Goal: Task Accomplishment & Management: Manage account settings

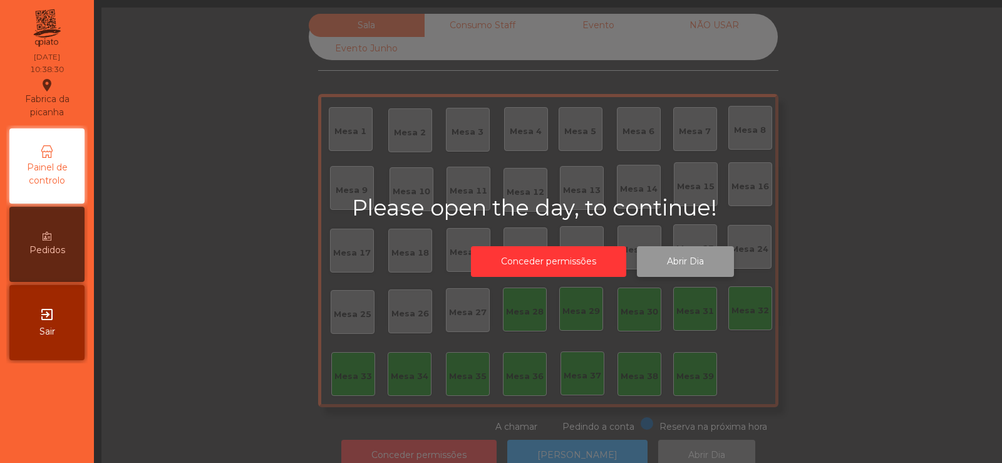
click at [670, 271] on button "Abrir Dia" at bounding box center [685, 261] width 97 height 31
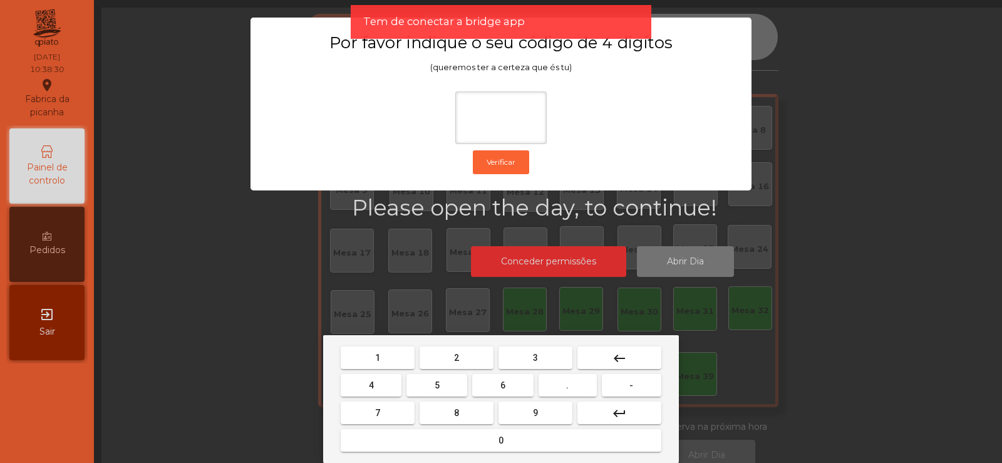
click at [457, 356] on span "2" at bounding box center [456, 358] width 5 height 10
click at [502, 382] on span "6" at bounding box center [502, 385] width 5 height 10
click at [386, 410] on button "7" at bounding box center [378, 412] width 74 height 23
click at [435, 393] on button "5" at bounding box center [437, 385] width 61 height 23
type input "****"
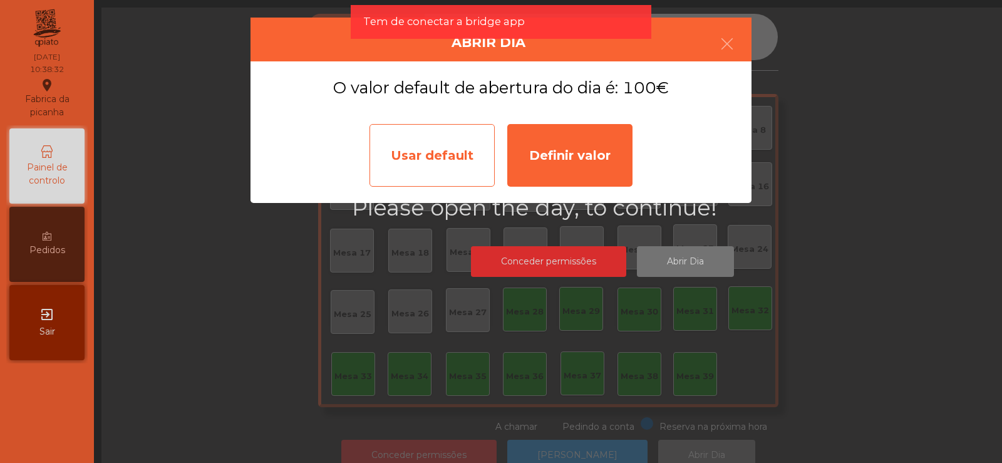
click at [467, 150] on div "Usar default" at bounding box center [432, 155] width 125 height 63
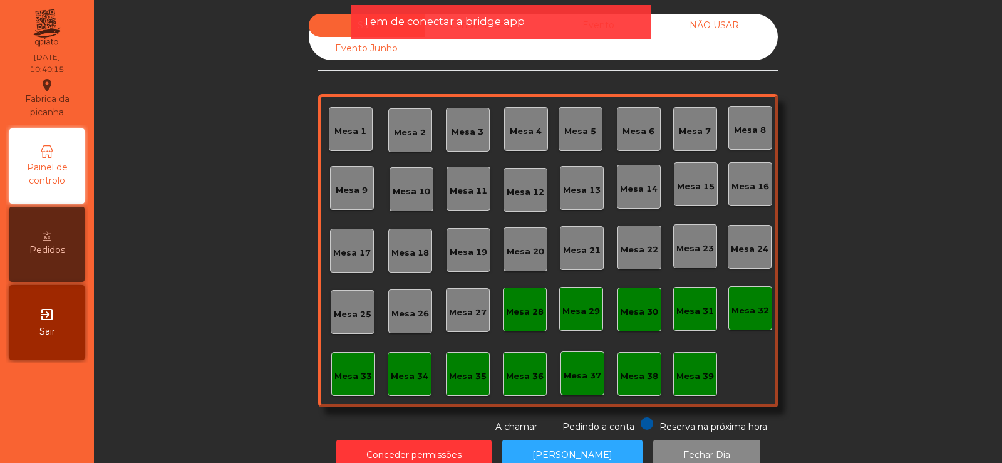
scroll to position [31, 0]
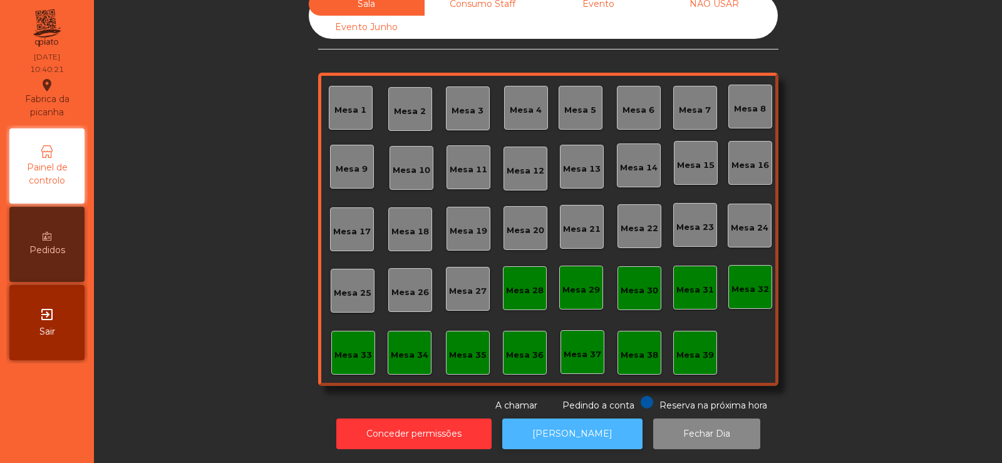
click at [577, 421] on button "[PERSON_NAME]" at bounding box center [572, 433] width 140 height 31
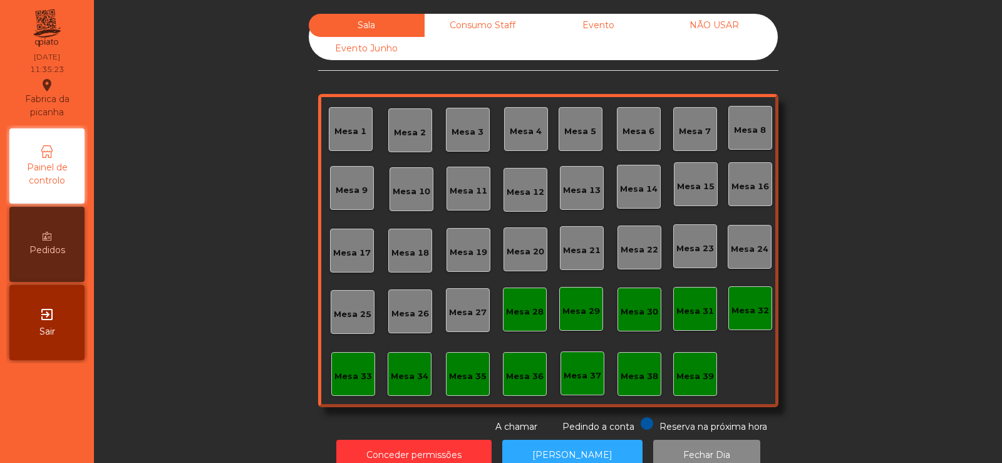
click at [482, 34] on div "Consumo Staff" at bounding box center [483, 25] width 116 height 23
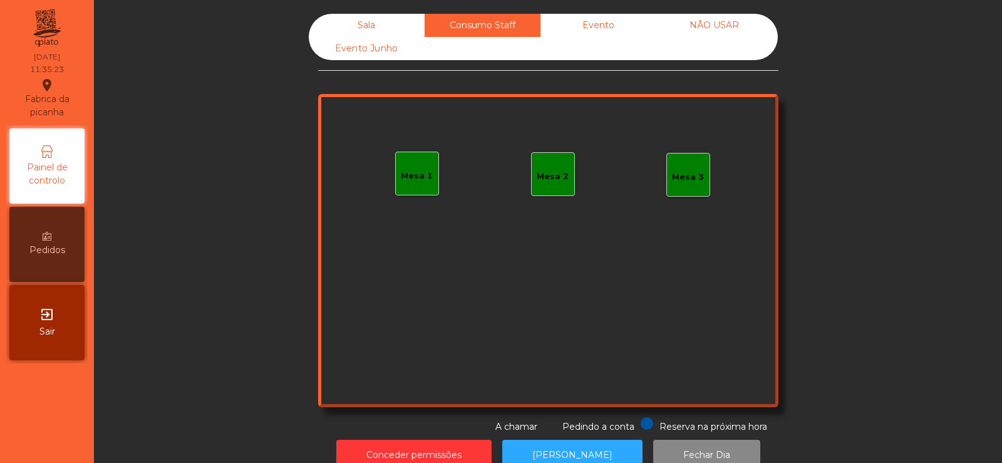
click at [608, 26] on div "Evento" at bounding box center [599, 25] width 116 height 23
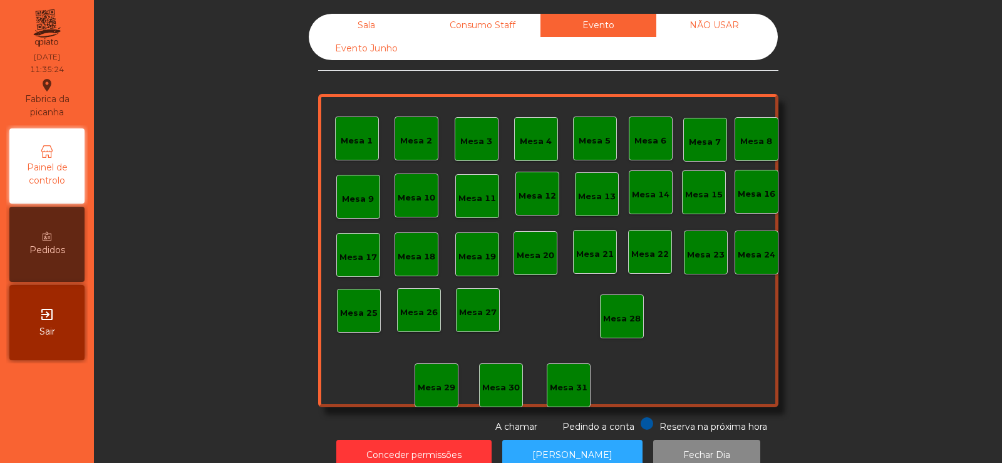
click at [368, 20] on div "Sala" at bounding box center [367, 25] width 116 height 23
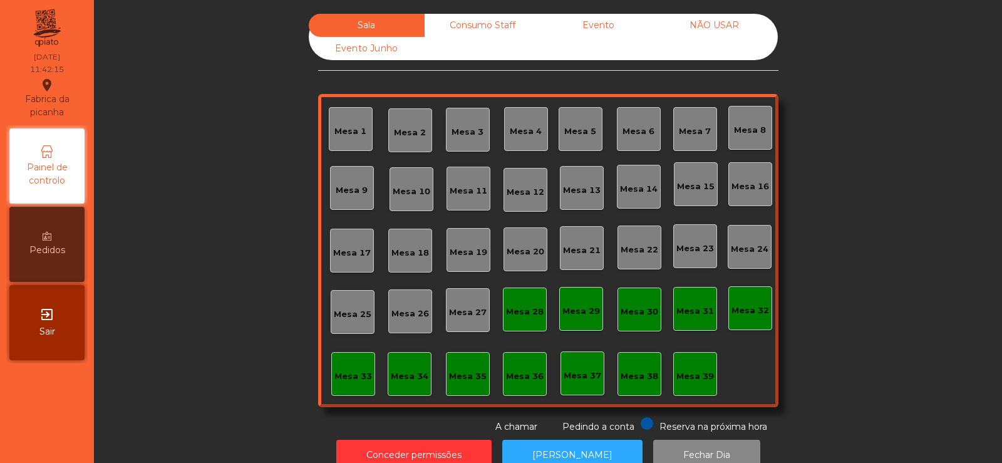
click at [473, 22] on div "Consumo Staff" at bounding box center [483, 25] width 116 height 23
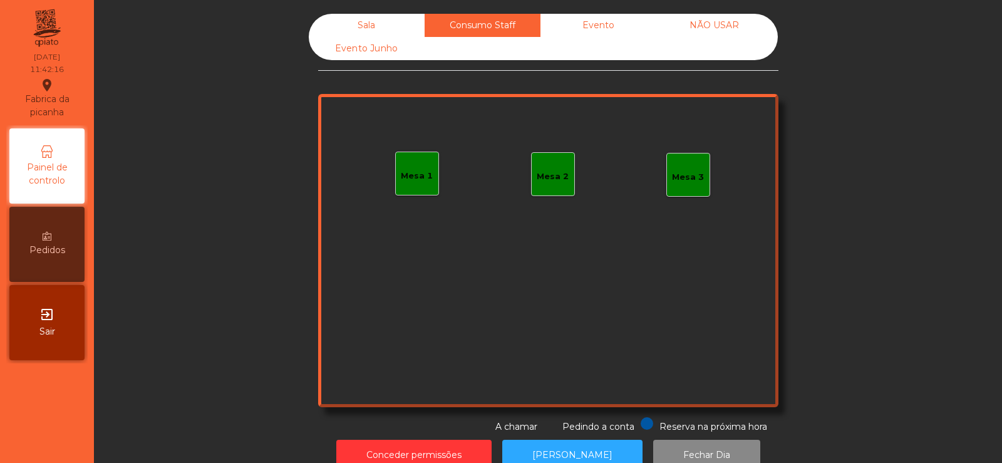
click at [575, 21] on div "Evento" at bounding box center [599, 25] width 116 height 23
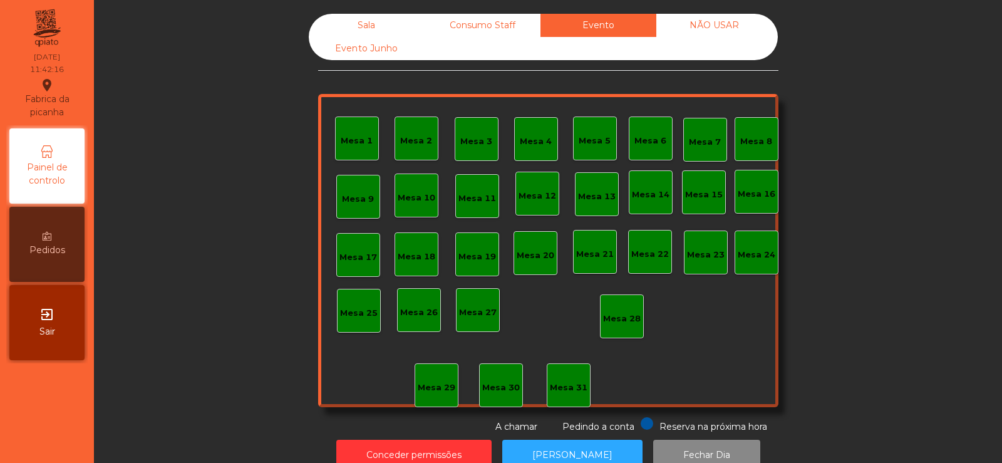
click at [368, 27] on div "Sala" at bounding box center [367, 25] width 116 height 23
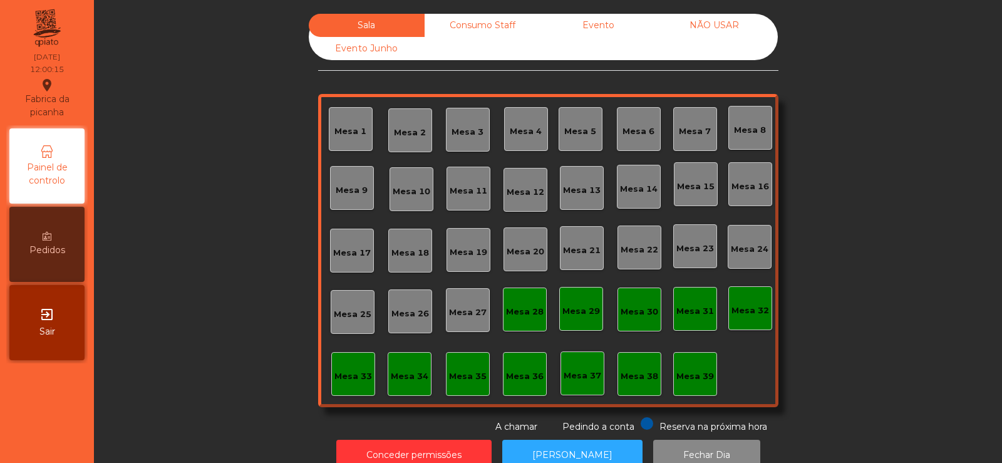
click at [681, 366] on div "Mesa 39" at bounding box center [695, 374] width 38 height 18
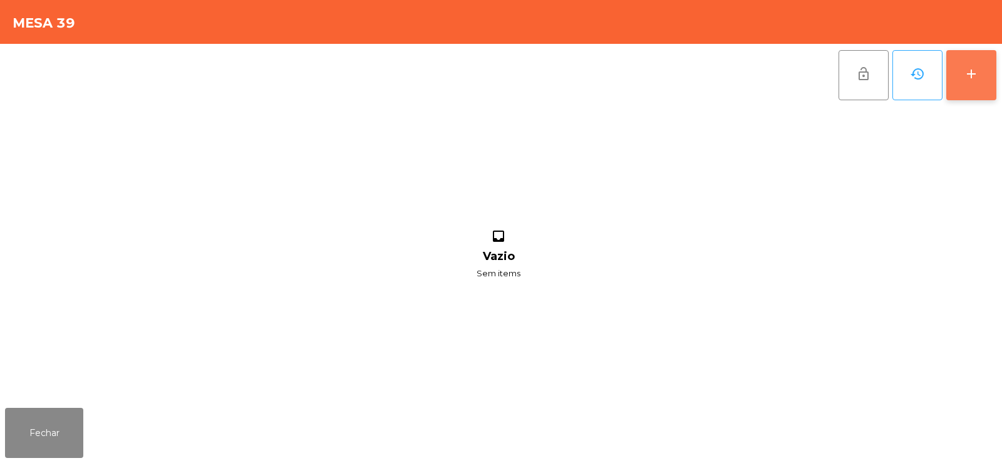
click at [976, 91] on button "add" at bounding box center [971, 75] width 50 height 50
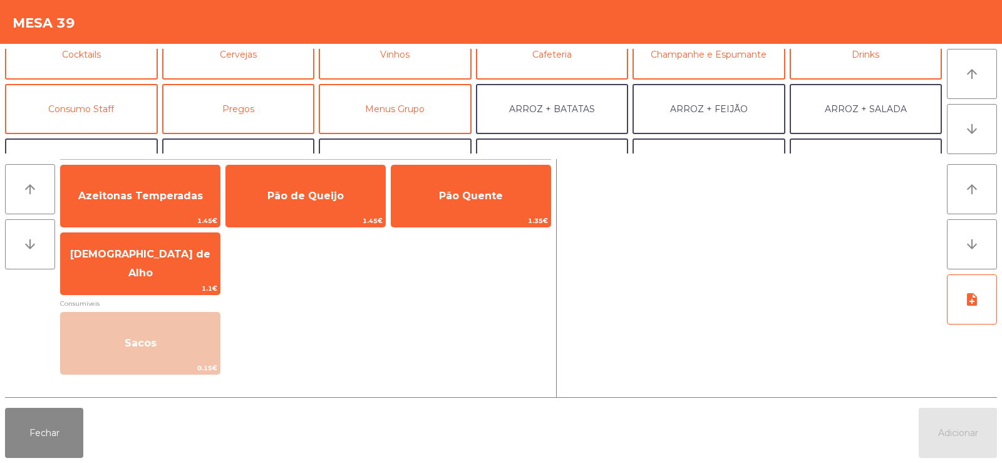
scroll to position [77, 0]
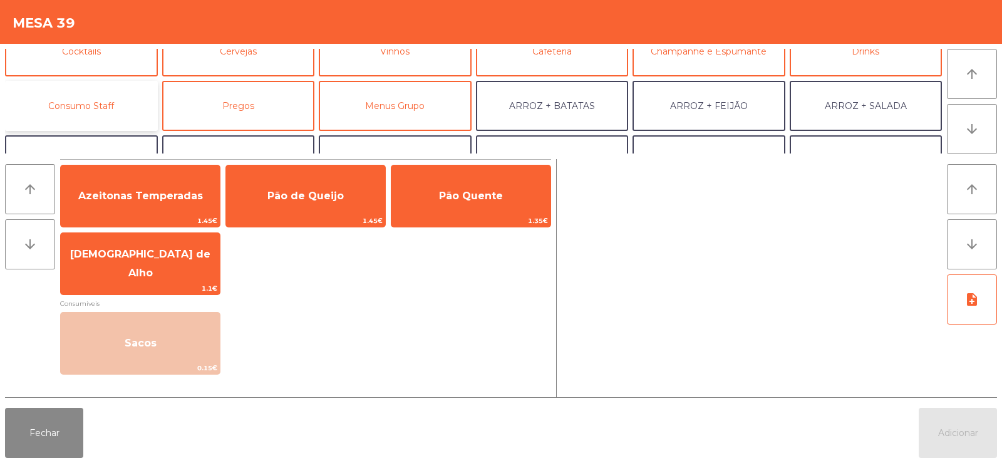
click at [127, 106] on button "Consumo Staff" at bounding box center [81, 106] width 153 height 50
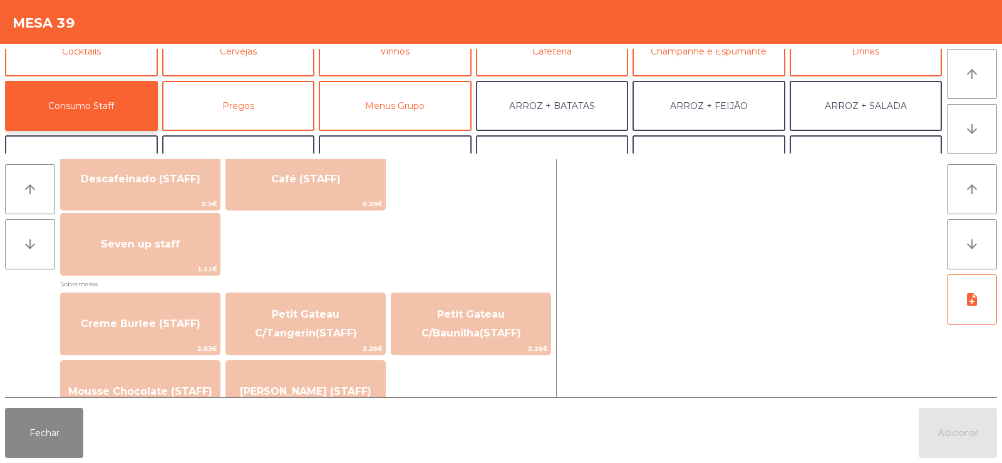
scroll to position [752, 0]
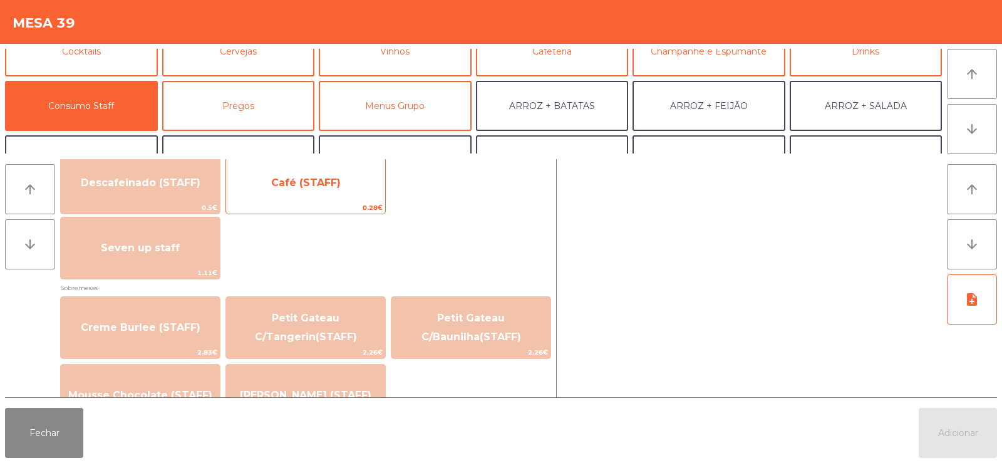
click at [286, 194] on span "Café (STAFF)" at bounding box center [305, 183] width 159 height 34
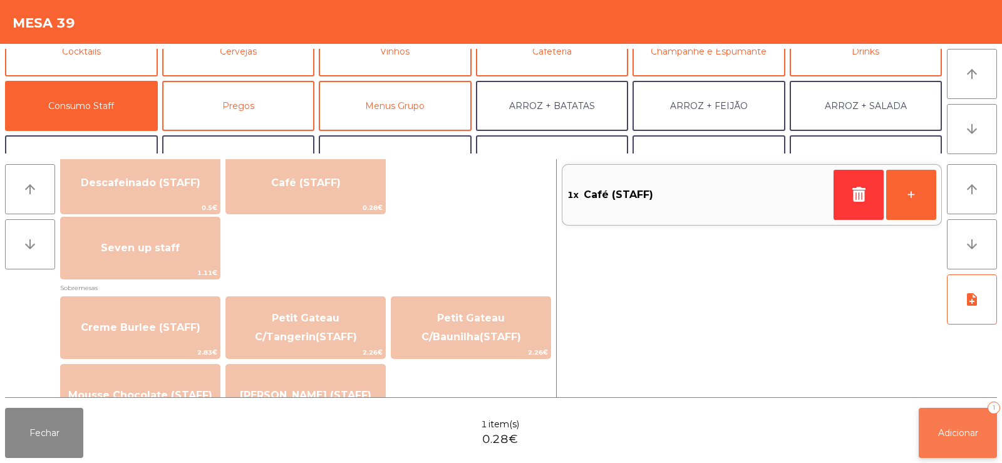
click at [925, 428] on button "Adicionar 1" at bounding box center [958, 433] width 78 height 50
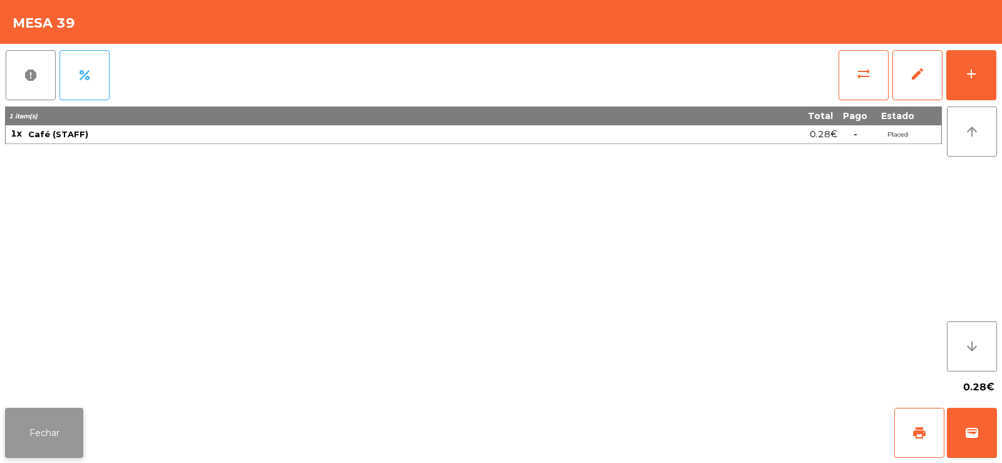
click at [33, 423] on button "Fechar" at bounding box center [44, 433] width 78 height 50
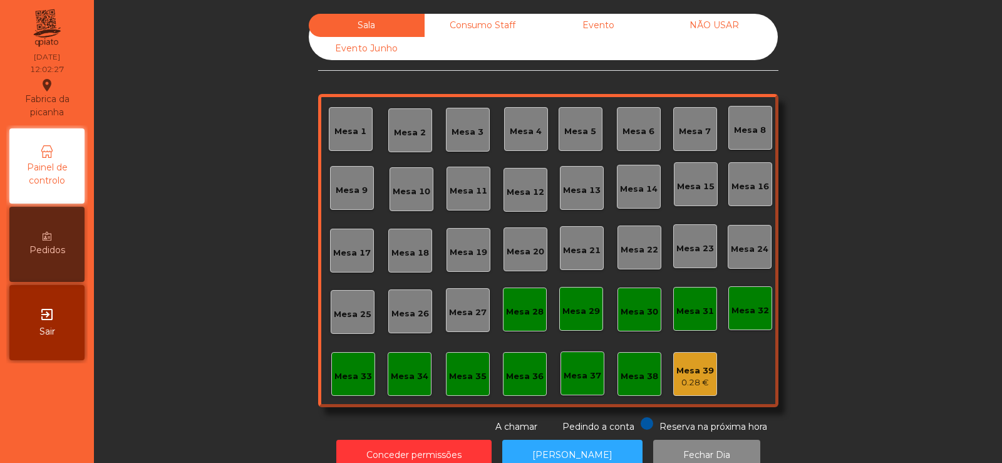
click at [161, 195] on div "Sala Consumo Staff Evento NÃO USAR Evento Junho Mesa 1 Mesa 2 Mesa 3 Mesa 4 Mes…" at bounding box center [548, 224] width 874 height 420
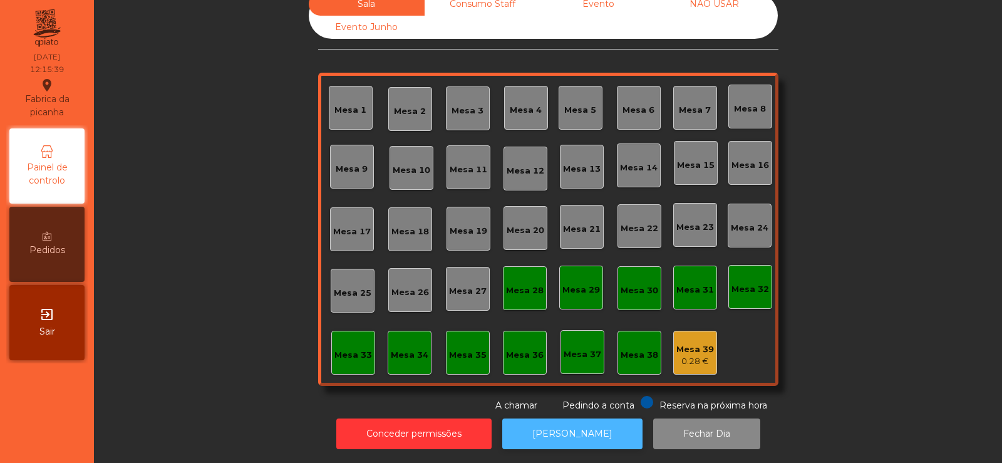
click at [545, 428] on button "[PERSON_NAME]" at bounding box center [572, 433] width 140 height 31
click at [578, 430] on button "[PERSON_NAME]" at bounding box center [572, 433] width 140 height 31
click at [568, 430] on button "[PERSON_NAME]" at bounding box center [572, 433] width 140 height 31
click at [569, 418] on button "[PERSON_NAME]" at bounding box center [572, 433] width 140 height 31
click at [547, 419] on button "[PERSON_NAME]" at bounding box center [572, 433] width 140 height 31
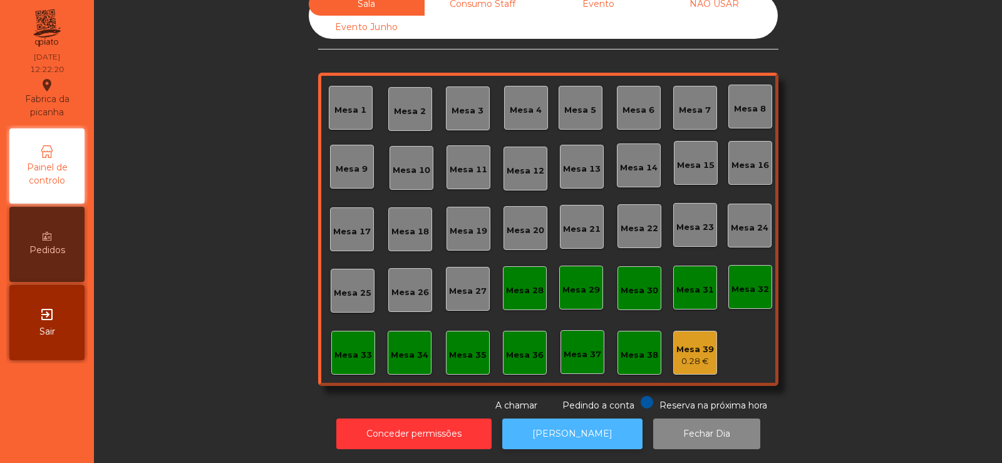
click at [554, 425] on button "[PERSON_NAME]" at bounding box center [572, 433] width 140 height 31
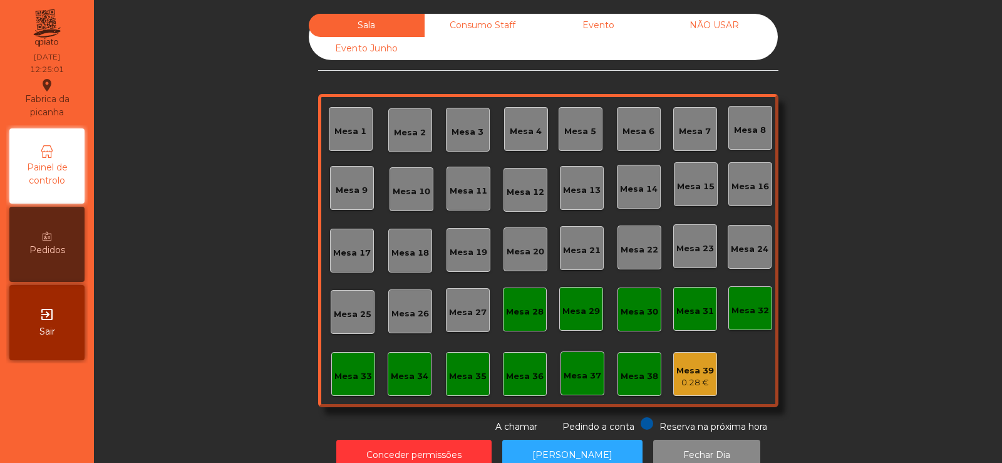
click at [680, 369] on div "Mesa 39" at bounding box center [695, 371] width 38 height 13
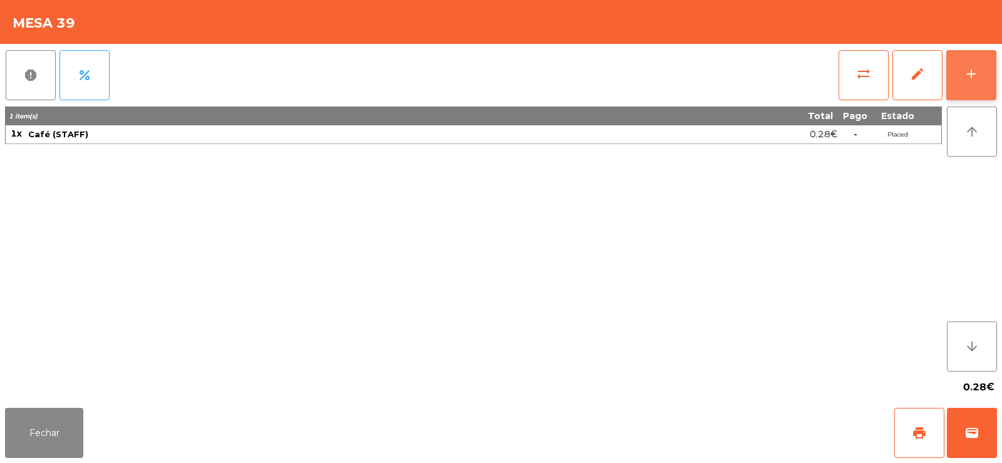
click at [976, 78] on div "add" at bounding box center [971, 73] width 15 height 15
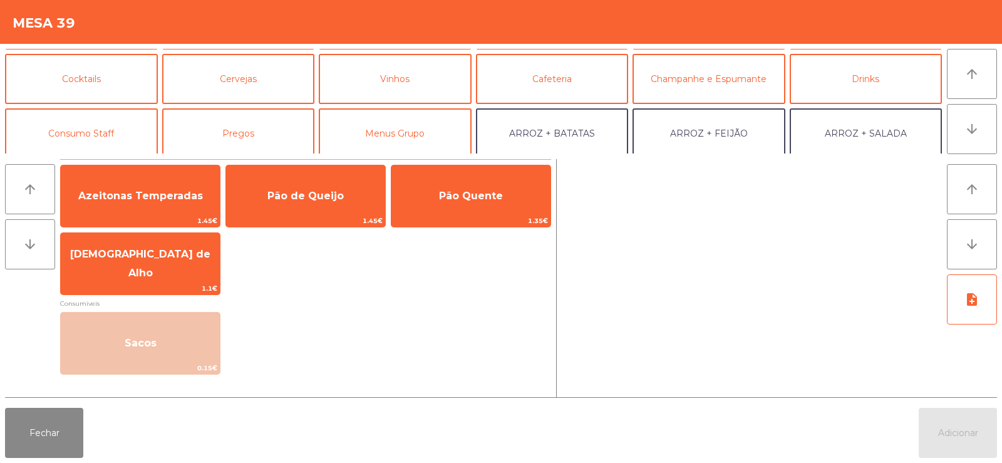
scroll to position [91, 0]
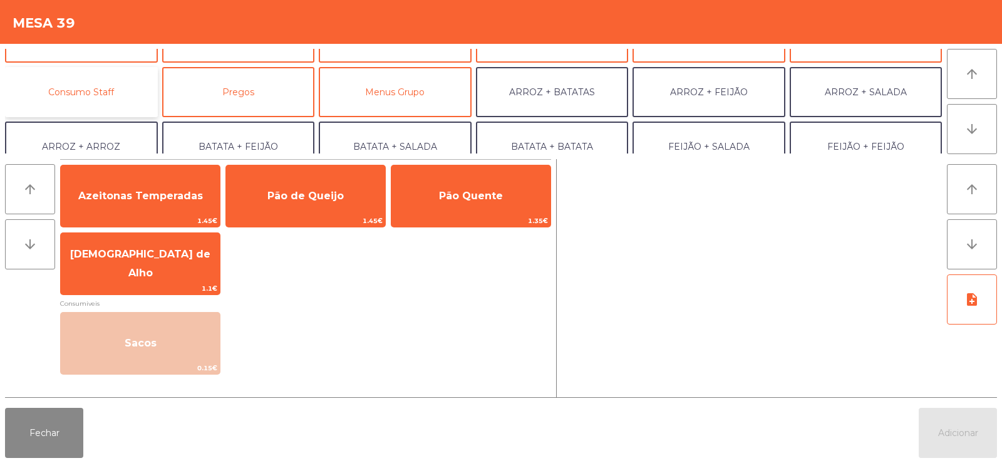
click at [105, 100] on button "Consumo Staff" at bounding box center [81, 92] width 153 height 50
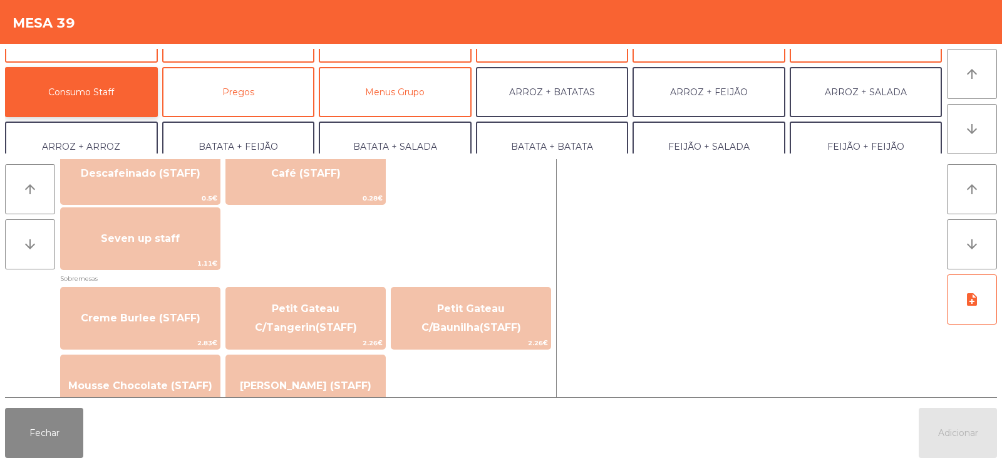
scroll to position [763, 0]
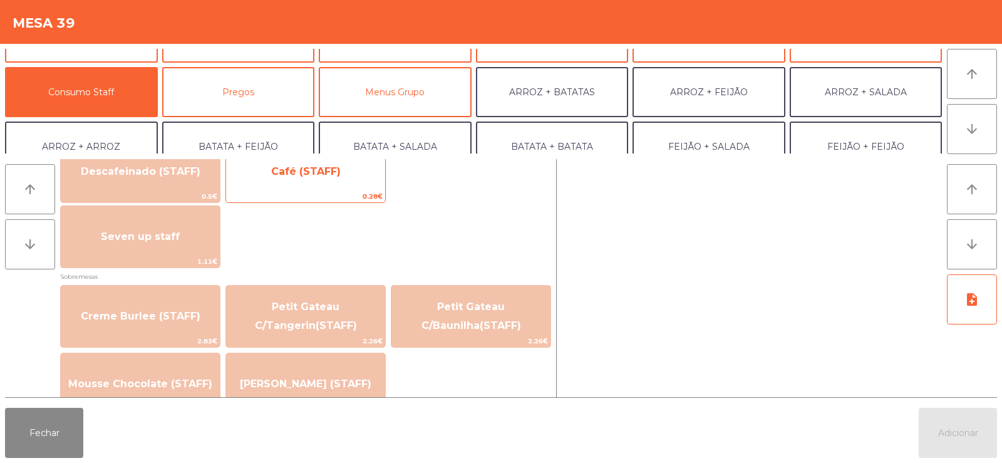
click at [313, 186] on span "Café (STAFF)" at bounding box center [305, 172] width 159 height 34
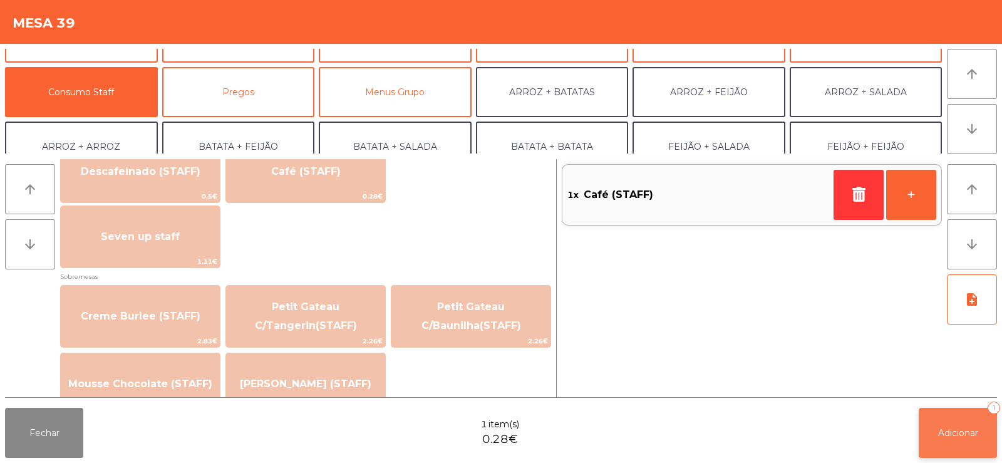
click at [951, 430] on span "Adicionar" at bounding box center [958, 432] width 40 height 11
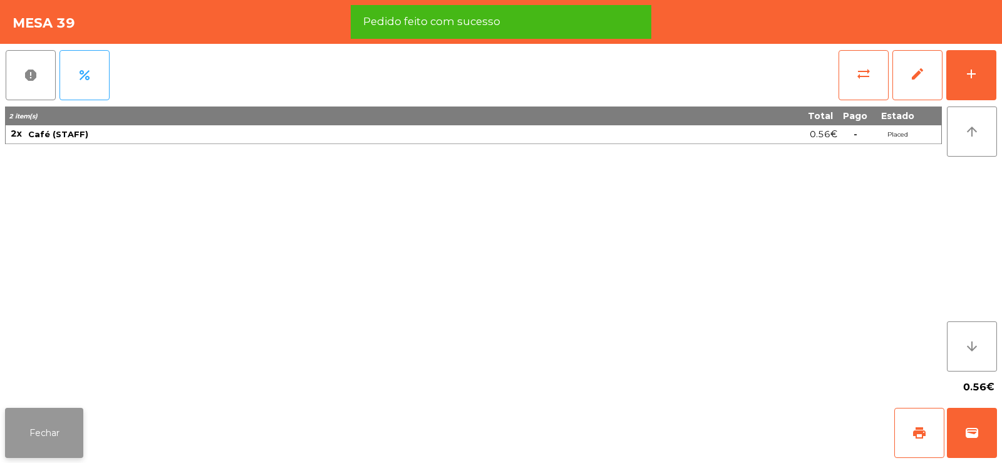
click at [58, 433] on button "Fechar" at bounding box center [44, 433] width 78 height 50
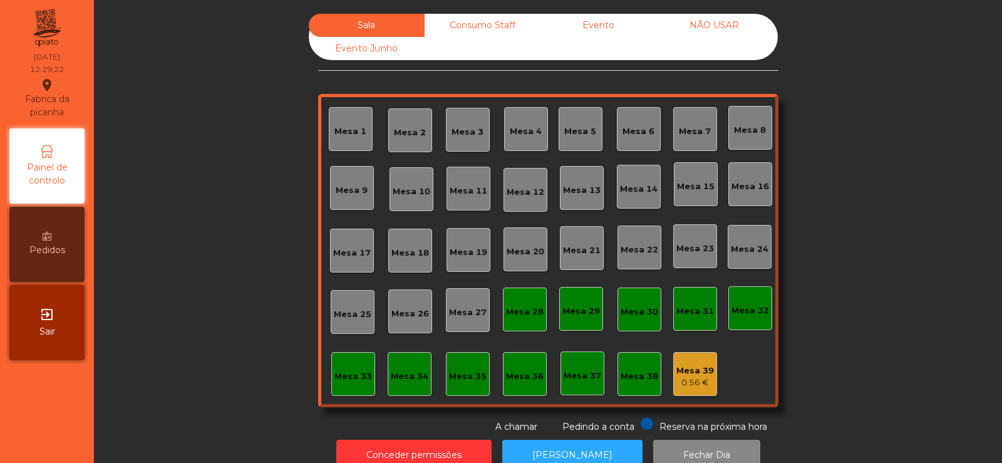
click at [194, 293] on div "Sala Consumo Staff Evento NÃO USAR Evento Junho Mesa 1 Mesa 2 Mesa 3 Mesa 4 Mes…" at bounding box center [548, 224] width 874 height 420
click at [512, 258] on div "Mesa 20" at bounding box center [526, 249] width 44 height 44
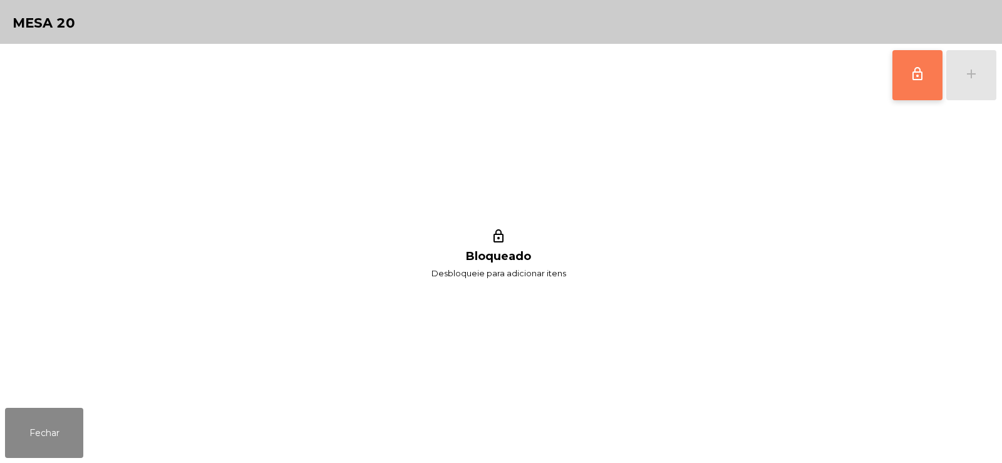
click at [898, 83] on button "lock_outline" at bounding box center [918, 75] width 50 height 50
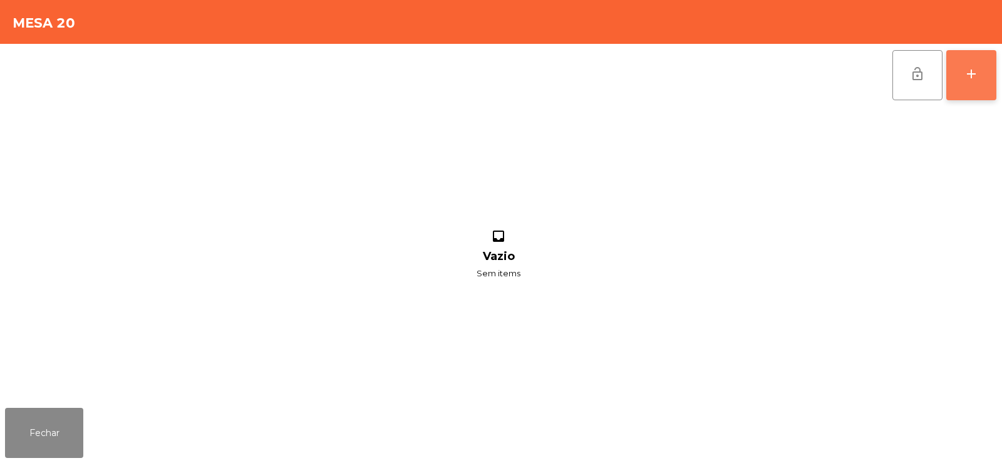
click at [970, 85] on button "add" at bounding box center [971, 75] width 50 height 50
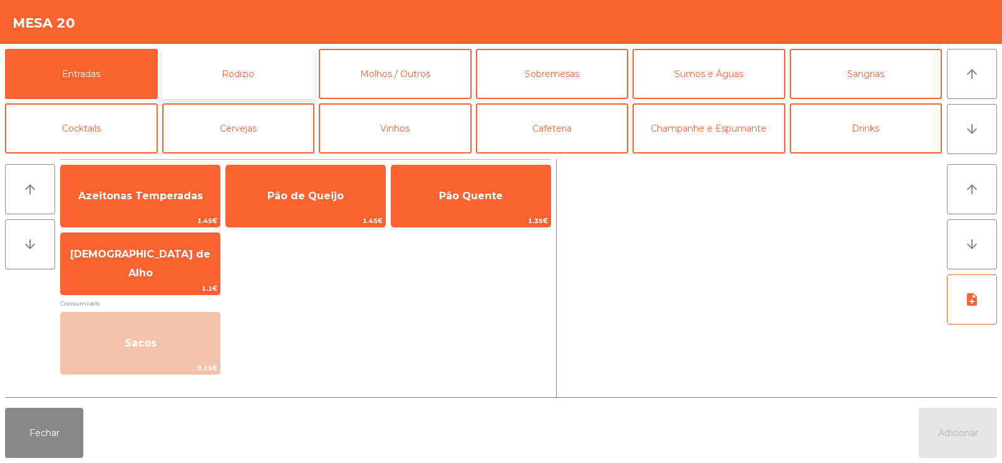
click at [244, 70] on button "Rodizio" at bounding box center [238, 74] width 153 height 50
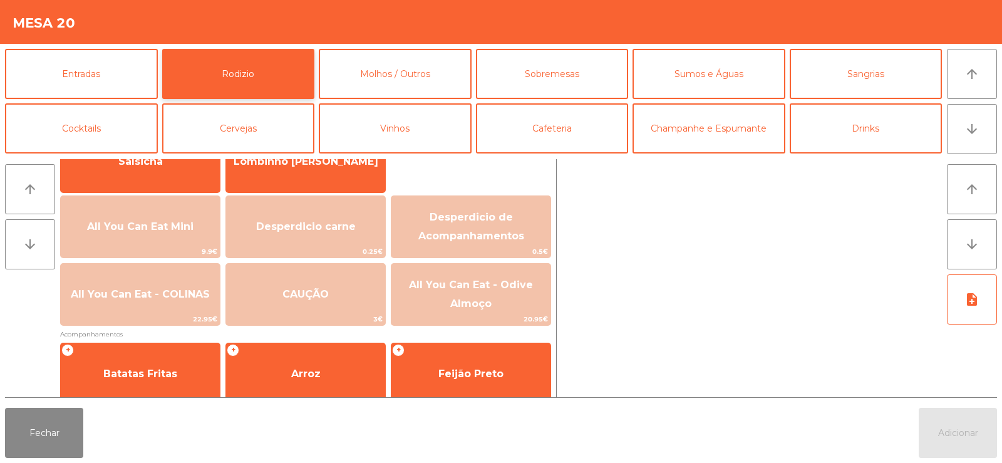
scroll to position [119, 0]
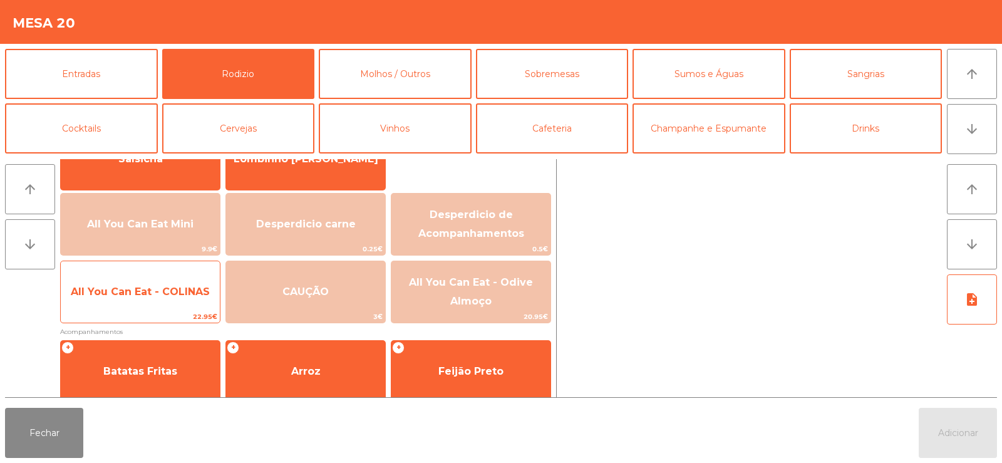
click at [147, 284] on span "All You Can Eat - COLINAS" at bounding box center [140, 292] width 159 height 34
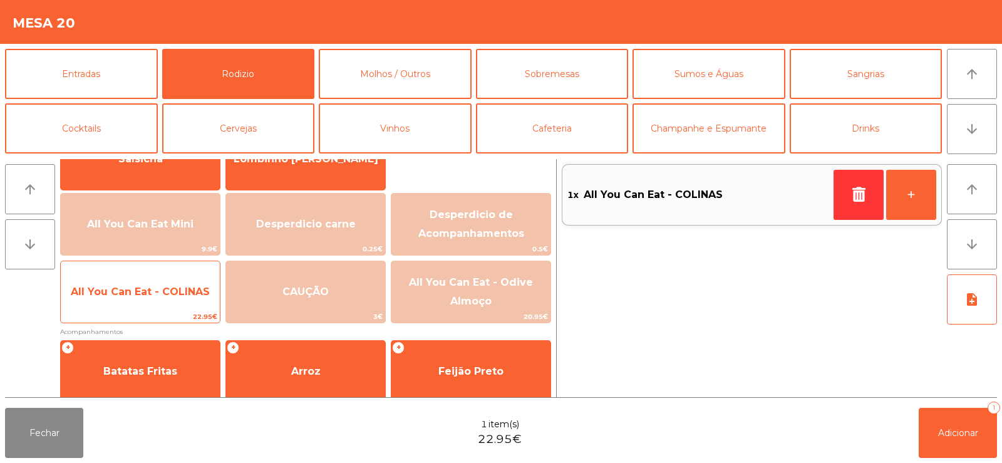
click at [150, 283] on span "All You Can Eat - COLINAS" at bounding box center [140, 292] width 159 height 34
click at [145, 286] on span "All You Can Eat - COLINAS" at bounding box center [140, 292] width 139 height 12
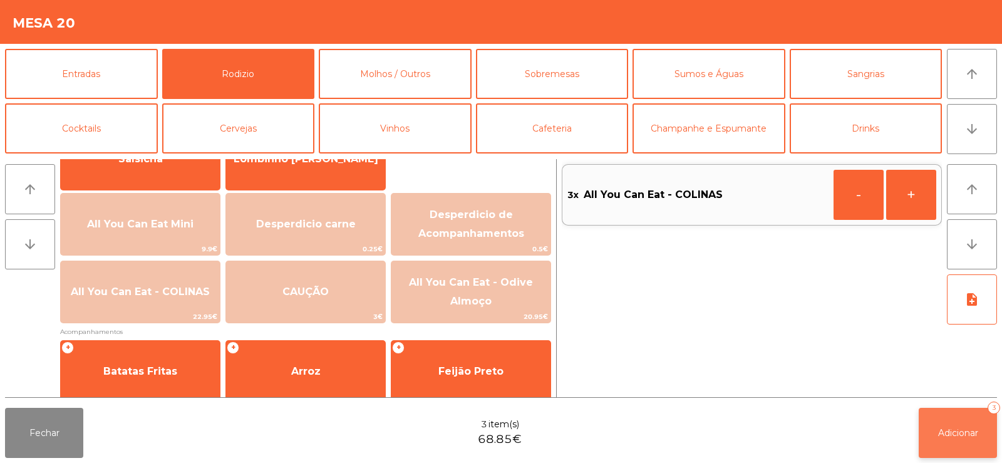
click at [951, 436] on span "Adicionar" at bounding box center [958, 432] width 40 height 11
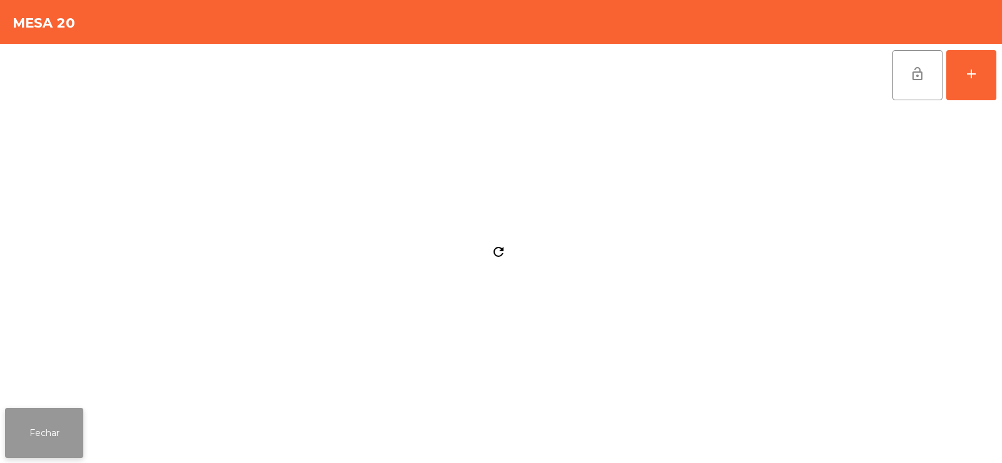
click at [65, 416] on button "Fechar" at bounding box center [44, 433] width 78 height 50
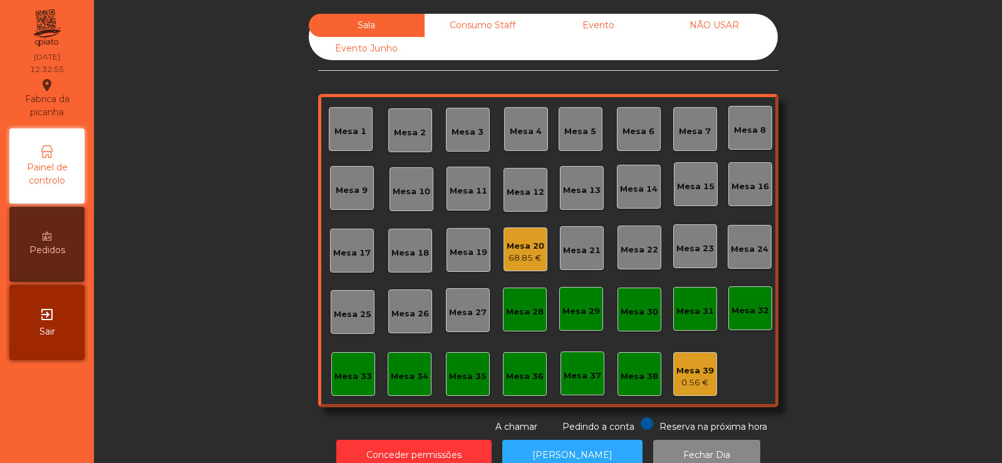
click at [631, 147] on div "Mesa 6" at bounding box center [639, 129] width 44 height 44
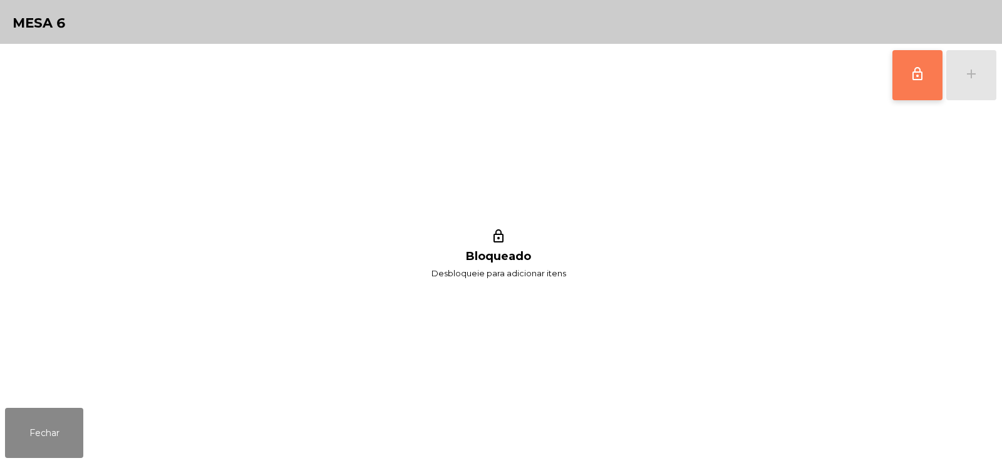
click at [918, 93] on button "lock_outline" at bounding box center [918, 75] width 50 height 50
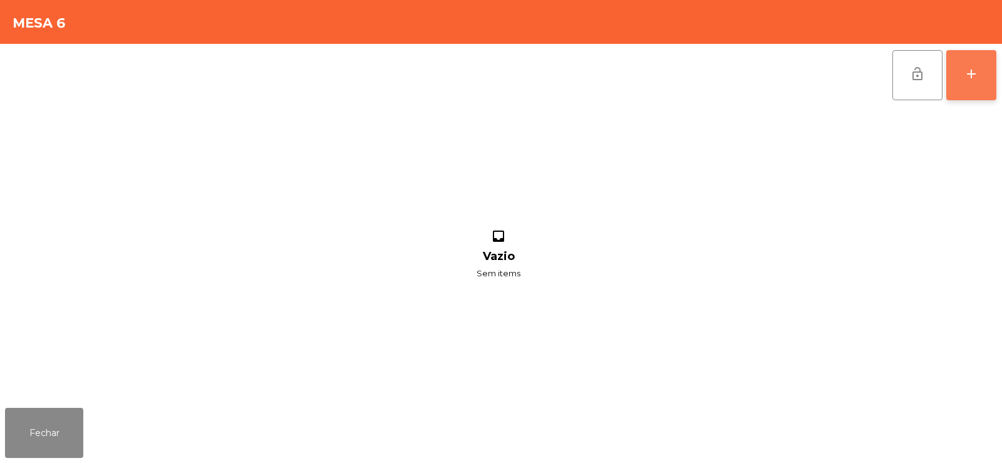
click at [962, 90] on button "add" at bounding box center [971, 75] width 50 height 50
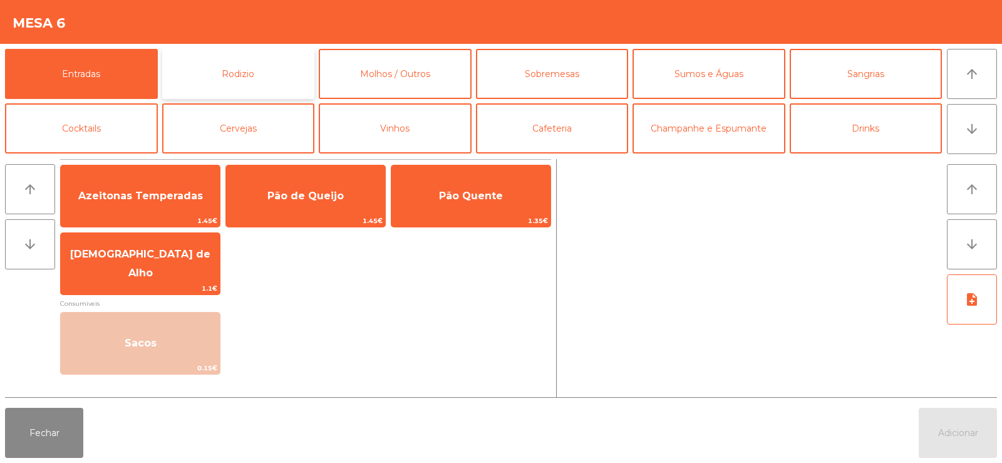
click at [209, 67] on button "Rodizio" at bounding box center [238, 74] width 153 height 50
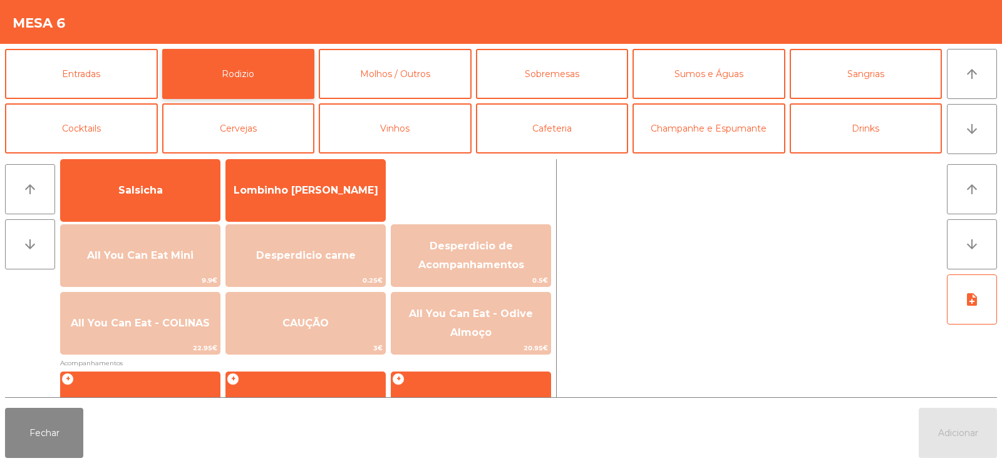
scroll to position [106, 0]
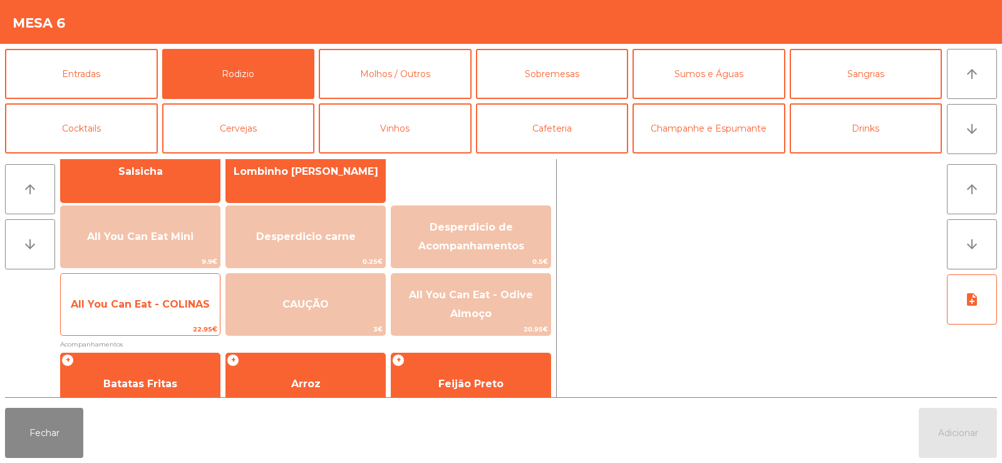
click at [152, 299] on span "All You Can Eat - COLINAS" at bounding box center [140, 304] width 139 height 12
click at [149, 304] on span "All You Can Eat - COLINAS" at bounding box center [140, 304] width 139 height 12
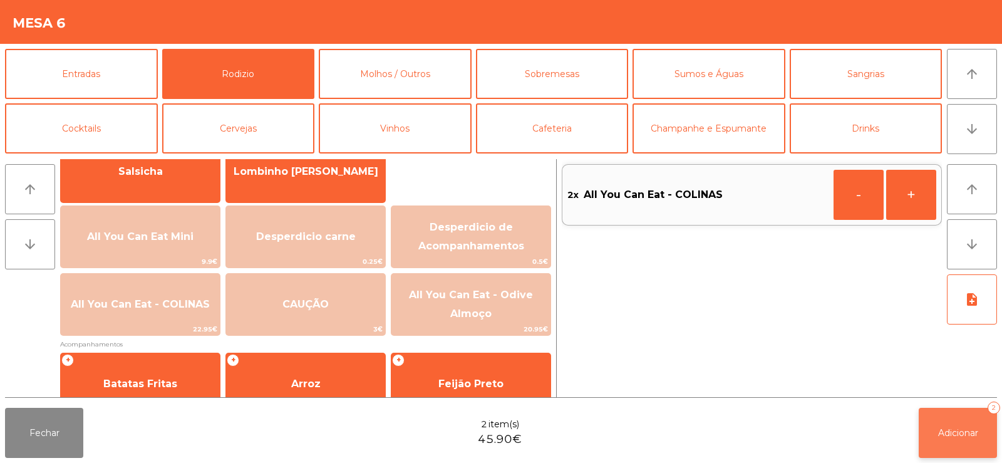
click at [936, 427] on button "Adicionar 2" at bounding box center [958, 433] width 78 height 50
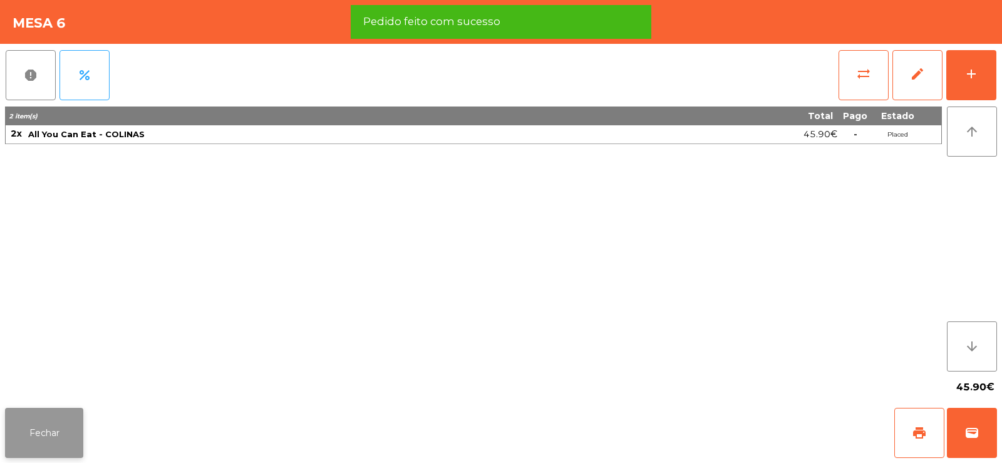
click at [63, 420] on button "Fechar" at bounding box center [44, 433] width 78 height 50
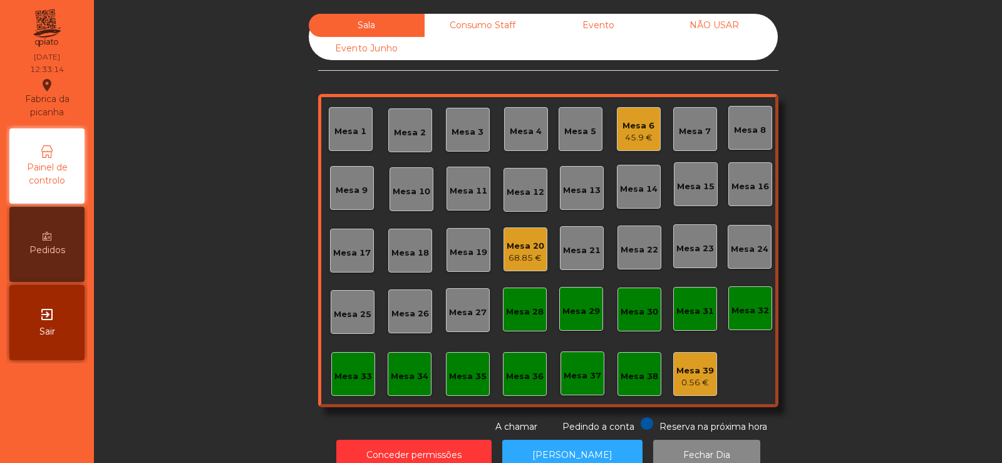
click at [183, 304] on div "Sala Consumo Staff Evento NÃO USAR Evento Junho Mesa 1 Mesa 2 Mesa 3 Mesa 4 Mes…" at bounding box center [548, 224] width 874 height 420
click at [698, 185] on div "Mesa 15" at bounding box center [696, 186] width 38 height 13
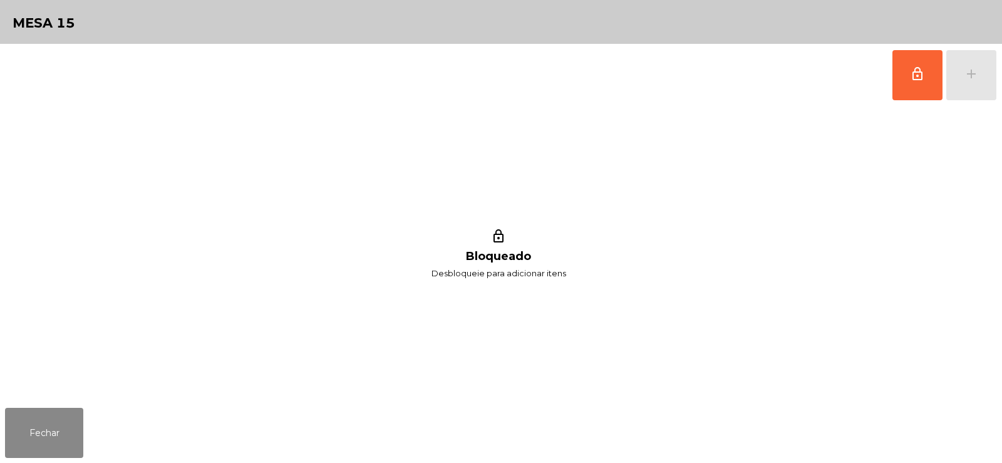
click at [978, 68] on div "lock_outline add" at bounding box center [944, 75] width 105 height 63
click at [914, 73] on span "lock_outline" at bounding box center [917, 73] width 15 height 15
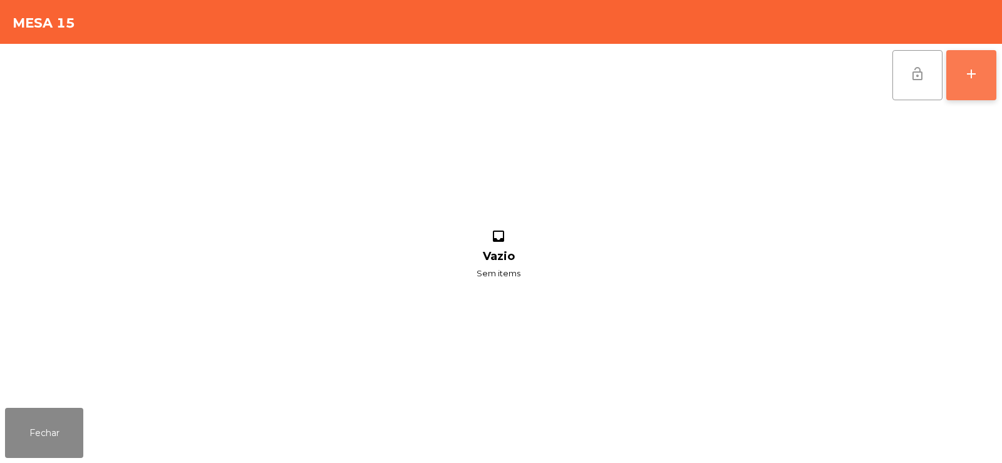
click at [969, 78] on div "add" at bounding box center [971, 73] width 15 height 15
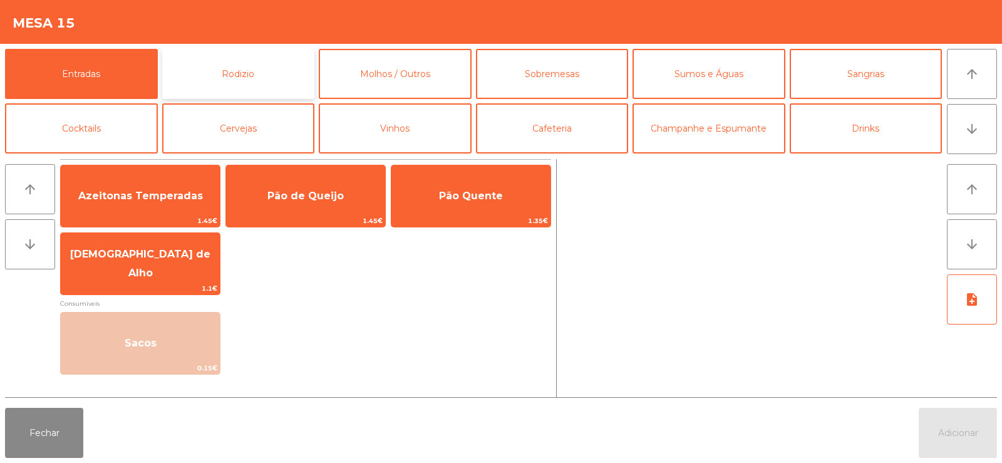
click at [211, 73] on button "Rodizio" at bounding box center [238, 74] width 153 height 50
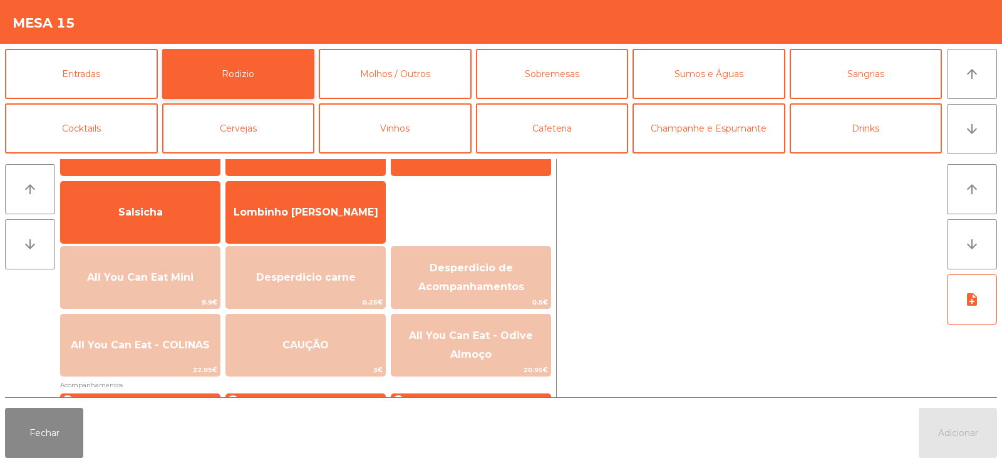
scroll to position [120, 0]
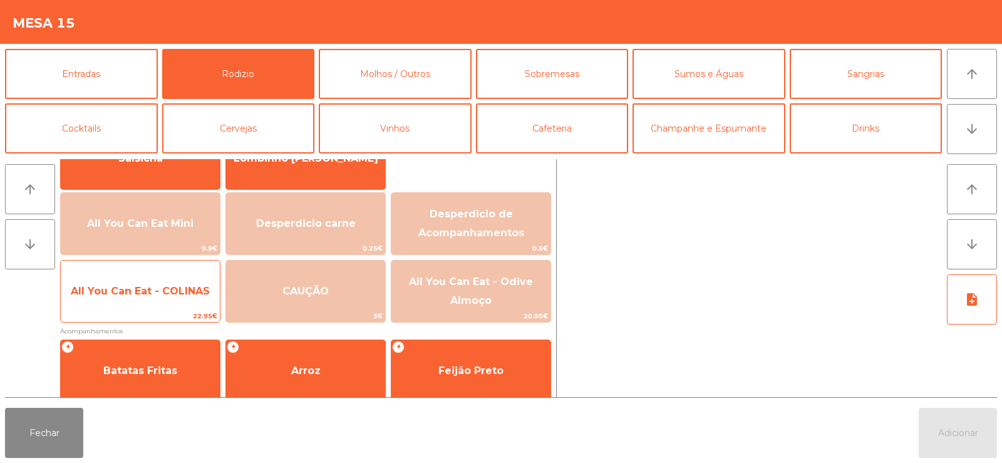
click at [113, 288] on span "All You Can Eat - COLINAS" at bounding box center [140, 291] width 139 height 12
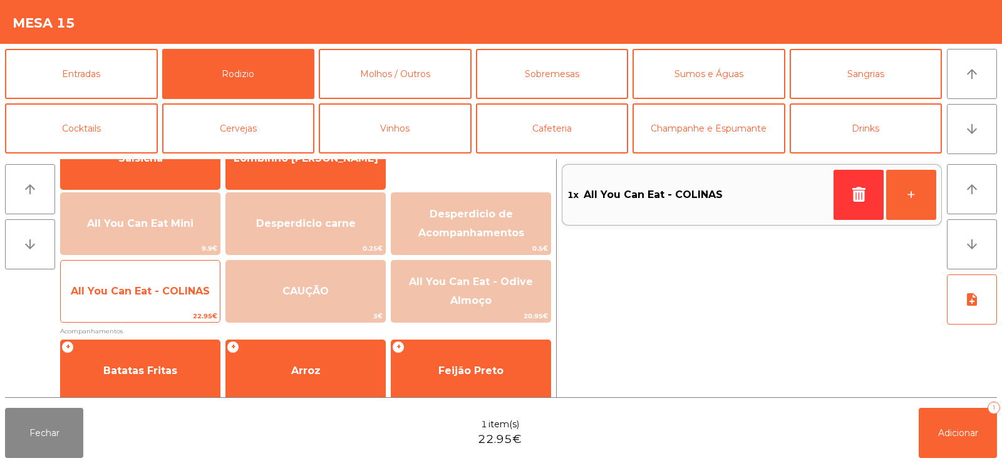
click at [122, 296] on span "All You Can Eat - COLINAS" at bounding box center [140, 291] width 139 height 12
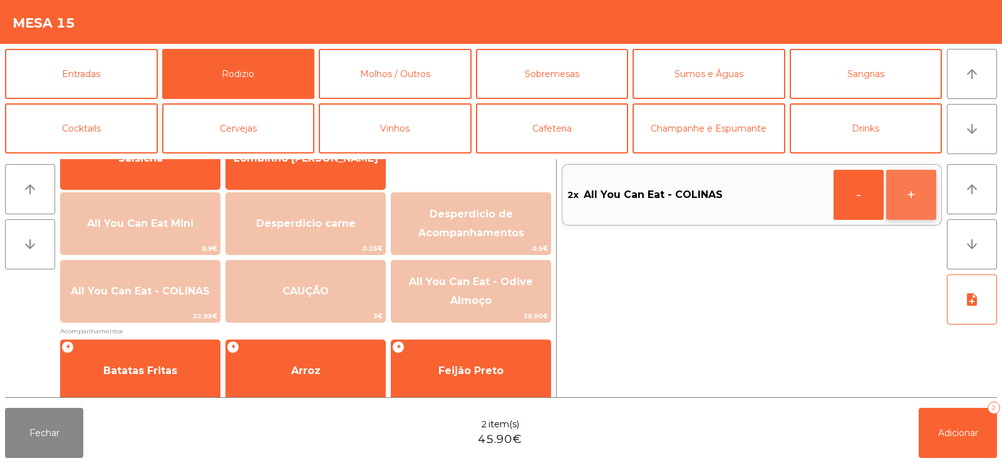
click at [911, 201] on button "+" at bounding box center [911, 195] width 50 height 50
click at [916, 197] on button "+" at bounding box center [911, 195] width 50 height 50
click at [957, 443] on button "Adicionar 5" at bounding box center [958, 433] width 78 height 50
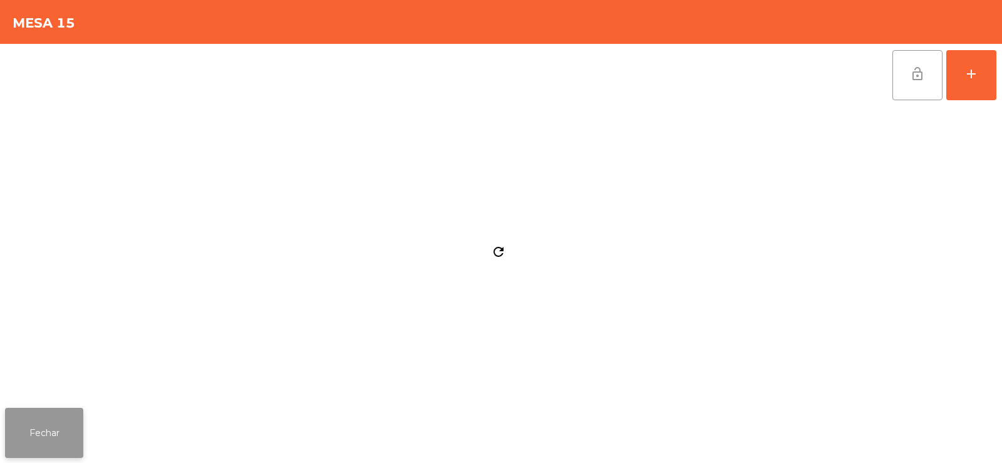
click at [26, 433] on button "Fechar" at bounding box center [44, 433] width 78 height 50
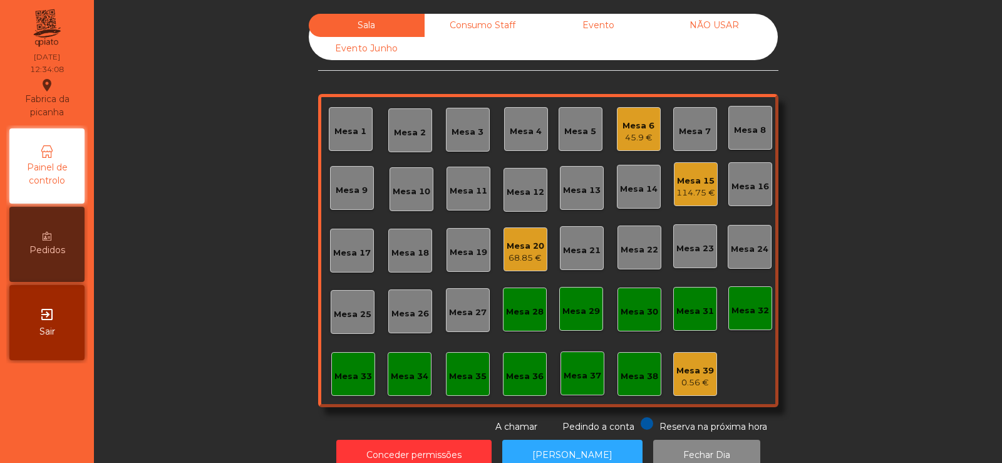
click at [353, 179] on div "Mesa 9" at bounding box center [352, 188] width 32 height 18
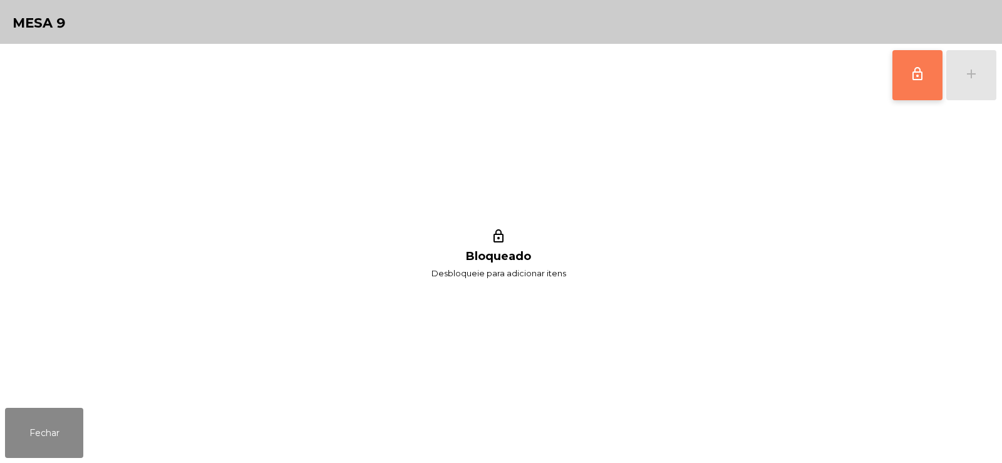
click at [913, 80] on span "lock_outline" at bounding box center [917, 73] width 15 height 15
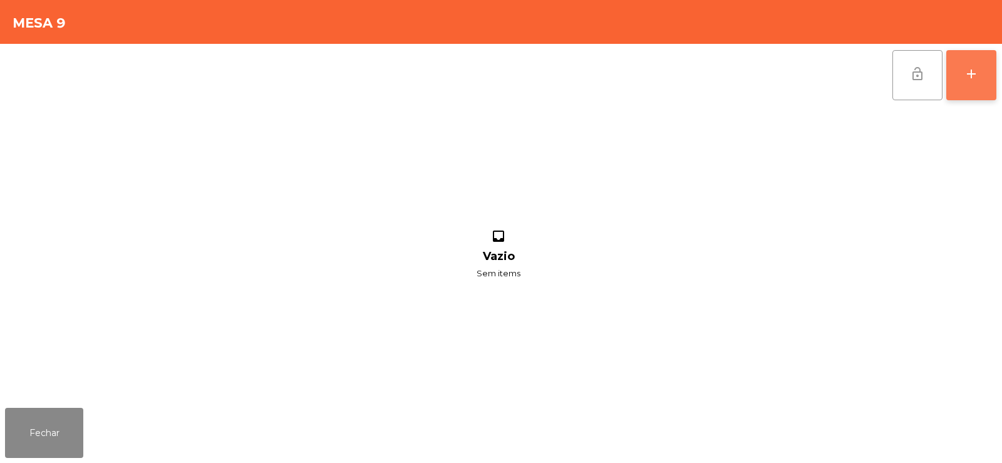
click at [963, 80] on button "add" at bounding box center [971, 75] width 50 height 50
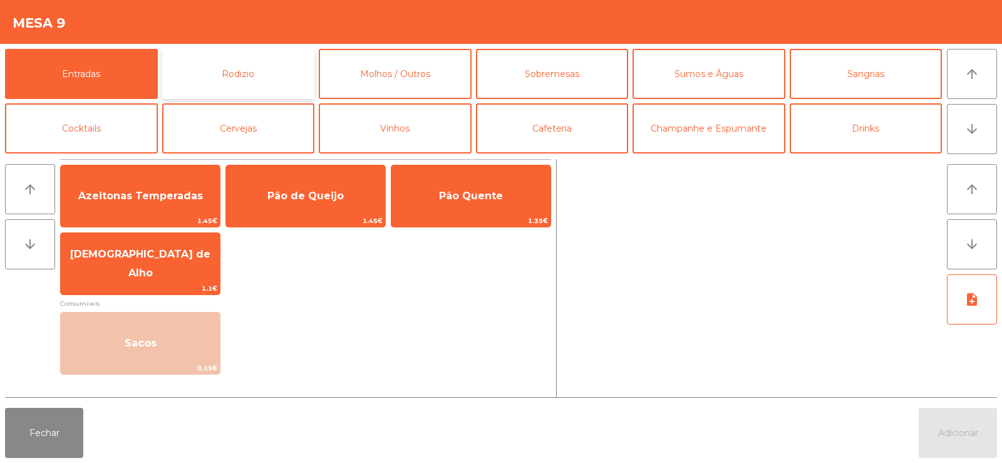
click at [212, 80] on button "Rodizio" at bounding box center [238, 74] width 153 height 50
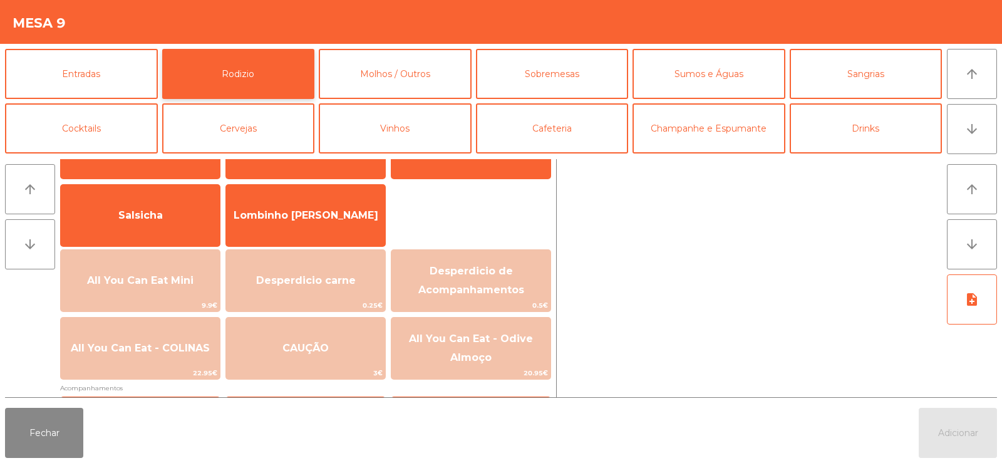
scroll to position [103, 0]
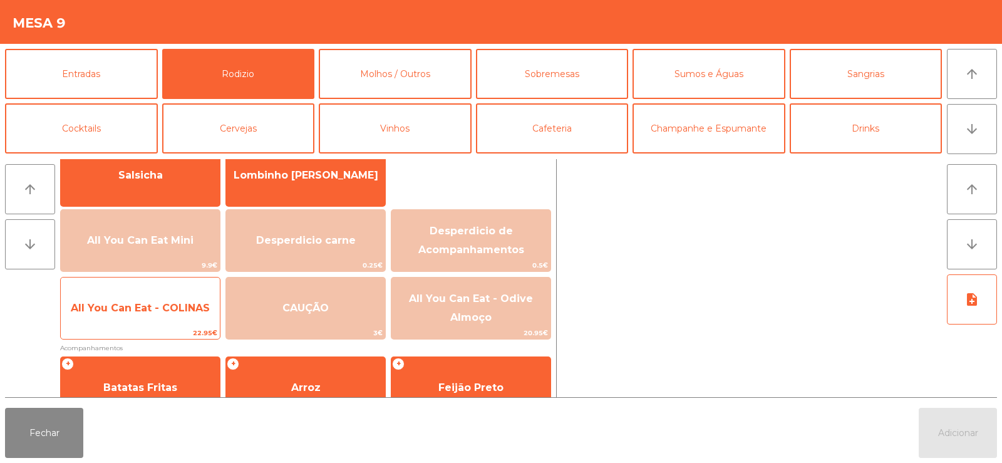
click at [133, 306] on span "All You Can Eat - COLINAS" at bounding box center [140, 308] width 139 height 12
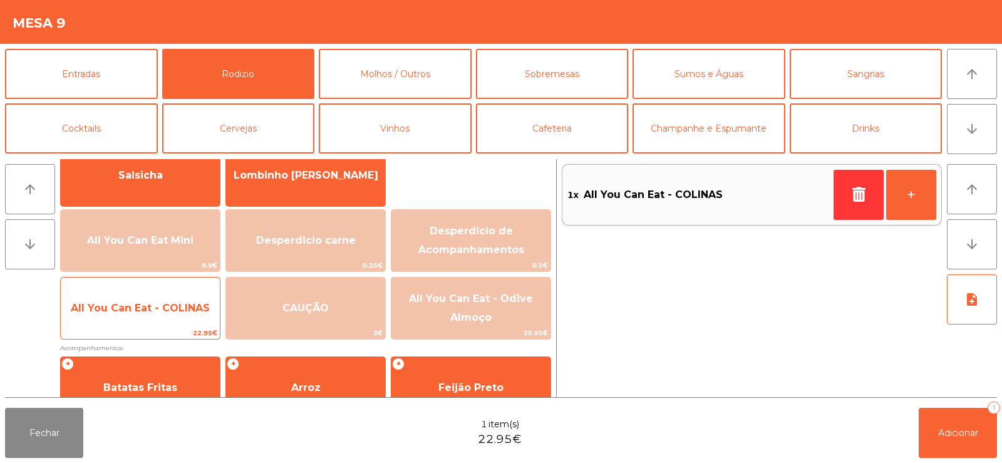
click at [133, 305] on span "All You Can Eat - COLINAS" at bounding box center [140, 308] width 139 height 12
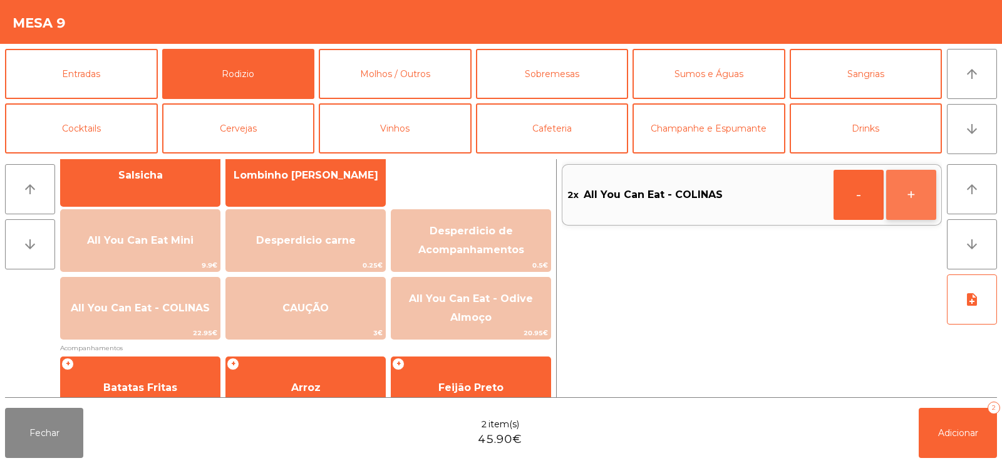
click at [908, 198] on button "+" at bounding box center [911, 195] width 50 height 50
click at [918, 200] on button "+" at bounding box center [911, 195] width 50 height 50
click at [928, 190] on button "+" at bounding box center [911, 195] width 50 height 50
click at [912, 189] on button "+" at bounding box center [911, 195] width 50 height 50
click at [916, 202] on button "+" at bounding box center [911, 195] width 50 height 50
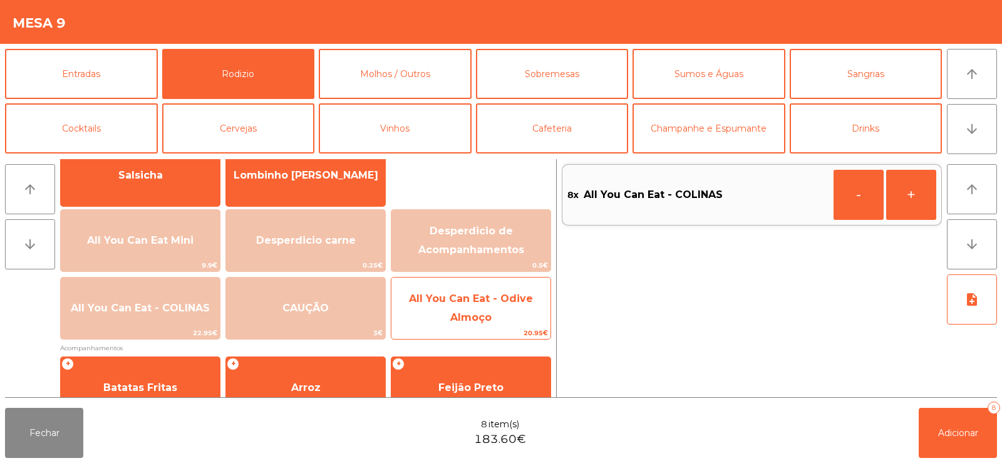
click at [451, 314] on span "All You Can Eat - Odive Almoço" at bounding box center [471, 308] width 124 height 31
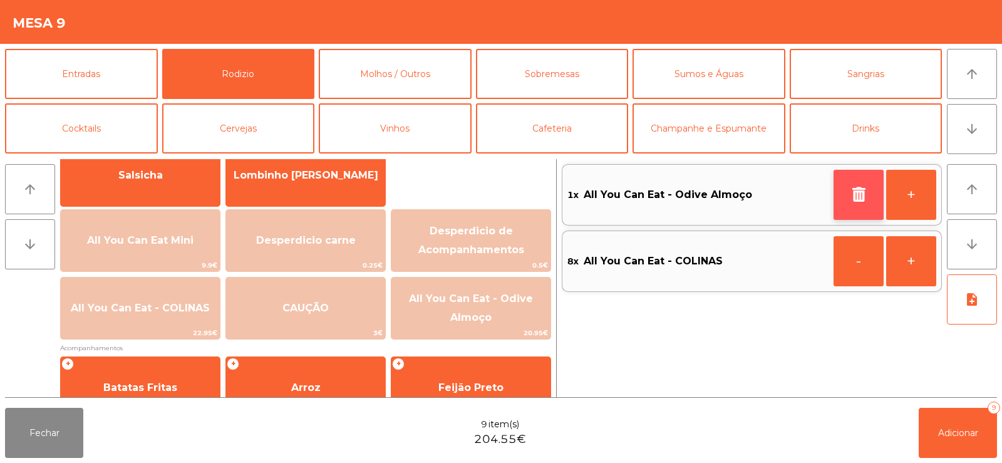
click at [852, 197] on icon "button" at bounding box center [858, 194] width 19 height 15
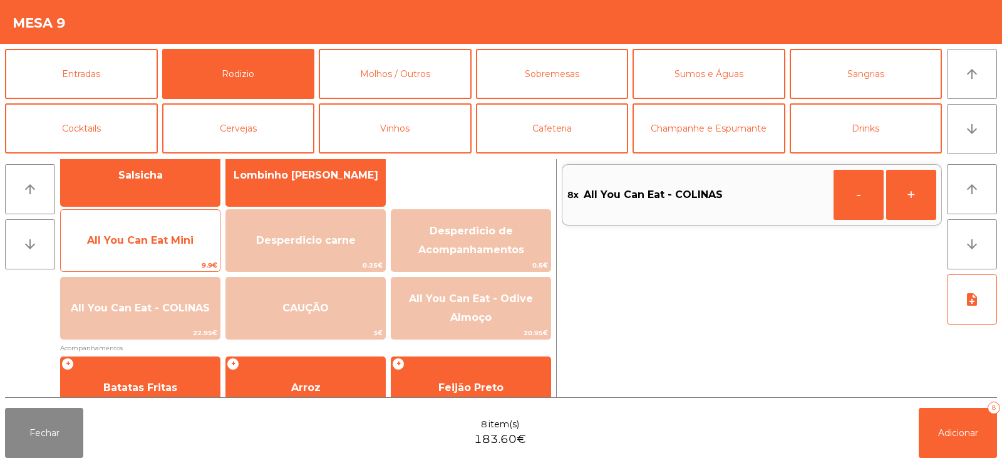
click at [143, 255] on span "All You Can Eat Mini" at bounding box center [140, 241] width 159 height 34
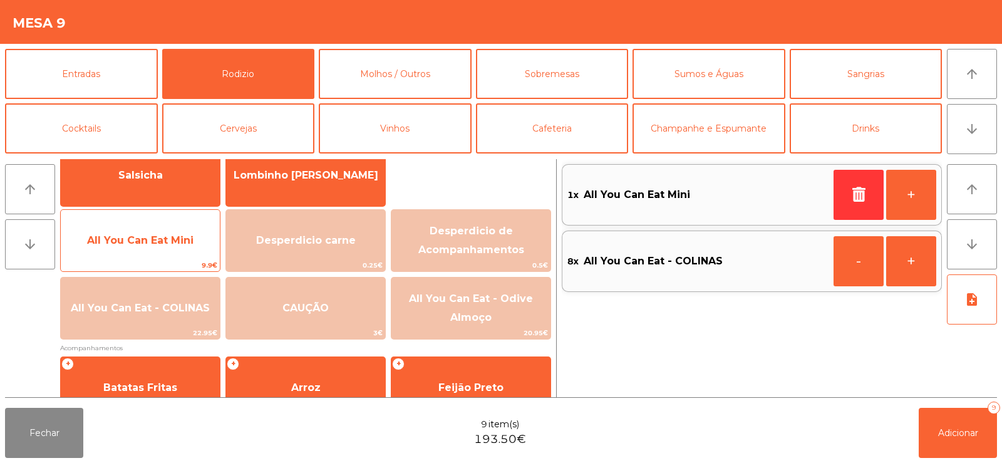
click at [147, 245] on span "All You Can Eat Mini" at bounding box center [140, 240] width 106 height 12
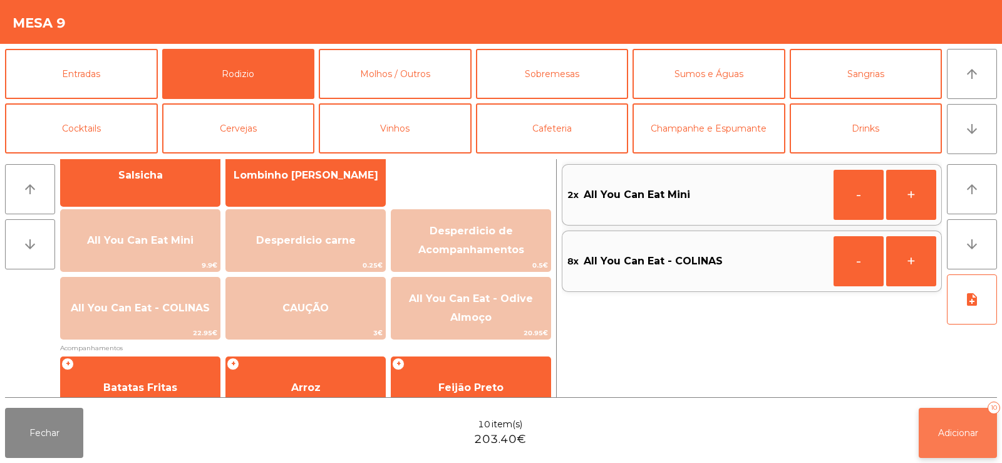
click at [961, 433] on span "Adicionar" at bounding box center [958, 432] width 40 height 11
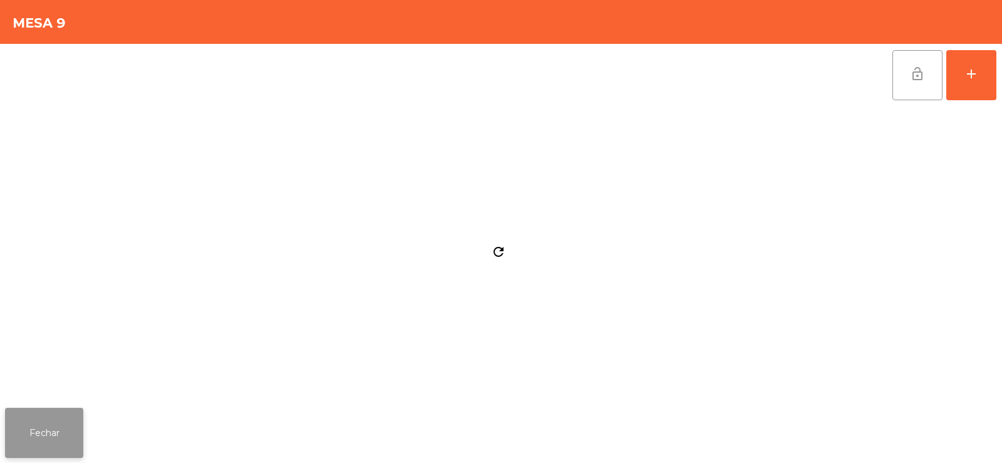
click at [59, 418] on button "Fechar" at bounding box center [44, 433] width 78 height 50
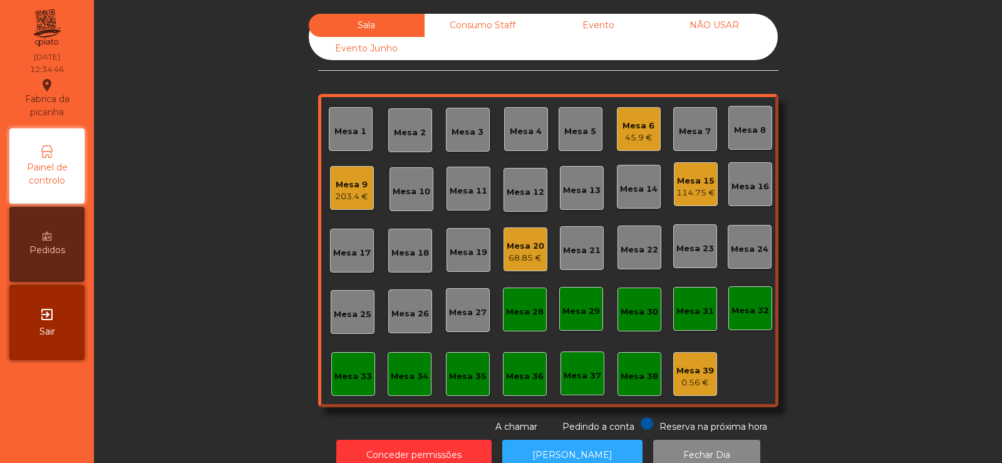
click at [577, 248] on div "Mesa 21" at bounding box center [582, 250] width 38 height 13
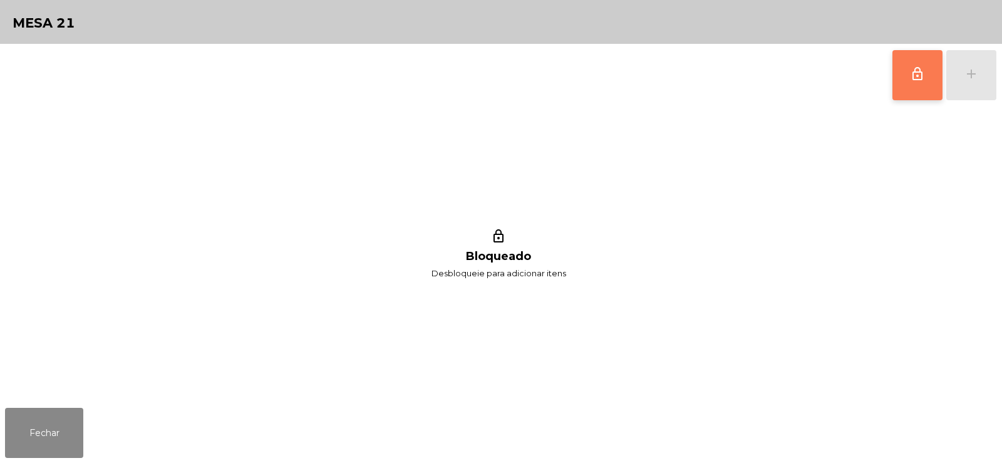
click at [906, 88] on button "lock_outline" at bounding box center [918, 75] width 50 height 50
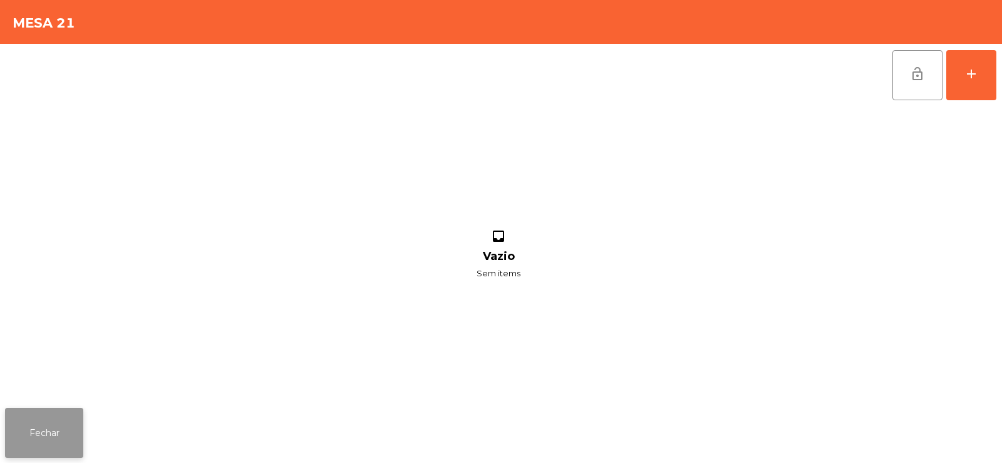
click at [30, 422] on button "Fechar" at bounding box center [44, 433] width 78 height 50
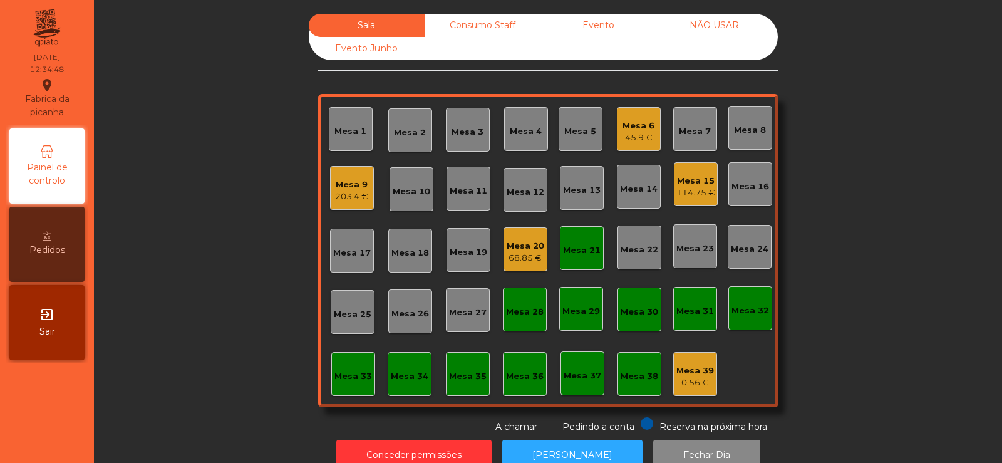
click at [704, 184] on div "Mesa 15" at bounding box center [695, 181] width 39 height 13
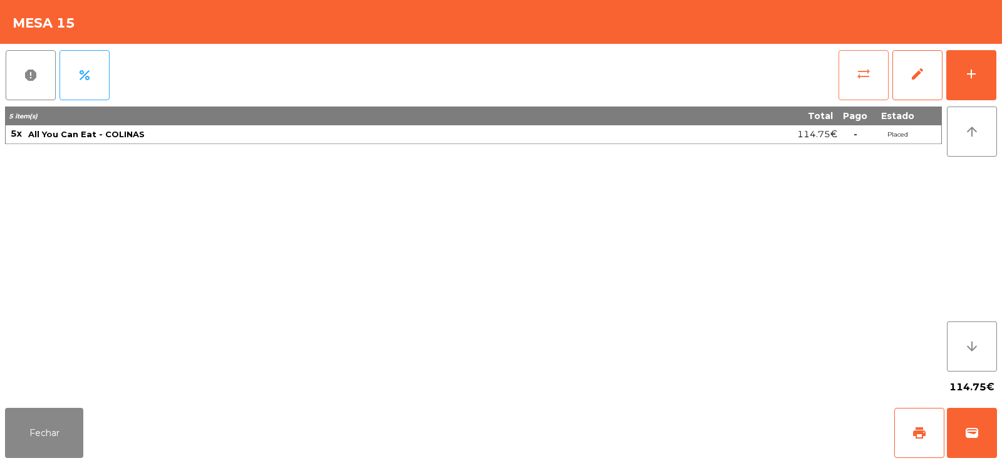
click at [859, 70] on span "sync_alt" at bounding box center [863, 73] width 15 height 15
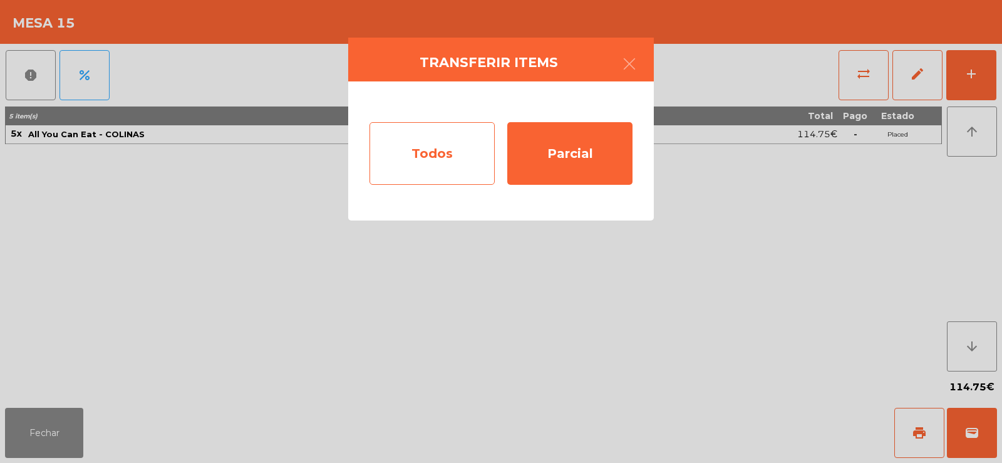
click at [419, 149] on div "Todos" at bounding box center [432, 153] width 125 height 63
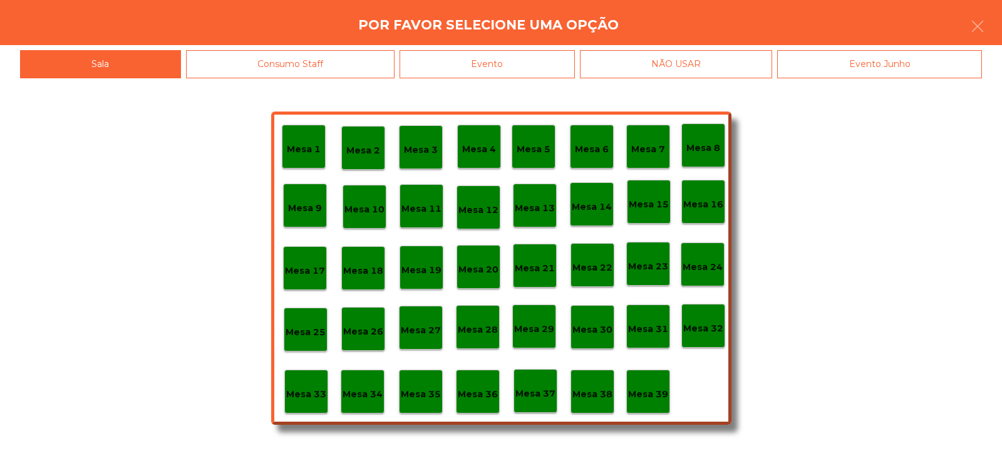
click at [546, 276] on div "Mesa 21" at bounding box center [535, 266] width 44 height 44
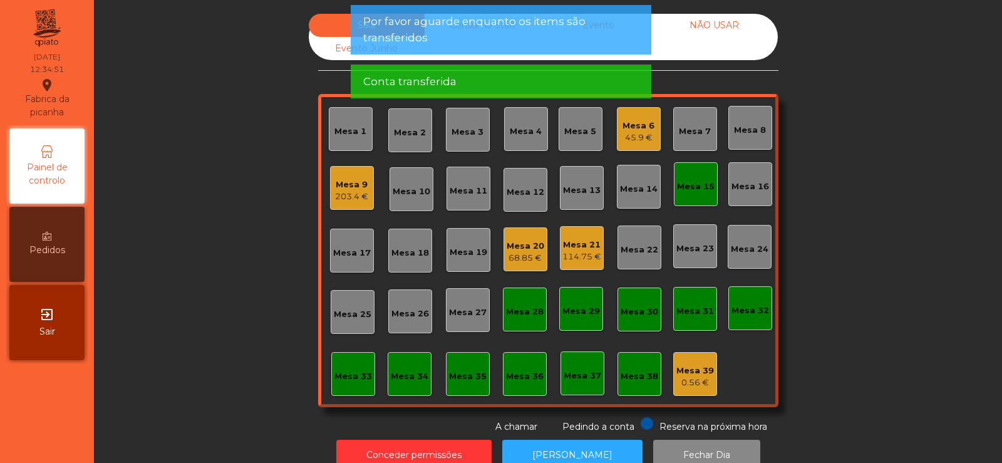
click at [687, 201] on div "Mesa 15" at bounding box center [696, 184] width 44 height 44
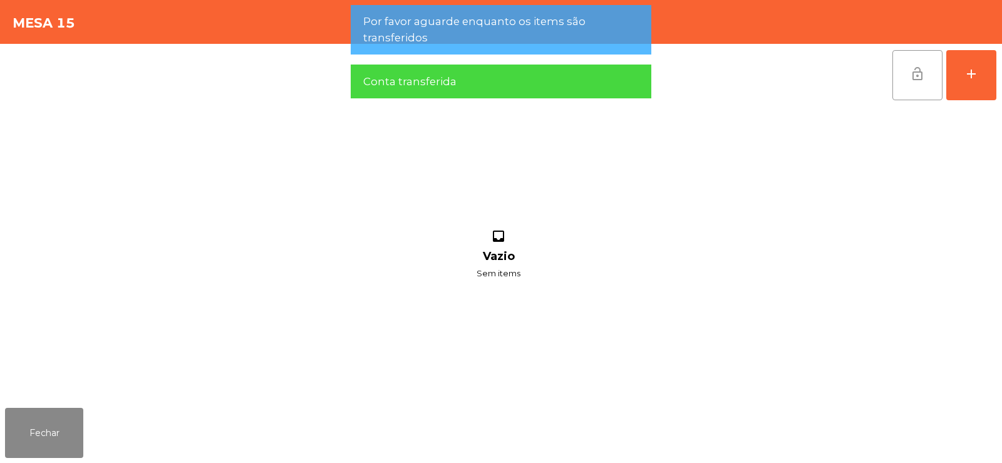
click at [915, 68] on span "lock_open" at bounding box center [917, 73] width 15 height 15
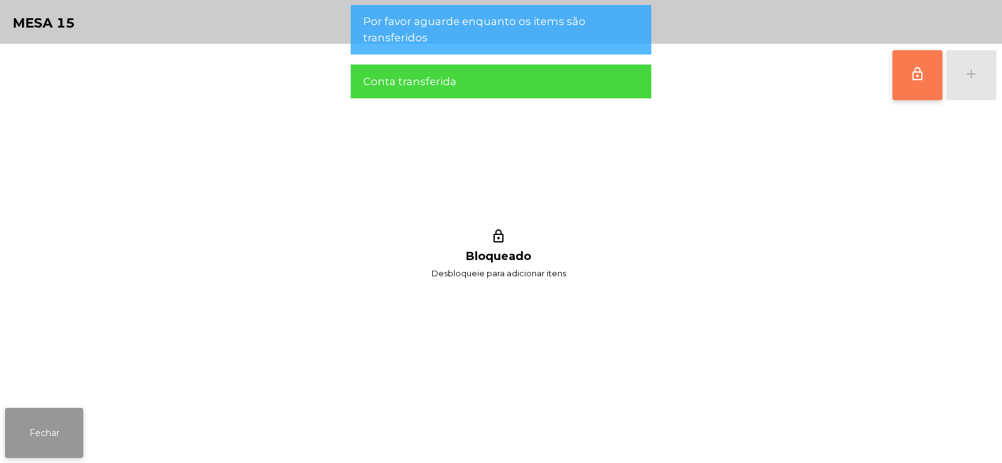
click at [58, 412] on button "Fechar" at bounding box center [44, 433] width 78 height 50
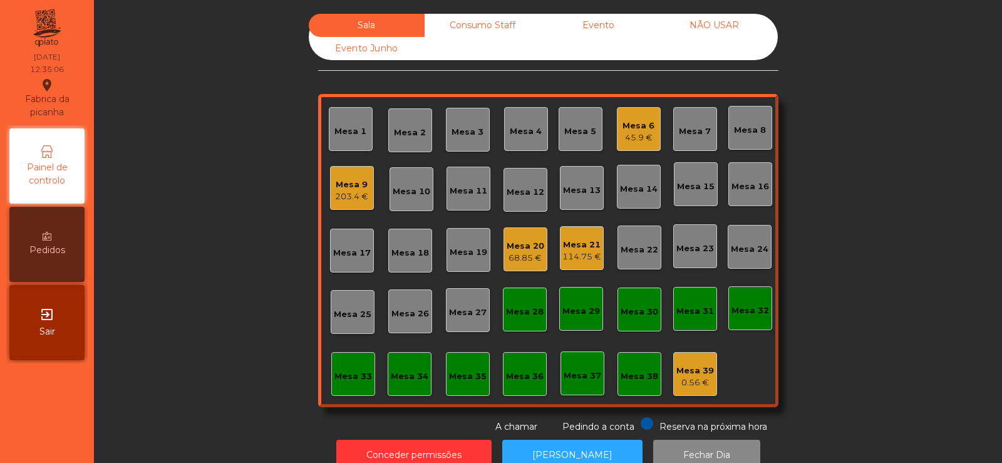
click at [629, 256] on div "Mesa 22" at bounding box center [640, 247] width 44 height 44
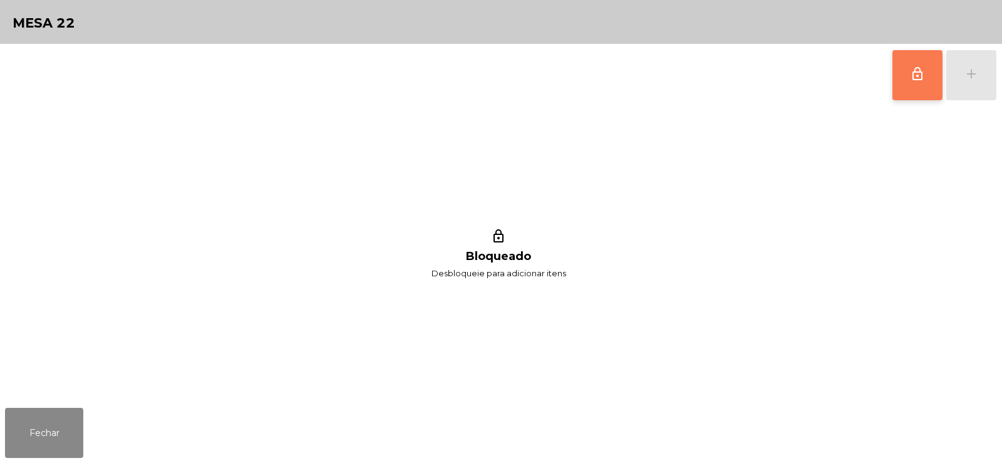
click at [903, 85] on button "lock_outline" at bounding box center [918, 75] width 50 height 50
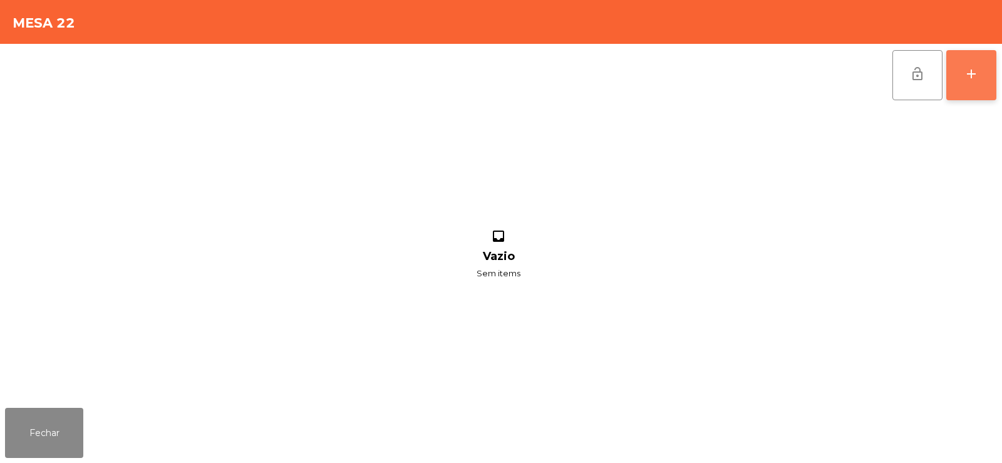
click at [977, 75] on div "add" at bounding box center [971, 73] width 15 height 15
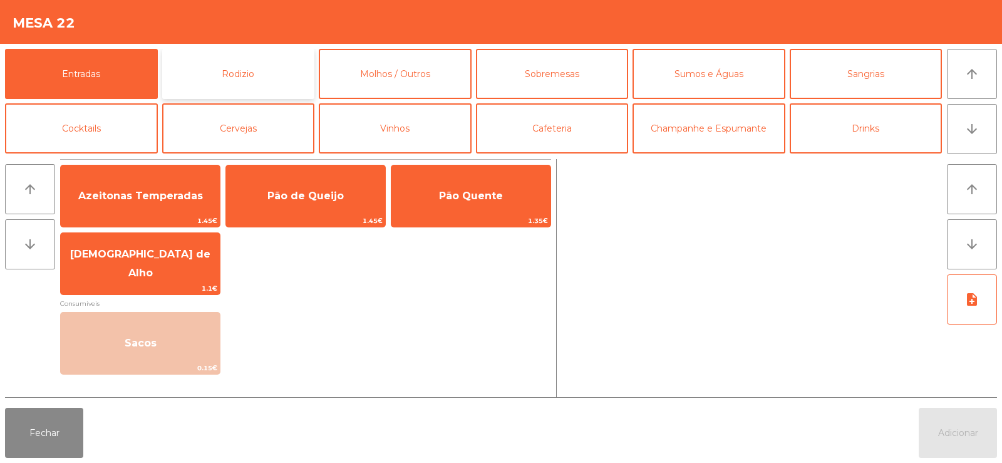
click at [217, 64] on button "Rodizio" at bounding box center [238, 74] width 153 height 50
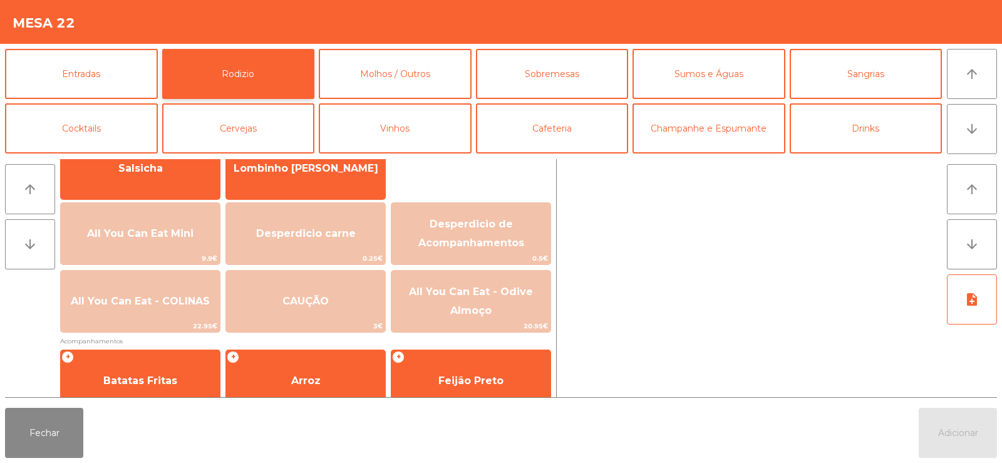
scroll to position [106, 0]
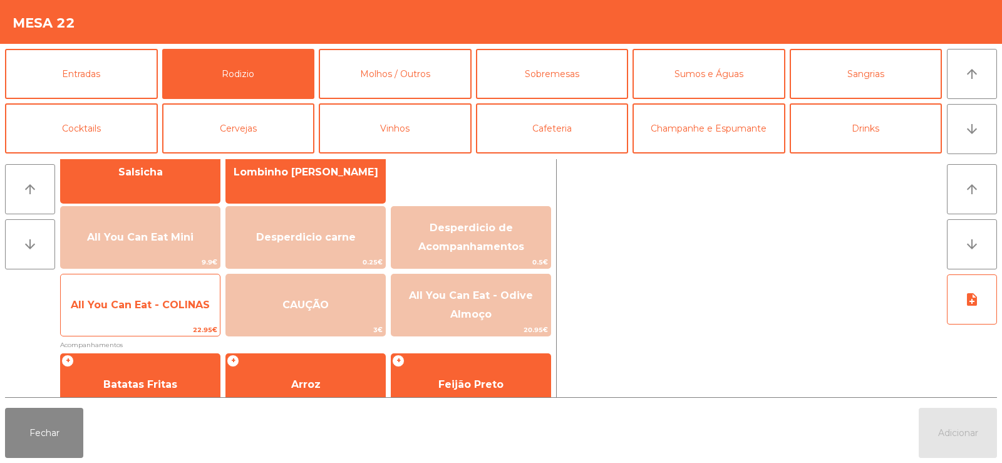
click at [161, 304] on span "All You Can Eat - COLINAS" at bounding box center [140, 305] width 139 height 12
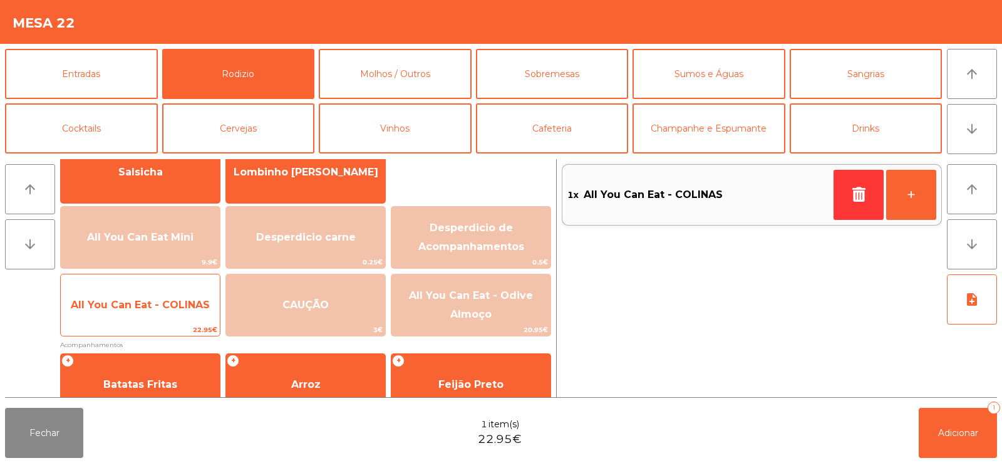
click at [153, 306] on span "All You Can Eat - COLINAS" at bounding box center [140, 305] width 139 height 12
click at [153, 318] on span "All You Can Eat - COLINAS" at bounding box center [140, 305] width 159 height 34
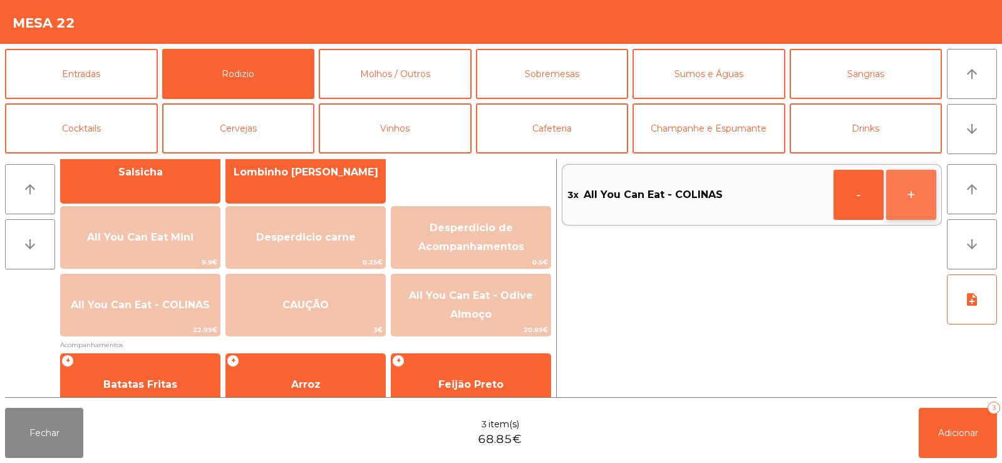
click at [898, 196] on button "+" at bounding box center [911, 195] width 50 height 50
click at [973, 443] on button "Adicionar 4" at bounding box center [958, 433] width 78 height 50
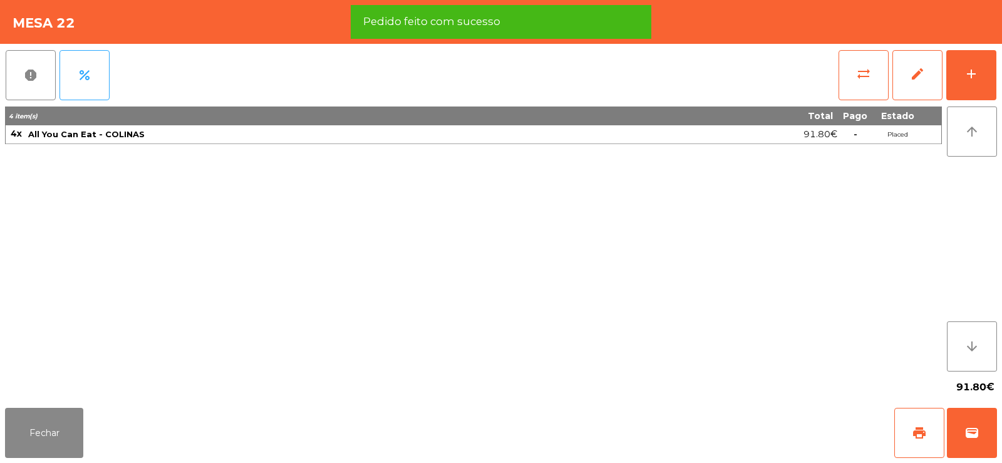
click at [37, 397] on div "91.80€" at bounding box center [501, 386] width 992 height 31
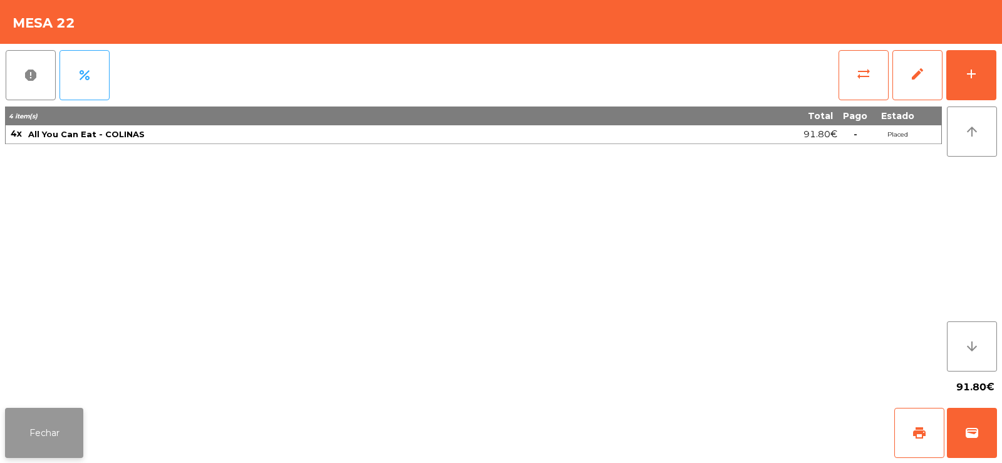
click at [51, 412] on button "Fechar" at bounding box center [44, 433] width 78 height 50
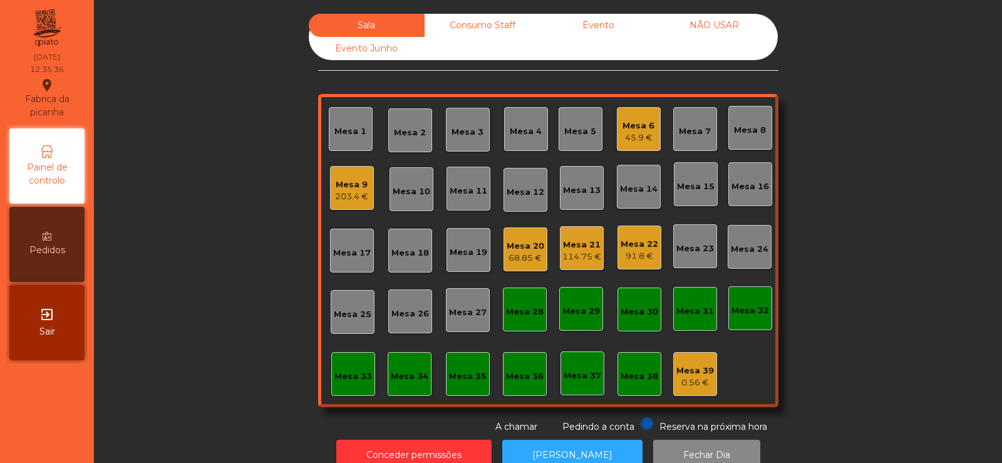
click at [467, 257] on div "Mesa 19" at bounding box center [469, 252] width 38 height 13
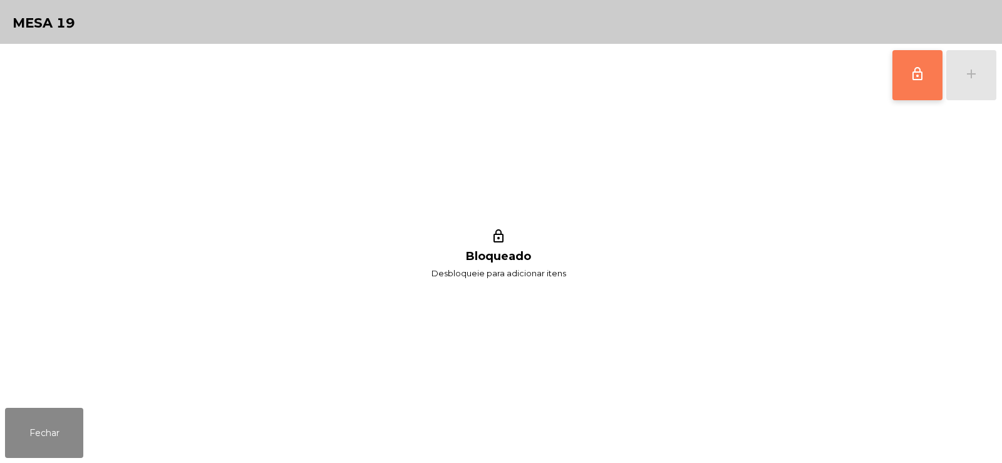
click at [921, 78] on span "lock_outline" at bounding box center [917, 73] width 15 height 15
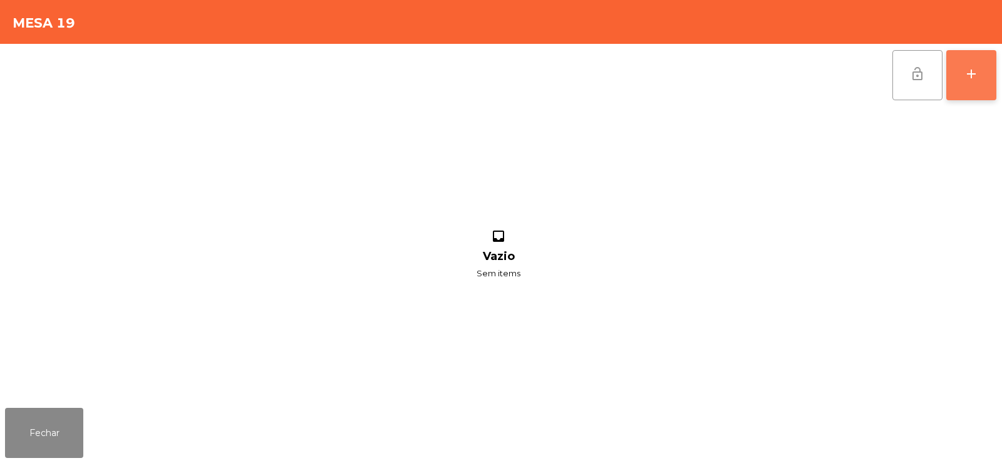
click at [971, 73] on div "add" at bounding box center [971, 73] width 15 height 15
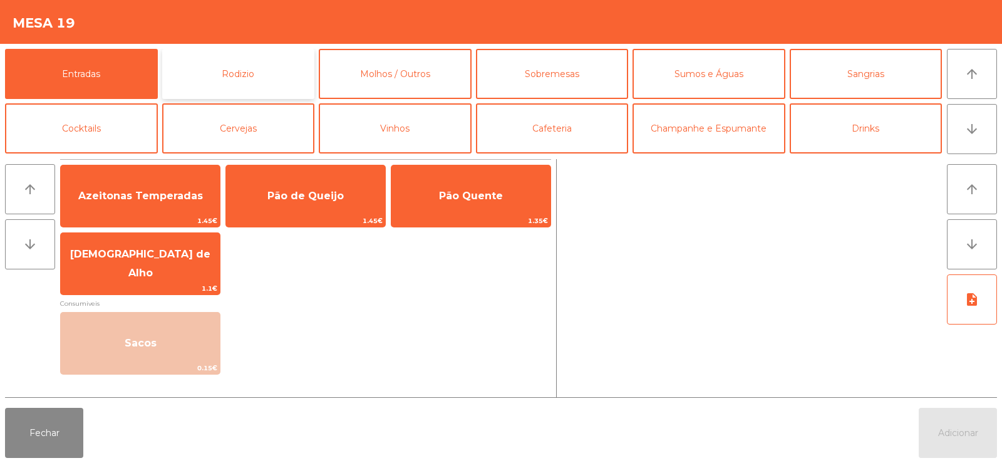
click at [245, 73] on button "Rodizio" at bounding box center [238, 74] width 153 height 50
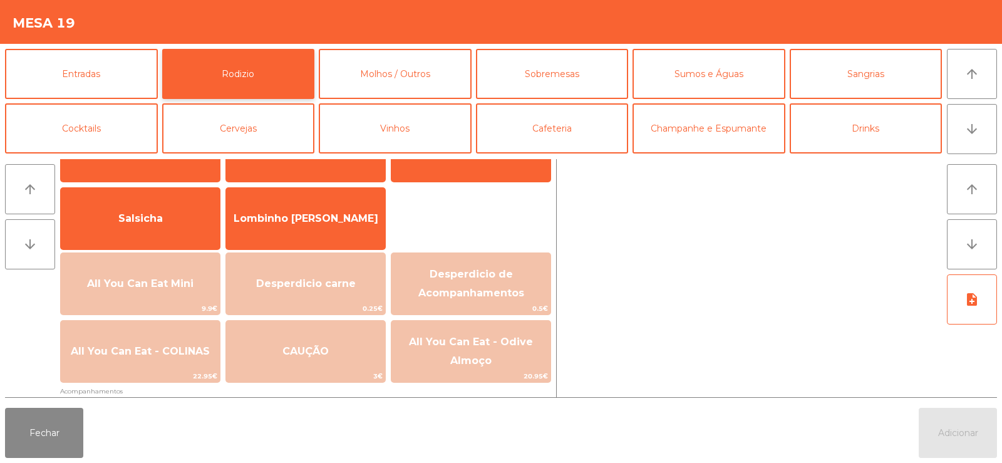
scroll to position [92, 0]
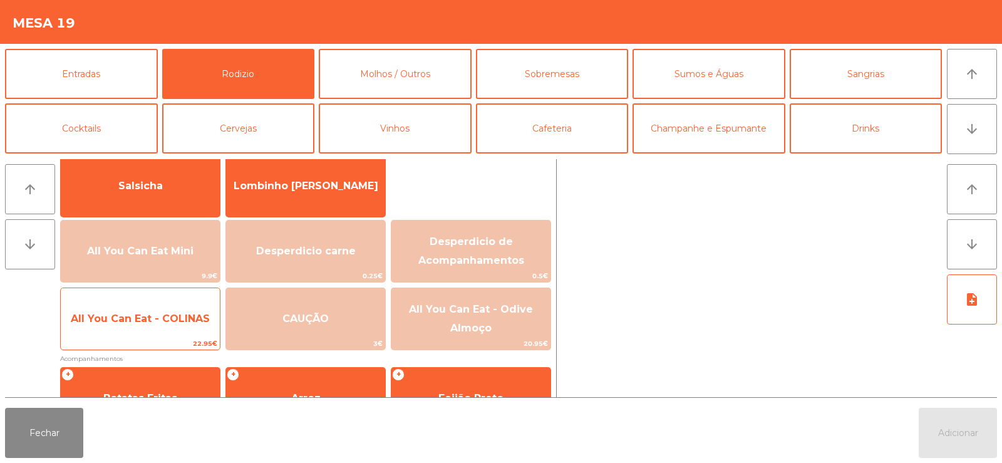
click at [160, 323] on span "All You Can Eat - COLINAS" at bounding box center [140, 319] width 139 height 12
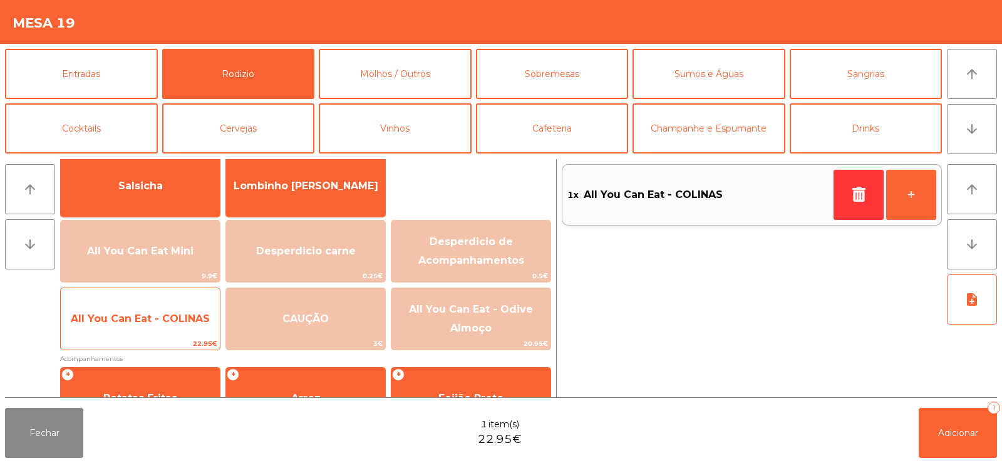
click at [149, 321] on span "All You Can Eat - COLINAS" at bounding box center [140, 319] width 139 height 12
click at [148, 322] on span "All You Can Eat - COLINAS" at bounding box center [140, 319] width 139 height 12
click at [163, 313] on span "All You Can Eat - COLINAS" at bounding box center [140, 319] width 139 height 12
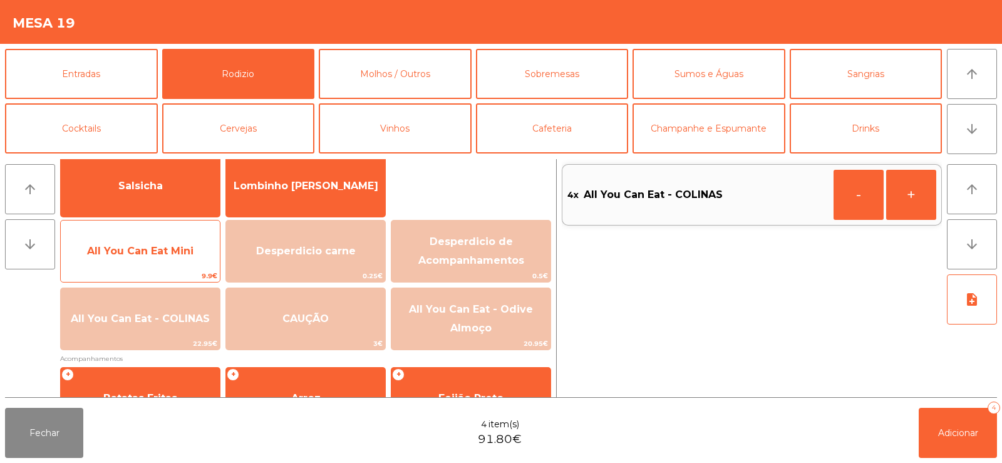
click at [151, 252] on span "All You Can Eat Mini" at bounding box center [140, 251] width 106 height 12
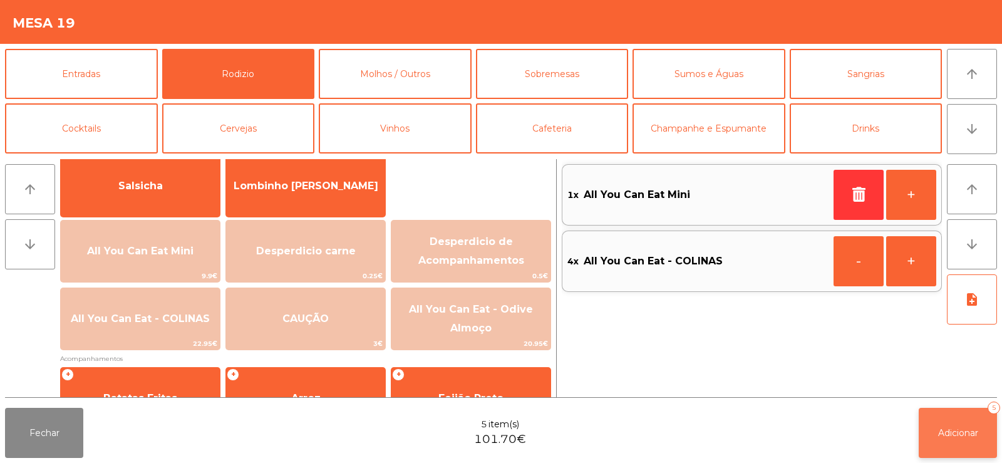
click at [958, 446] on button "Adicionar 5" at bounding box center [958, 433] width 78 height 50
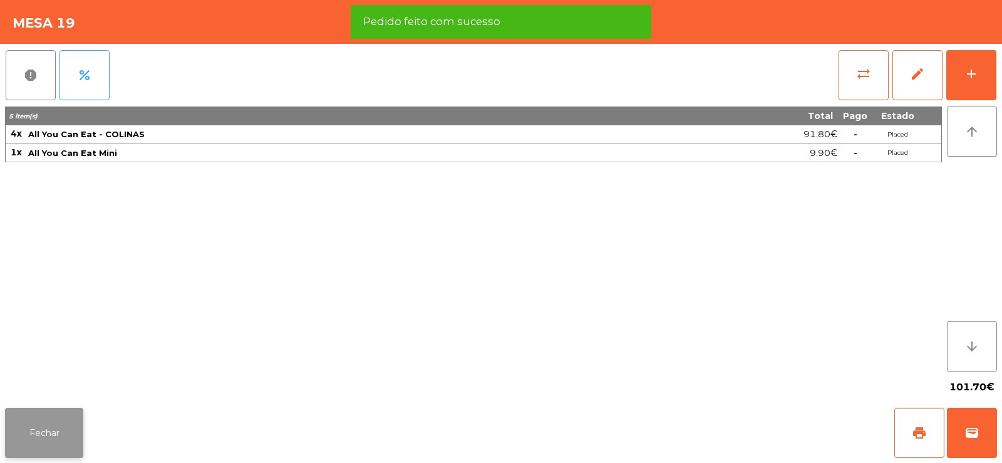
click at [48, 428] on button "Fechar" at bounding box center [44, 433] width 78 height 50
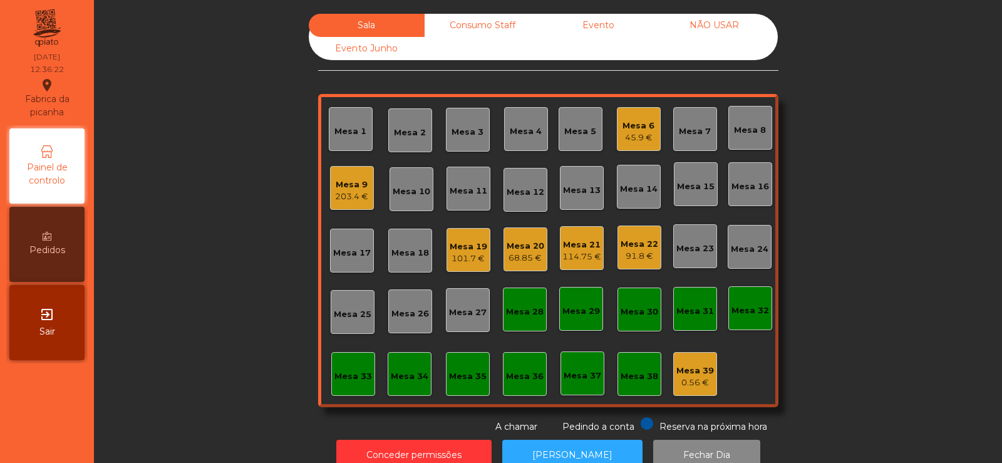
click at [350, 193] on div "203.4 €" at bounding box center [351, 196] width 33 height 13
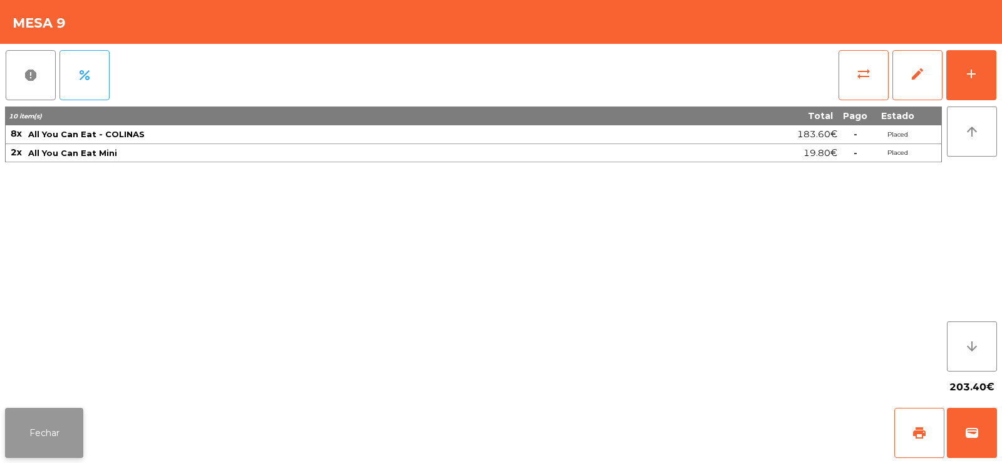
click at [56, 442] on button "Fechar" at bounding box center [44, 433] width 78 height 50
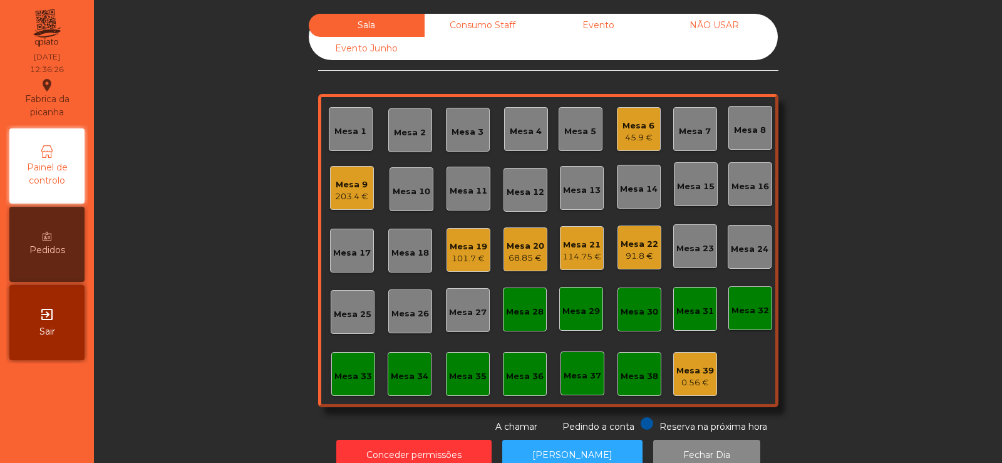
click at [629, 244] on div "Mesa 22" at bounding box center [640, 244] width 38 height 13
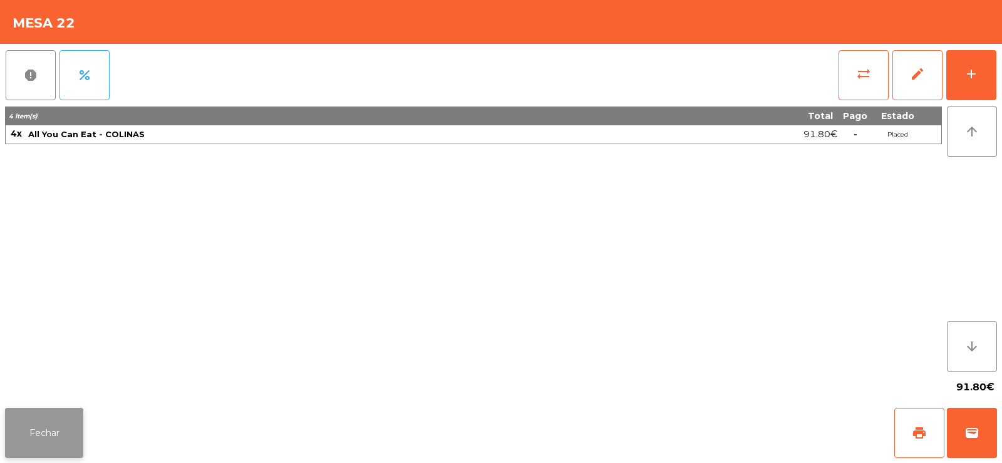
click at [54, 418] on button "Fechar" at bounding box center [44, 433] width 78 height 50
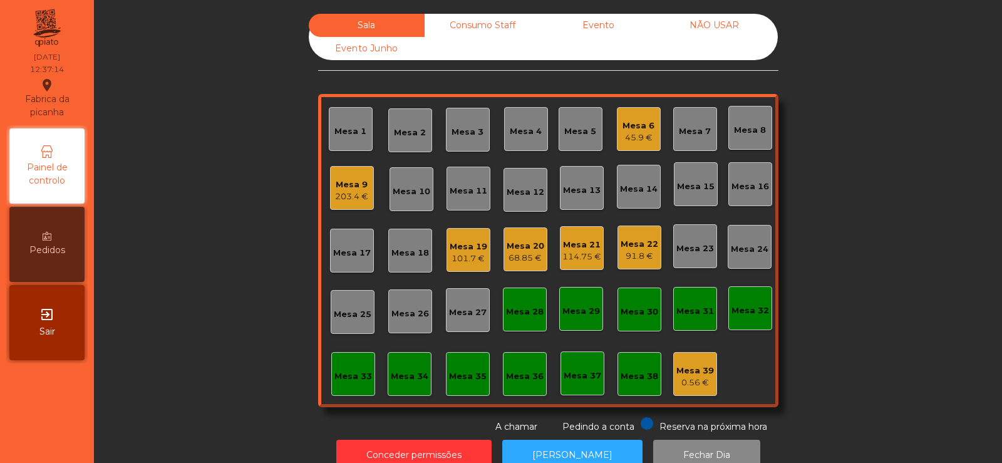
click at [472, 169] on div "Mesa 11" at bounding box center [469, 189] width 44 height 44
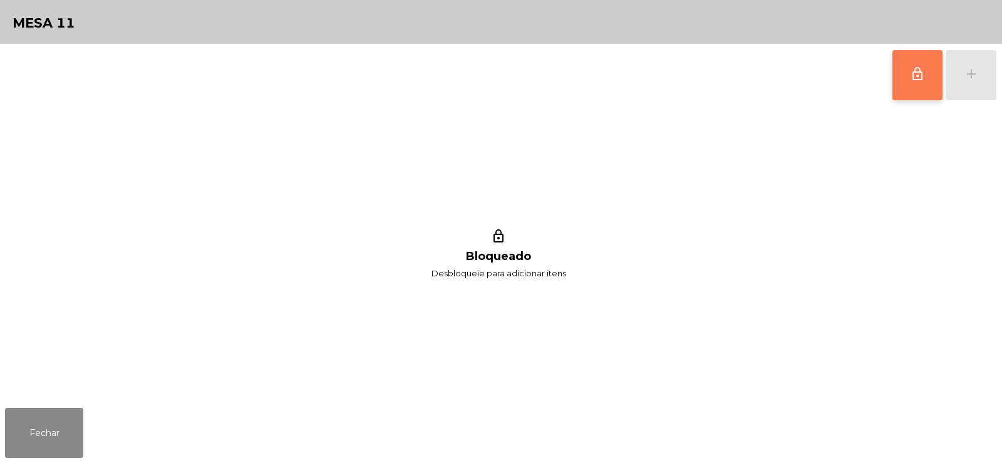
click at [904, 82] on button "lock_outline" at bounding box center [918, 75] width 50 height 50
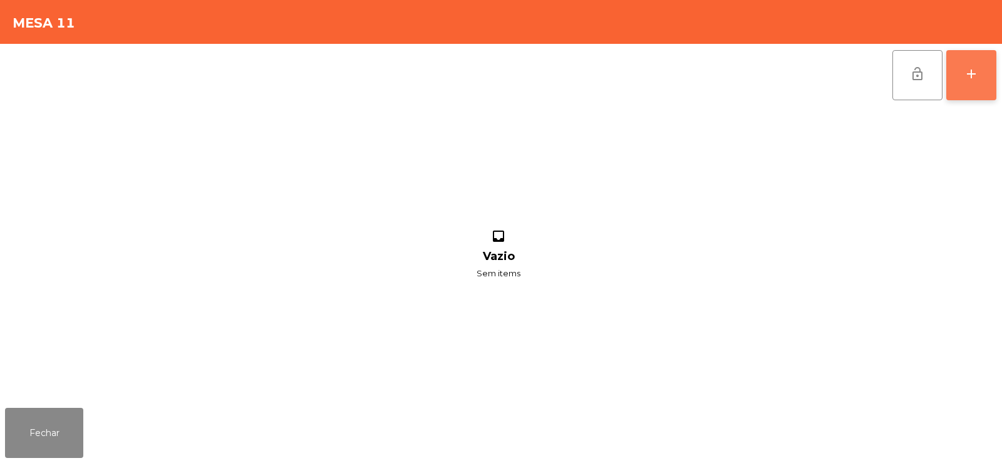
click at [975, 81] on div "add" at bounding box center [971, 73] width 15 height 15
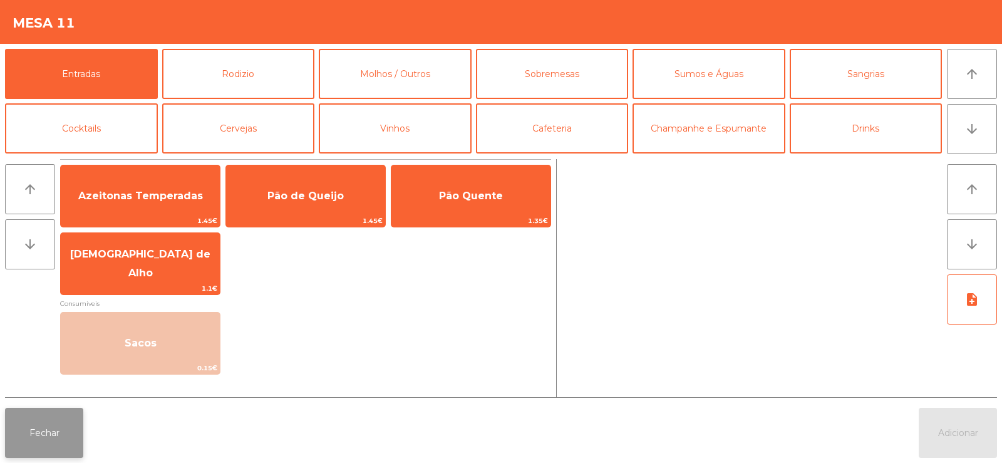
click at [48, 452] on button "Fechar" at bounding box center [44, 433] width 78 height 50
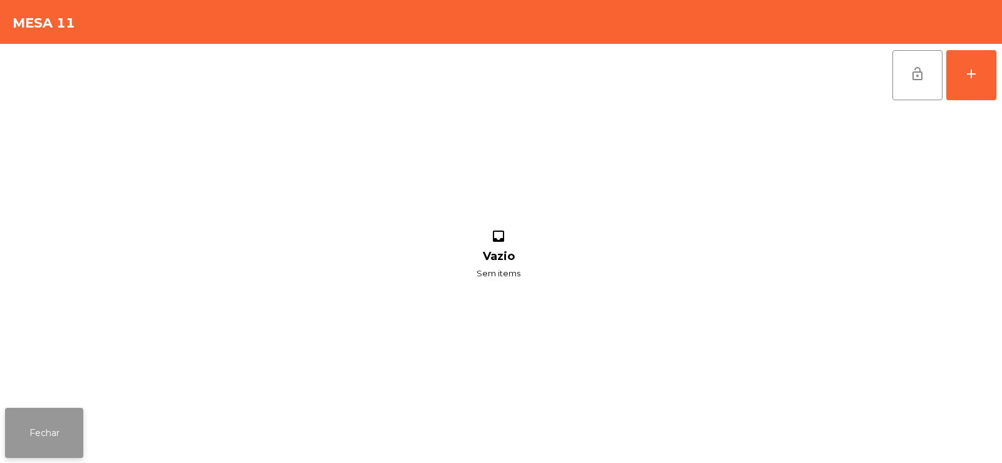
click at [67, 427] on button "Fechar" at bounding box center [44, 433] width 78 height 50
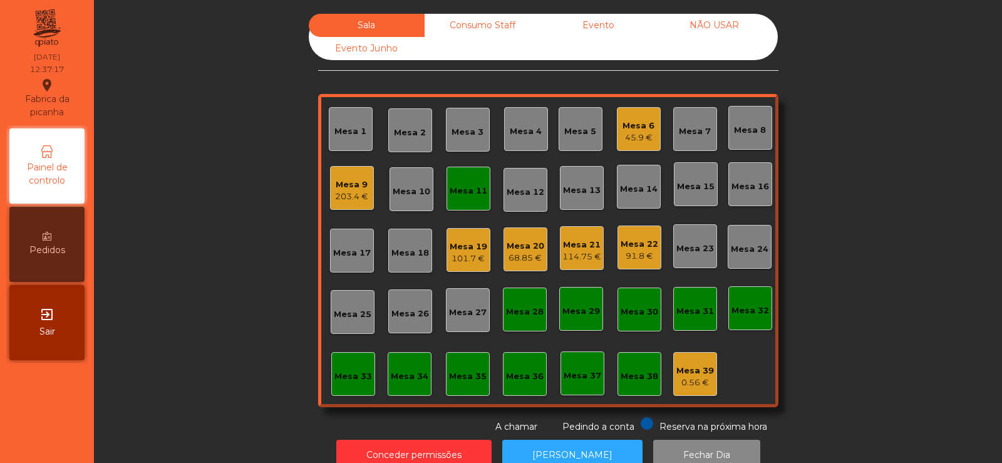
click at [351, 189] on div "Mesa 9" at bounding box center [351, 185] width 33 height 13
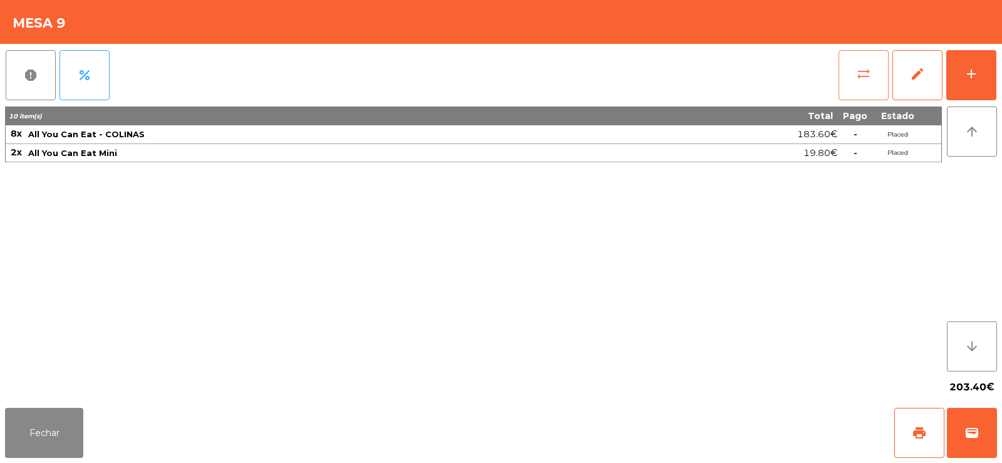
click at [861, 83] on button "sync_alt" at bounding box center [864, 75] width 50 height 50
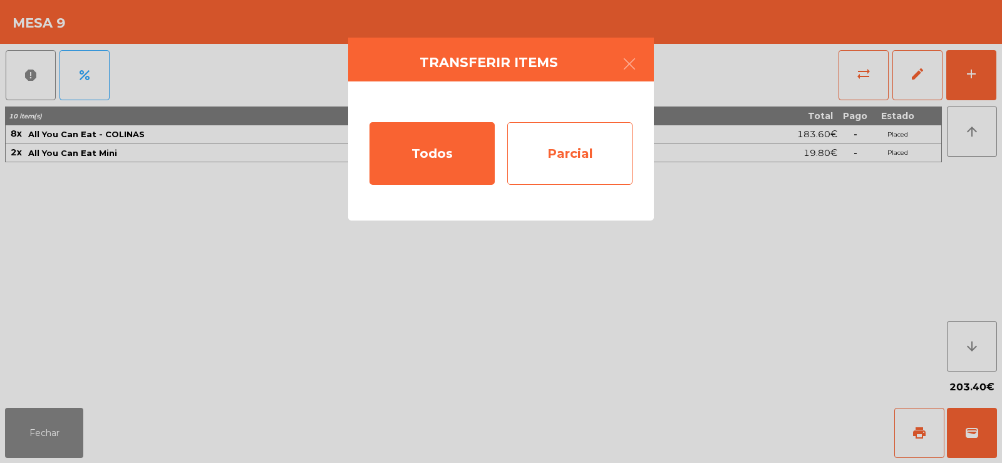
click at [551, 144] on div "Parcial" at bounding box center [569, 153] width 125 height 63
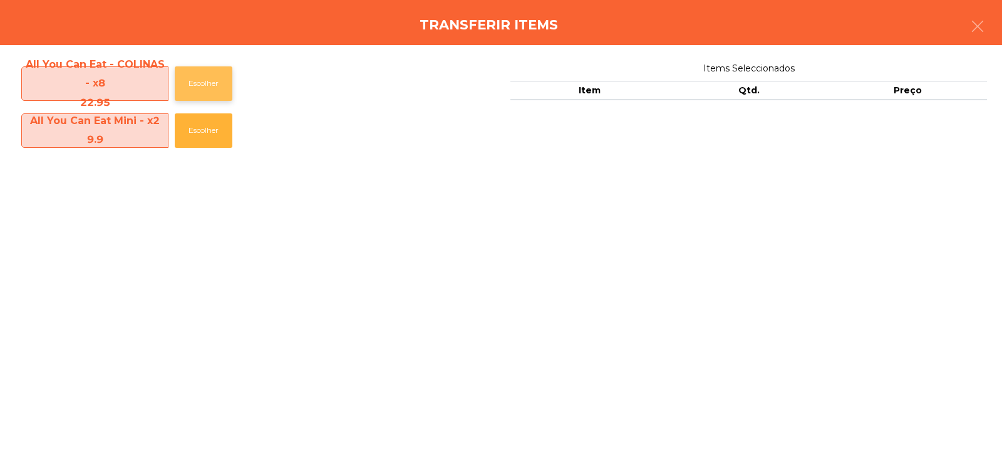
click at [211, 76] on button "Escolher" at bounding box center [204, 83] width 58 height 34
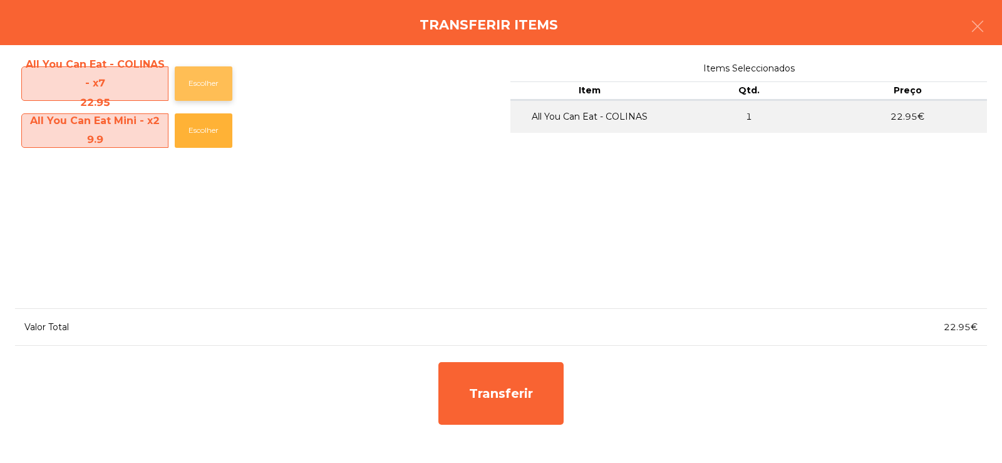
click at [196, 68] on button "Escolher" at bounding box center [204, 83] width 58 height 34
click at [208, 84] on button "Escolher" at bounding box center [204, 83] width 58 height 34
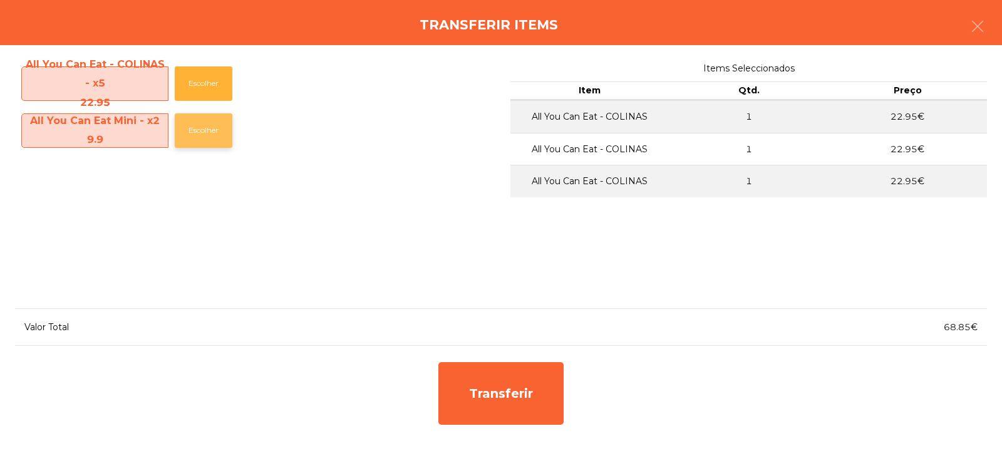
click at [209, 133] on button "Escolher" at bounding box center [204, 130] width 58 height 34
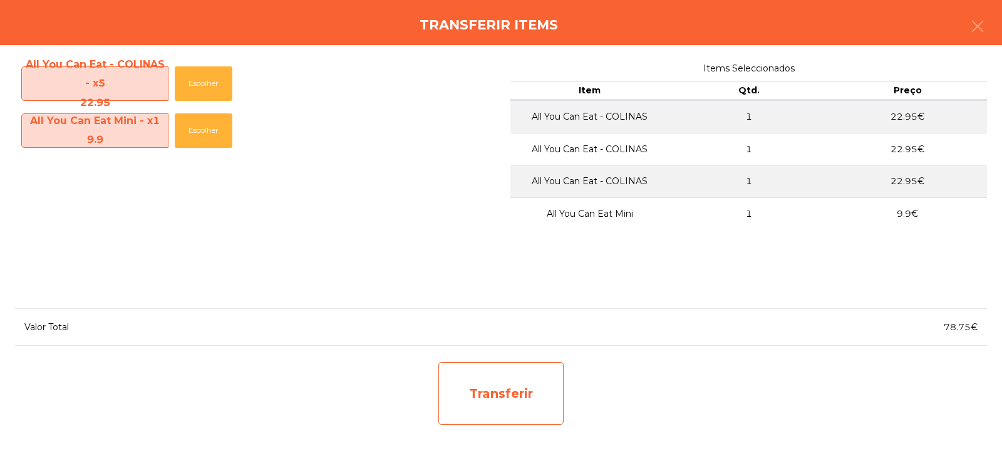
click at [495, 396] on div "Transferir" at bounding box center [500, 393] width 125 height 63
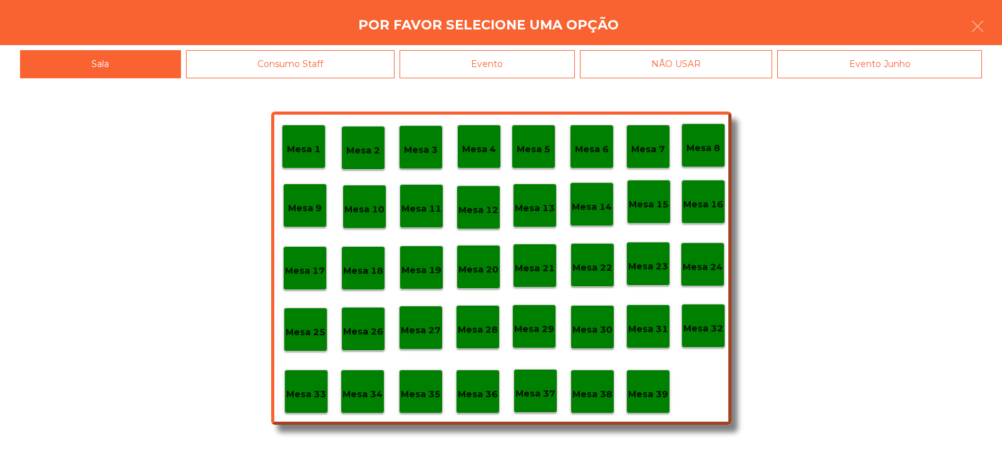
click at [428, 213] on p "Mesa 11" at bounding box center [421, 209] width 40 height 14
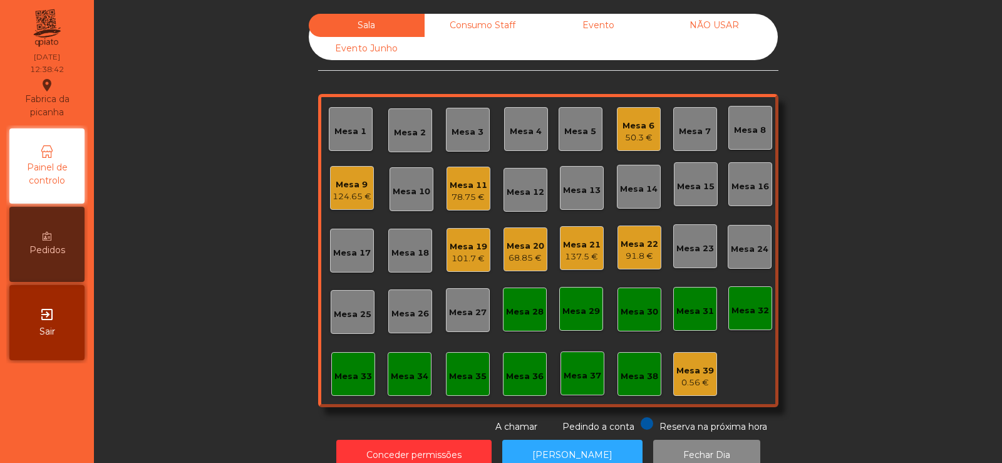
click at [462, 140] on div "Mesa 3" at bounding box center [468, 130] width 44 height 44
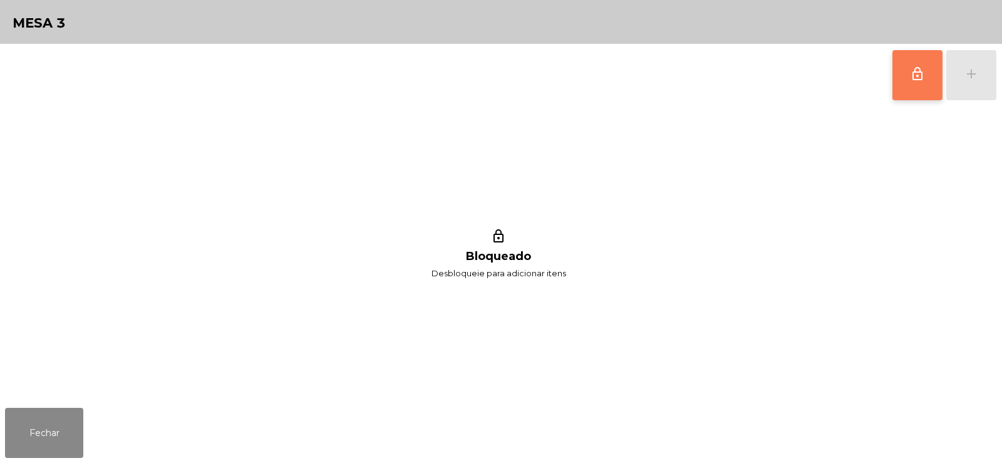
click at [936, 74] on button "lock_outline" at bounding box center [918, 75] width 50 height 50
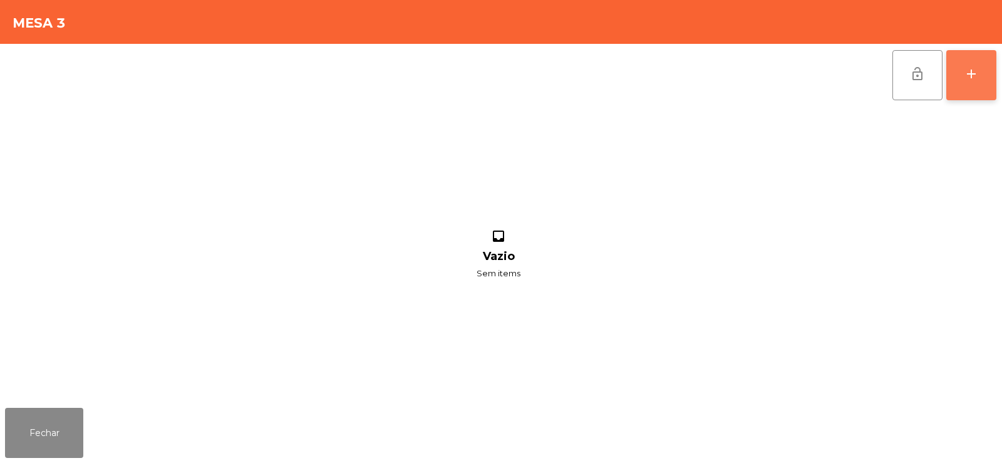
click at [975, 76] on div "add" at bounding box center [971, 73] width 15 height 15
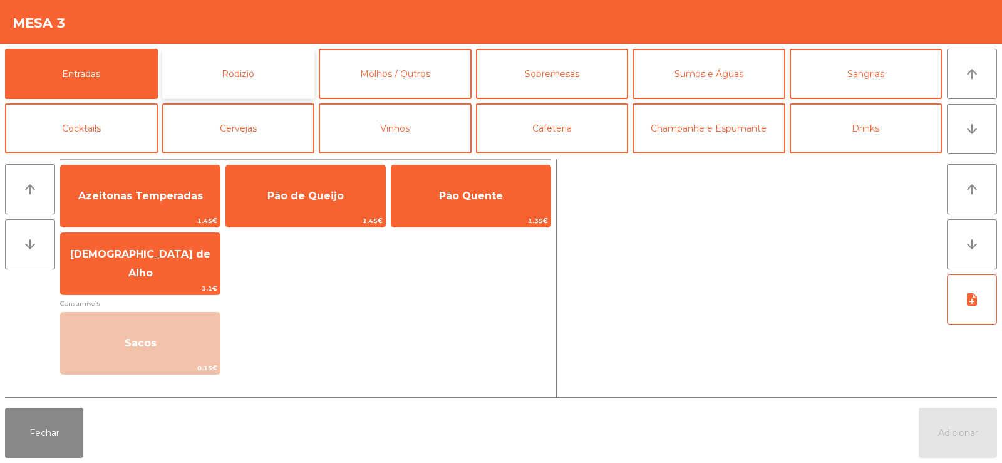
click at [263, 70] on button "Rodizio" at bounding box center [238, 74] width 153 height 50
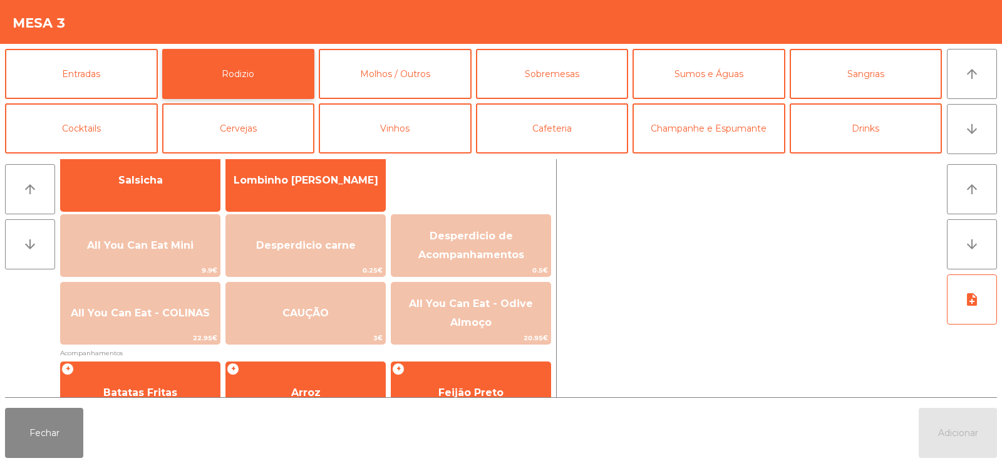
scroll to position [118, 0]
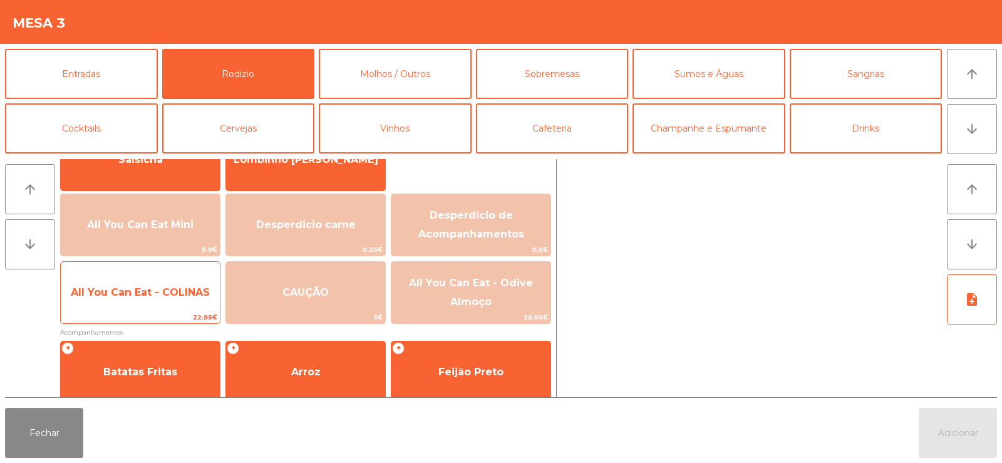
click at [142, 298] on span "All You Can Eat - COLINAS" at bounding box center [140, 293] width 159 height 34
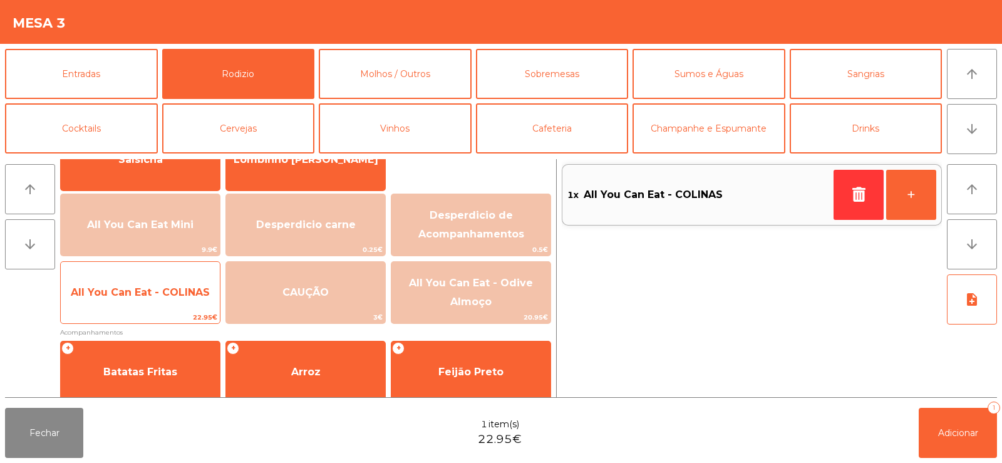
click at [135, 291] on span "All You Can Eat - COLINAS" at bounding box center [140, 292] width 139 height 12
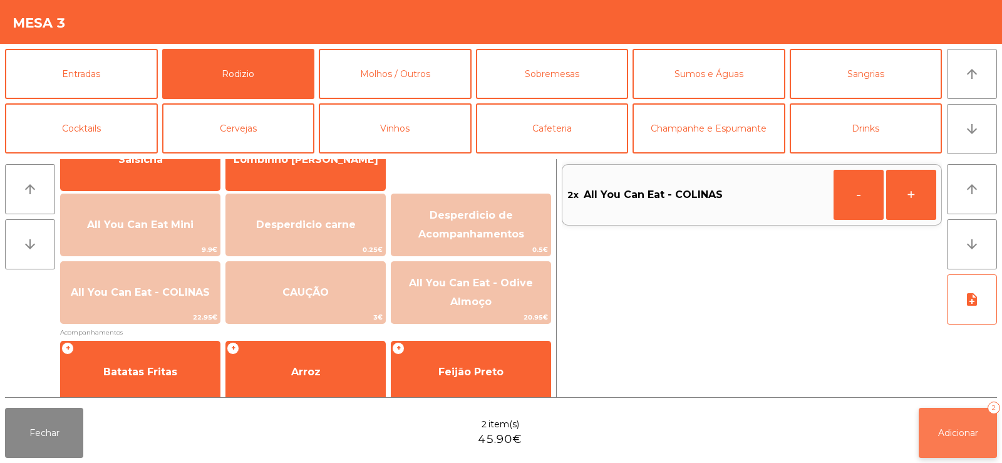
click at [976, 418] on button "Adicionar 2" at bounding box center [958, 433] width 78 height 50
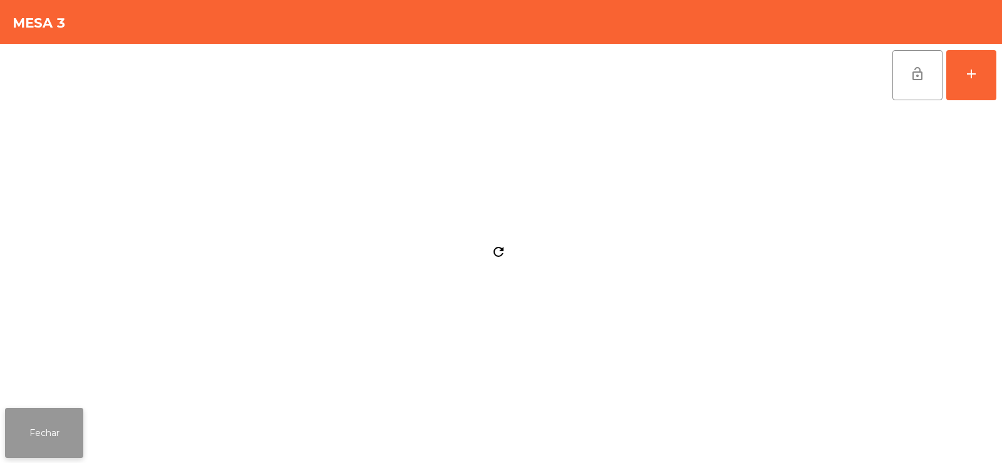
click at [56, 409] on button "Fechar" at bounding box center [44, 433] width 78 height 50
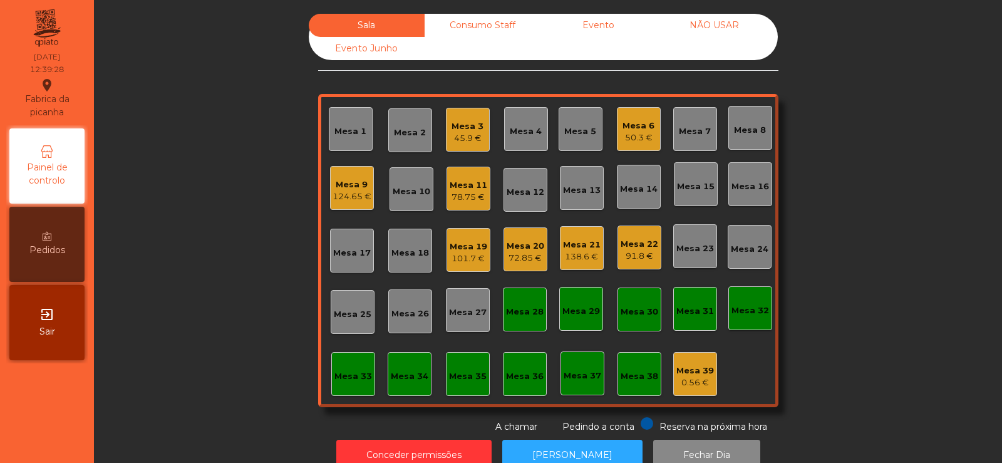
click at [689, 375] on div "Mesa 39" at bounding box center [695, 371] width 38 height 13
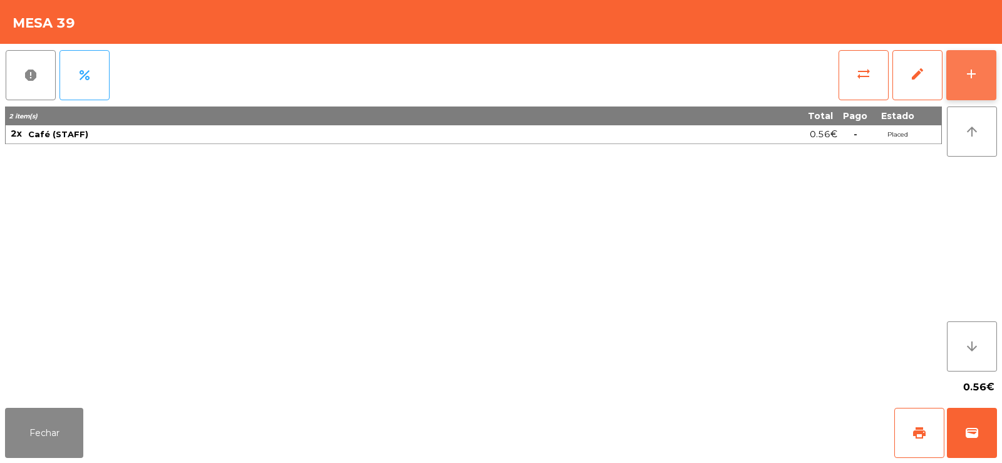
click at [983, 72] on button "add" at bounding box center [971, 75] width 50 height 50
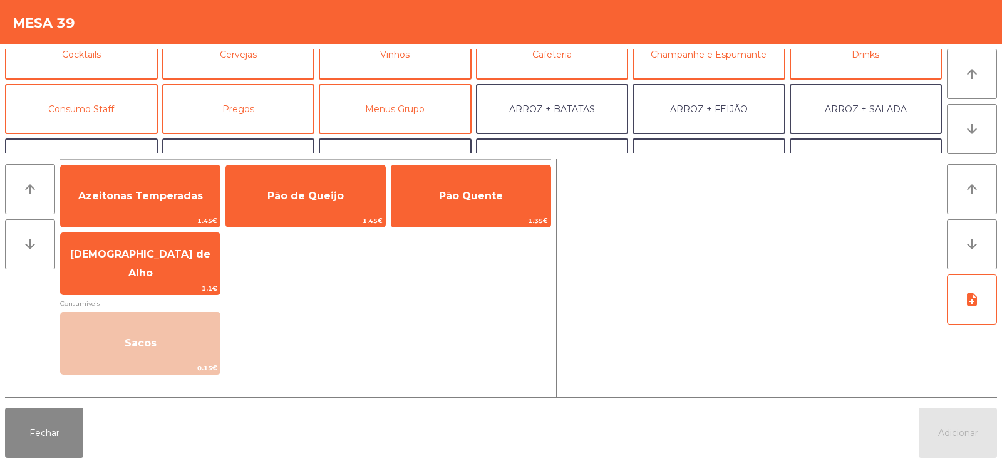
scroll to position [75, 0]
click at [111, 113] on button "Consumo Staff" at bounding box center [81, 108] width 153 height 50
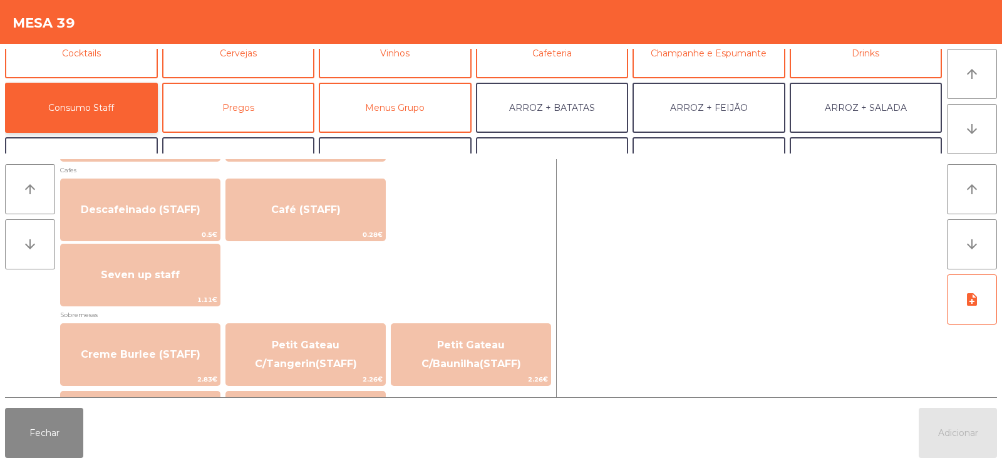
scroll to position [725, 0]
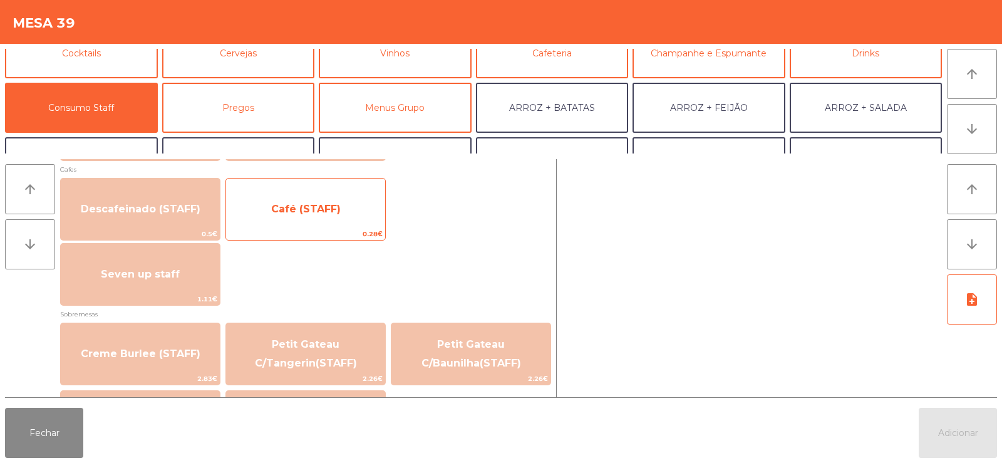
click at [347, 212] on span "Café (STAFF)" at bounding box center [305, 209] width 159 height 34
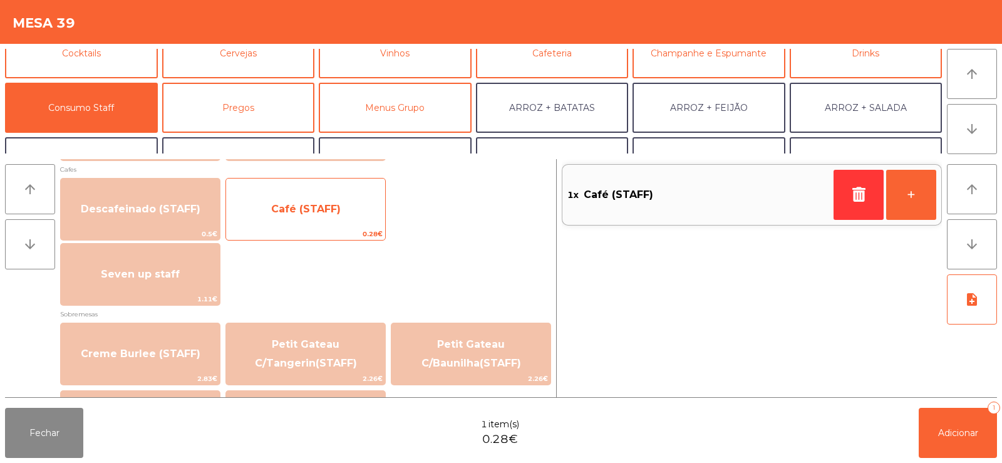
click at [346, 212] on span "Café (STAFF)" at bounding box center [305, 209] width 159 height 34
click at [309, 225] on span "Café (STAFF)" at bounding box center [305, 209] width 159 height 34
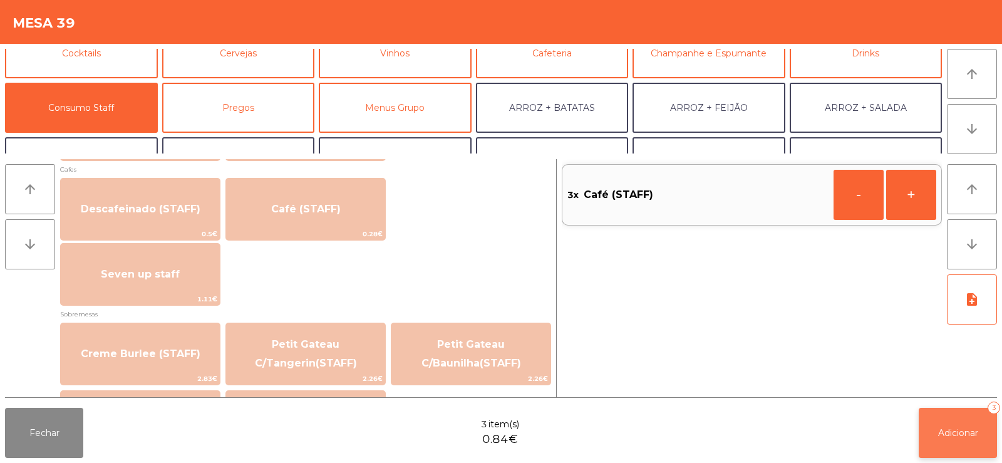
click at [943, 430] on span "Adicionar" at bounding box center [958, 432] width 40 height 11
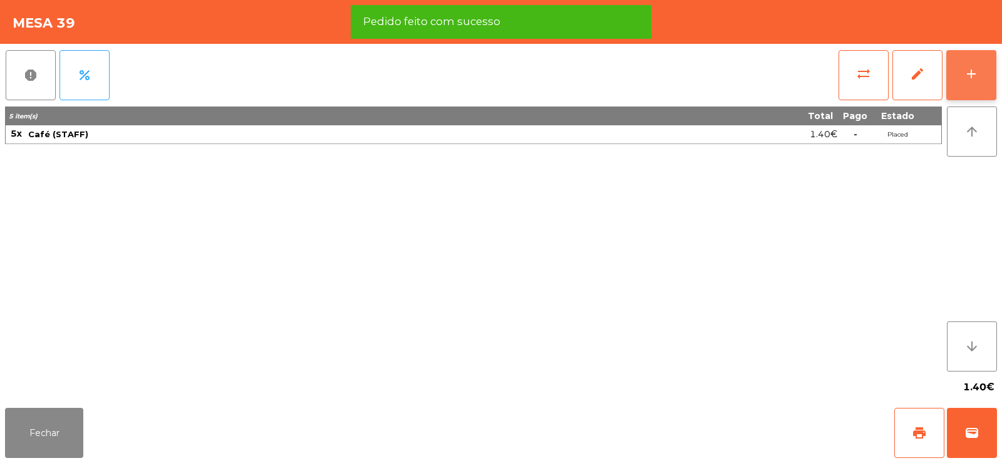
click at [982, 74] on button "add" at bounding box center [971, 75] width 50 height 50
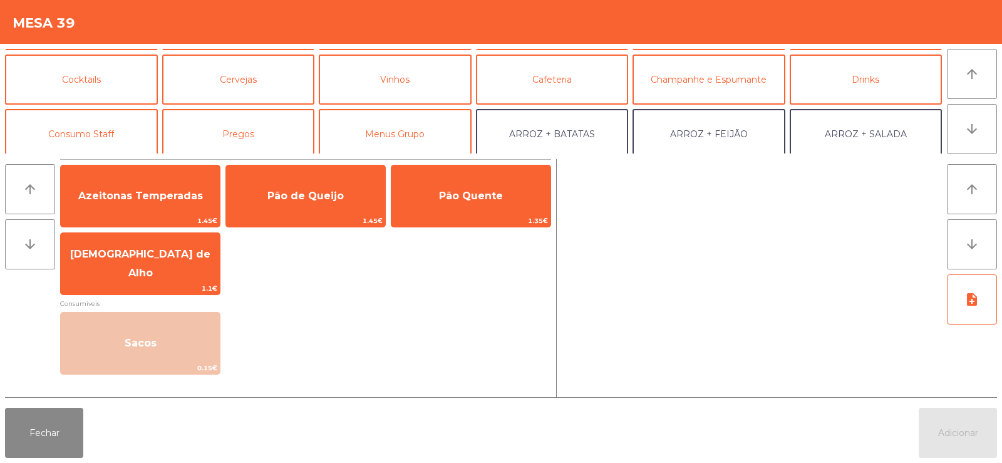
scroll to position [78, 0]
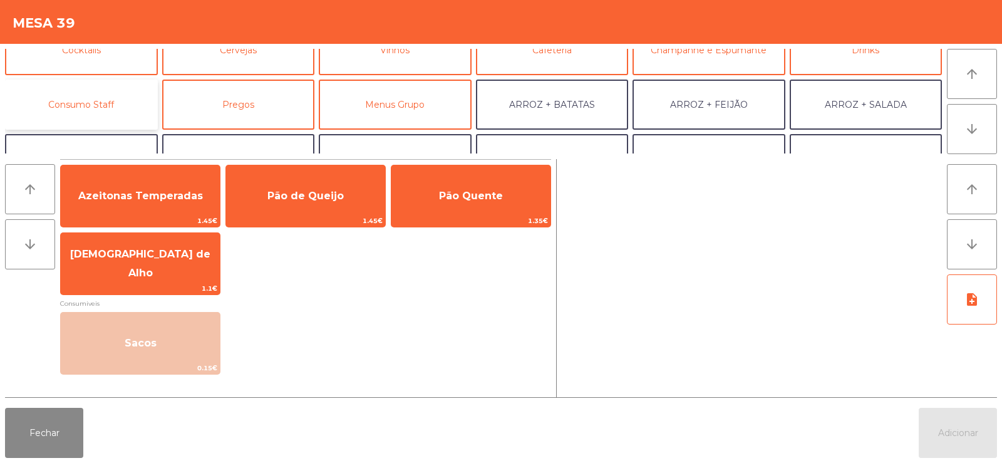
click at [110, 105] on button "Consumo Staff" at bounding box center [81, 105] width 153 height 50
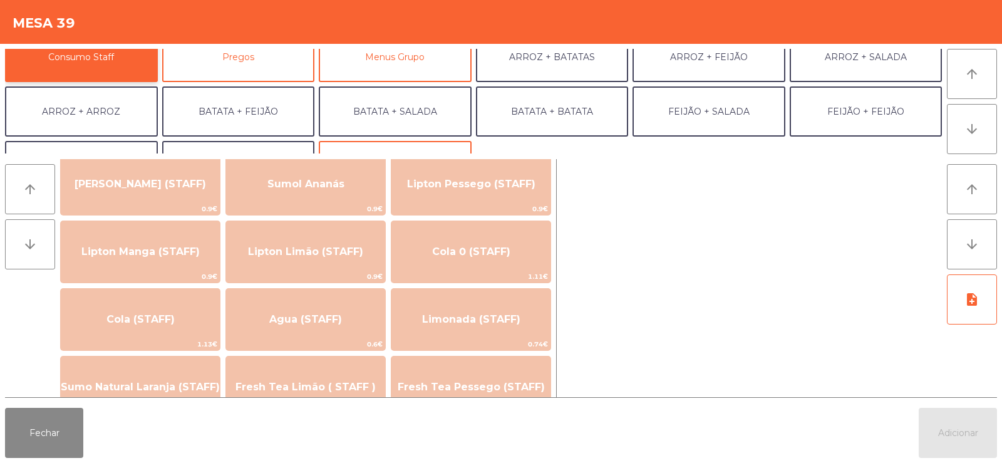
scroll to position [189, 0]
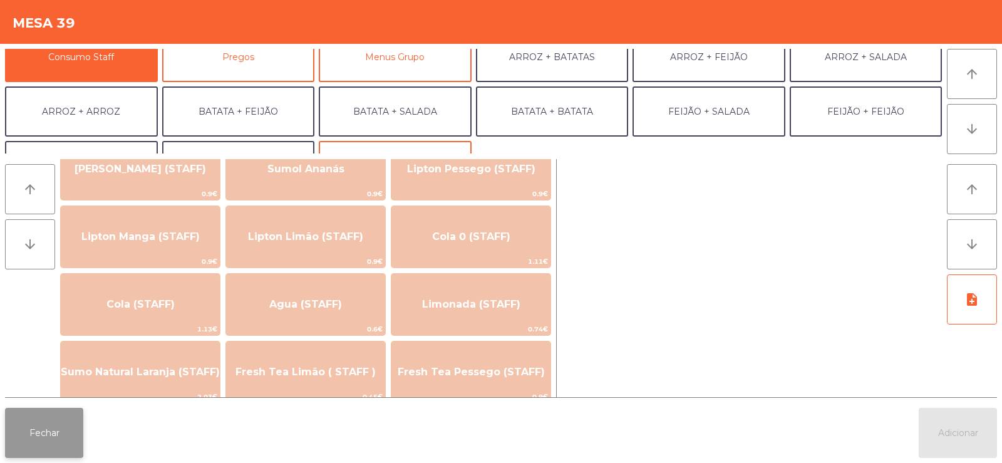
click at [46, 447] on button "Fechar" at bounding box center [44, 433] width 78 height 50
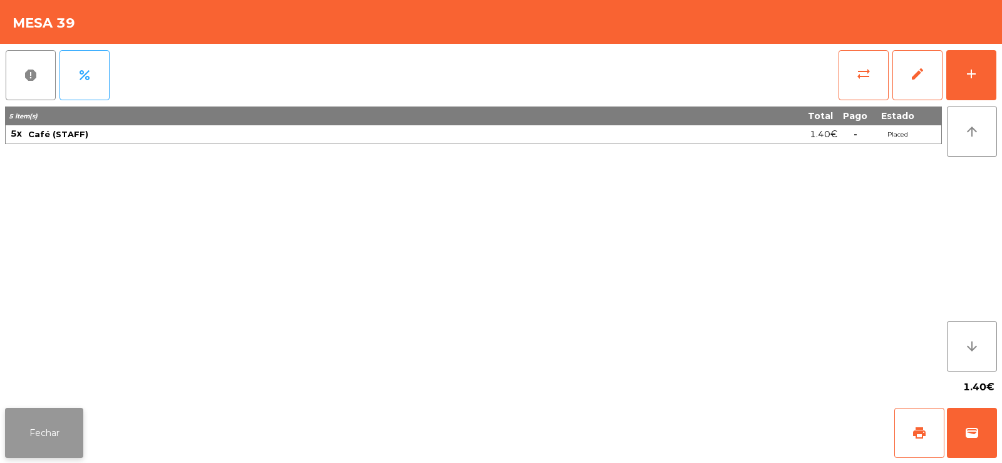
click at [29, 443] on button "Fechar" at bounding box center [44, 433] width 78 height 50
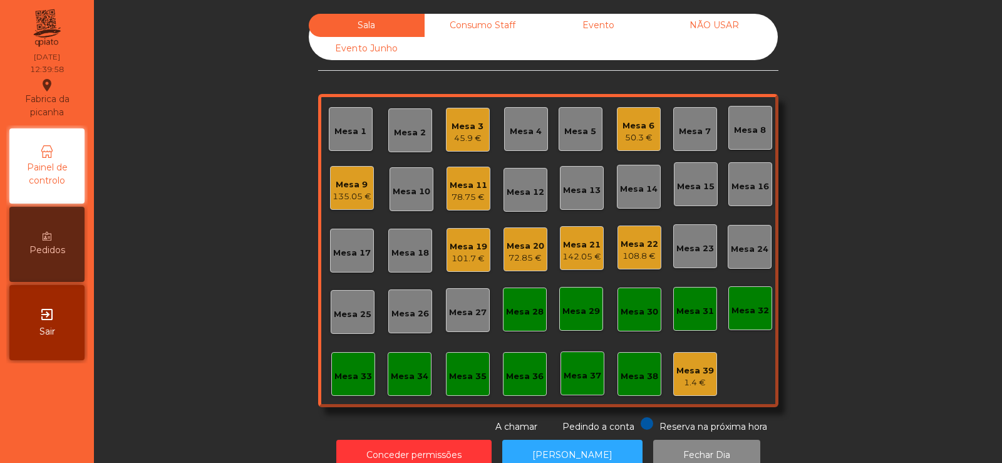
click at [206, 200] on div "Sala Consumo Staff Evento NÃO USAR Evento Junho Mesa 1 Mesa 2 Mesa 3 45.9 € Mes…" at bounding box center [548, 224] width 874 height 420
click at [355, 380] on div "Mesa 33" at bounding box center [353, 376] width 38 height 13
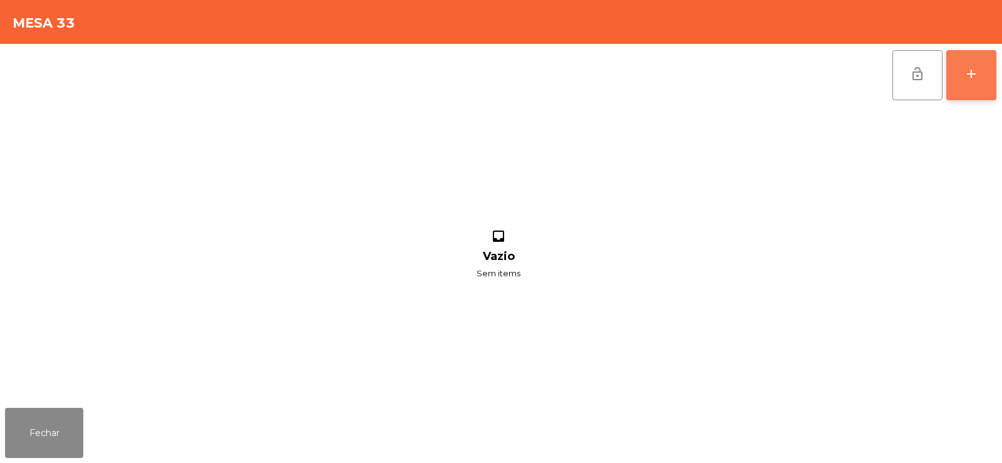
click at [971, 90] on button "add" at bounding box center [971, 75] width 50 height 50
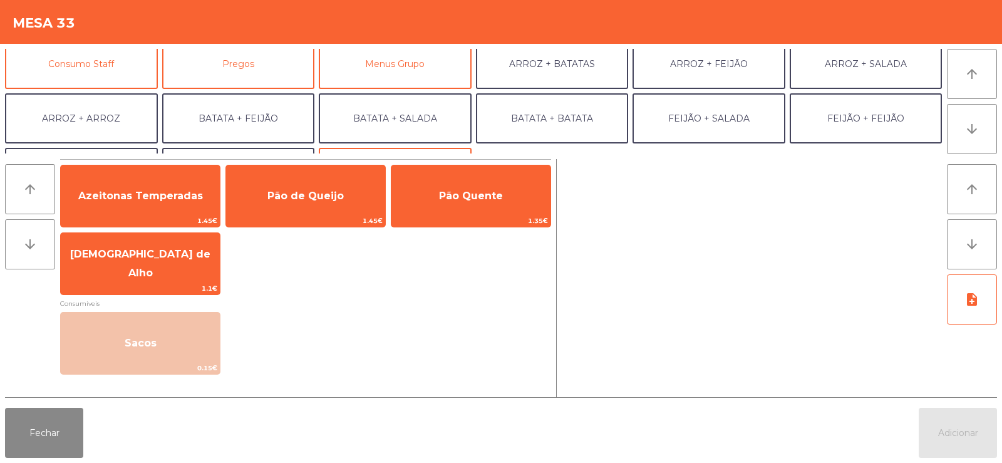
scroll to position [127, 0]
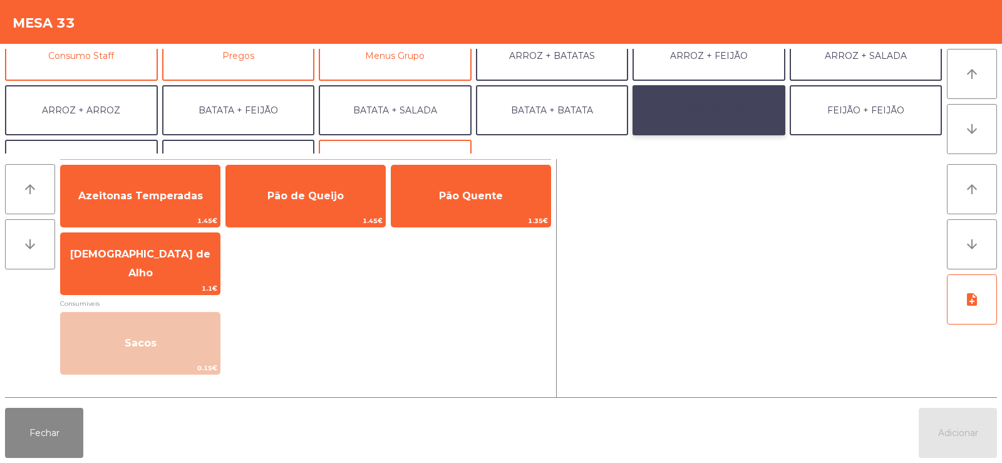
click at [690, 106] on button "FEIJÃO + SALADA" at bounding box center [709, 110] width 153 height 50
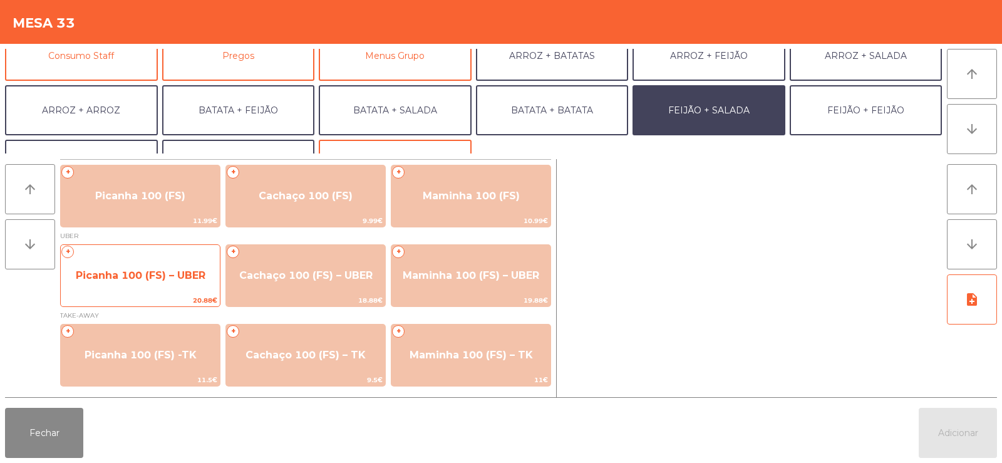
click at [127, 281] on span "Picanha 100 (FS) – UBER" at bounding box center [140, 276] width 159 height 34
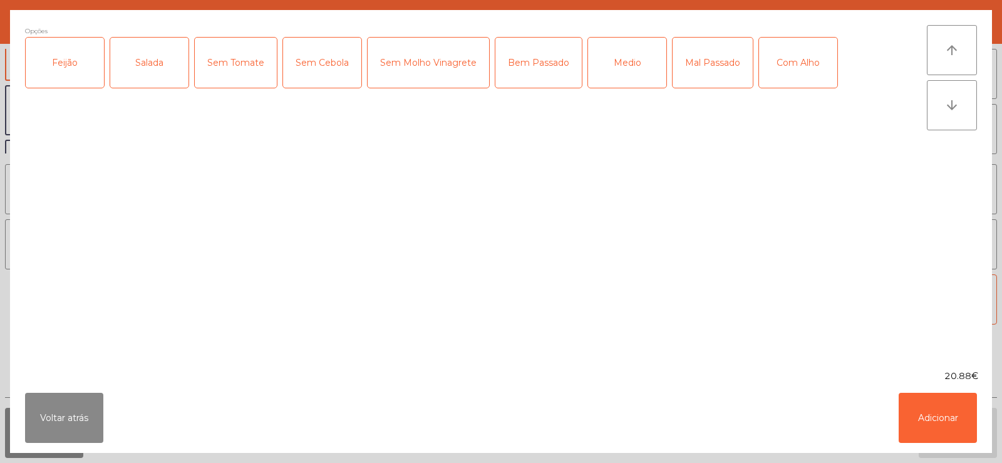
click at [76, 71] on div "Feijão" at bounding box center [65, 63] width 78 height 50
click at [152, 77] on div "Salada" at bounding box center [149, 63] width 78 height 50
click at [626, 70] on div "Medio" at bounding box center [627, 63] width 78 height 50
click at [784, 70] on div "Com Alho" at bounding box center [798, 63] width 78 height 50
click at [931, 416] on button "Adicionar" at bounding box center [938, 418] width 78 height 50
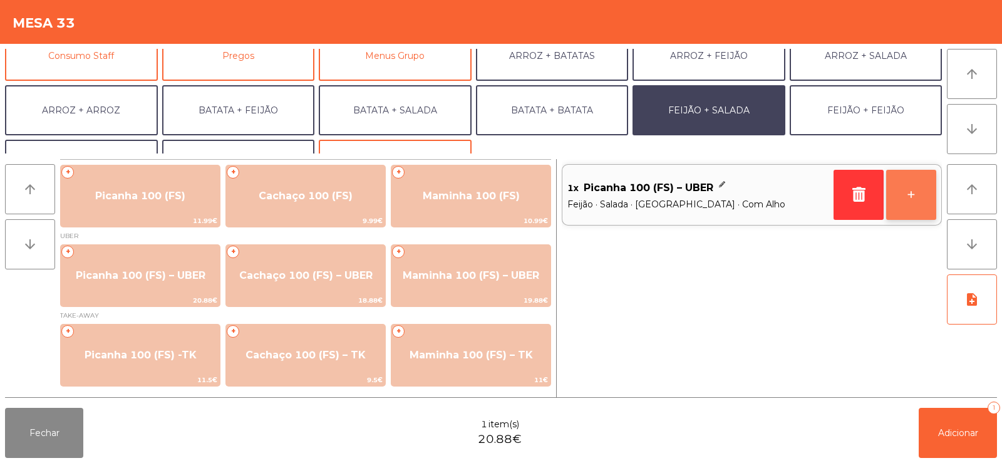
click at [896, 205] on button "+" at bounding box center [911, 195] width 50 height 50
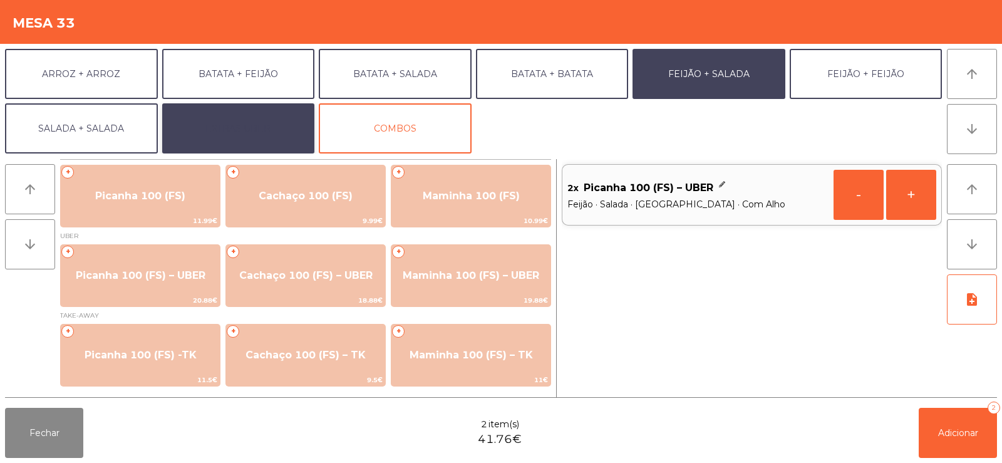
click at [238, 128] on button "EXTRAS UBER" at bounding box center [238, 128] width 153 height 50
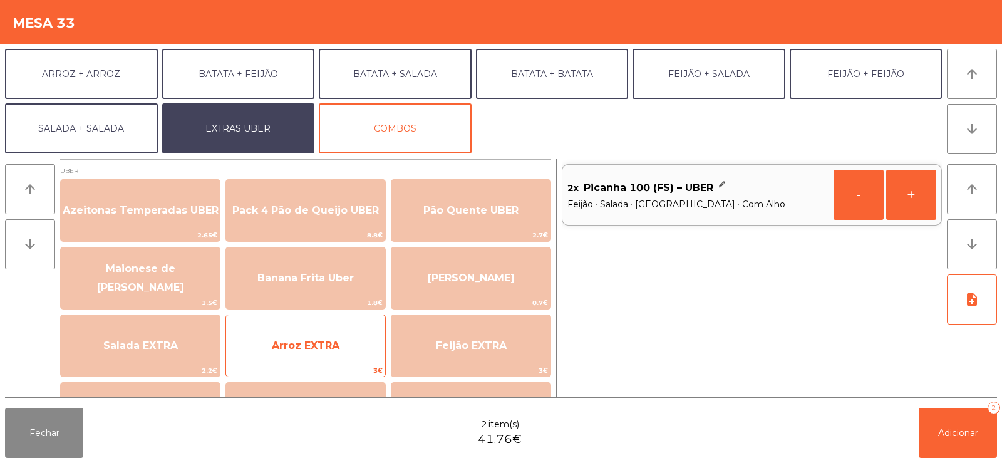
click at [286, 343] on span "Arroz EXTRA" at bounding box center [306, 345] width 68 height 12
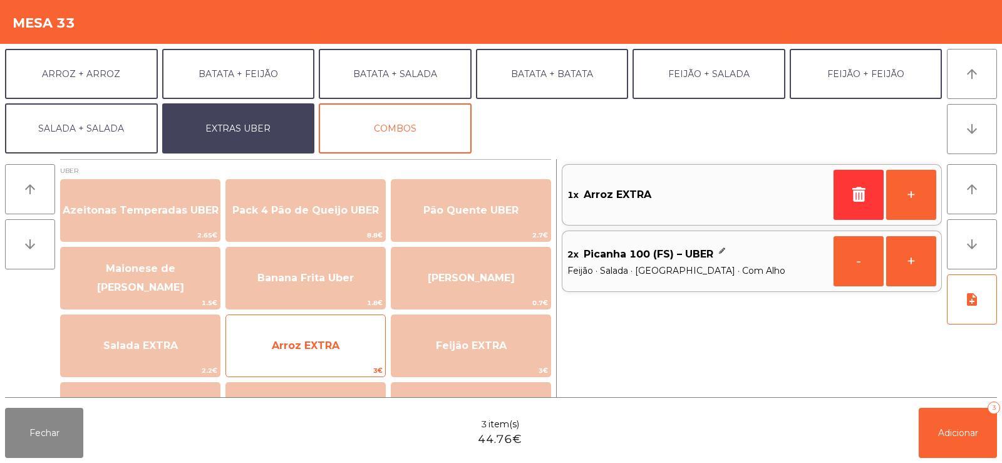
click at [291, 341] on span "Arroz EXTRA" at bounding box center [306, 345] width 68 height 12
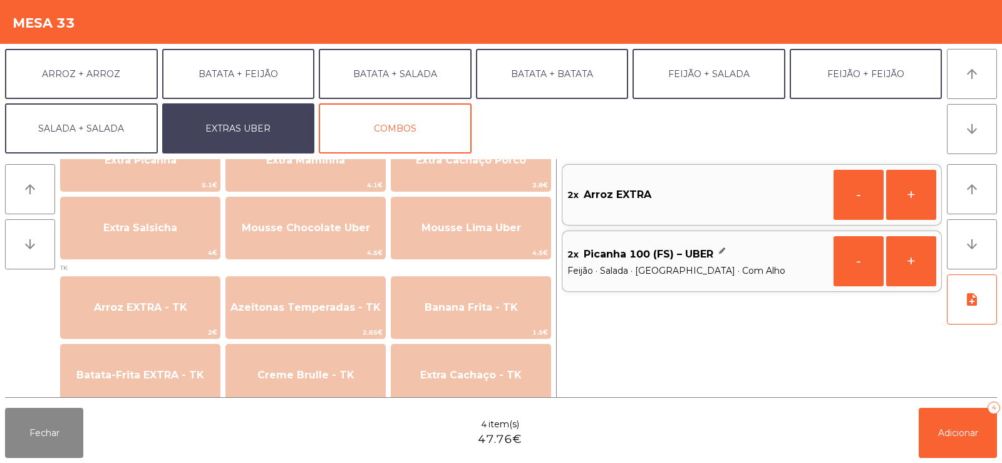
scroll to position [391, 0]
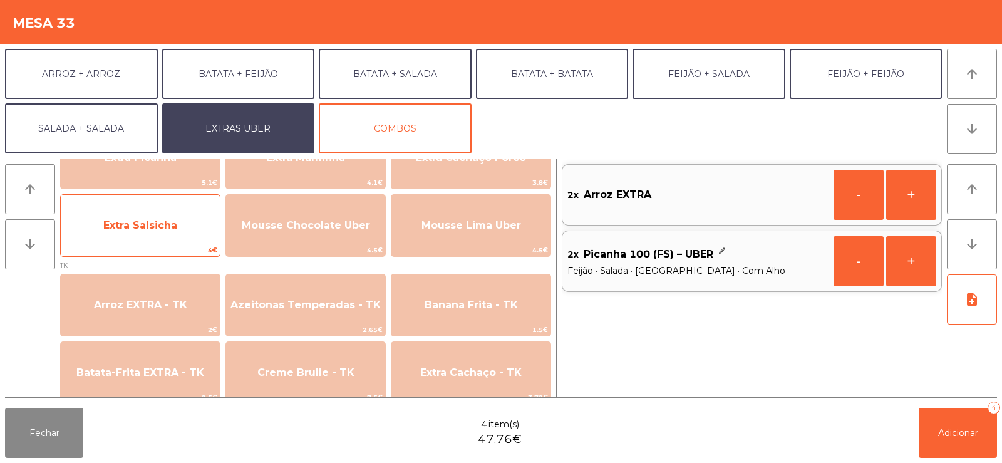
click at [133, 222] on span "Extra Salsicha" at bounding box center [140, 225] width 74 height 12
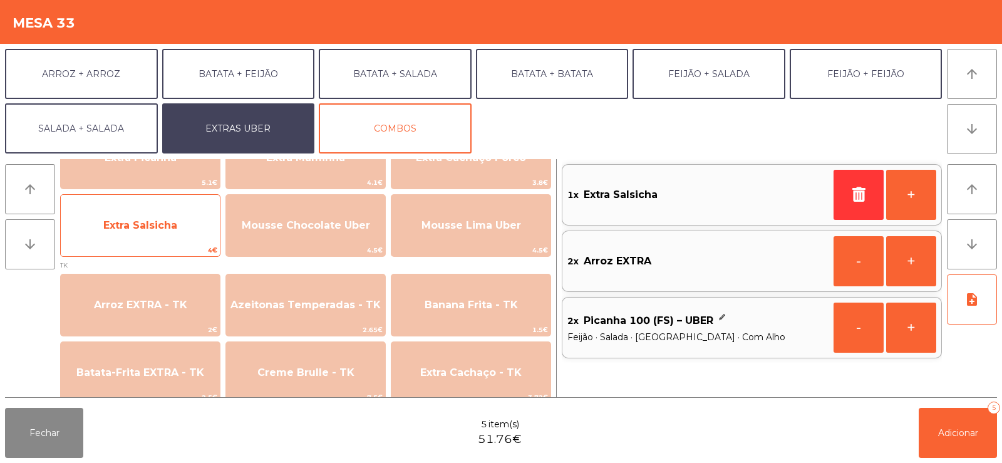
click at [124, 217] on span "Extra Salsicha" at bounding box center [140, 226] width 159 height 34
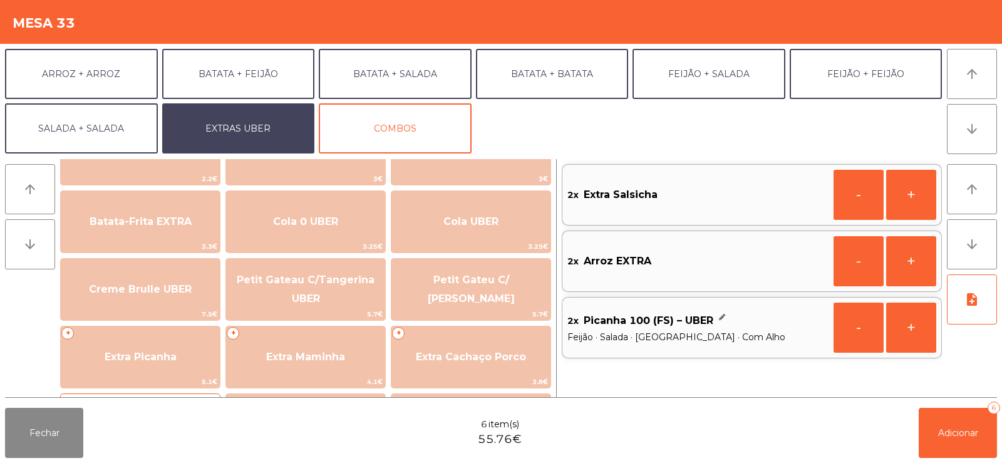
scroll to position [200, 0]
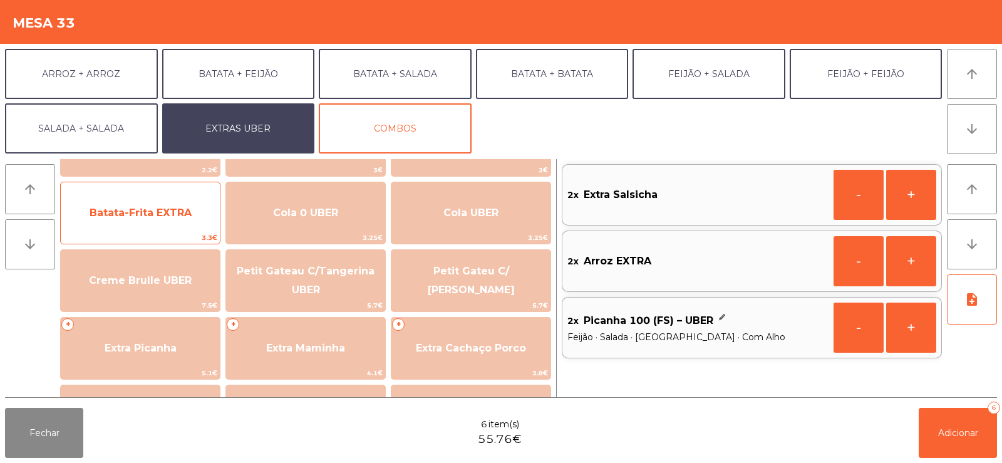
click at [153, 219] on span "Batata-Frita EXTRA" at bounding box center [140, 213] width 159 height 34
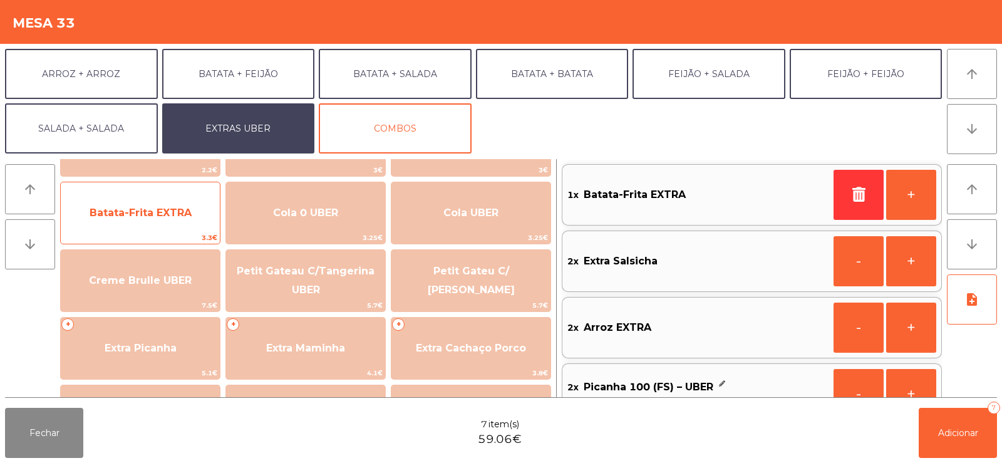
click at [135, 217] on span "Batata-Frita EXTRA" at bounding box center [141, 213] width 102 height 12
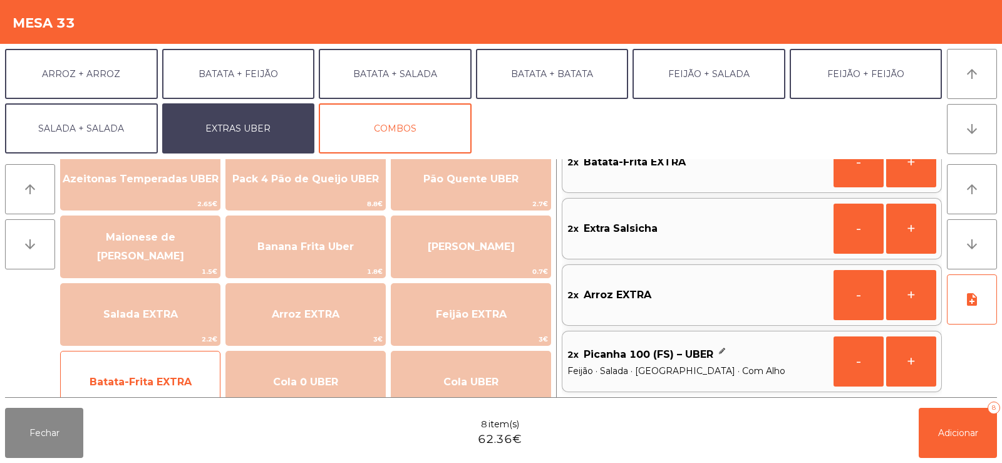
scroll to position [0, 0]
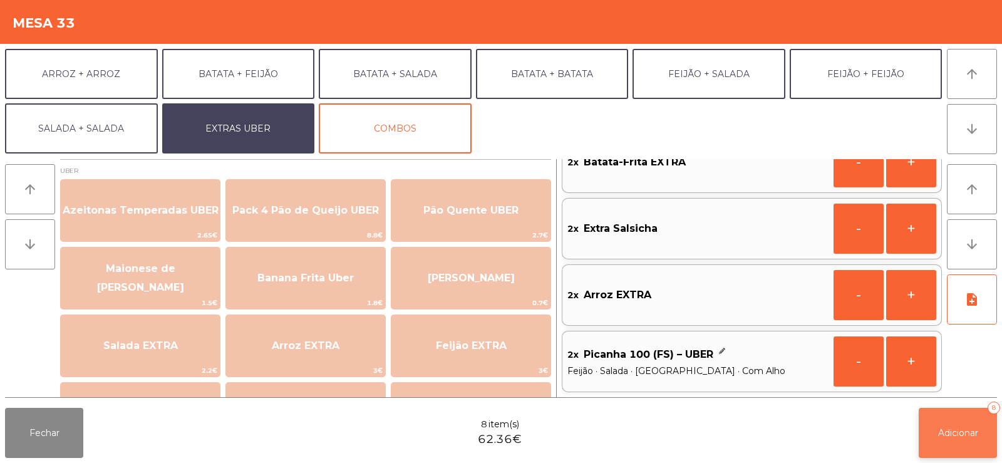
click at [959, 433] on span "Adicionar" at bounding box center [958, 432] width 40 height 11
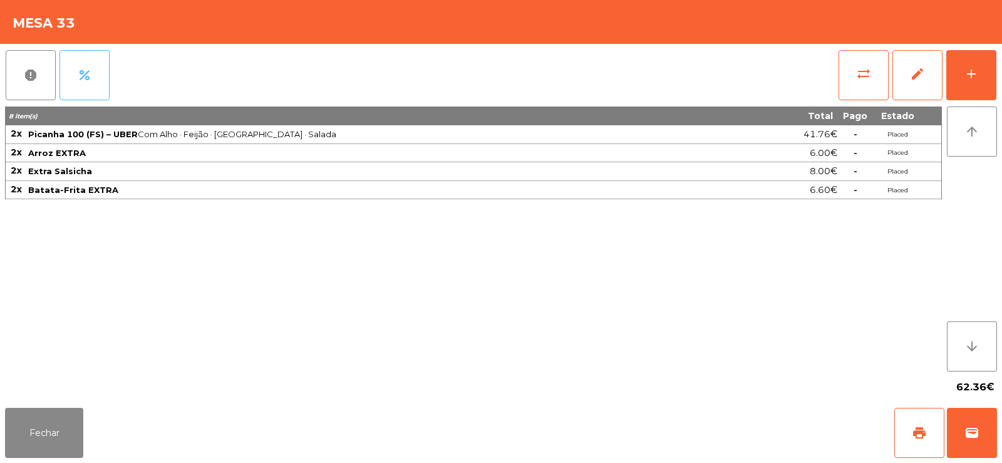
click at [83, 82] on span "percent" at bounding box center [84, 75] width 15 height 15
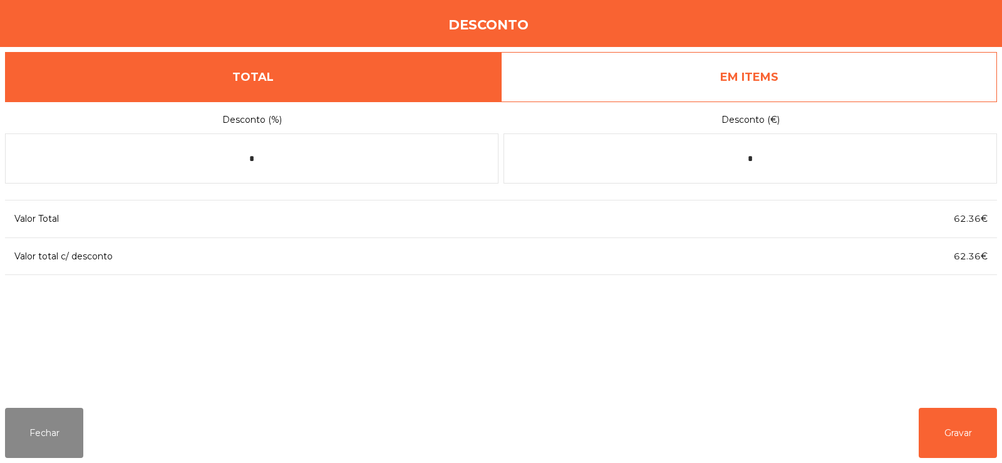
click at [807, 81] on link "EM ITEMS" at bounding box center [749, 77] width 496 height 50
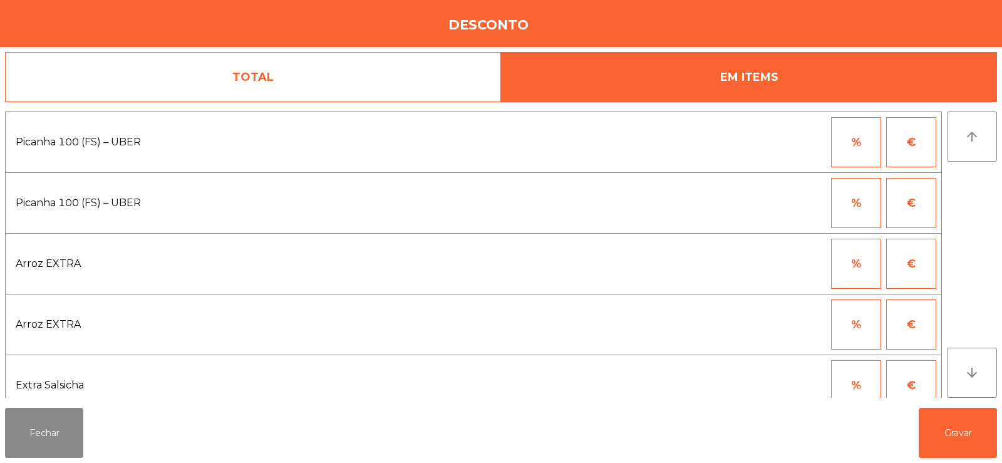
click at [857, 150] on button "%" at bounding box center [856, 142] width 50 height 50
click at [774, 138] on input "*" at bounding box center [795, 142] width 63 height 50
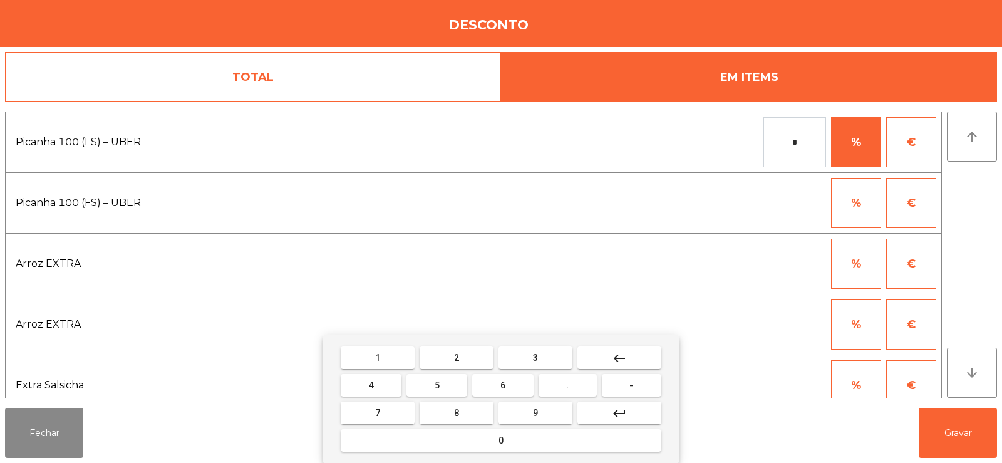
click at [378, 357] on span "1" at bounding box center [377, 358] width 5 height 10
click at [458, 438] on button "0" at bounding box center [501, 440] width 321 height 23
click at [466, 434] on button "0" at bounding box center [501, 440] width 321 height 23
click at [626, 359] on mat-icon "keyboard_backspace" at bounding box center [619, 358] width 15 height 15
type input "***"
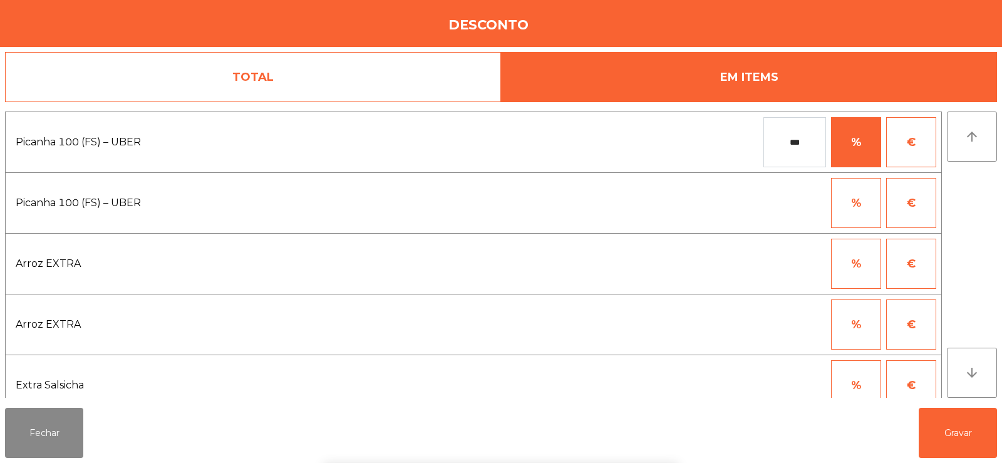
click at [948, 425] on div "1 2 3 keyboard_backspace 4 5 6 . - 7 8 9 keyboard_return 0" at bounding box center [501, 399] width 1002 height 128
click at [942, 435] on button "Gravar" at bounding box center [958, 433] width 78 height 50
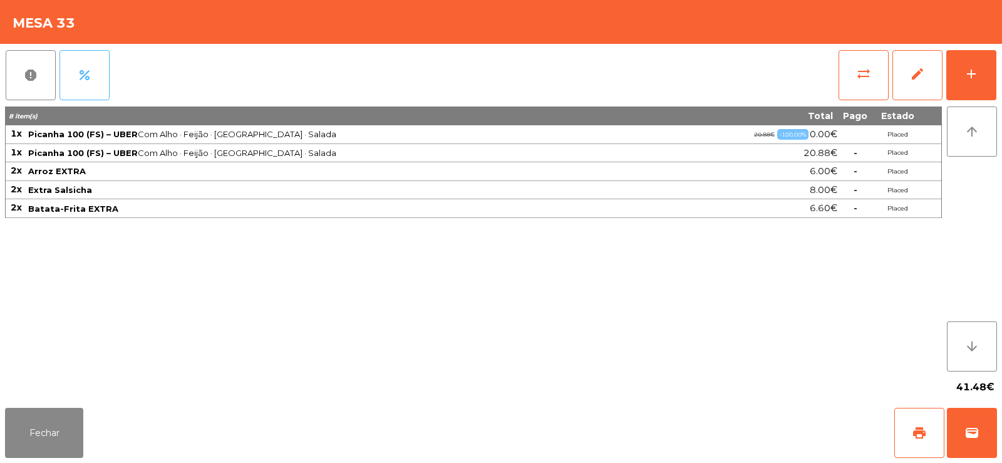
click at [96, 65] on button "percent" at bounding box center [85, 75] width 50 height 50
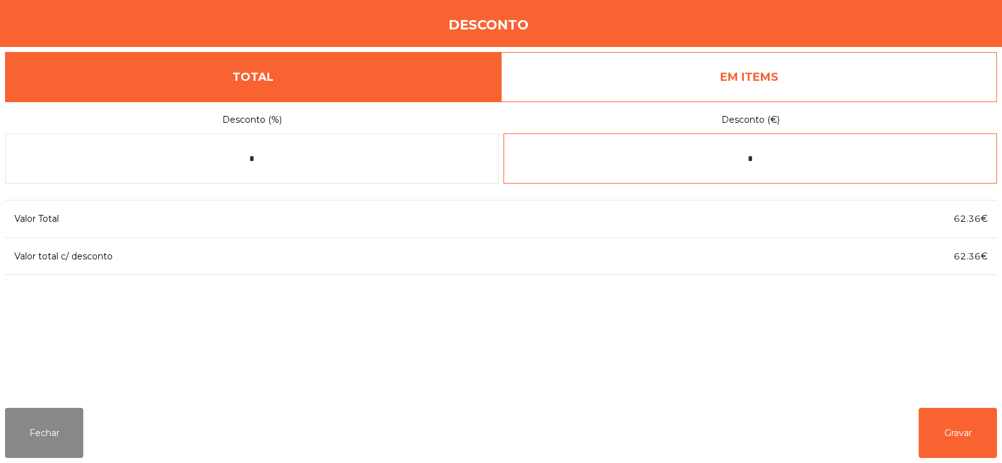
click at [796, 159] on input "*" at bounding box center [751, 158] width 494 height 50
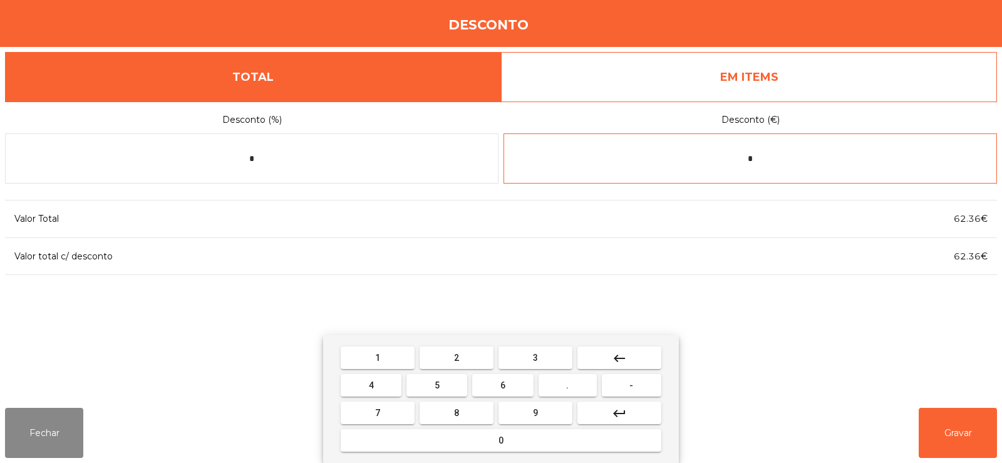
click at [635, 355] on button "keyboard_backspace" at bounding box center [620, 357] width 84 height 23
click at [387, 355] on button "1" at bounding box center [378, 357] width 74 height 23
type input "*"
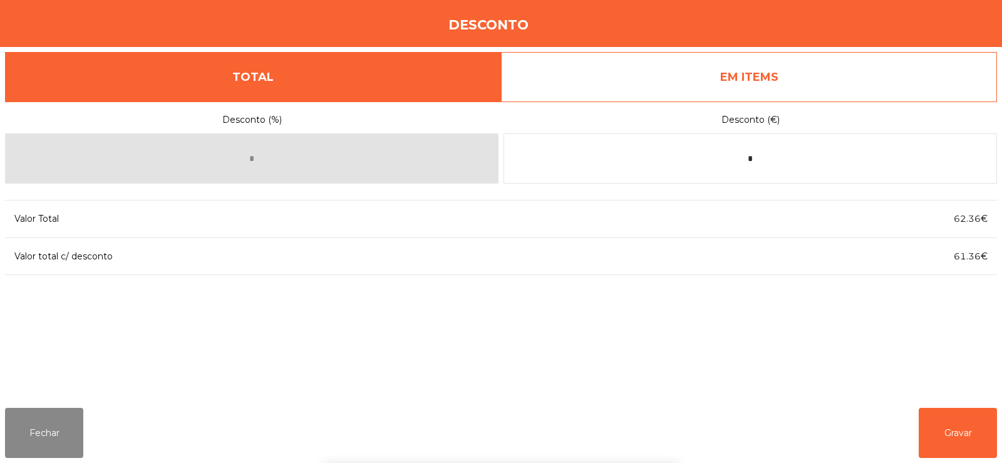
click at [976, 448] on div "1 2 3 keyboard_backspace 4 5 6 . - 7 8 9 keyboard_return 0" at bounding box center [501, 399] width 1002 height 128
click at [977, 424] on button "Gravar" at bounding box center [958, 433] width 78 height 50
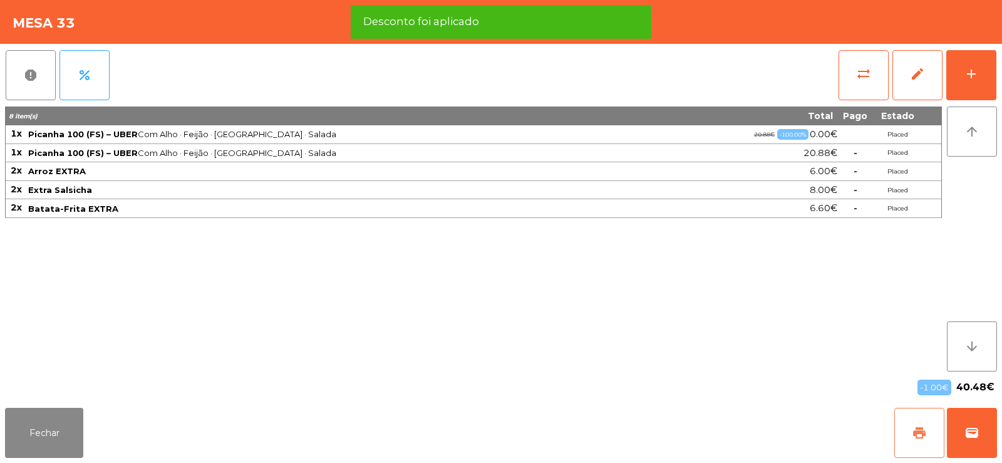
click at [914, 440] on span "print" at bounding box center [919, 432] width 15 height 15
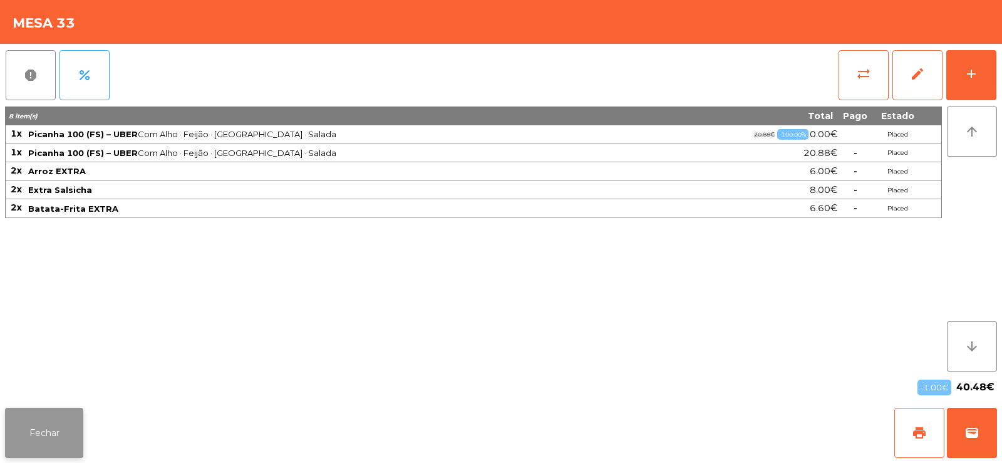
click at [34, 438] on button "Fechar" at bounding box center [44, 433] width 78 height 50
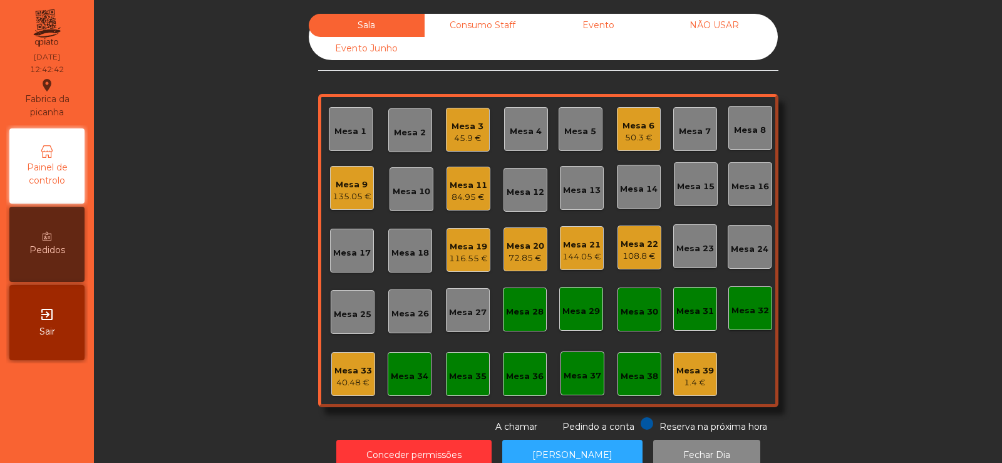
click at [587, 248] on div "Mesa 21" at bounding box center [581, 245] width 39 height 13
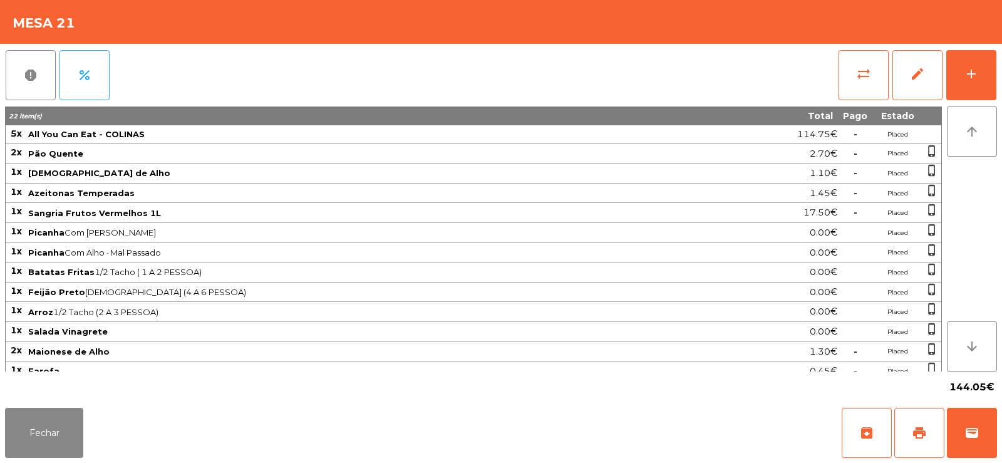
scroll to position [70, 0]
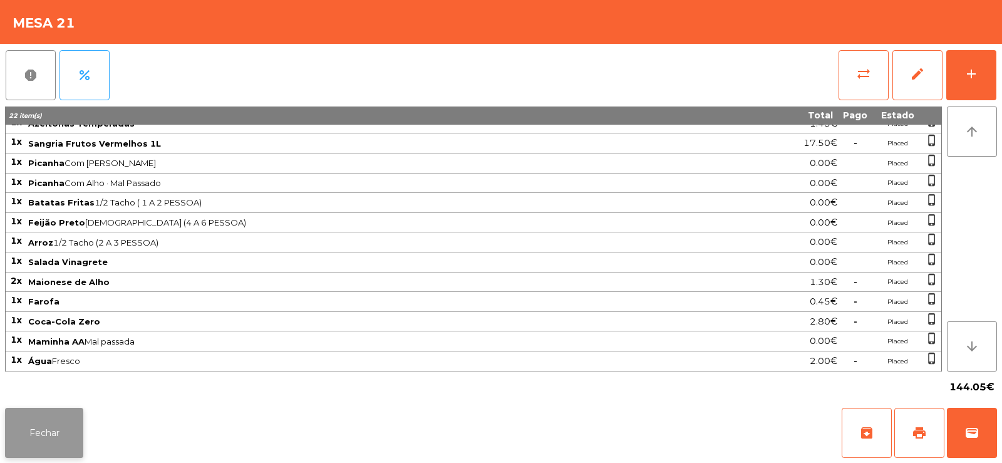
click at [48, 432] on button "Fechar" at bounding box center [44, 433] width 78 height 50
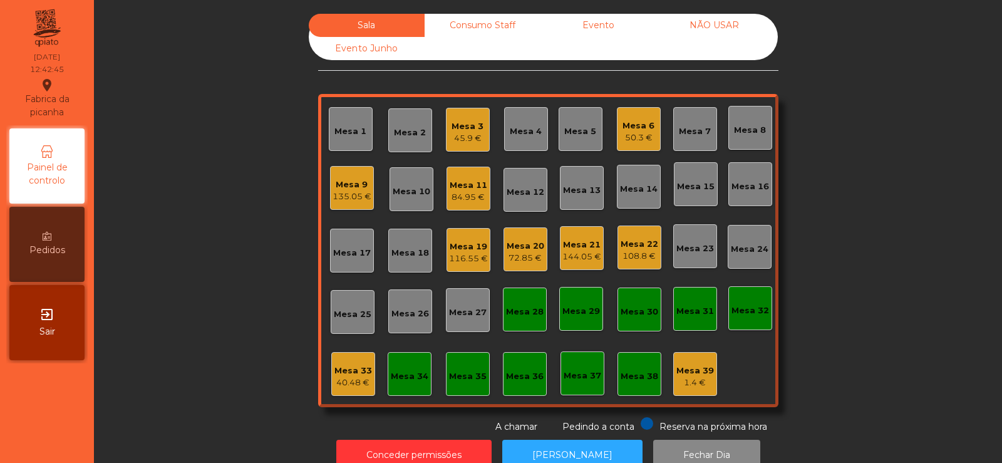
click at [465, 256] on div "116.55 €" at bounding box center [468, 258] width 39 height 13
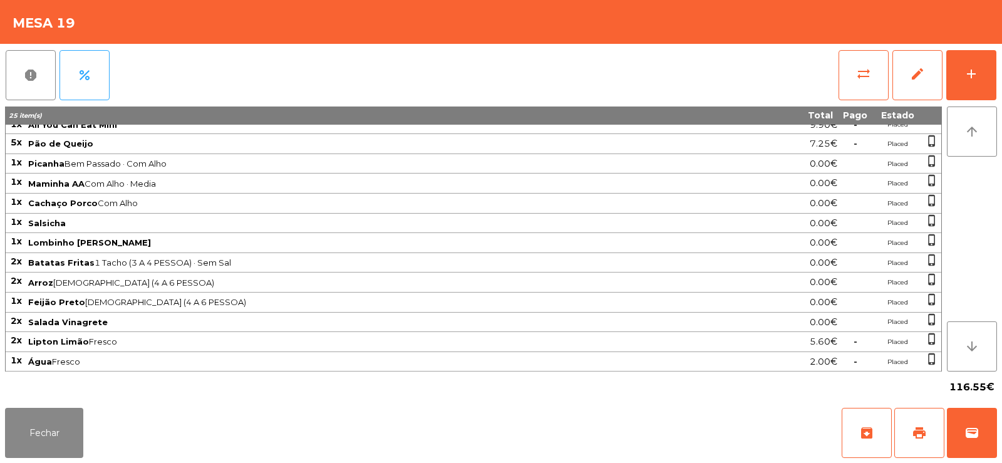
scroll to position [0, 0]
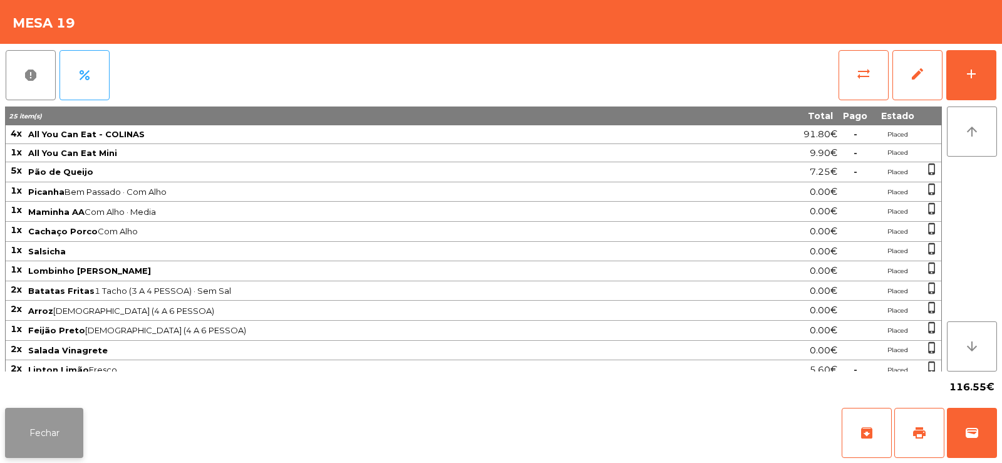
click at [51, 418] on button "Fechar" at bounding box center [44, 433] width 78 height 50
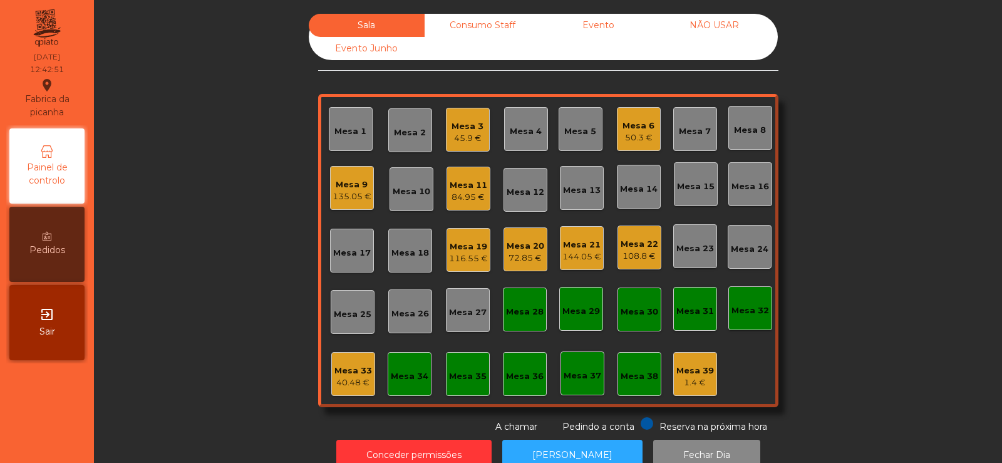
click at [350, 372] on div "Mesa 33" at bounding box center [353, 371] width 38 height 13
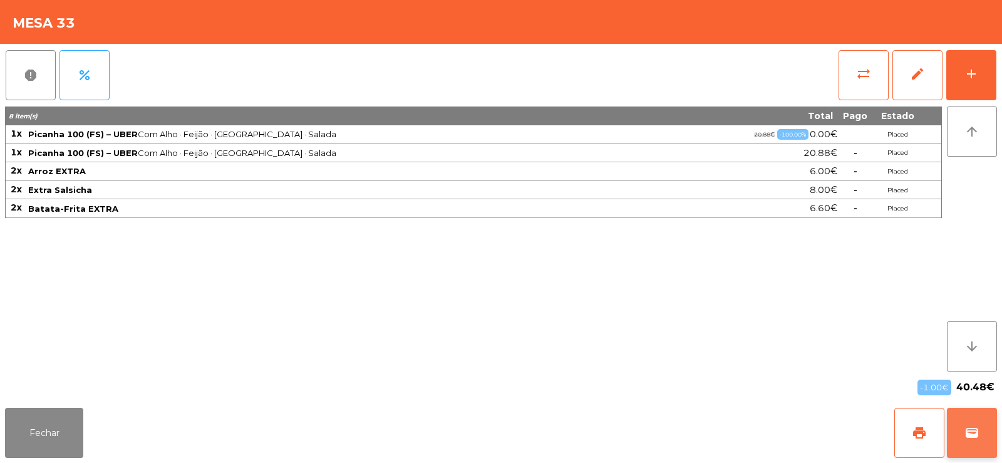
click at [978, 423] on button "wallet" at bounding box center [972, 433] width 50 height 50
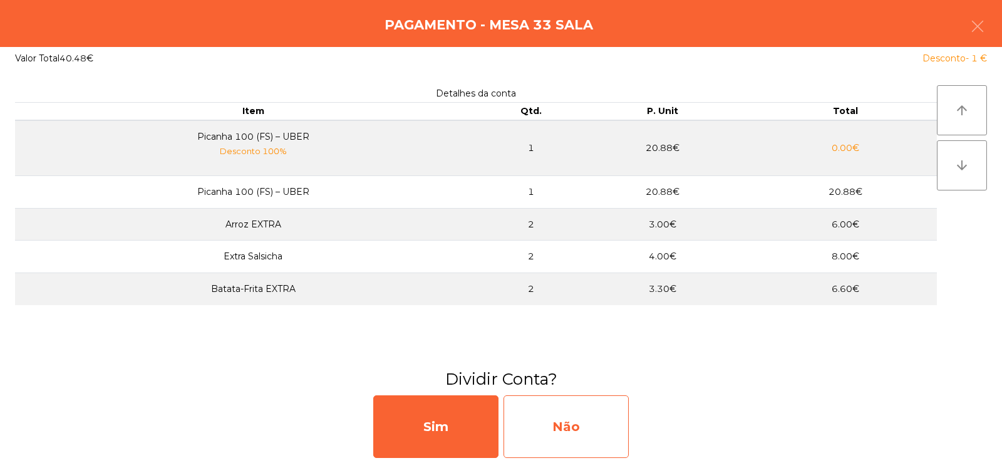
click at [578, 421] on div "Não" at bounding box center [566, 426] width 125 height 63
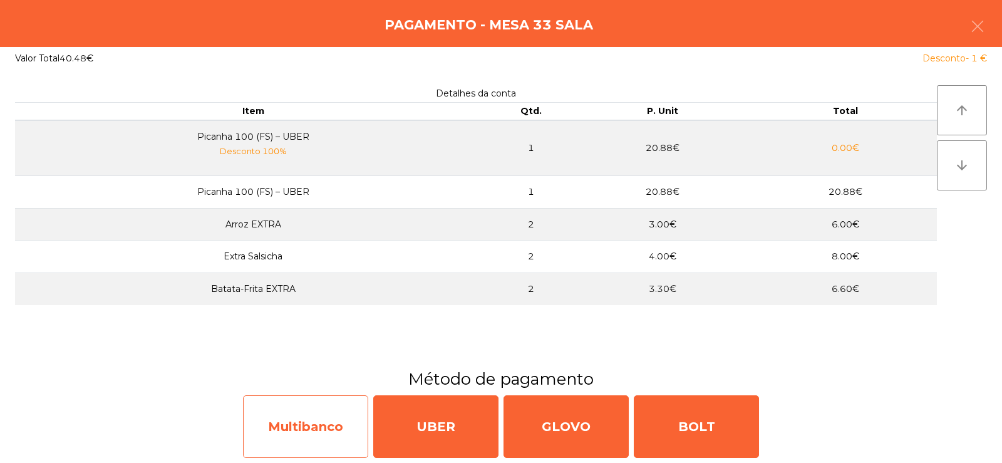
click at [334, 421] on div "Multibanco" at bounding box center [305, 426] width 125 height 63
select select "**"
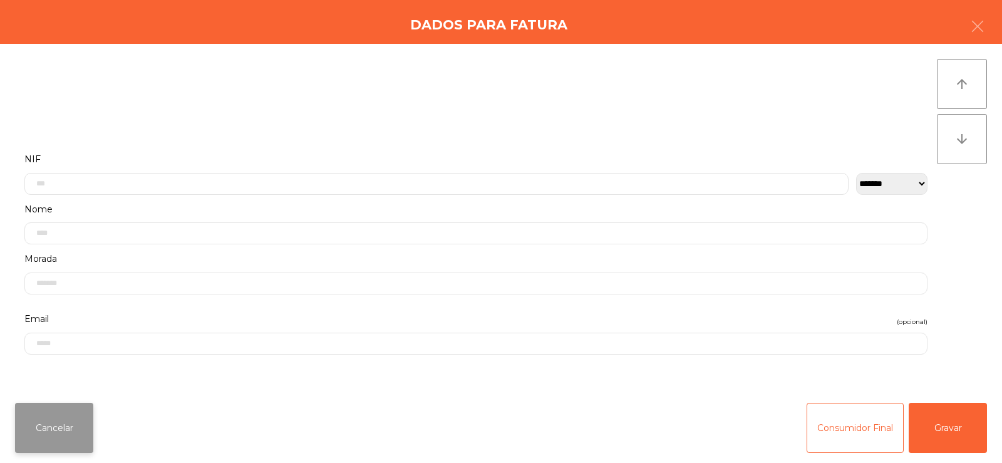
click at [39, 430] on button "Cancelar" at bounding box center [54, 428] width 78 height 50
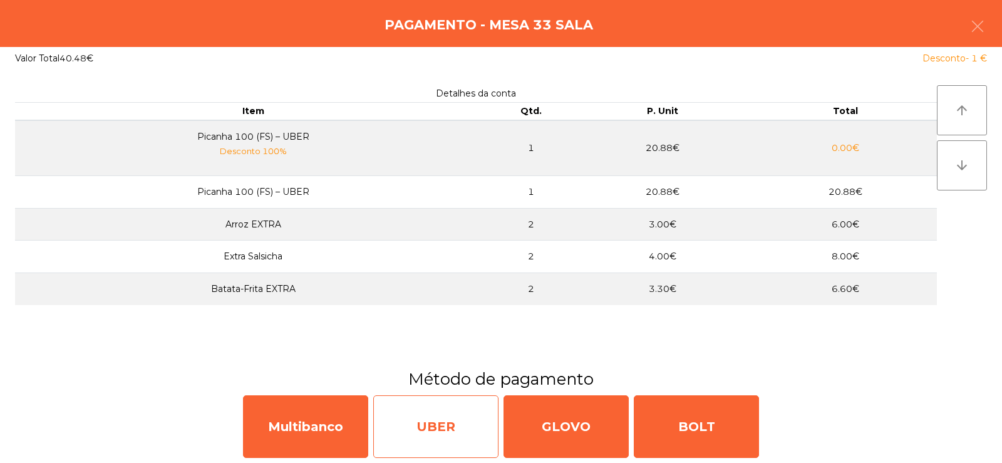
click at [430, 435] on div "UBER" at bounding box center [435, 426] width 125 height 63
select select "**"
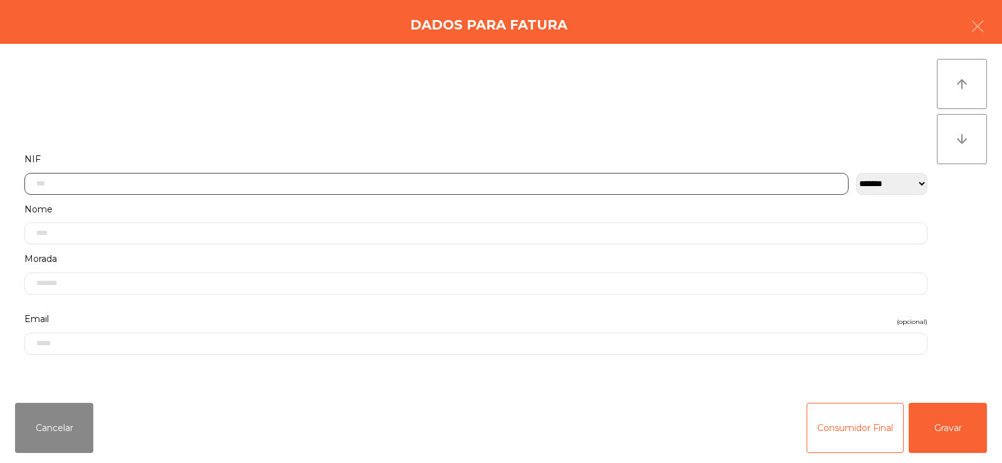
click at [293, 186] on input "text" at bounding box center [436, 184] width 824 height 22
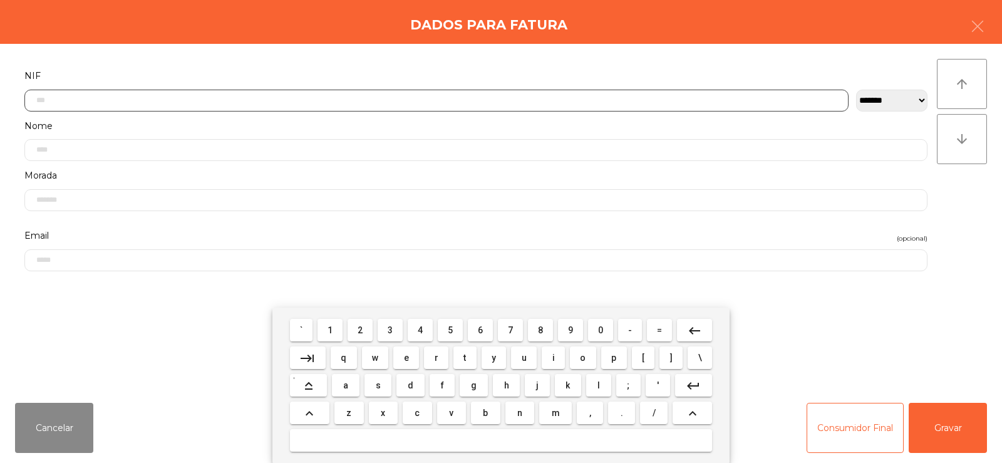
scroll to position [91, 0]
click at [463, 332] on button "5" at bounding box center [450, 330] width 25 height 23
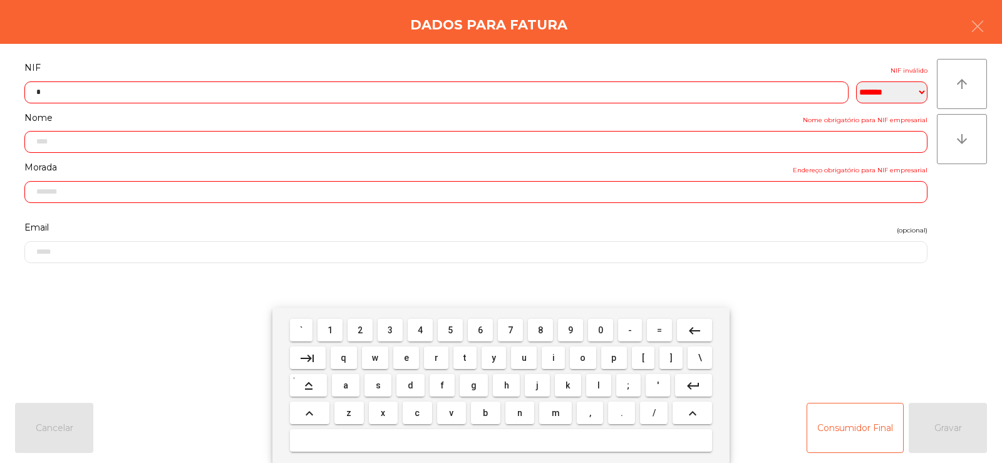
click at [601, 329] on span "0" at bounding box center [600, 330] width 5 height 10
click at [562, 329] on button "9" at bounding box center [570, 330] width 25 height 23
click at [331, 329] on span "1" at bounding box center [330, 330] width 5 height 10
click at [571, 328] on span "9" at bounding box center [570, 330] width 5 height 10
click at [541, 329] on span "8" at bounding box center [540, 330] width 5 height 10
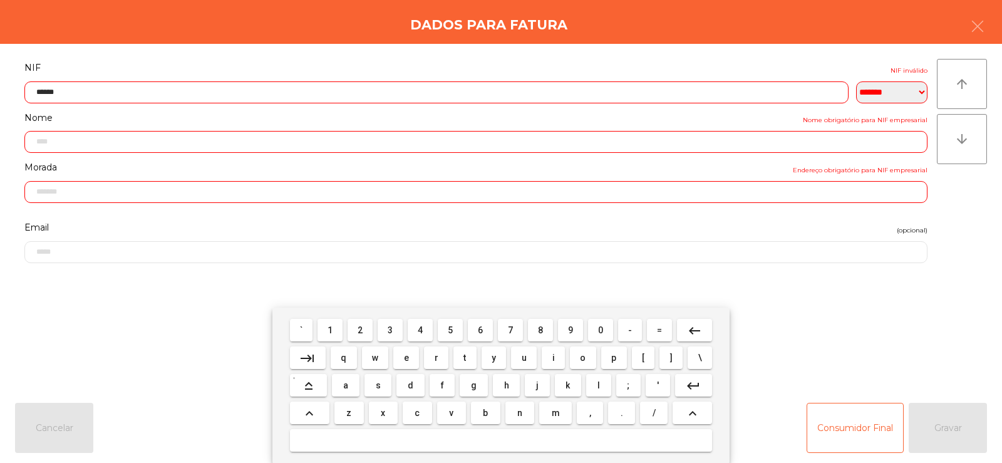
click at [450, 326] on span "5" at bounding box center [450, 330] width 5 height 10
click at [361, 333] on span "2" at bounding box center [360, 330] width 5 height 10
click at [603, 333] on span "0" at bounding box center [600, 330] width 5 height 10
type input "*********"
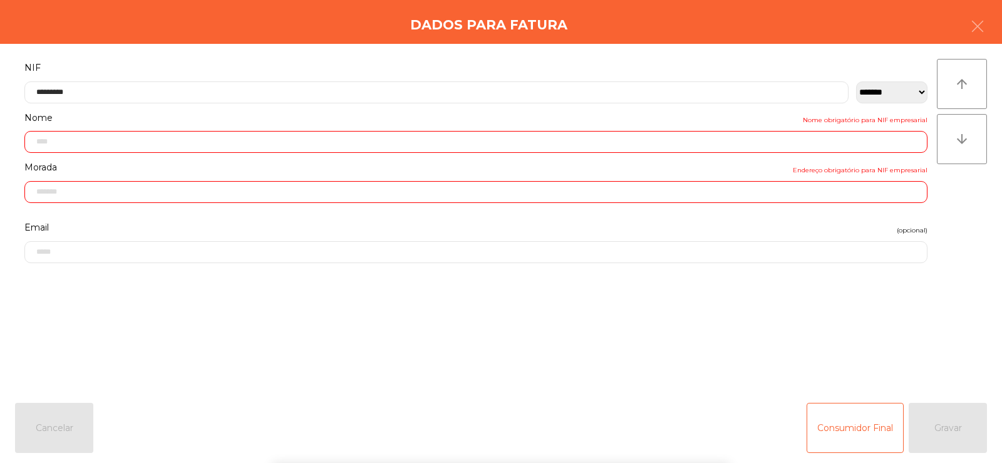
click at [893, 337] on div "` 1 2 3 4 5 6 7 8 9 0 - = keyboard_backspace keyboard_tab q w e r t y u i o p […" at bounding box center [501, 385] width 1002 height 155
click at [948, 425] on div "Consumidor Final Gravar" at bounding box center [897, 428] width 180 height 50
type input "**********"
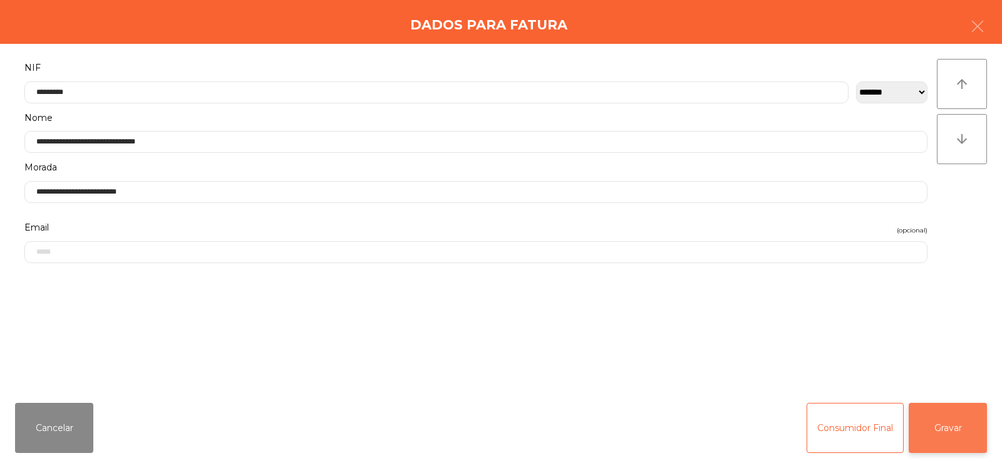
click at [951, 425] on button "Gravar" at bounding box center [948, 428] width 78 height 50
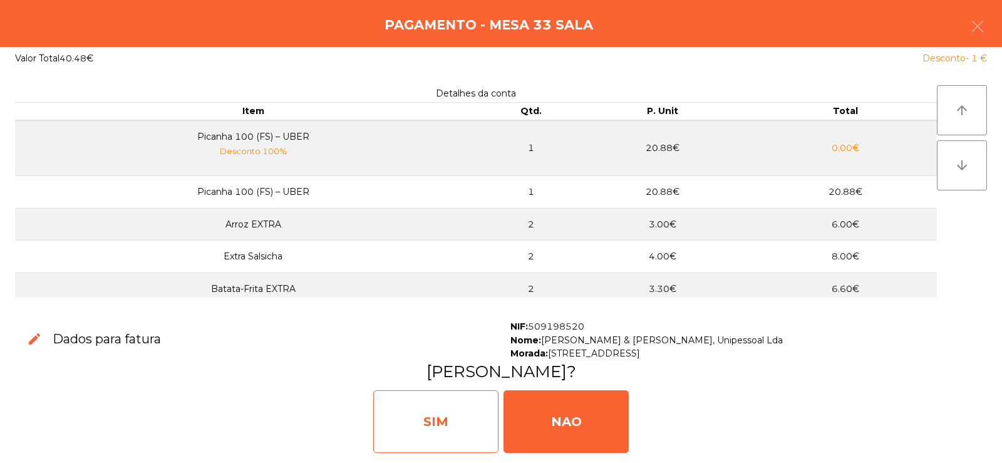
click at [458, 422] on div "SIM" at bounding box center [435, 421] width 125 height 63
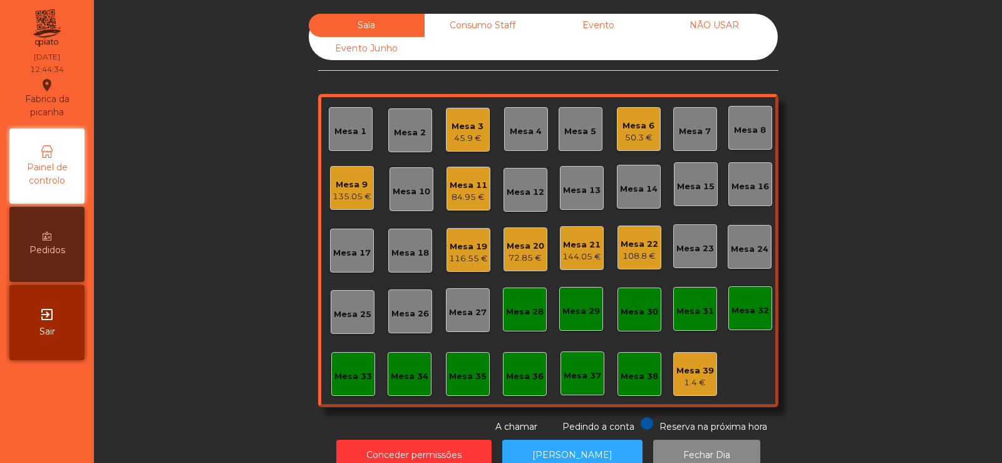
click at [338, 140] on div "Mesa 1" at bounding box center [351, 129] width 44 height 44
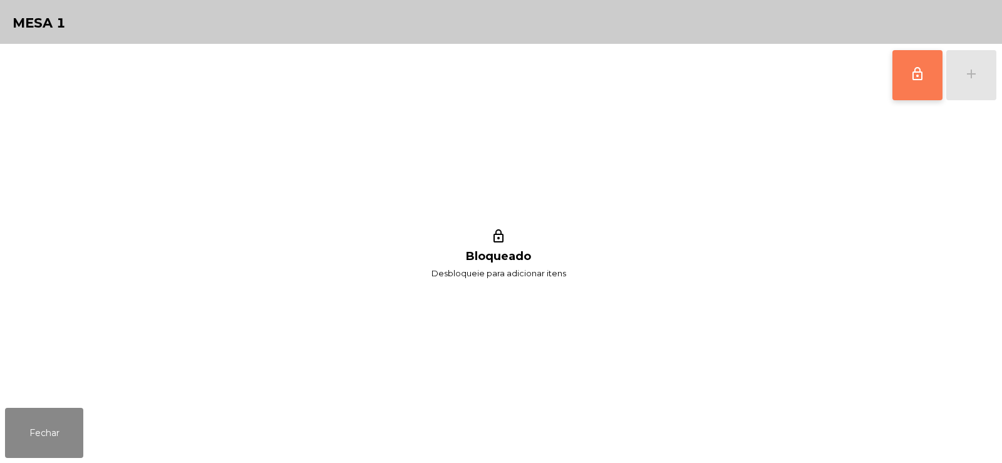
click at [935, 72] on button "lock_outline" at bounding box center [918, 75] width 50 height 50
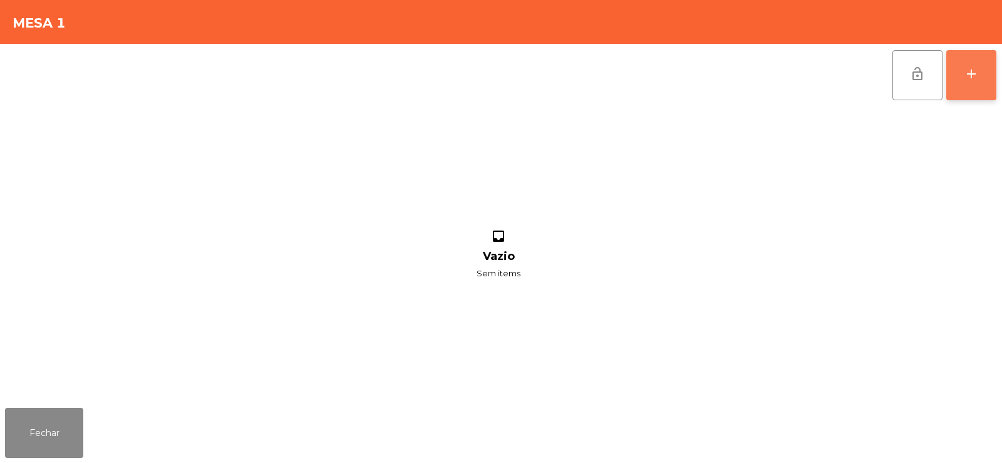
click at [964, 76] on div "add" at bounding box center [971, 73] width 15 height 15
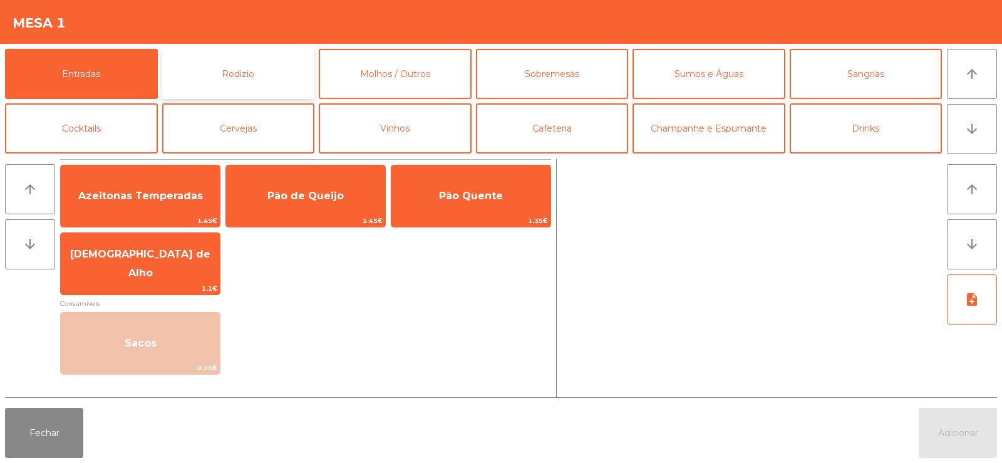
click at [231, 73] on button "Rodizio" at bounding box center [238, 74] width 153 height 50
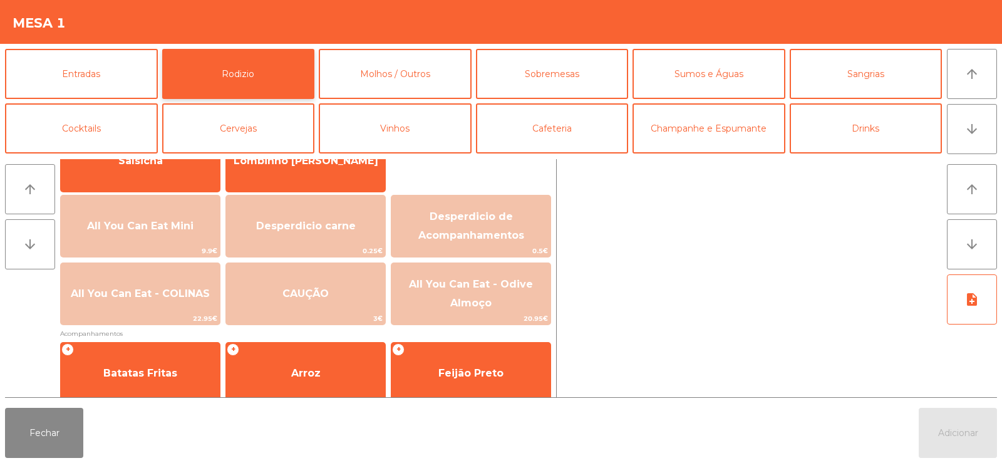
scroll to position [123, 0]
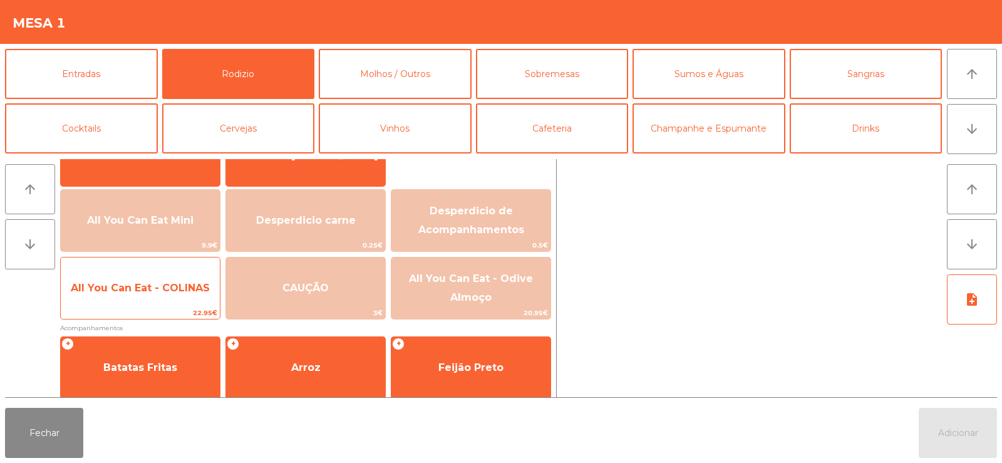
click at [161, 299] on span "All You Can Eat - COLINAS" at bounding box center [140, 288] width 159 height 34
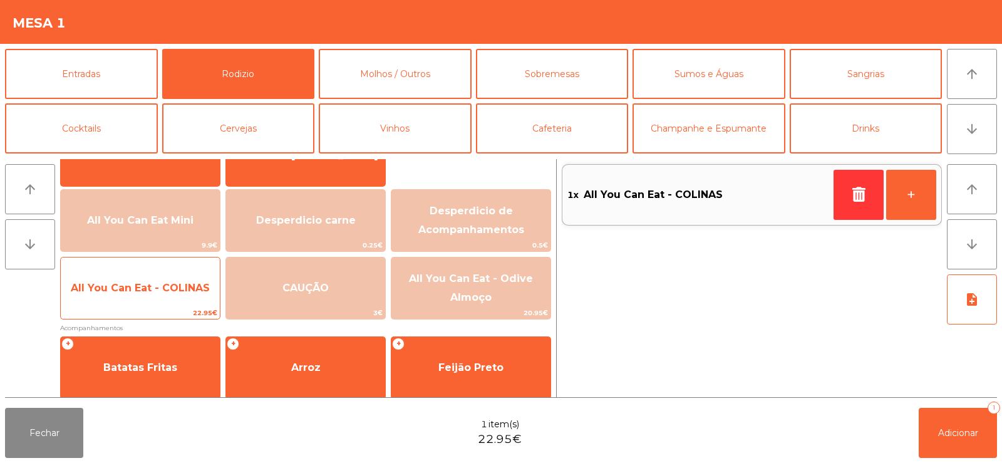
click at [160, 294] on span "All You Can Eat - COLINAS" at bounding box center [140, 288] width 159 height 34
click at [163, 290] on span "All You Can Eat - COLINAS" at bounding box center [140, 288] width 139 height 12
click at [157, 298] on span "All You Can Eat - COLINAS" at bounding box center [140, 288] width 159 height 34
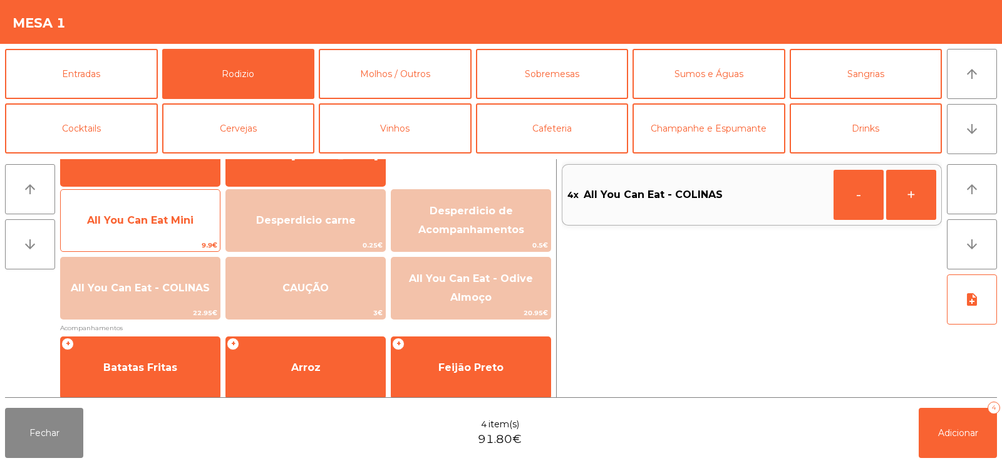
click at [152, 227] on span "All You Can Eat Mini" at bounding box center [140, 221] width 159 height 34
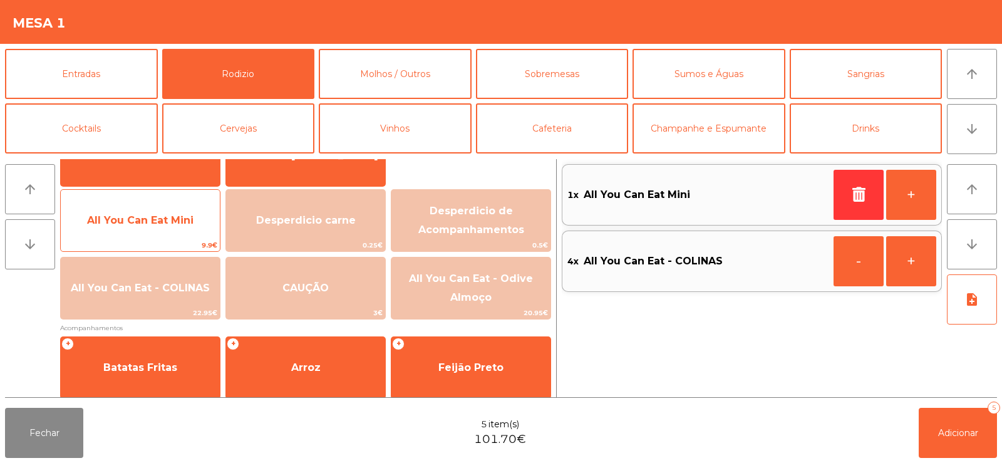
click at [151, 220] on span "All You Can Eat Mini" at bounding box center [140, 220] width 106 height 12
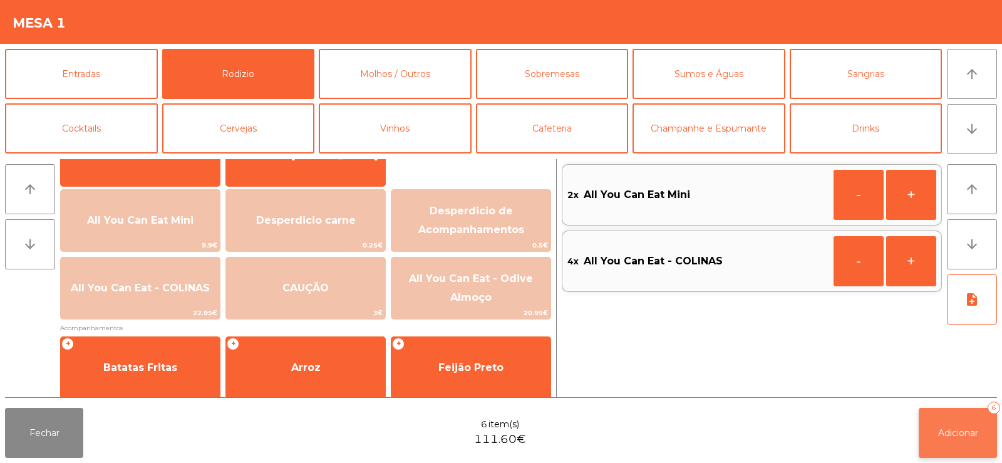
click at [946, 422] on button "Adicionar 6" at bounding box center [958, 433] width 78 height 50
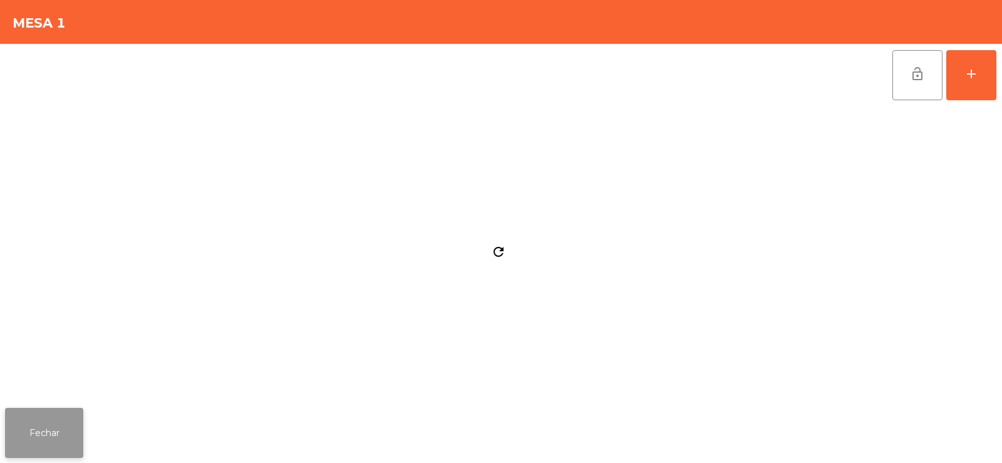
click at [50, 412] on button "Fechar" at bounding box center [44, 433] width 78 height 50
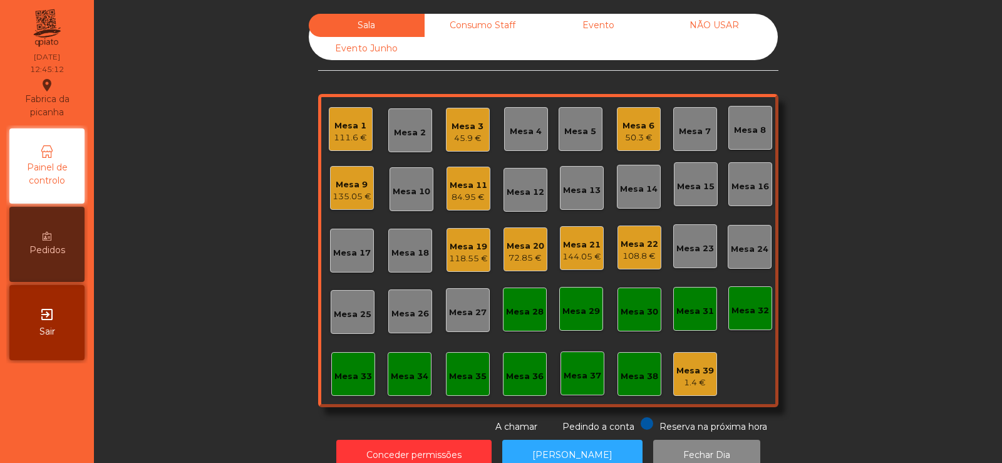
click at [527, 241] on div "Mesa 20" at bounding box center [526, 246] width 38 height 13
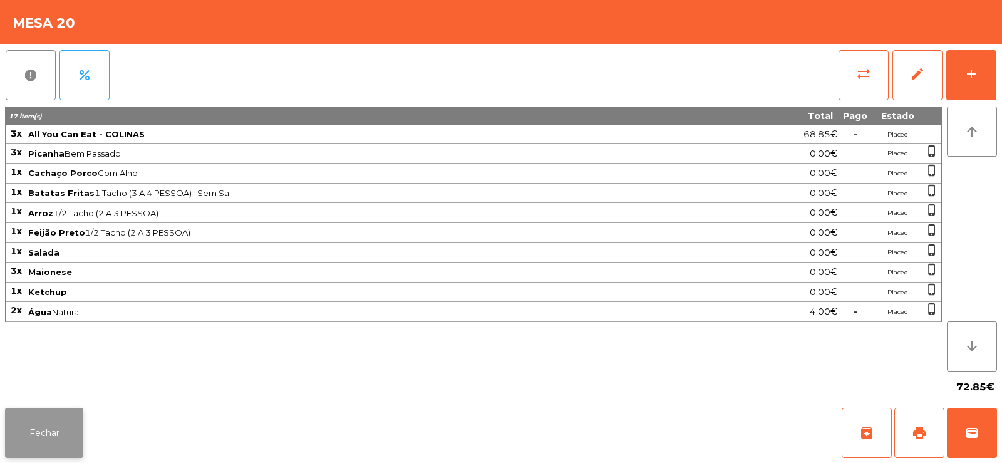
click at [43, 429] on button "Fechar" at bounding box center [44, 433] width 78 height 50
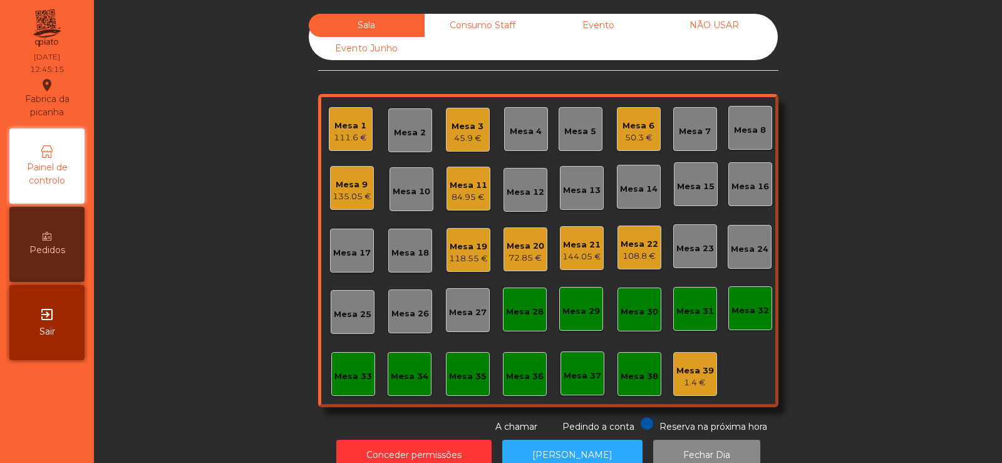
click at [638, 249] on div "Mesa 22" at bounding box center [640, 244] width 38 height 13
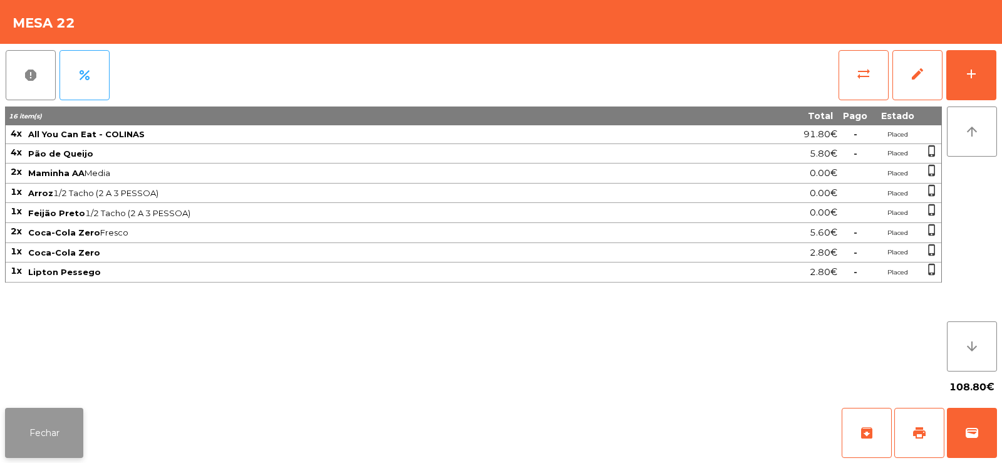
click at [49, 425] on button "Fechar" at bounding box center [44, 433] width 78 height 50
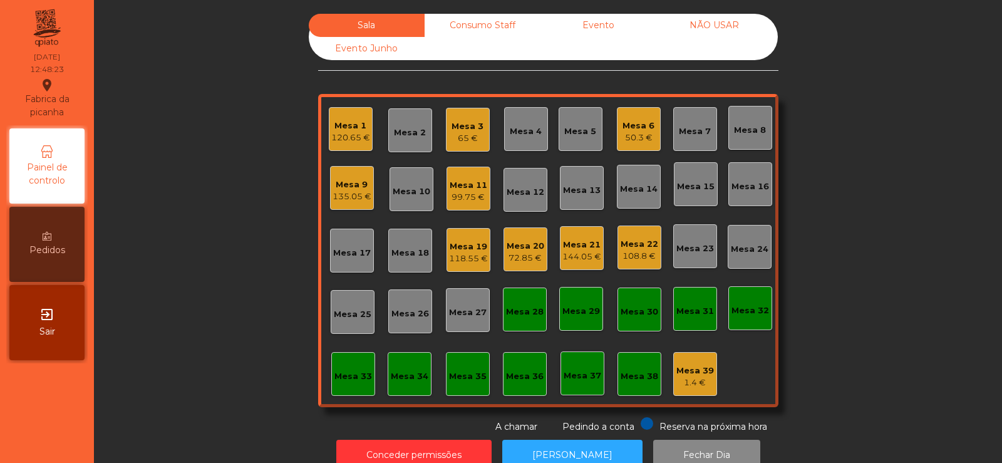
click at [342, 190] on div "Mesa 9" at bounding box center [352, 185] width 39 height 13
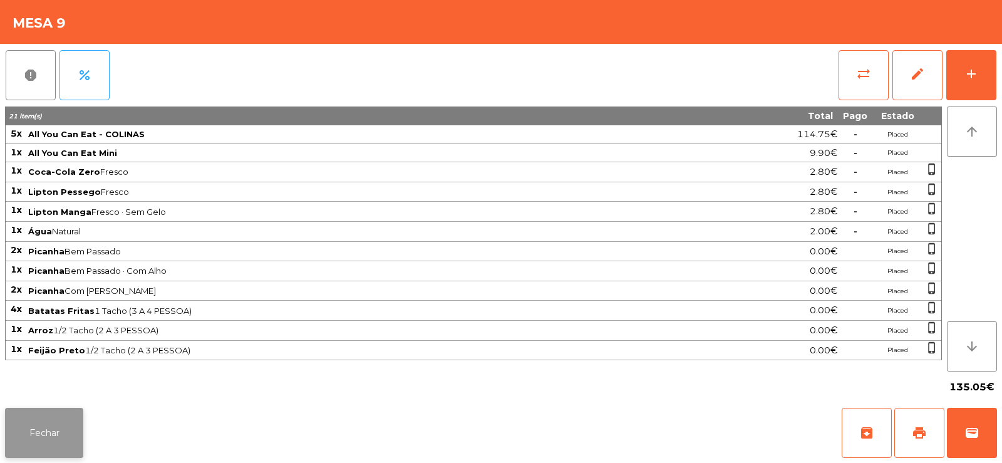
click at [46, 427] on button "Fechar" at bounding box center [44, 433] width 78 height 50
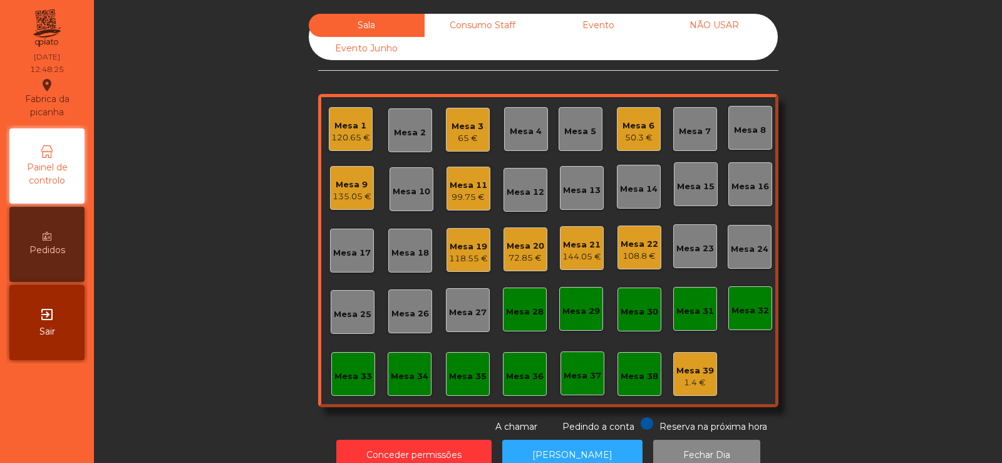
click at [467, 195] on div "99.75 €" at bounding box center [469, 197] width 38 height 13
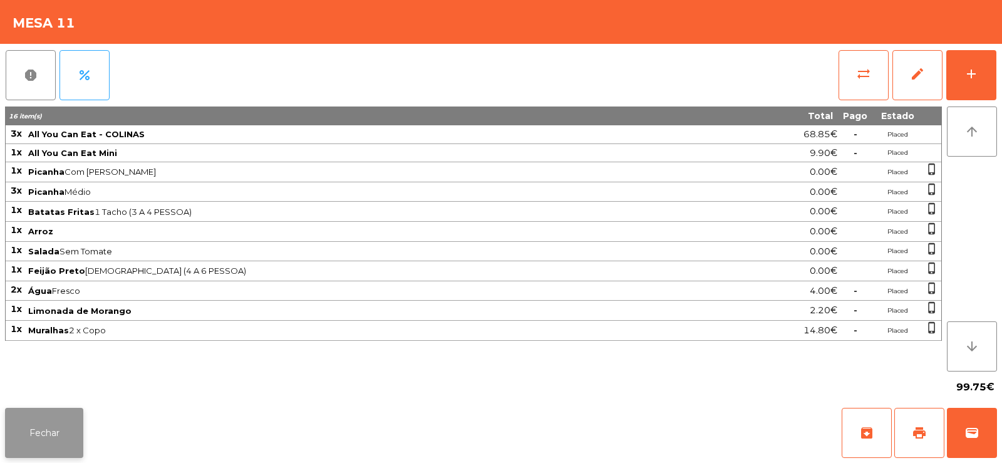
click at [54, 424] on button "Fechar" at bounding box center [44, 433] width 78 height 50
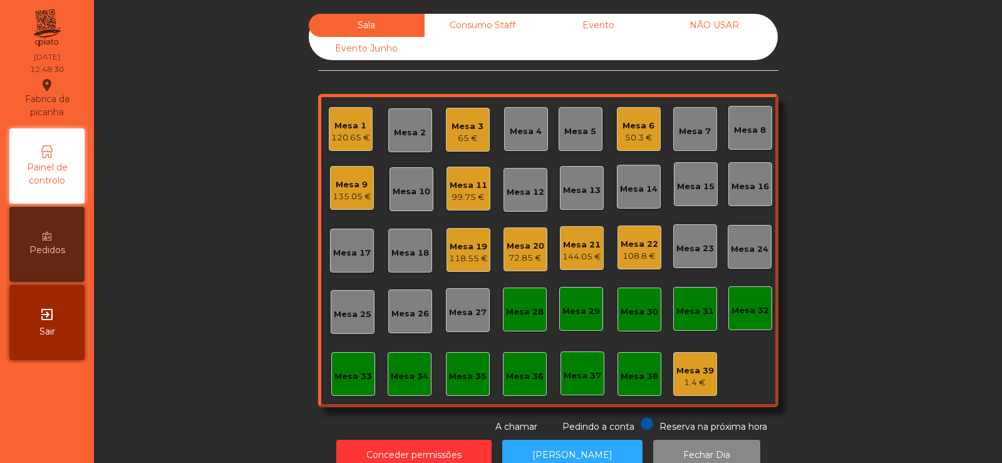
click at [342, 195] on div "135.05 €" at bounding box center [352, 196] width 39 height 13
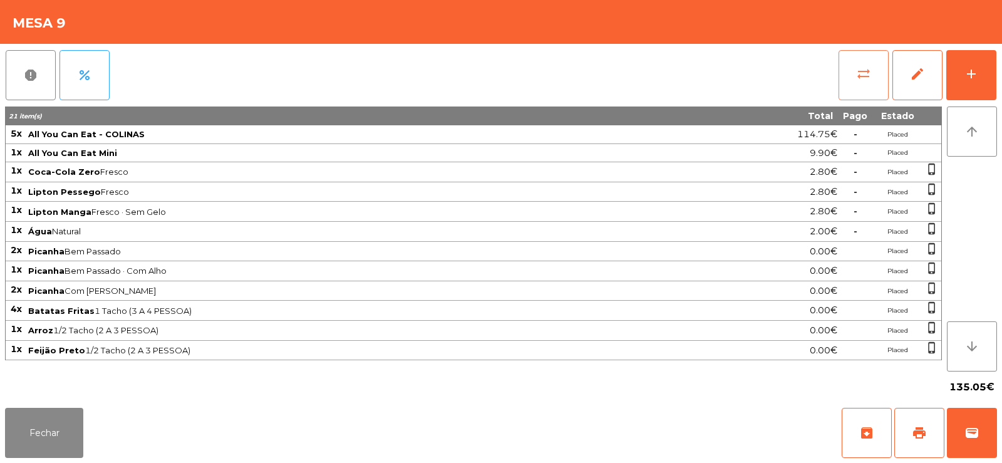
click at [868, 81] on span "sync_alt" at bounding box center [863, 73] width 15 height 15
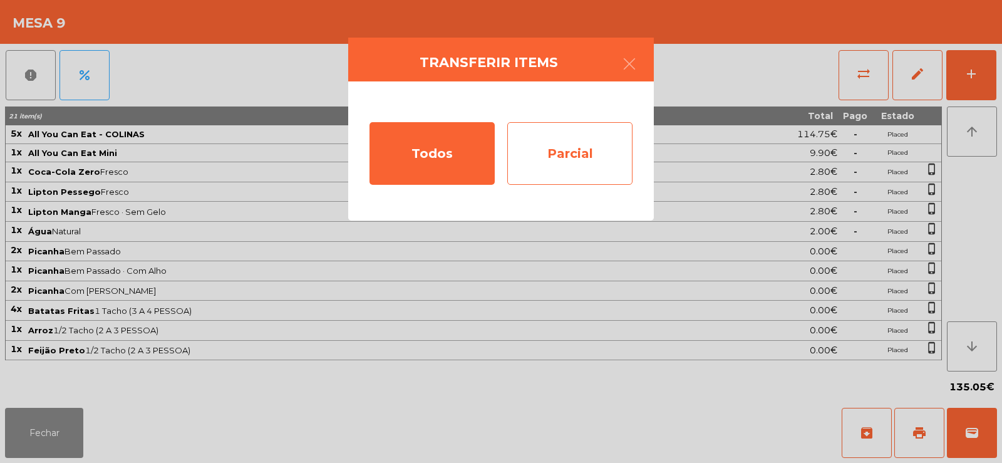
click at [584, 149] on div "Parcial" at bounding box center [569, 153] width 125 height 63
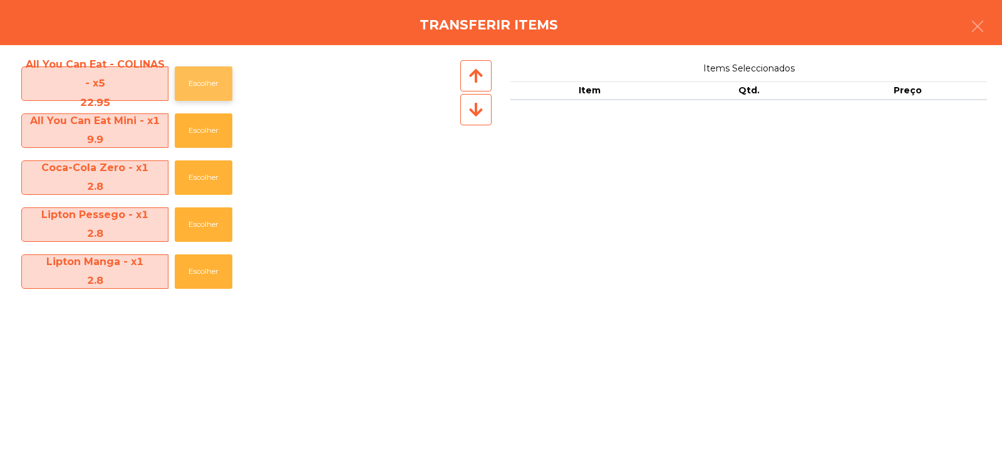
click at [192, 81] on button "Escolher" at bounding box center [204, 83] width 58 height 34
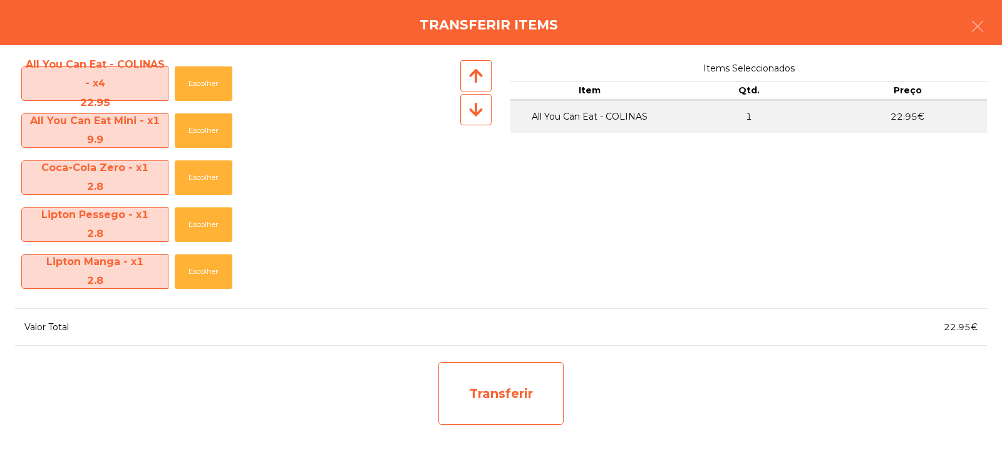
click at [494, 398] on div "Transferir" at bounding box center [500, 393] width 125 height 63
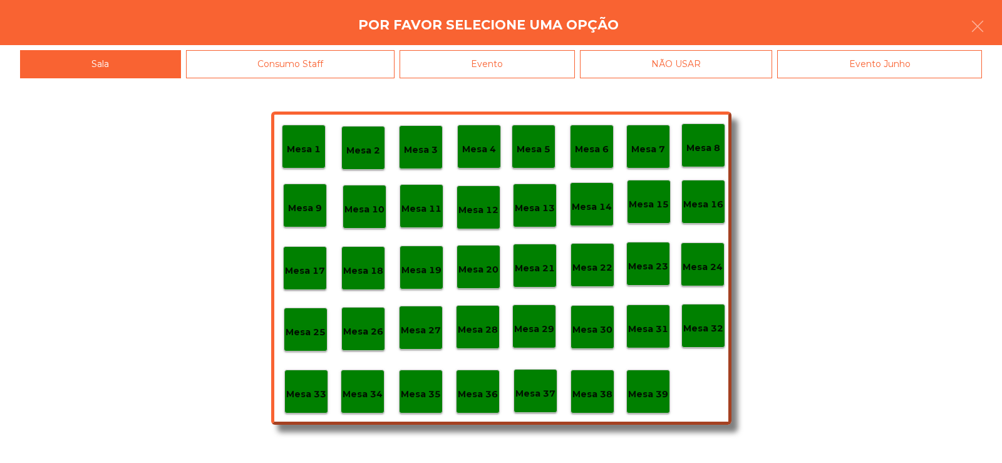
click at [539, 390] on p "Mesa 37" at bounding box center [535, 393] width 40 height 14
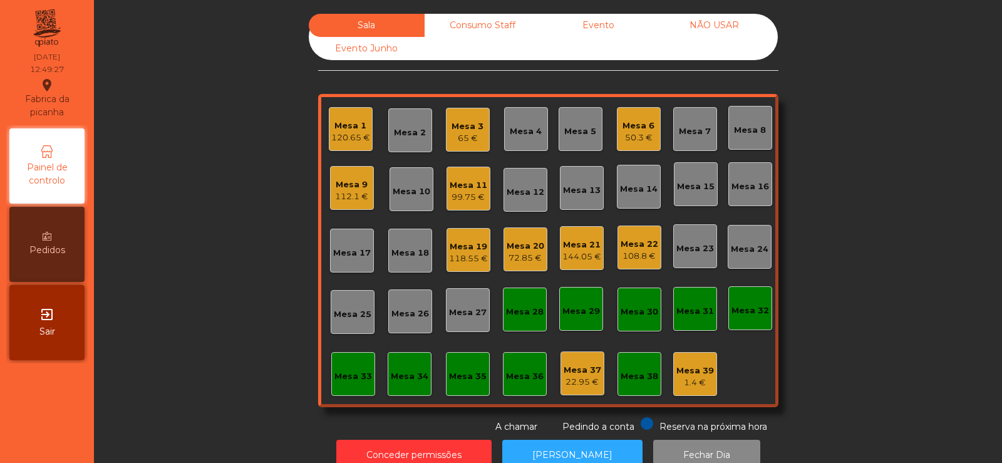
click at [743, 147] on div "Mesa 8" at bounding box center [750, 128] width 44 height 44
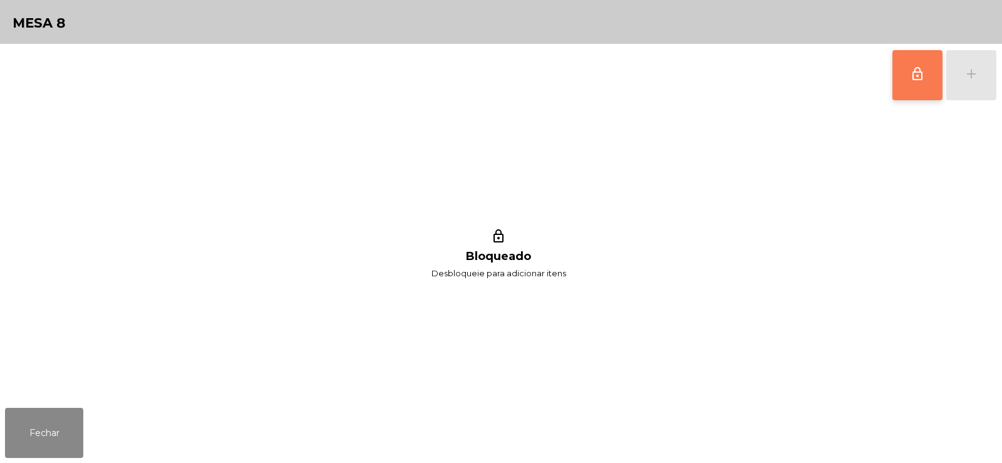
click at [909, 83] on button "lock_outline" at bounding box center [918, 75] width 50 height 50
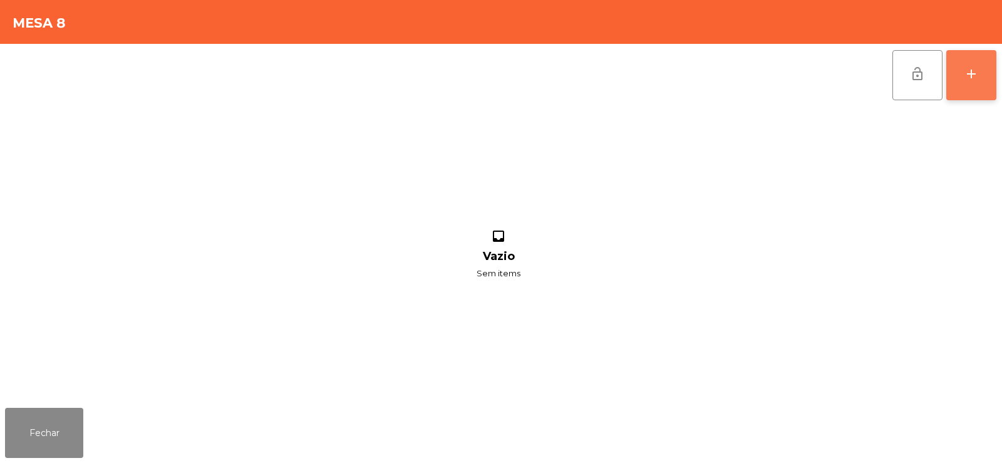
click at [965, 75] on div "add" at bounding box center [971, 73] width 15 height 15
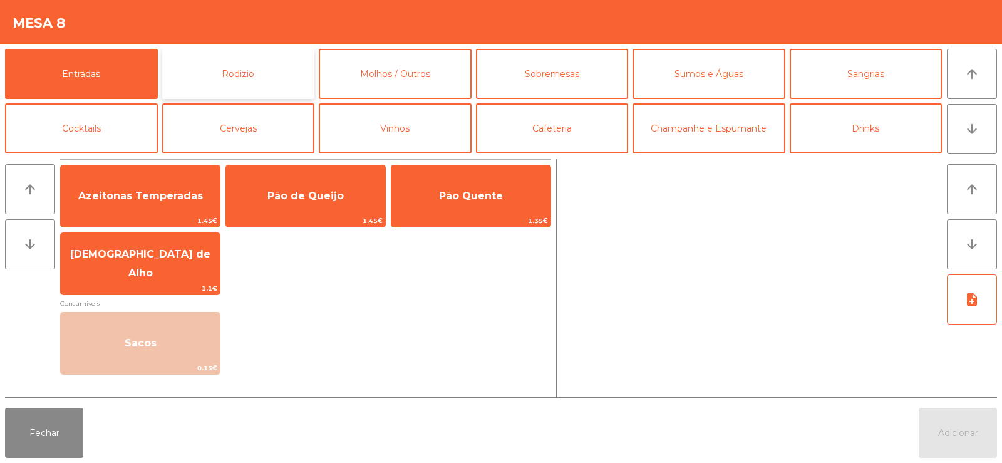
click at [239, 69] on button "Rodizio" at bounding box center [238, 74] width 153 height 50
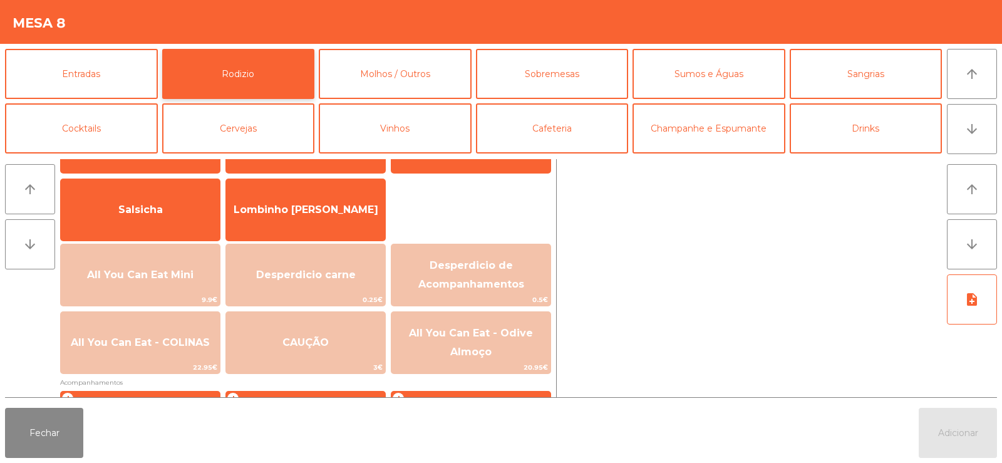
scroll to position [89, 0]
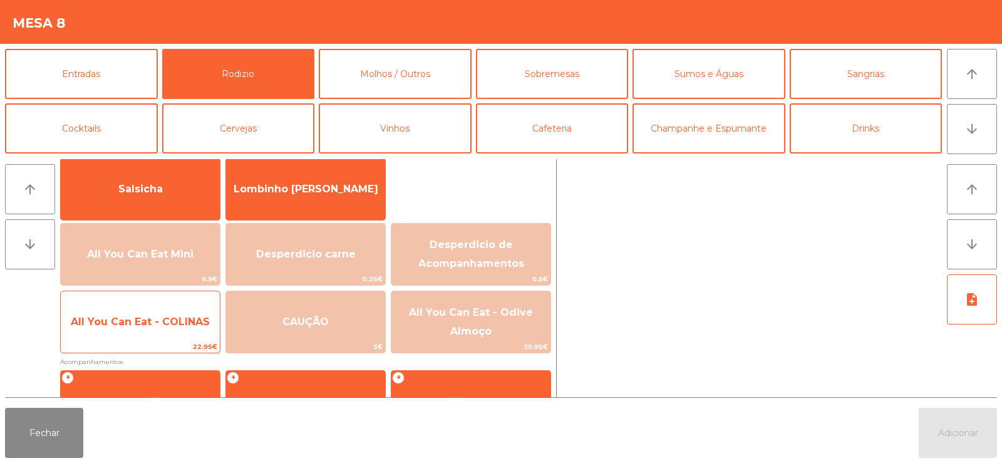
click at [138, 329] on span "All You Can Eat - COLINAS" at bounding box center [140, 322] width 159 height 34
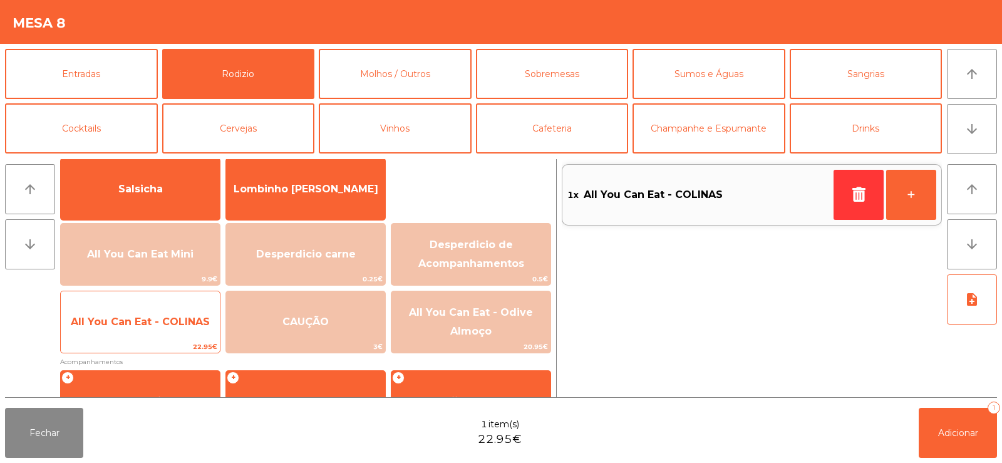
click at [135, 322] on span "All You Can Eat - COLINAS" at bounding box center [140, 322] width 139 height 12
click at [143, 323] on span "All You Can Eat - COLINAS" at bounding box center [140, 322] width 139 height 12
click at [142, 323] on span "All You Can Eat - COLINAS" at bounding box center [140, 322] width 139 height 12
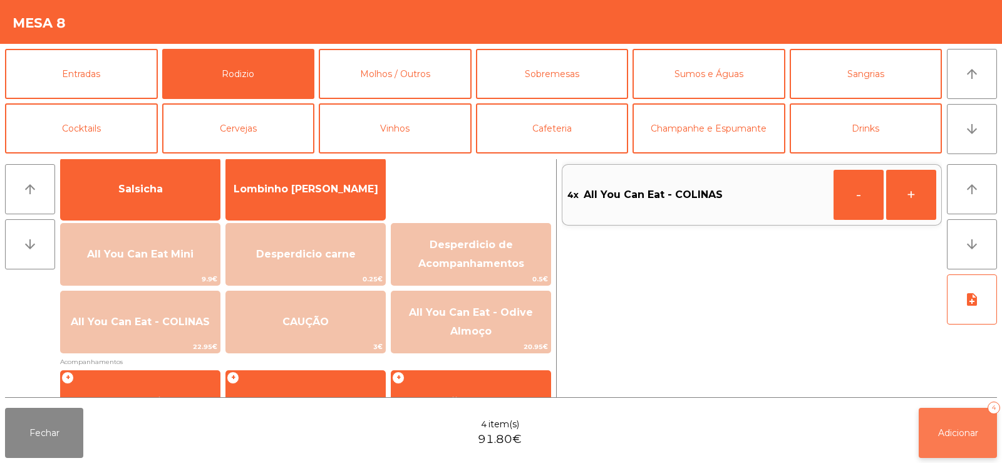
click at [965, 442] on button "Adicionar 4" at bounding box center [958, 433] width 78 height 50
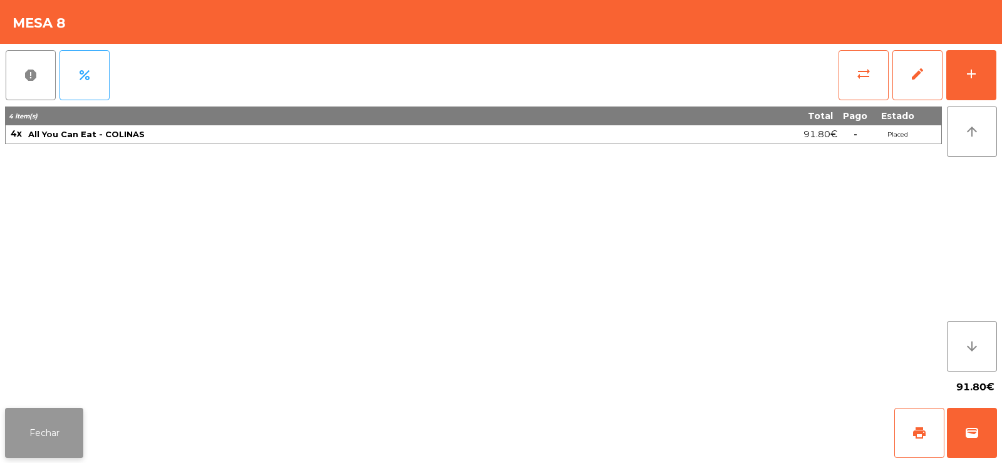
click at [65, 426] on button "Fechar" at bounding box center [44, 433] width 78 height 50
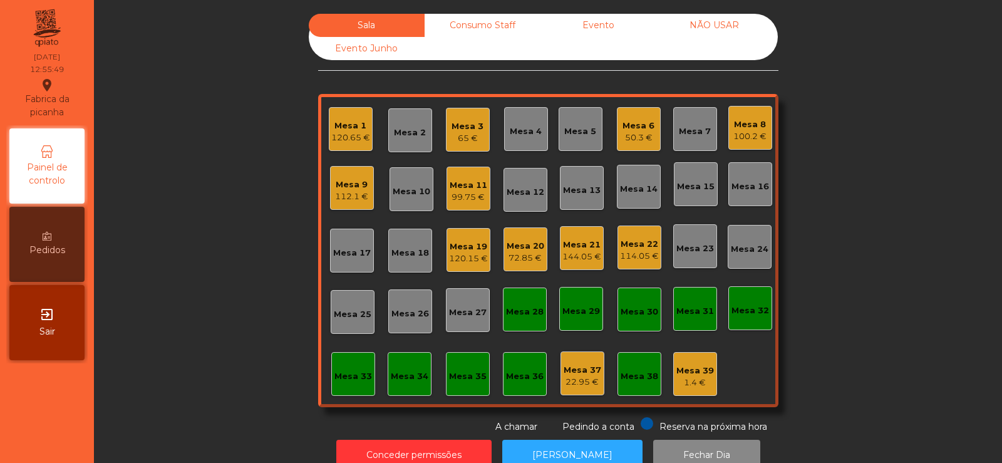
click at [340, 309] on div "Mesa 25" at bounding box center [353, 314] width 38 height 13
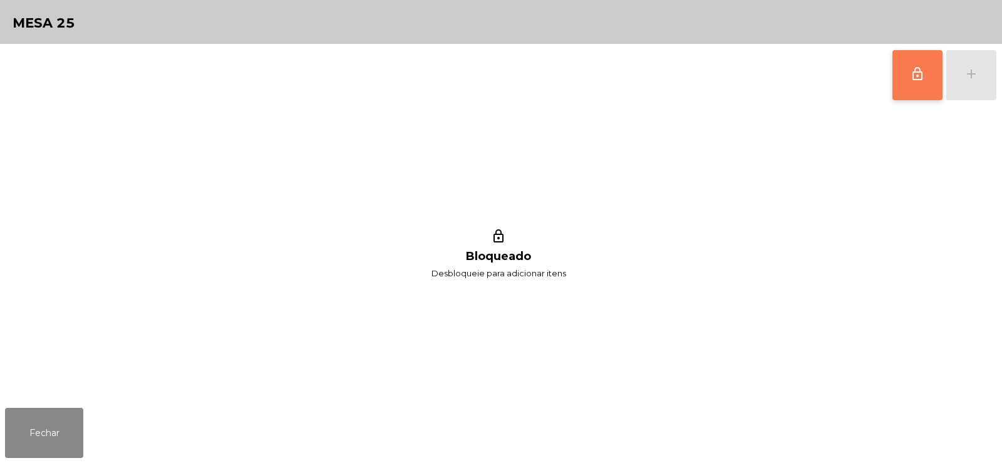
click at [903, 73] on button "lock_outline" at bounding box center [918, 75] width 50 height 50
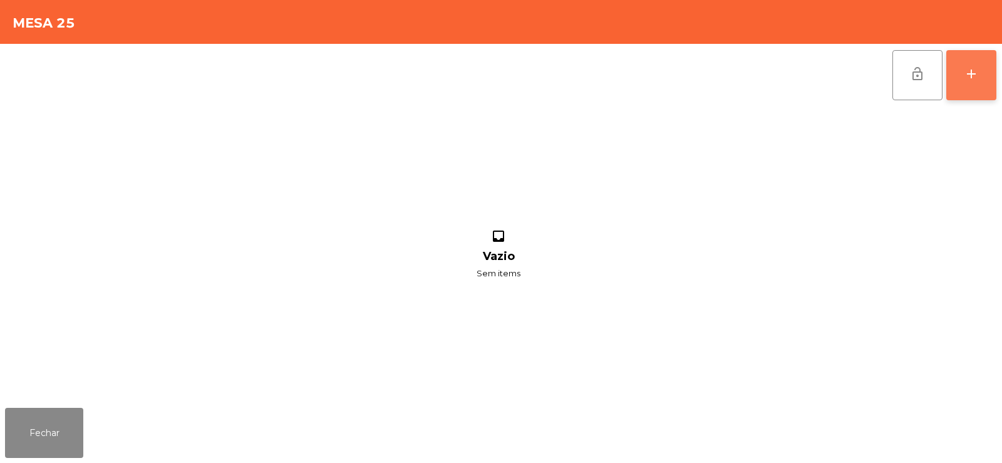
click at [971, 73] on div "add" at bounding box center [971, 73] width 15 height 15
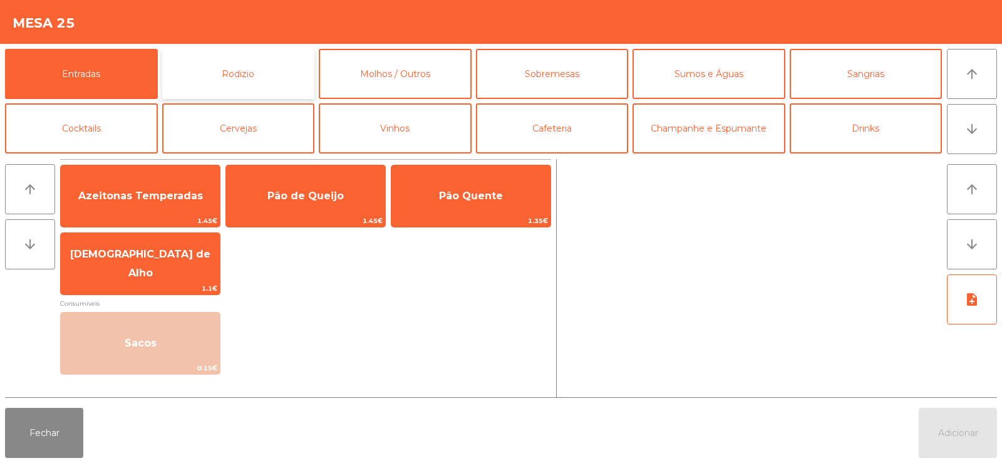
click at [251, 64] on button "Rodizio" at bounding box center [238, 74] width 153 height 50
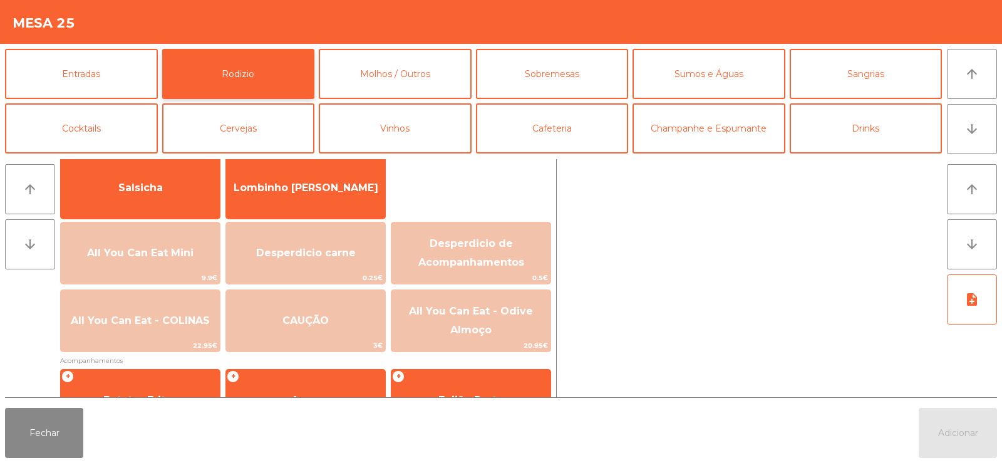
scroll to position [105, 0]
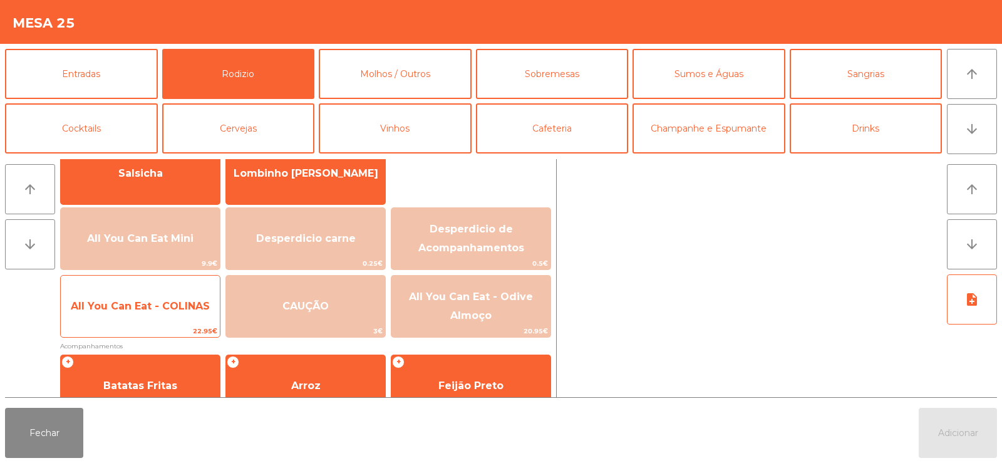
click at [167, 312] on span "All You Can Eat - COLINAS" at bounding box center [140, 306] width 159 height 34
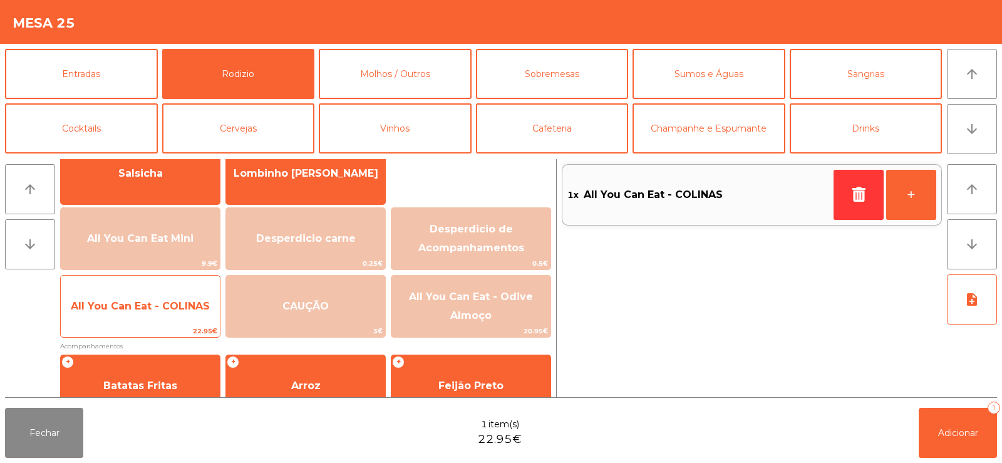
click at [165, 317] on span "All You Can Eat - COLINAS" at bounding box center [140, 306] width 159 height 34
click at [165, 308] on span "All You Can Eat - COLINAS" at bounding box center [140, 306] width 139 height 12
click at [167, 306] on span "All You Can Eat - COLINAS" at bounding box center [140, 306] width 139 height 12
click at [163, 305] on span "All You Can Eat - COLINAS" at bounding box center [140, 306] width 139 height 12
click at [158, 302] on span "All You Can Eat - COLINAS" at bounding box center [140, 306] width 139 height 12
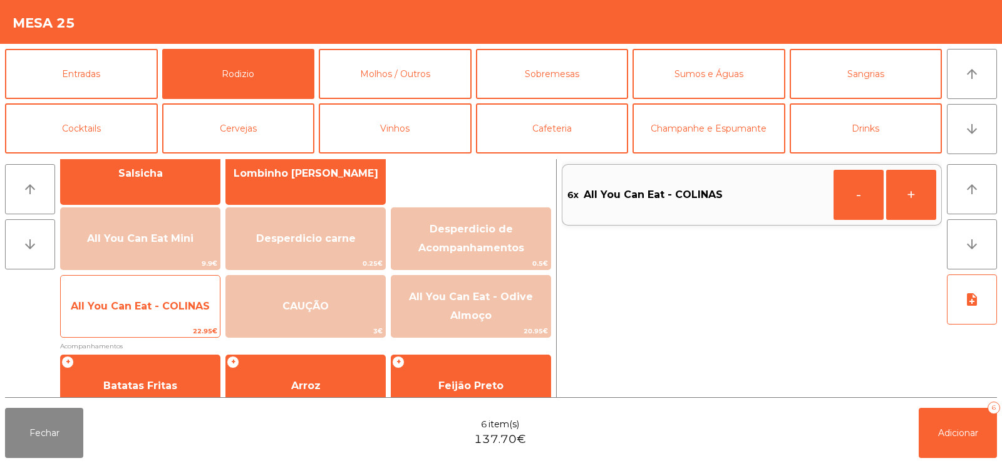
click at [143, 304] on span "All You Can Eat - COLINAS" at bounding box center [140, 306] width 139 height 12
click at [140, 306] on span "All You Can Eat - COLINAS" at bounding box center [140, 306] width 139 height 12
click at [148, 308] on span "All You Can Eat - COLINAS" at bounding box center [140, 306] width 139 height 12
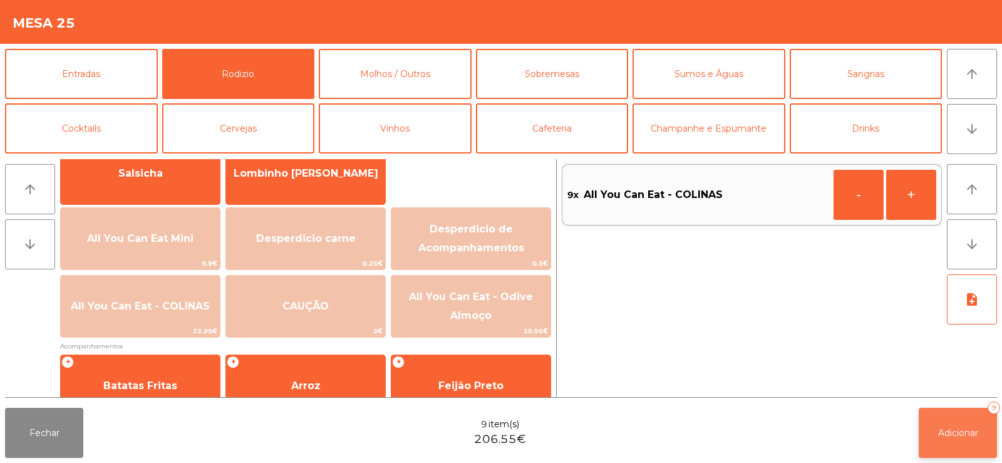
click at [976, 433] on span "Adicionar" at bounding box center [958, 432] width 40 height 11
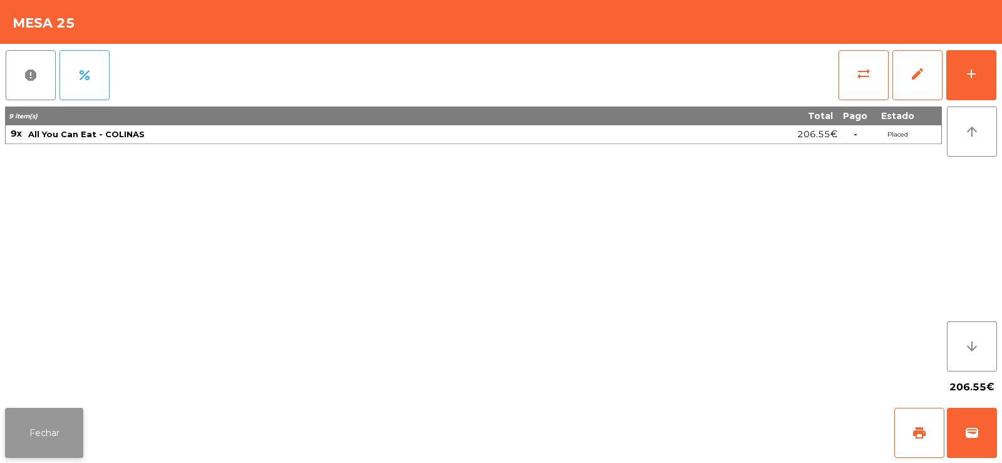
click at [38, 412] on button "Fechar" at bounding box center [44, 433] width 78 height 50
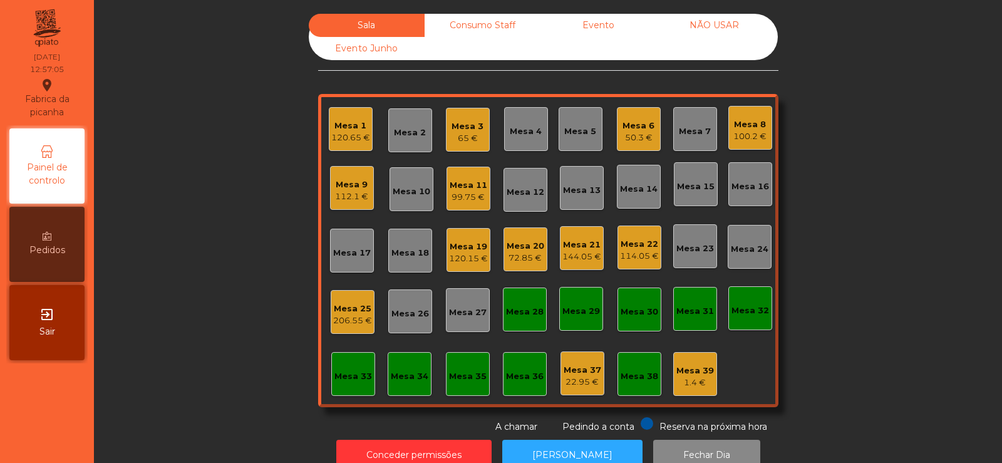
click at [743, 127] on div "Mesa 8" at bounding box center [749, 124] width 33 height 13
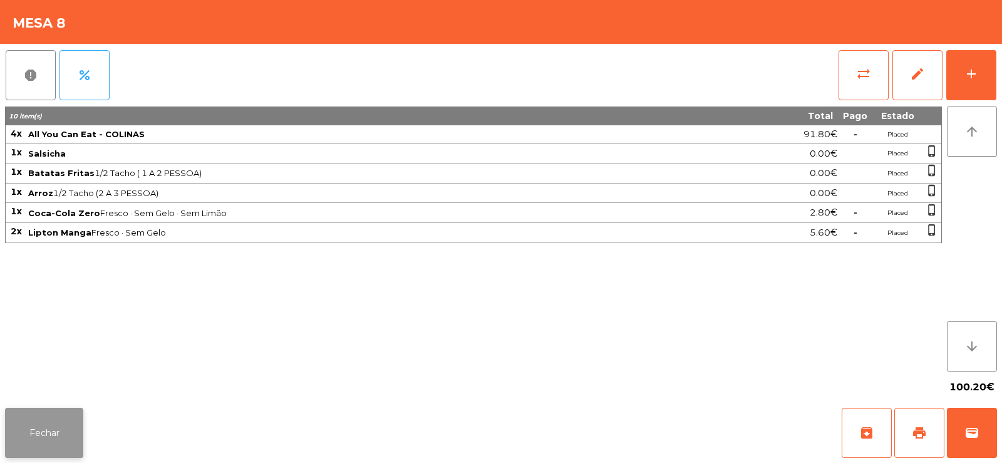
click at [51, 442] on button "Fechar" at bounding box center [44, 433] width 78 height 50
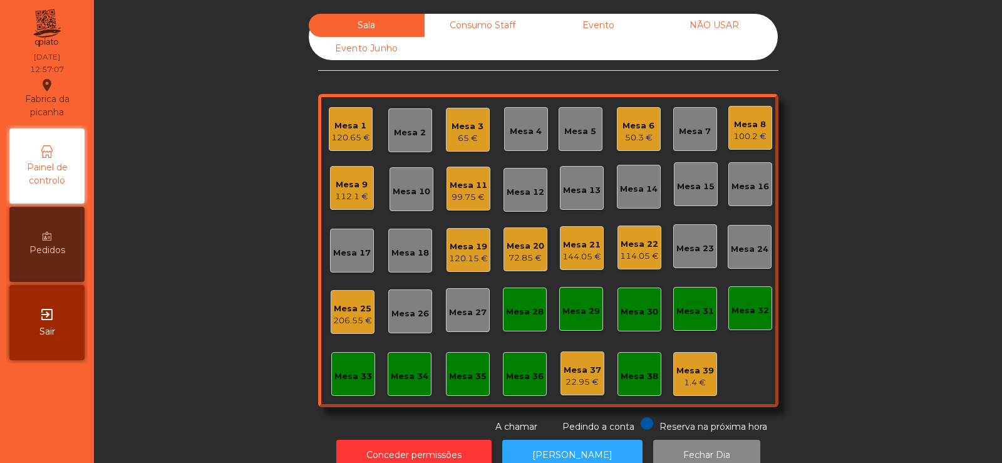
click at [358, 137] on div "120.65 €" at bounding box center [350, 138] width 39 height 13
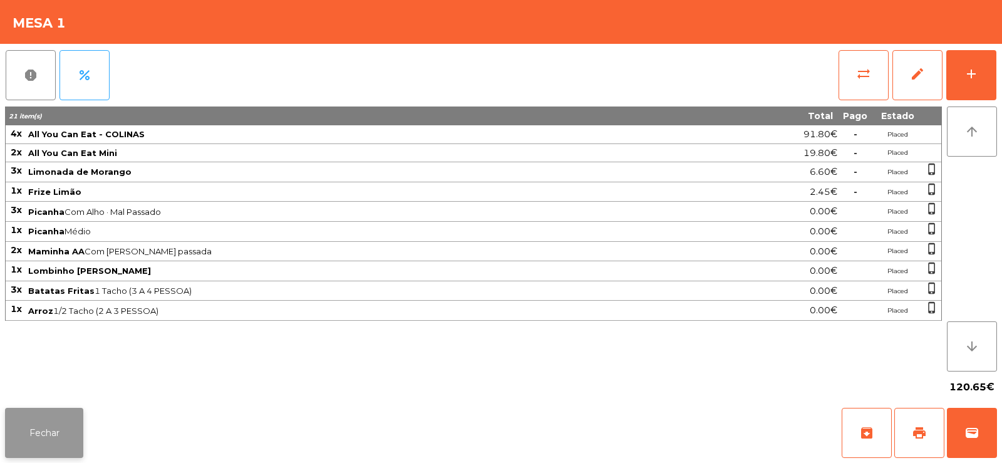
click at [53, 425] on button "Fechar" at bounding box center [44, 433] width 78 height 50
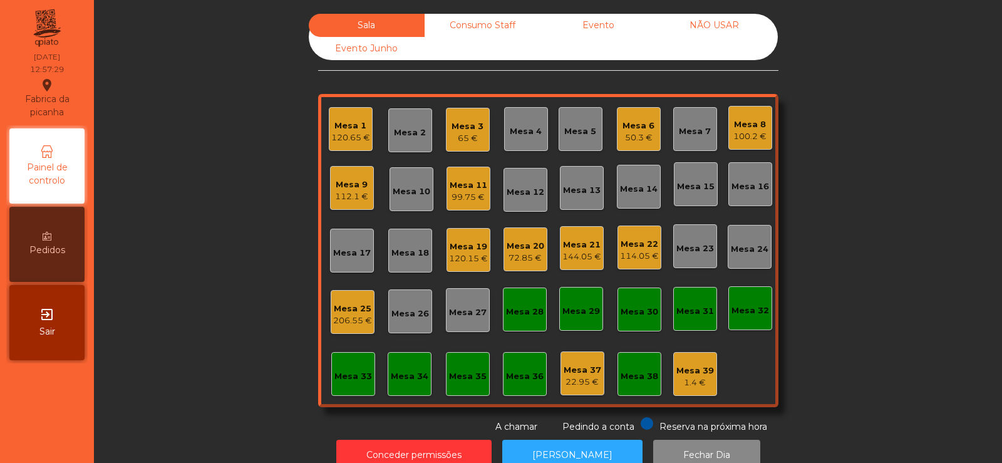
click at [335, 186] on div "Mesa 9" at bounding box center [351, 185] width 33 height 13
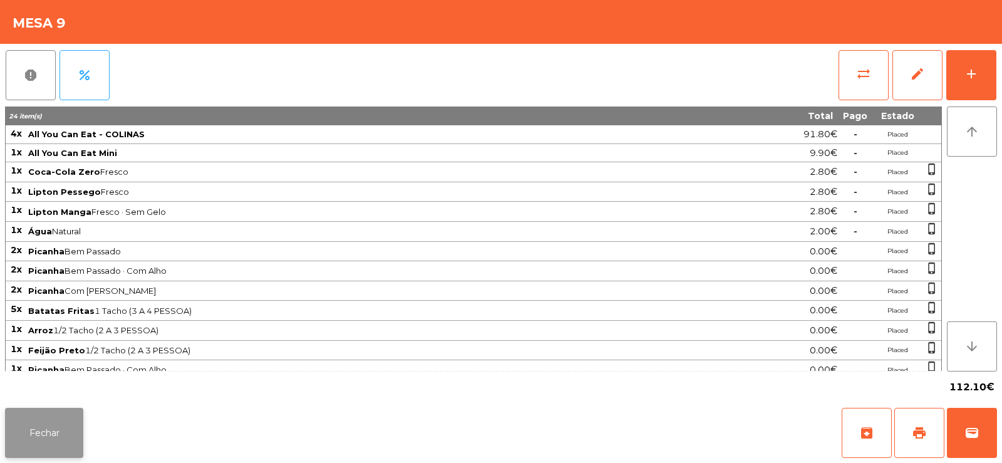
click at [39, 439] on button "Fechar" at bounding box center [44, 433] width 78 height 50
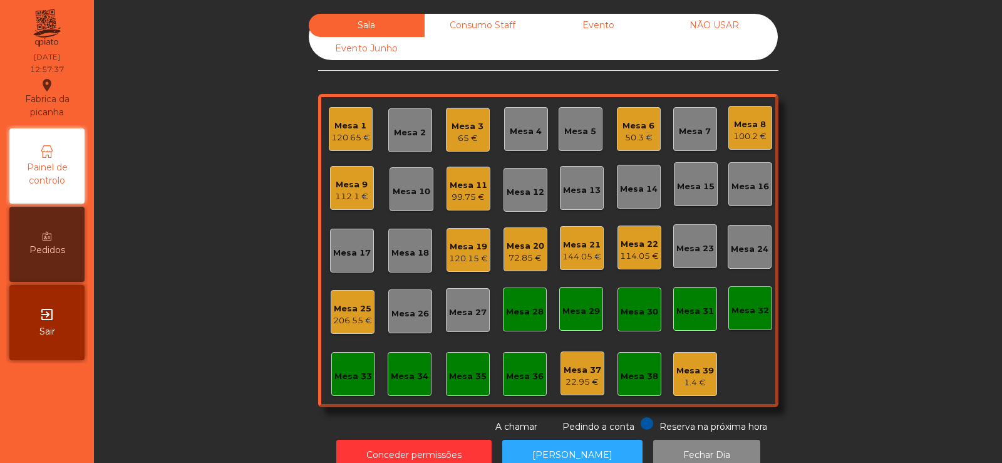
click at [462, 197] on div "99.75 €" at bounding box center [469, 197] width 38 height 13
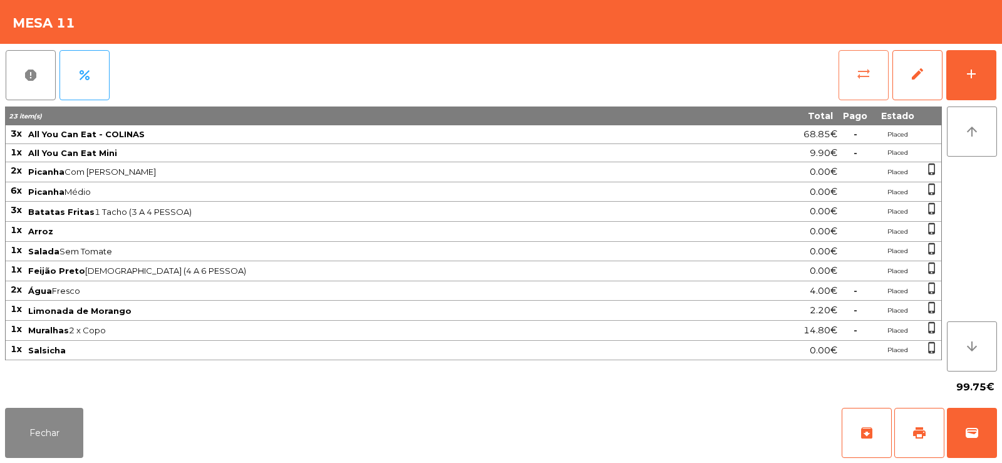
click at [851, 78] on button "sync_alt" at bounding box center [864, 75] width 50 height 50
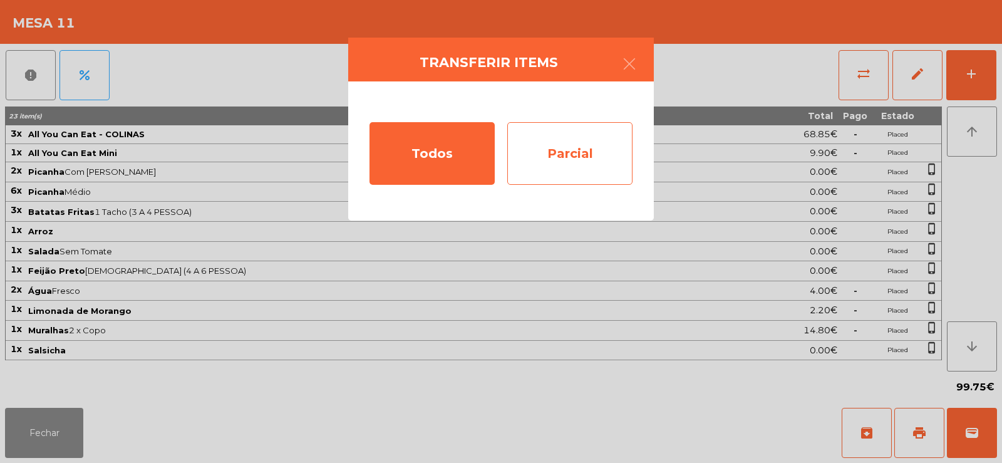
click at [574, 145] on div "Parcial" at bounding box center [569, 153] width 125 height 63
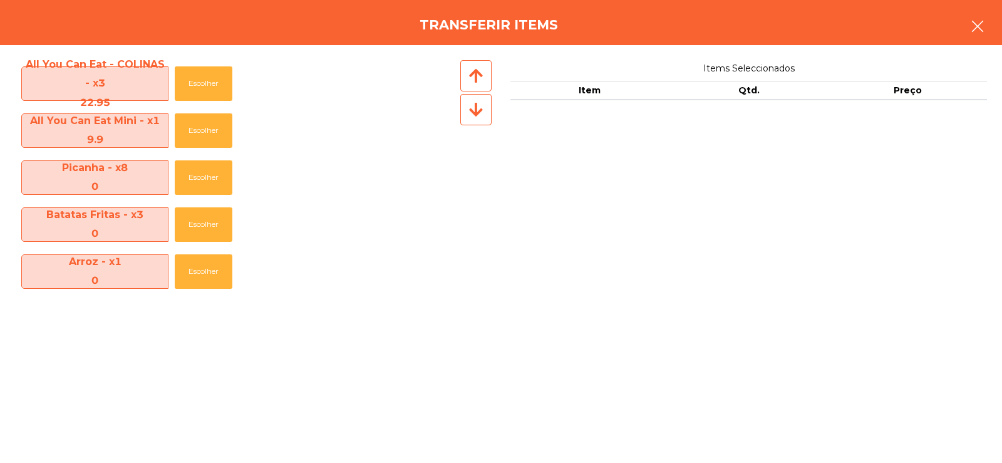
click at [975, 25] on icon "button" at bounding box center [977, 26] width 15 height 15
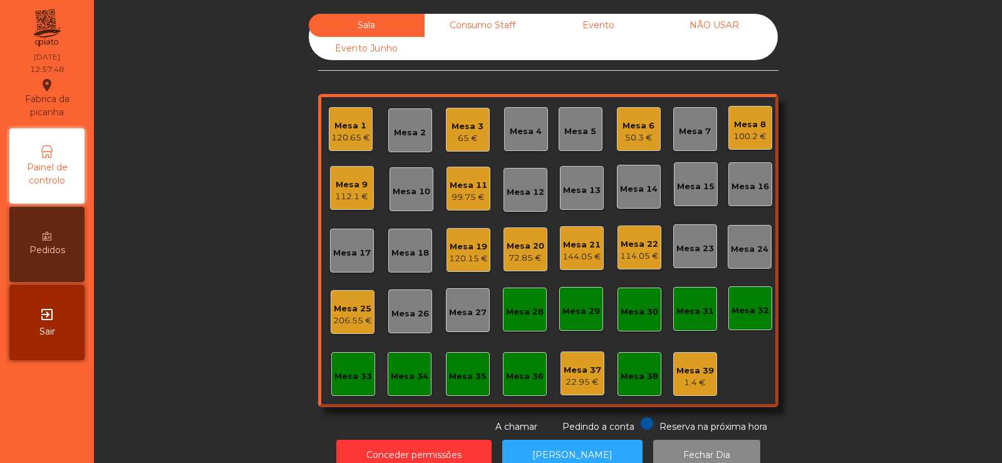
click at [343, 197] on div "112.1 €" at bounding box center [351, 196] width 33 height 13
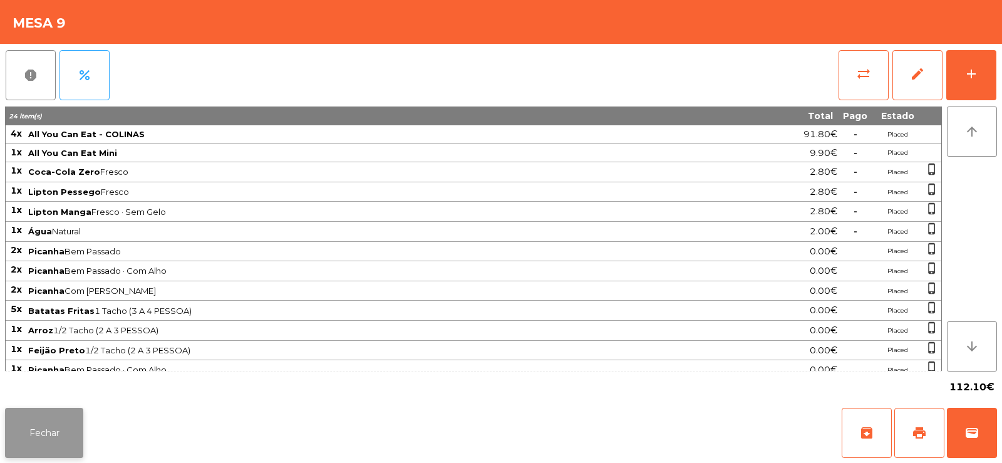
click at [41, 432] on button "Fechar" at bounding box center [44, 433] width 78 height 50
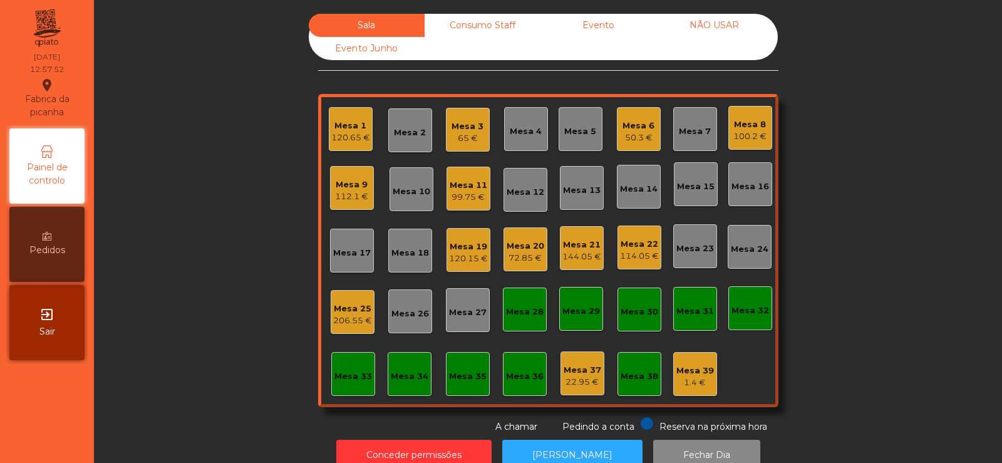
click at [455, 193] on div "99.75 €" at bounding box center [469, 197] width 38 height 13
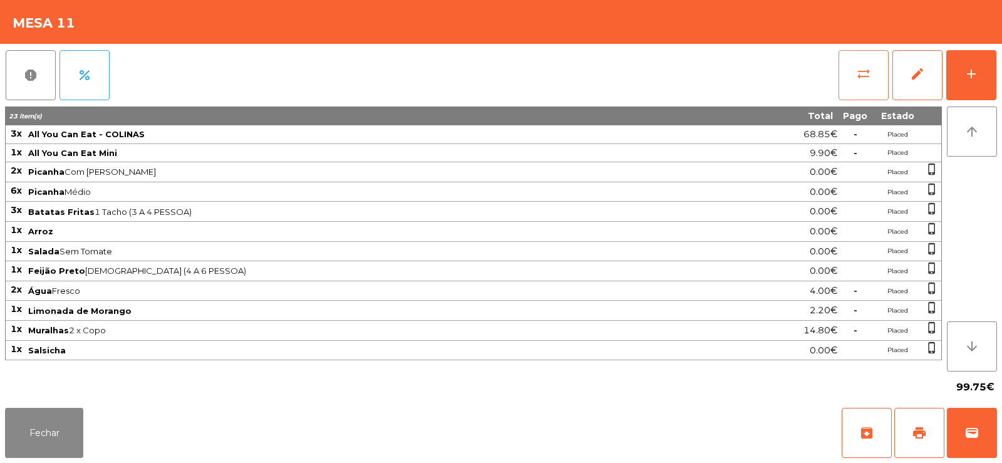
click at [845, 89] on button "sync_alt" at bounding box center [864, 75] width 50 height 50
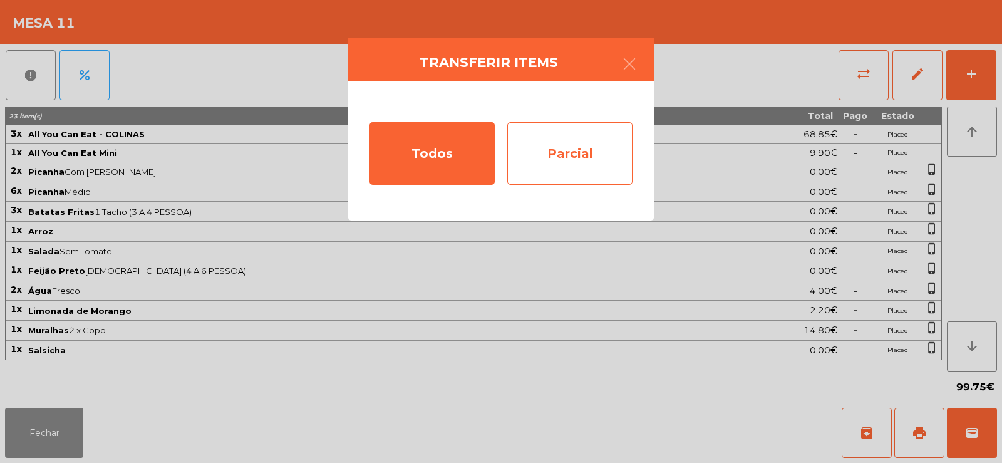
click at [583, 153] on div "Parcial" at bounding box center [569, 153] width 125 height 63
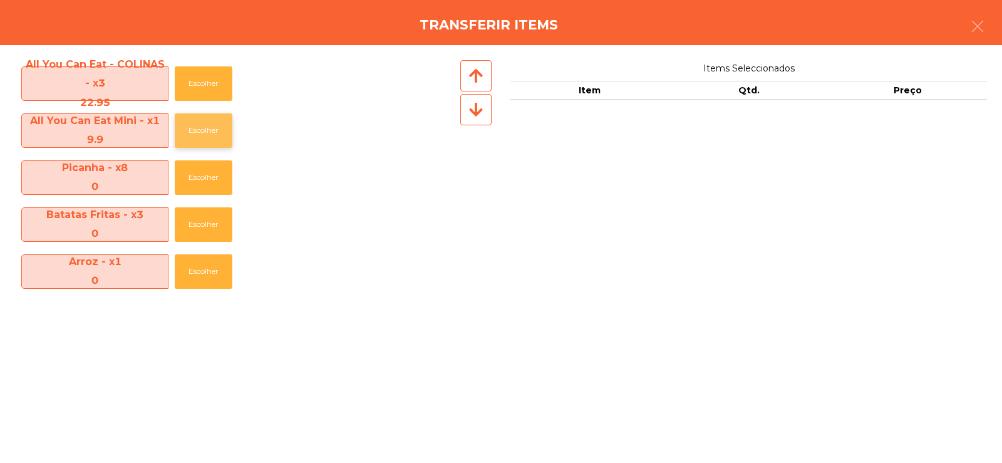
click at [207, 138] on button "Escolher" at bounding box center [204, 130] width 58 height 34
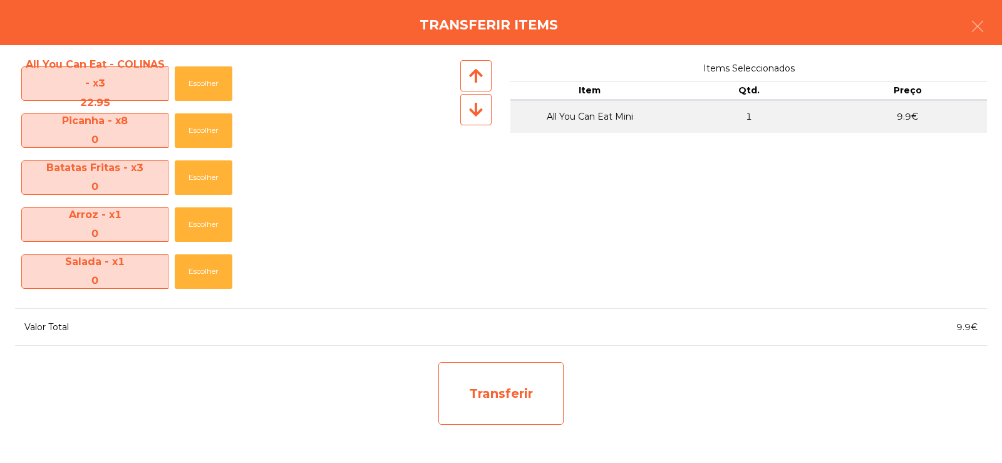
click at [482, 397] on div "Transferir" at bounding box center [500, 393] width 125 height 63
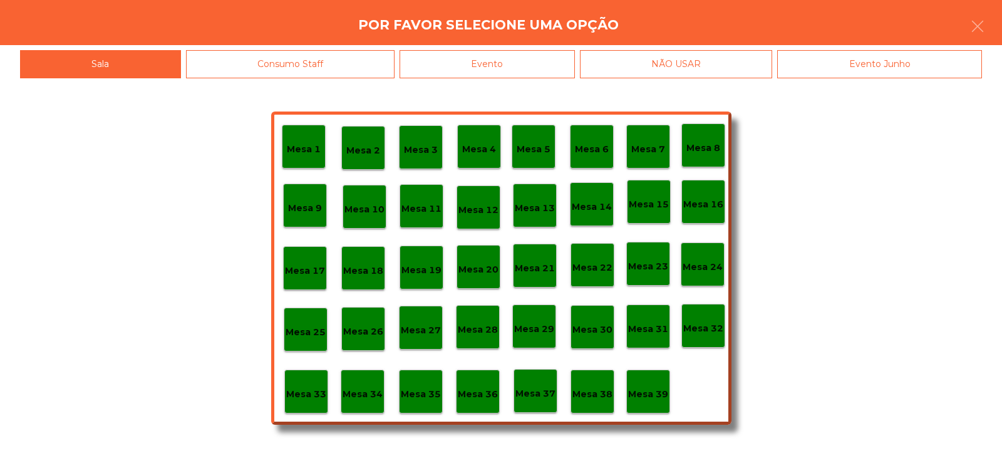
click at [545, 403] on div "Mesa 37" at bounding box center [536, 391] width 44 height 44
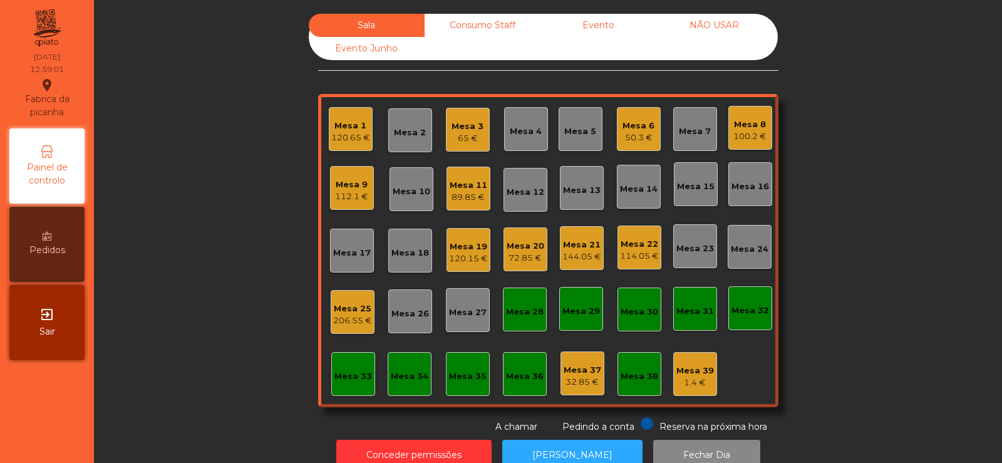
scroll to position [31, 0]
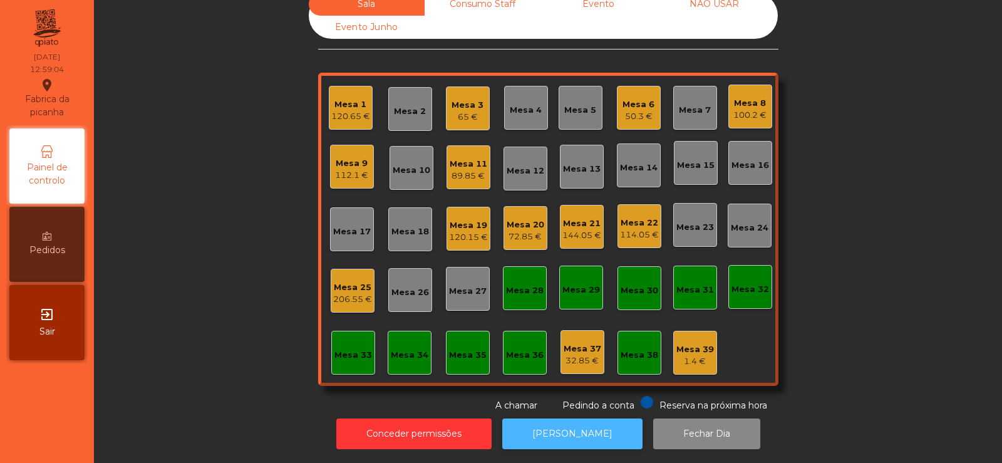
click at [564, 420] on button "[PERSON_NAME]" at bounding box center [572, 433] width 140 height 31
click at [565, 104] on div "Mesa 5" at bounding box center [580, 110] width 32 height 13
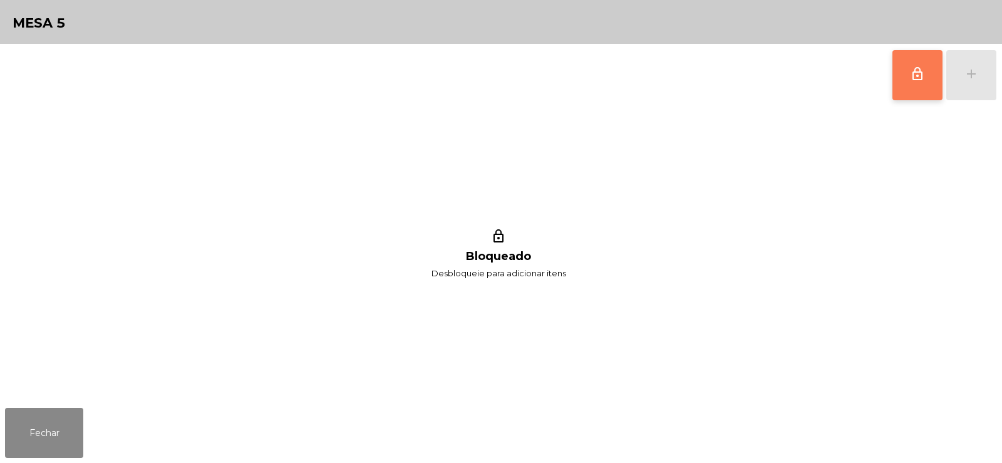
click at [916, 73] on span "lock_outline" at bounding box center [917, 73] width 15 height 15
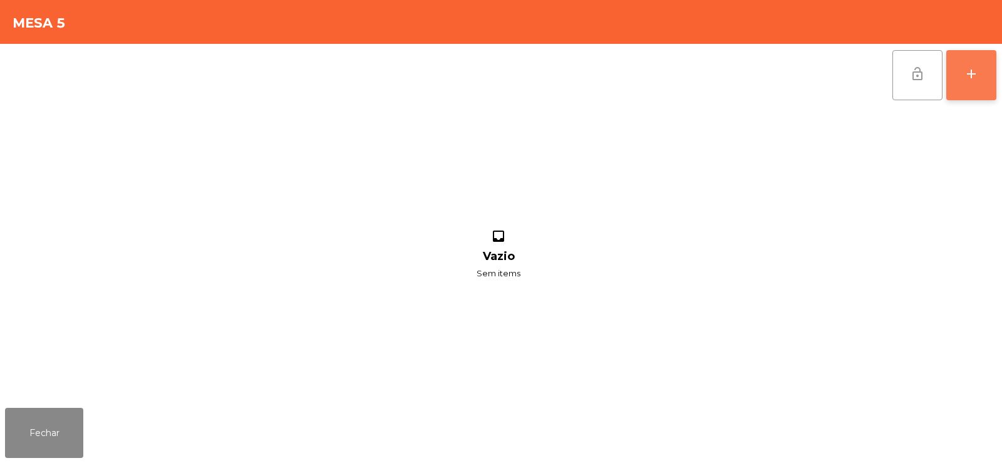
click at [972, 86] on button "add" at bounding box center [971, 75] width 50 height 50
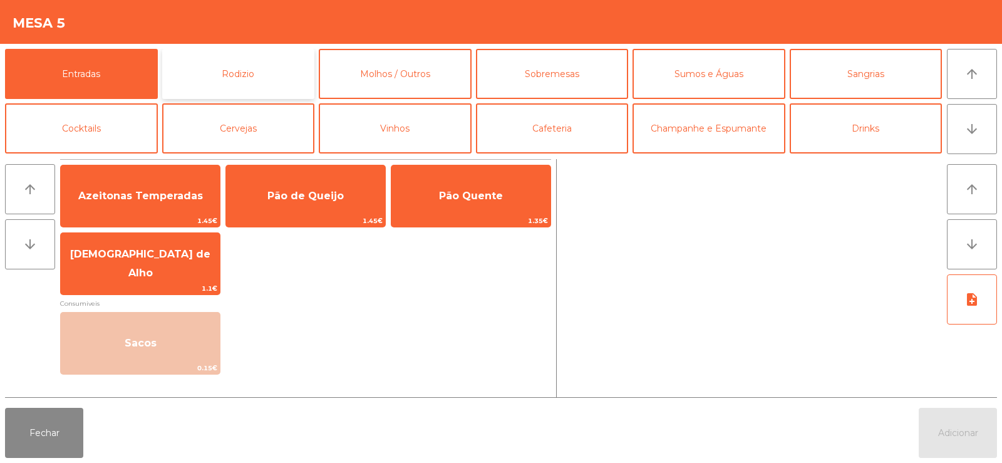
click at [242, 78] on button "Rodizio" at bounding box center [238, 74] width 153 height 50
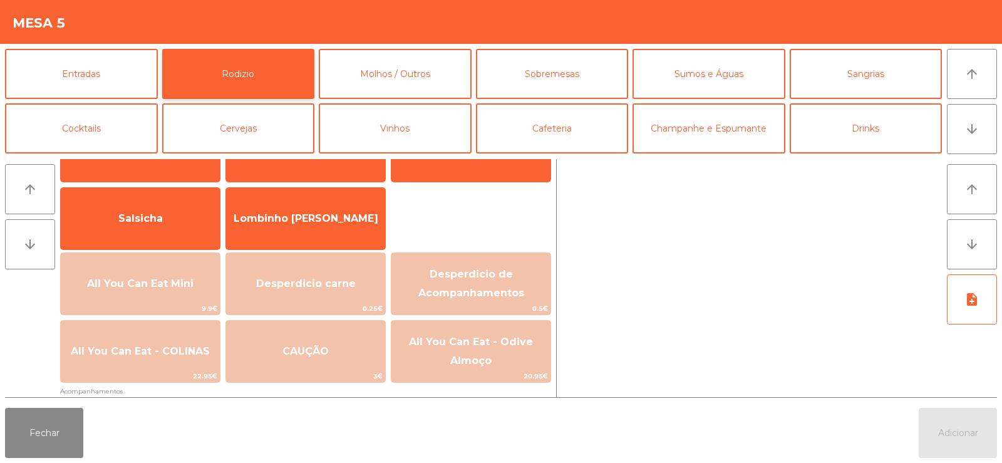
scroll to position [92, 0]
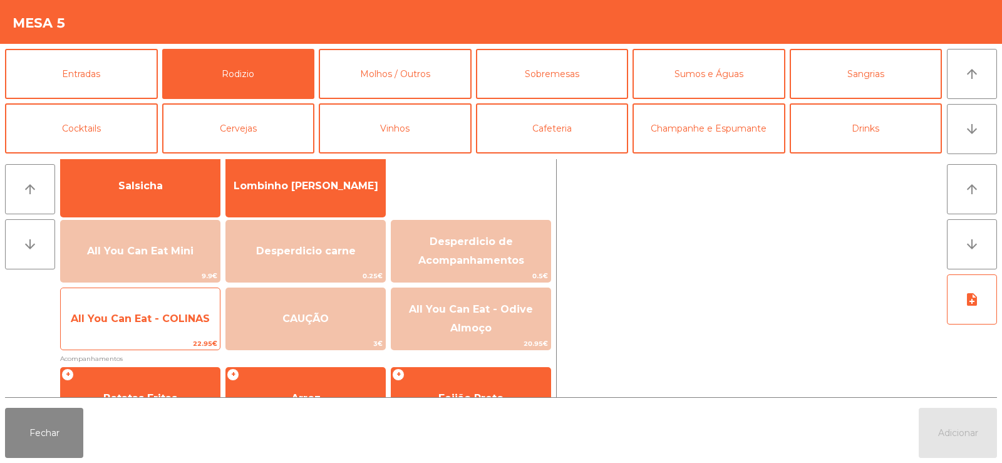
click at [128, 332] on span "All You Can Eat - COLINAS" at bounding box center [140, 319] width 159 height 34
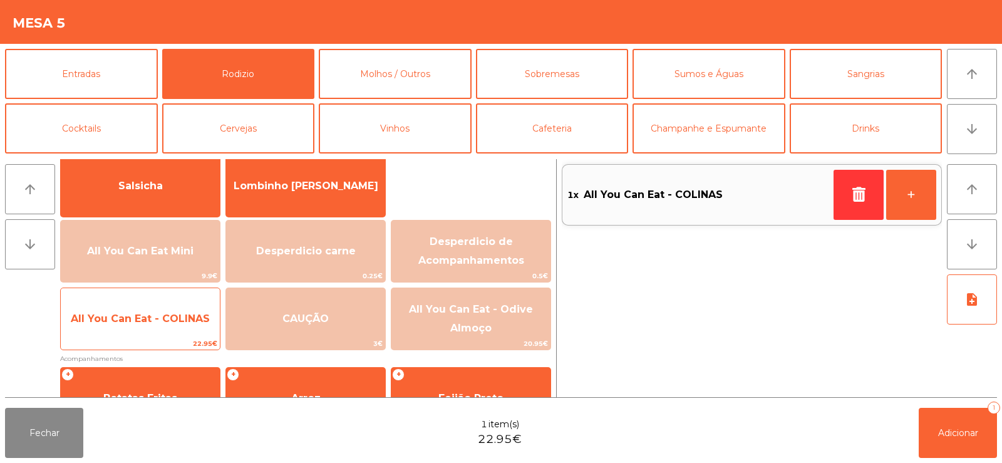
click at [133, 320] on span "All You Can Eat - COLINAS" at bounding box center [140, 319] width 139 height 12
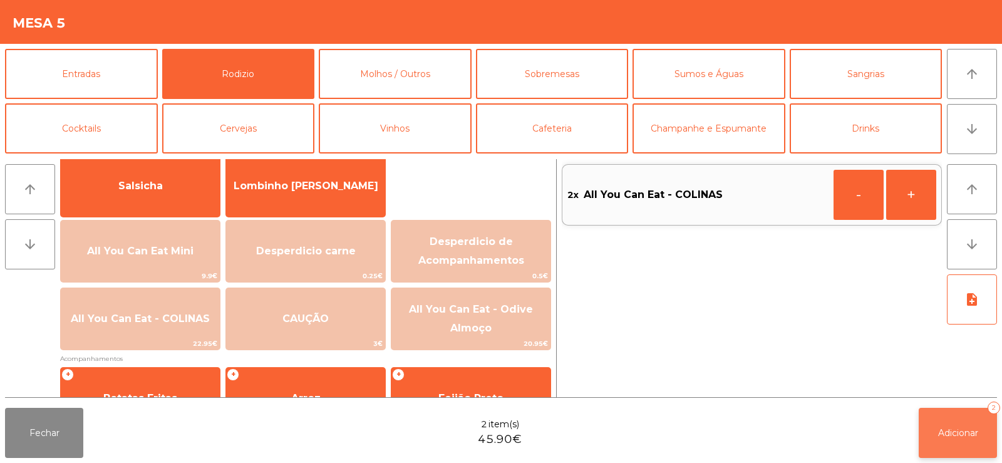
click at [950, 430] on span "Adicionar" at bounding box center [958, 432] width 40 height 11
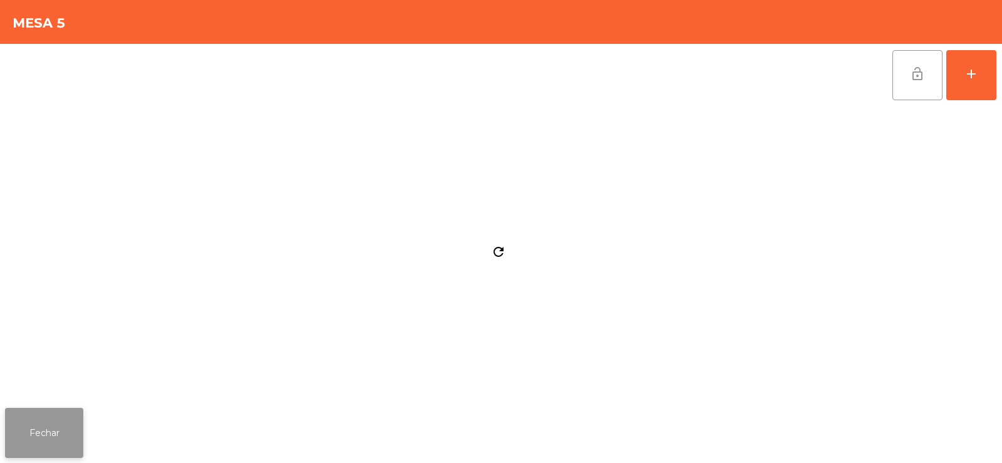
click at [58, 431] on button "Fechar" at bounding box center [44, 433] width 78 height 50
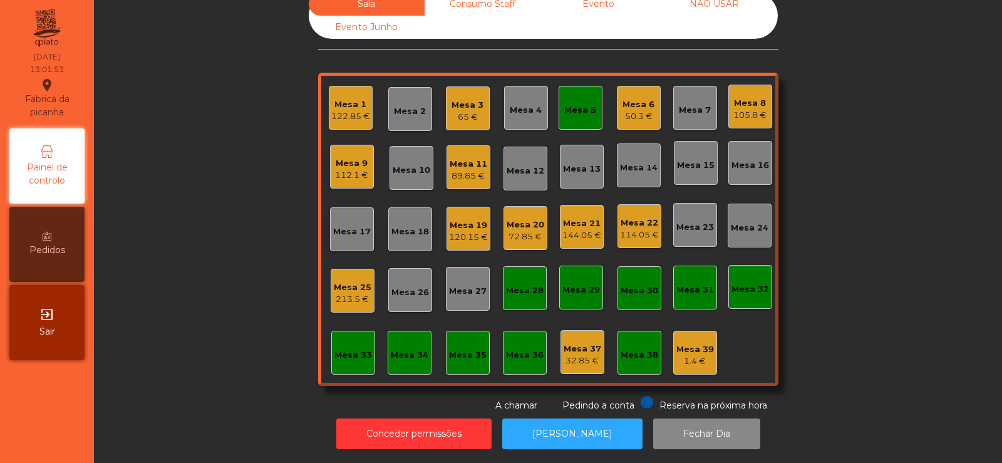
scroll to position [0, 0]
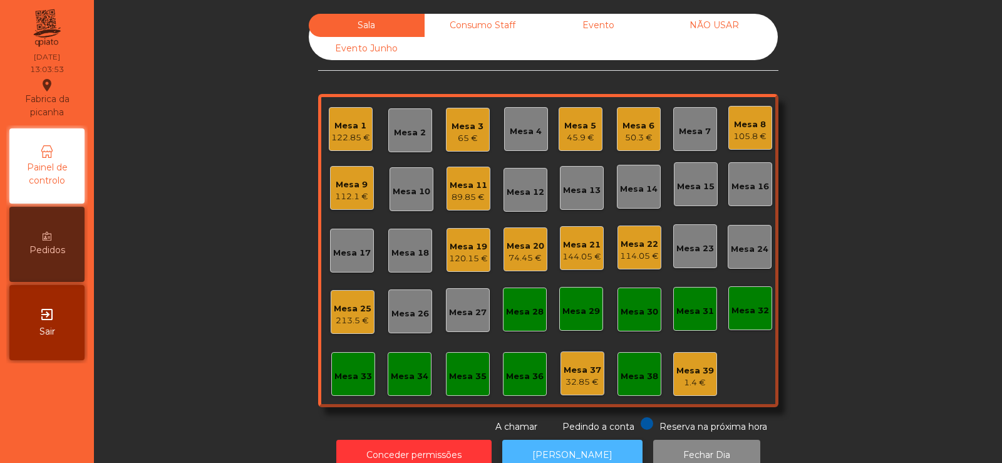
click at [549, 453] on button "[PERSON_NAME]" at bounding box center [572, 455] width 140 height 31
click at [361, 306] on div "Mesa 25" at bounding box center [353, 309] width 38 height 13
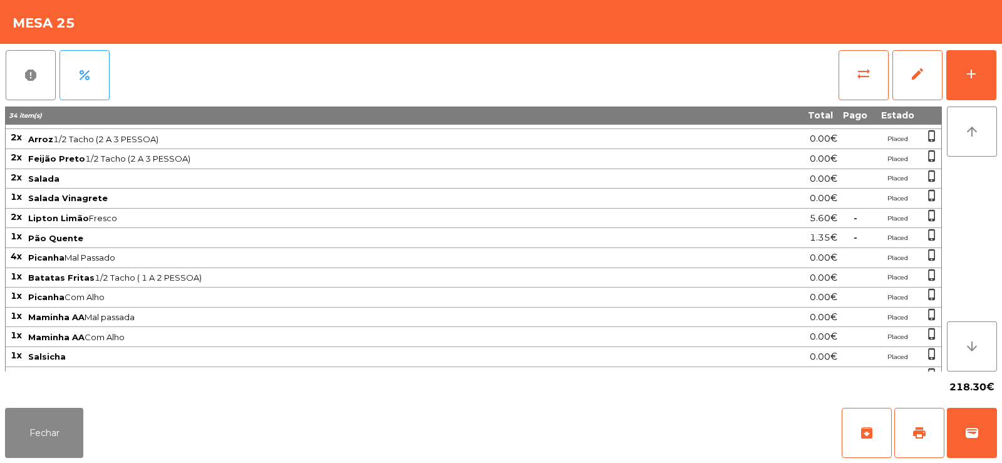
scroll to position [128, 0]
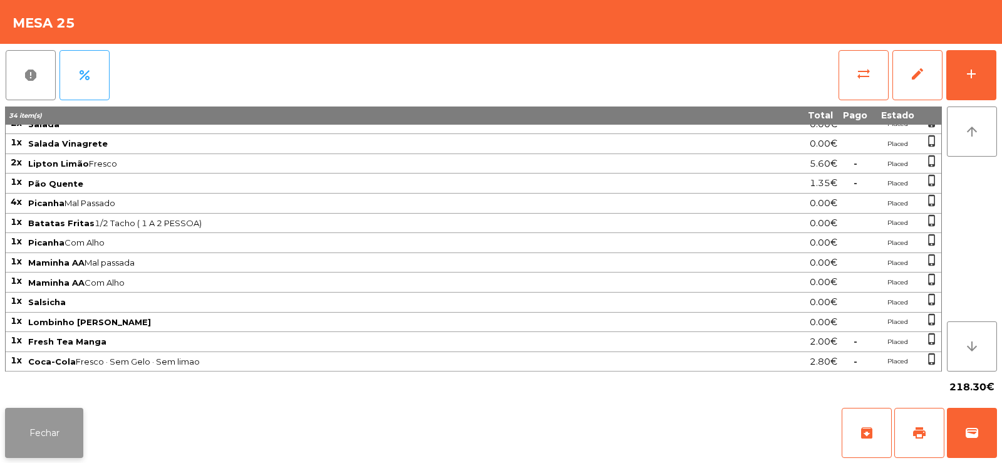
click at [53, 435] on button "Fechar" at bounding box center [44, 433] width 78 height 50
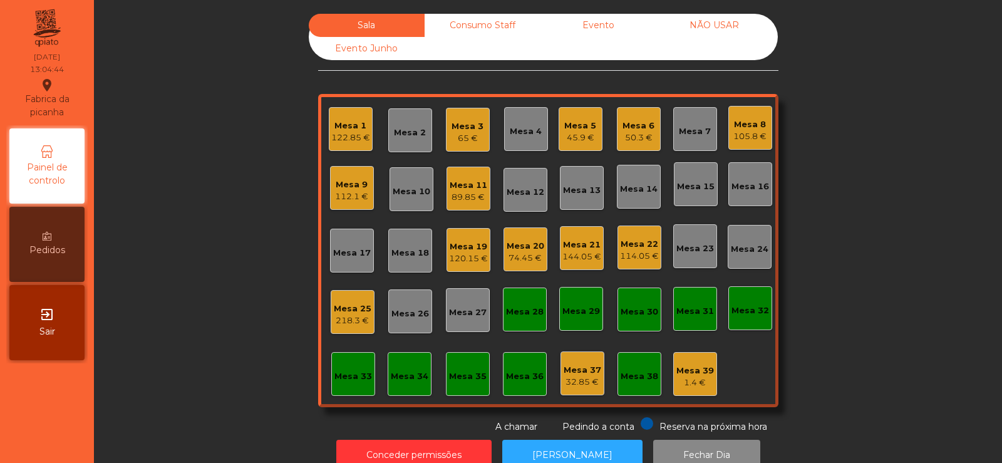
click at [344, 310] on div "Mesa 25" at bounding box center [353, 309] width 38 height 13
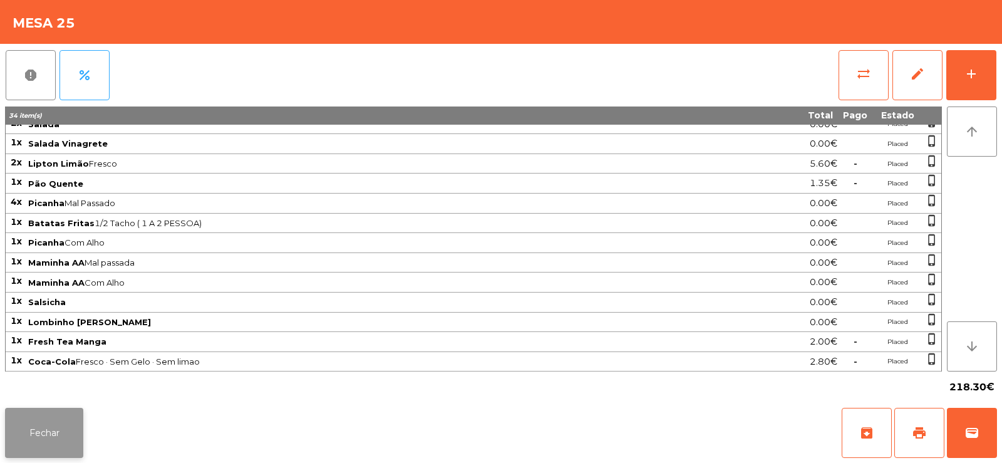
click at [44, 449] on button "Fechar" at bounding box center [44, 433] width 78 height 50
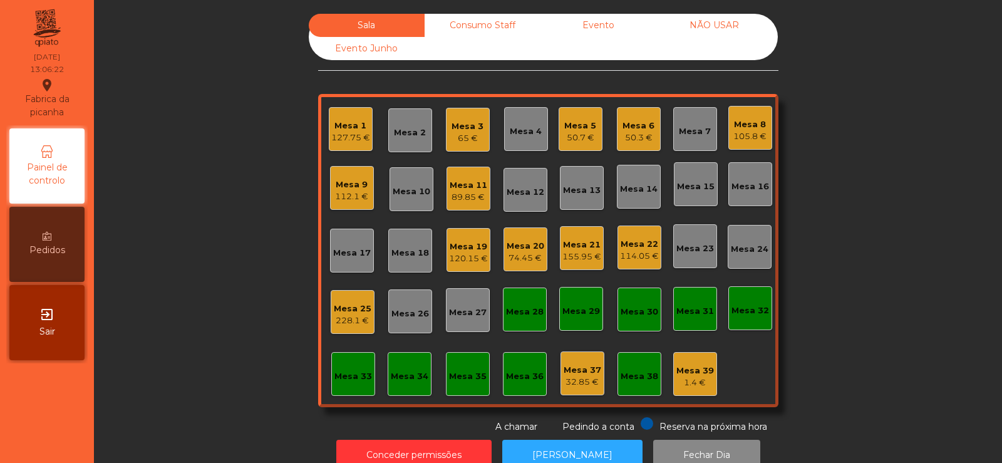
click at [639, 191] on div "Mesa 14" at bounding box center [639, 189] width 38 height 13
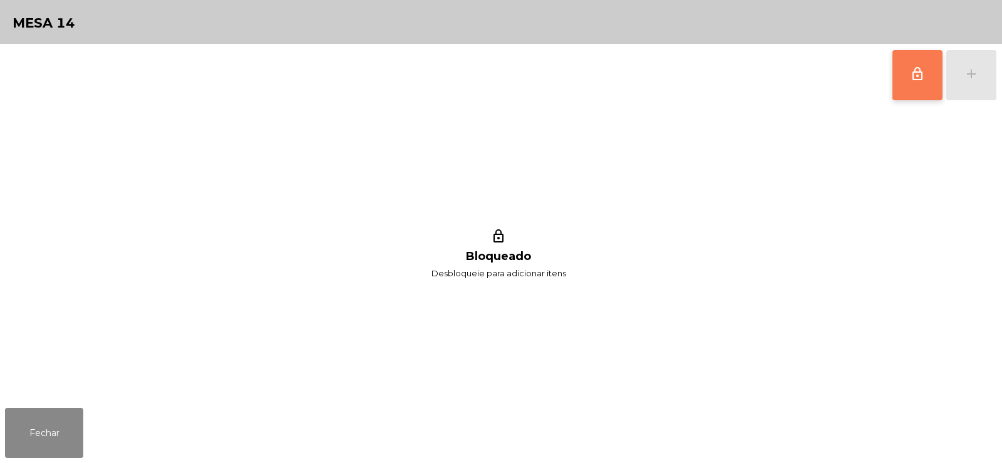
click at [904, 70] on button "lock_outline" at bounding box center [918, 75] width 50 height 50
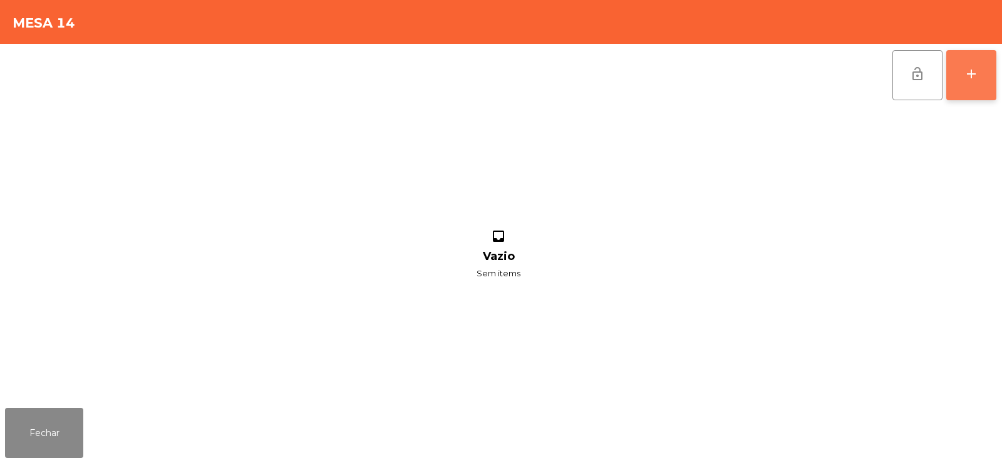
click at [978, 73] on div "add" at bounding box center [971, 73] width 15 height 15
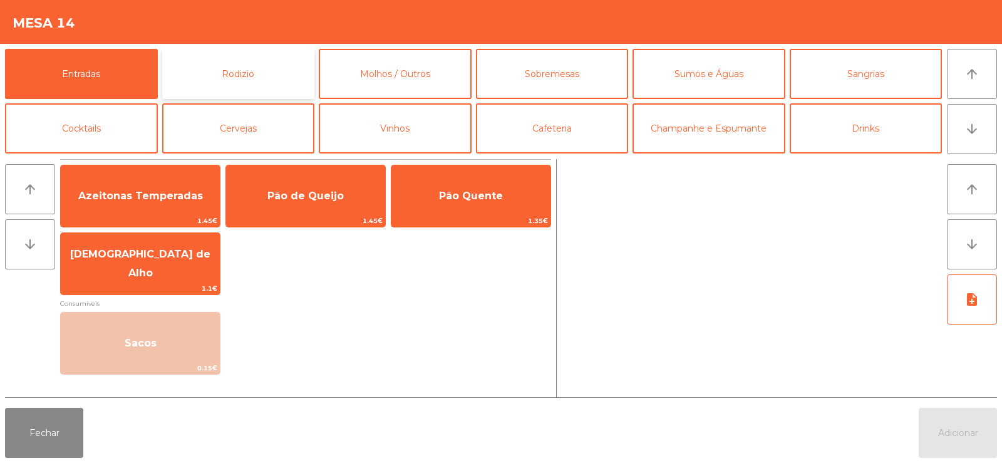
click at [219, 62] on button "Rodizio" at bounding box center [238, 74] width 153 height 50
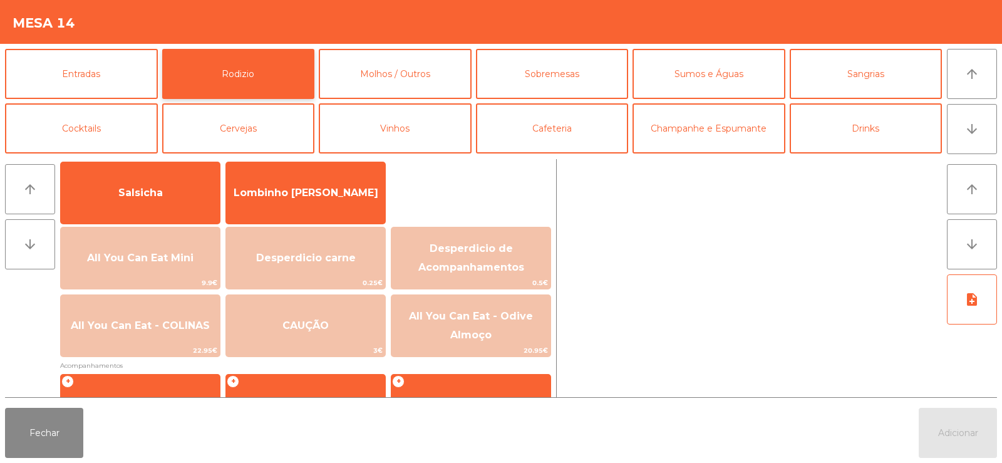
scroll to position [86, 0]
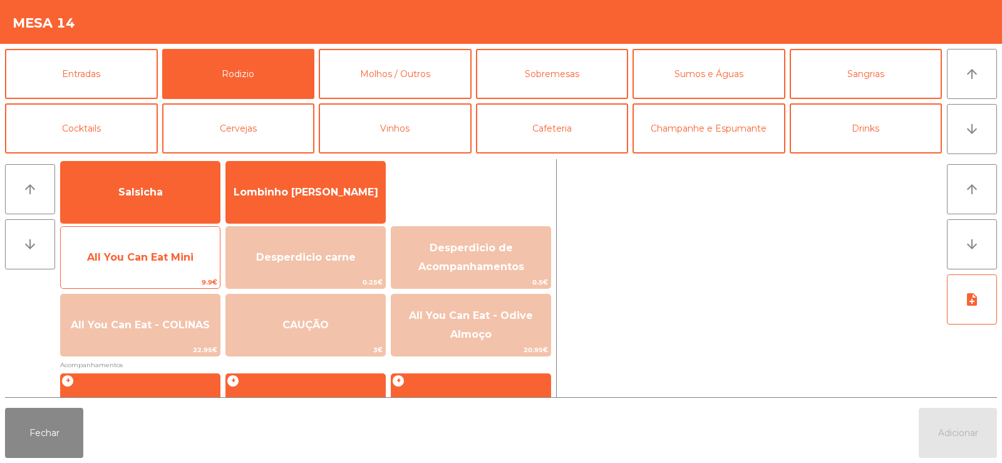
click at [163, 262] on span "All You Can Eat Mini" at bounding box center [140, 257] width 106 height 12
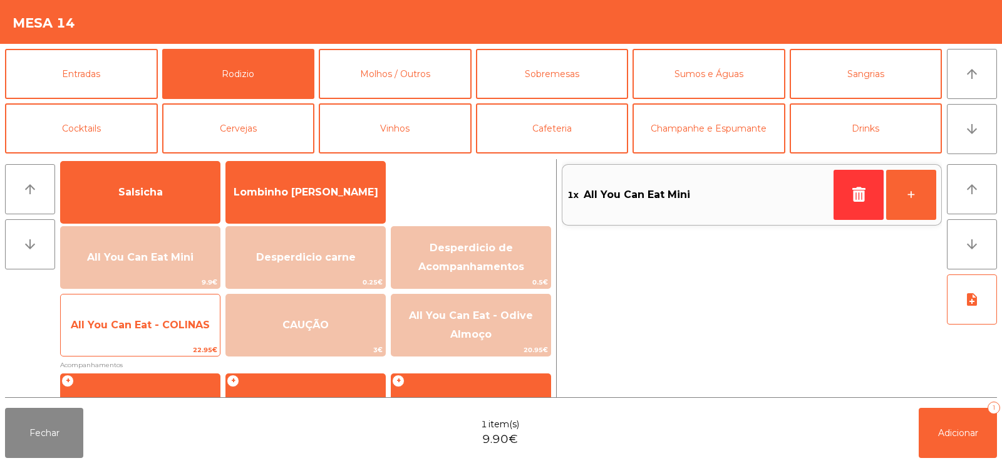
click at [138, 328] on span "All You Can Eat - COLINAS" at bounding box center [140, 325] width 139 height 12
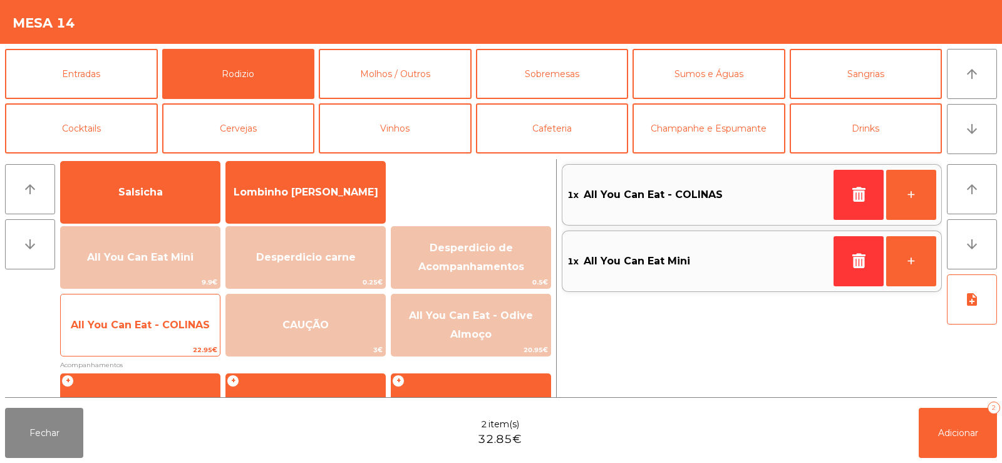
click at [148, 324] on span "All You Can Eat - COLINAS" at bounding box center [140, 325] width 139 height 12
click at [151, 323] on span "All You Can Eat - COLINAS" at bounding box center [140, 325] width 139 height 12
click at [153, 323] on span "All You Can Eat - COLINAS" at bounding box center [140, 325] width 139 height 12
click at [149, 324] on span "All You Can Eat - COLINAS" at bounding box center [140, 325] width 139 height 12
click at [137, 322] on span "All You Can Eat - COLINAS" at bounding box center [140, 325] width 139 height 12
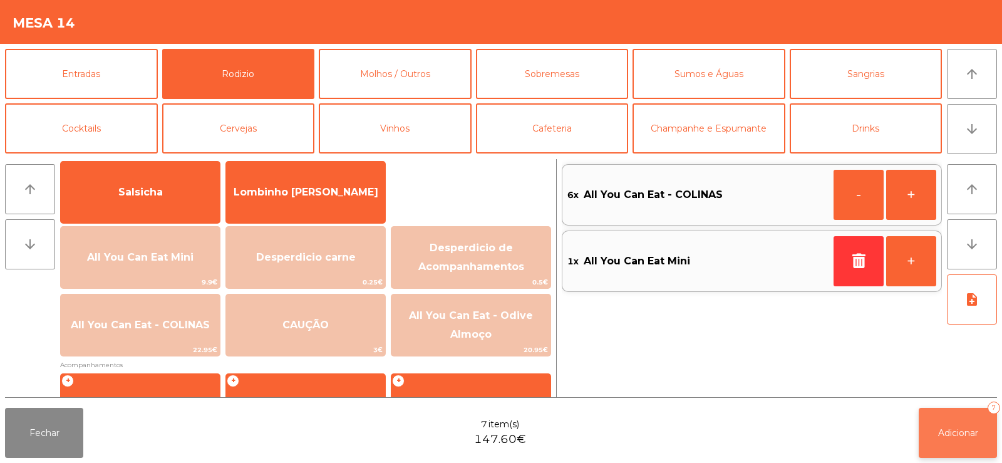
click at [935, 445] on button "Adicionar 7" at bounding box center [958, 433] width 78 height 50
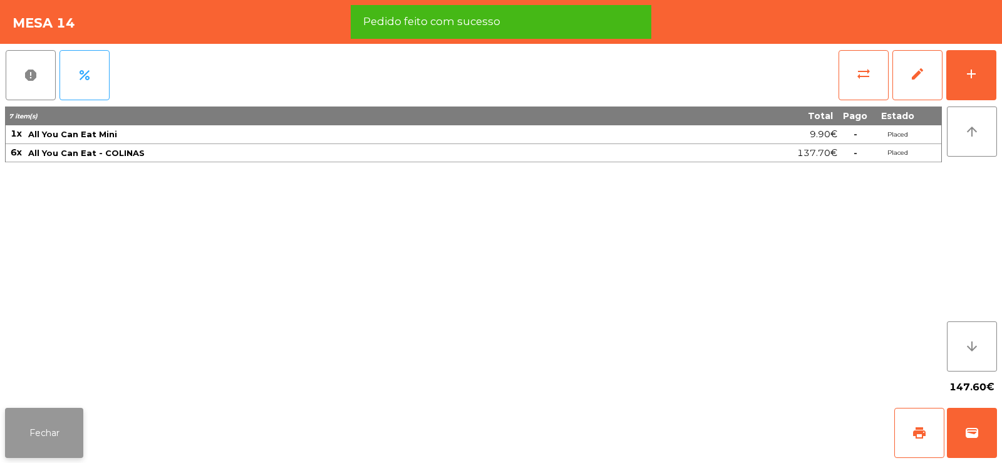
click at [45, 417] on button "Fechar" at bounding box center [44, 433] width 78 height 50
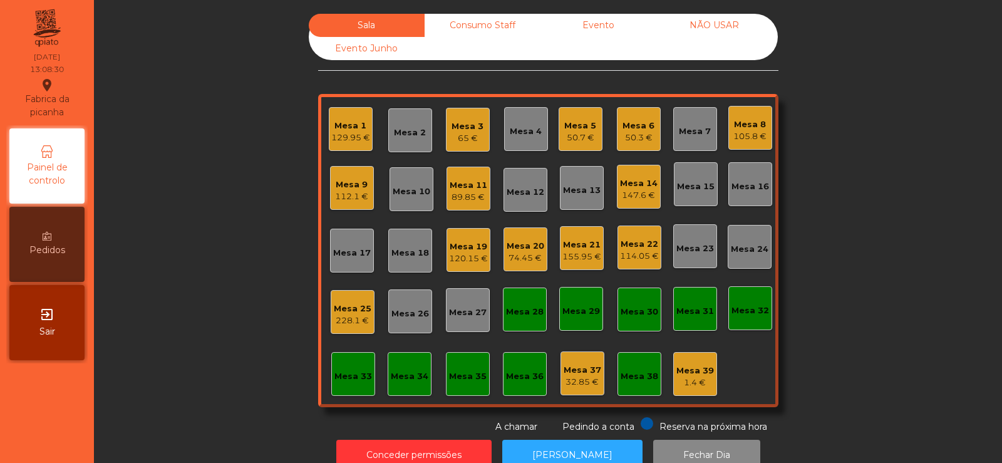
click at [330, 252] on div "Mesa 17" at bounding box center [352, 251] width 44 height 44
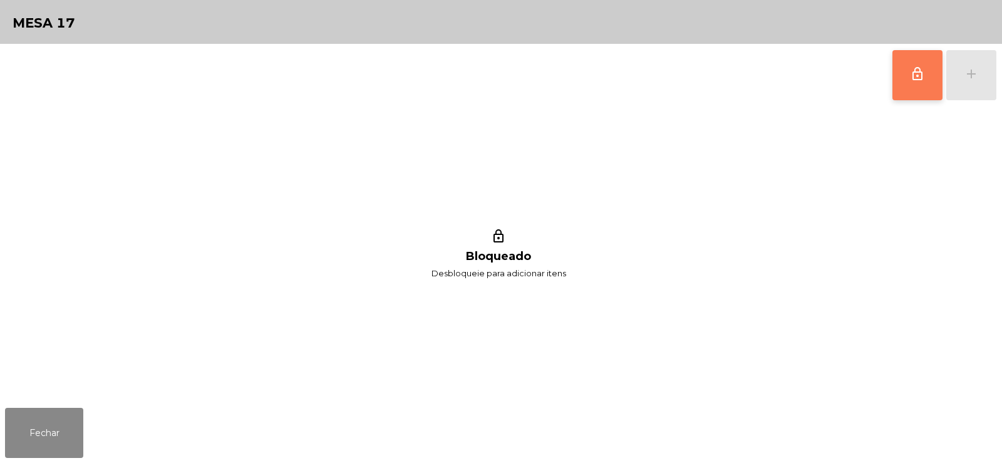
click at [925, 68] on button "lock_outline" at bounding box center [918, 75] width 50 height 50
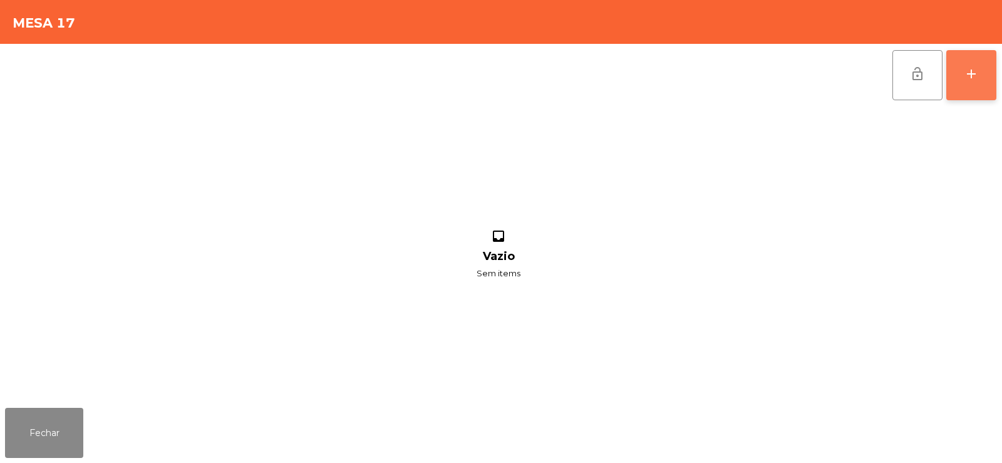
click at [966, 78] on div "add" at bounding box center [971, 73] width 15 height 15
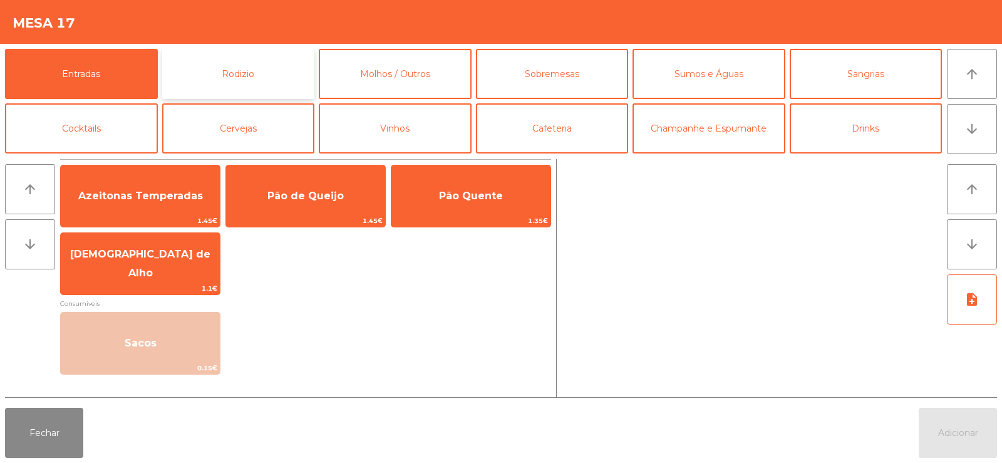
click at [264, 70] on button "Rodizio" at bounding box center [238, 74] width 153 height 50
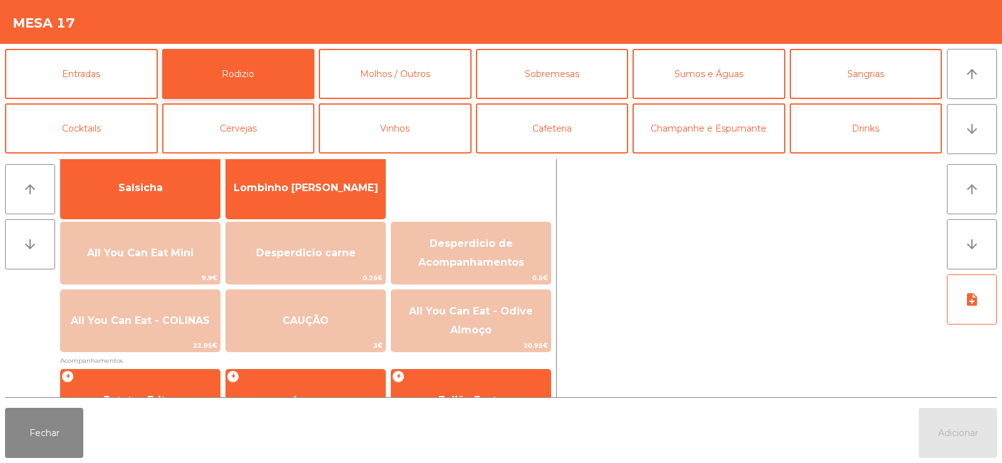
scroll to position [134, 0]
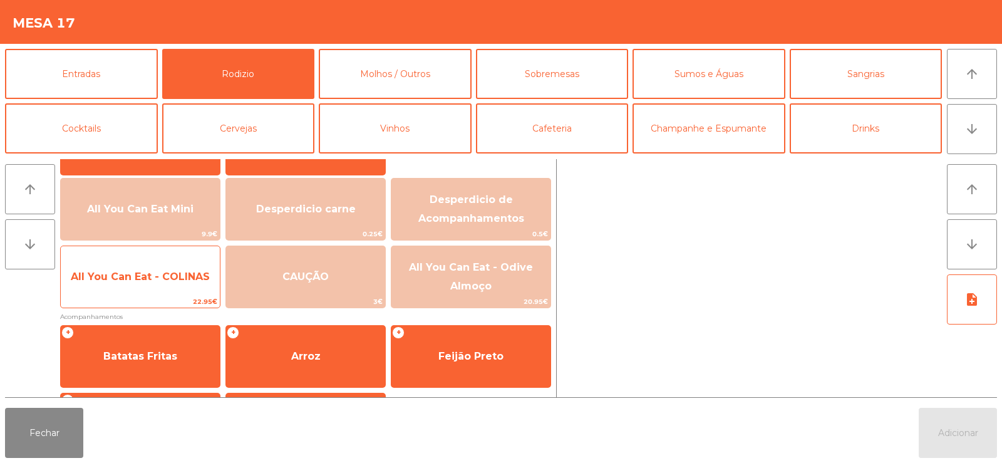
click at [150, 283] on span "All You Can Eat - COLINAS" at bounding box center [140, 277] width 159 height 34
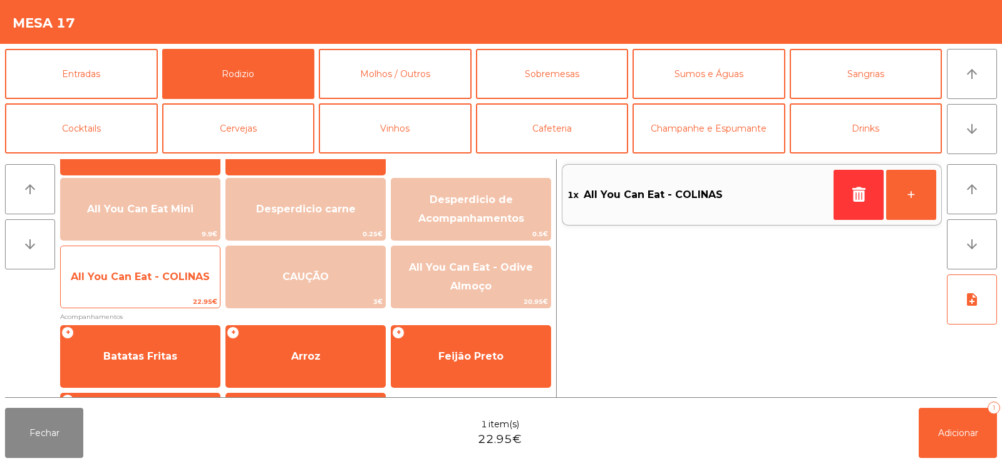
click at [158, 289] on span "All You Can Eat - COLINAS" at bounding box center [140, 277] width 159 height 34
click at [154, 280] on span "All You Can Eat - COLINAS" at bounding box center [140, 277] width 139 height 12
click at [147, 282] on span "All You Can Eat - COLINAS" at bounding box center [140, 277] width 139 height 12
click at [154, 280] on span "All You Can Eat - COLINAS" at bounding box center [140, 277] width 139 height 12
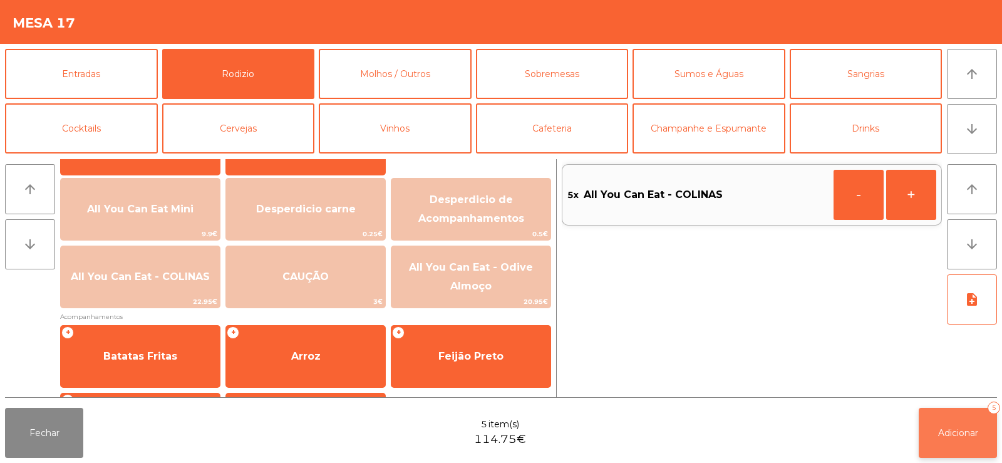
click at [948, 449] on button "Adicionar 5" at bounding box center [958, 433] width 78 height 50
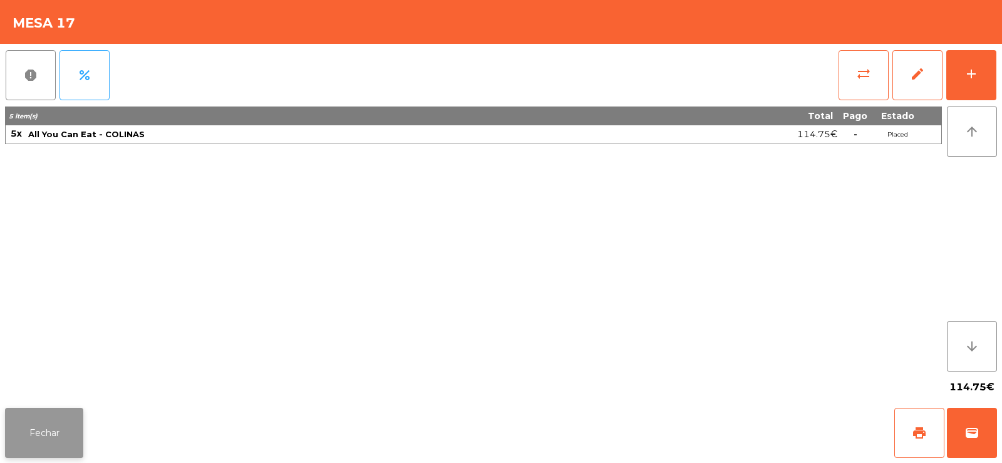
click at [56, 449] on button "Fechar" at bounding box center [44, 433] width 78 height 50
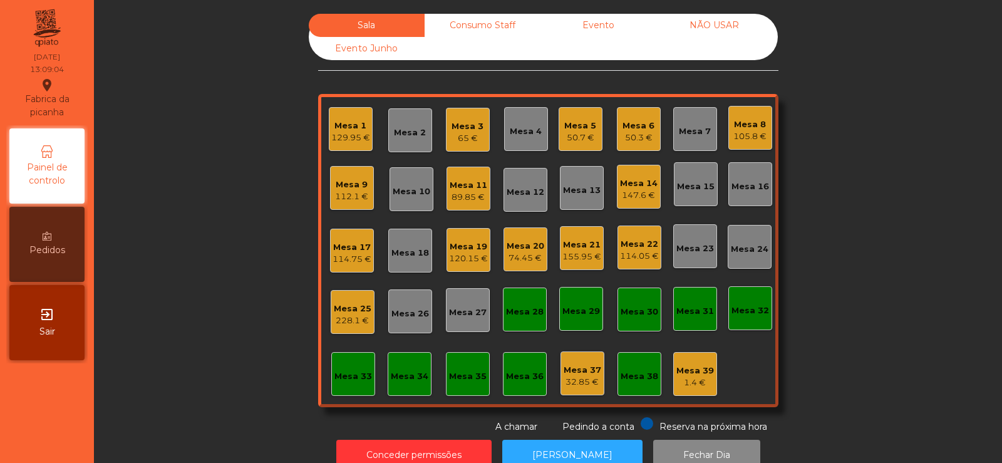
click at [639, 187] on div "Mesa 14" at bounding box center [639, 183] width 38 height 13
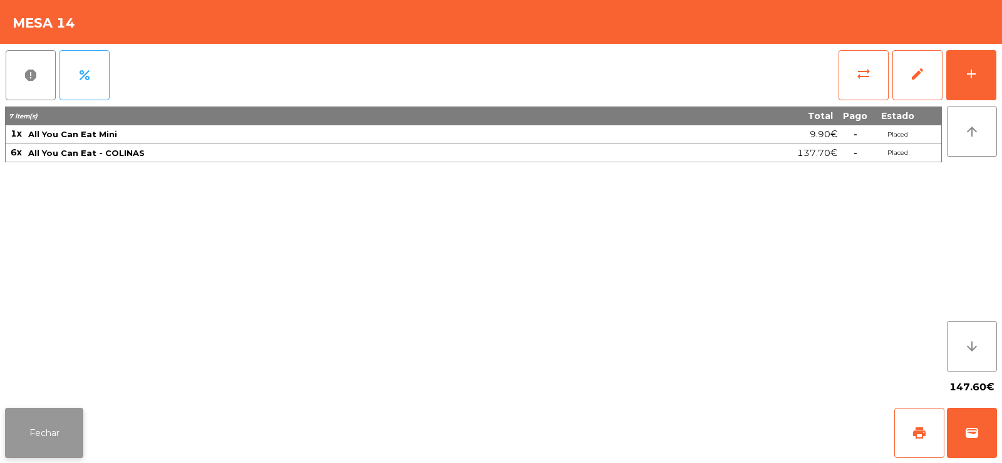
click at [60, 427] on button "Fechar" at bounding box center [44, 433] width 78 height 50
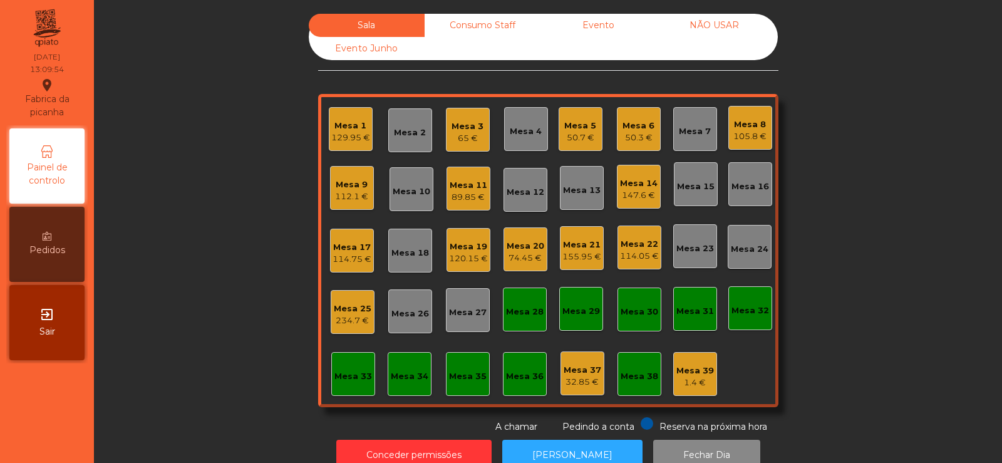
click at [359, 319] on div "234.7 €" at bounding box center [353, 320] width 38 height 13
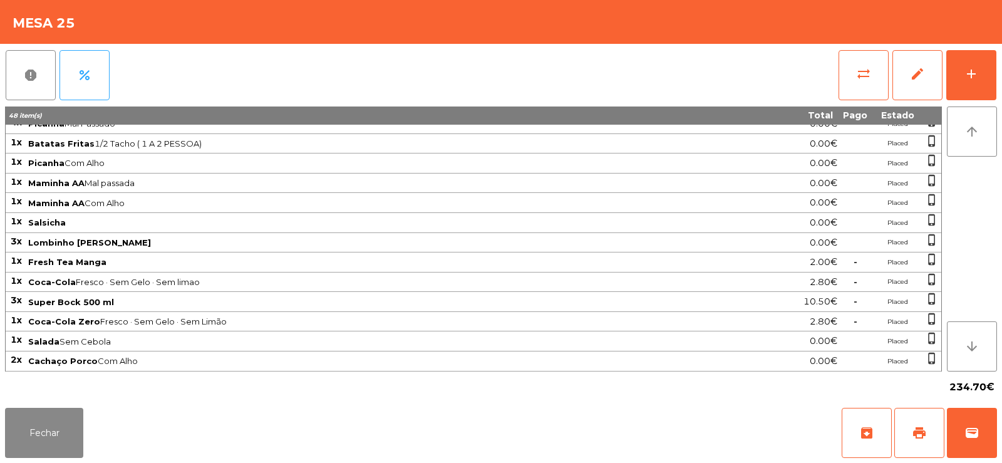
scroll to position [267, 0]
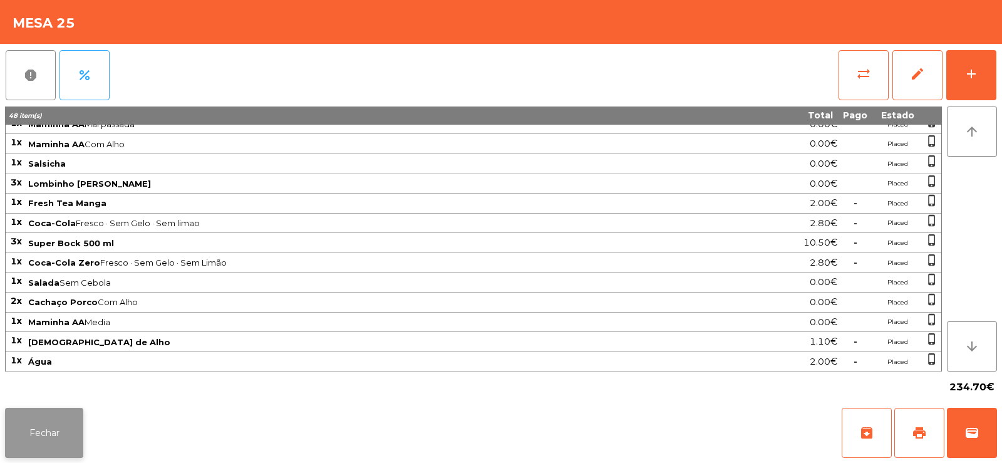
click at [49, 420] on button "Fechar" at bounding box center [44, 433] width 78 height 50
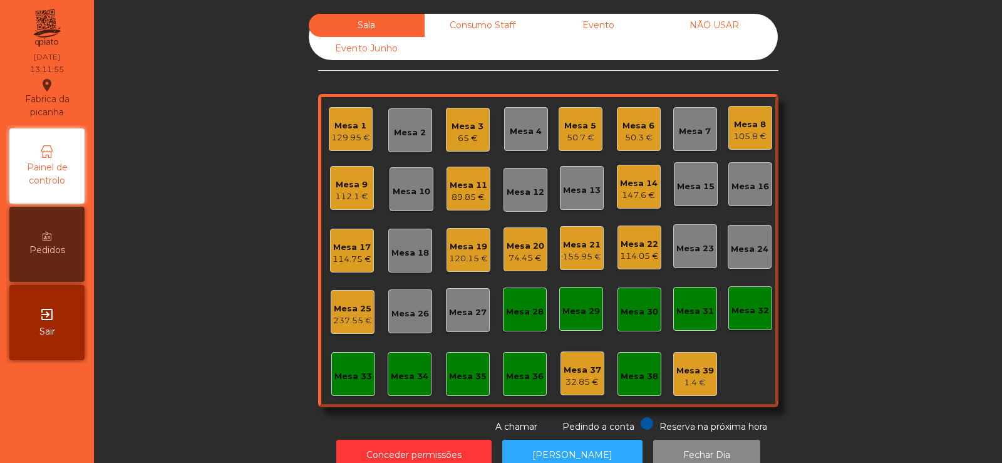
click at [680, 253] on div "Mesa 23" at bounding box center [695, 248] width 38 height 13
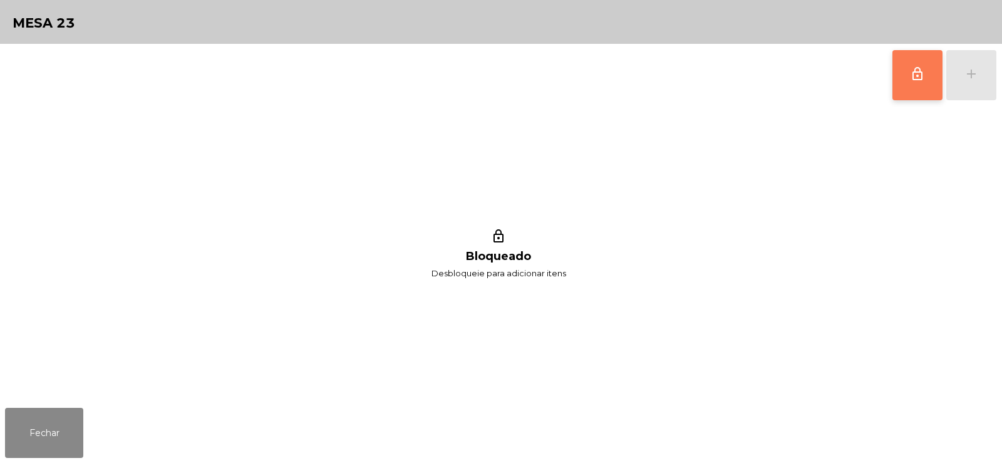
click at [900, 73] on button "lock_outline" at bounding box center [918, 75] width 50 height 50
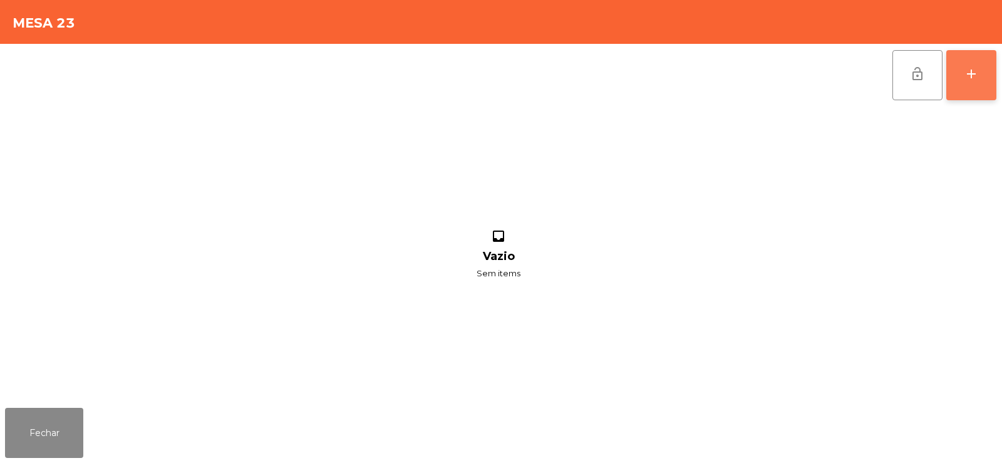
click at [965, 81] on button "add" at bounding box center [971, 75] width 50 height 50
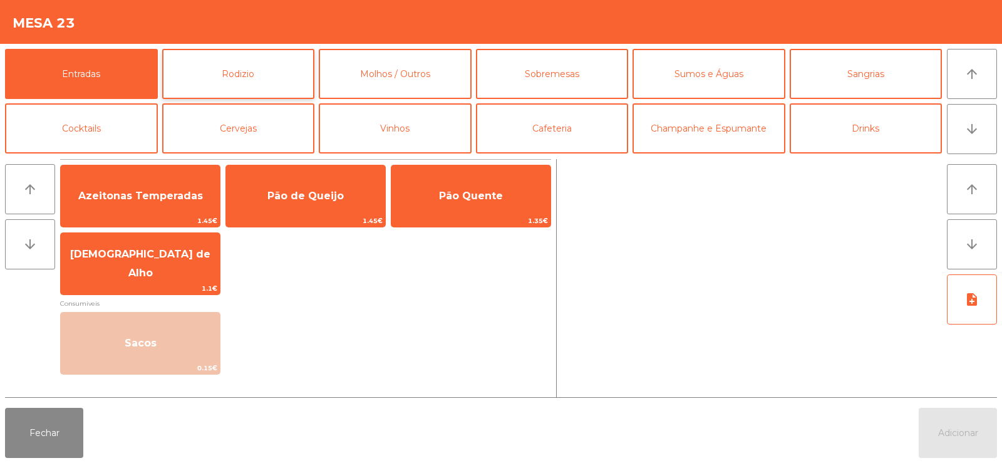
click at [210, 66] on button "Rodizio" at bounding box center [238, 74] width 153 height 50
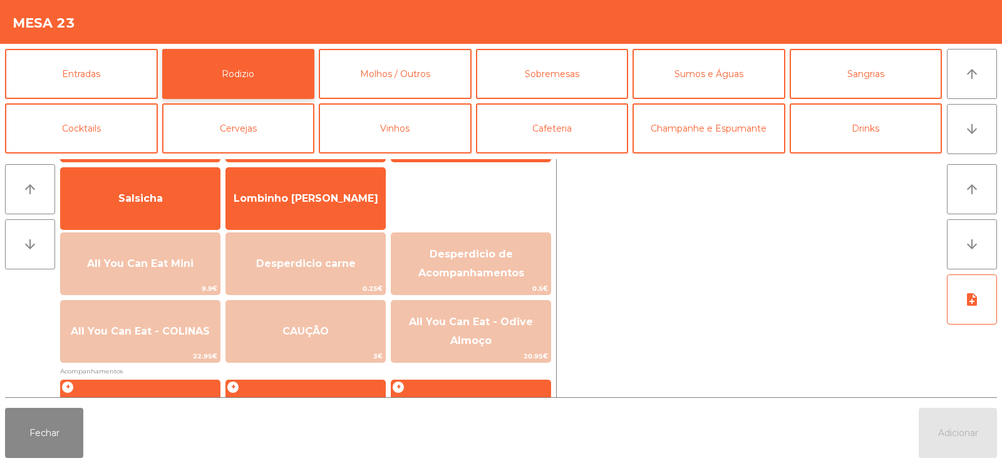
scroll to position [126, 0]
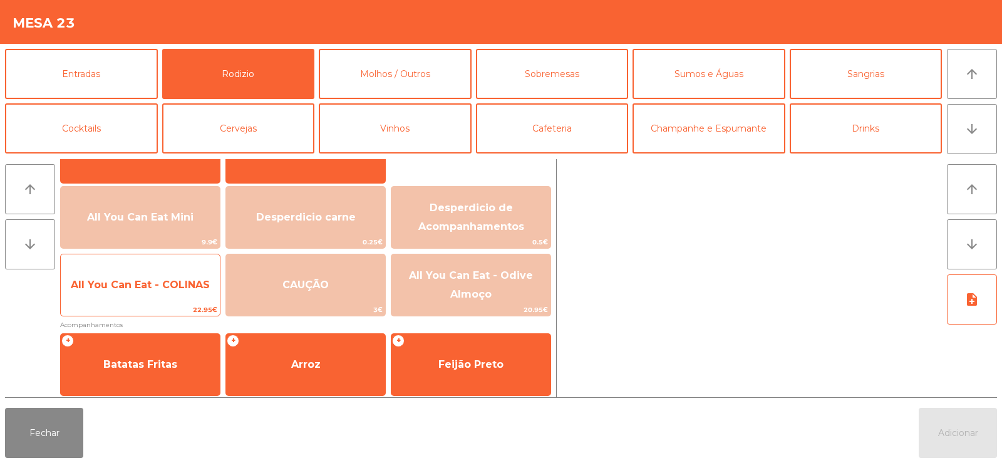
click at [148, 293] on span "All You Can Eat - COLINAS" at bounding box center [140, 285] width 159 height 34
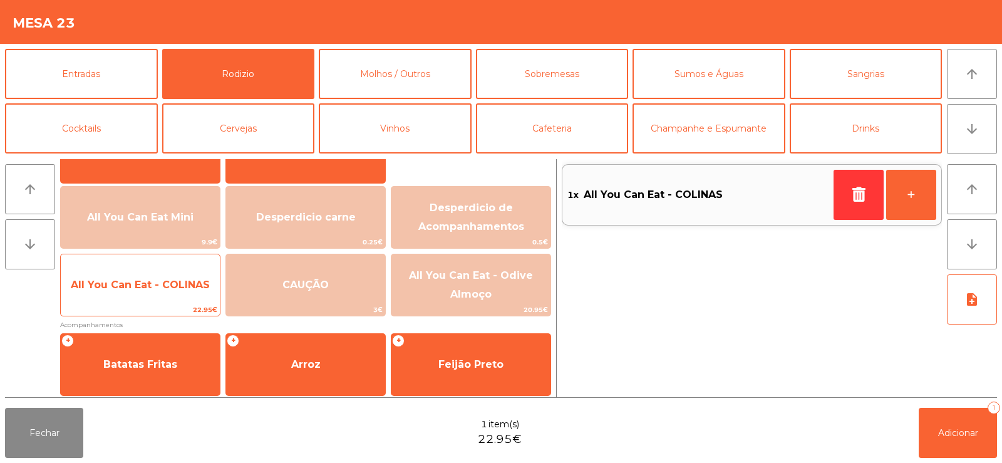
click at [151, 293] on span "All You Can Eat - COLINAS" at bounding box center [140, 285] width 159 height 34
click at [155, 286] on span "All You Can Eat - COLINAS" at bounding box center [140, 285] width 139 height 12
click at [154, 283] on span "All You Can Eat - COLINAS" at bounding box center [140, 285] width 139 height 12
click at [152, 282] on span "All You Can Eat - COLINAS" at bounding box center [140, 285] width 139 height 12
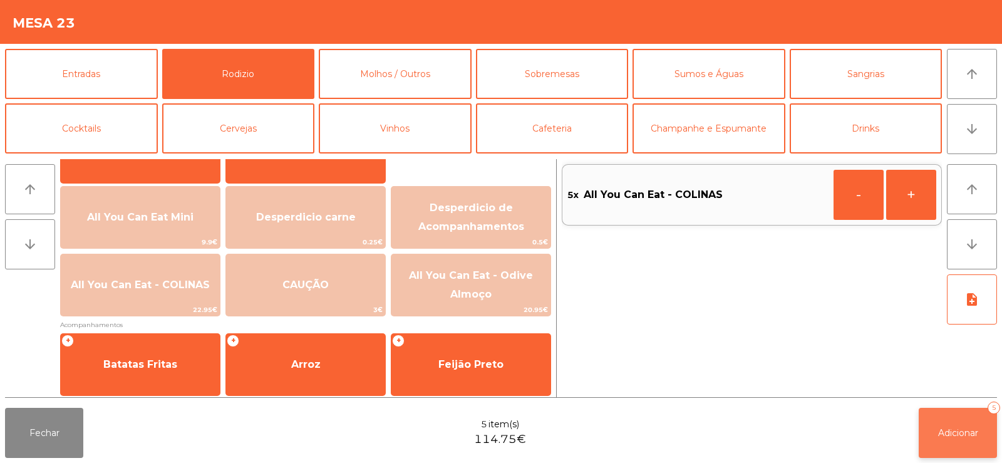
click at [957, 413] on button "Adicionar 5" at bounding box center [958, 433] width 78 height 50
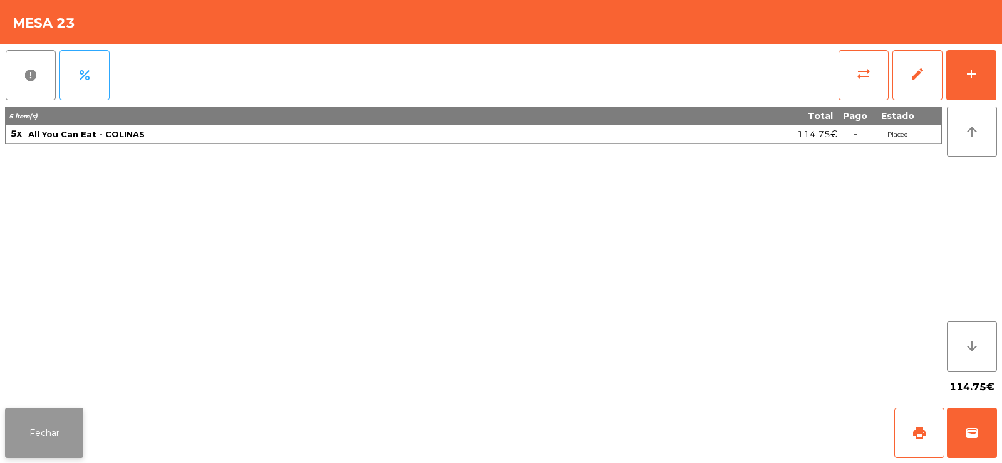
click at [51, 408] on button "Fechar" at bounding box center [44, 433] width 78 height 50
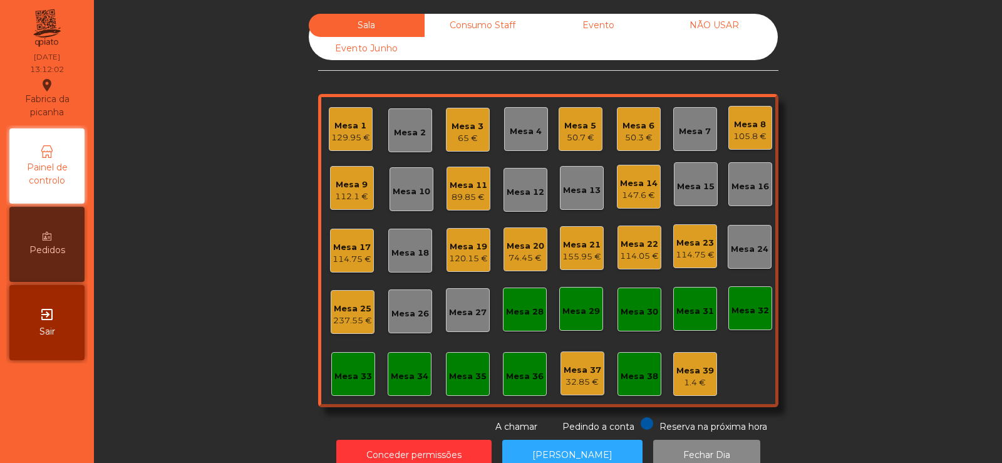
click at [239, 198] on div "Sala Consumo Staff Evento NÃO USAR Evento Junho Mesa 1 129.95 € Mesa 2 Mesa 3 6…" at bounding box center [548, 224] width 874 height 420
click at [345, 321] on div "237.55 €" at bounding box center [352, 320] width 39 height 13
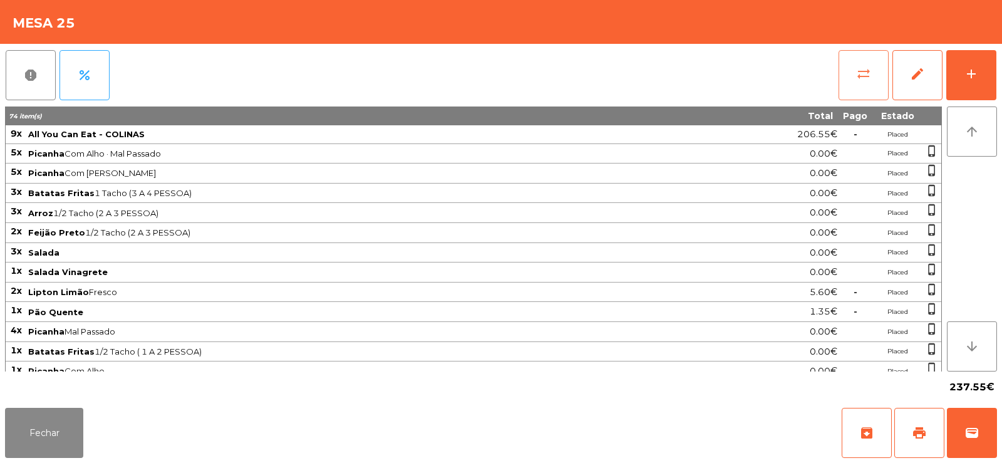
click at [864, 73] on span "sync_alt" at bounding box center [863, 73] width 15 height 15
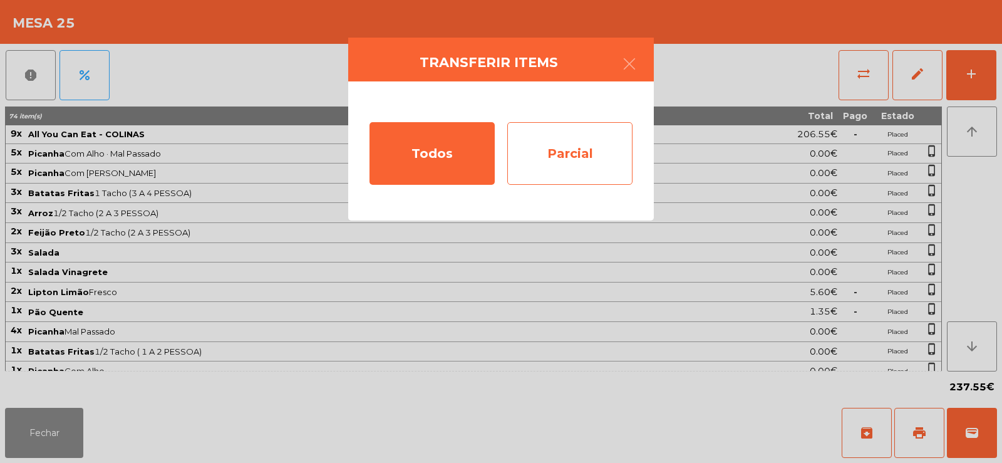
click at [574, 149] on div "Parcial" at bounding box center [569, 153] width 125 height 63
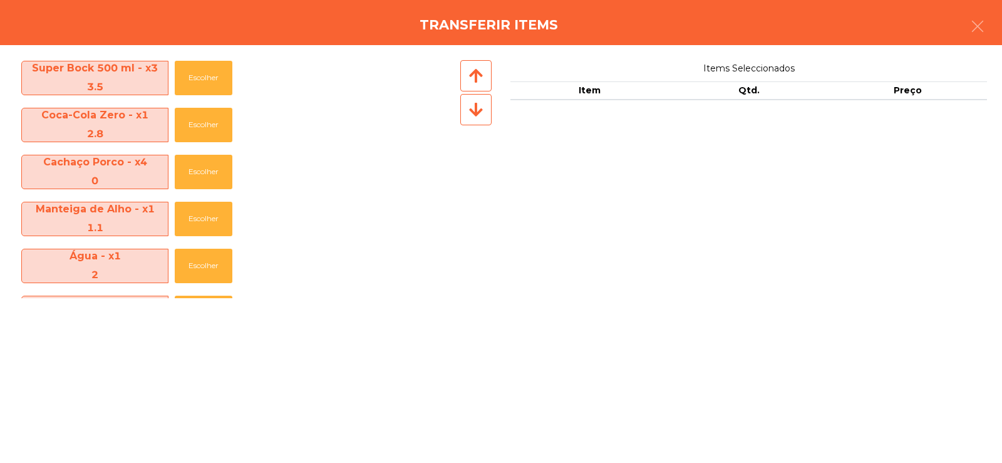
scroll to position [749, 0]
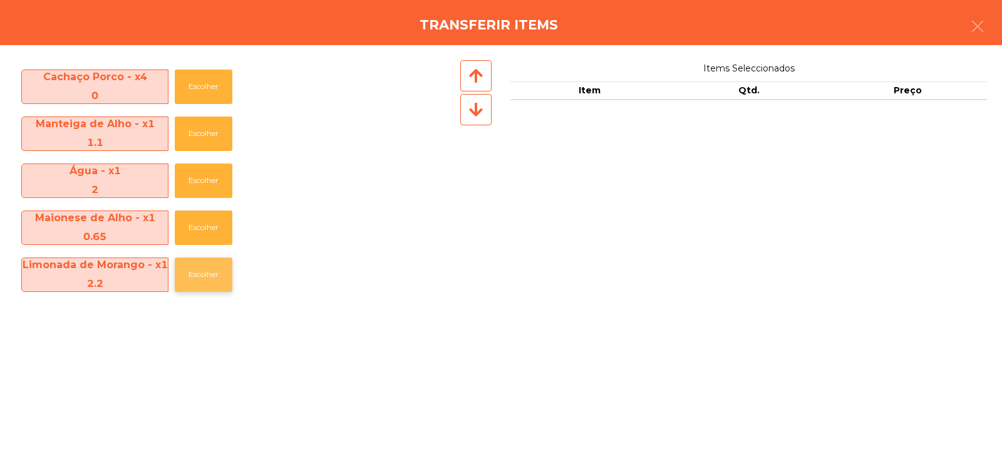
click at [203, 276] on button "Escolher" at bounding box center [204, 274] width 58 height 34
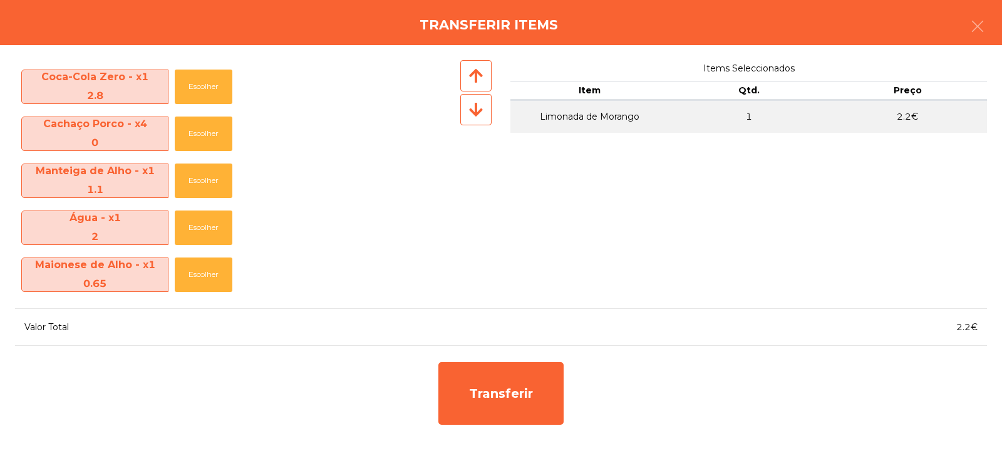
scroll to position [702, 0]
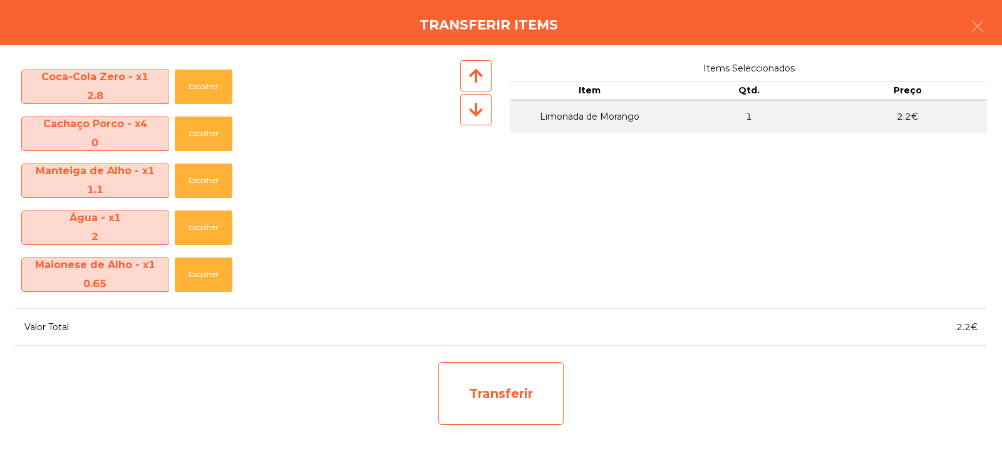
click at [507, 385] on div "Transferir" at bounding box center [500, 393] width 125 height 63
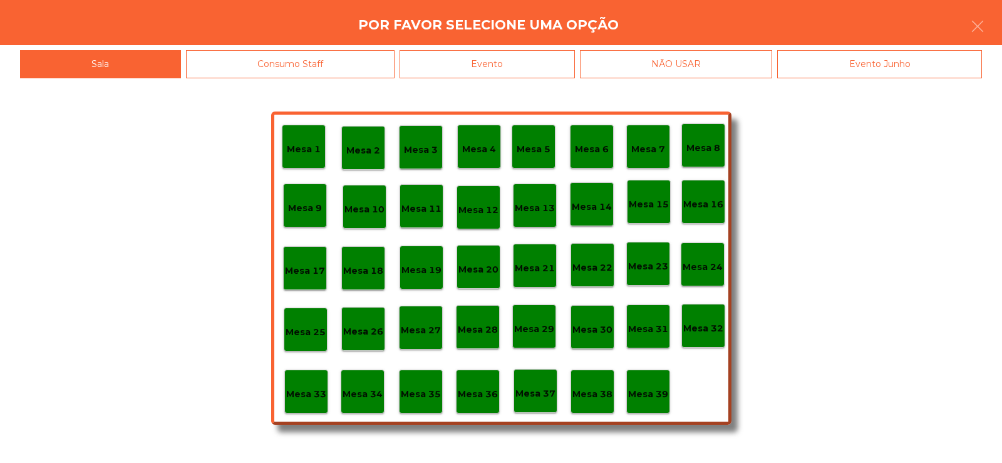
click at [534, 390] on p "Mesa 37" at bounding box center [535, 393] width 40 height 14
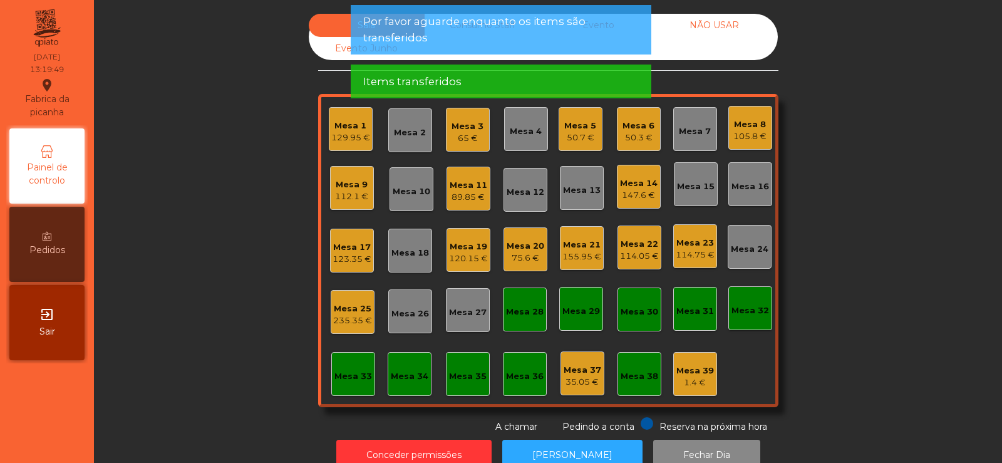
click at [352, 313] on div "Mesa 25" at bounding box center [352, 309] width 39 height 13
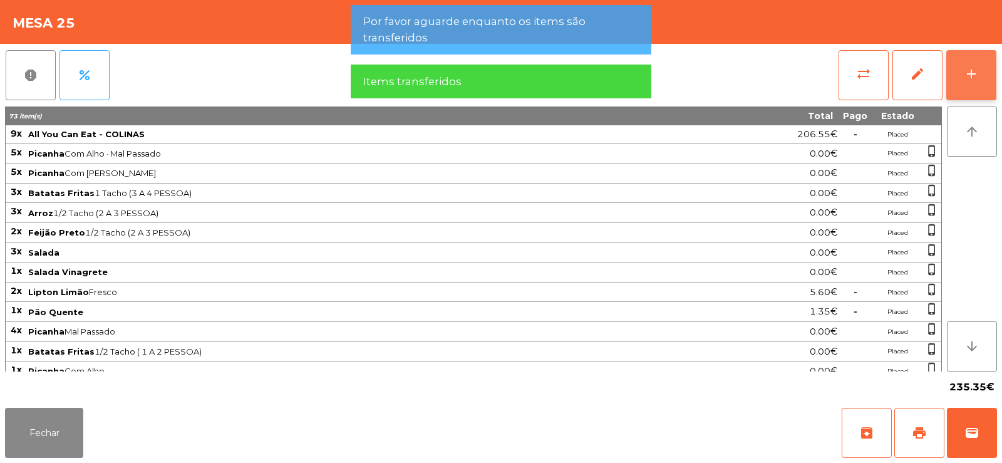
click at [981, 69] on button "add" at bounding box center [971, 75] width 50 height 50
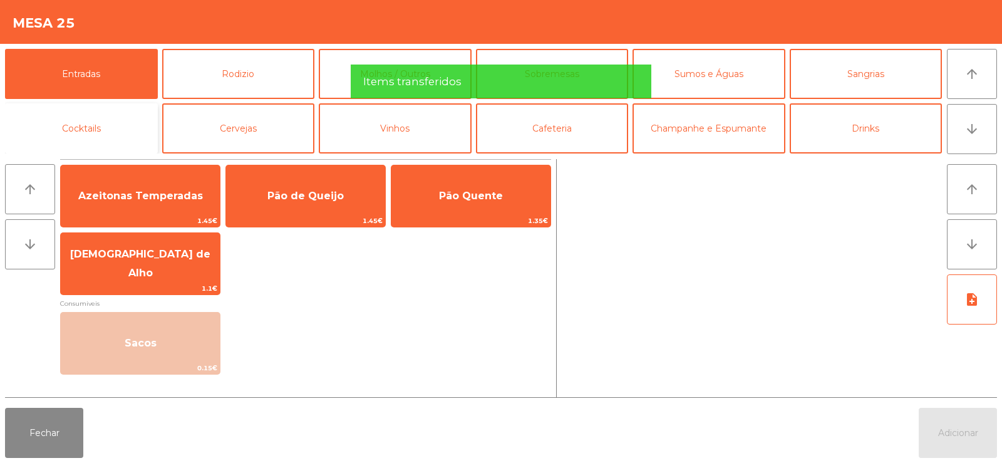
click at [98, 134] on button "Cocktails" at bounding box center [81, 128] width 153 height 50
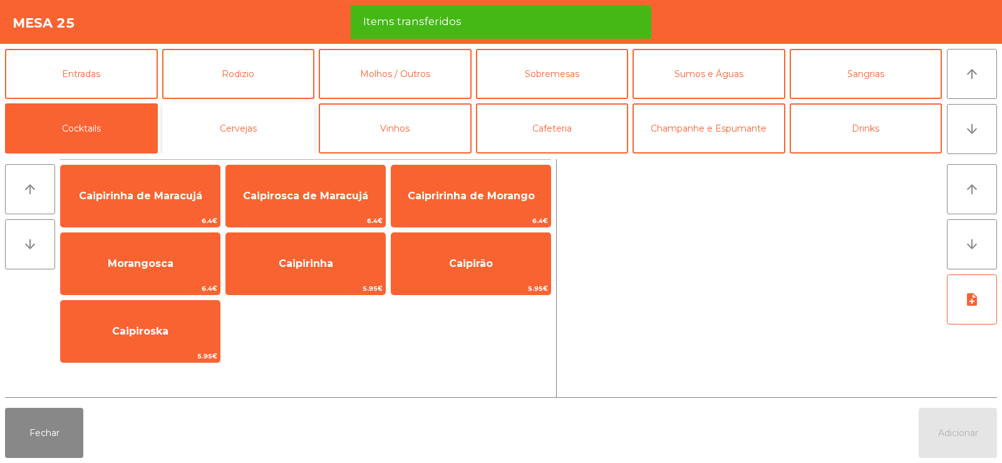
click at [224, 123] on button "Cervejas" at bounding box center [238, 128] width 153 height 50
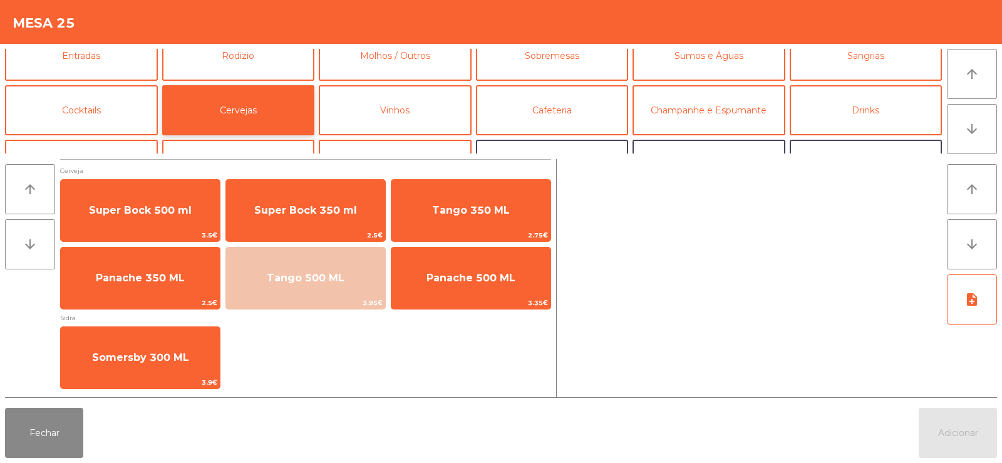
scroll to position [0, 0]
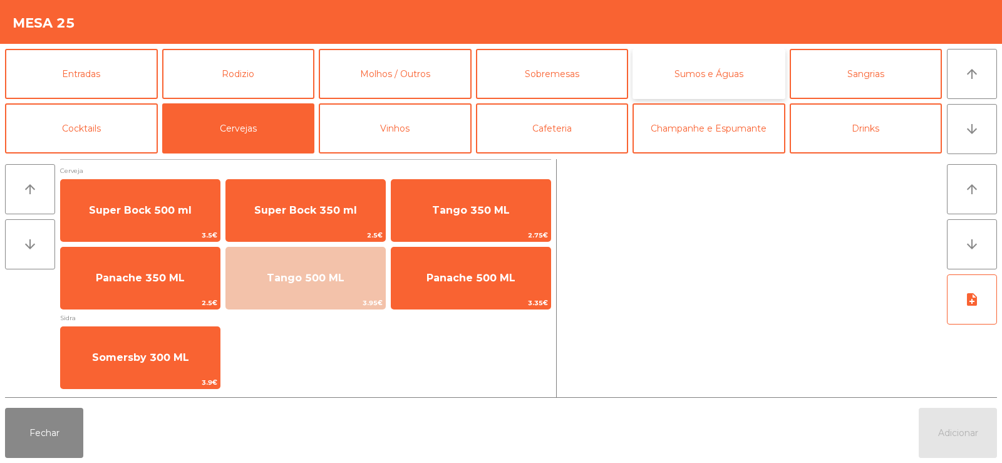
click at [731, 70] on button "Sumos e Águas" at bounding box center [709, 74] width 153 height 50
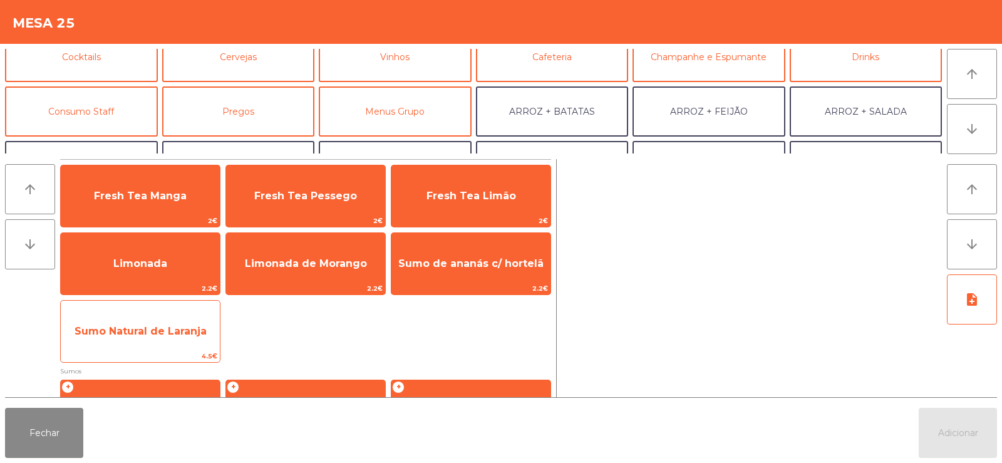
click at [160, 331] on span "Sumo Natural de Laranja" at bounding box center [141, 331] width 132 height 12
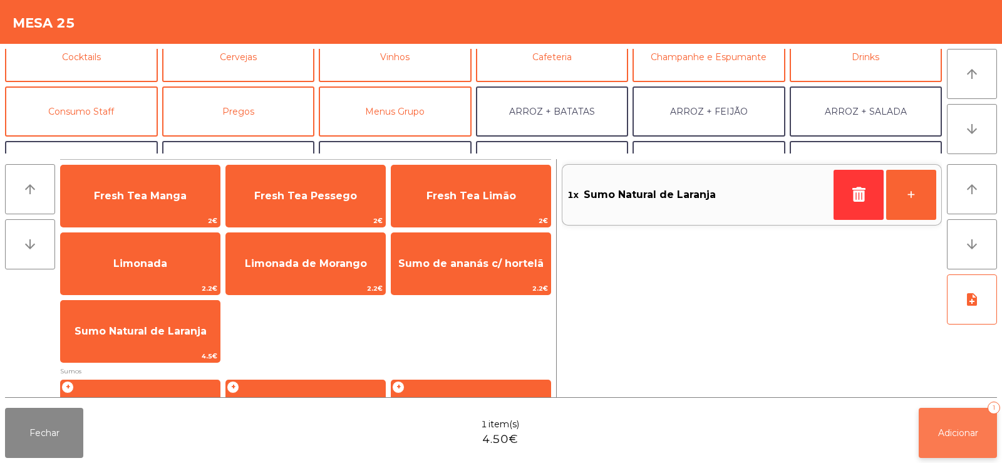
click at [945, 422] on button "Adicionar 1" at bounding box center [958, 433] width 78 height 50
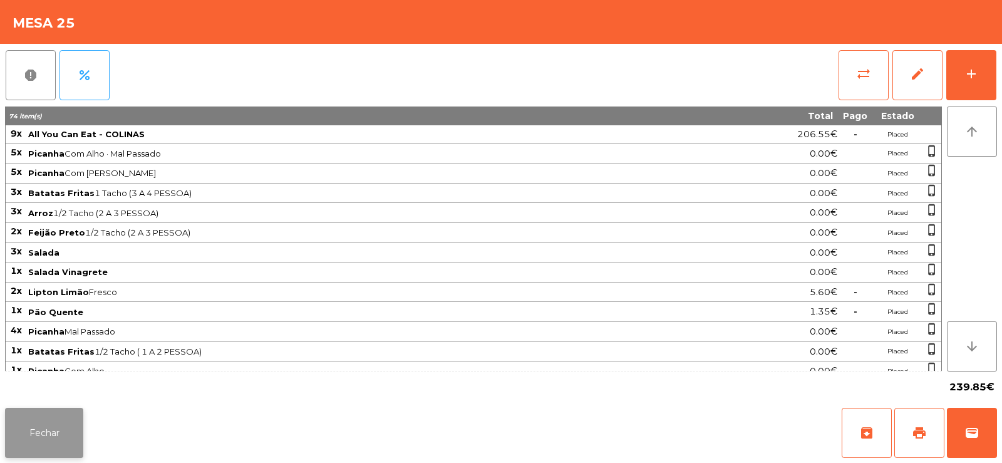
click at [54, 441] on button "Fechar" at bounding box center [44, 433] width 78 height 50
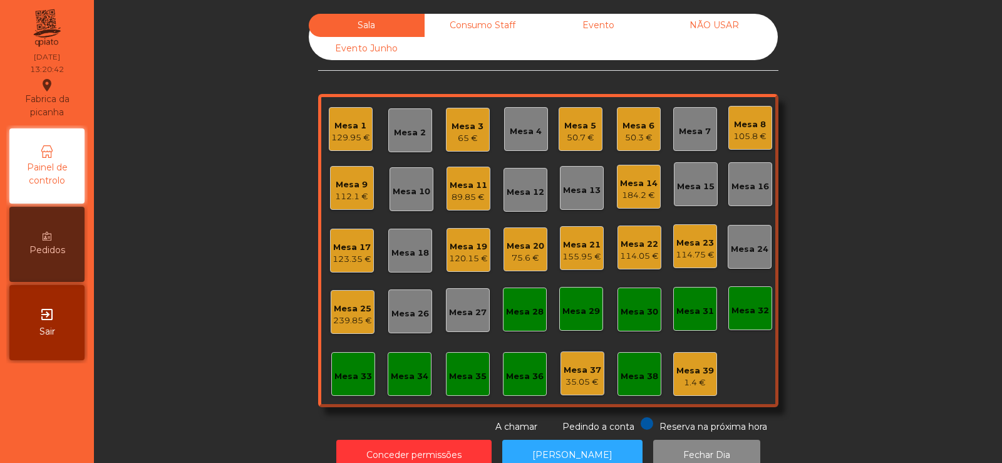
click at [515, 243] on div "Mesa 20" at bounding box center [526, 246] width 38 height 13
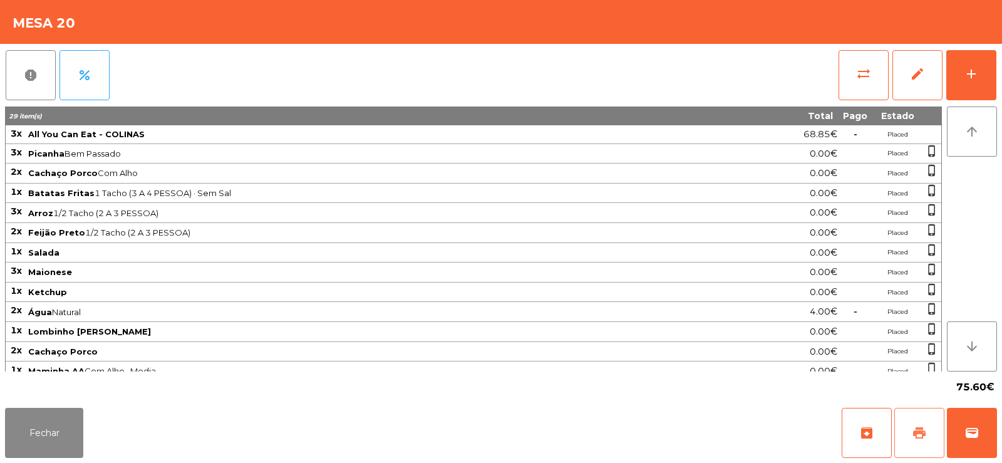
click at [921, 438] on span "print" at bounding box center [919, 432] width 15 height 15
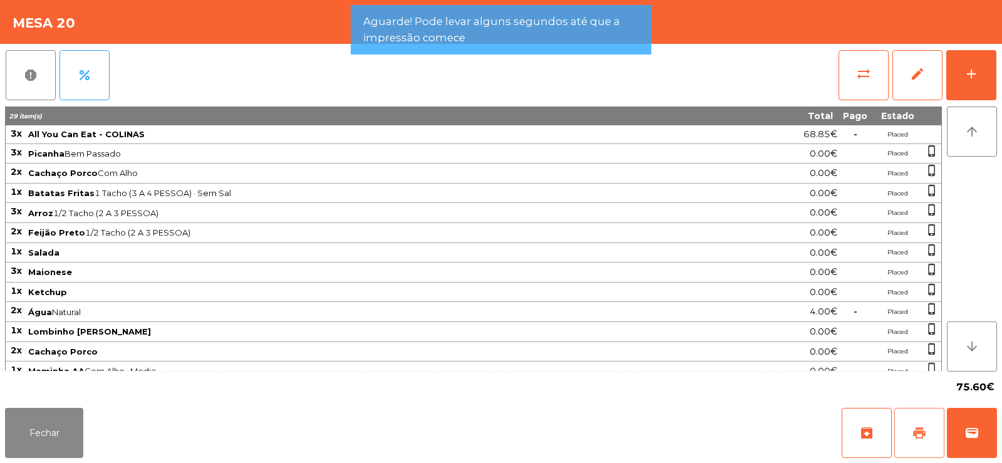
scroll to position [90, 0]
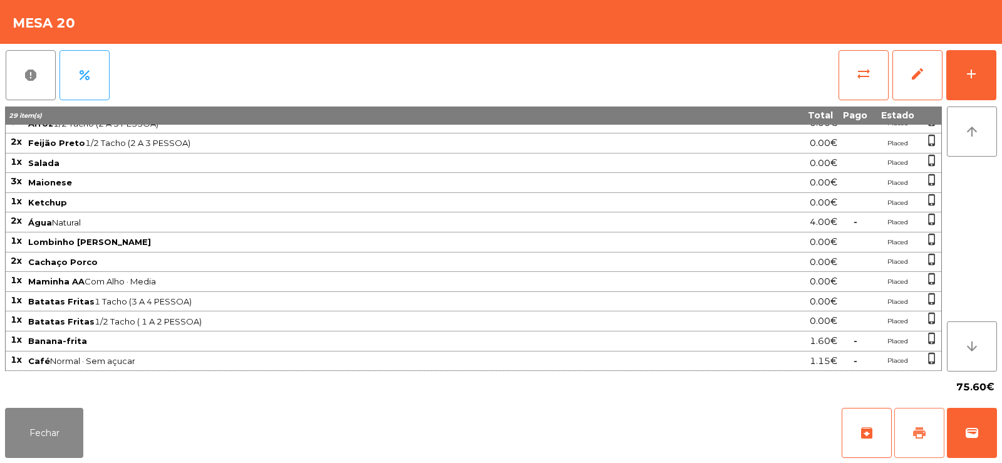
click at [910, 437] on button "print" at bounding box center [919, 433] width 50 height 50
click at [972, 430] on span "wallet" at bounding box center [972, 432] width 15 height 15
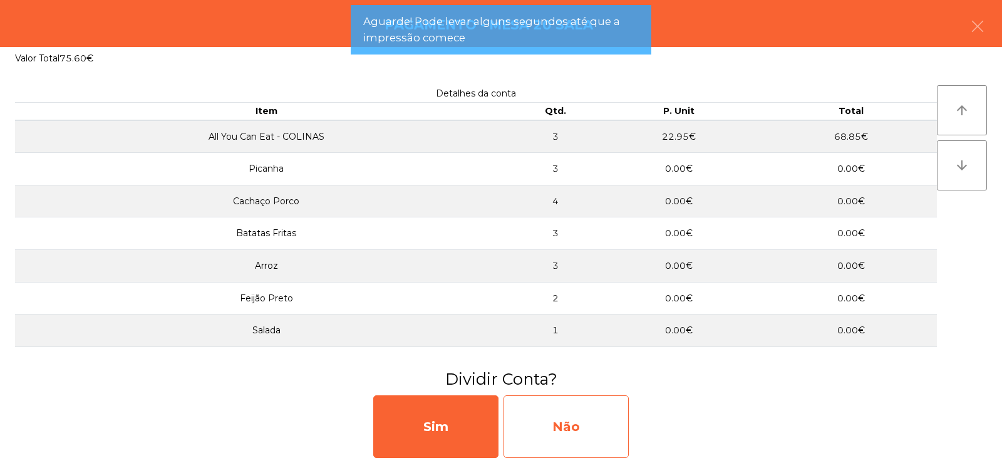
click at [572, 425] on div "Não" at bounding box center [566, 426] width 125 height 63
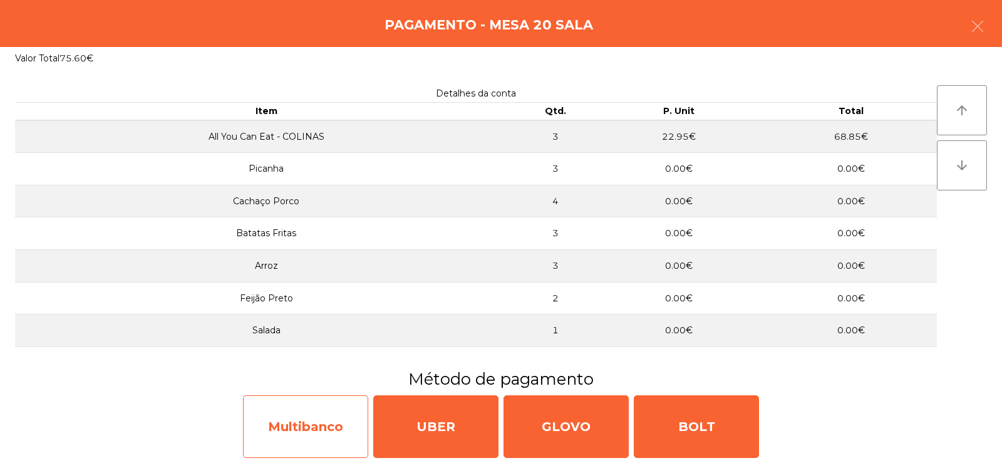
click at [304, 423] on div "Multibanco" at bounding box center [305, 426] width 125 height 63
select select "**"
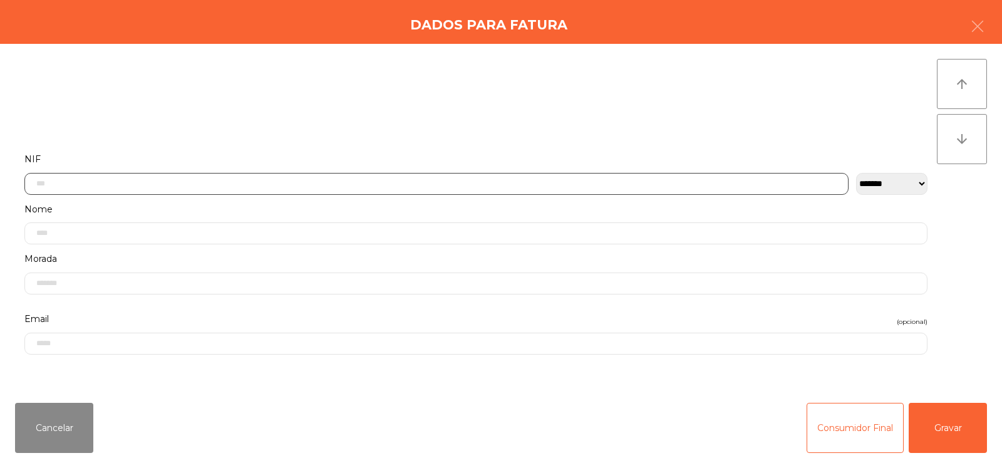
click at [314, 184] on input "text" at bounding box center [436, 184] width 824 height 22
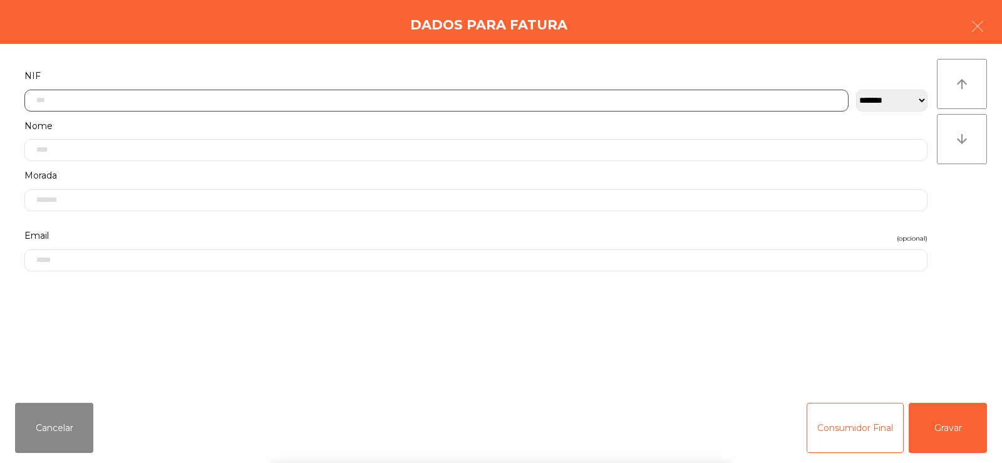
scroll to position [91, 0]
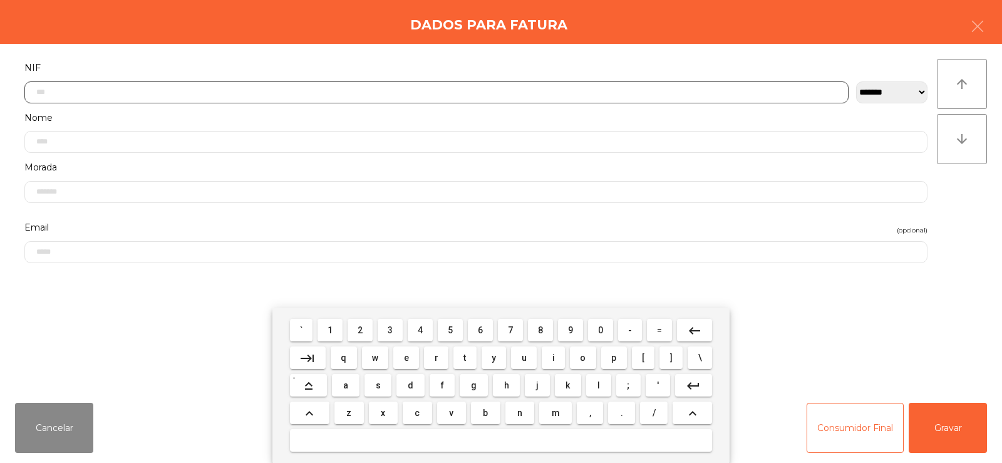
click at [339, 335] on button "1" at bounding box center [330, 330] width 25 height 23
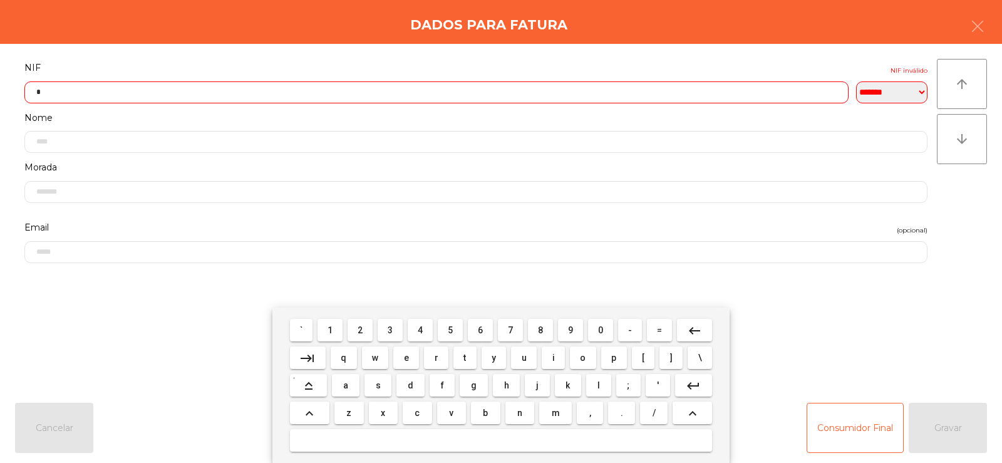
click at [571, 329] on span "9" at bounding box center [570, 330] width 5 height 10
click at [541, 330] on span "8" at bounding box center [540, 330] width 5 height 10
click at [571, 329] on span "9" at bounding box center [570, 330] width 5 height 10
click at [391, 331] on span "3" at bounding box center [390, 330] width 5 height 10
click at [418, 330] on span "4" at bounding box center [420, 330] width 5 height 10
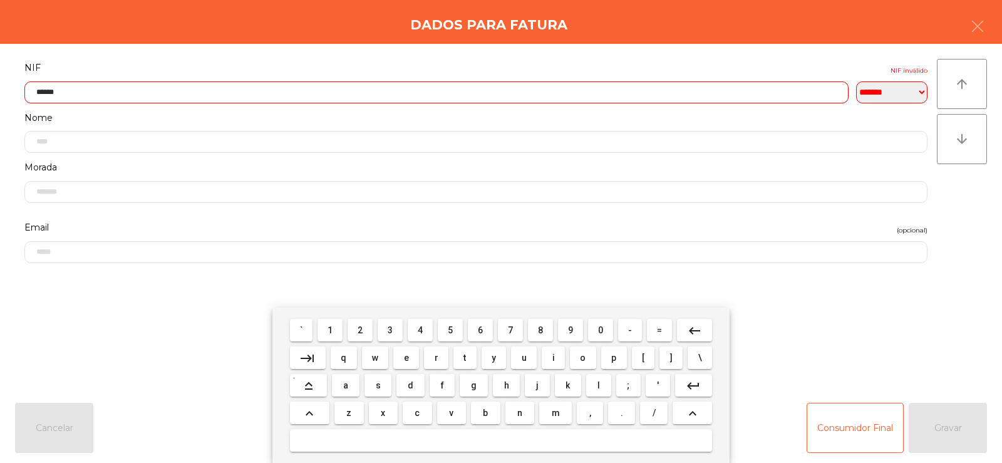
click at [512, 331] on span "7" at bounding box center [510, 330] width 5 height 10
click at [420, 329] on span "4" at bounding box center [420, 330] width 5 height 10
click at [361, 329] on span "2" at bounding box center [360, 330] width 5 height 10
type input "*********"
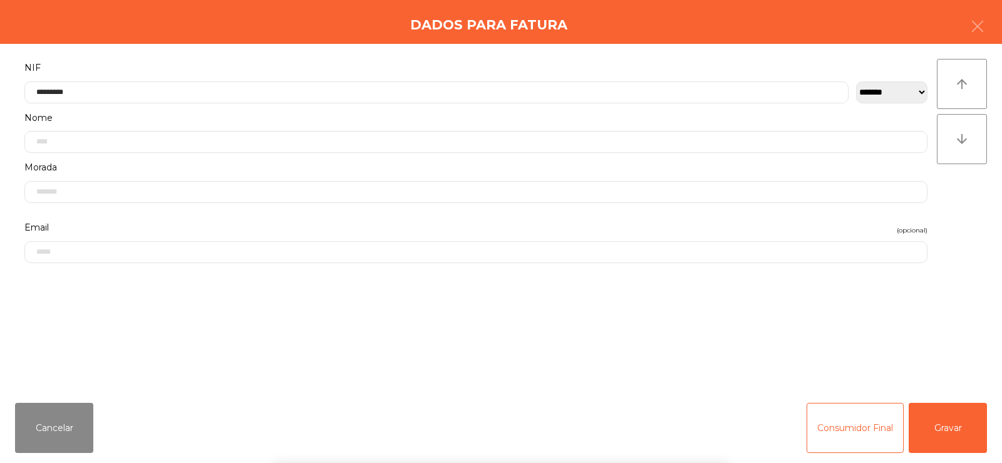
click at [950, 336] on div "` 1 2 3 4 5 6 7 8 9 0 - = keyboard_backspace keyboard_tab q w e r t y u i o p […" at bounding box center [501, 385] width 1002 height 155
click at [960, 413] on button "Gravar" at bounding box center [948, 428] width 78 height 50
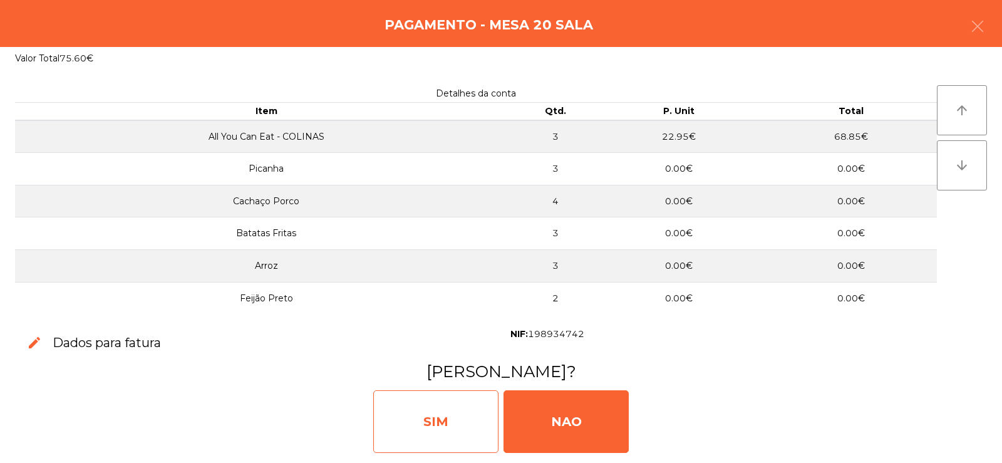
click at [450, 423] on div "SIM" at bounding box center [435, 421] width 125 height 63
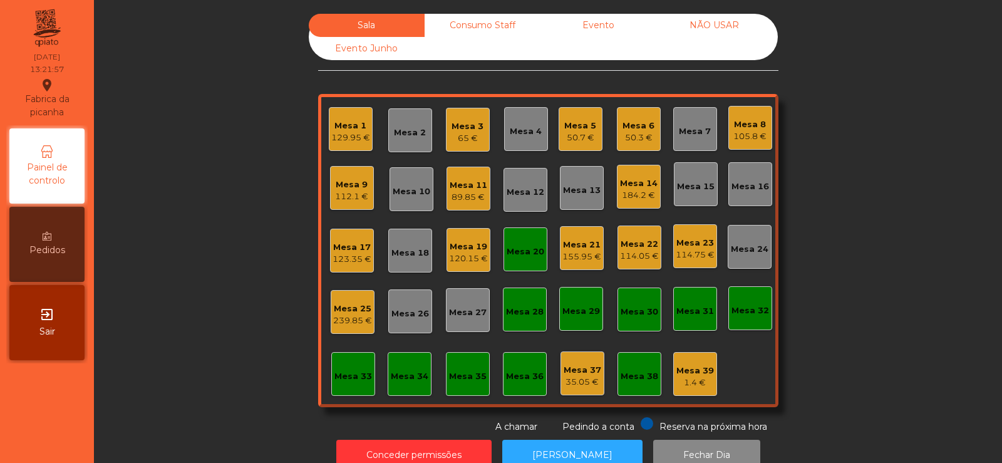
click at [509, 258] on div "Mesa 20" at bounding box center [526, 249] width 44 height 44
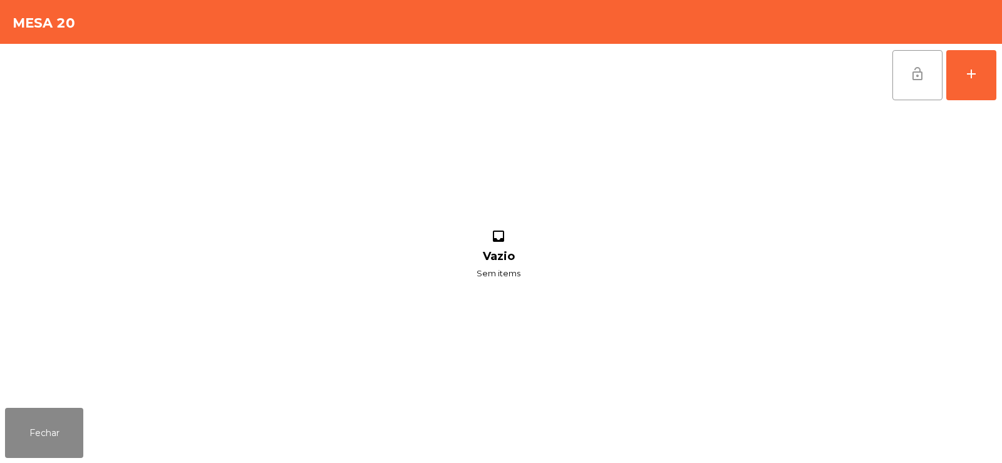
click at [909, 68] on button "lock_open" at bounding box center [918, 75] width 50 height 50
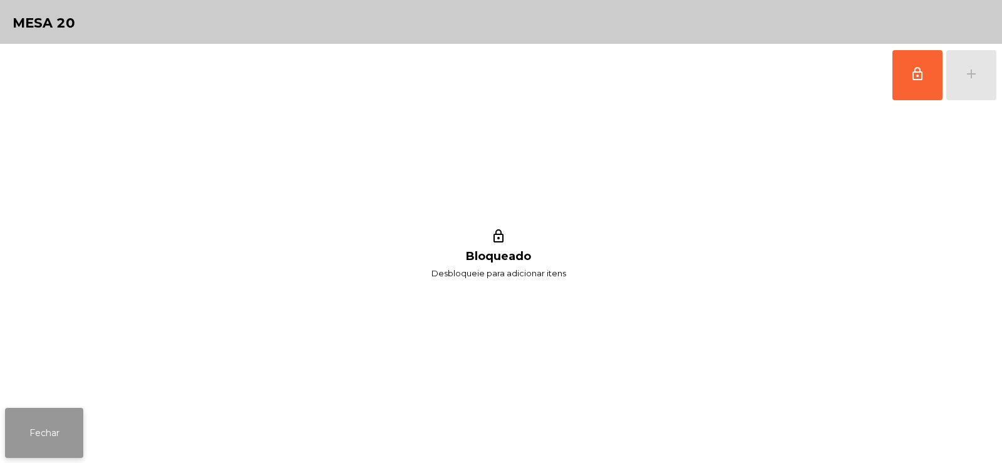
click at [40, 433] on button "Fechar" at bounding box center [44, 433] width 78 height 50
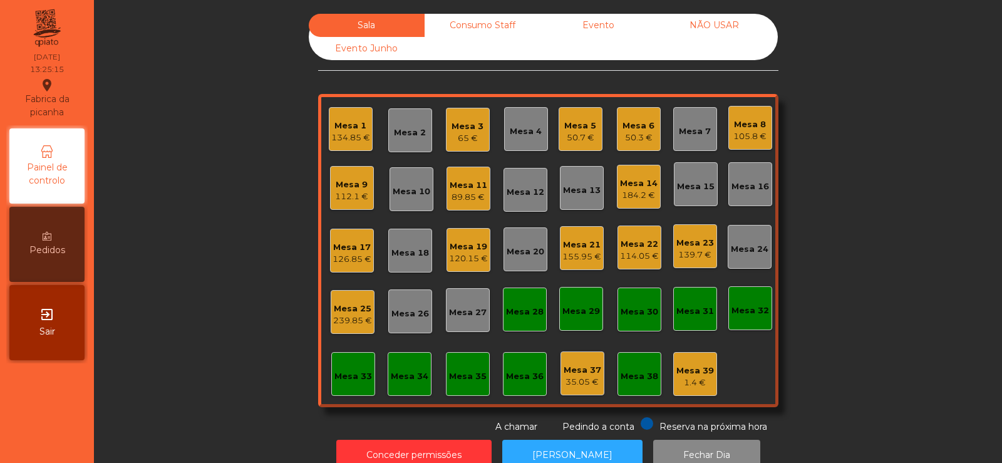
click at [519, 250] on div "Mesa 20" at bounding box center [526, 252] width 38 height 13
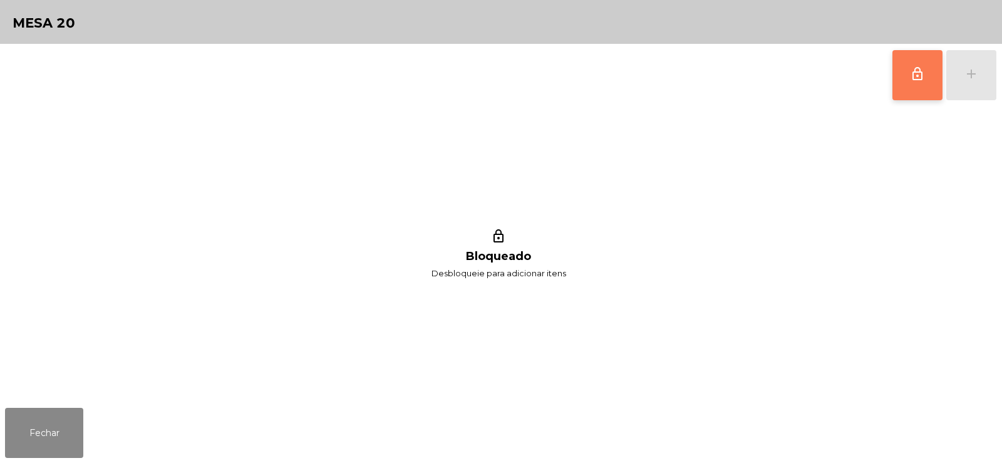
click at [925, 69] on button "lock_outline" at bounding box center [918, 75] width 50 height 50
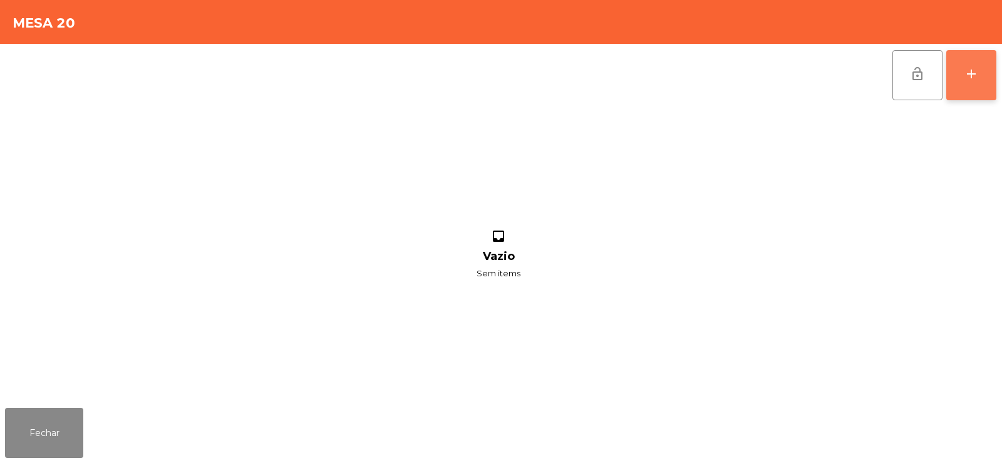
click at [962, 67] on button "add" at bounding box center [971, 75] width 50 height 50
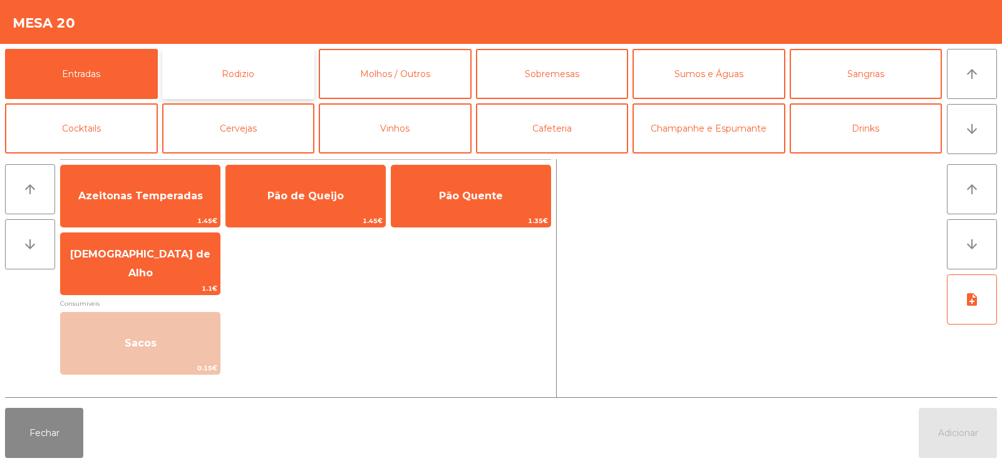
click at [234, 55] on button "Rodizio" at bounding box center [238, 74] width 153 height 50
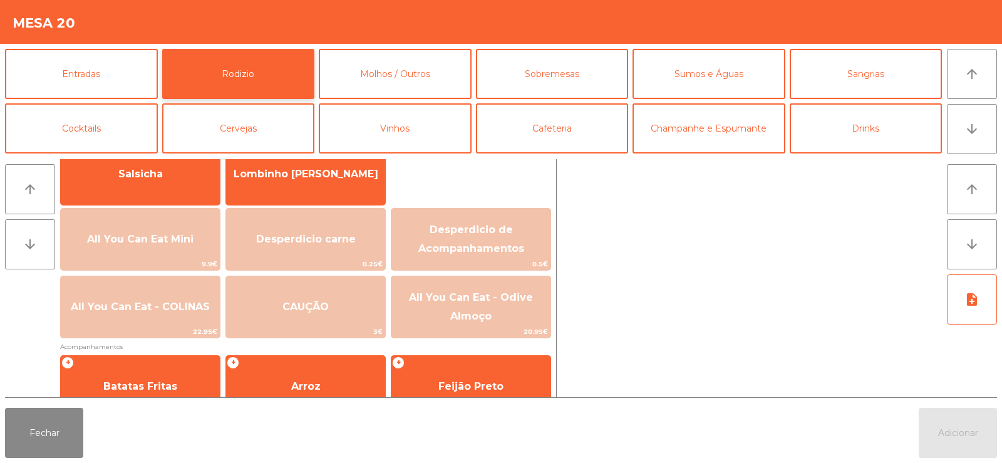
scroll to position [122, 0]
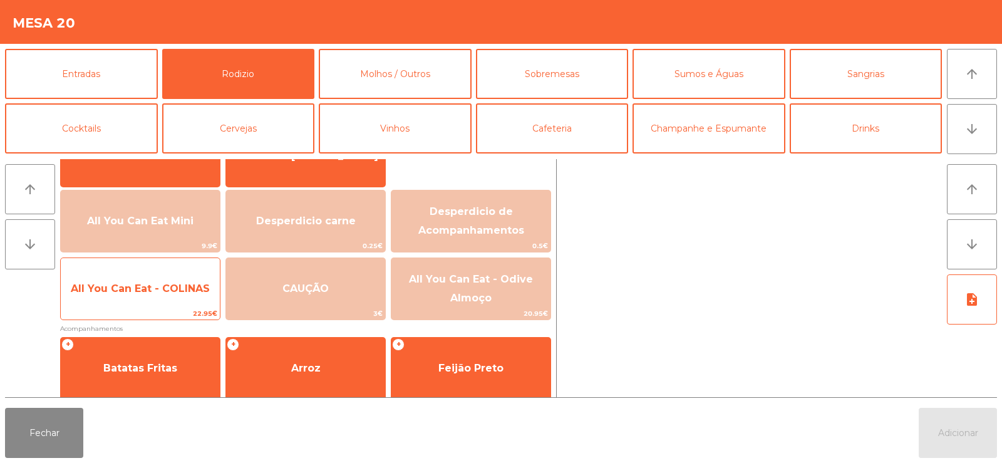
click at [141, 279] on span "All You Can Eat - COLINAS" at bounding box center [140, 289] width 159 height 34
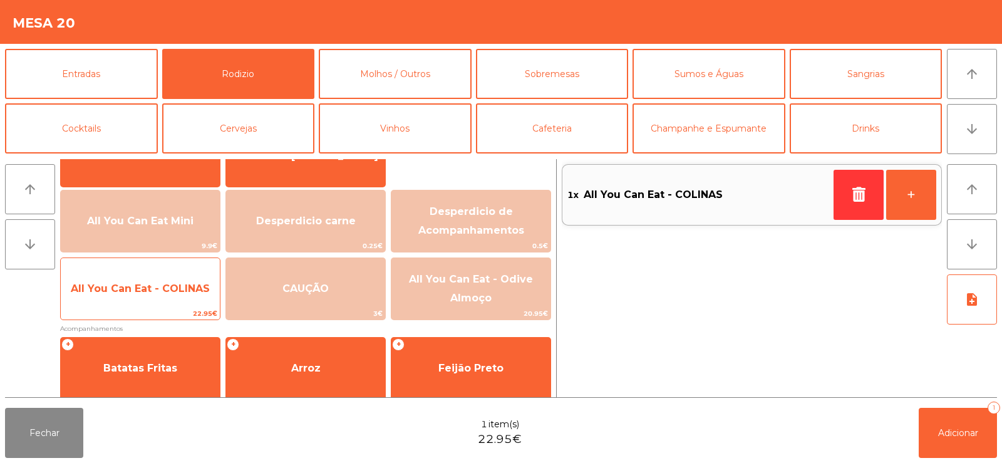
click at [138, 284] on span "All You Can Eat - COLINAS" at bounding box center [140, 288] width 139 height 12
click at [136, 282] on span "All You Can Eat - COLINAS" at bounding box center [140, 288] width 139 height 12
click at [138, 284] on span "All You Can Eat - COLINAS" at bounding box center [140, 288] width 139 height 12
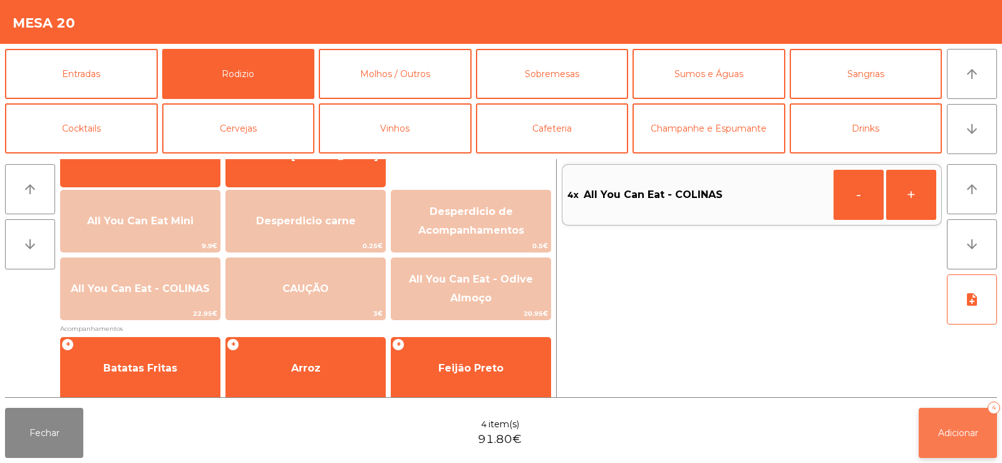
click at [963, 414] on button "Adicionar 4" at bounding box center [958, 433] width 78 height 50
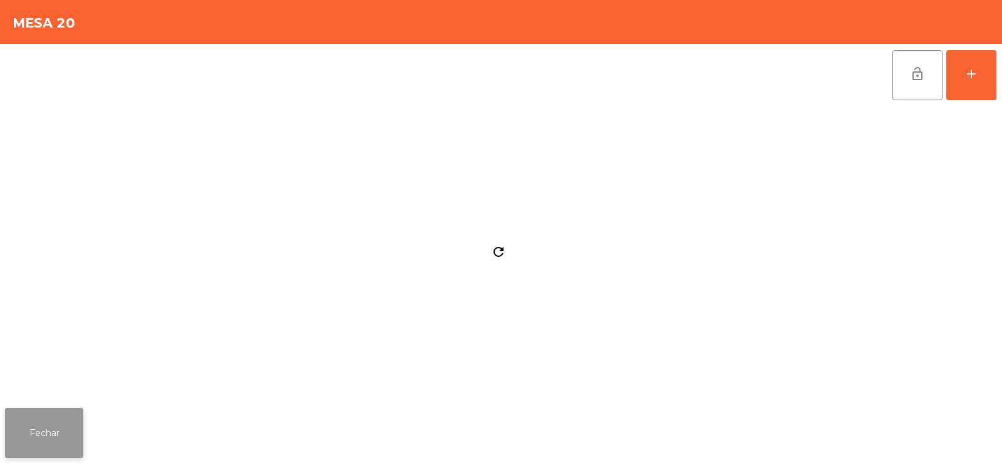
click at [55, 423] on button "Fechar" at bounding box center [44, 433] width 78 height 50
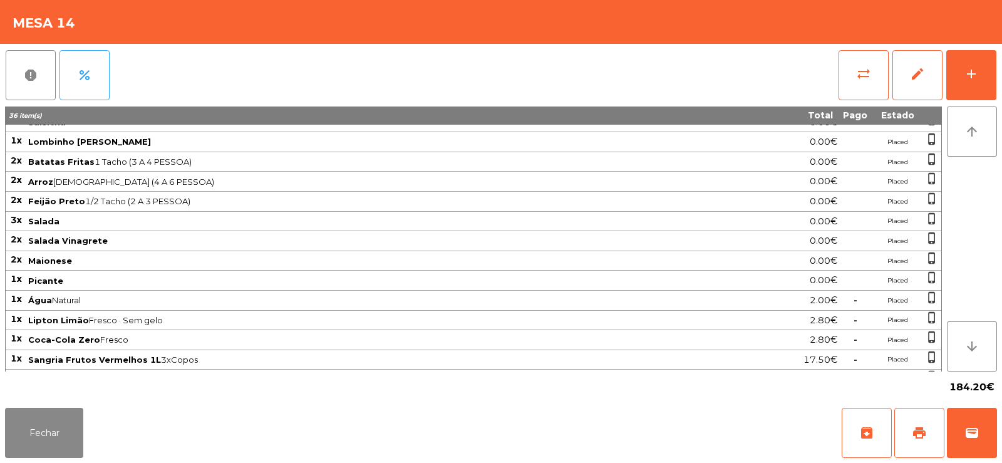
scroll to position [147, 0]
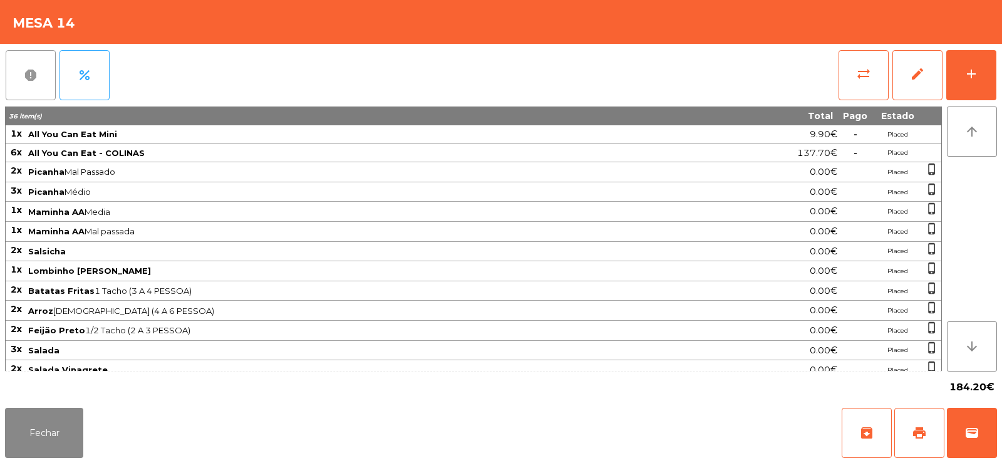
scroll to position [147, 0]
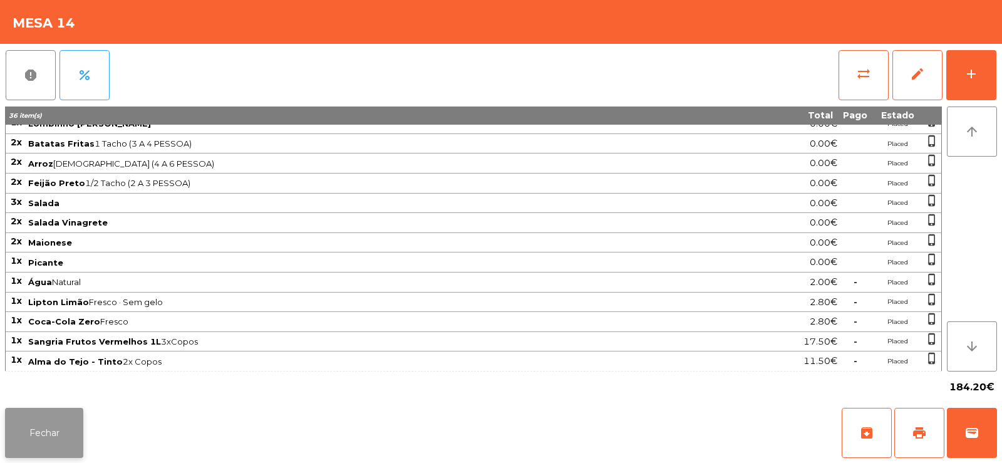
click at [47, 434] on button "Fechar" at bounding box center [44, 433] width 78 height 50
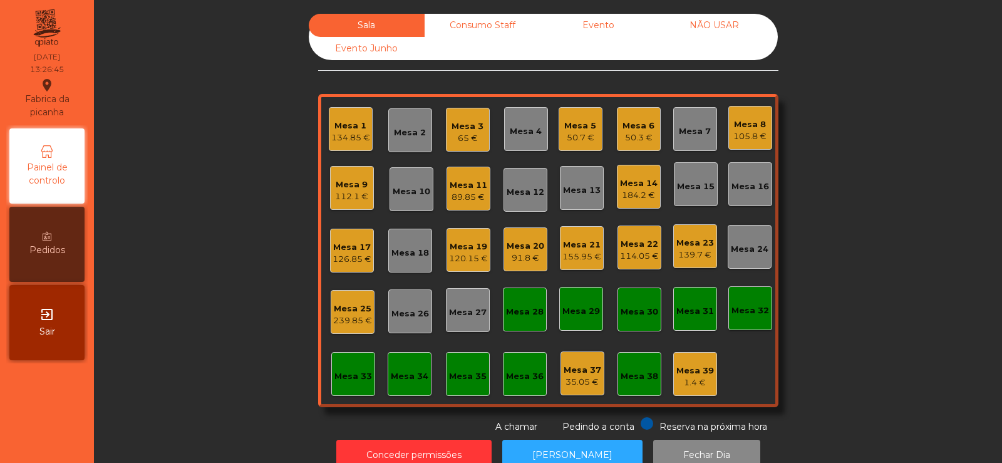
click at [522, 180] on div "Mesa 12" at bounding box center [526, 190] width 44 height 44
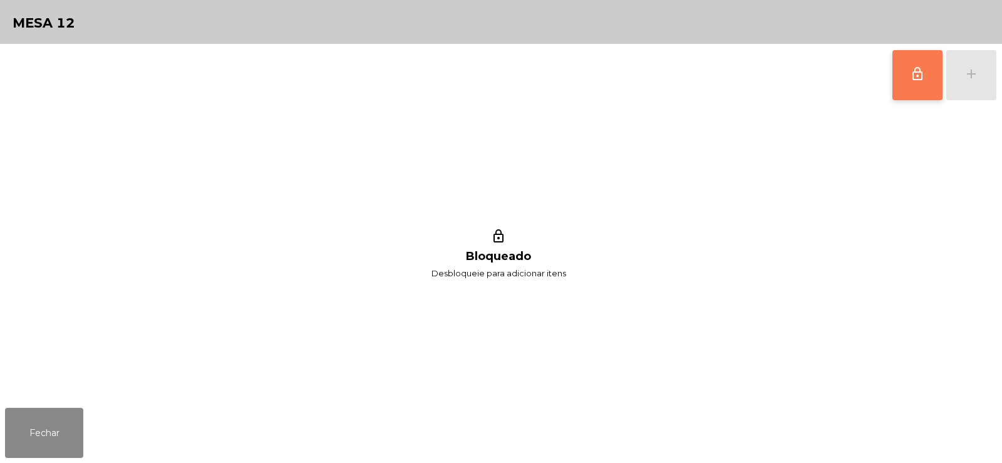
click at [906, 74] on button "lock_outline" at bounding box center [918, 75] width 50 height 50
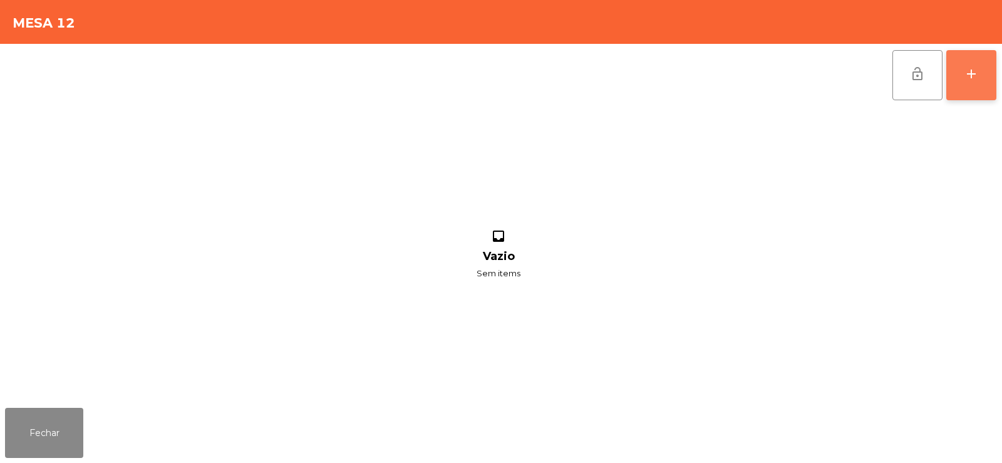
click at [978, 75] on div "add" at bounding box center [971, 73] width 15 height 15
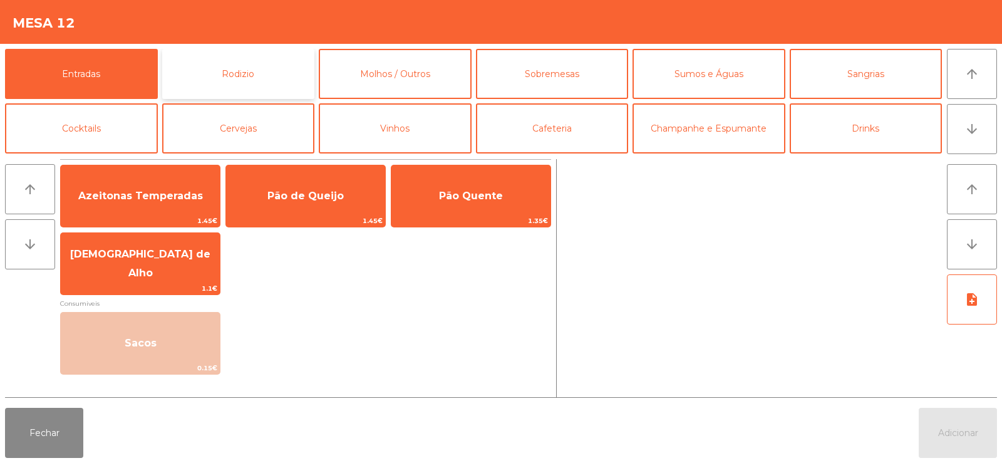
click at [232, 75] on button "Rodizio" at bounding box center [238, 74] width 153 height 50
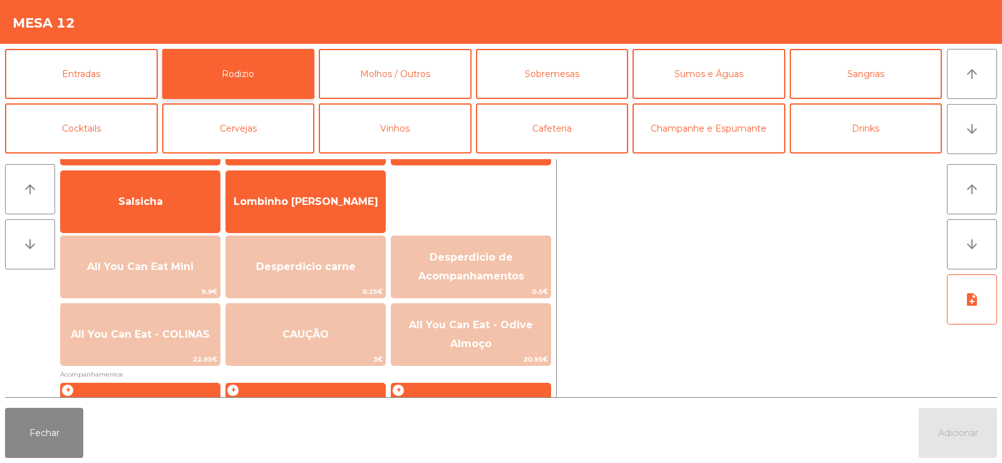
scroll to position [138, 0]
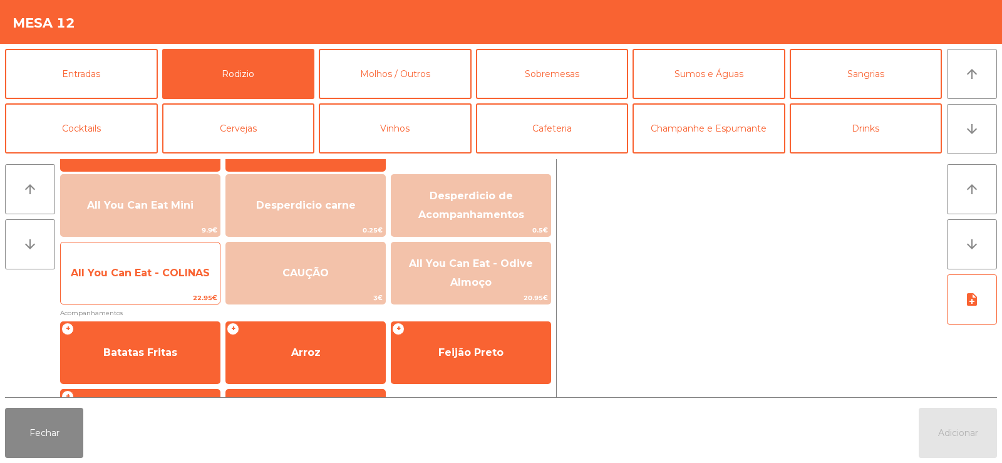
click at [141, 275] on span "All You Can Eat - COLINAS" at bounding box center [140, 273] width 139 height 12
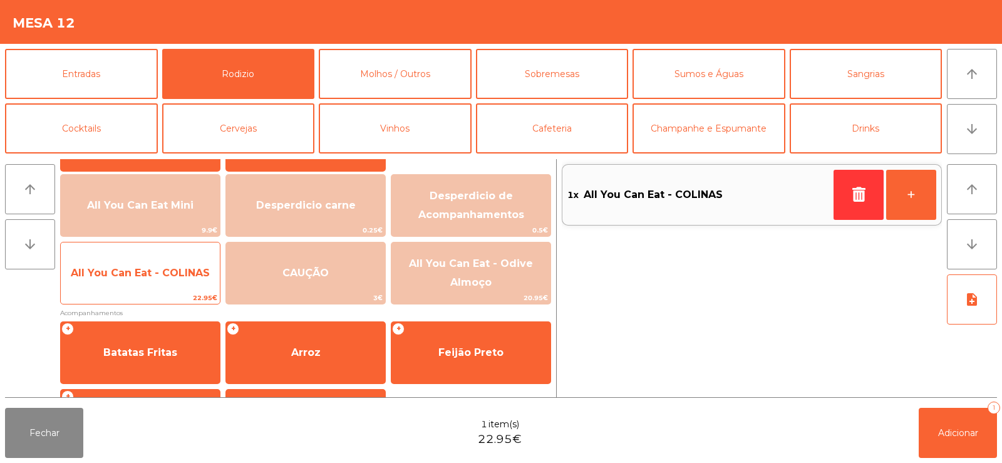
click at [142, 281] on span "All You Can Eat - COLINAS" at bounding box center [140, 273] width 159 height 34
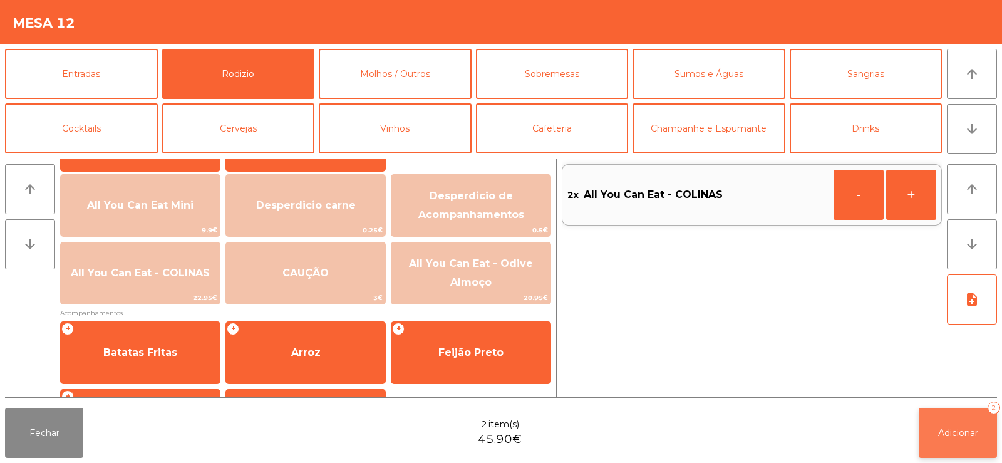
click at [965, 438] on span "Adicionar" at bounding box center [958, 432] width 40 height 11
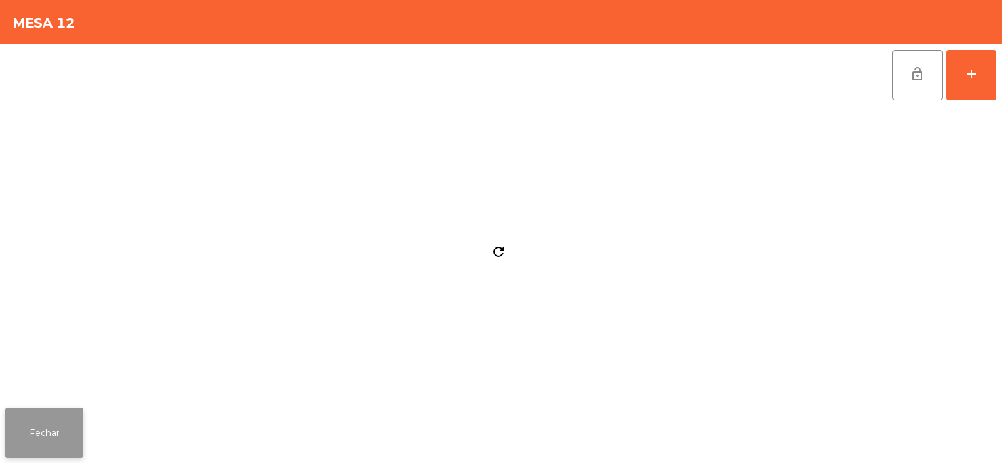
click at [53, 437] on button "Fechar" at bounding box center [44, 433] width 78 height 50
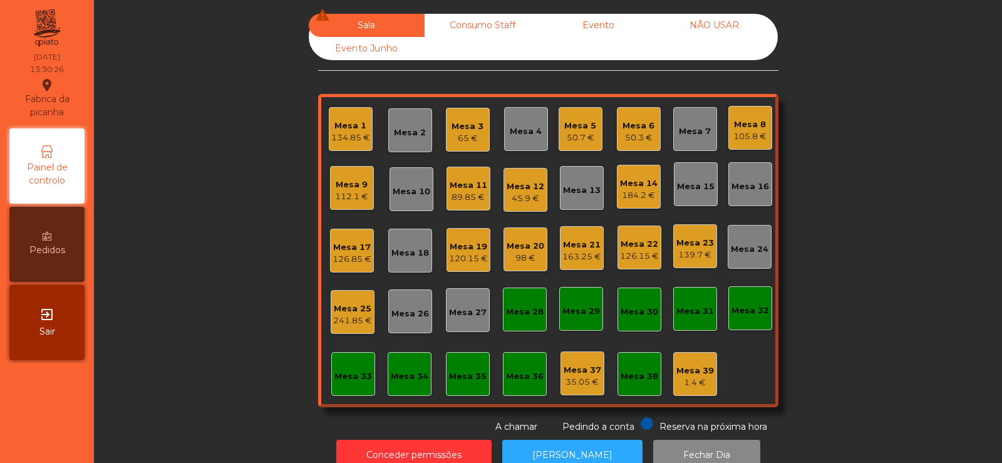
click at [649, 249] on div "Mesa 22" at bounding box center [639, 244] width 39 height 13
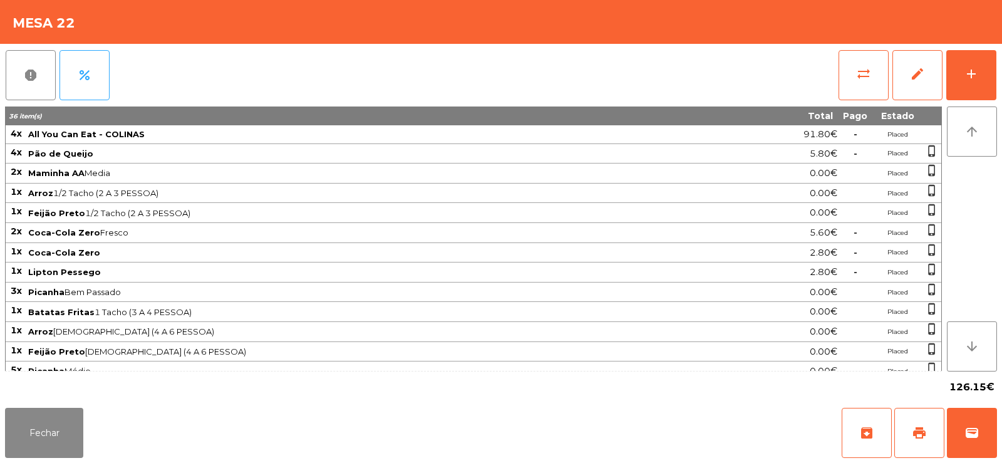
scroll to position [129, 0]
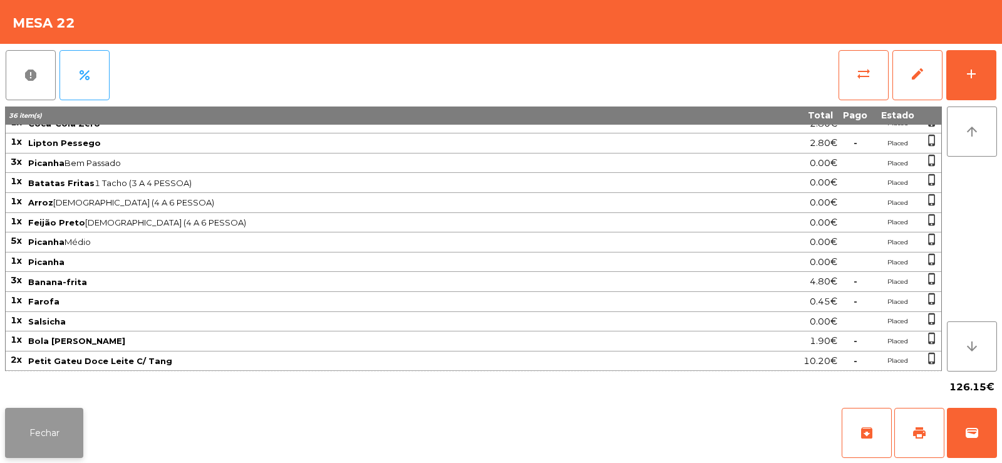
click at [28, 436] on button "Fechar" at bounding box center [44, 433] width 78 height 50
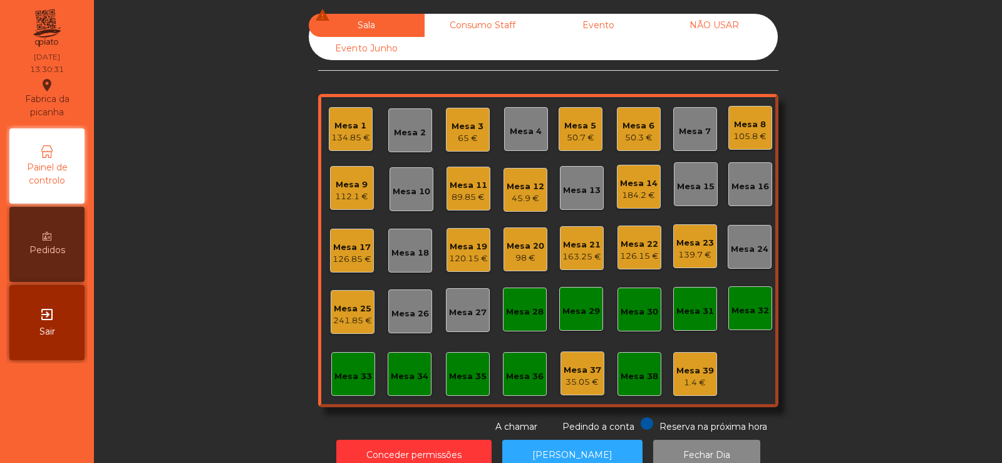
click at [651, 139] on div "Mesa 6 50.3 €" at bounding box center [639, 129] width 44 height 44
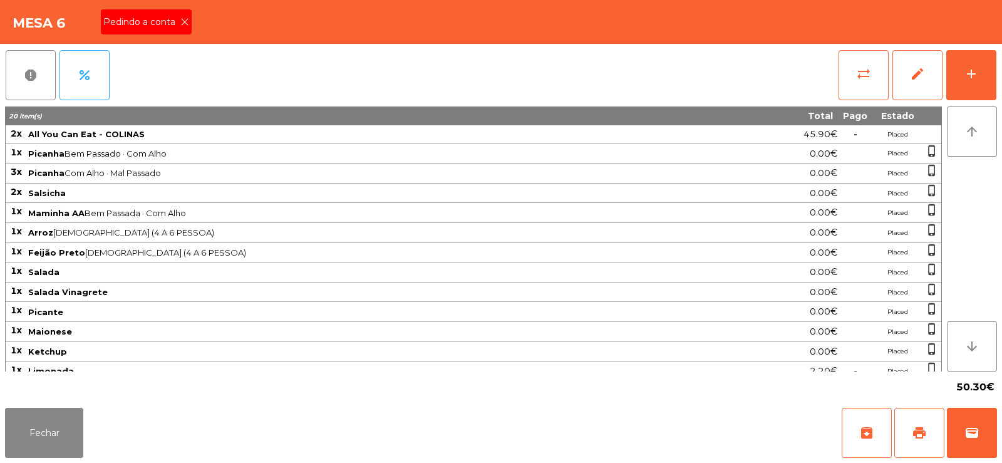
click at [184, 22] on icon at bounding box center [184, 22] width 9 height 9
click at [908, 430] on button "print" at bounding box center [919, 433] width 50 height 50
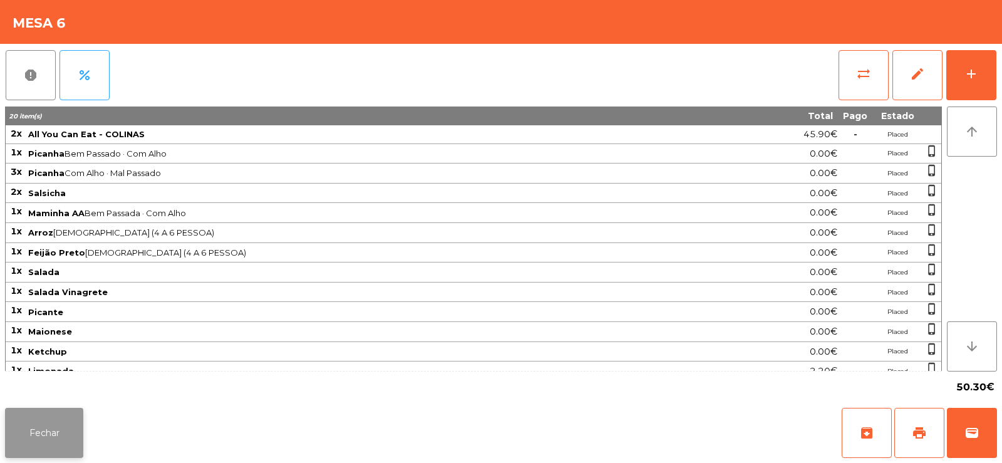
click at [56, 430] on button "Fechar" at bounding box center [44, 433] width 78 height 50
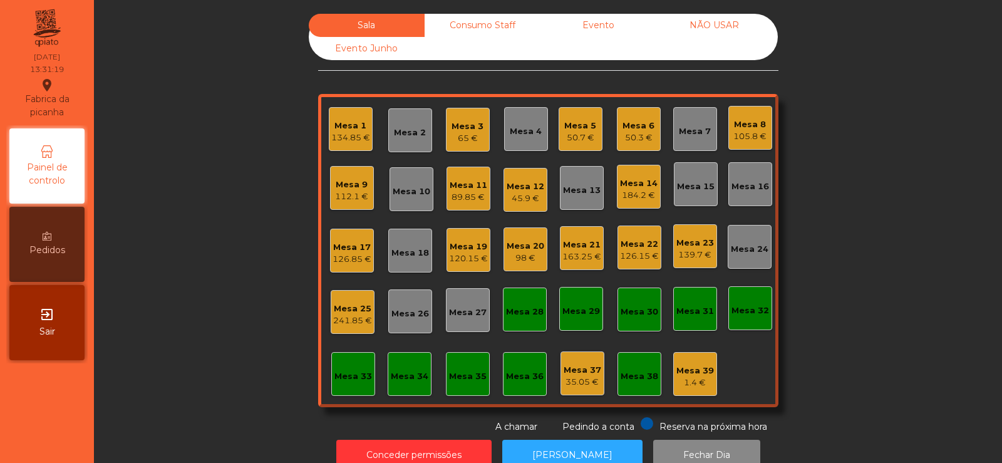
click at [367, 374] on div "Mesa 33" at bounding box center [353, 374] width 44 height 44
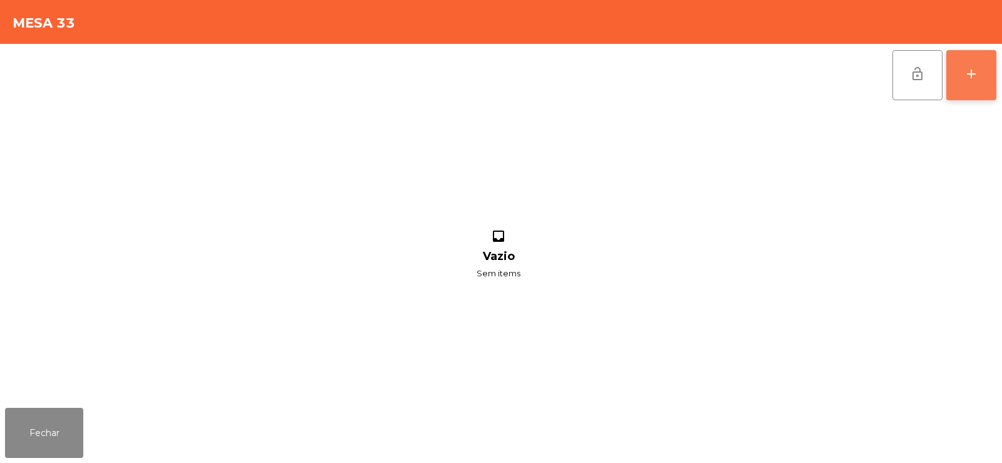
click at [975, 73] on div "add" at bounding box center [971, 73] width 15 height 15
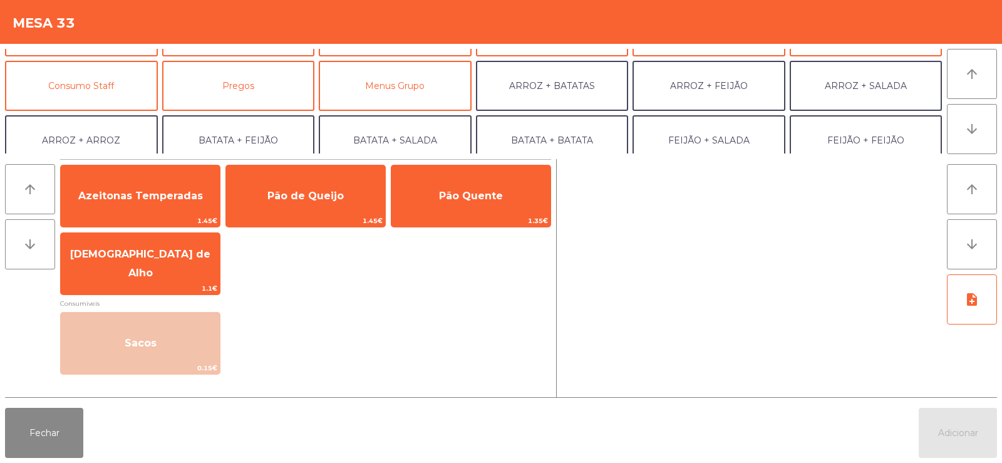
scroll to position [118, 0]
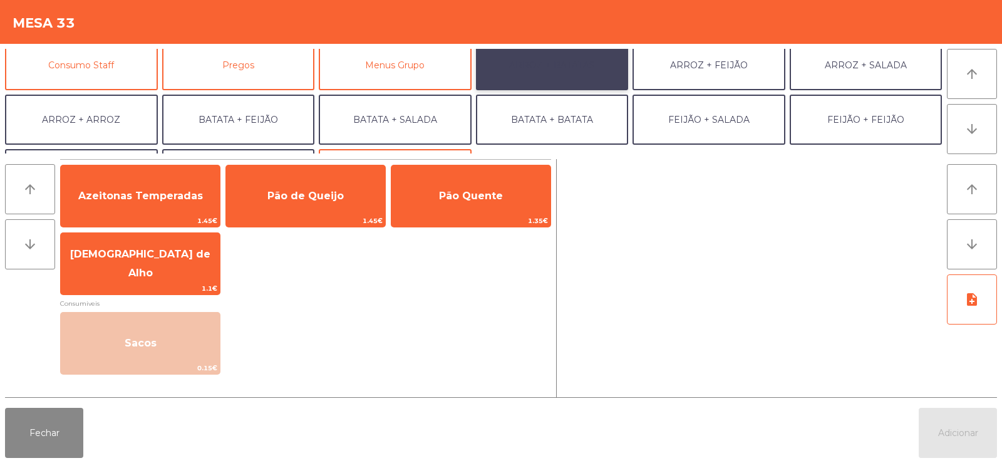
click at [549, 66] on button "ARROZ + BATATAS" at bounding box center [552, 65] width 153 height 50
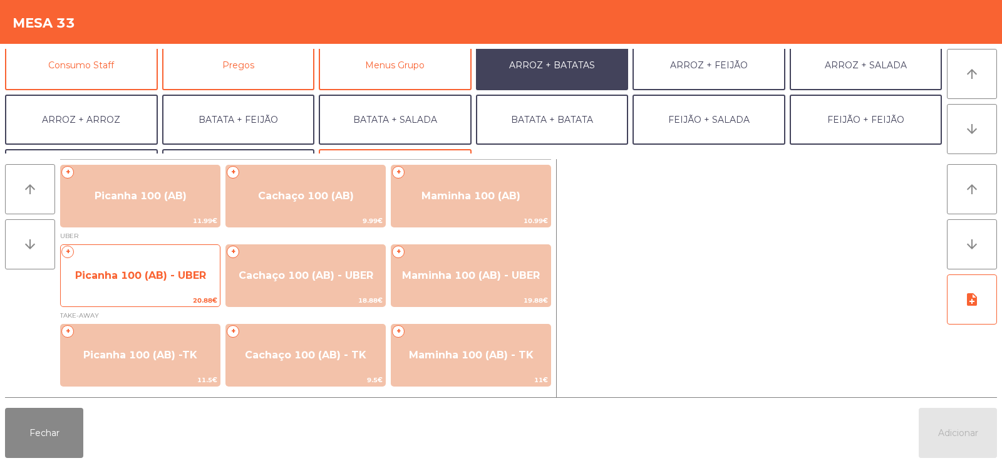
click at [107, 272] on span "Picanha 100 (AB) - UBER" at bounding box center [140, 275] width 131 height 12
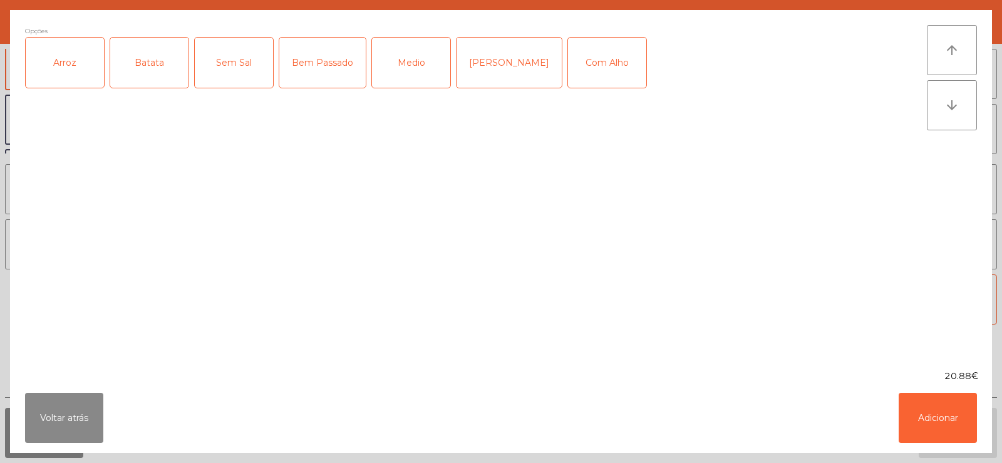
click at [56, 54] on div "Arroz" at bounding box center [65, 63] width 78 height 50
click at [141, 62] on div "Batata" at bounding box center [149, 63] width 78 height 50
click at [398, 66] on div "Medio" at bounding box center [411, 63] width 78 height 50
click at [568, 77] on div "Com Alho" at bounding box center [607, 63] width 78 height 50
click at [935, 410] on button "Adicionar" at bounding box center [938, 418] width 78 height 50
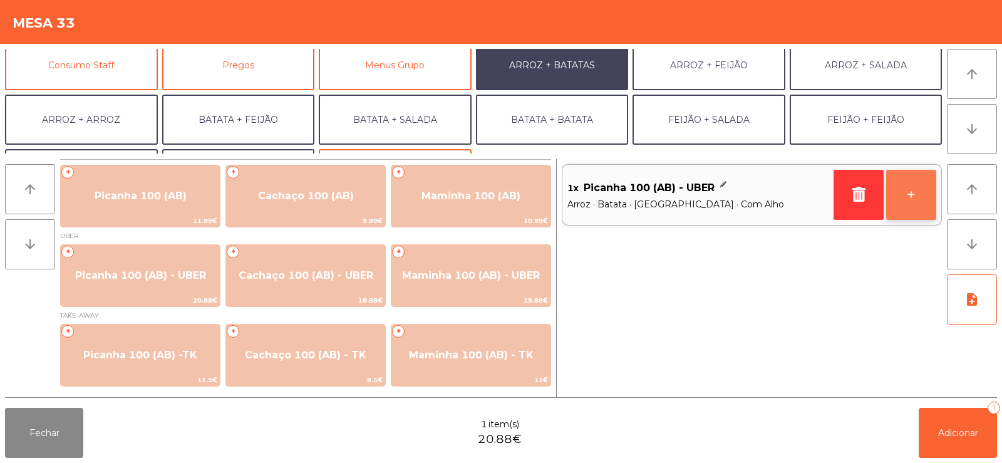
click at [915, 192] on button "+" at bounding box center [911, 195] width 50 height 50
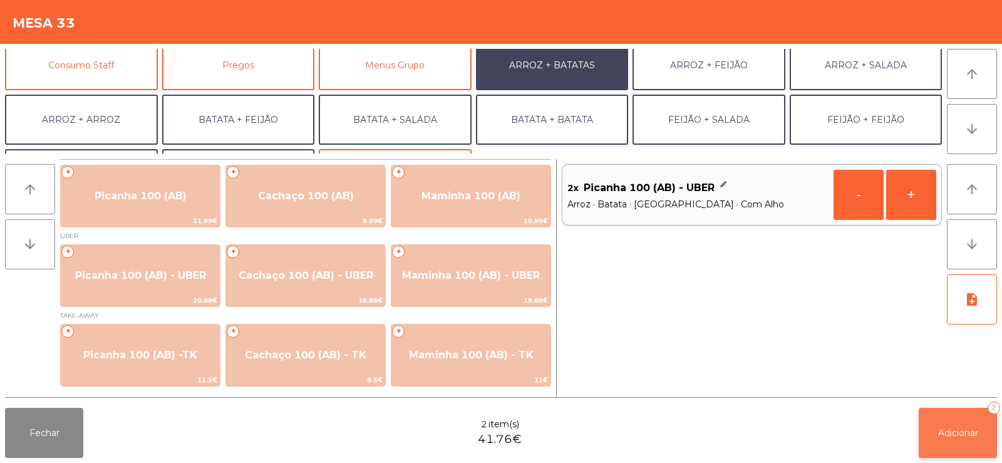
click at [968, 430] on span "Adicionar" at bounding box center [958, 432] width 40 height 11
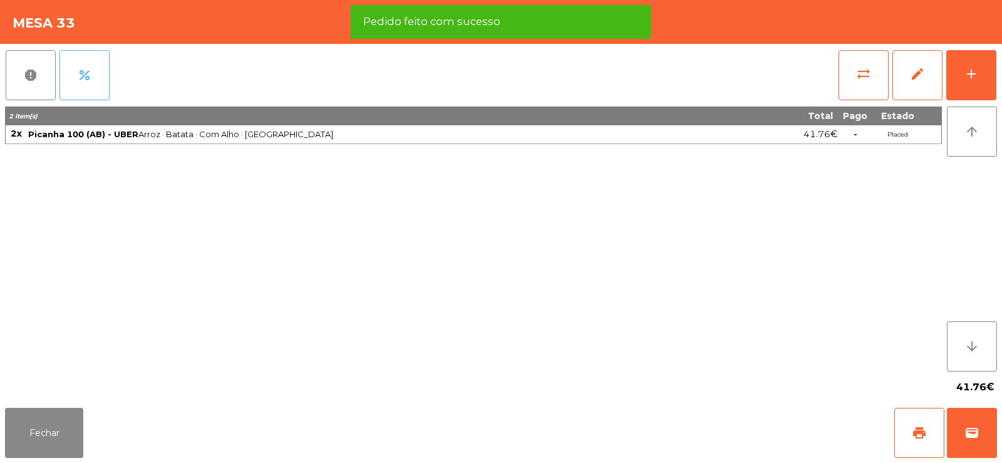
click at [81, 73] on span "percent" at bounding box center [84, 75] width 15 height 15
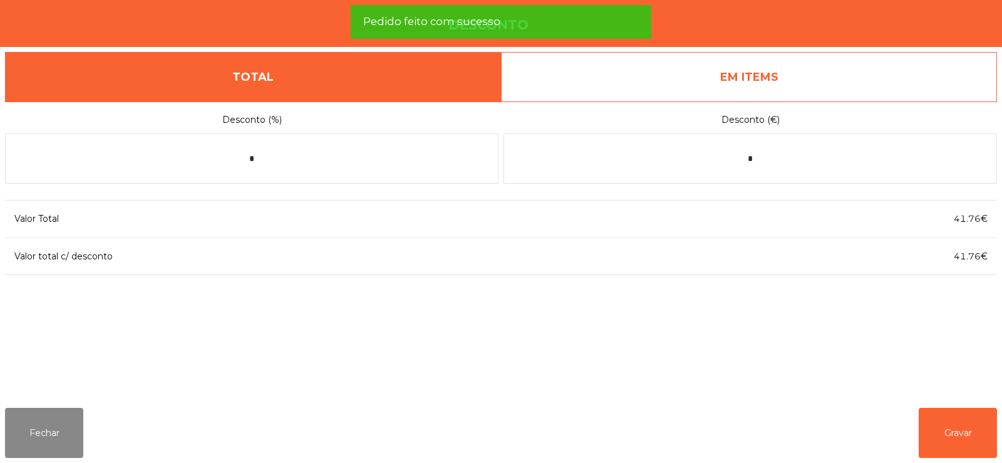
click at [795, 80] on link "EM ITEMS" at bounding box center [749, 77] width 496 height 50
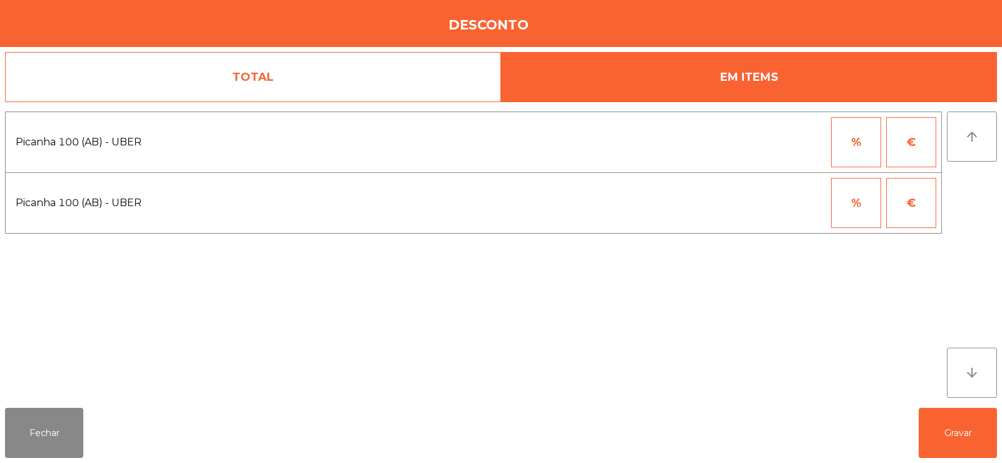
click at [851, 138] on button "%" at bounding box center [856, 142] width 50 height 50
click at [780, 145] on input "*" at bounding box center [795, 142] width 63 height 50
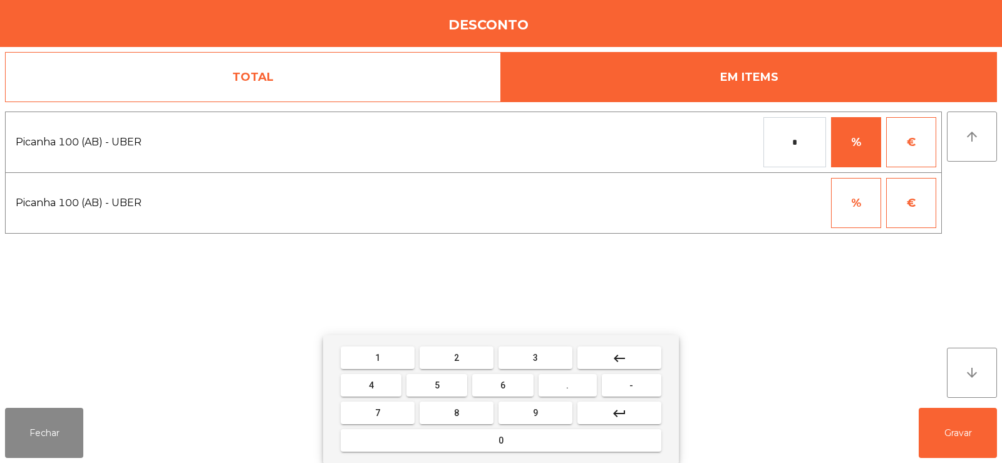
click at [378, 356] on span "1" at bounding box center [377, 358] width 5 height 10
click at [431, 433] on button "0" at bounding box center [501, 440] width 321 height 23
type input "***"
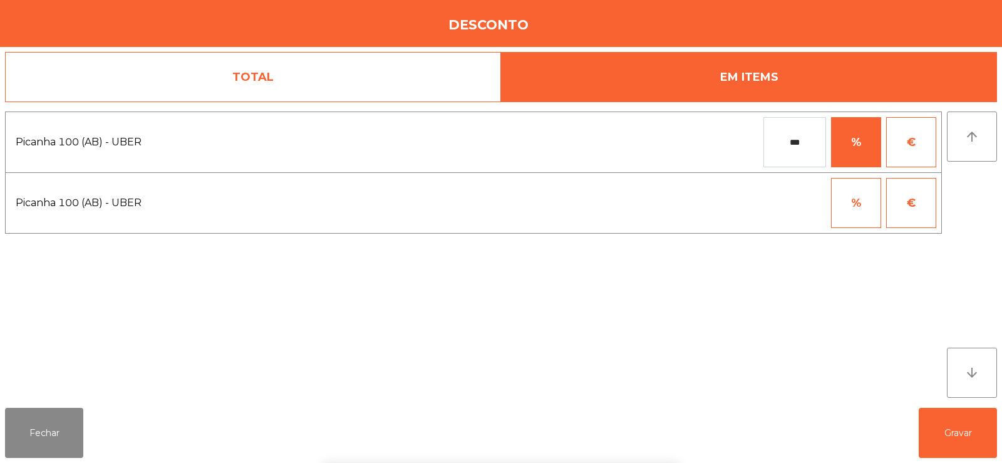
click at [955, 418] on div "1 2 3 keyboard_backspace 4 5 6 . - 7 8 9 keyboard_return 0" at bounding box center [501, 399] width 1002 height 128
click at [965, 427] on button "Gravar" at bounding box center [958, 433] width 78 height 50
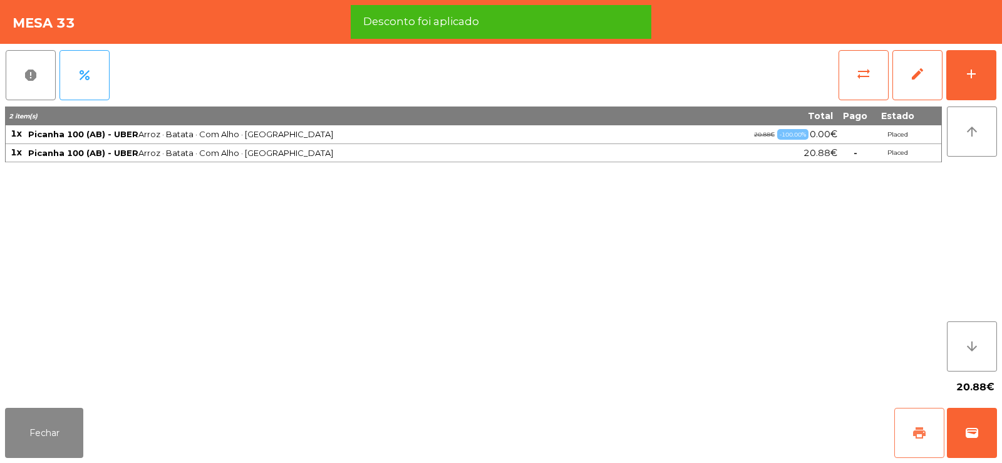
click at [919, 428] on span "print" at bounding box center [919, 432] width 15 height 15
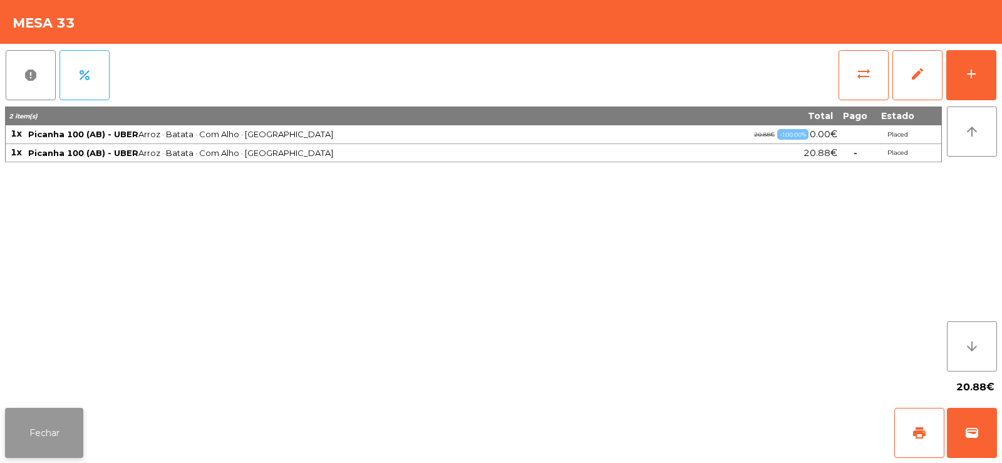
click at [39, 432] on button "Fechar" at bounding box center [44, 433] width 78 height 50
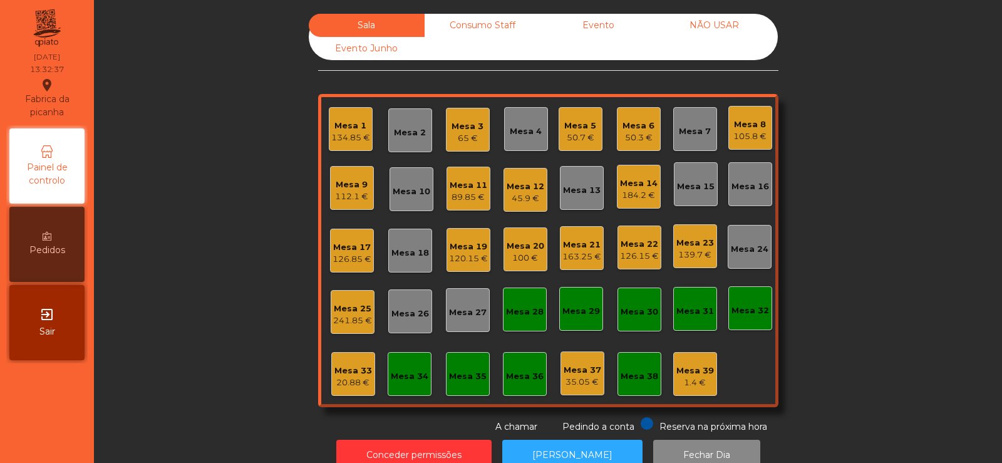
click at [629, 127] on div "Mesa 6" at bounding box center [639, 126] width 32 height 13
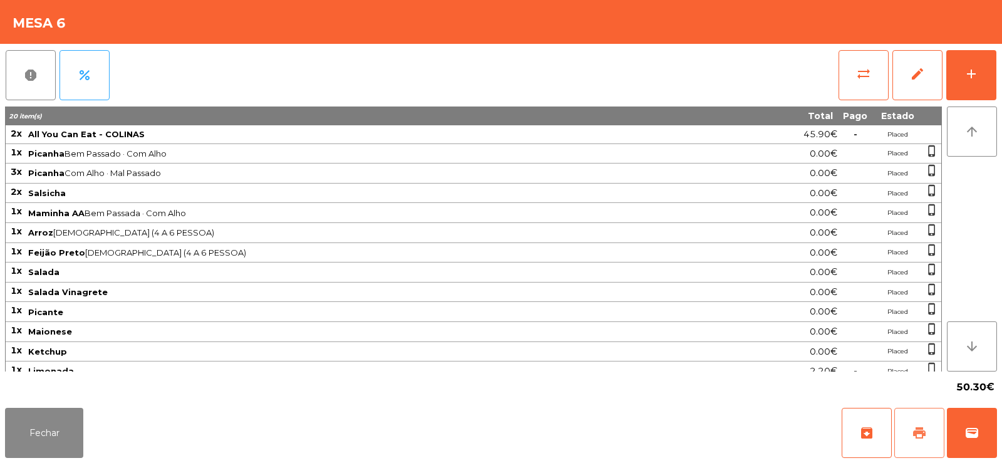
click at [921, 442] on button "print" at bounding box center [919, 433] width 50 height 50
click at [54, 429] on button "Fechar" at bounding box center [44, 433] width 78 height 50
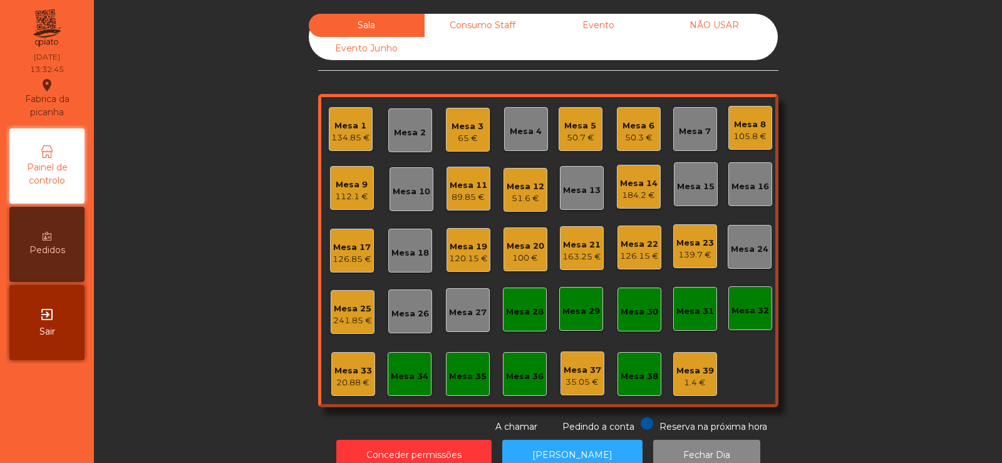
click at [336, 383] on div "20.88 €" at bounding box center [353, 382] width 38 height 13
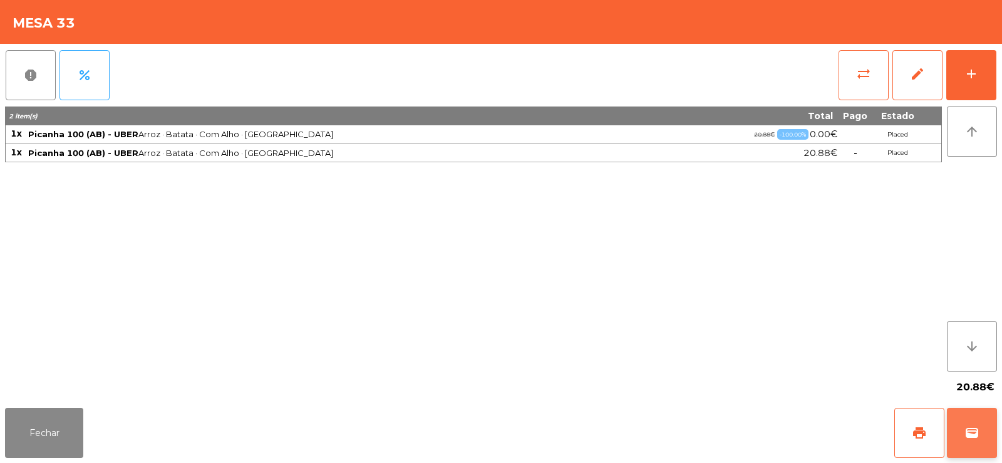
click at [975, 420] on button "wallet" at bounding box center [972, 433] width 50 height 50
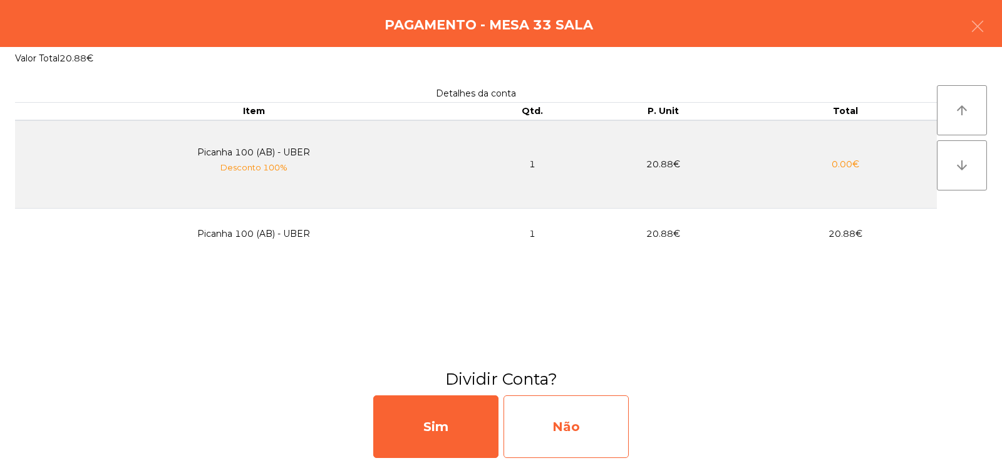
click at [554, 422] on div "Não" at bounding box center [566, 426] width 125 height 63
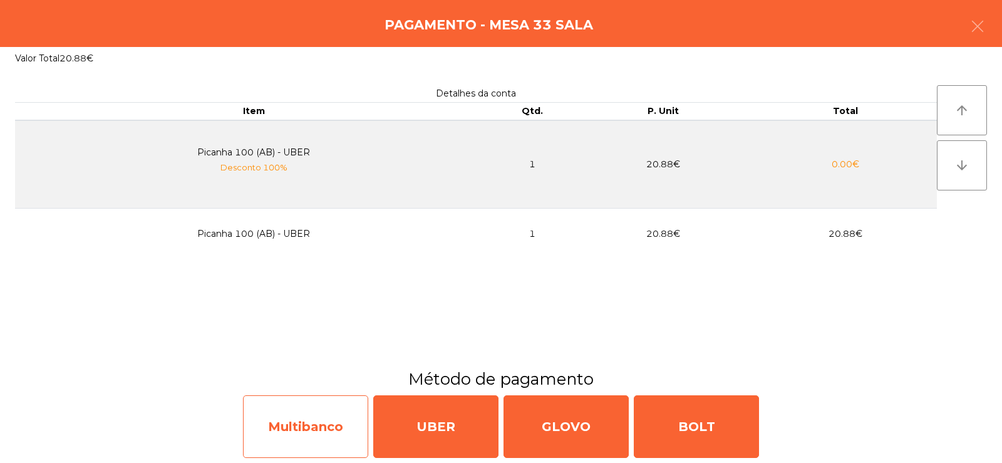
click at [299, 425] on div "Multibanco" at bounding box center [305, 426] width 125 height 63
select select "**"
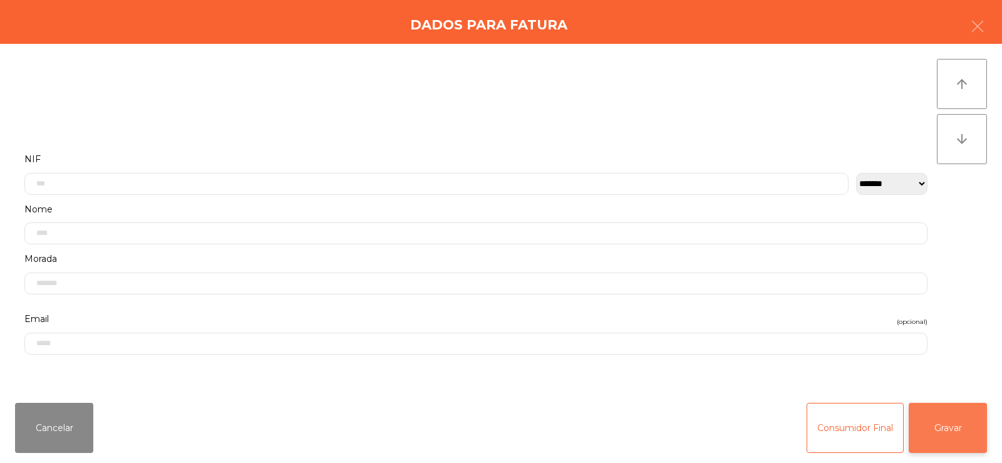
click at [963, 428] on button "Gravar" at bounding box center [948, 428] width 78 height 50
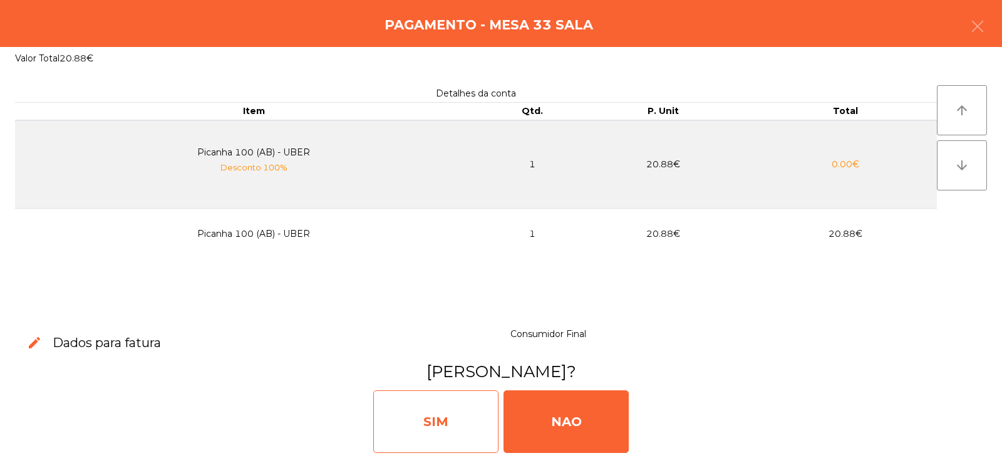
click at [451, 422] on div "SIM" at bounding box center [435, 421] width 125 height 63
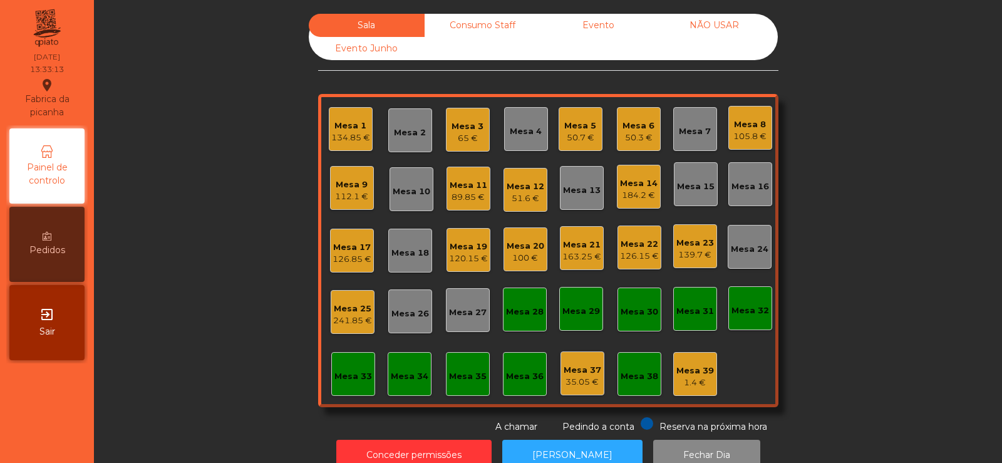
click at [639, 126] on div "Mesa 6" at bounding box center [639, 126] width 32 height 13
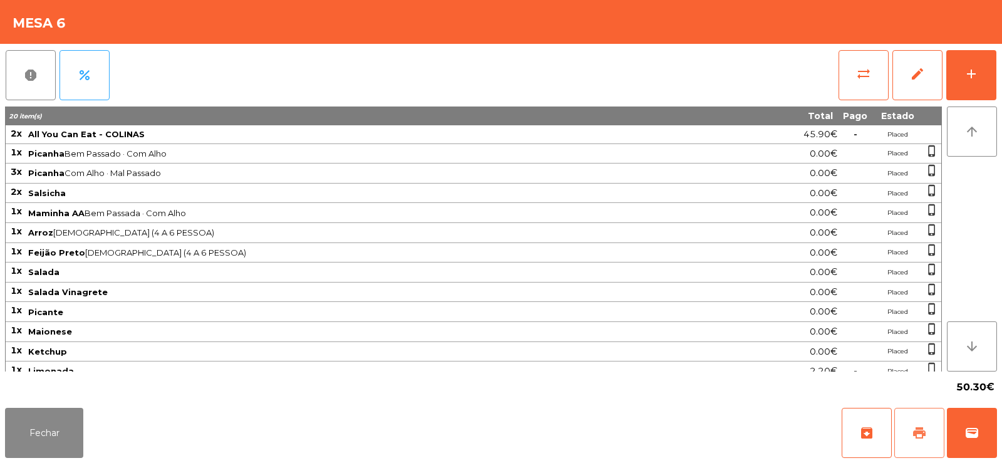
click at [915, 433] on span "print" at bounding box center [919, 432] width 15 height 15
click at [41, 423] on button "Fechar" at bounding box center [44, 433] width 78 height 50
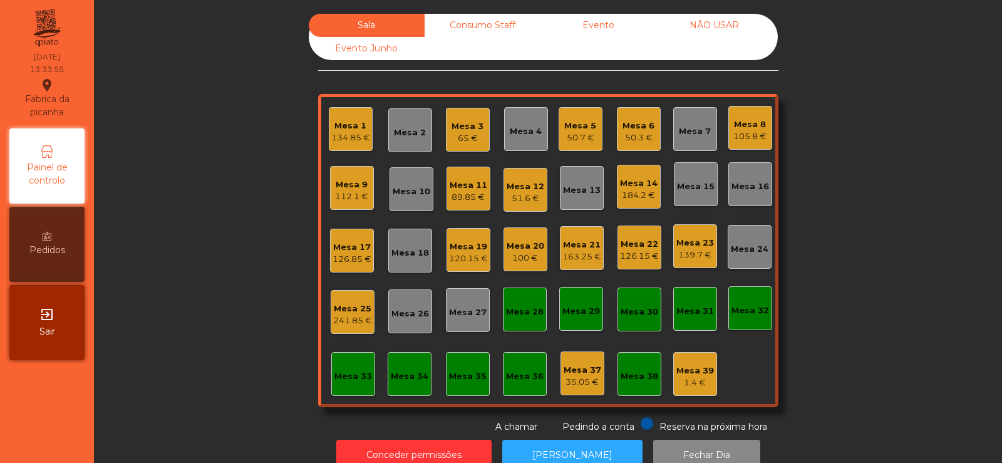
click at [697, 187] on div "Mesa 15" at bounding box center [696, 186] width 38 height 13
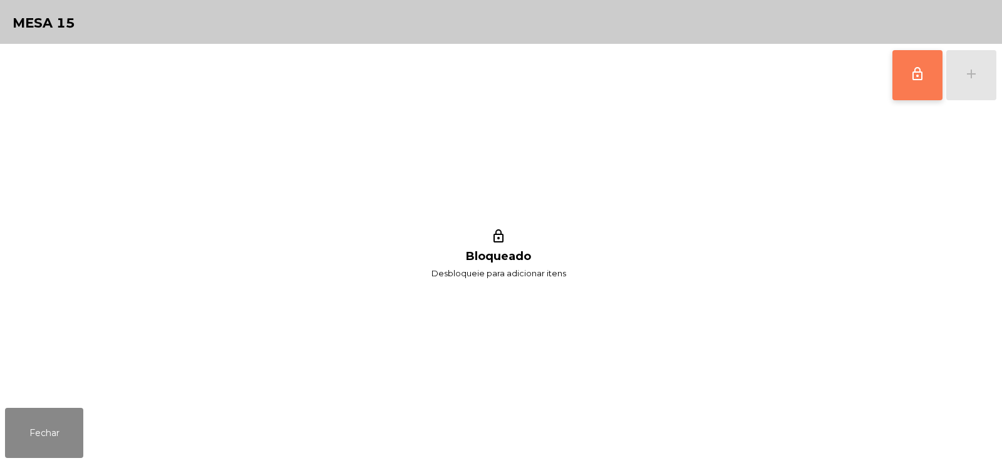
click at [901, 82] on button "lock_outline" at bounding box center [918, 75] width 50 height 50
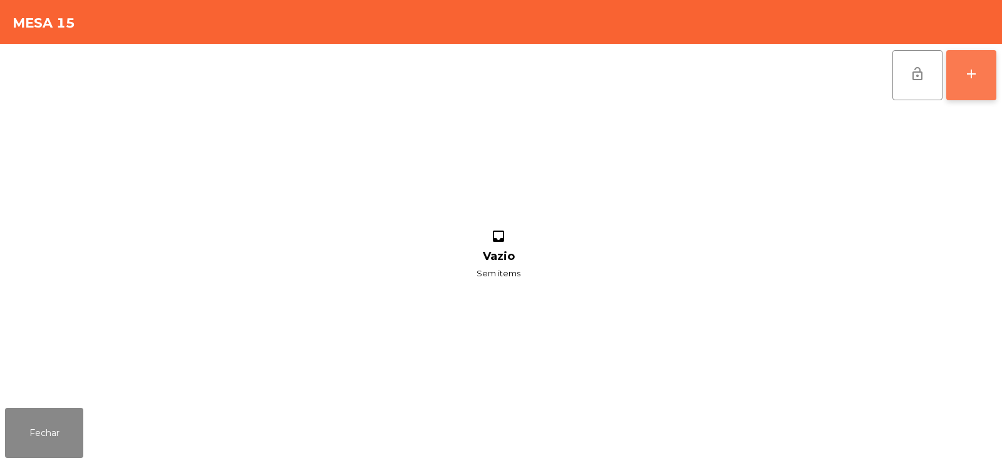
click at [973, 90] on button "add" at bounding box center [971, 75] width 50 height 50
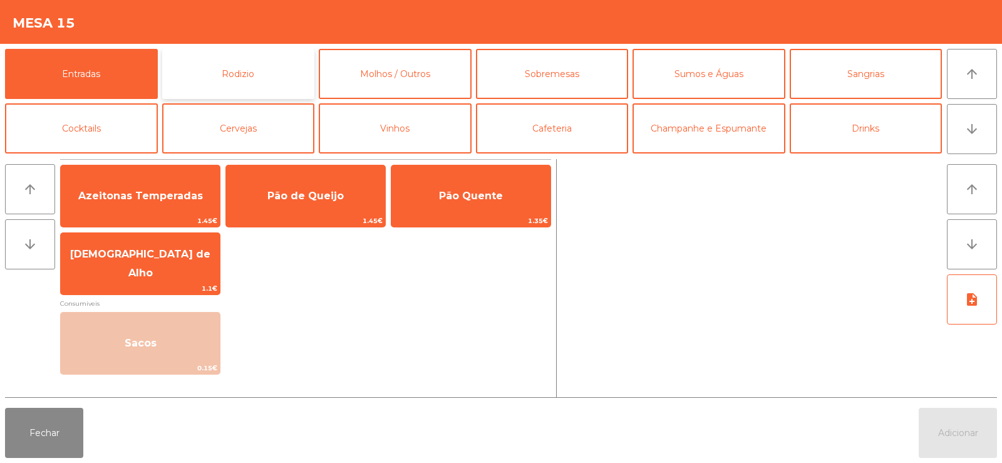
click at [229, 62] on button "Rodizio" at bounding box center [238, 74] width 153 height 50
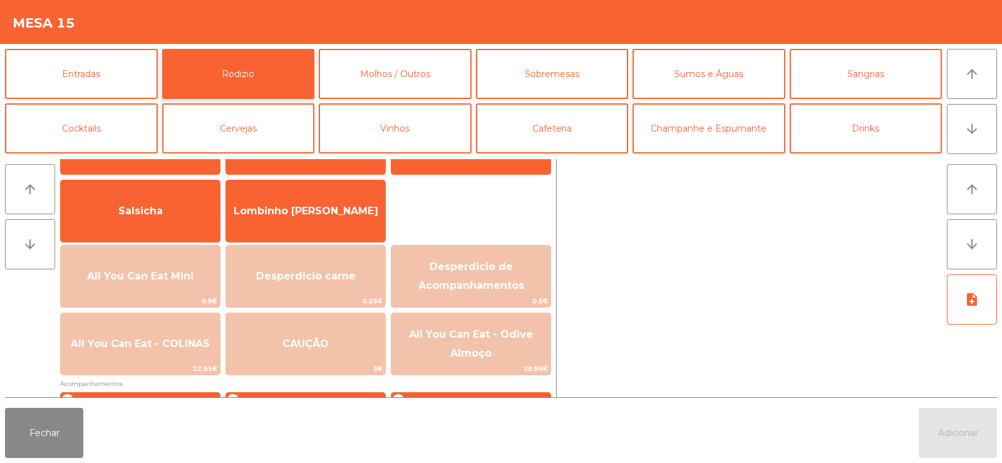
scroll to position [105, 0]
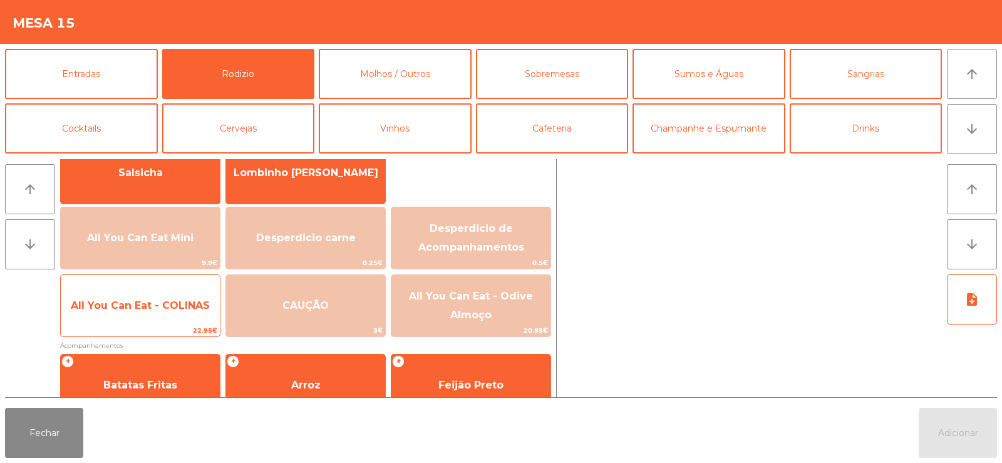
click at [118, 308] on span "All You Can Eat - COLINAS" at bounding box center [140, 305] width 139 height 12
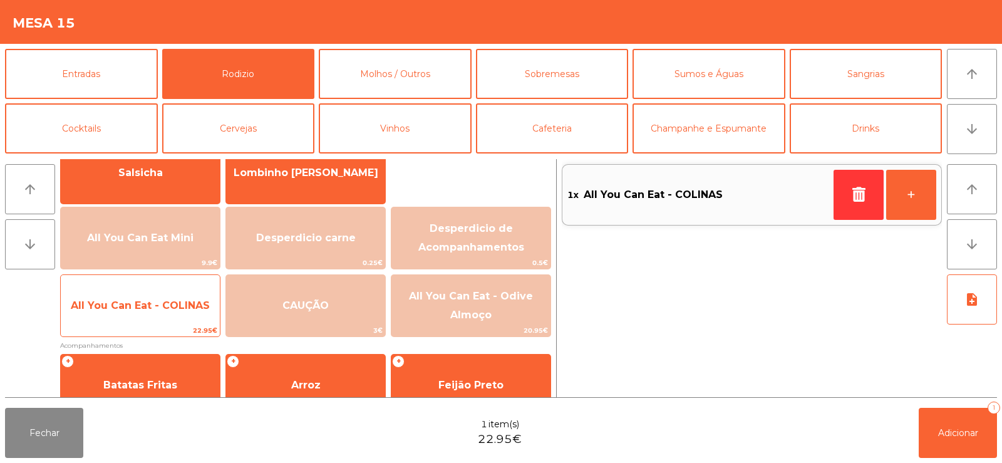
click at [138, 303] on span "All You Can Eat - COLINAS" at bounding box center [140, 305] width 139 height 12
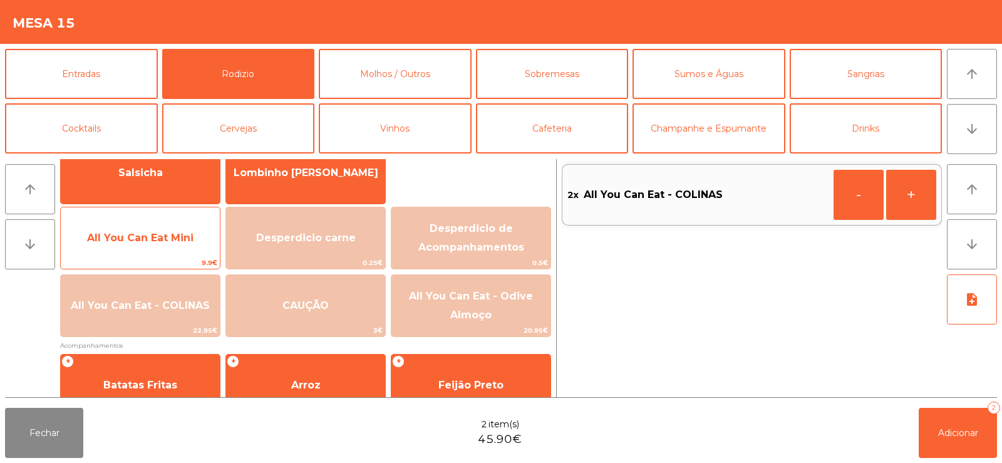
click at [160, 236] on span "All You Can Eat Mini" at bounding box center [140, 238] width 106 height 12
click at [164, 235] on span "All You Can Eat Mini" at bounding box center [140, 238] width 106 height 12
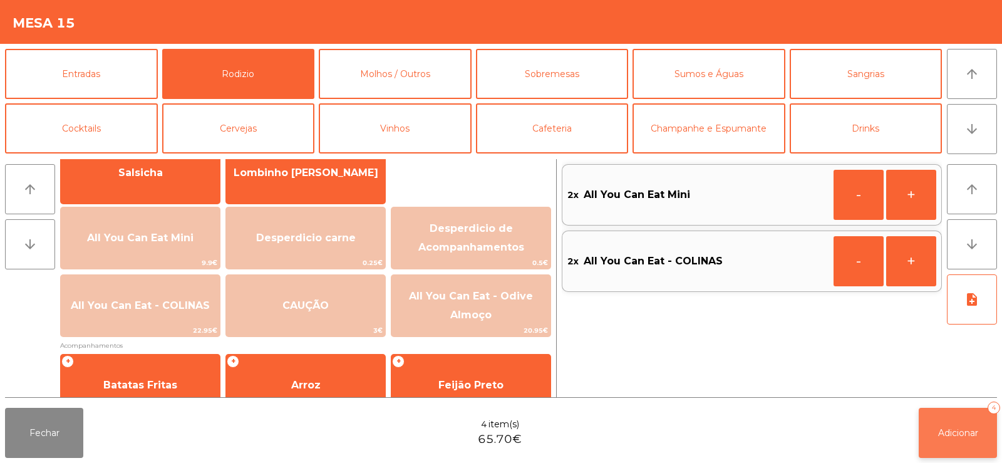
click at [965, 434] on span "Adicionar" at bounding box center [958, 432] width 40 height 11
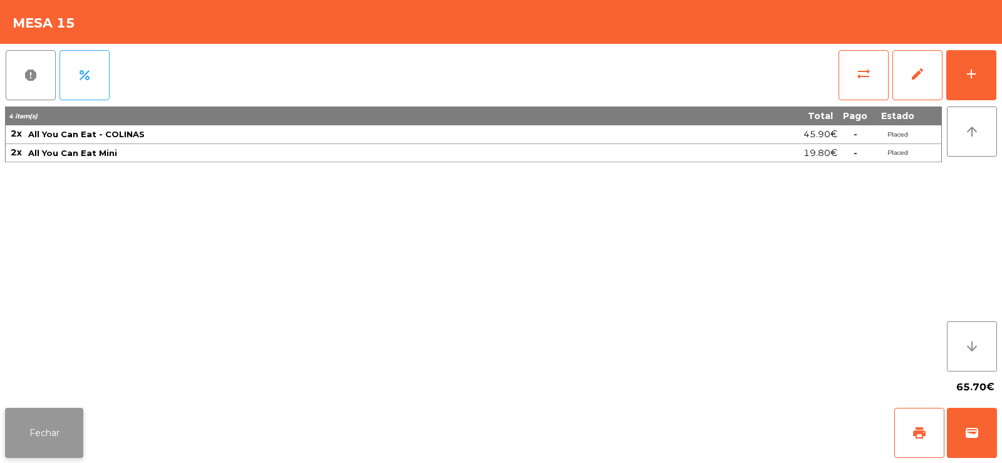
click at [65, 420] on button "Fechar" at bounding box center [44, 433] width 78 height 50
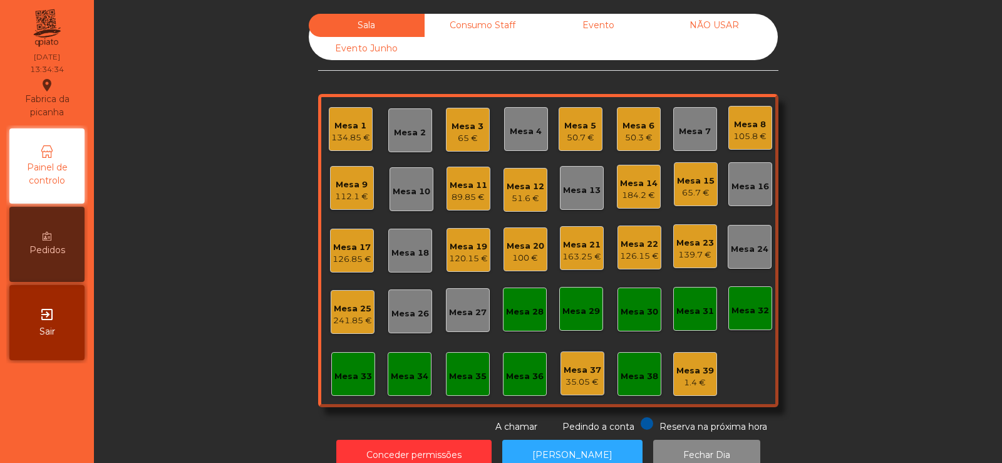
click at [635, 141] on div "50.3 €" at bounding box center [639, 138] width 32 height 13
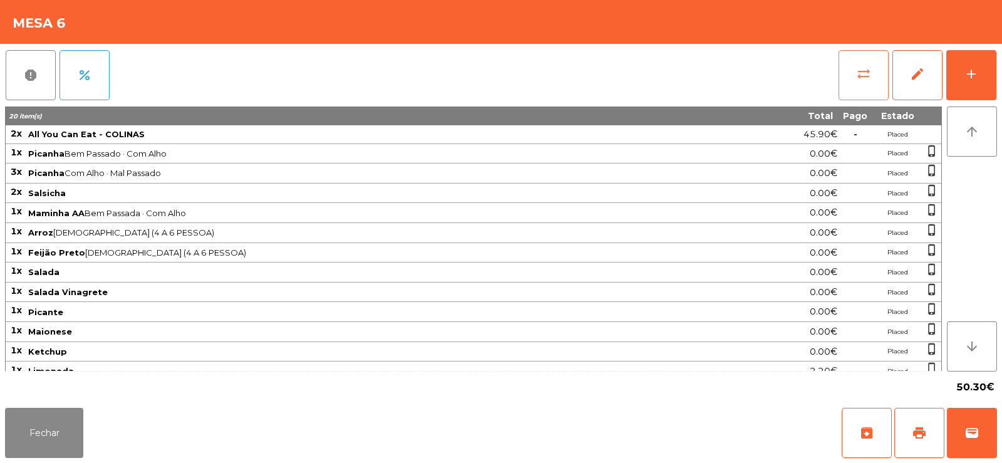
click at [876, 78] on button "sync_alt" at bounding box center [864, 75] width 50 height 50
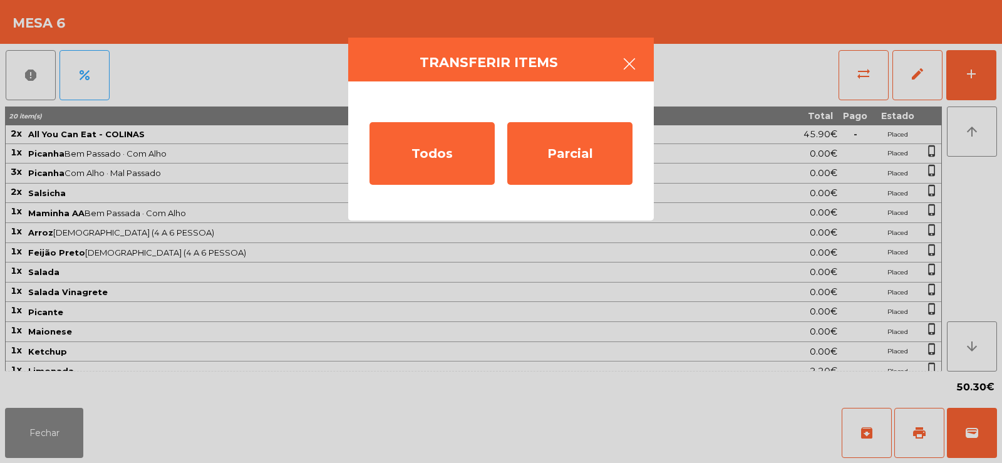
click at [616, 69] on button "button" at bounding box center [629, 65] width 35 height 38
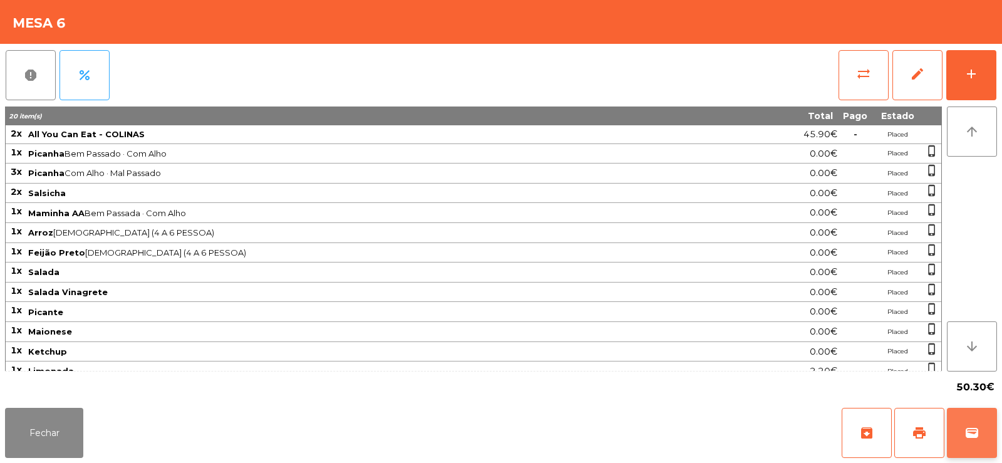
click at [974, 433] on span "wallet" at bounding box center [972, 432] width 15 height 15
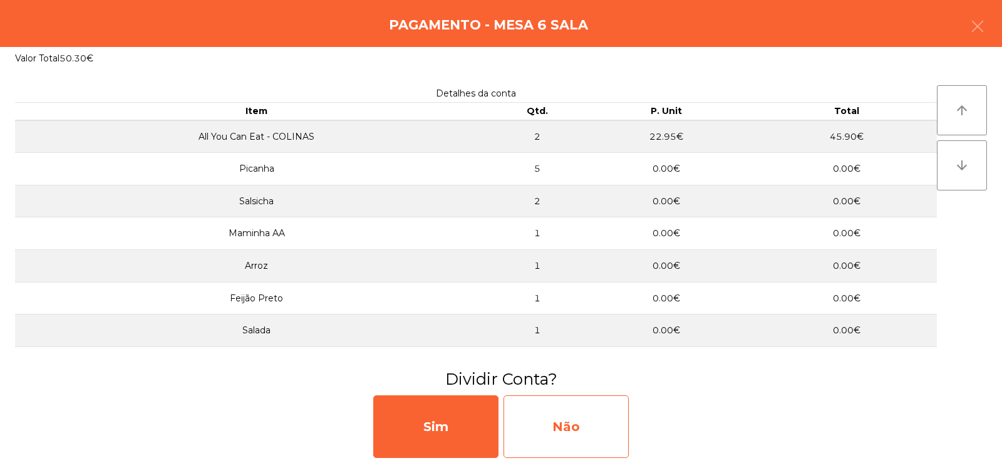
click at [568, 429] on div "Não" at bounding box center [566, 426] width 125 height 63
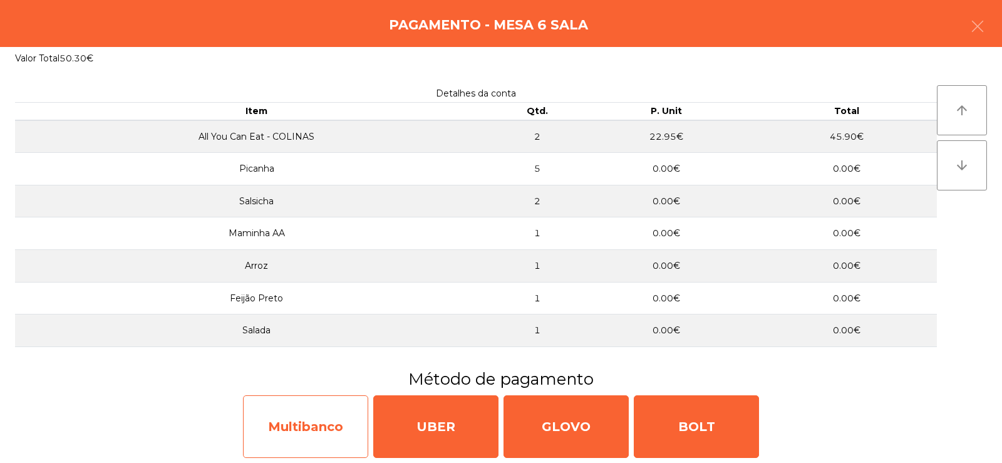
click at [321, 432] on div "Multibanco" at bounding box center [305, 426] width 125 height 63
select select "**"
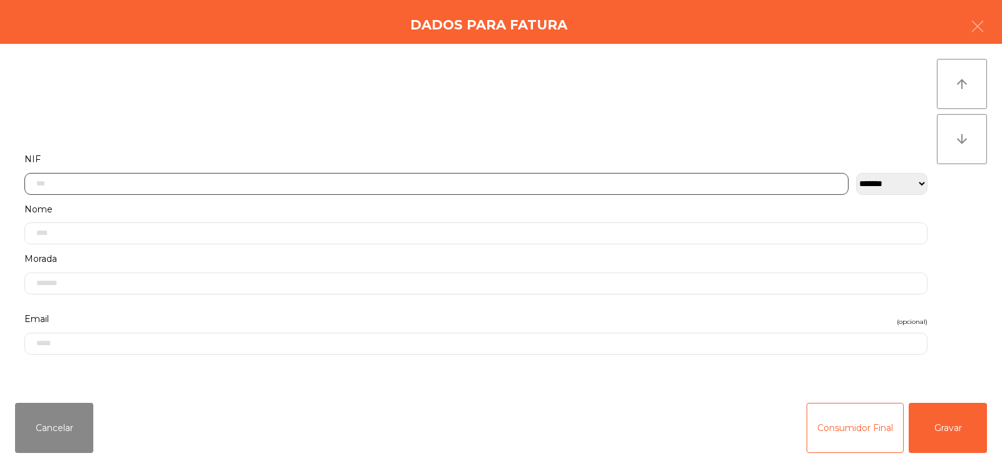
click at [320, 181] on input "text" at bounding box center [436, 184] width 824 height 22
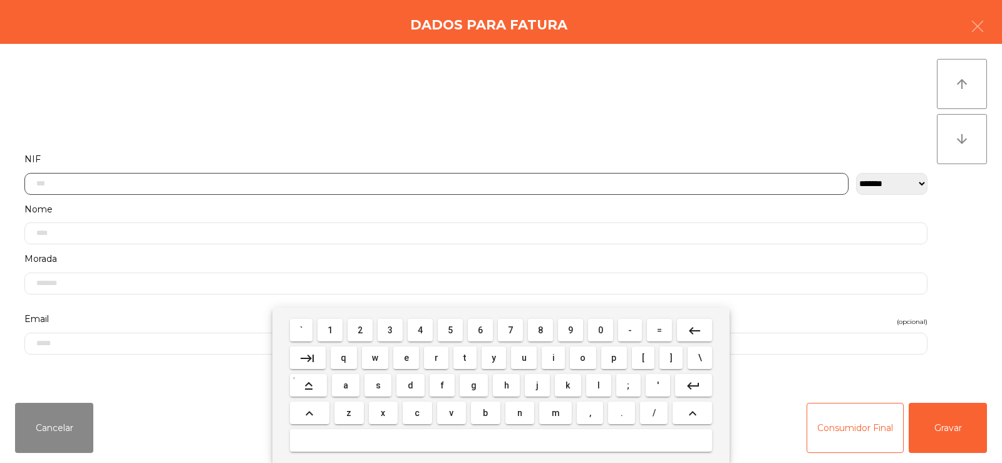
scroll to position [91, 0]
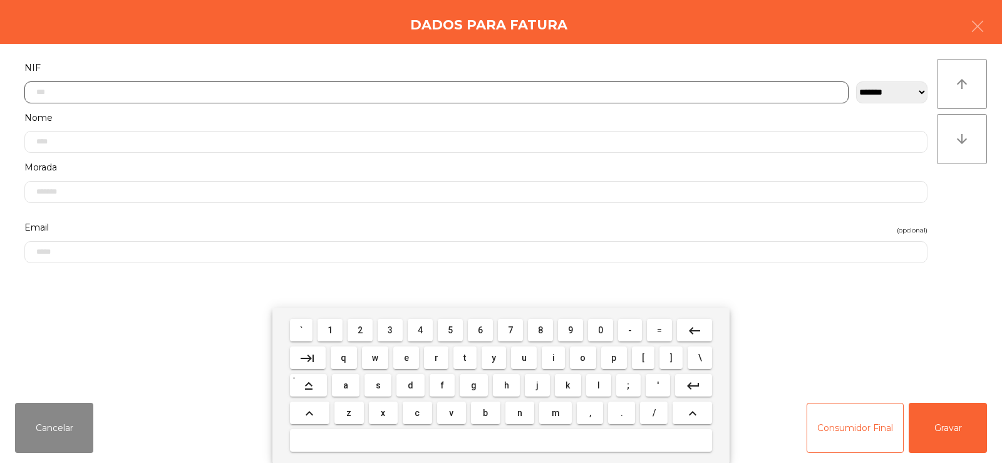
click at [360, 333] on span "2" at bounding box center [360, 330] width 5 height 10
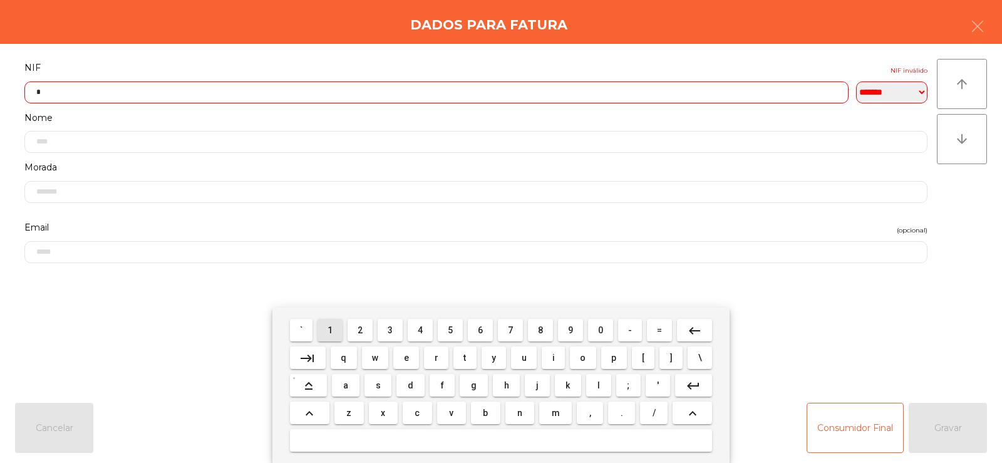
click at [331, 331] on span "1" at bounding box center [330, 330] width 5 height 10
click at [601, 329] on span "0" at bounding box center [600, 330] width 5 height 10
click at [509, 329] on span "7" at bounding box center [510, 330] width 5 height 10
click at [418, 333] on span "4" at bounding box center [420, 330] width 5 height 10
click at [449, 329] on span "5" at bounding box center [450, 330] width 5 height 10
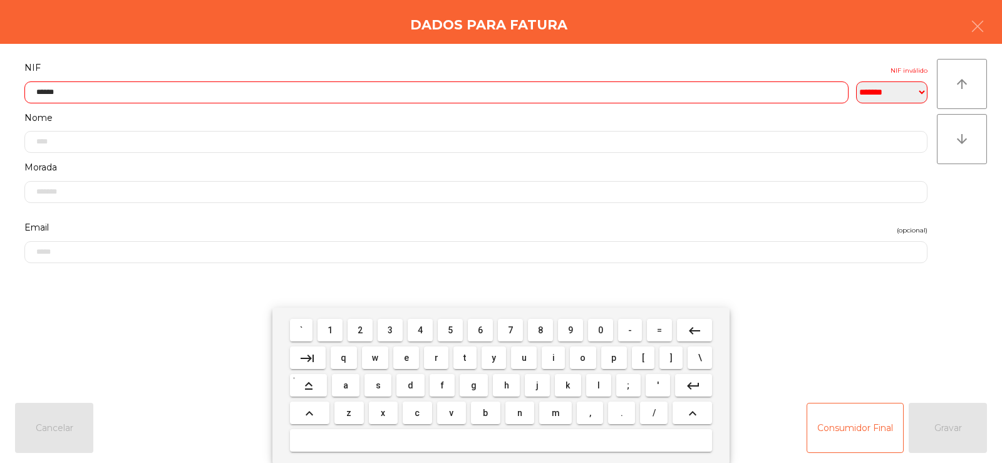
click at [450, 329] on span "5" at bounding box center [450, 330] width 5 height 10
click at [601, 331] on span "0" at bounding box center [600, 330] width 5 height 10
click at [571, 331] on span "9" at bounding box center [570, 330] width 5 height 10
type input "*********"
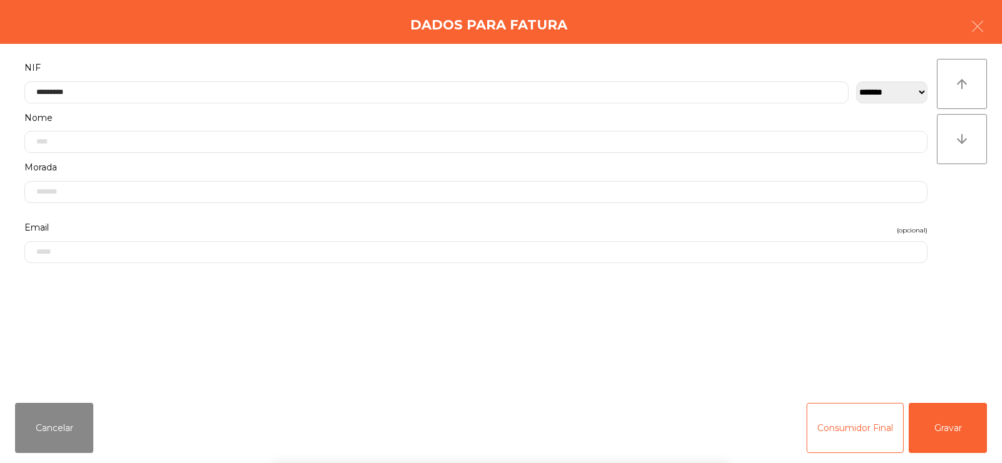
click at [954, 427] on div "` 1 2 3 4 5 6 7 8 9 0 - = keyboard_backspace keyboard_tab q w e r t y u i o p […" at bounding box center [501, 385] width 1002 height 155
click at [944, 437] on button "Gravar" at bounding box center [948, 428] width 78 height 50
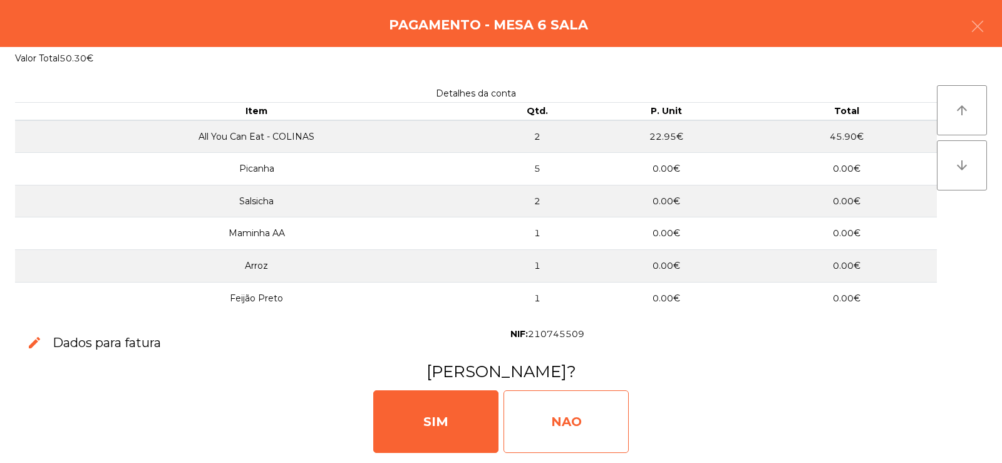
click at [562, 432] on div "NAO" at bounding box center [566, 421] width 125 height 63
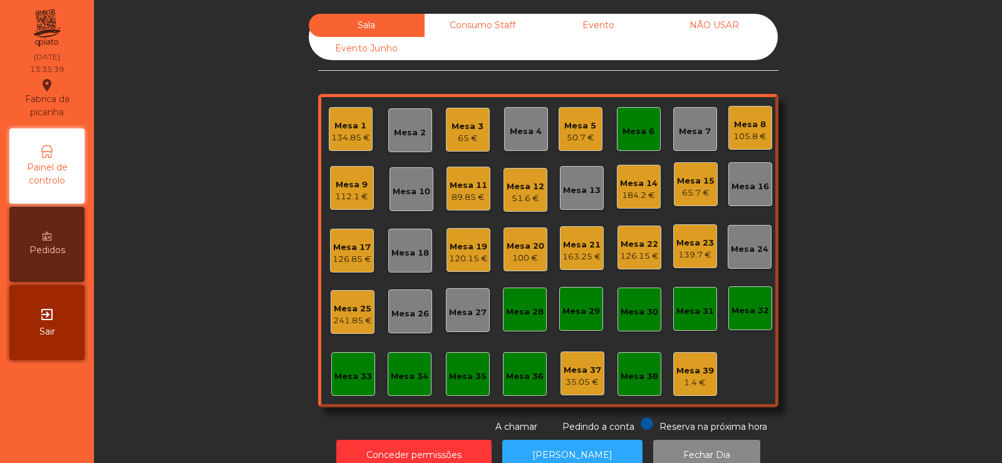
click at [641, 129] on div "Mesa 6" at bounding box center [639, 131] width 32 height 13
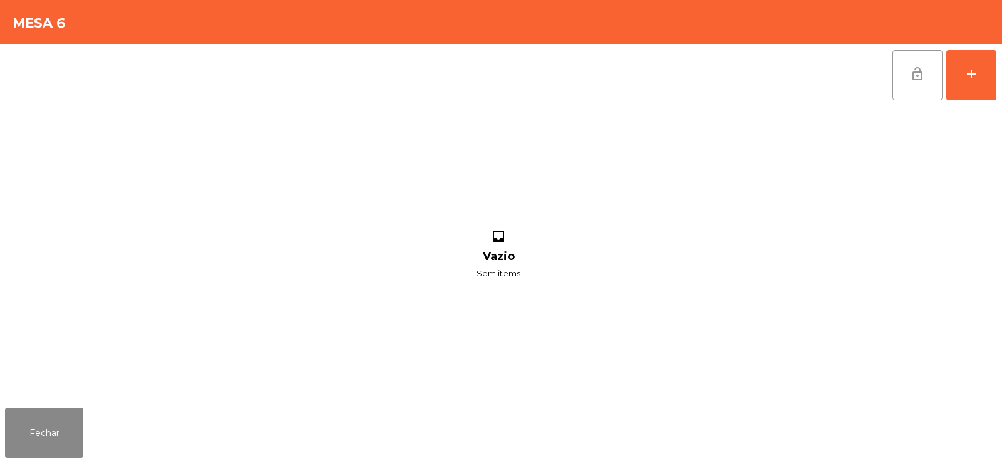
click at [926, 83] on button "lock_open" at bounding box center [918, 75] width 50 height 50
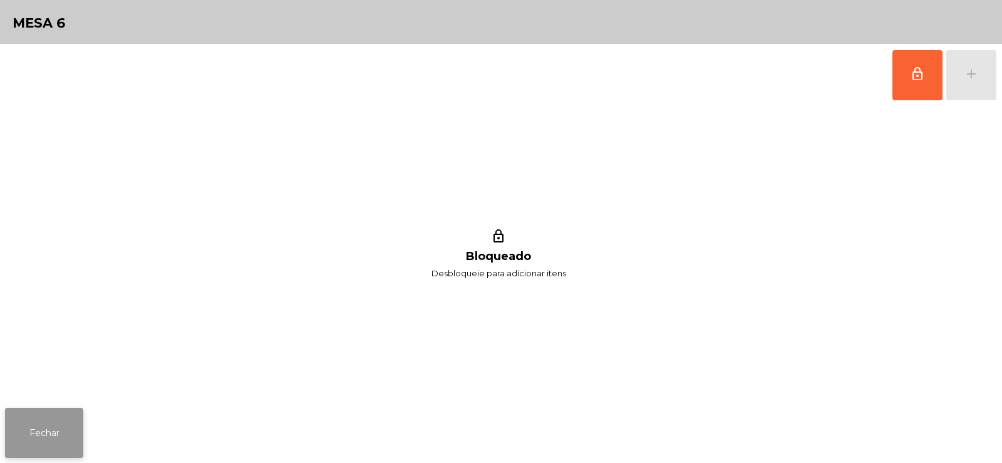
click at [49, 421] on button "Fechar" at bounding box center [44, 433] width 78 height 50
click at [914, 82] on button "lock_outline" at bounding box center [918, 75] width 50 height 50
click at [981, 71] on button "add" at bounding box center [971, 75] width 50 height 50
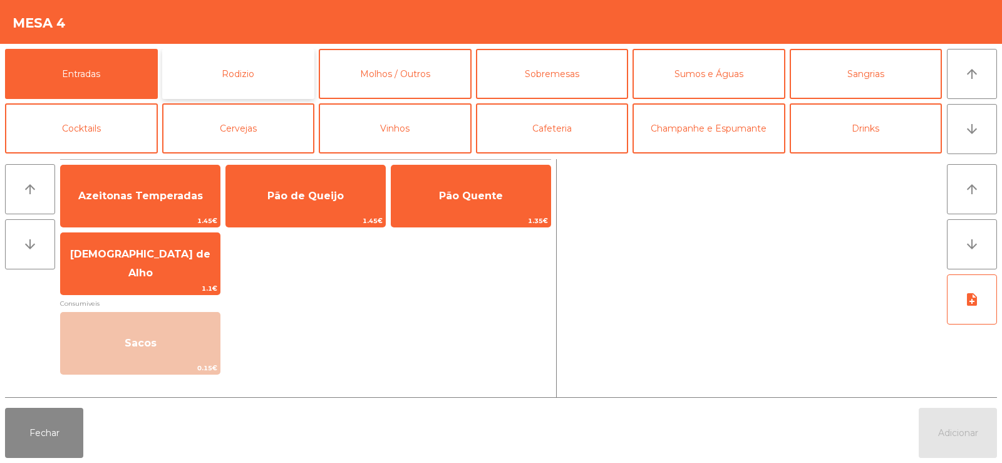
click at [297, 83] on button "Rodizio" at bounding box center [238, 74] width 153 height 50
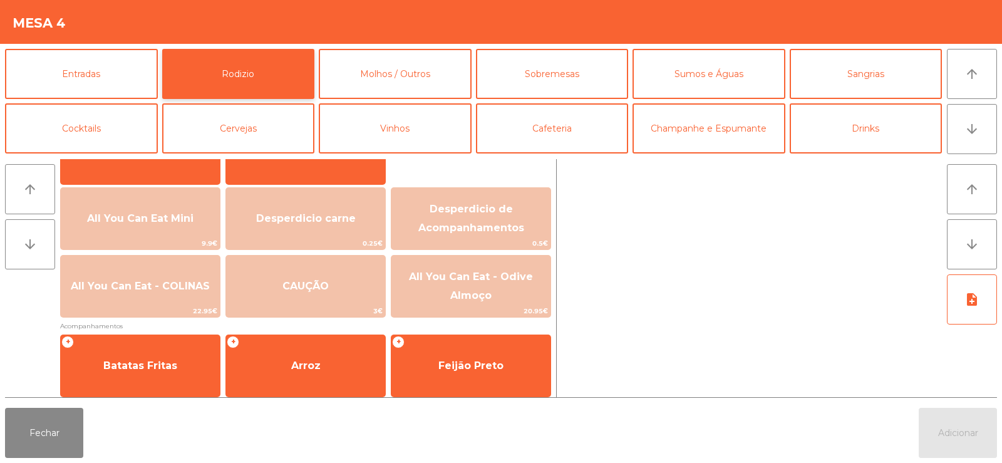
scroll to position [124, 0]
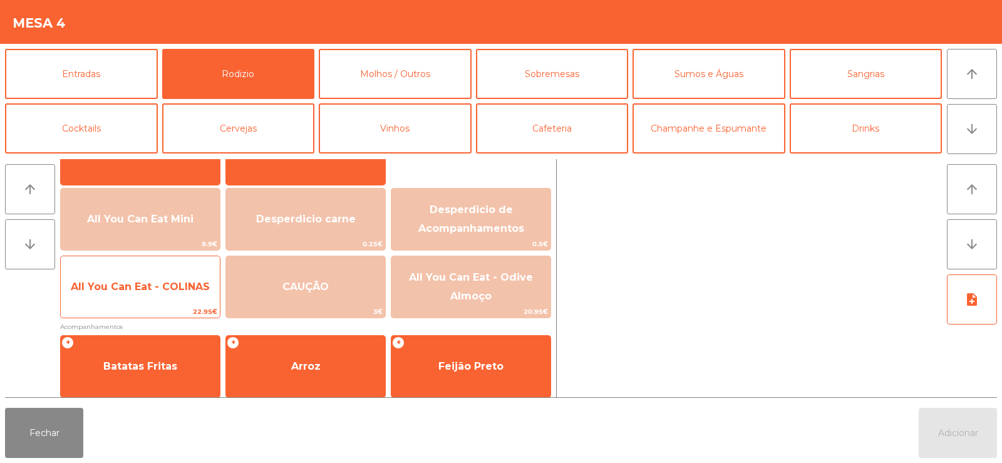
click at [145, 301] on span "All You Can Eat - COLINAS" at bounding box center [140, 287] width 159 height 34
click at [155, 293] on span "All You Can Eat - COLINAS" at bounding box center [140, 287] width 159 height 34
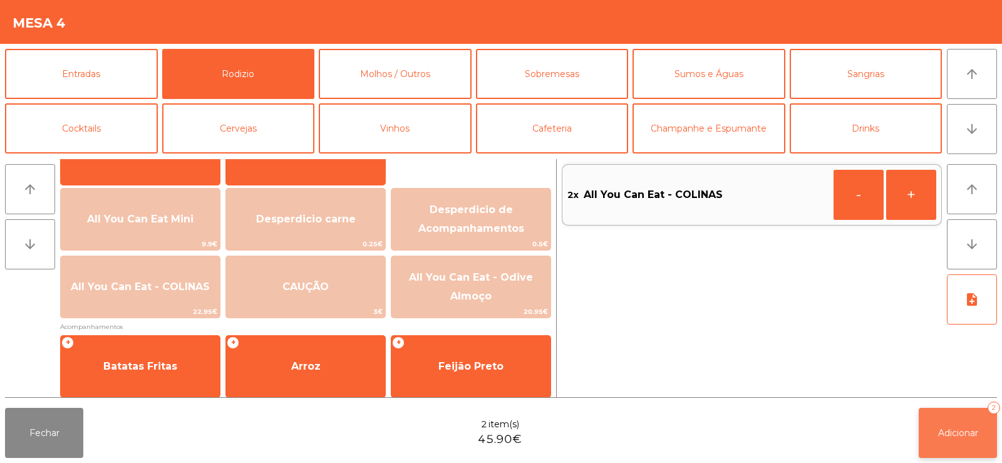
click at [934, 443] on button "Adicionar 2" at bounding box center [958, 433] width 78 height 50
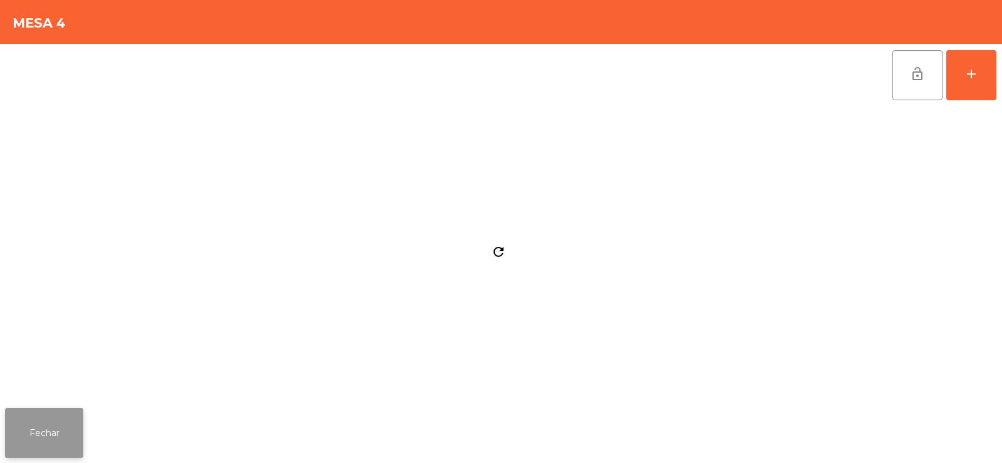
click at [61, 422] on button "Fechar" at bounding box center [44, 433] width 78 height 50
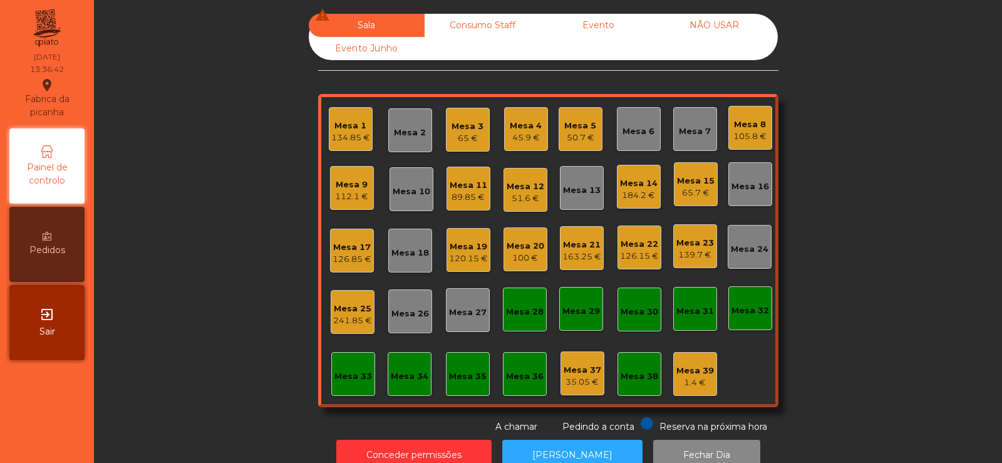
click at [473, 249] on div "Mesa 19" at bounding box center [468, 247] width 39 height 13
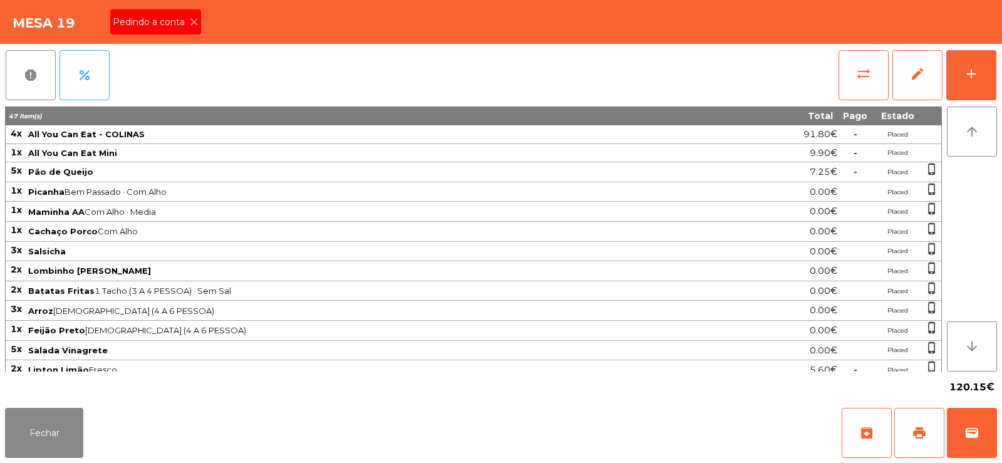
click at [187, 21] on span "Pedindo a conta" at bounding box center [151, 22] width 77 height 13
click at [919, 433] on span "print" at bounding box center [919, 432] width 15 height 15
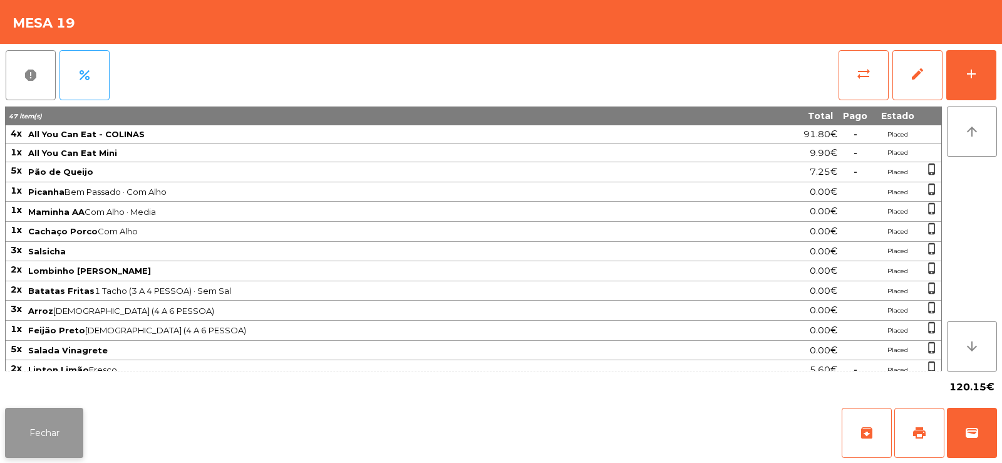
click at [29, 434] on button "Fechar" at bounding box center [44, 433] width 78 height 50
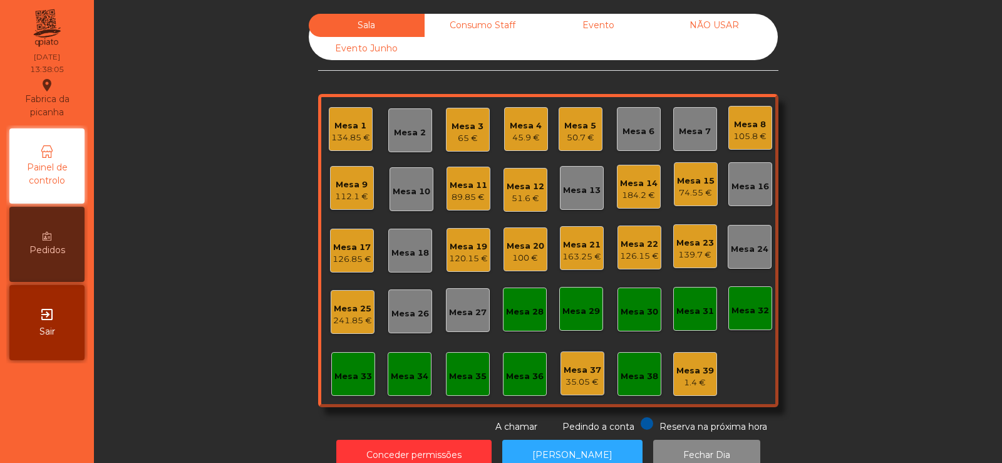
click at [691, 199] on div "Mesa 15 74.55 €" at bounding box center [696, 184] width 44 height 44
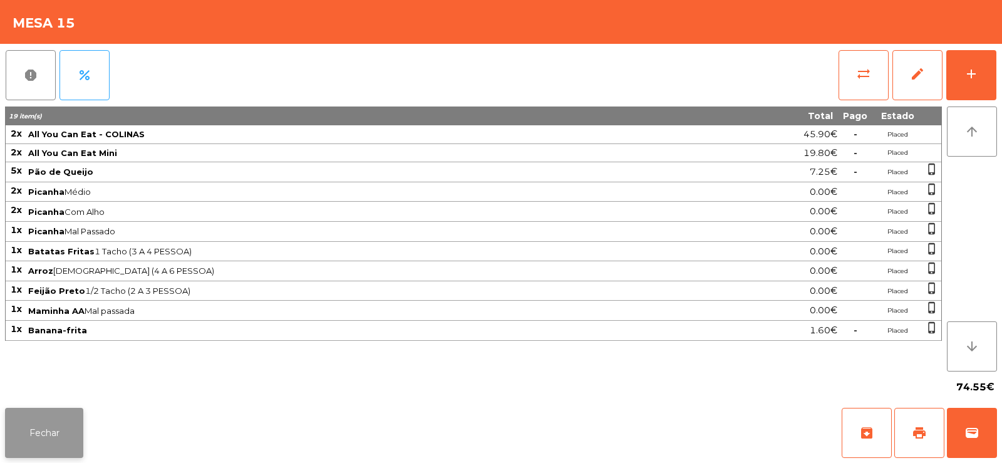
click at [50, 419] on button "Fechar" at bounding box center [44, 433] width 78 height 50
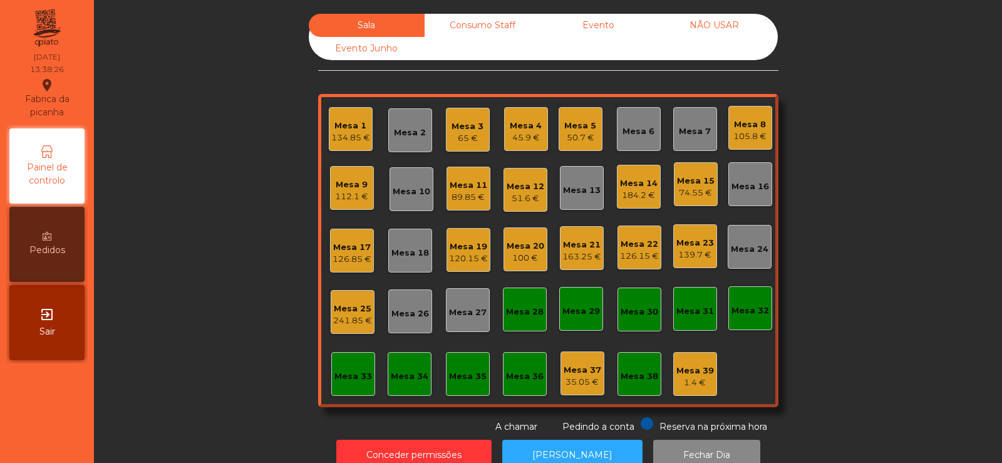
click at [471, 257] on div "120.15 €" at bounding box center [468, 258] width 39 height 13
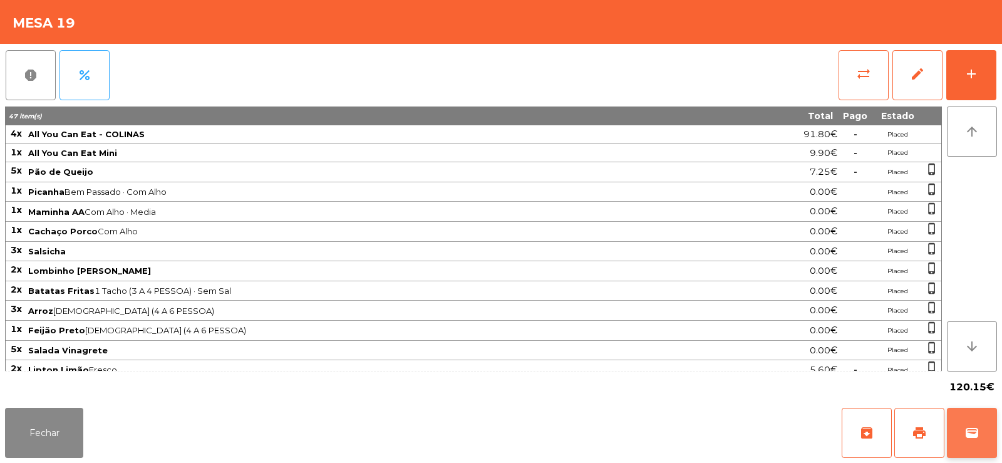
click at [975, 437] on span "wallet" at bounding box center [972, 432] width 15 height 15
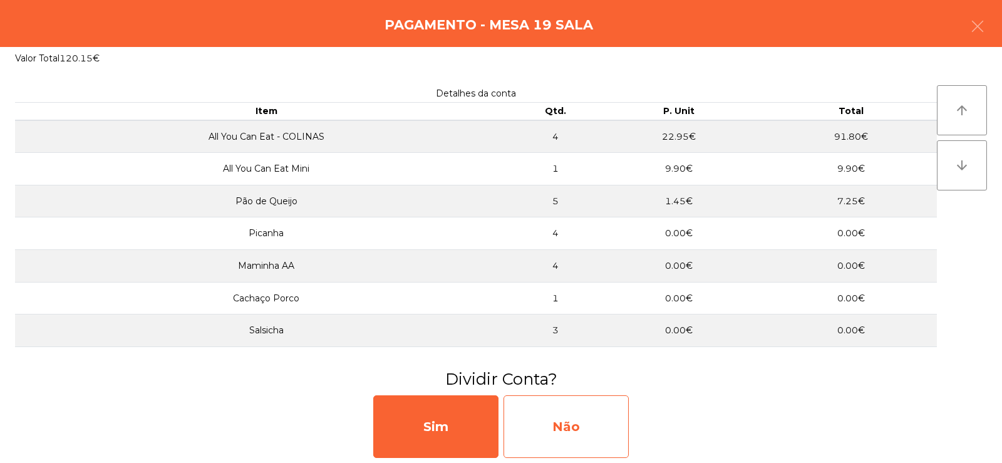
click at [552, 436] on div "Não" at bounding box center [566, 426] width 125 height 63
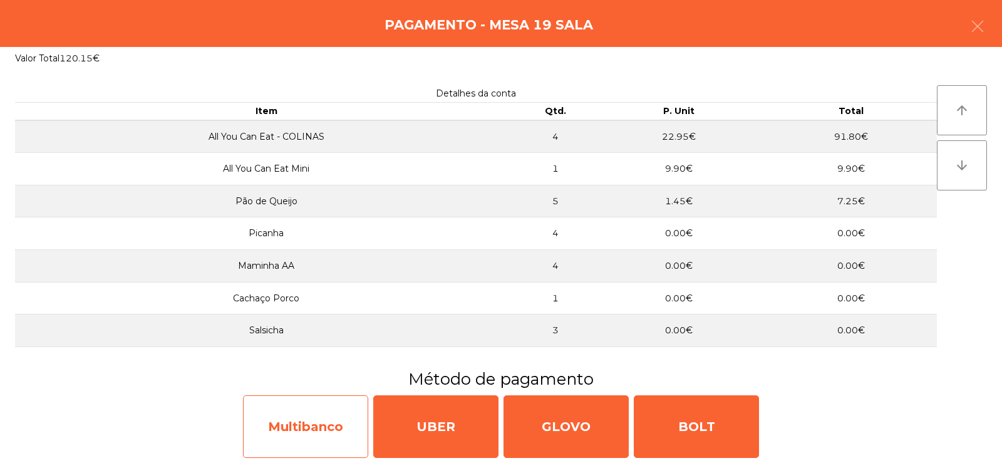
click at [325, 423] on div "Multibanco" at bounding box center [305, 426] width 125 height 63
select select "**"
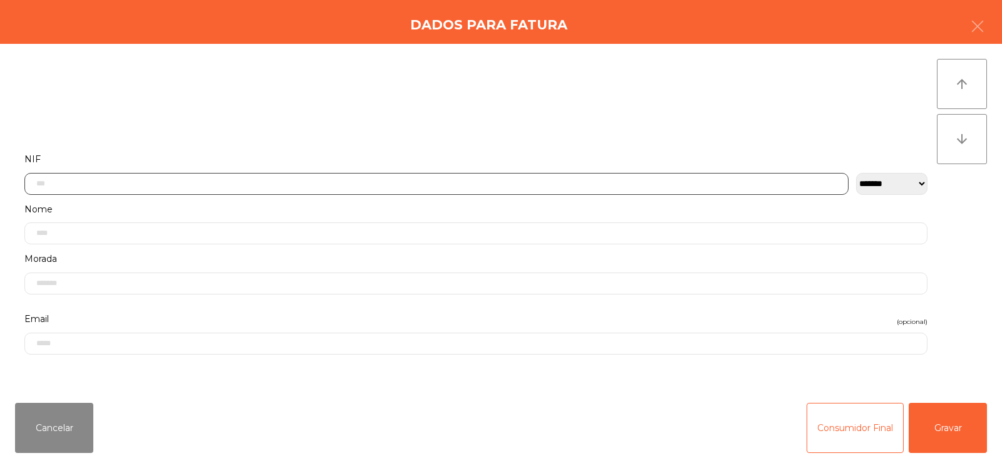
click at [393, 185] on input "text" at bounding box center [436, 184] width 824 height 22
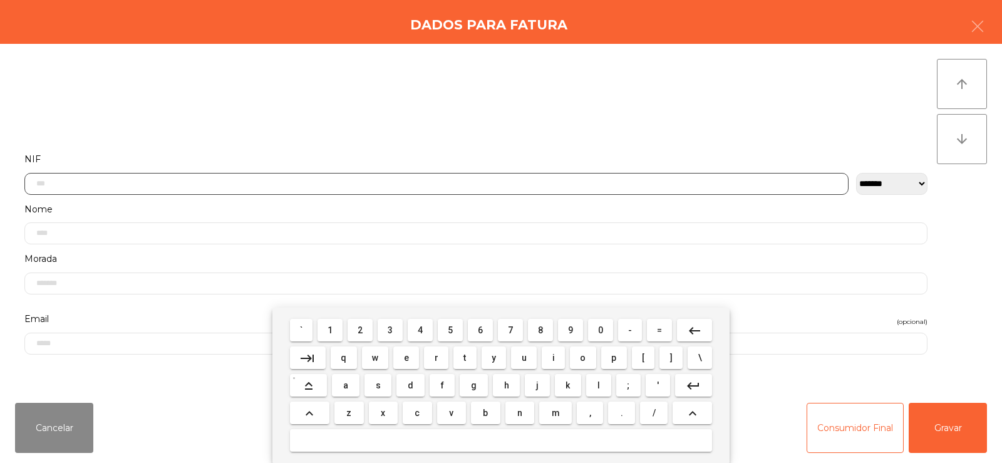
scroll to position [91, 0]
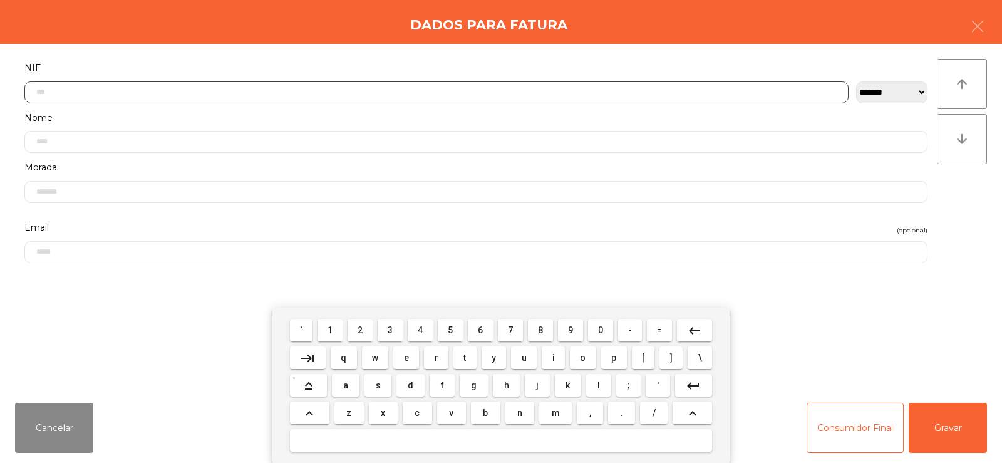
click at [361, 331] on span "2" at bounding box center [360, 330] width 5 height 10
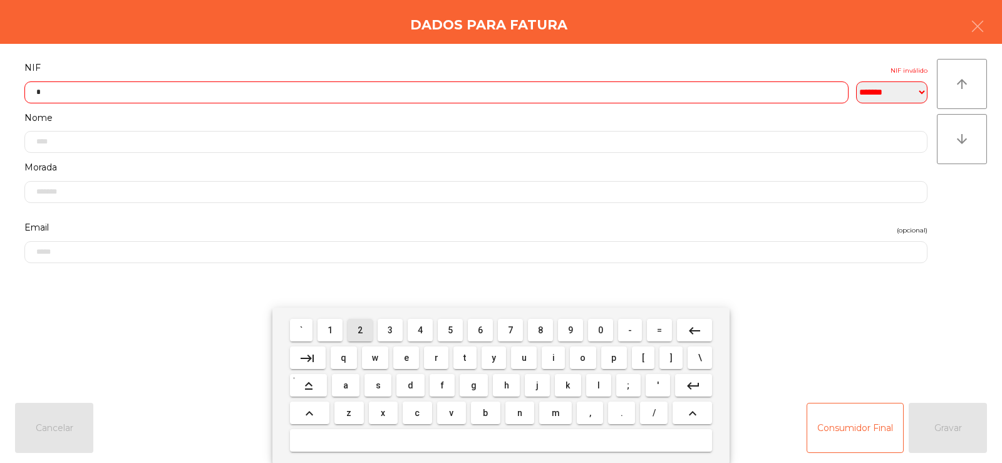
click at [391, 329] on span "3" at bounding box center [390, 330] width 5 height 10
click at [361, 329] on span "2" at bounding box center [360, 330] width 5 height 10
click at [480, 332] on span "6" at bounding box center [480, 330] width 5 height 10
click at [540, 329] on span "8" at bounding box center [540, 330] width 5 height 10
click at [571, 329] on span "9" at bounding box center [570, 330] width 5 height 10
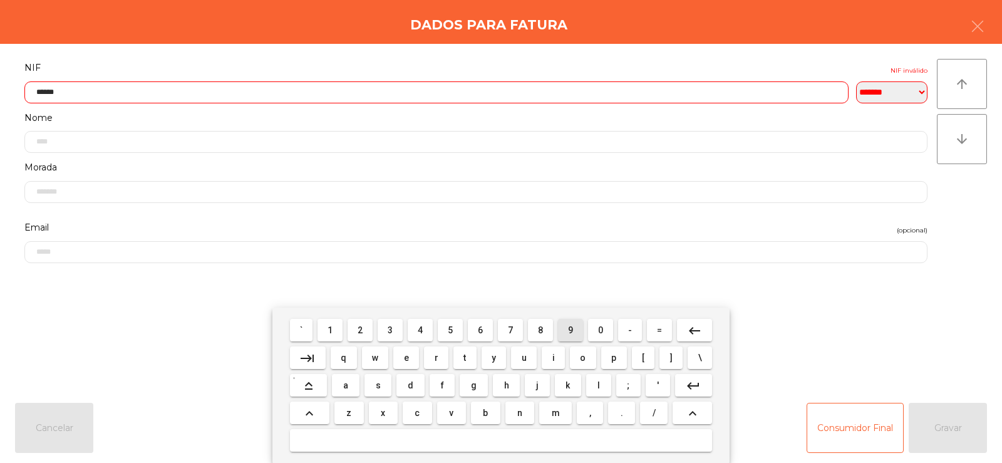
click at [570, 333] on span "9" at bounding box center [570, 330] width 5 height 10
click at [480, 332] on span "6" at bounding box center [480, 330] width 5 height 10
click at [363, 330] on span "2" at bounding box center [360, 330] width 5 height 10
type input "*********"
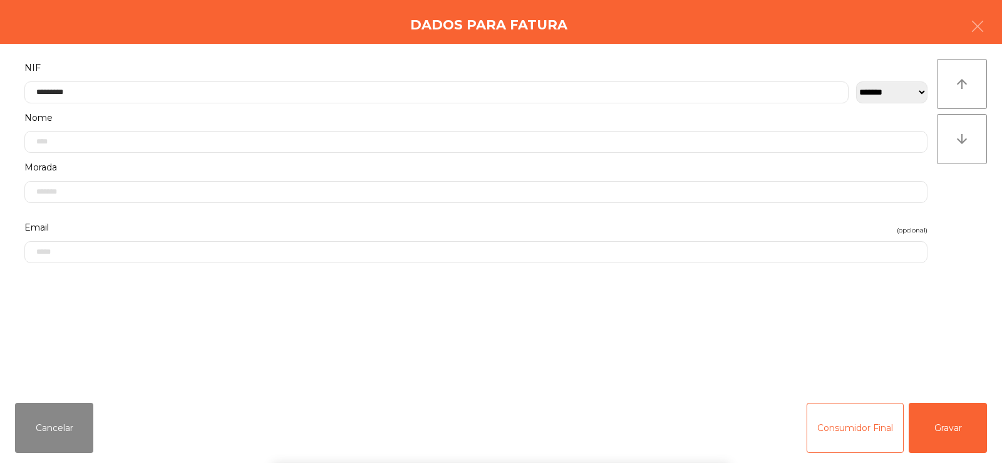
click at [948, 433] on div "` 1 2 3 4 5 6 7 8 9 0 - = keyboard_backspace keyboard_tab q w e r t y u i o p […" at bounding box center [501, 385] width 1002 height 155
click at [943, 434] on button "Gravar" at bounding box center [948, 428] width 78 height 50
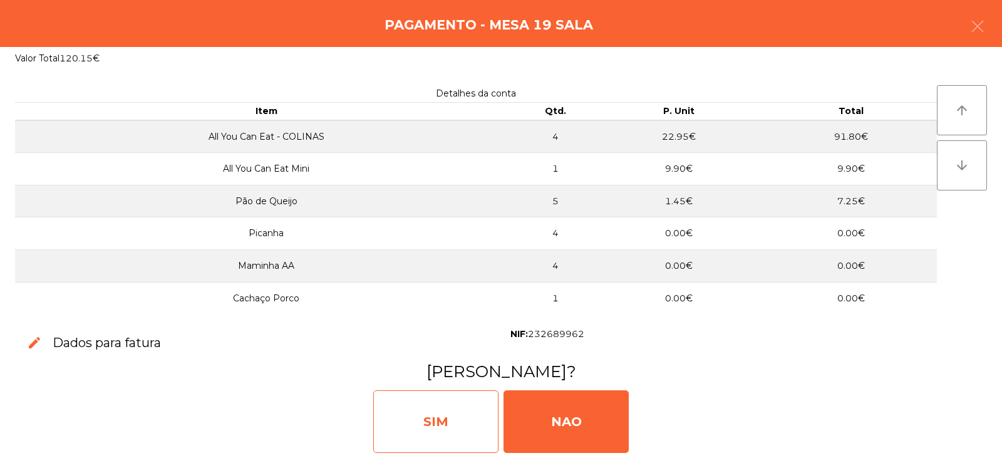
click at [467, 429] on div "SIM" at bounding box center [435, 421] width 125 height 63
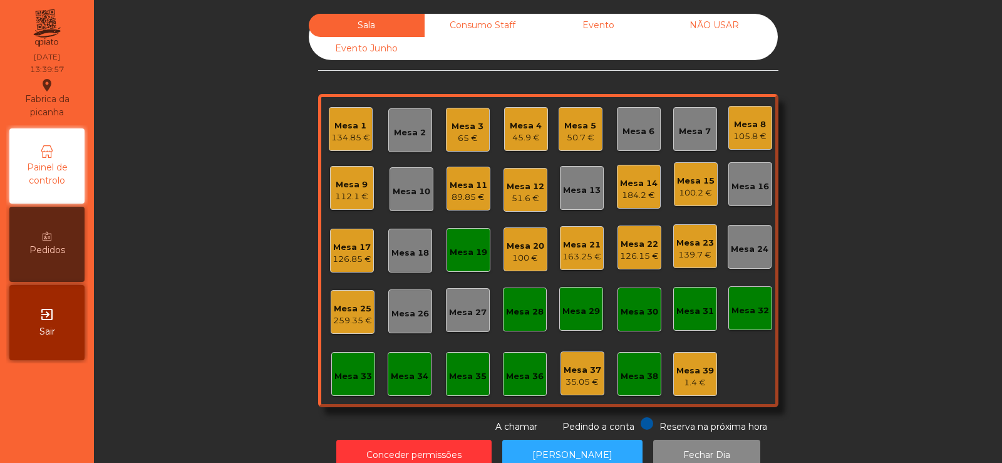
click at [467, 261] on div "Mesa 19" at bounding box center [469, 250] width 44 height 44
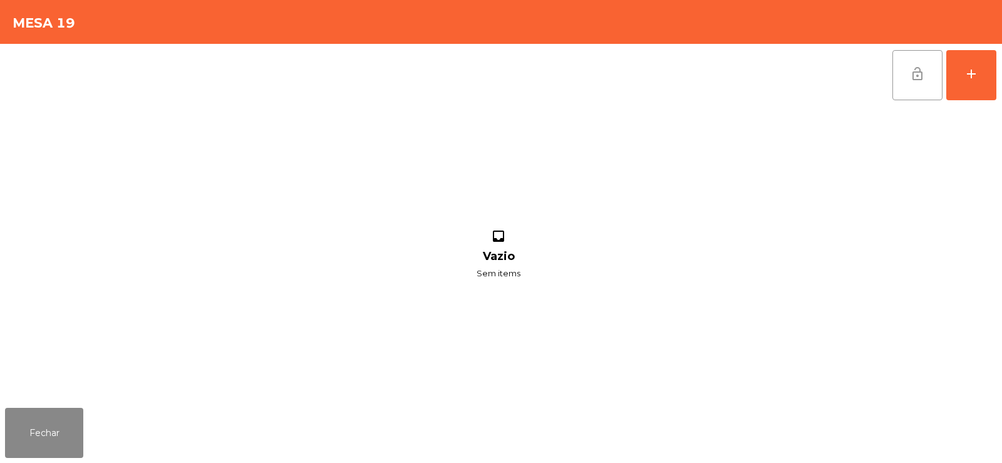
click at [917, 82] on button "lock_open" at bounding box center [918, 75] width 50 height 50
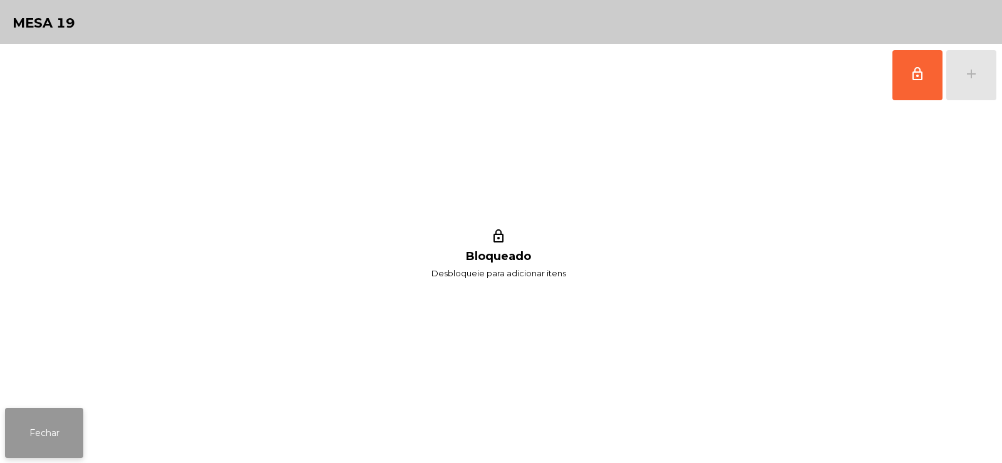
click at [48, 430] on button "Fechar" at bounding box center [44, 433] width 78 height 50
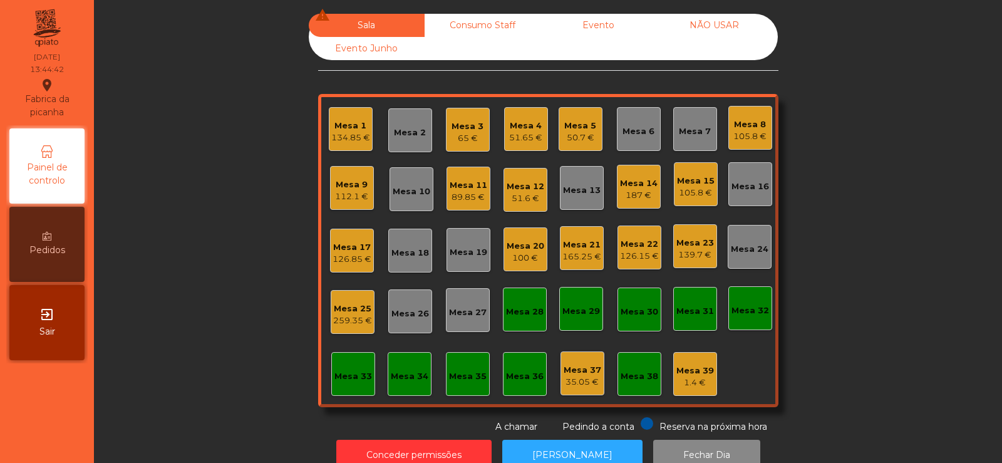
click at [331, 142] on div "134.85 €" at bounding box center [350, 138] width 39 height 13
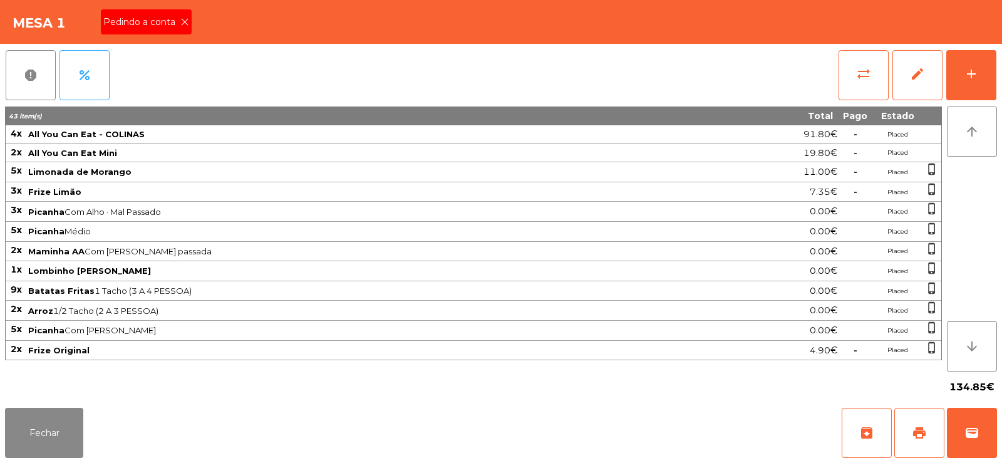
click at [184, 20] on icon at bounding box center [184, 22] width 9 height 9
click at [919, 438] on span "print" at bounding box center [919, 432] width 15 height 15
click at [987, 412] on button "wallet" at bounding box center [972, 433] width 50 height 50
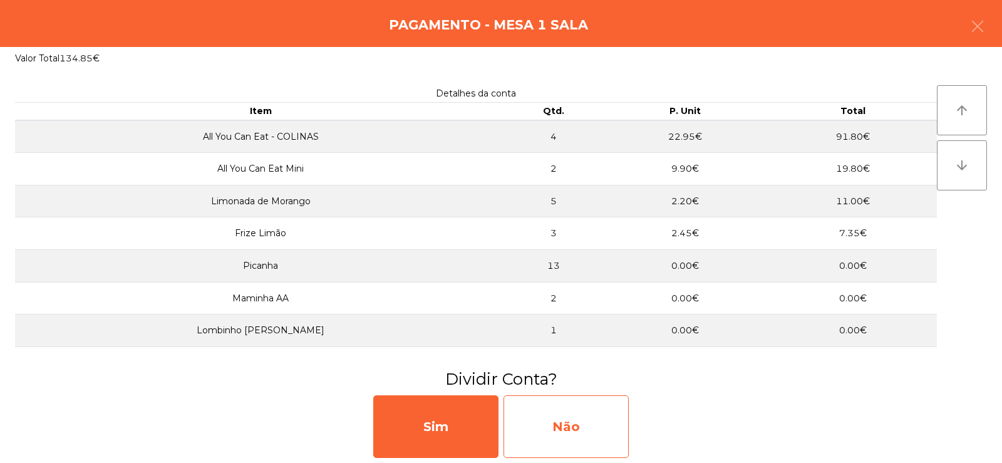
click at [584, 413] on div "Não" at bounding box center [566, 426] width 125 height 63
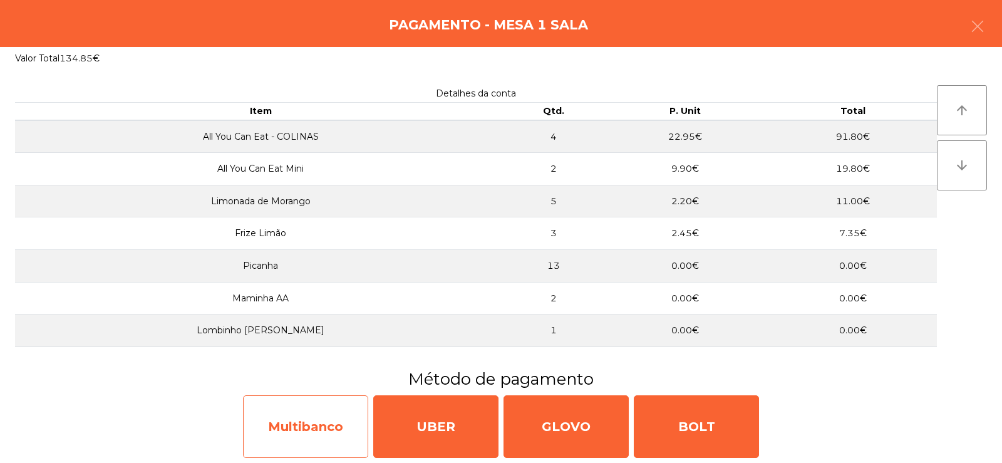
click at [298, 427] on div "Multibanco" at bounding box center [305, 426] width 125 height 63
select select "**"
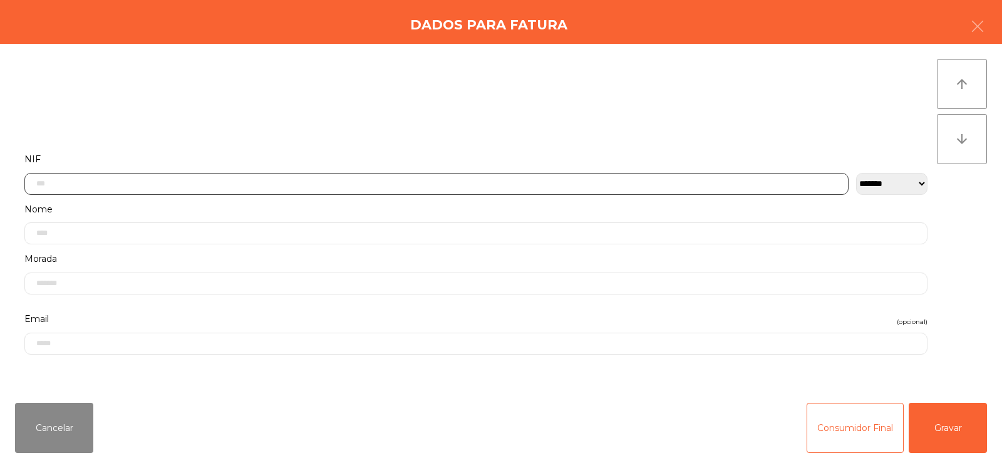
click at [161, 183] on input "text" at bounding box center [436, 184] width 824 height 22
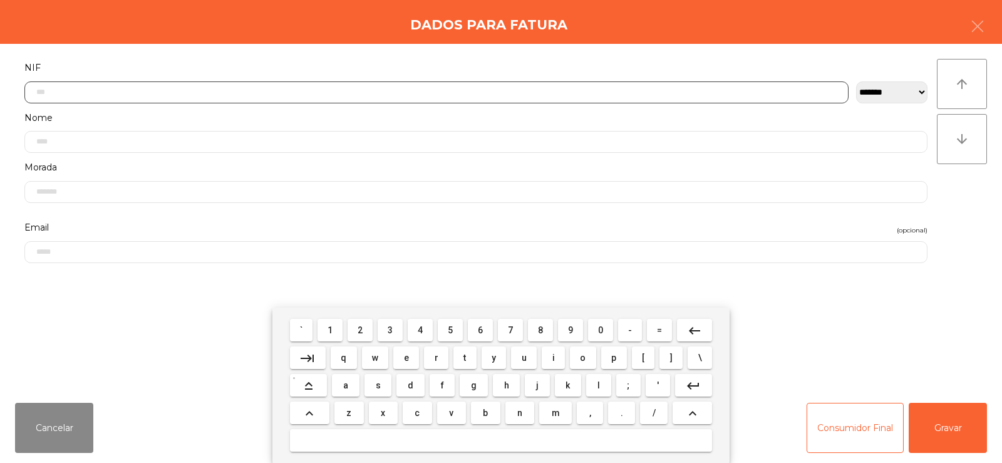
click at [450, 329] on span "5" at bounding box center [450, 330] width 5 height 10
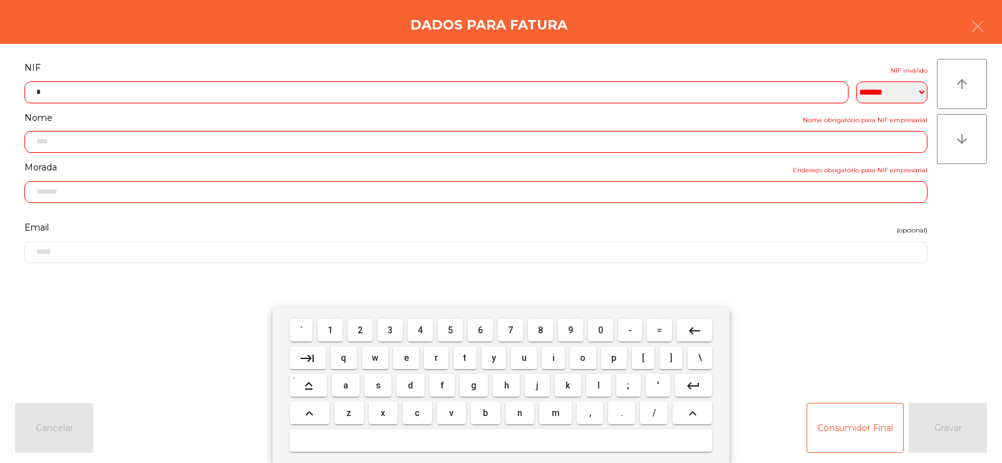
click at [601, 329] on span "0" at bounding box center [600, 330] width 5 height 10
click at [448, 326] on span "5" at bounding box center [450, 330] width 5 height 10
click at [420, 330] on span "4" at bounding box center [420, 330] width 5 height 10
click at [598, 326] on span "0" at bounding box center [600, 330] width 5 height 10
click at [452, 329] on span "5" at bounding box center [450, 330] width 5 height 10
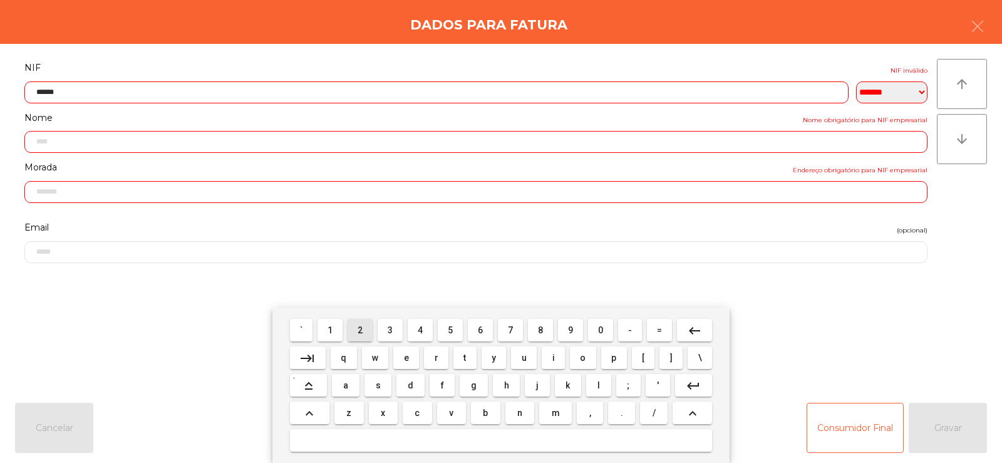
click at [353, 333] on button "2" at bounding box center [360, 330] width 25 height 23
click at [422, 326] on span "4" at bounding box center [420, 330] width 5 height 10
click at [450, 330] on span "5" at bounding box center [450, 330] width 5 height 10
type input "*********"
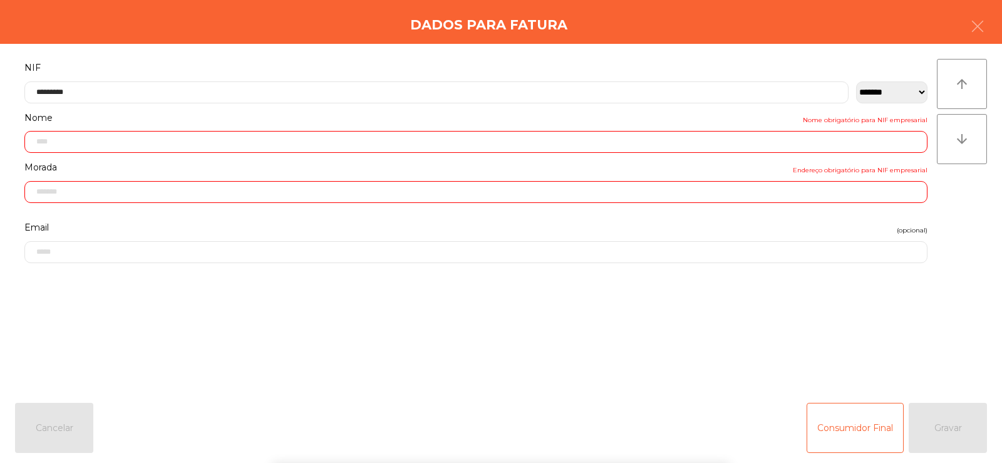
click at [891, 370] on div "` 1 2 3 4 5 6 7 8 9 0 - = keyboard_backspace keyboard_tab q w e r t y u i o p […" at bounding box center [501, 385] width 1002 height 155
click at [951, 432] on div "Consumidor Final Gravar" at bounding box center [897, 428] width 180 height 50
click at [946, 434] on div "Consumidor Final Gravar" at bounding box center [897, 428] width 180 height 50
type input "**********"
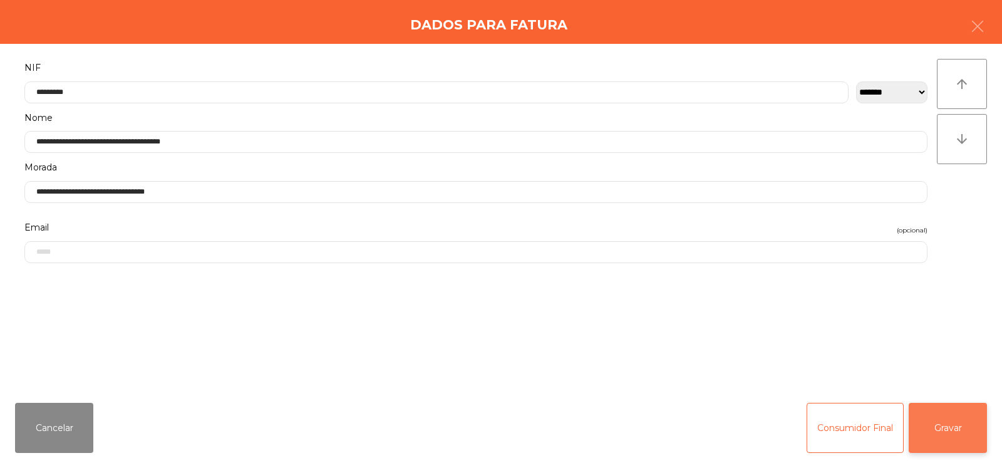
click at [943, 423] on button "Gravar" at bounding box center [948, 428] width 78 height 50
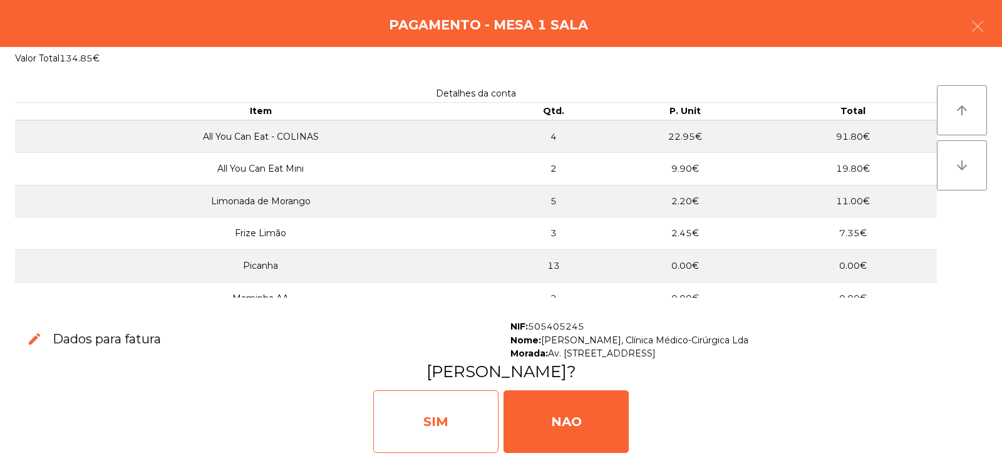
click at [437, 414] on div "SIM" at bounding box center [435, 421] width 125 height 63
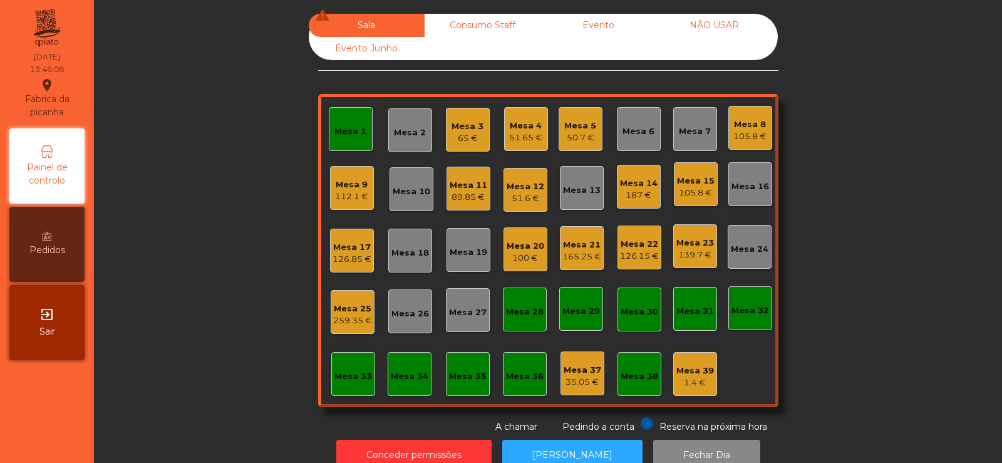
click at [572, 138] on div "50.7 €" at bounding box center [580, 138] width 32 height 13
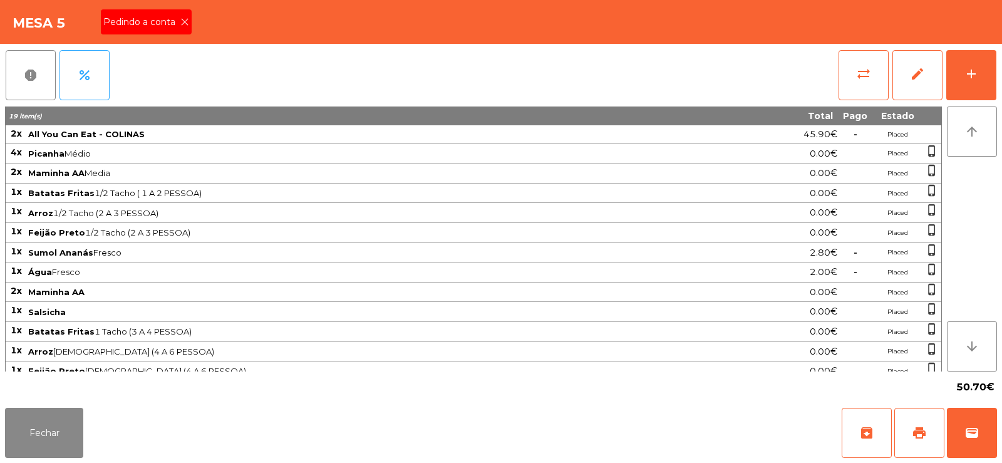
click at [182, 31] on div "Pedindo a conta" at bounding box center [146, 21] width 91 height 25
click at [914, 442] on button "print" at bounding box center [919, 433] width 50 height 50
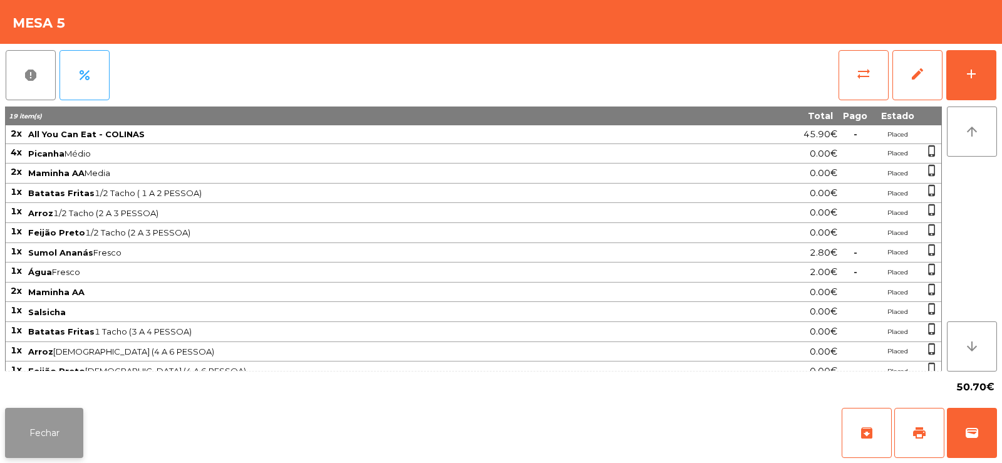
click at [35, 442] on button "Fechar" at bounding box center [44, 433] width 78 height 50
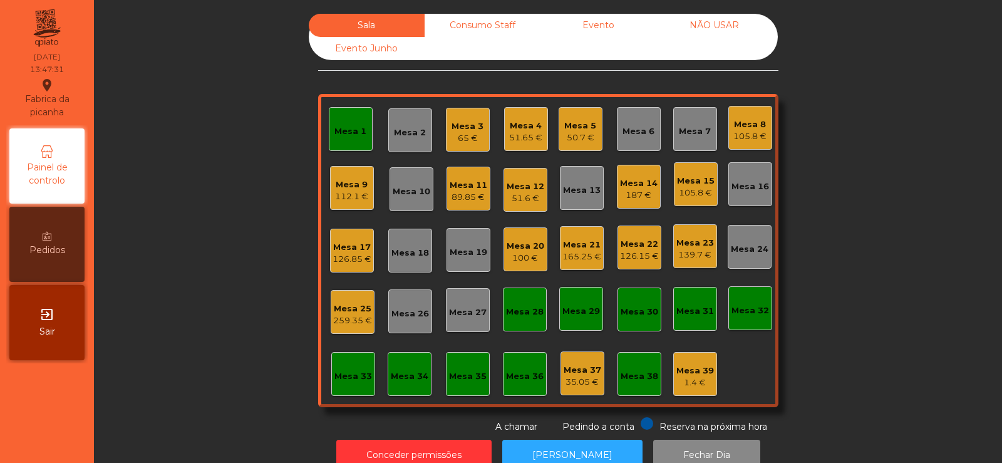
click at [578, 130] on div "Mesa 5" at bounding box center [580, 126] width 32 height 13
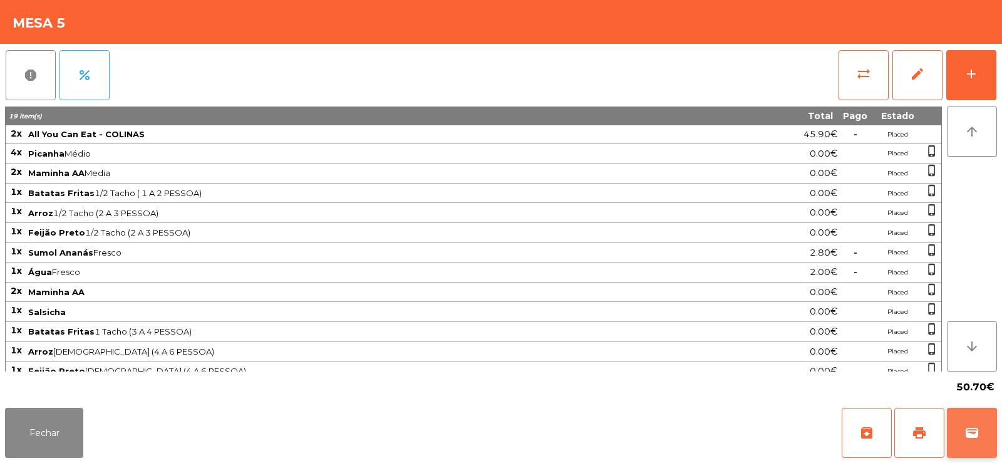
click at [969, 433] on span "wallet" at bounding box center [972, 432] width 15 height 15
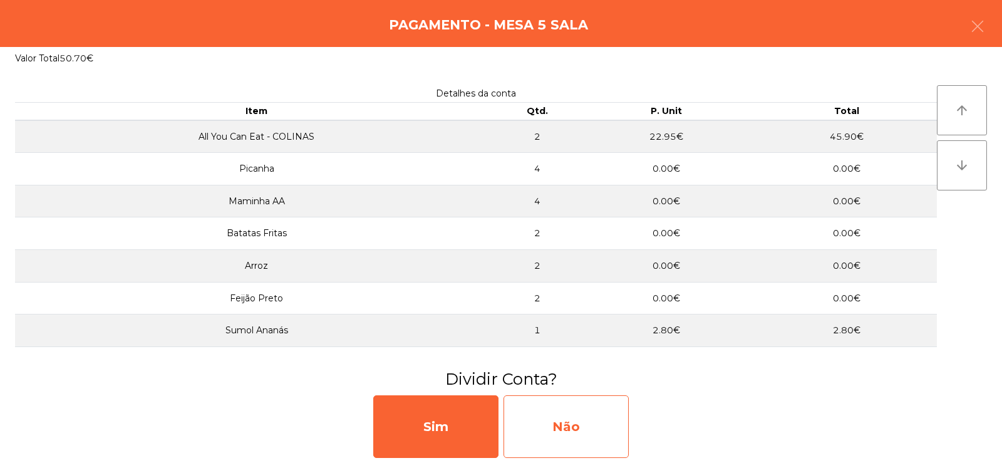
click at [571, 418] on div "Não" at bounding box center [566, 426] width 125 height 63
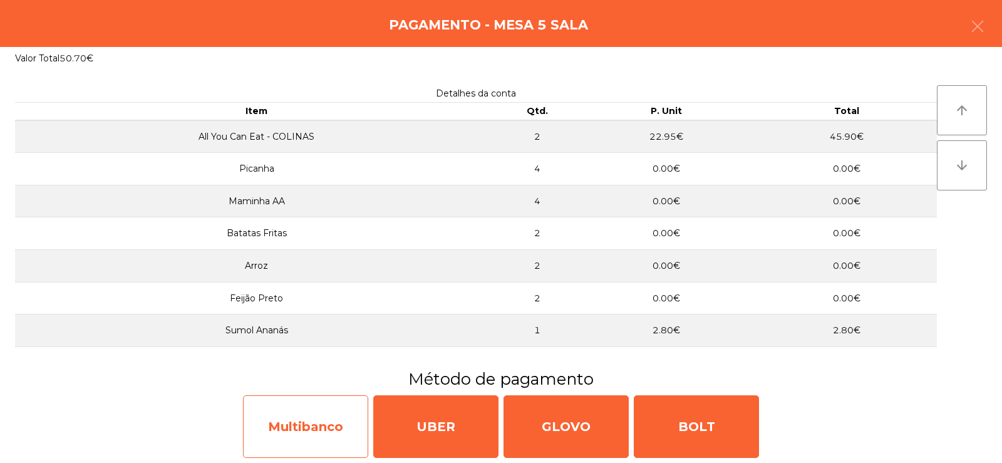
click at [274, 416] on div "Multibanco" at bounding box center [305, 426] width 125 height 63
select select "**"
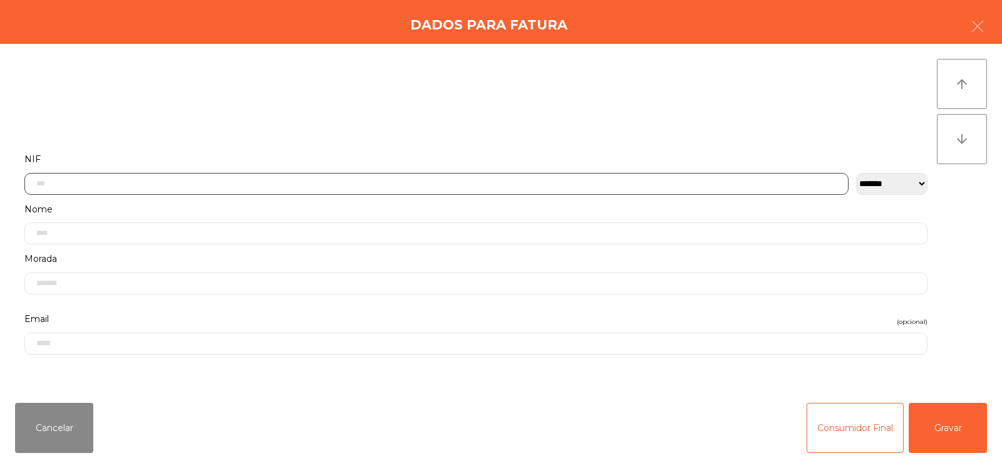
click at [397, 184] on input "text" at bounding box center [436, 184] width 824 height 22
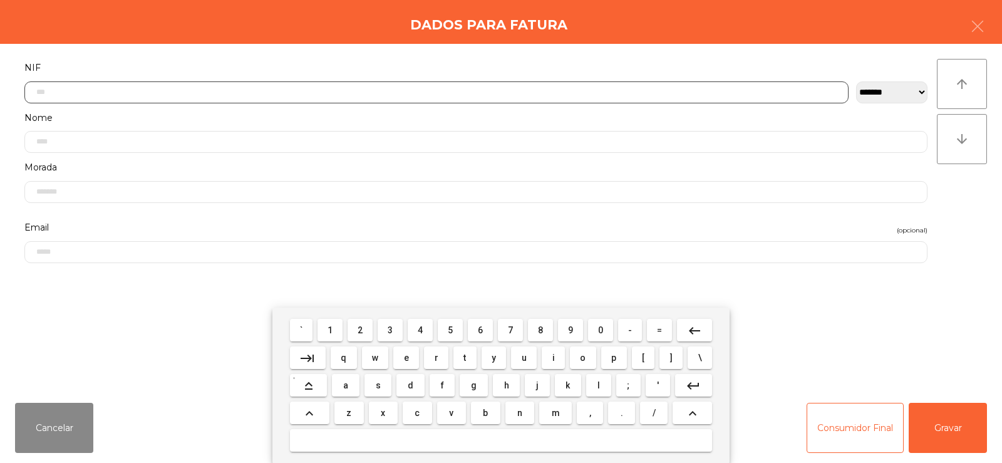
click at [361, 329] on span "2" at bounding box center [360, 330] width 5 height 10
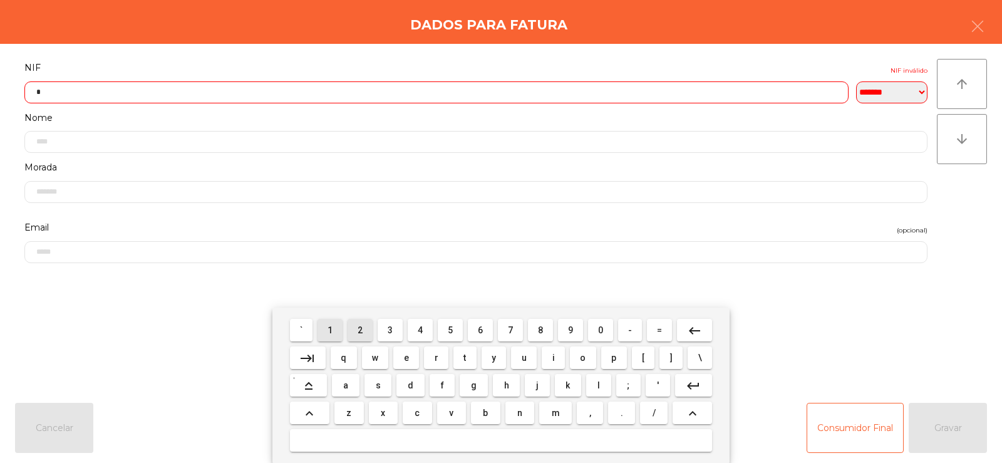
click at [331, 330] on span "1" at bounding box center [330, 330] width 5 height 10
click at [422, 333] on span "4" at bounding box center [420, 330] width 5 height 10
click at [360, 329] on span "2" at bounding box center [360, 330] width 5 height 10
click at [420, 329] on span "4" at bounding box center [420, 330] width 5 height 10
click at [419, 328] on span "4" at bounding box center [420, 330] width 5 height 10
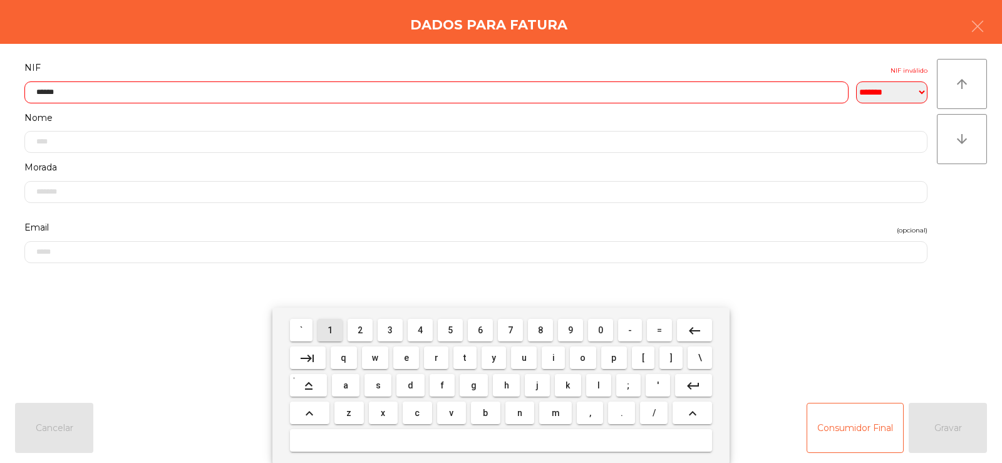
click at [331, 325] on span "1" at bounding box center [330, 330] width 5 height 10
click at [420, 329] on span "4" at bounding box center [420, 330] width 5 height 10
click at [541, 332] on span "8" at bounding box center [540, 330] width 5 height 10
type input "*********"
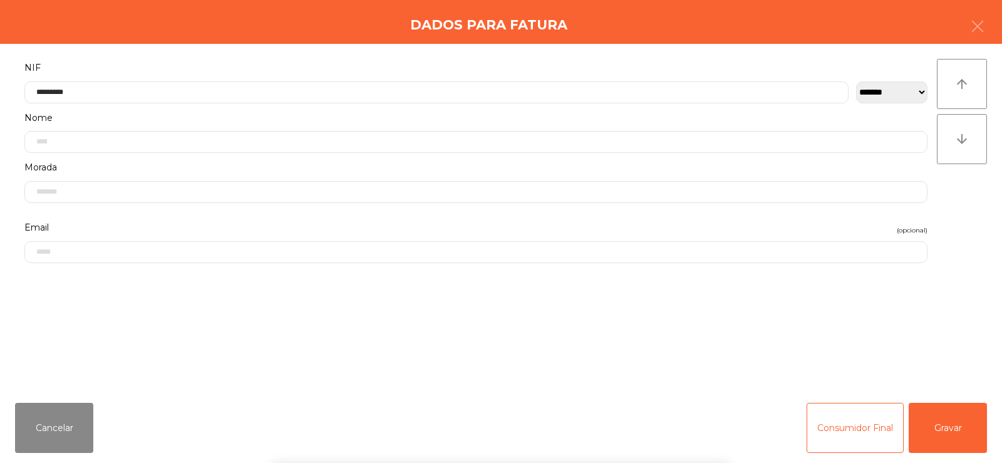
click at [948, 335] on div "` 1 2 3 4 5 6 7 8 9 0 - = keyboard_backspace keyboard_tab q w e r t y u i o p […" at bounding box center [501, 385] width 1002 height 155
click at [955, 432] on button "Gravar" at bounding box center [948, 428] width 78 height 50
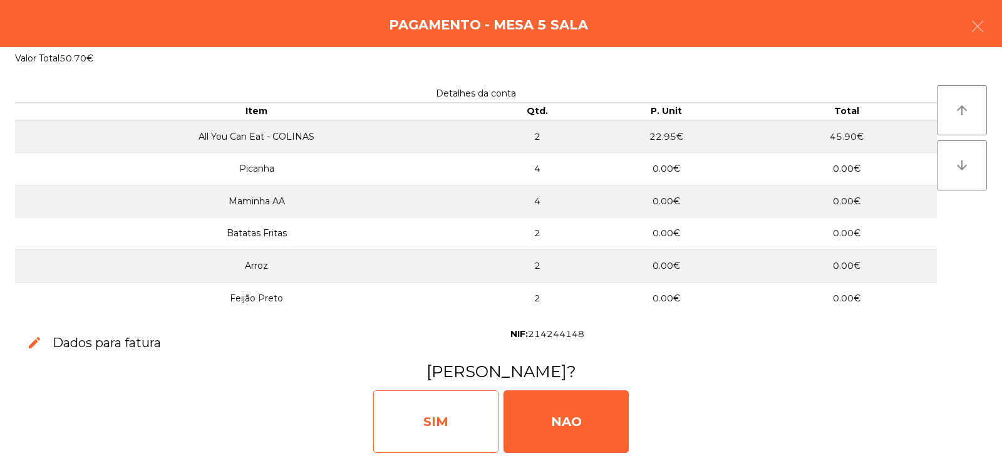
click at [458, 422] on div "SIM" at bounding box center [435, 421] width 125 height 63
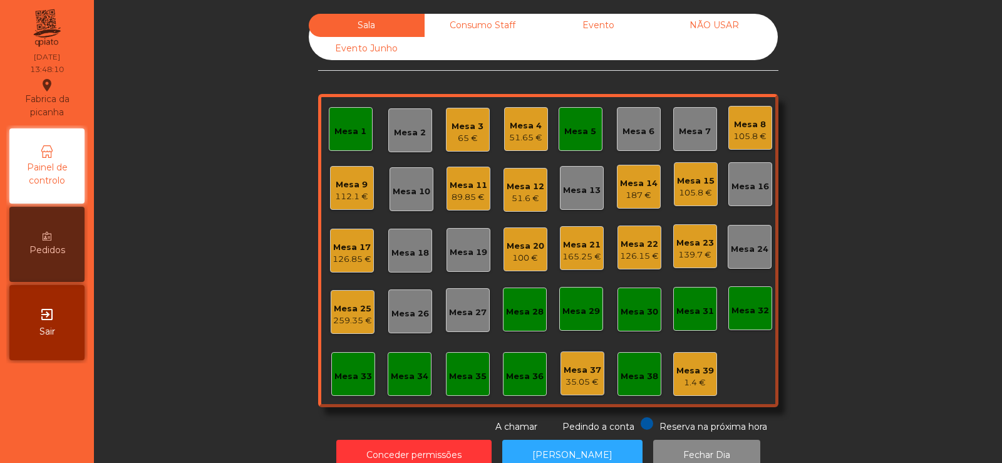
click at [635, 246] on div "Mesa 22" at bounding box center [639, 244] width 39 height 13
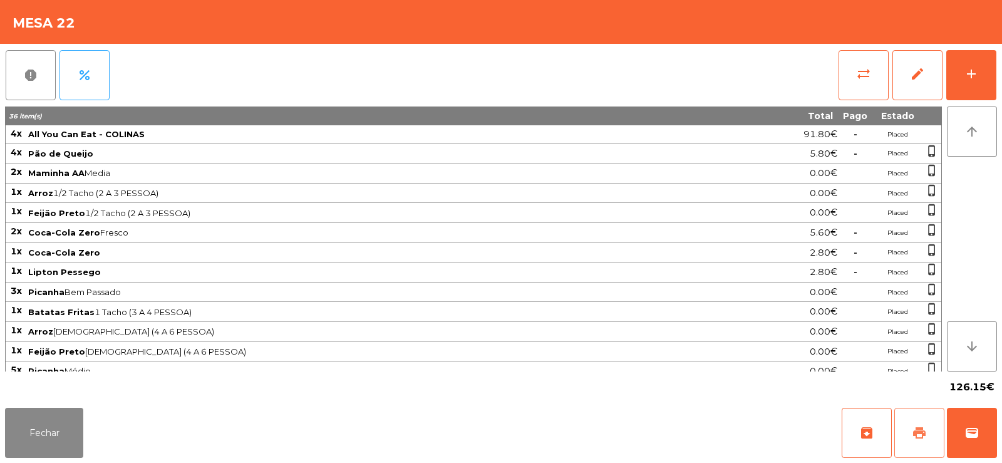
click at [931, 427] on button "print" at bounding box center [919, 433] width 50 height 50
click at [30, 432] on button "Fechar" at bounding box center [44, 433] width 78 height 50
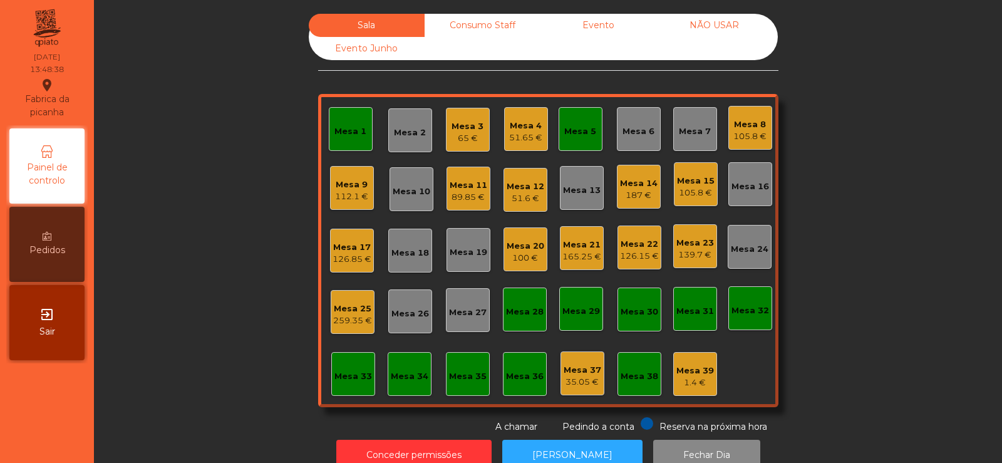
scroll to position [31, 0]
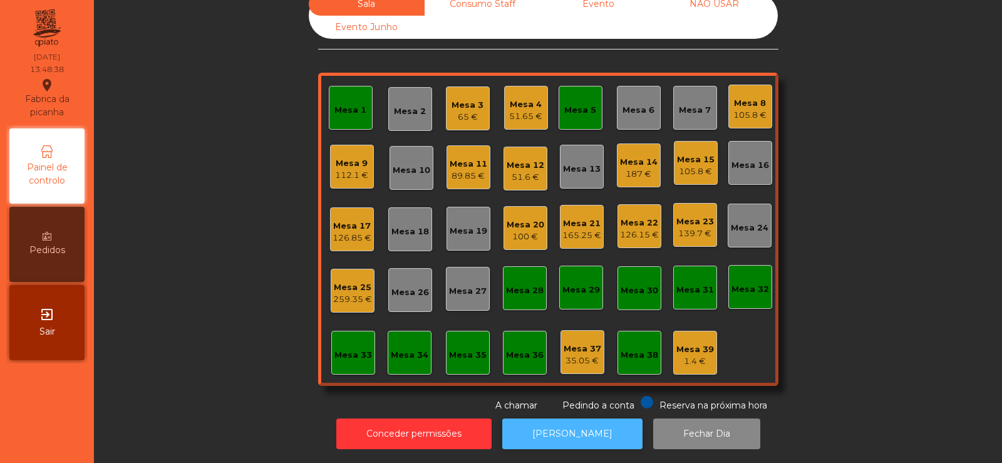
click at [544, 429] on button "[PERSON_NAME]" at bounding box center [572, 433] width 140 height 31
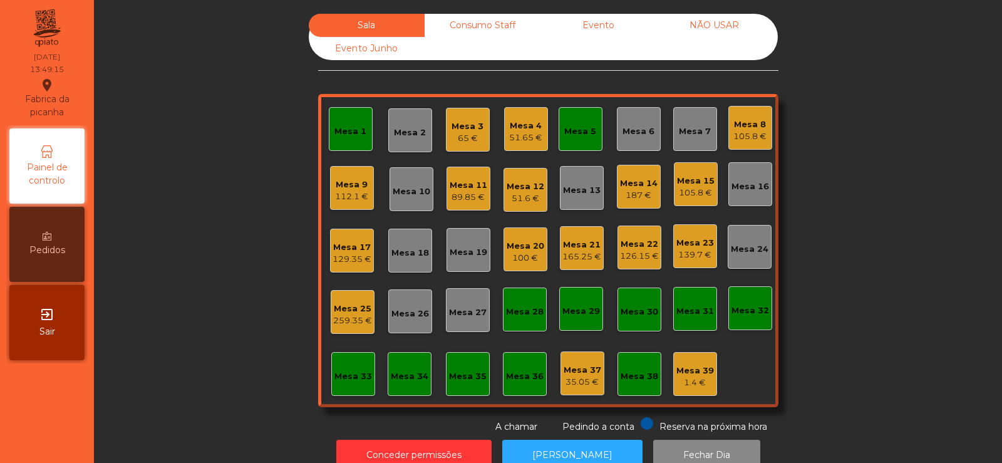
click at [579, 128] on div "Mesa 5" at bounding box center [580, 131] width 32 height 13
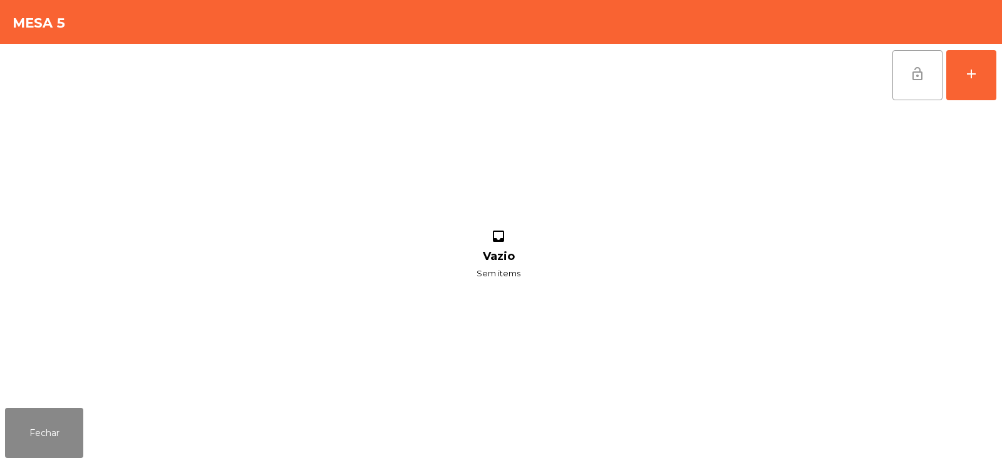
click at [904, 70] on button "lock_open" at bounding box center [918, 75] width 50 height 50
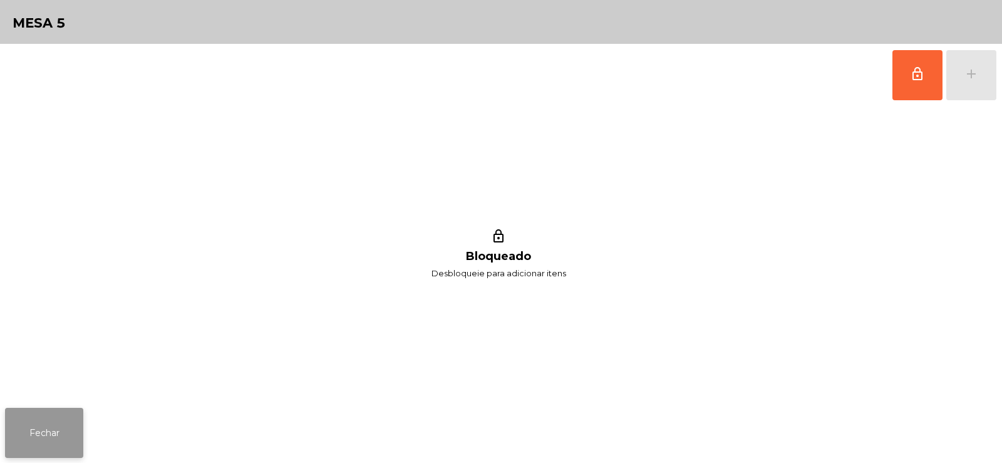
click at [63, 435] on button "Fechar" at bounding box center [44, 433] width 78 height 50
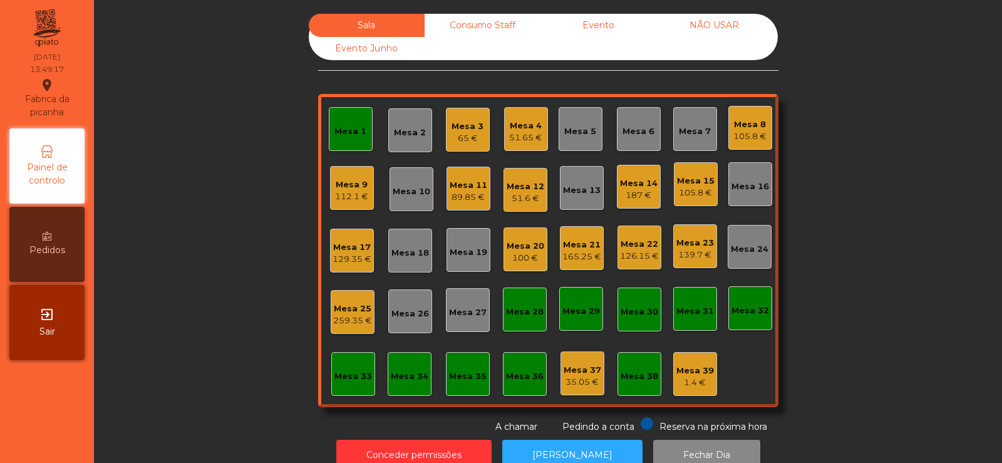
click at [349, 136] on div "Mesa 1" at bounding box center [350, 131] width 32 height 13
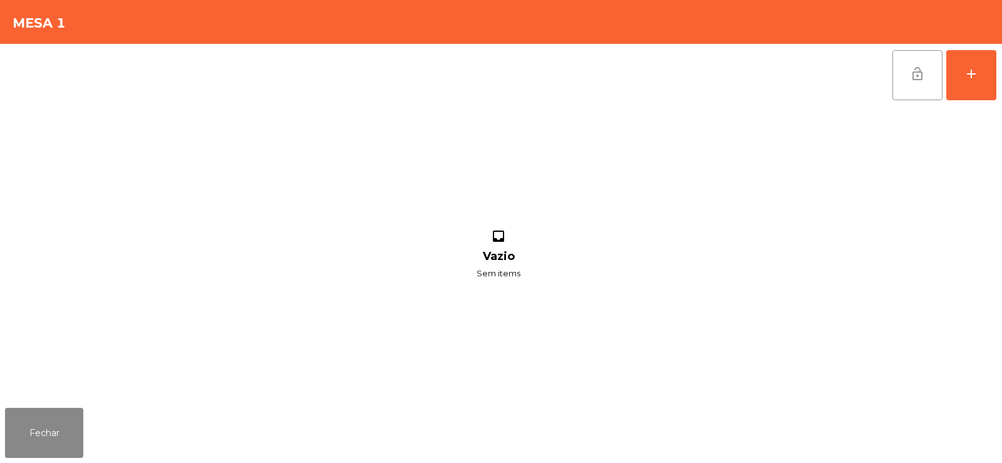
click at [898, 78] on button "lock_open" at bounding box center [918, 75] width 50 height 50
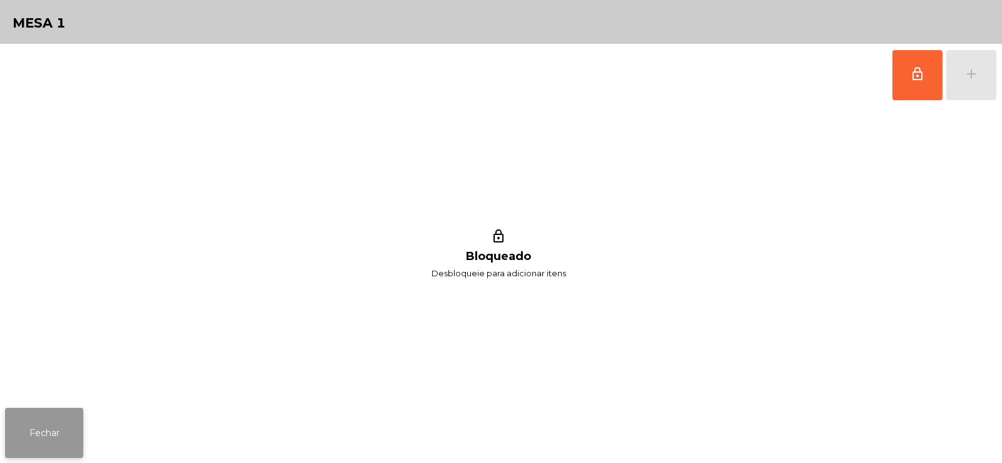
click at [34, 440] on button "Fechar" at bounding box center [44, 433] width 78 height 50
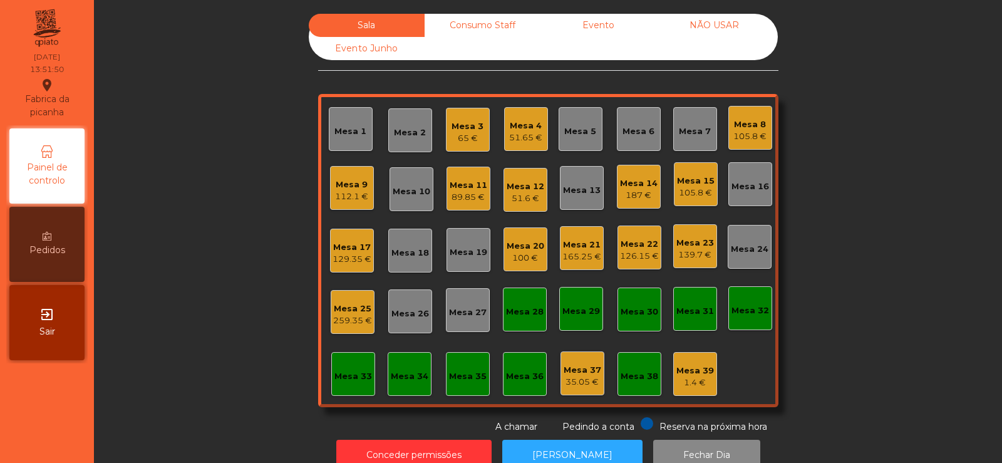
click at [698, 249] on div "139.7 €" at bounding box center [695, 255] width 38 height 13
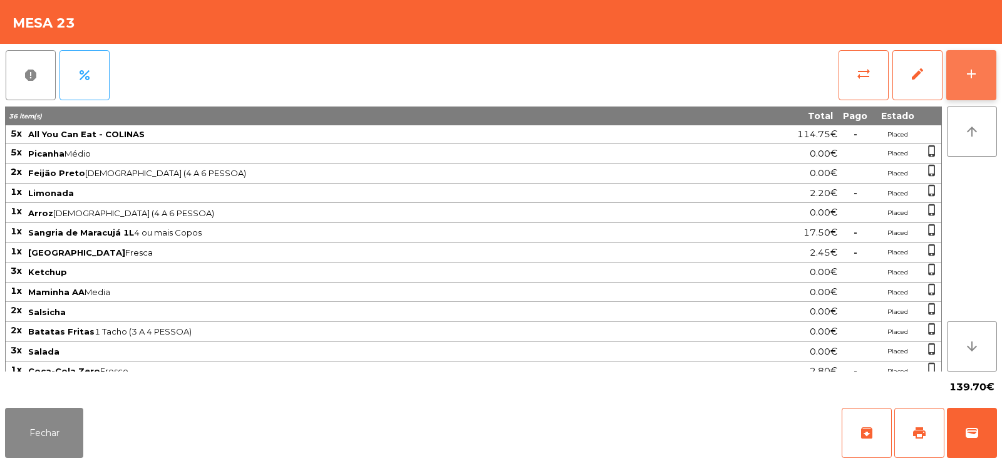
click at [972, 85] on button "add" at bounding box center [971, 75] width 50 height 50
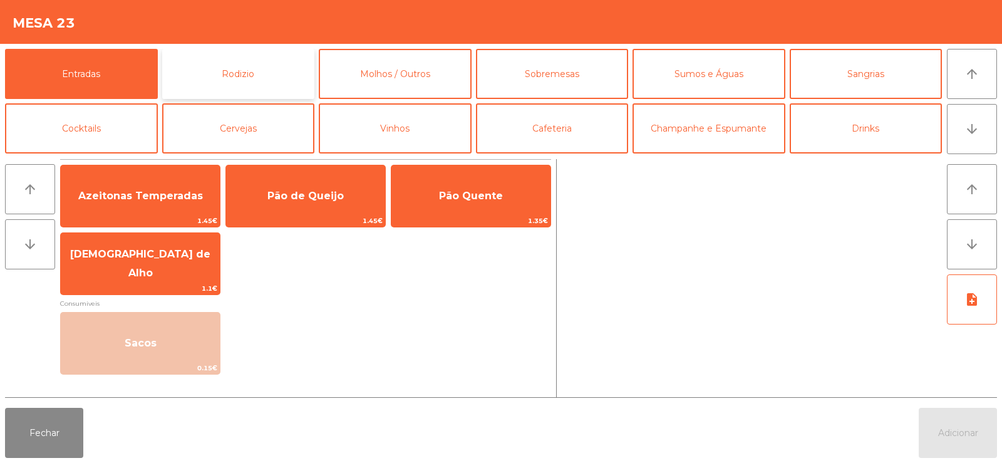
click at [273, 70] on button "Rodizio" at bounding box center [238, 74] width 153 height 50
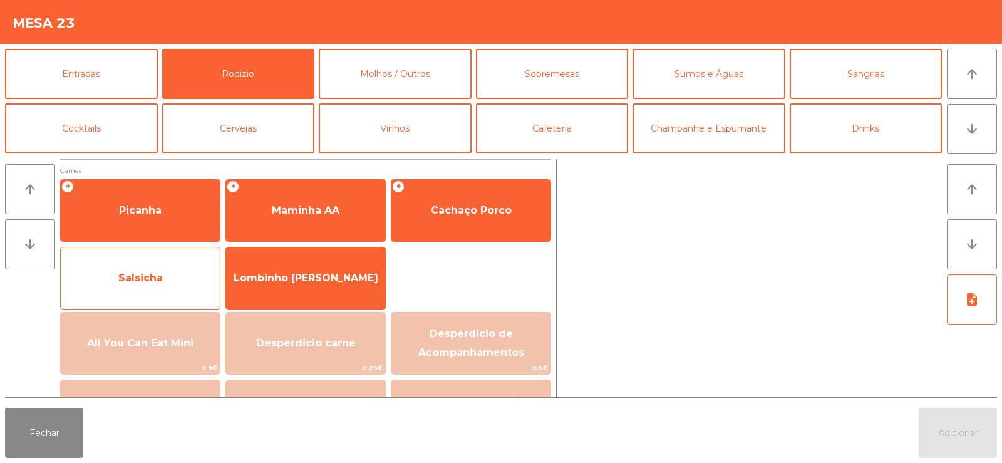
click at [207, 275] on span "Salsicha" at bounding box center [140, 278] width 159 height 34
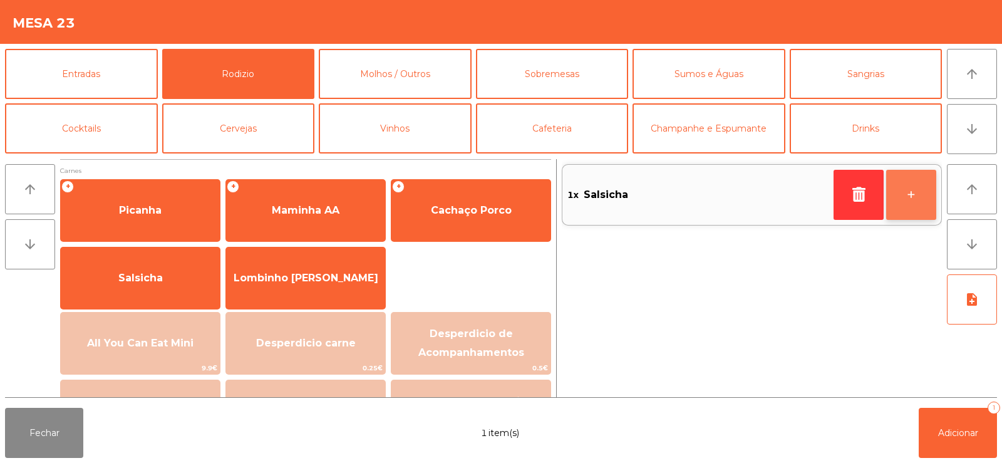
click at [908, 198] on button "+" at bounding box center [911, 195] width 50 height 50
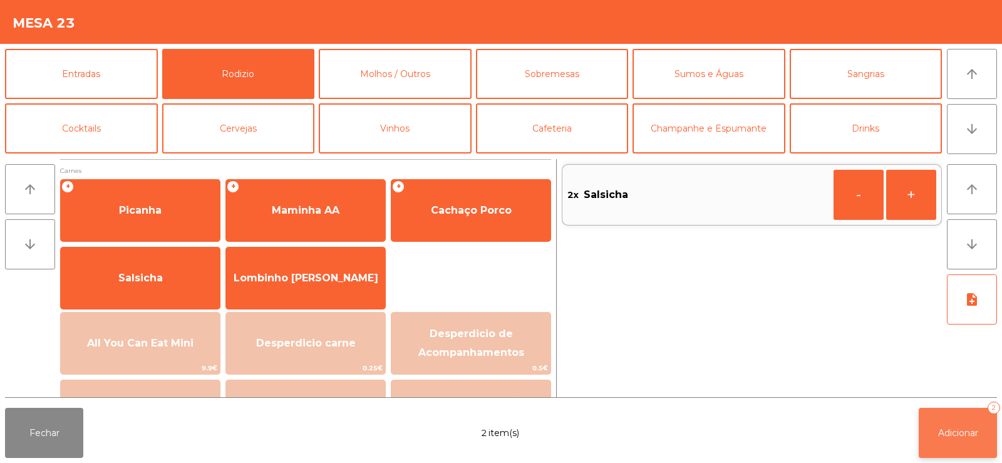
click at [968, 437] on span "Adicionar" at bounding box center [958, 432] width 40 height 11
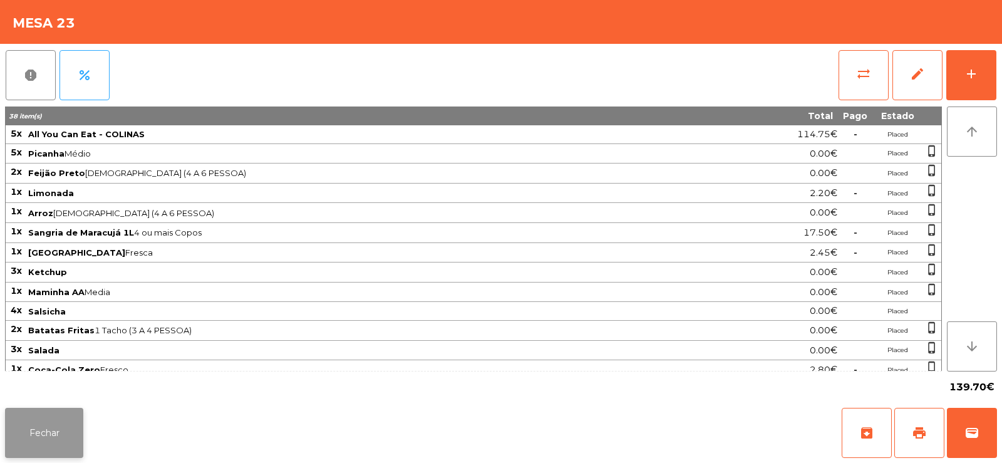
click at [56, 425] on button "Fechar" at bounding box center [44, 433] width 78 height 50
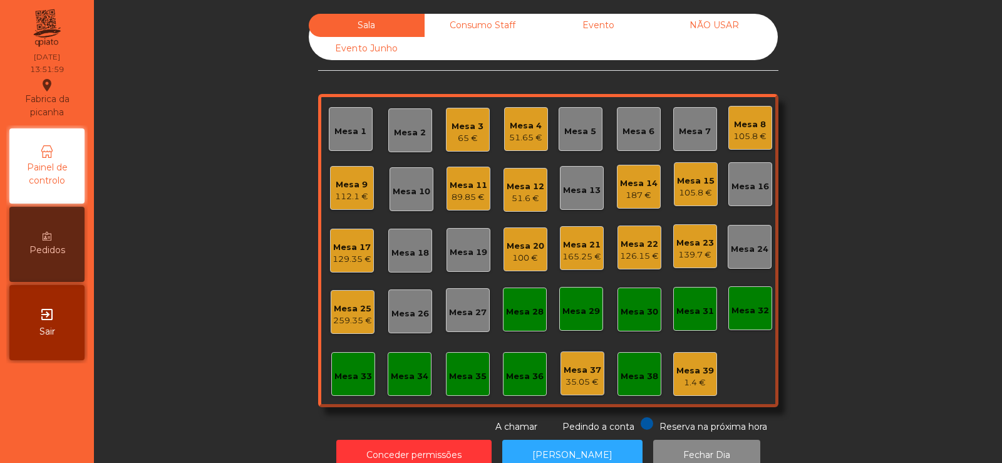
click at [334, 128] on div "Mesa 1" at bounding box center [350, 131] width 32 height 13
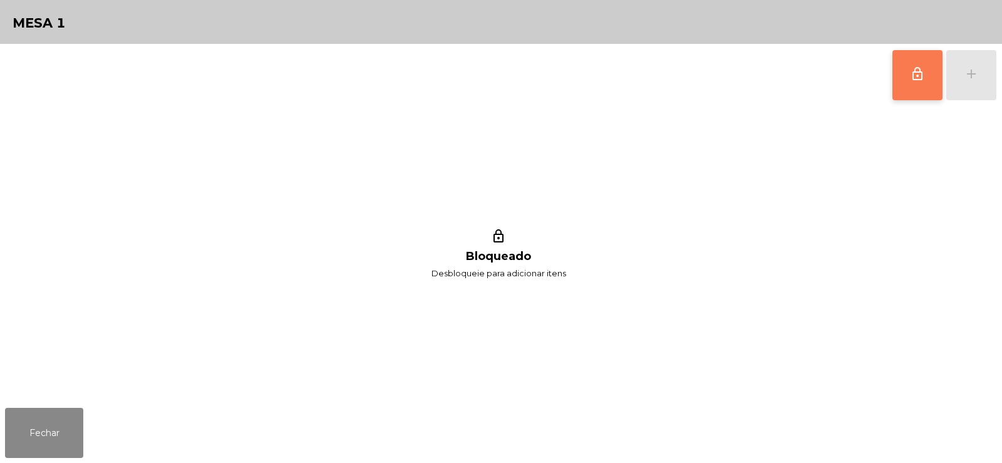
click at [911, 80] on span "lock_outline" at bounding box center [917, 73] width 15 height 15
click at [980, 83] on div "lock_outline add" at bounding box center [944, 75] width 105 height 63
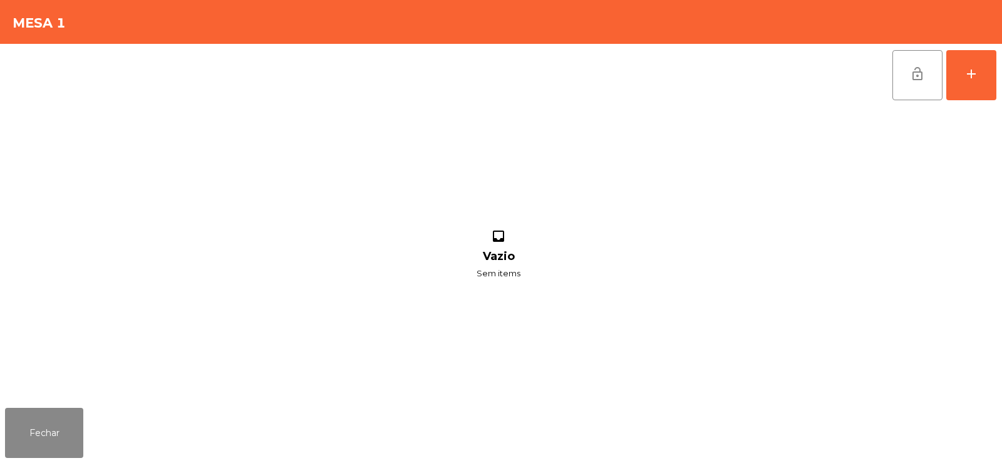
click at [201, 64] on div "lock_open add" at bounding box center [501, 75] width 992 height 63
click at [971, 66] on div "add" at bounding box center [971, 73] width 15 height 15
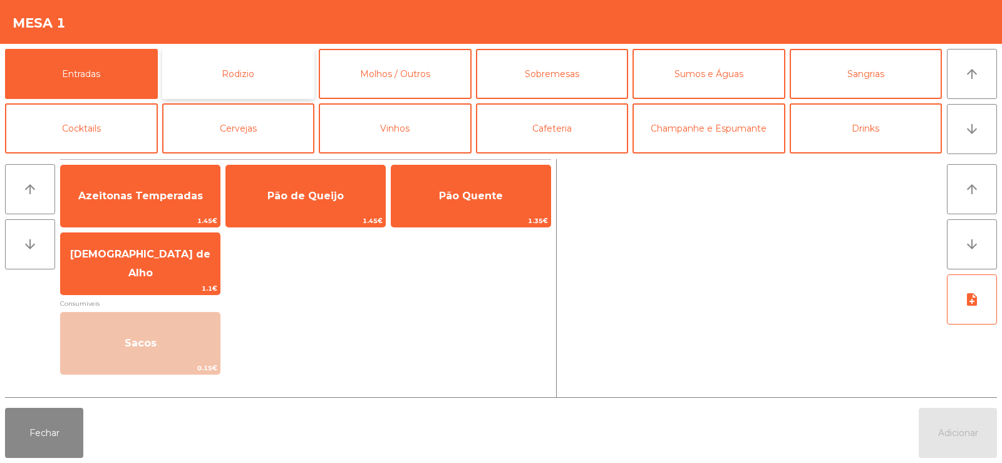
click at [248, 58] on button "Rodizio" at bounding box center [238, 74] width 153 height 50
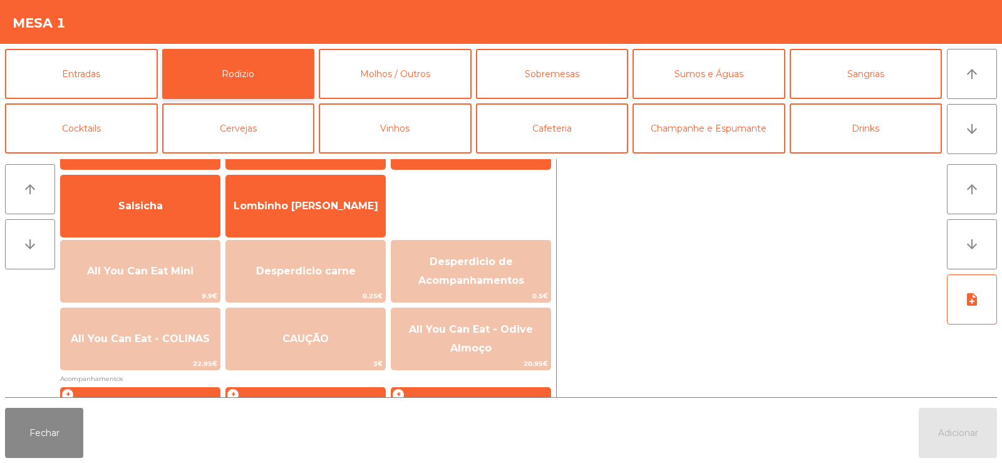
scroll to position [127, 0]
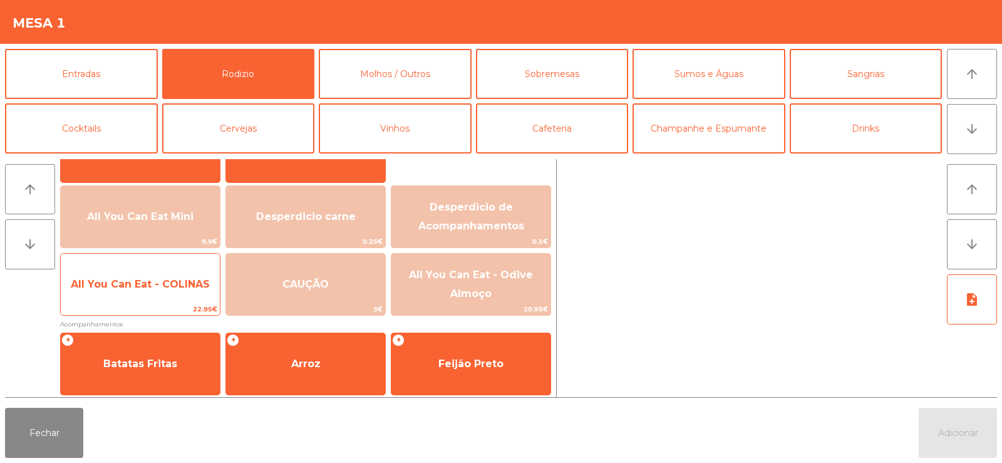
click at [160, 262] on div "All You Can Eat - COLINAS 22.95€" at bounding box center [140, 284] width 160 height 63
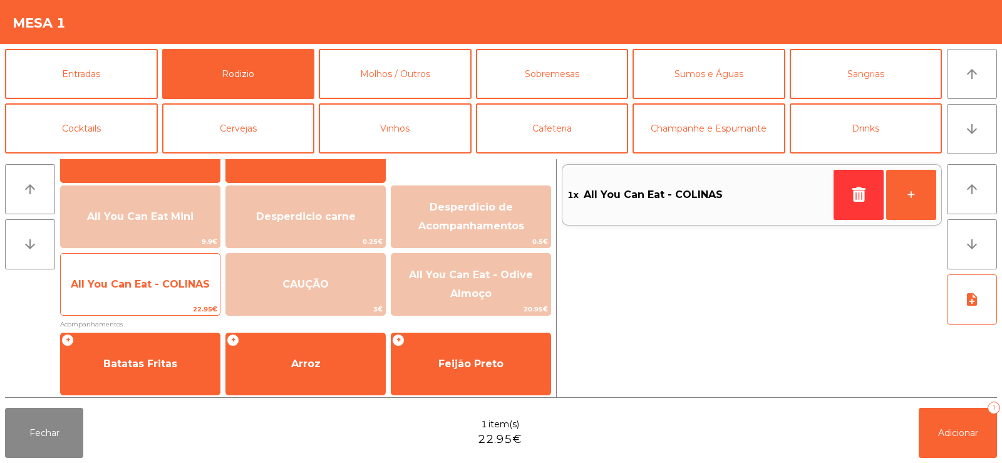
click at [152, 276] on span "All You Can Eat - COLINAS" at bounding box center [140, 284] width 159 height 34
click at [151, 281] on span "All You Can Eat - COLINAS" at bounding box center [140, 284] width 139 height 12
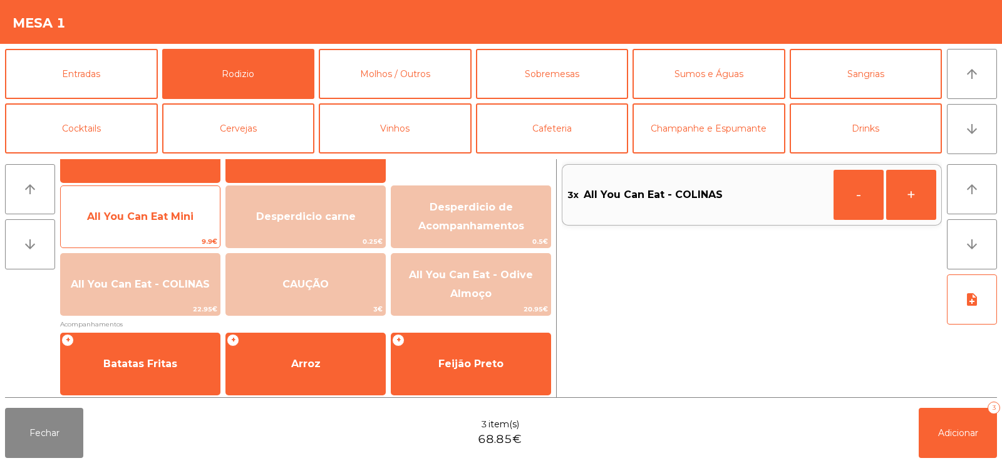
click at [149, 212] on span "All You Can Eat Mini" at bounding box center [140, 216] width 106 height 12
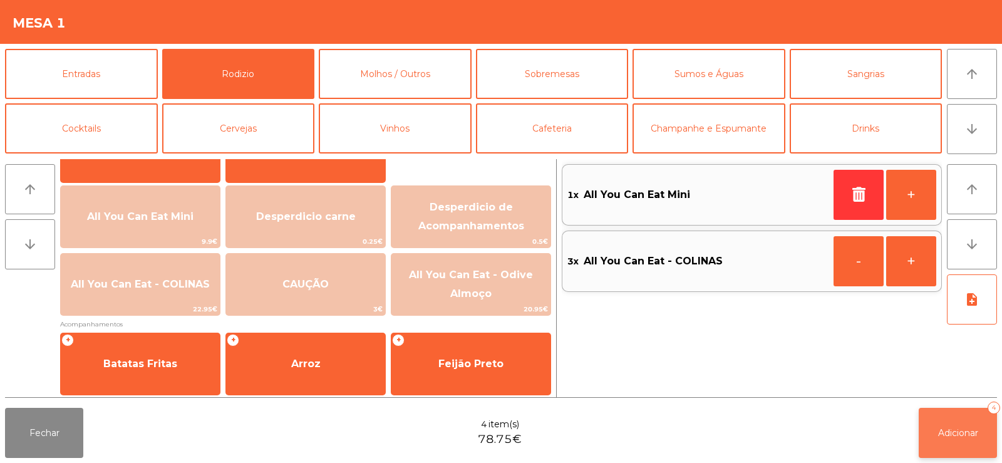
click at [965, 410] on button "Adicionar 4" at bounding box center [958, 433] width 78 height 50
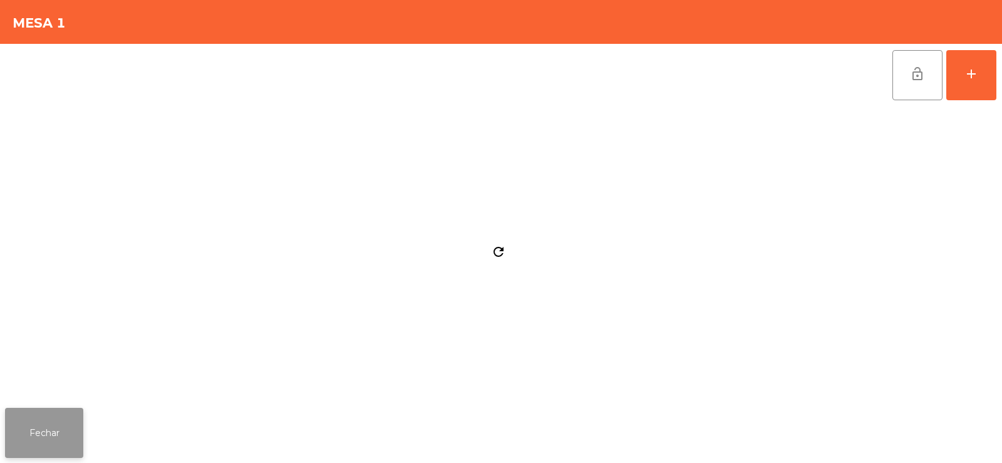
click at [60, 416] on button "Fechar" at bounding box center [44, 433] width 78 height 50
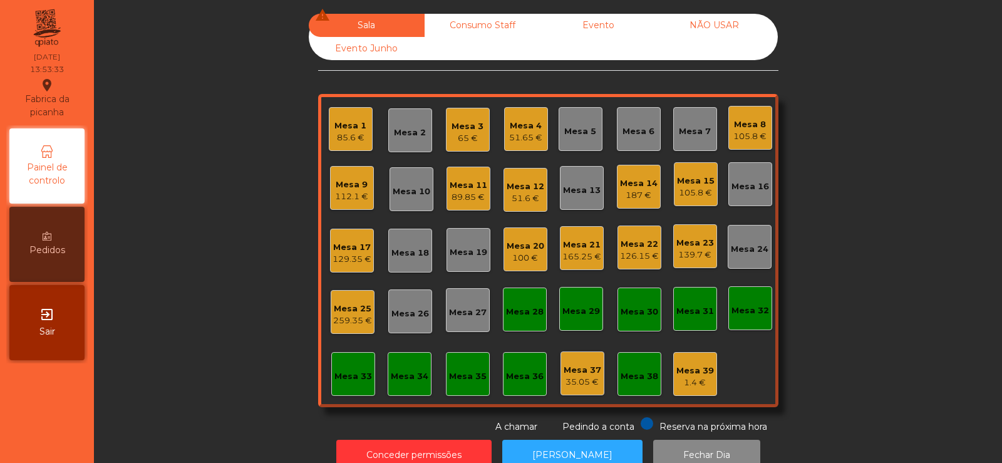
click at [576, 246] on div "Mesa 21" at bounding box center [581, 245] width 39 height 13
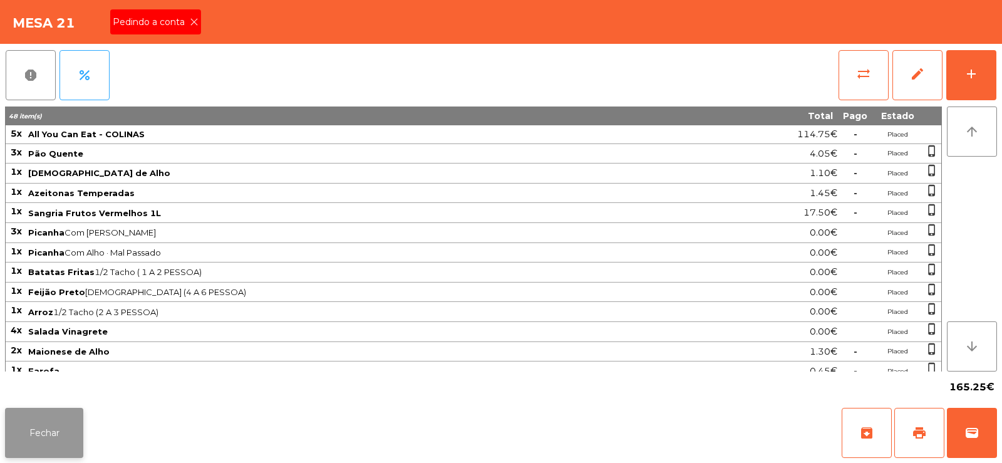
click at [45, 438] on button "Fechar" at bounding box center [44, 433] width 78 height 50
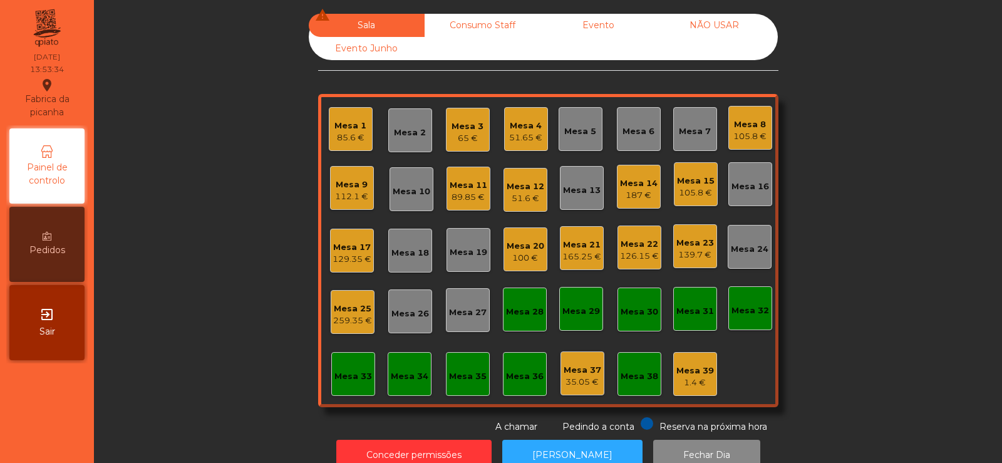
click at [638, 256] on div "126.15 €" at bounding box center [639, 256] width 39 height 13
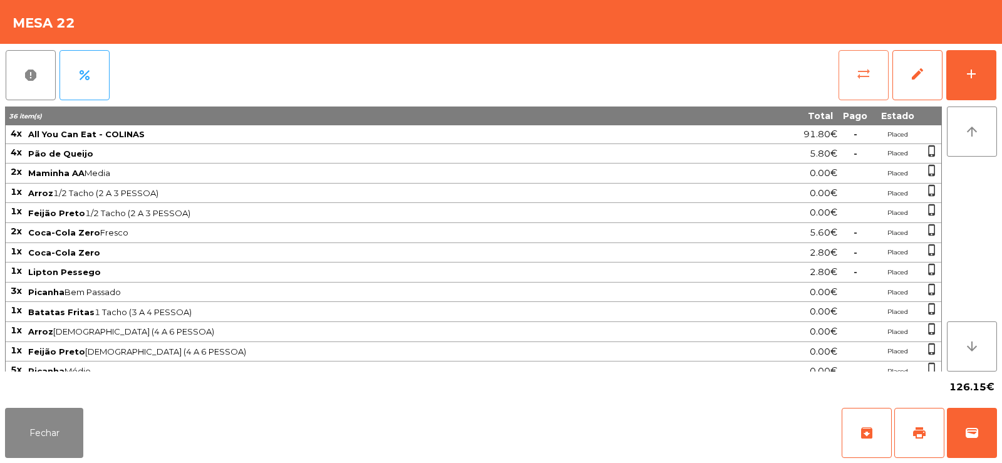
click at [852, 78] on button "sync_alt" at bounding box center [864, 75] width 50 height 50
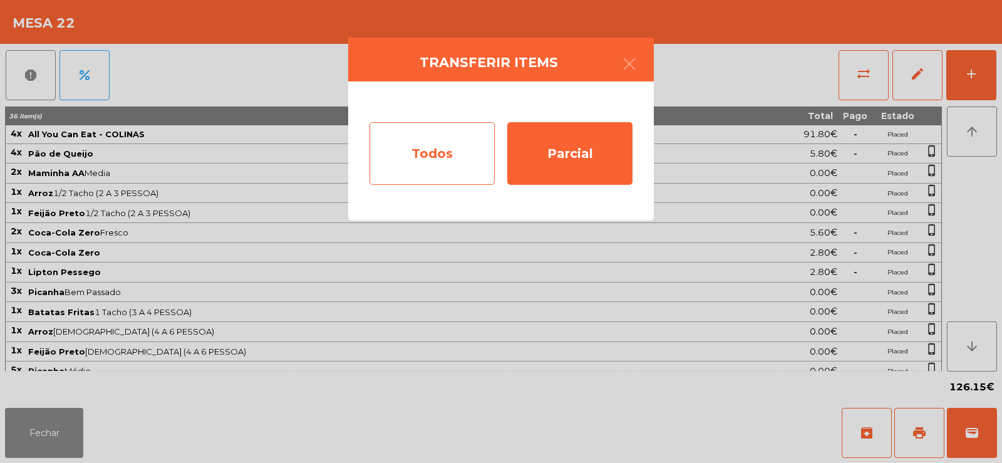
click at [428, 168] on div "Todos" at bounding box center [432, 153] width 125 height 63
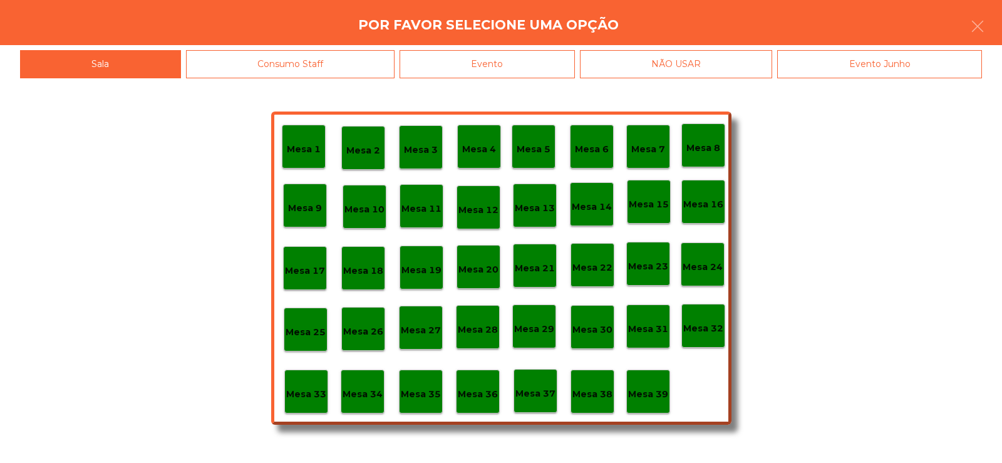
click at [495, 62] on div "Evento" at bounding box center [487, 64] width 175 height 28
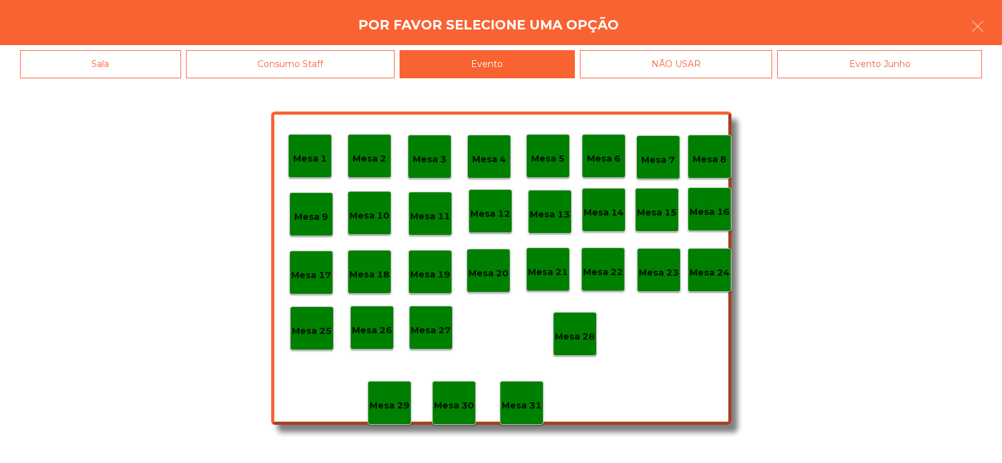
click at [576, 337] on p "Mesa 28" at bounding box center [575, 336] width 40 height 14
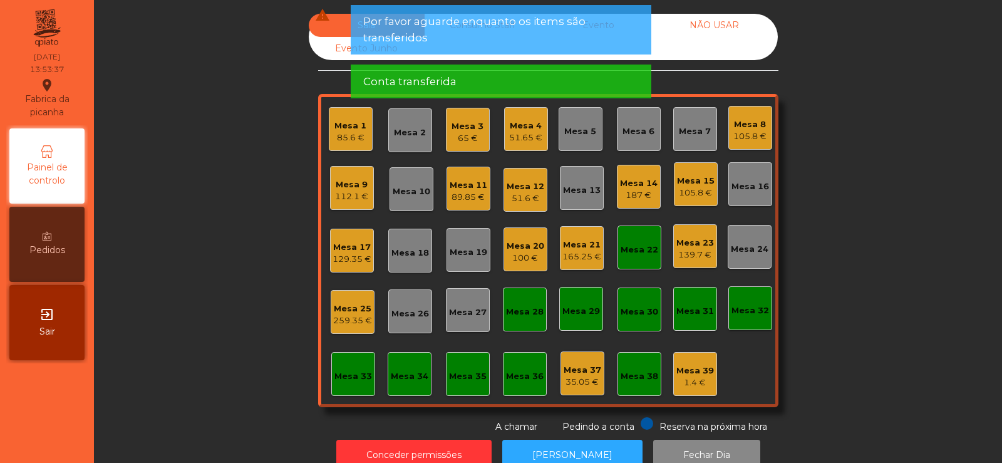
click at [631, 251] on div "Mesa 22" at bounding box center [640, 250] width 38 height 13
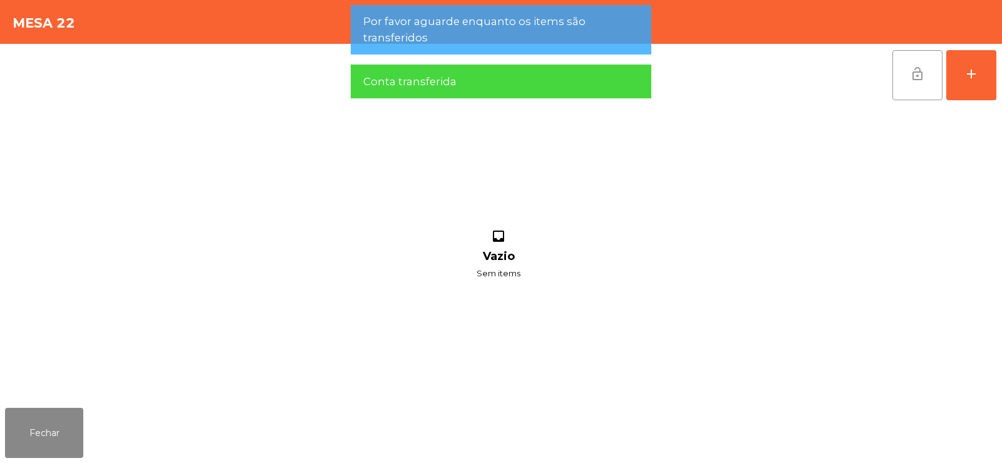
click at [909, 81] on button "lock_open" at bounding box center [918, 75] width 50 height 50
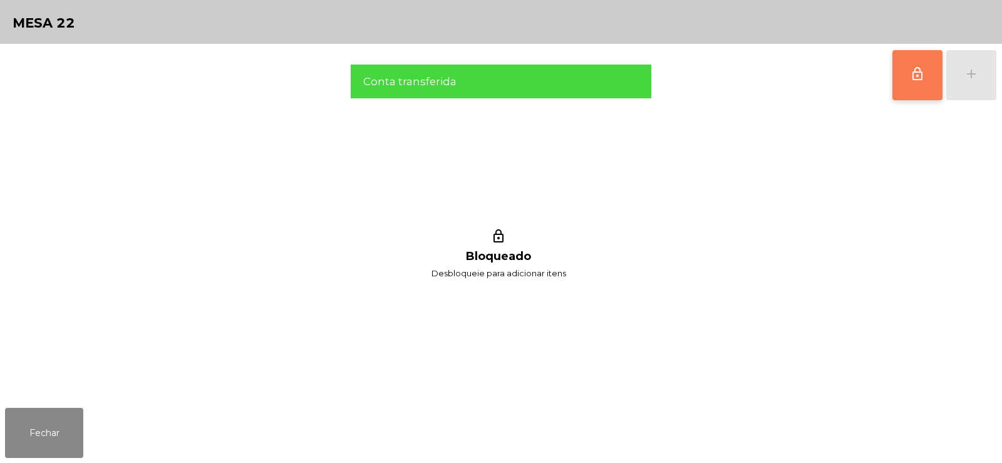
click at [925, 72] on button "lock_outline" at bounding box center [918, 75] width 50 height 50
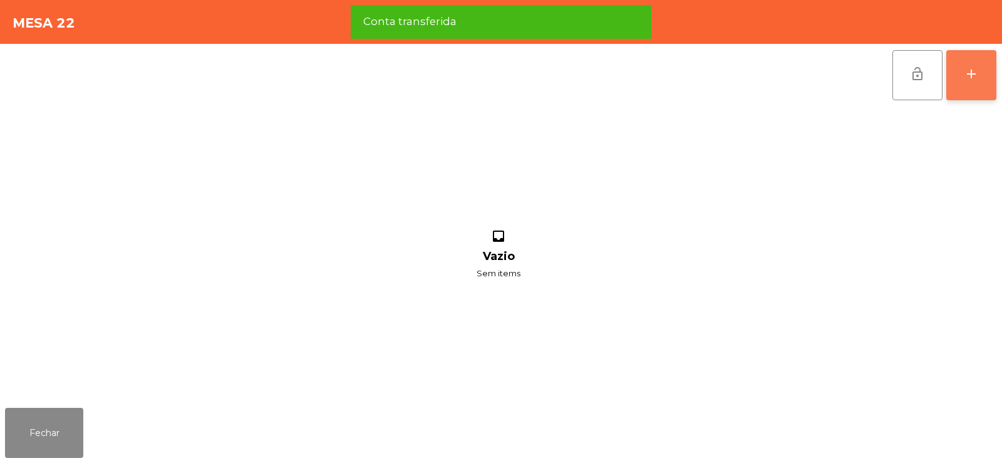
click at [972, 77] on div "add" at bounding box center [971, 73] width 15 height 15
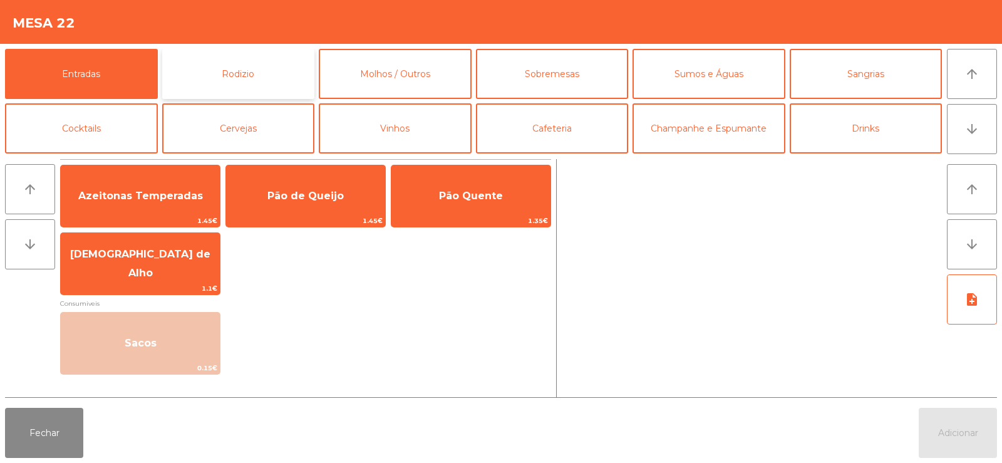
click at [227, 70] on button "Rodizio" at bounding box center [238, 74] width 153 height 50
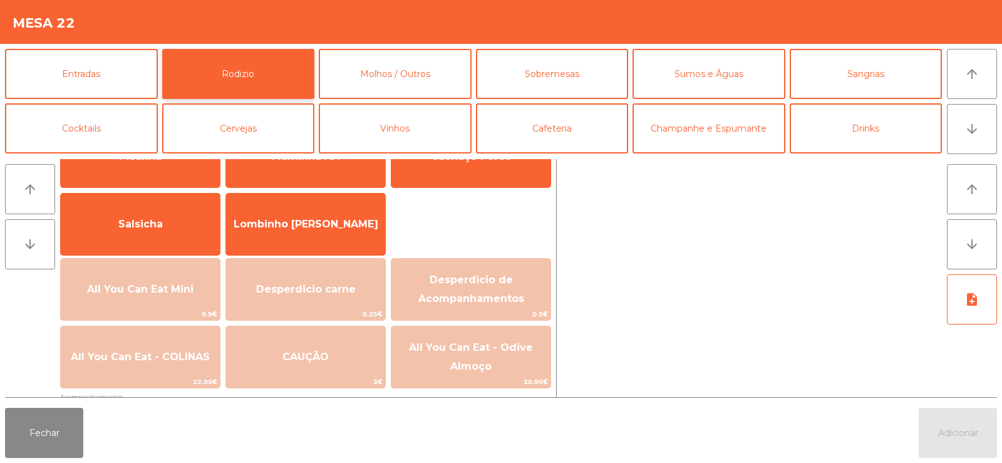
scroll to position [87, 0]
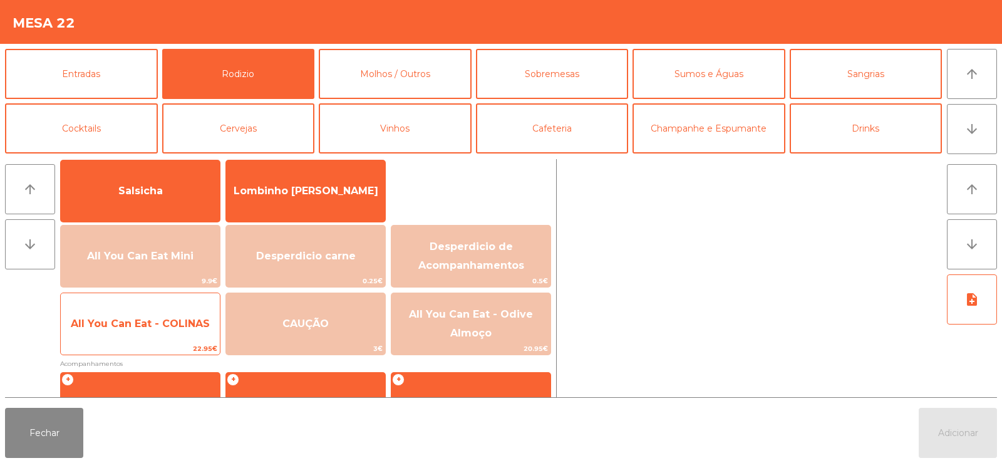
click at [142, 327] on span "All You Can Eat - COLINAS" at bounding box center [140, 324] width 139 height 12
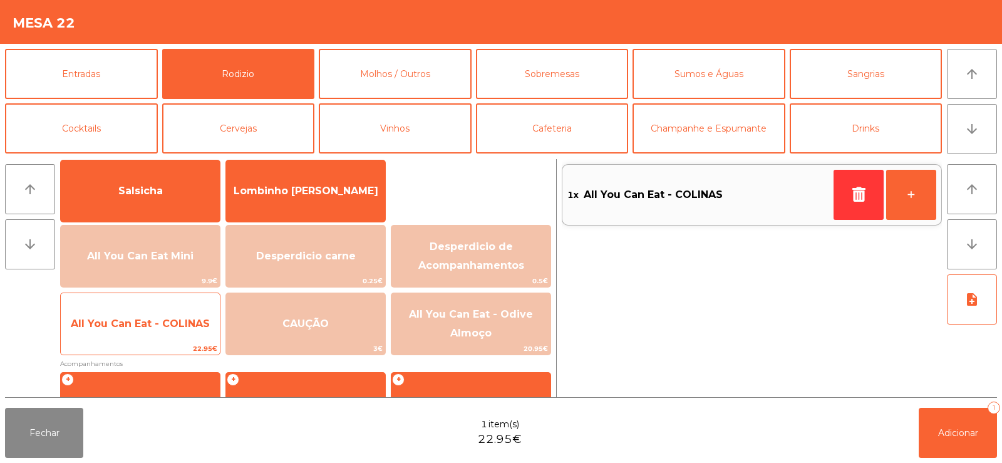
click at [147, 324] on span "All You Can Eat - COLINAS" at bounding box center [140, 324] width 139 height 12
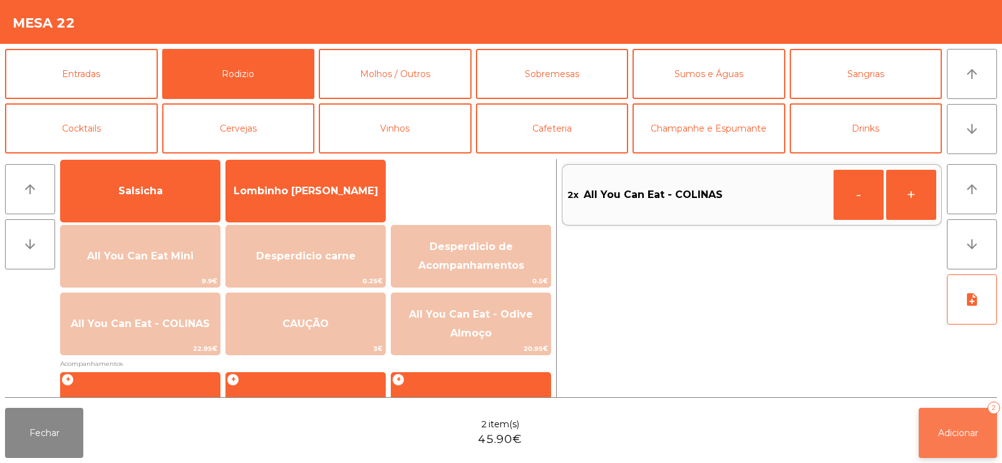
click at [953, 439] on button "Adicionar 2" at bounding box center [958, 433] width 78 height 50
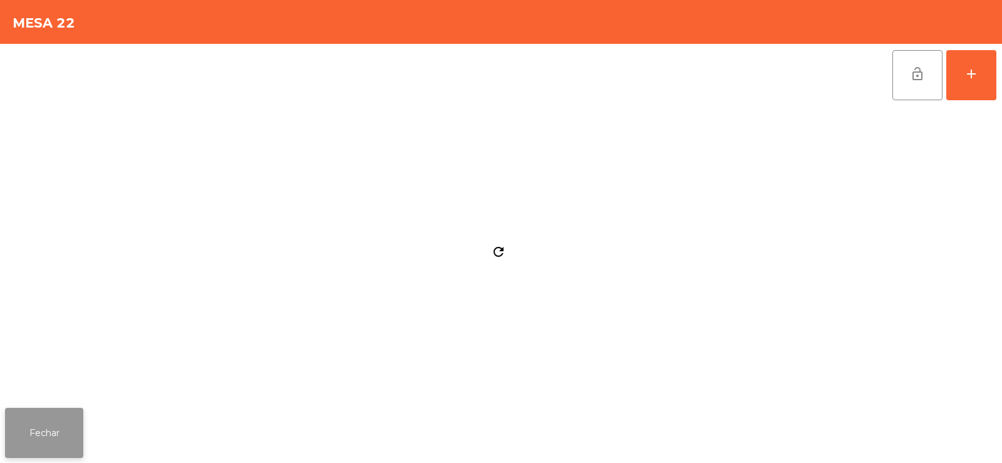
click at [33, 438] on button "Fechar" at bounding box center [44, 433] width 78 height 50
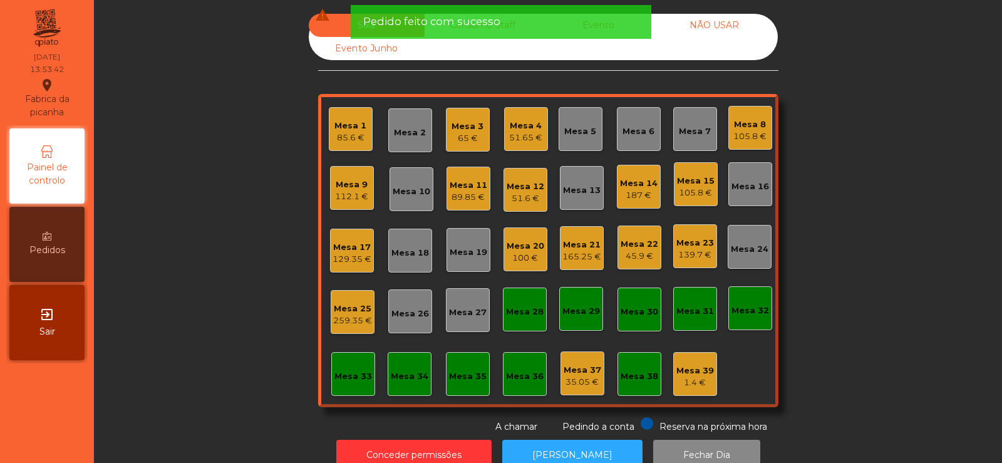
click at [636, 259] on div "45.9 €" at bounding box center [640, 256] width 38 height 13
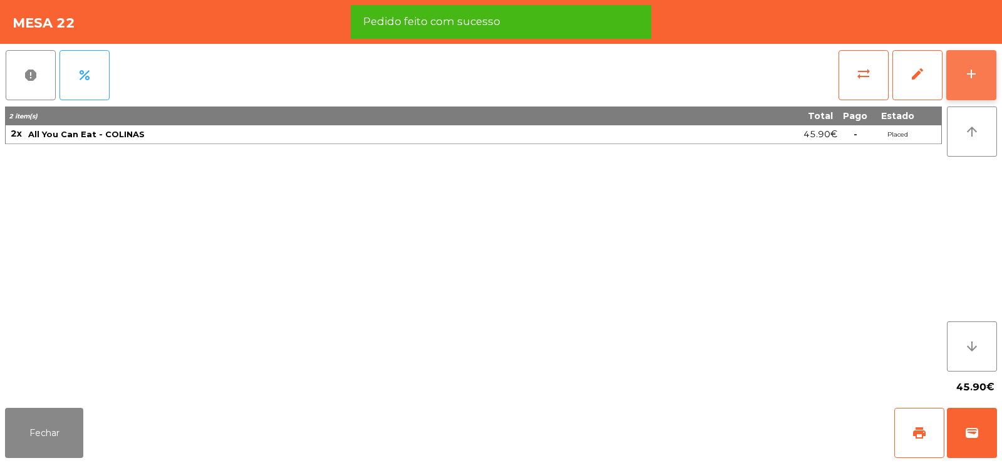
click at [979, 83] on button "add" at bounding box center [971, 75] width 50 height 50
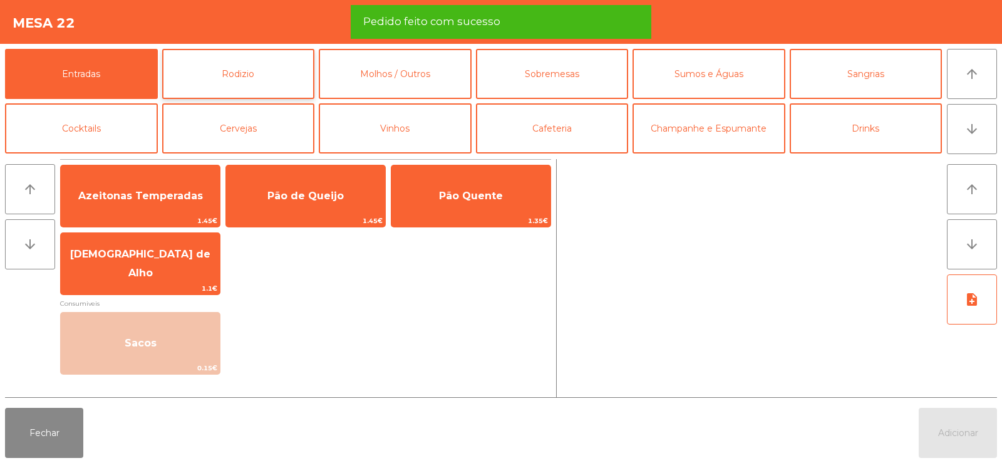
click at [210, 69] on button "Rodizio" at bounding box center [238, 74] width 153 height 50
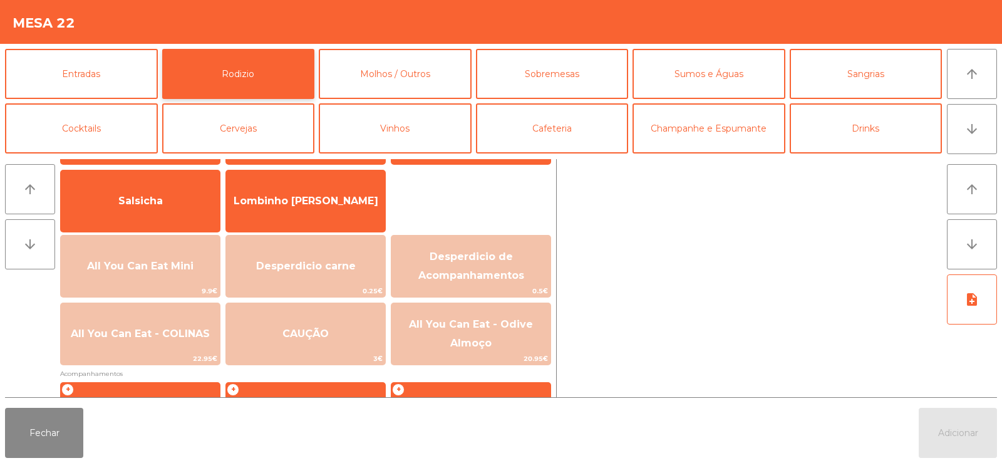
scroll to position [100, 0]
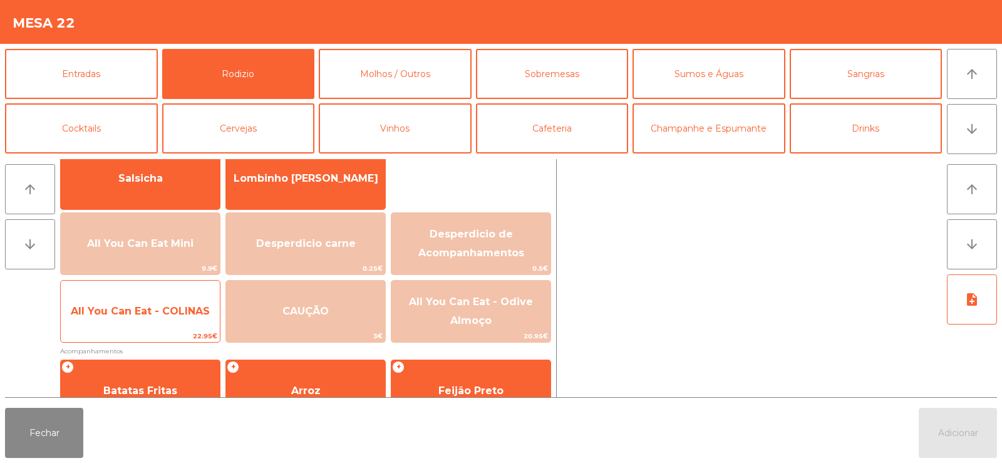
click at [132, 315] on span "All You Can Eat - COLINAS" at bounding box center [140, 311] width 139 height 12
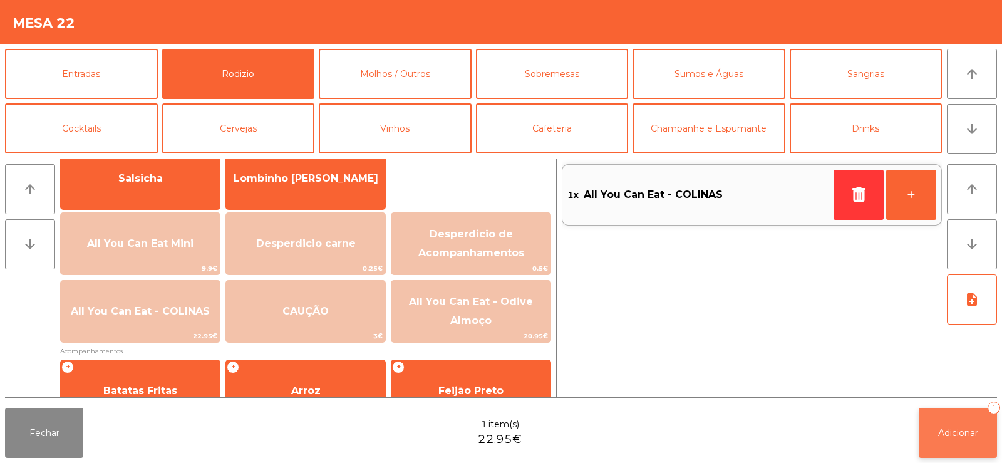
click at [950, 432] on span "Adicionar" at bounding box center [958, 432] width 40 height 11
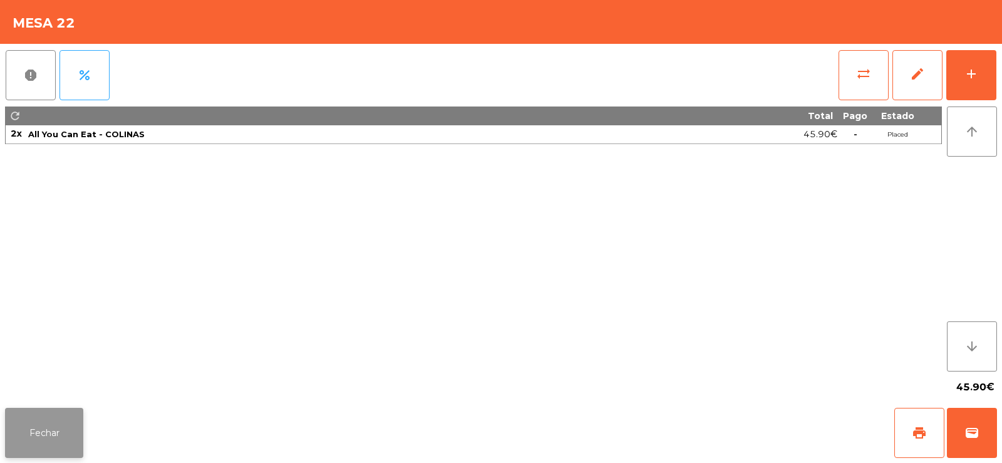
click at [23, 438] on button "Fechar" at bounding box center [44, 433] width 78 height 50
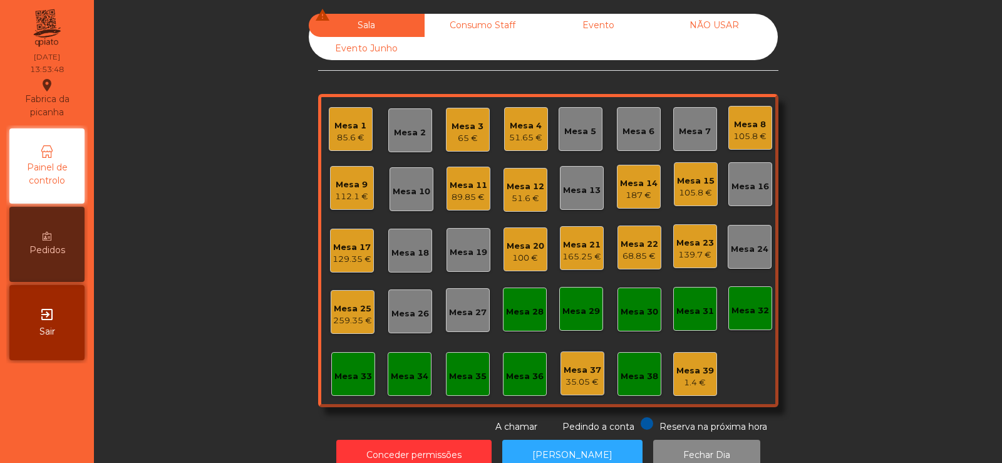
click at [596, 252] on div "Mesa 21 165.25 €" at bounding box center [582, 248] width 44 height 44
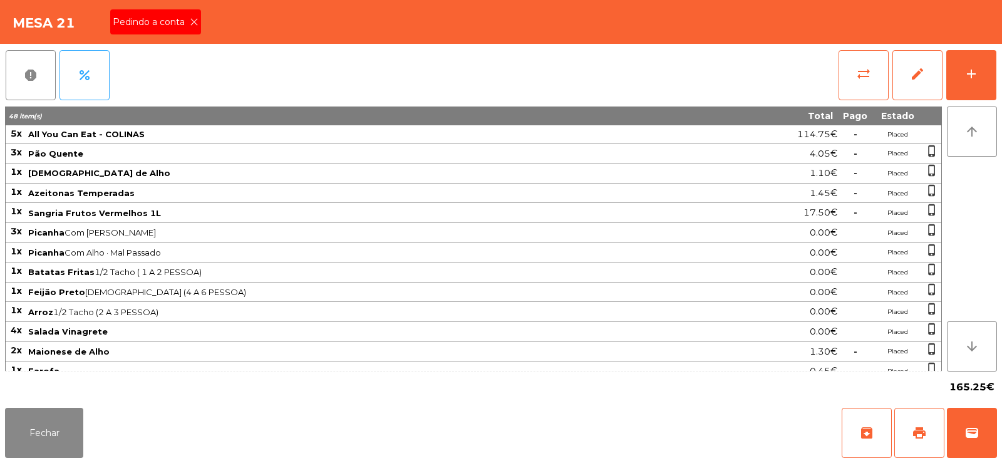
click at [193, 22] on icon at bounding box center [194, 22] width 9 height 9
click at [907, 440] on button "print" at bounding box center [919, 433] width 50 height 50
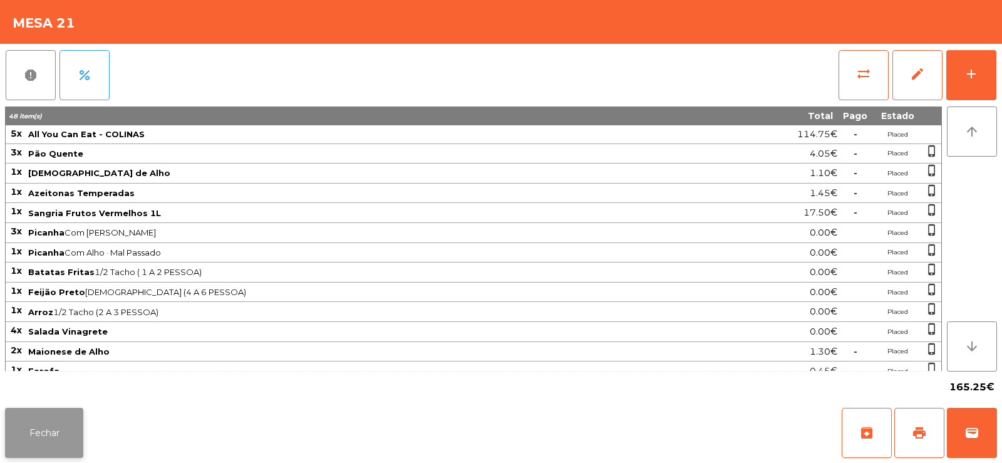
click at [43, 417] on button "Fechar" at bounding box center [44, 433] width 78 height 50
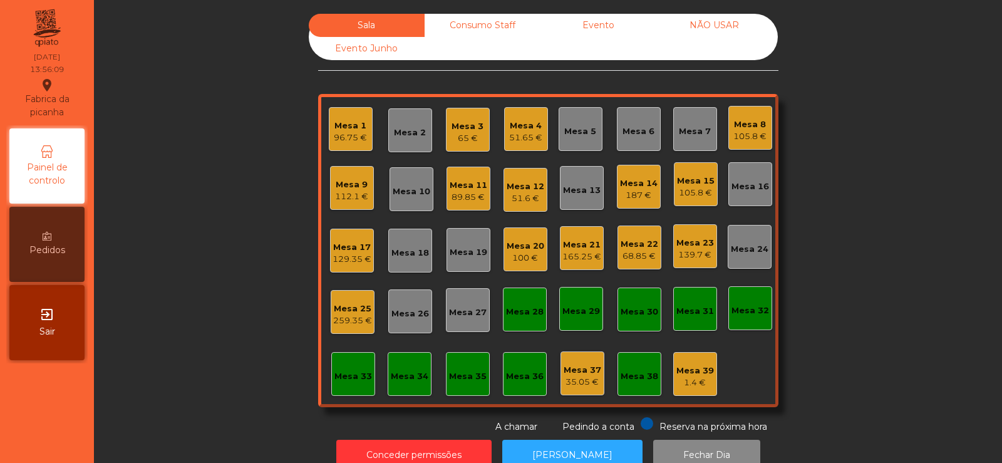
click at [568, 252] on div "165.25 €" at bounding box center [581, 257] width 39 height 13
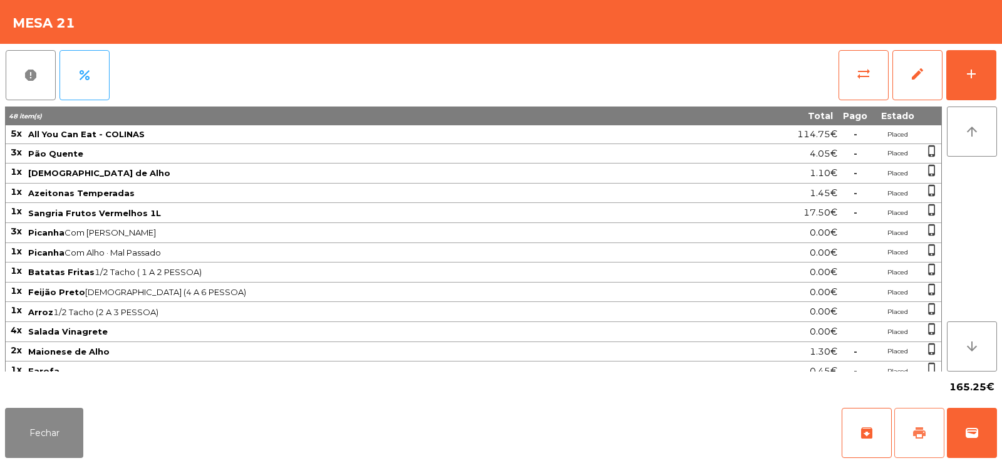
click at [921, 429] on span "print" at bounding box center [919, 432] width 15 height 15
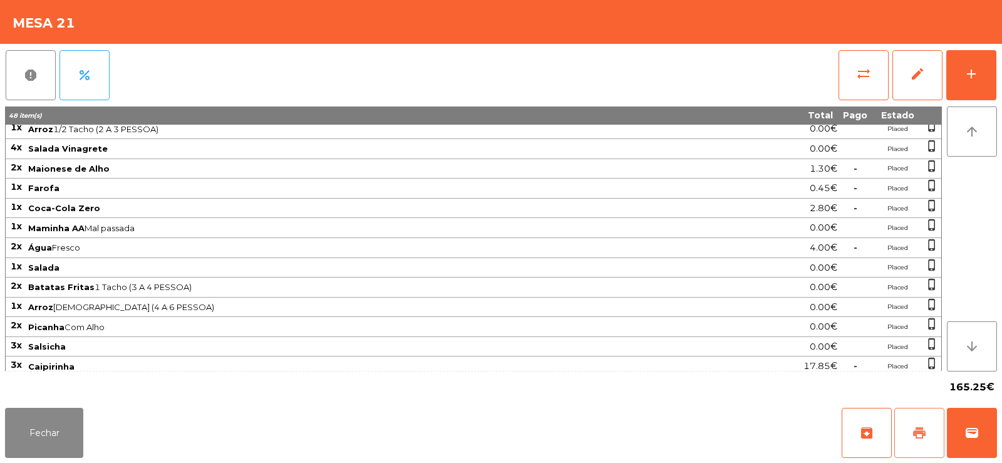
scroll to position [267, 0]
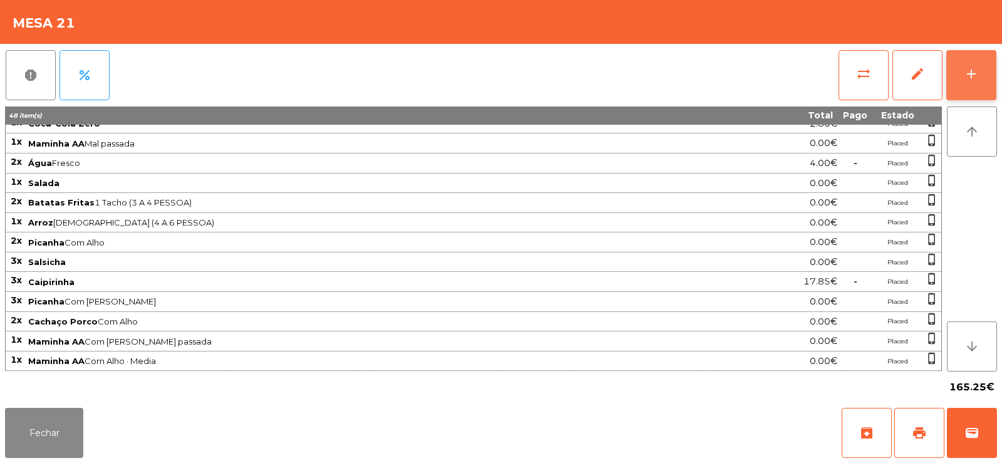
click at [988, 84] on button "add" at bounding box center [971, 75] width 50 height 50
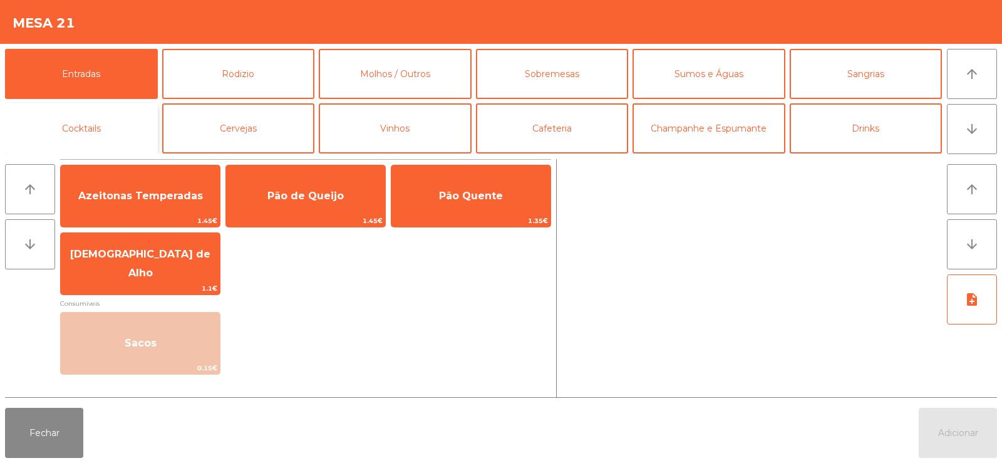
click at [106, 134] on button "Cocktails" at bounding box center [81, 128] width 153 height 50
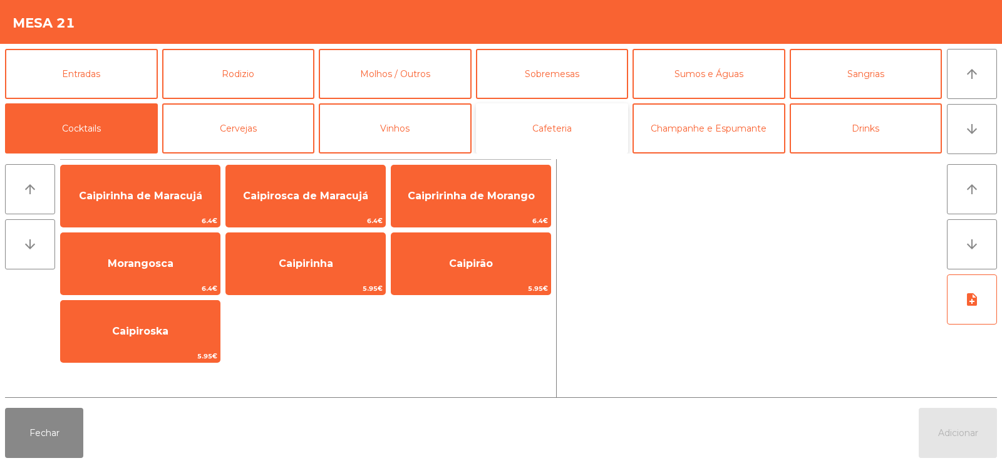
click at [566, 132] on button "Cafeteria" at bounding box center [552, 128] width 153 height 50
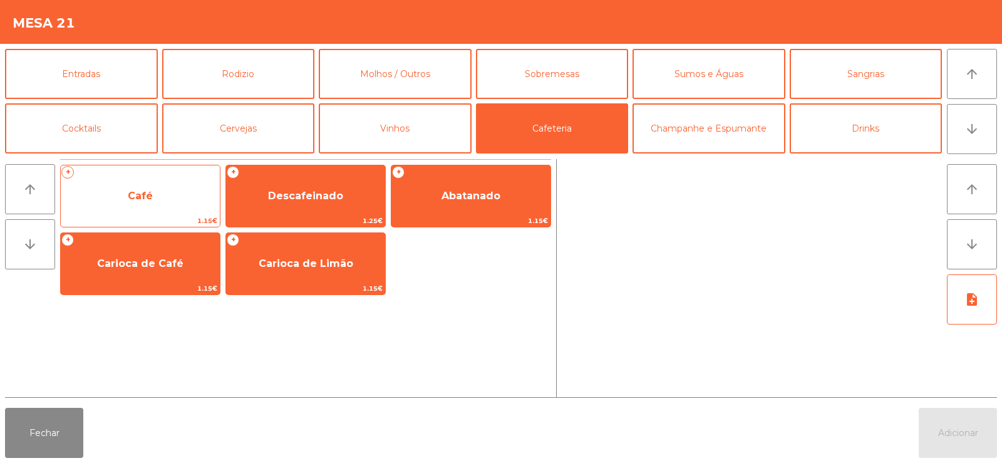
click at [150, 200] on span "Café" at bounding box center [140, 196] width 25 height 12
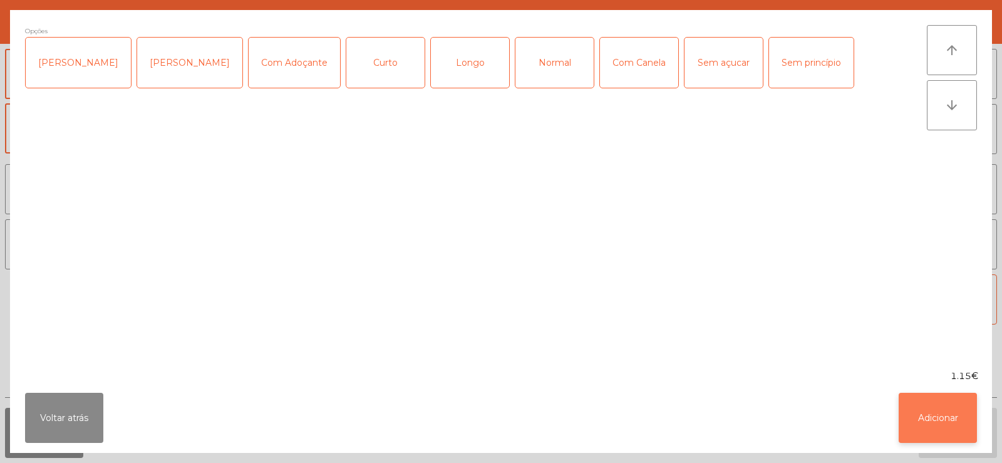
click at [938, 422] on button "Adicionar" at bounding box center [938, 418] width 78 height 50
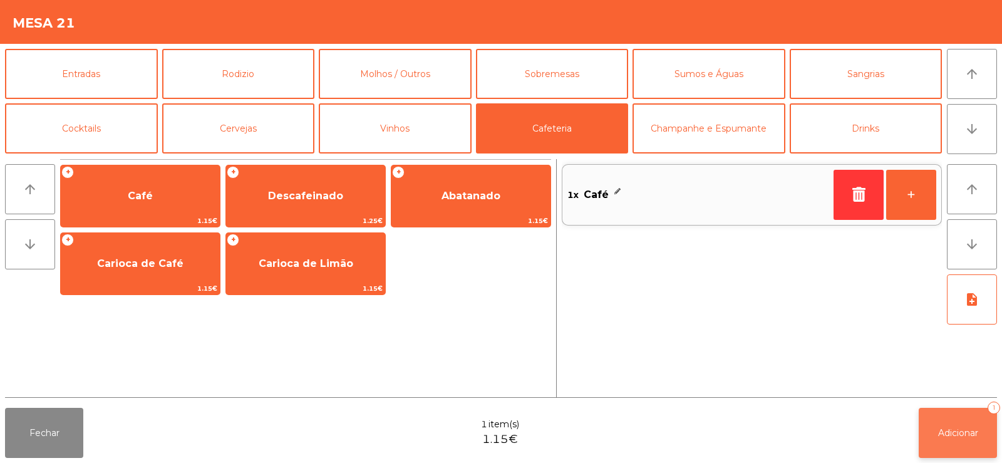
click at [953, 440] on button "Adicionar 1" at bounding box center [958, 433] width 78 height 50
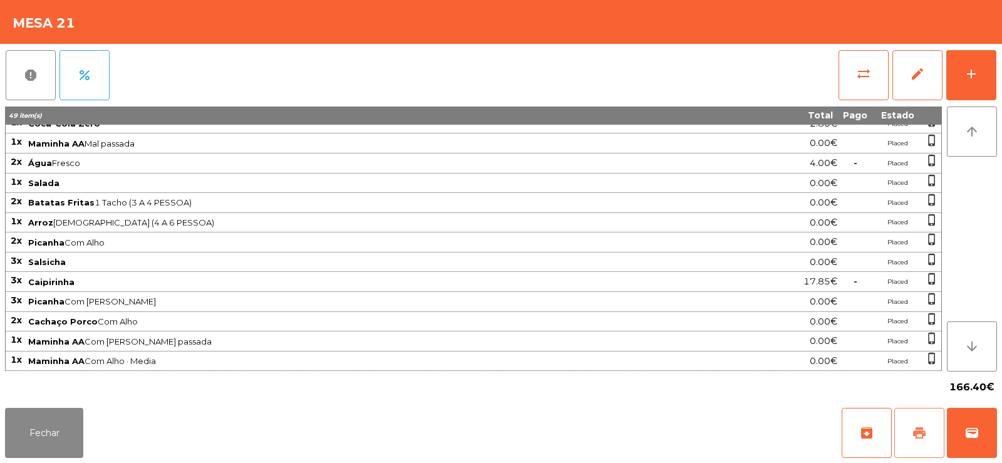
click at [928, 430] on button "print" at bounding box center [919, 433] width 50 height 50
click at [44, 445] on button "Fechar" at bounding box center [44, 433] width 78 height 50
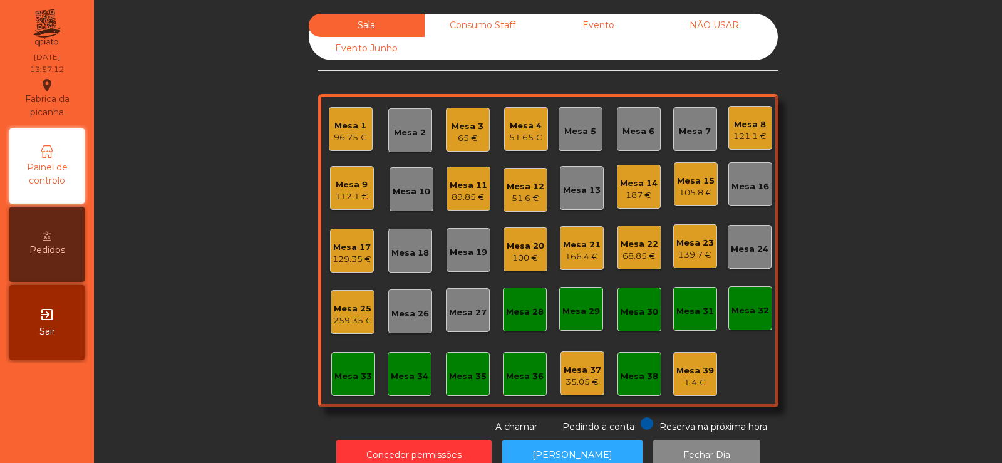
click at [471, 131] on div "Mesa 3" at bounding box center [468, 126] width 32 height 13
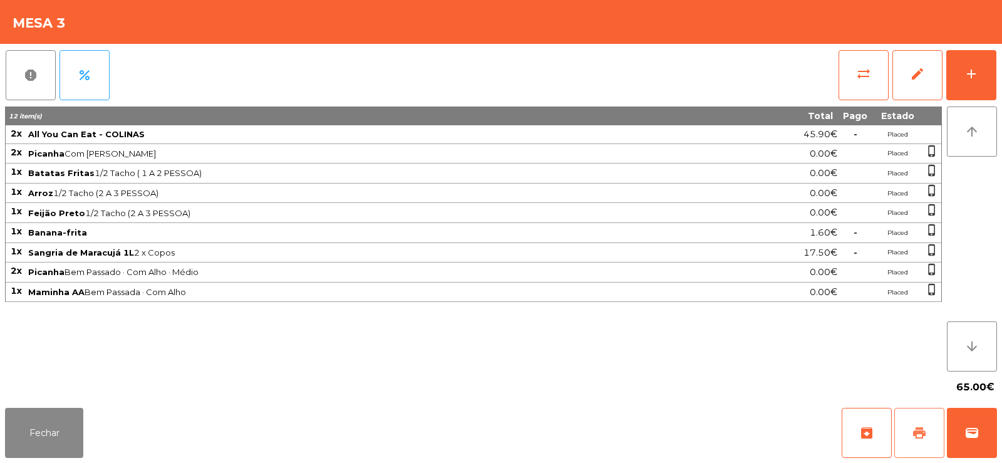
click at [922, 430] on span "print" at bounding box center [919, 432] width 15 height 15
click at [75, 430] on button "Fechar" at bounding box center [44, 433] width 78 height 50
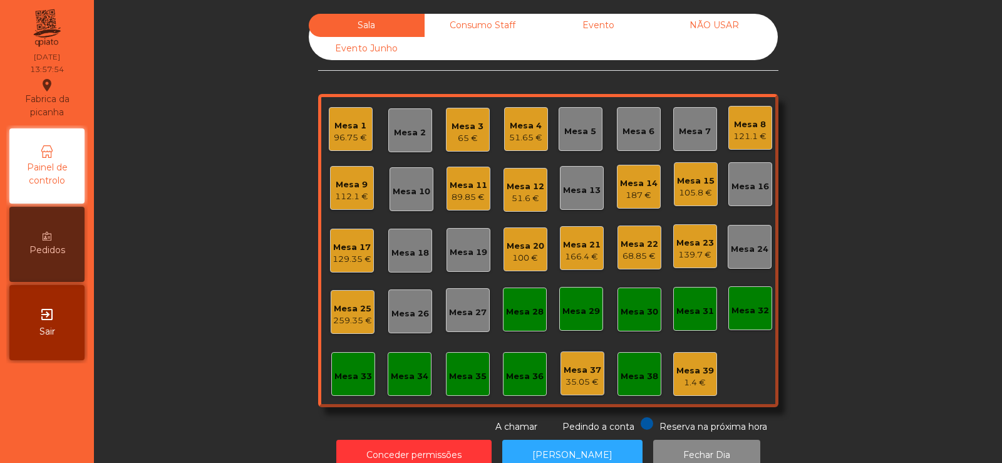
click at [353, 113] on div "Mesa 1 96.75 €" at bounding box center [351, 129] width 44 height 44
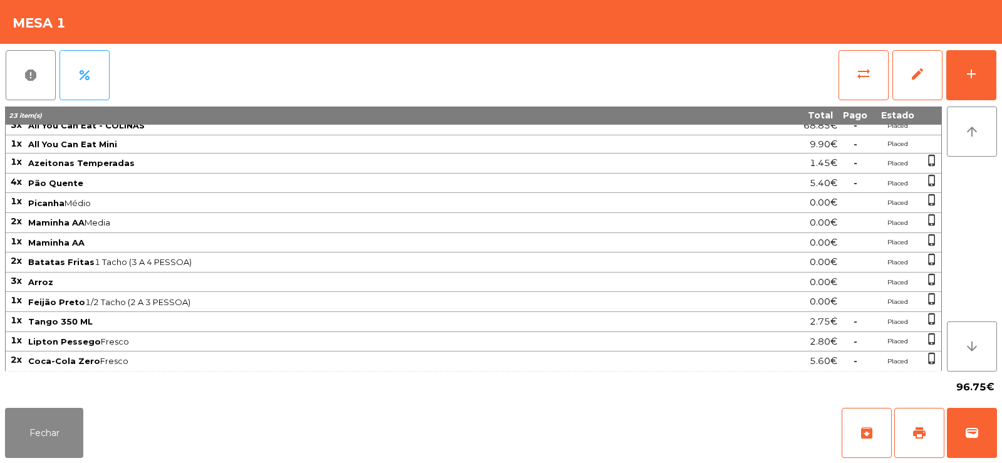
scroll to position [0, 0]
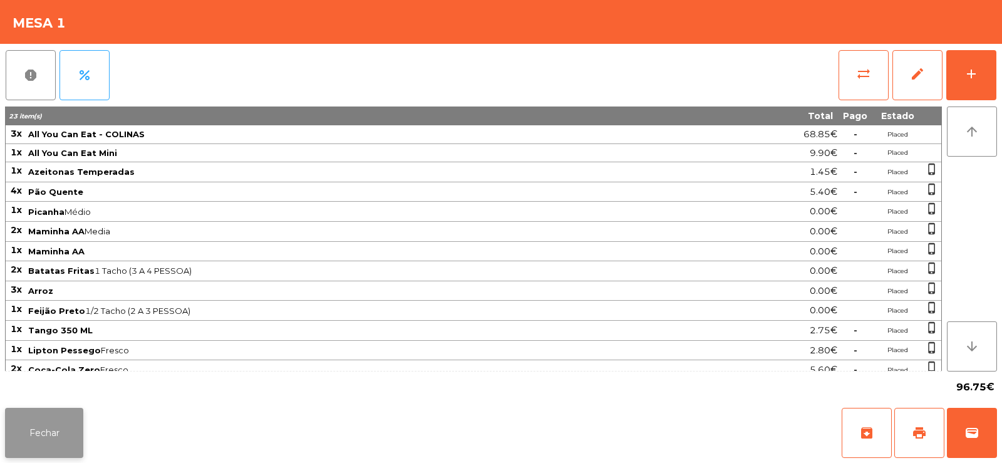
click at [39, 433] on button "Fechar" at bounding box center [44, 433] width 78 height 50
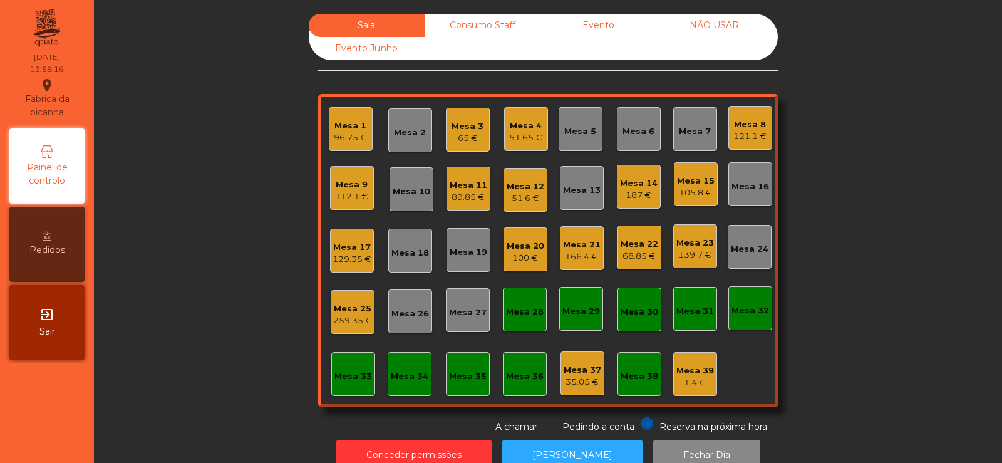
click at [566, 259] on div "166.4 €" at bounding box center [582, 257] width 38 height 13
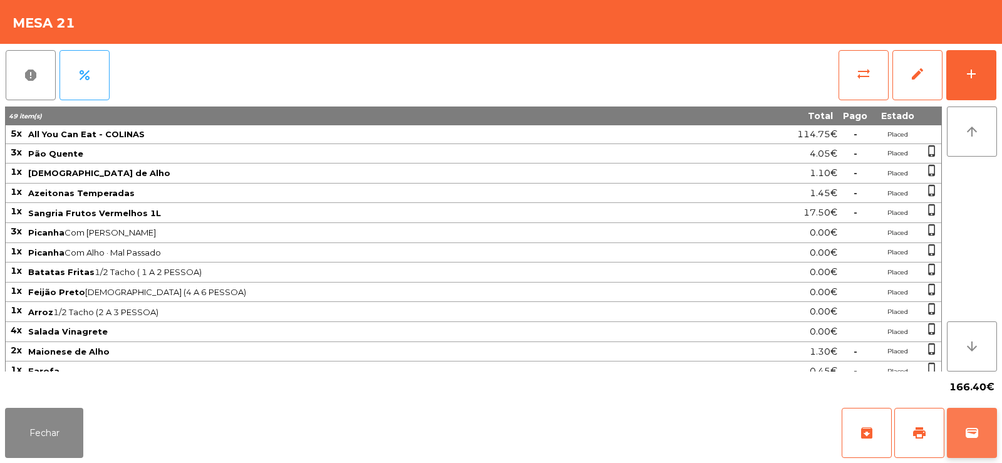
click at [987, 428] on button "wallet" at bounding box center [972, 433] width 50 height 50
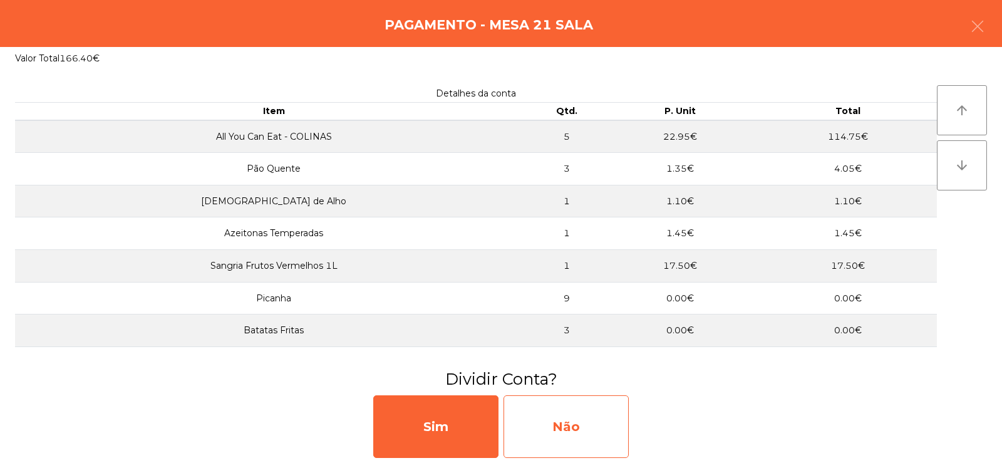
click at [560, 443] on div "Não" at bounding box center [566, 426] width 125 height 63
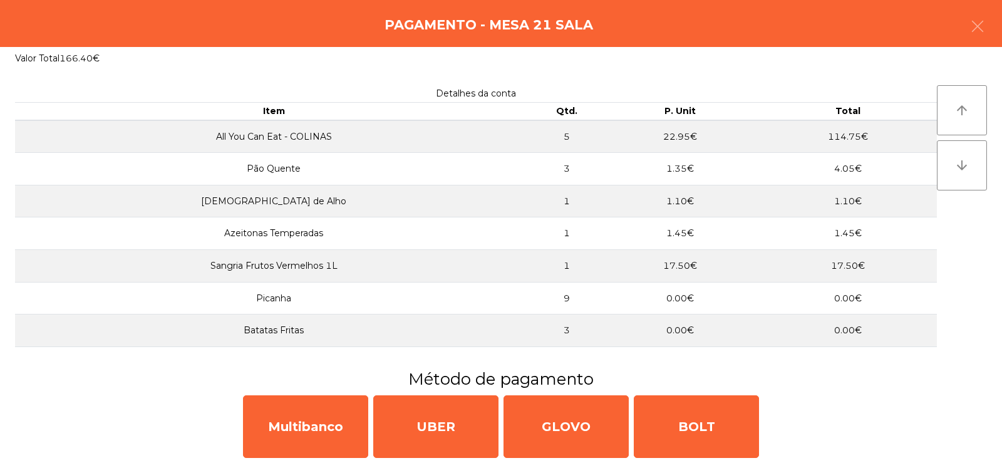
click at [374, 148] on td "All You Can Eat - COLINAS" at bounding box center [273, 136] width 517 height 33
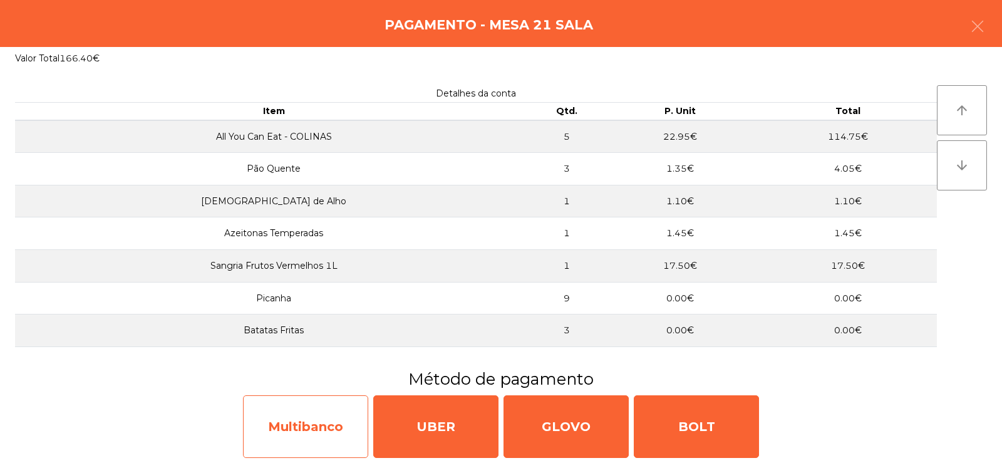
click at [334, 440] on div "Multibanco" at bounding box center [305, 426] width 125 height 63
select select "**"
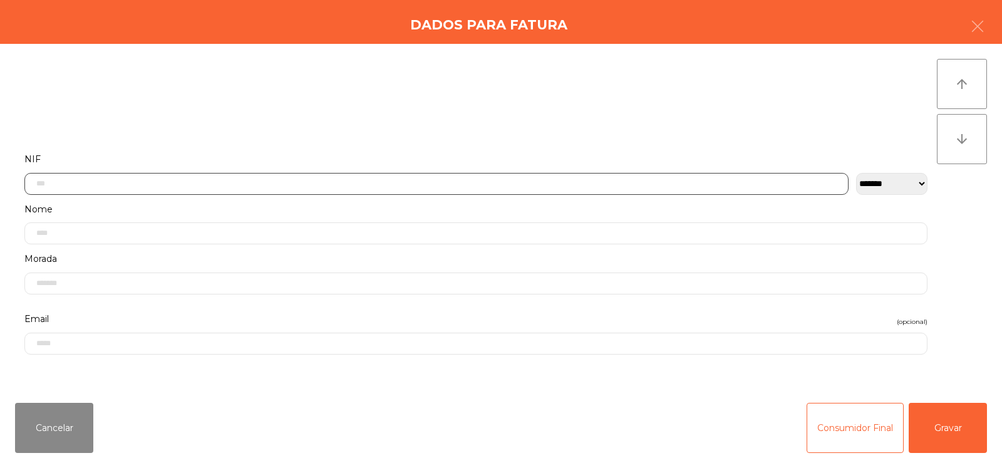
click at [351, 179] on input "text" at bounding box center [436, 184] width 824 height 22
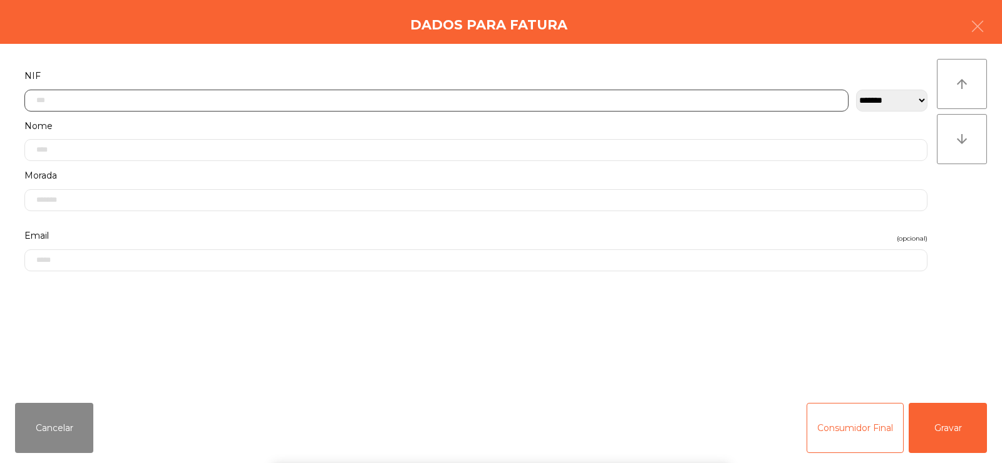
scroll to position [91, 0]
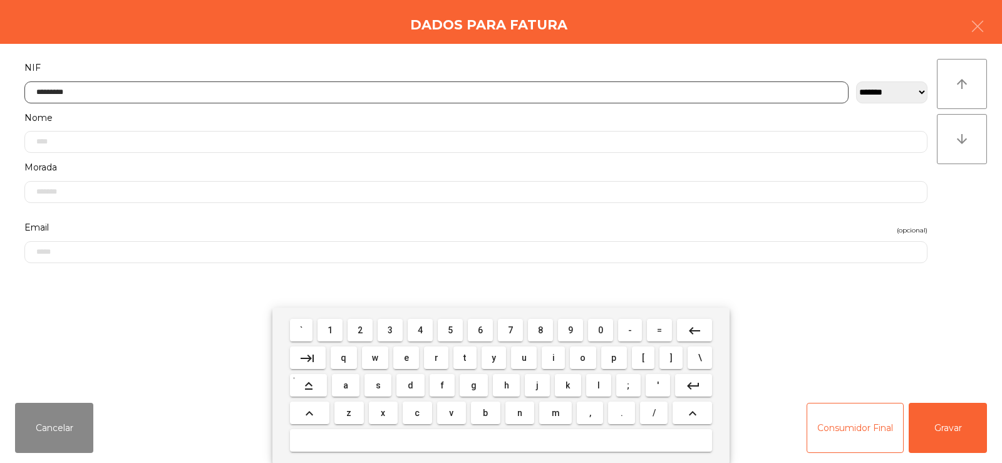
type input "*********"
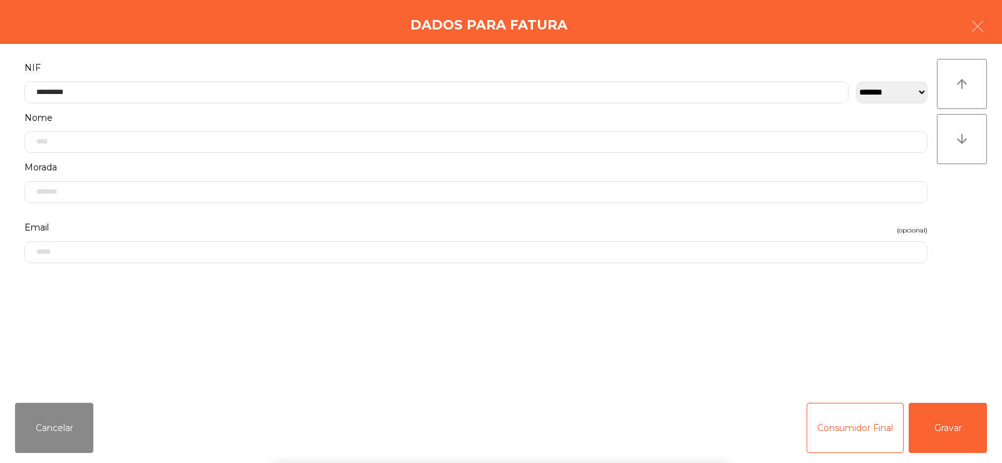
click at [976, 218] on div "arrow_upward arrow_downward" at bounding box center [962, 218] width 50 height 319
click at [964, 432] on button "Gravar" at bounding box center [948, 428] width 78 height 50
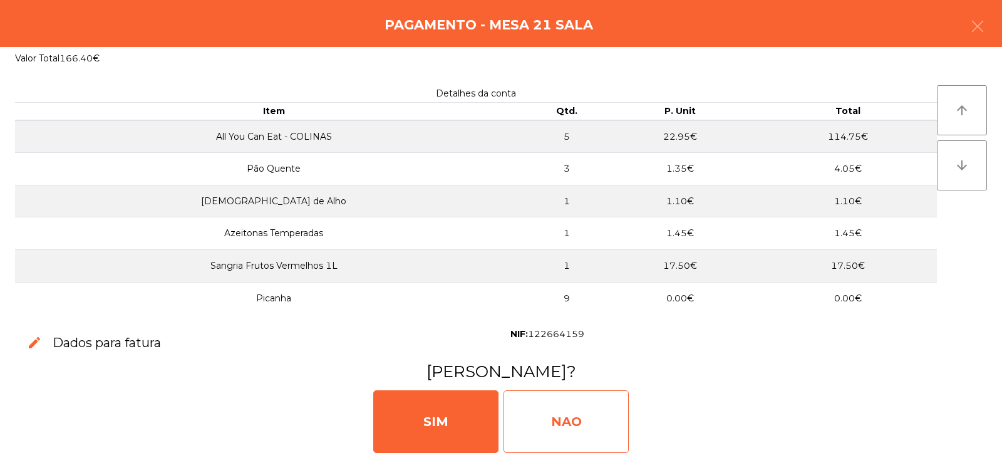
click at [552, 436] on div "NAO" at bounding box center [566, 421] width 125 height 63
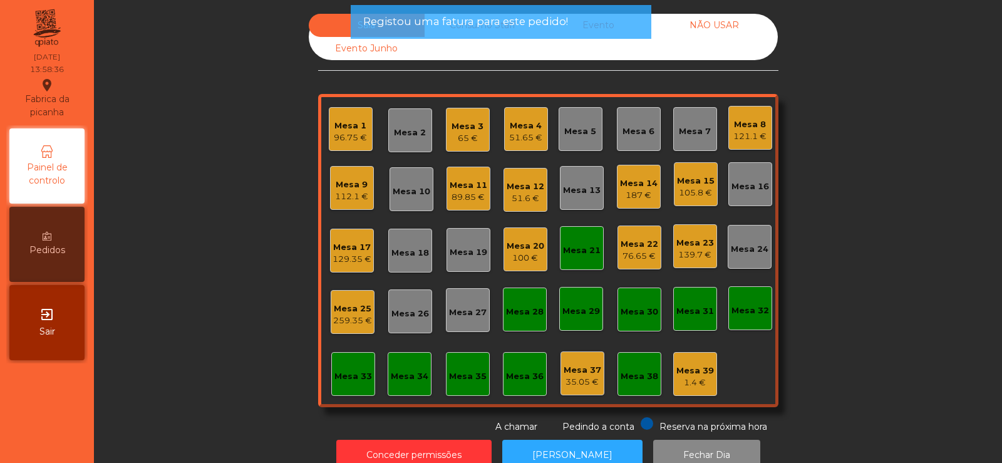
click at [576, 267] on div "Mesa 21" at bounding box center [582, 248] width 44 height 44
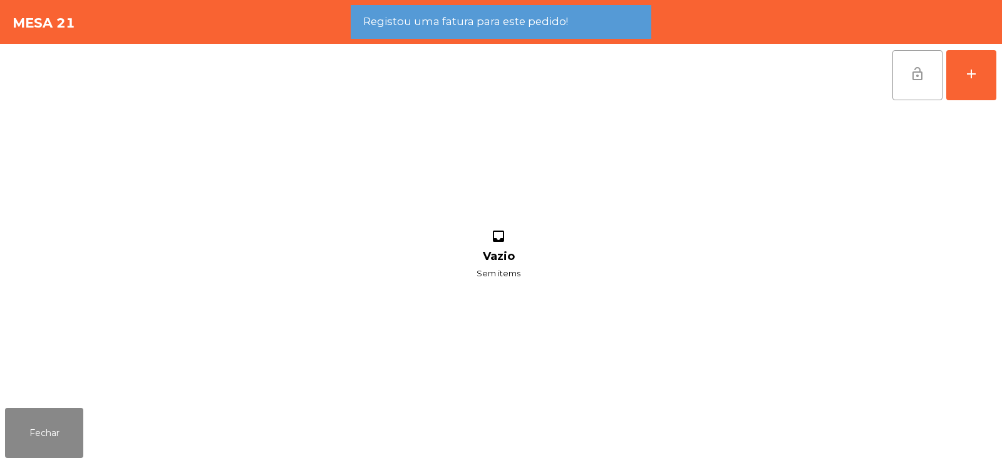
click at [901, 83] on button "lock_open" at bounding box center [918, 75] width 50 height 50
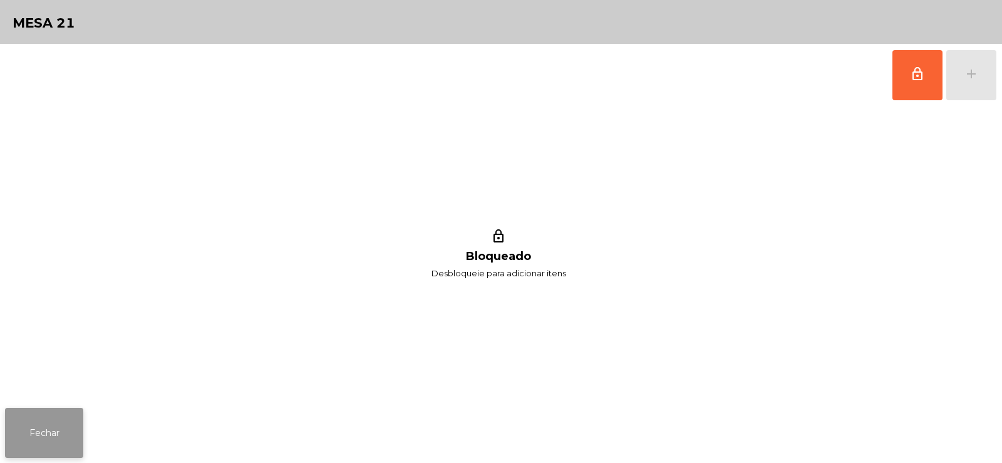
click at [78, 440] on button "Fechar" at bounding box center [44, 433] width 78 height 50
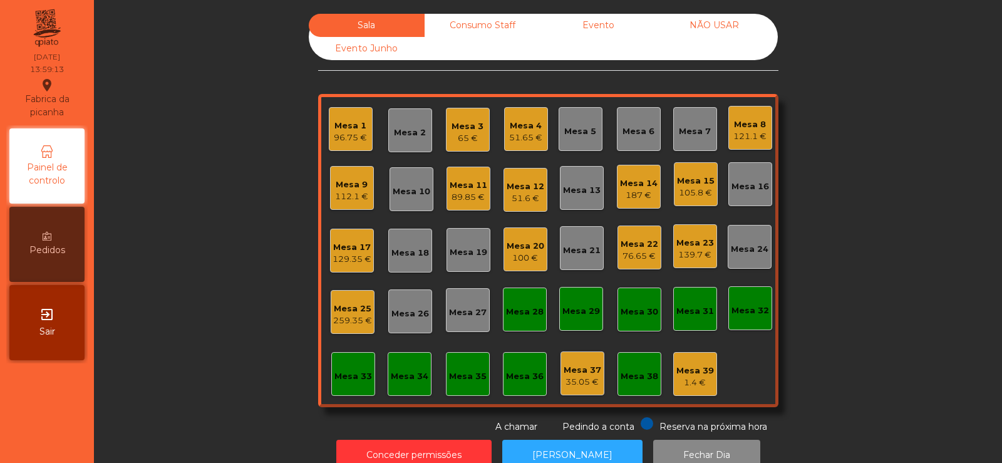
click at [348, 122] on div "Mesa 1" at bounding box center [350, 126] width 33 height 13
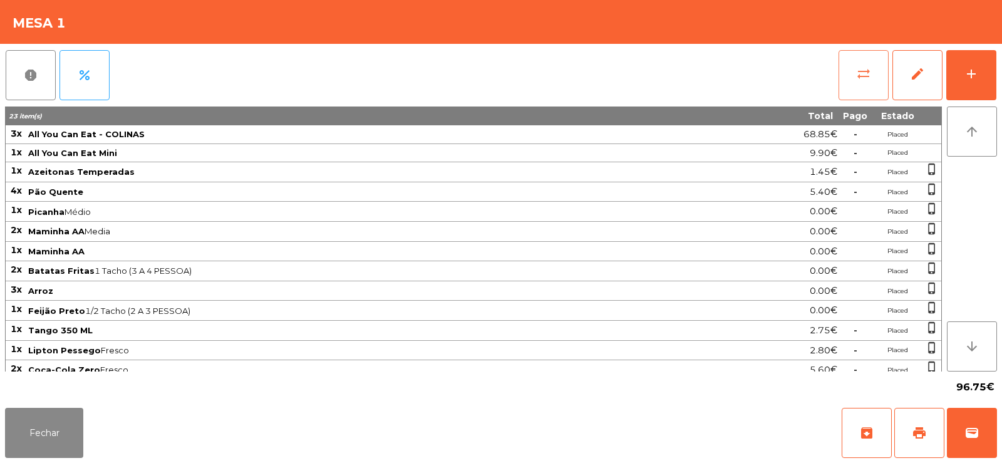
click at [854, 64] on button "sync_alt" at bounding box center [864, 75] width 50 height 50
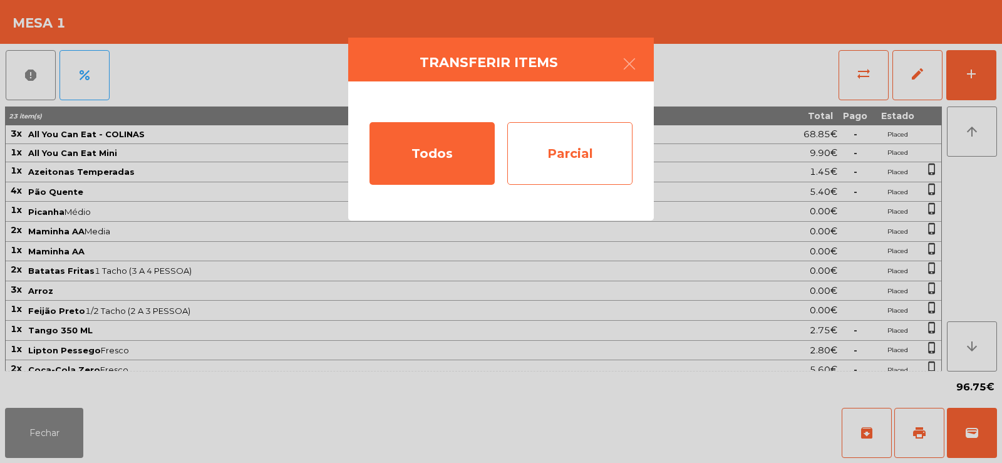
click at [545, 147] on div "Parcial" at bounding box center [569, 153] width 125 height 63
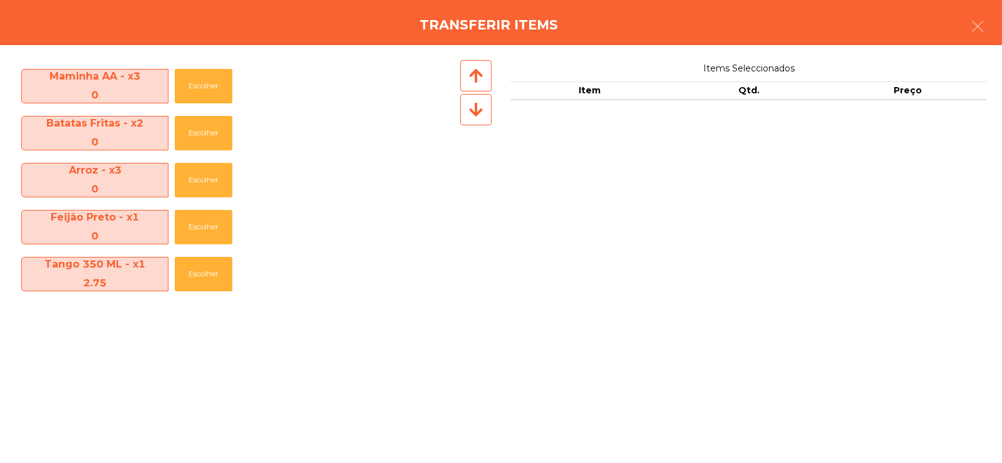
scroll to position [326, 0]
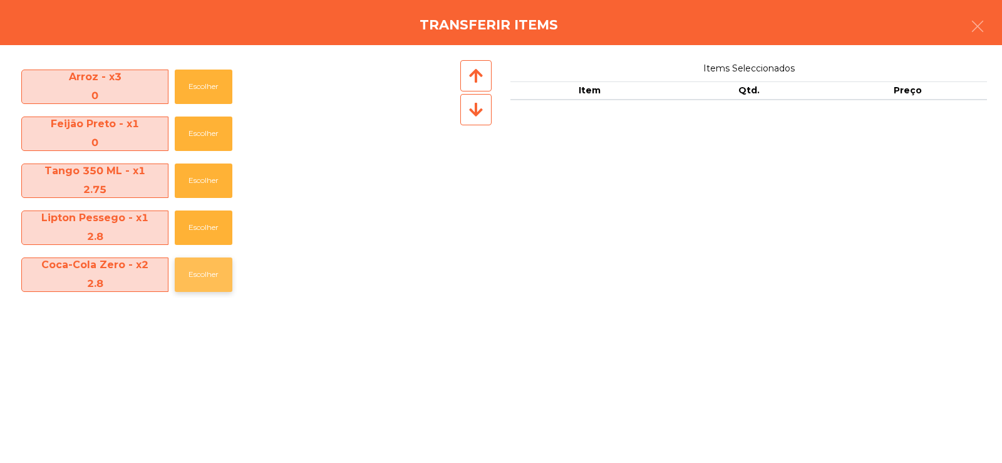
click at [200, 272] on button "Escolher" at bounding box center [204, 274] width 58 height 34
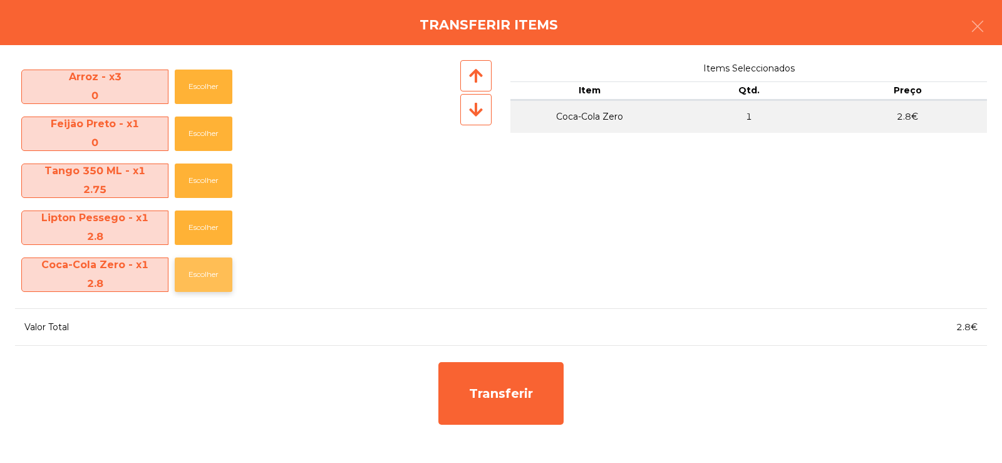
click at [204, 267] on button "Escolher" at bounding box center [204, 274] width 58 height 34
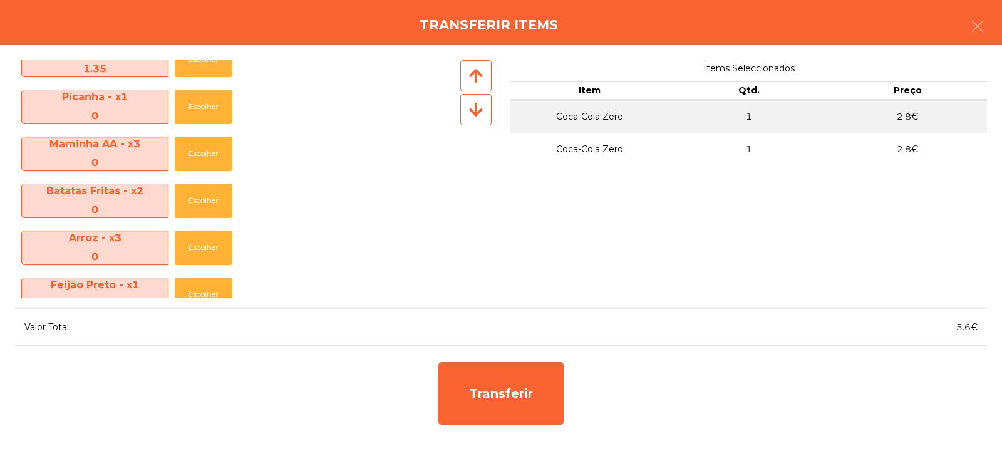
scroll to position [279, 0]
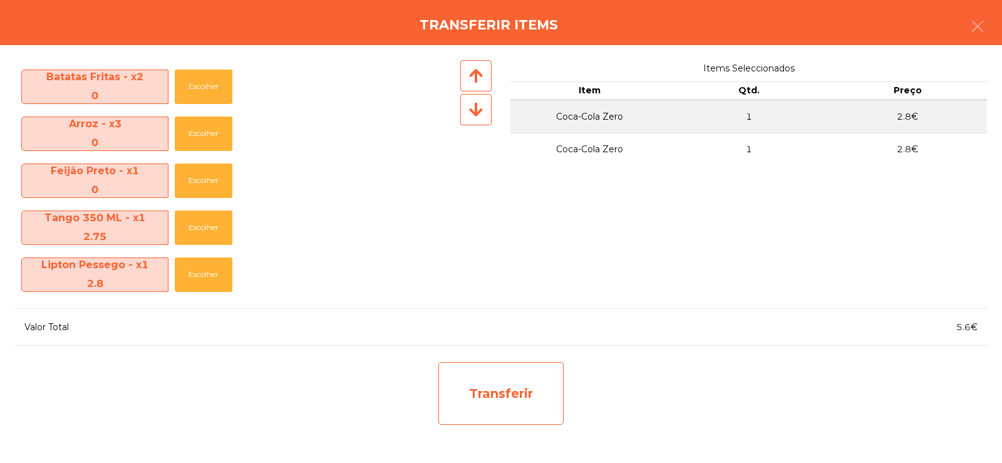
click at [493, 385] on div "Transferir" at bounding box center [500, 393] width 125 height 63
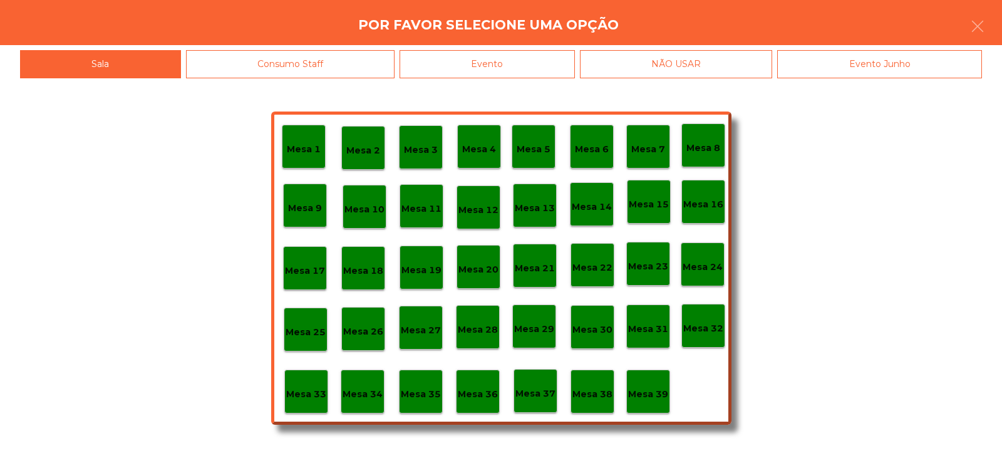
click at [536, 385] on div "Mesa 37" at bounding box center [535, 390] width 40 height 19
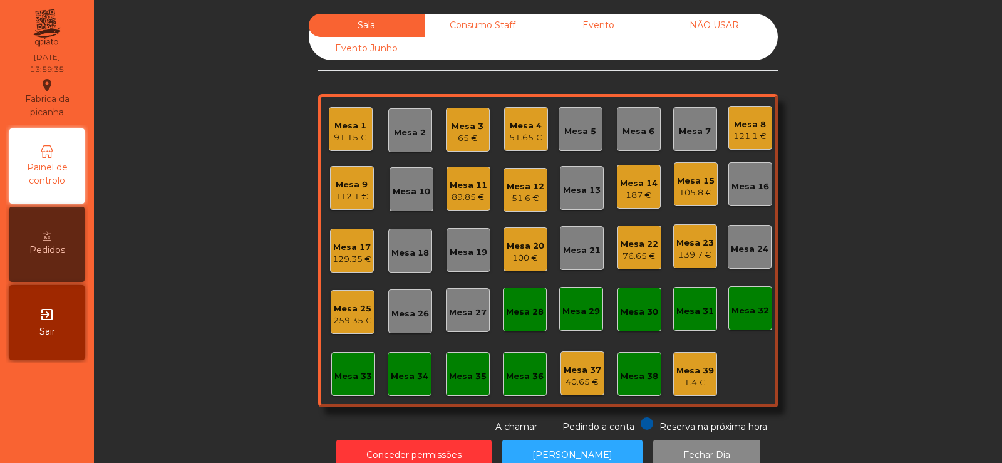
click at [352, 191] on div "112.1 €" at bounding box center [351, 196] width 33 height 13
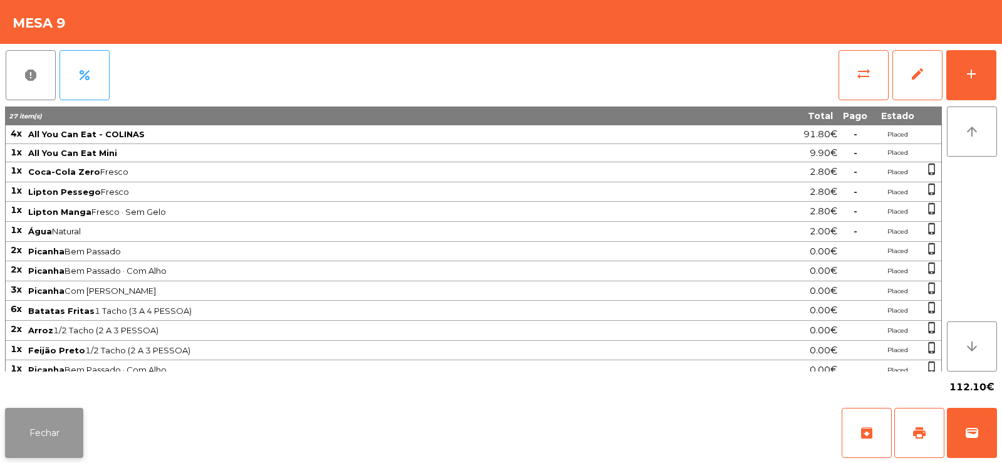
click at [46, 422] on button "Fechar" at bounding box center [44, 433] width 78 height 50
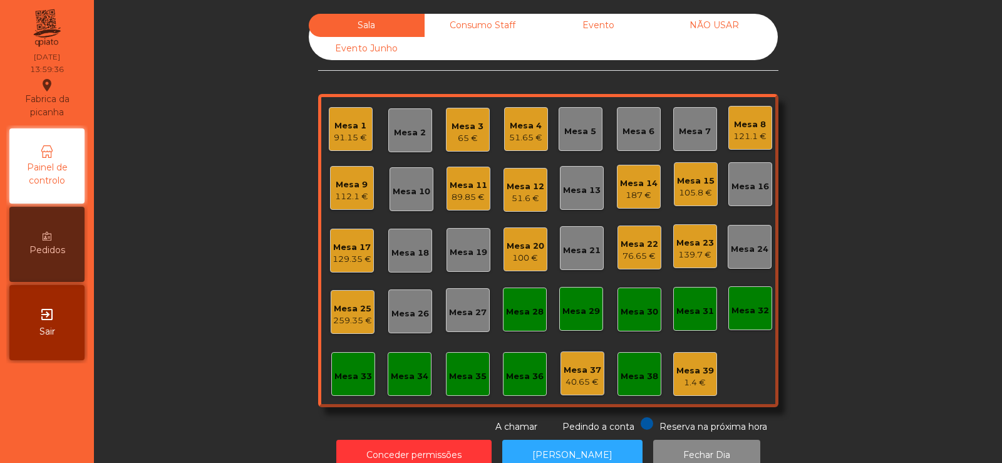
click at [347, 117] on div "Mesa 1 91.15 €" at bounding box center [350, 129] width 33 height 29
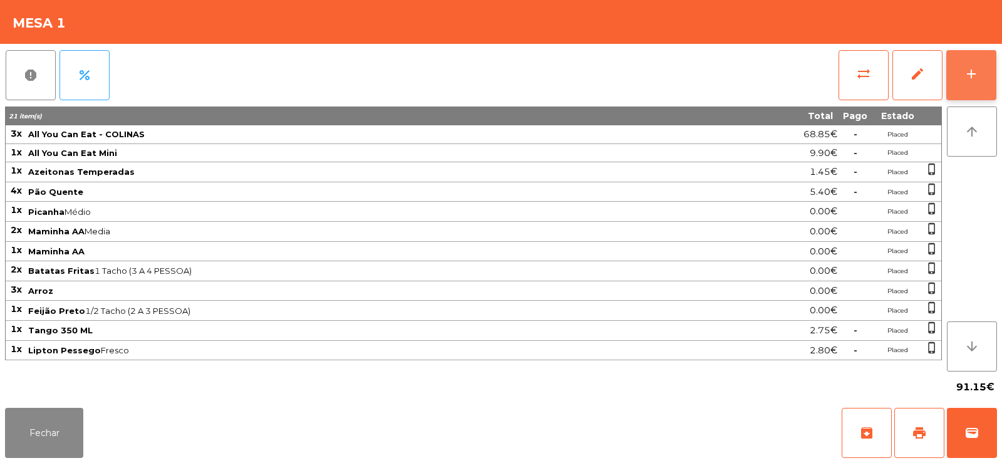
click at [956, 81] on button "add" at bounding box center [971, 75] width 50 height 50
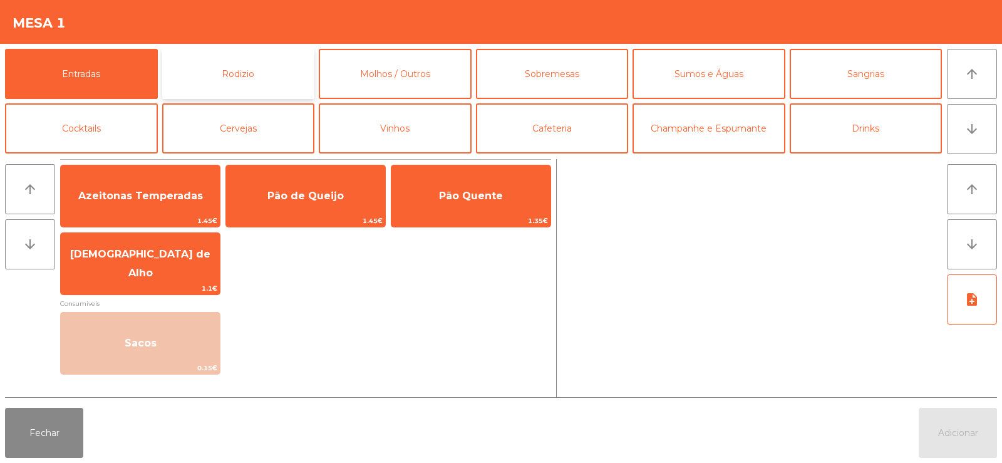
click at [225, 63] on button "Rodizio" at bounding box center [238, 74] width 153 height 50
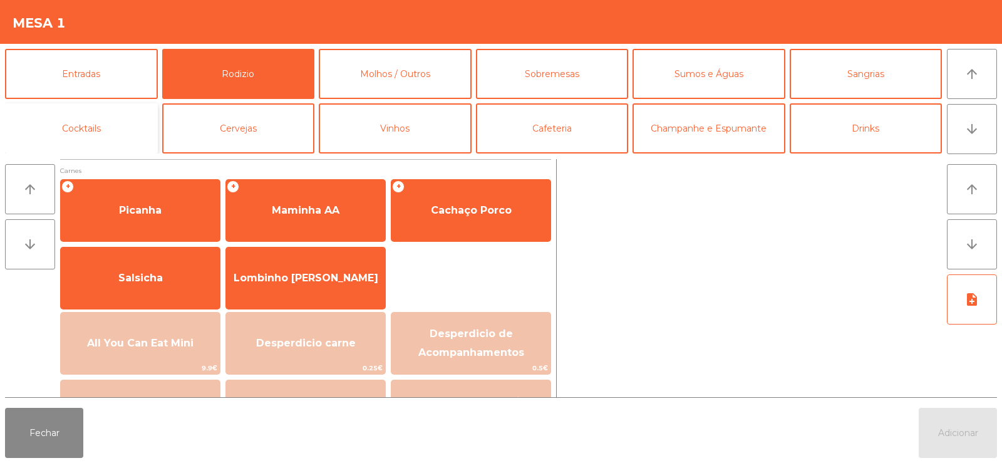
click at [93, 126] on button "Cocktails" at bounding box center [81, 128] width 153 height 50
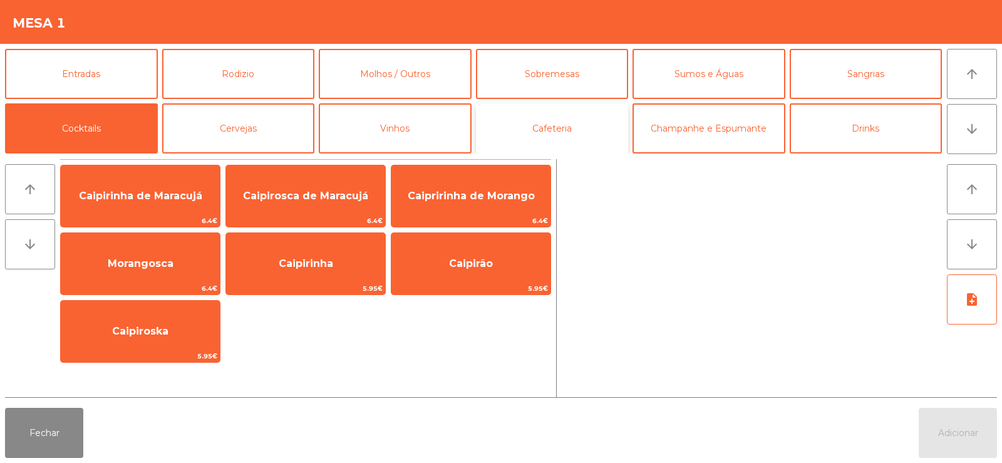
click at [548, 117] on button "Cafeteria" at bounding box center [552, 128] width 153 height 50
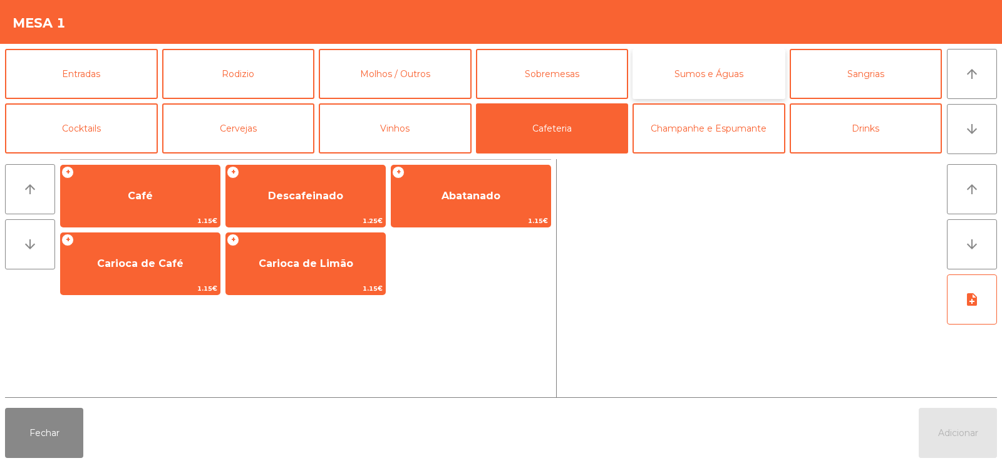
click at [703, 72] on button "Sumos e Águas" at bounding box center [709, 74] width 153 height 50
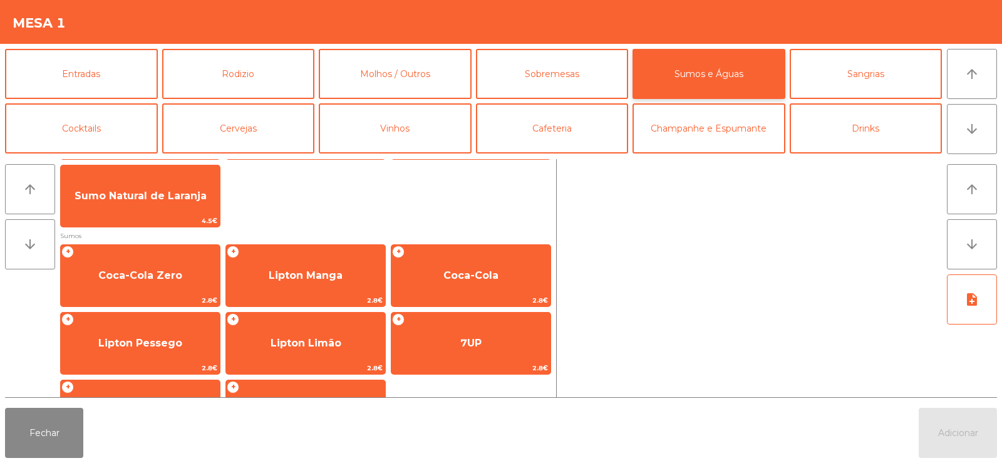
scroll to position [128, 0]
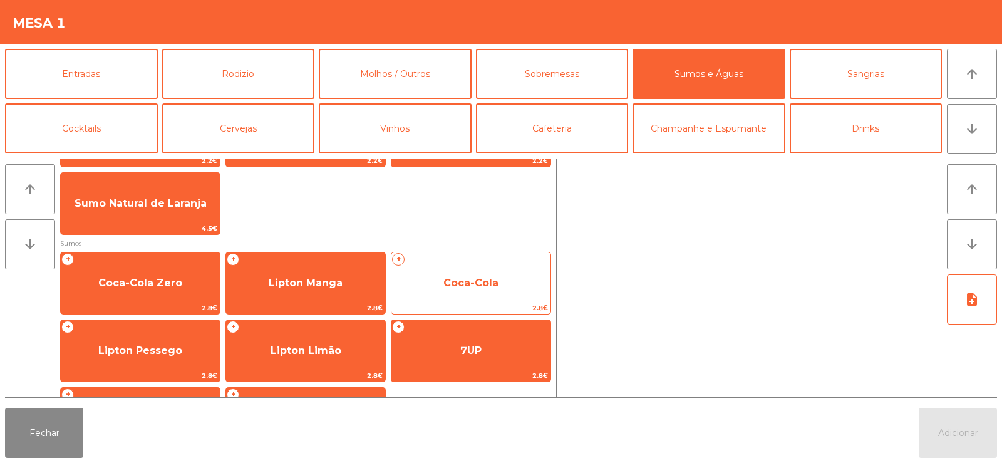
click at [470, 259] on div "+ Coca-Cola 2.8€" at bounding box center [471, 283] width 160 height 63
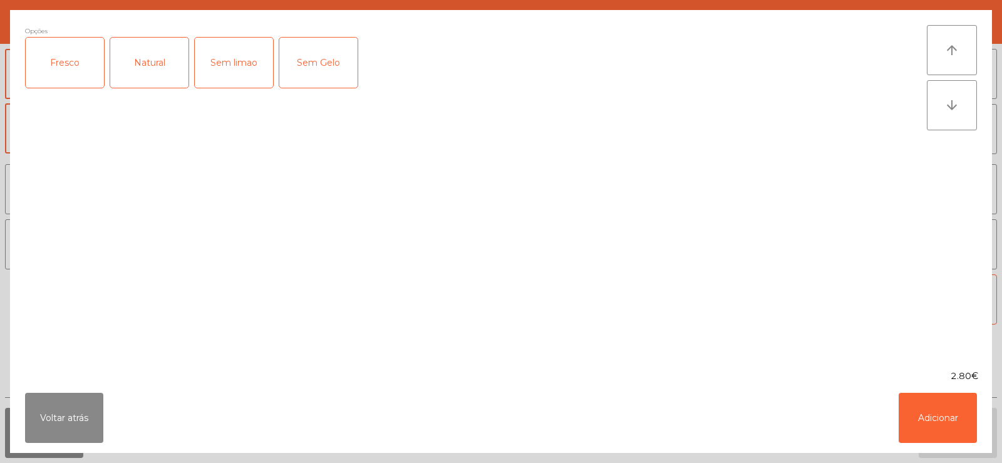
click at [481, 289] on div "Opções Fresco Natural Sem limao Sem Gelo" at bounding box center [476, 189] width 902 height 329
click at [927, 432] on button "Adicionar" at bounding box center [938, 418] width 78 height 50
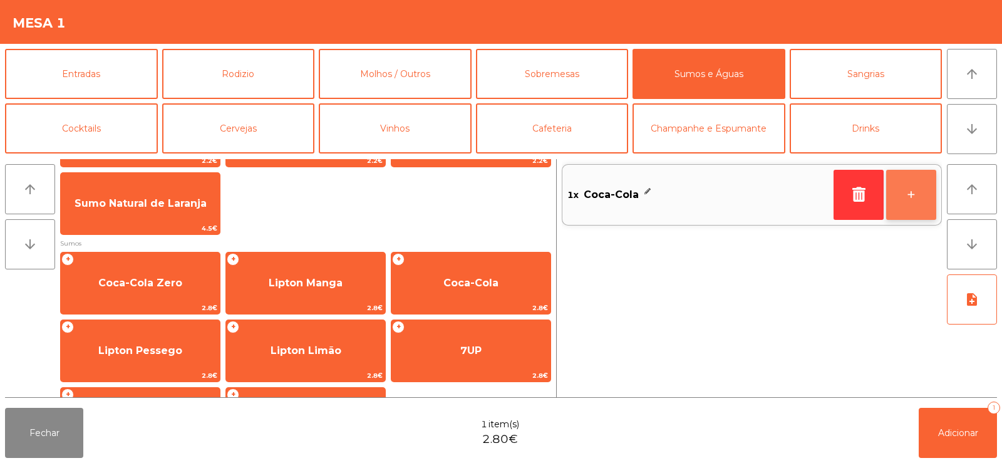
click at [911, 202] on button "+" at bounding box center [911, 195] width 50 height 50
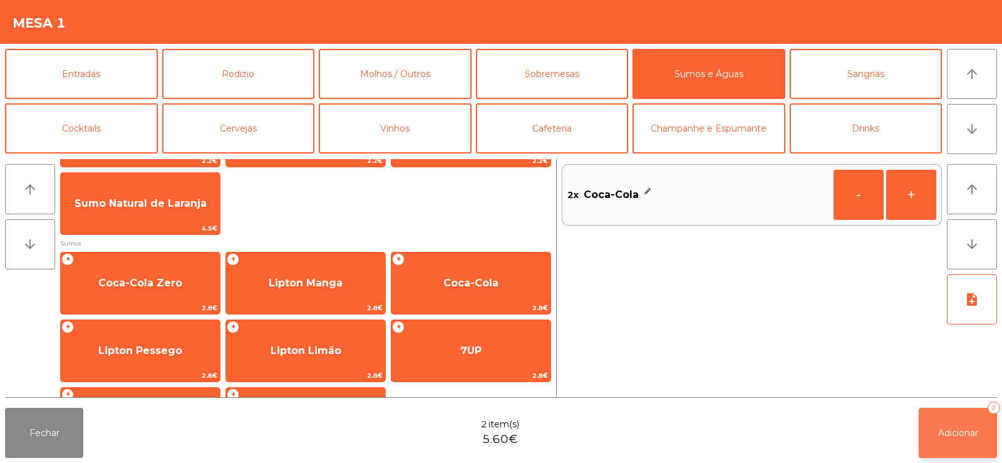
click at [951, 428] on span "Adicionar" at bounding box center [958, 432] width 40 height 11
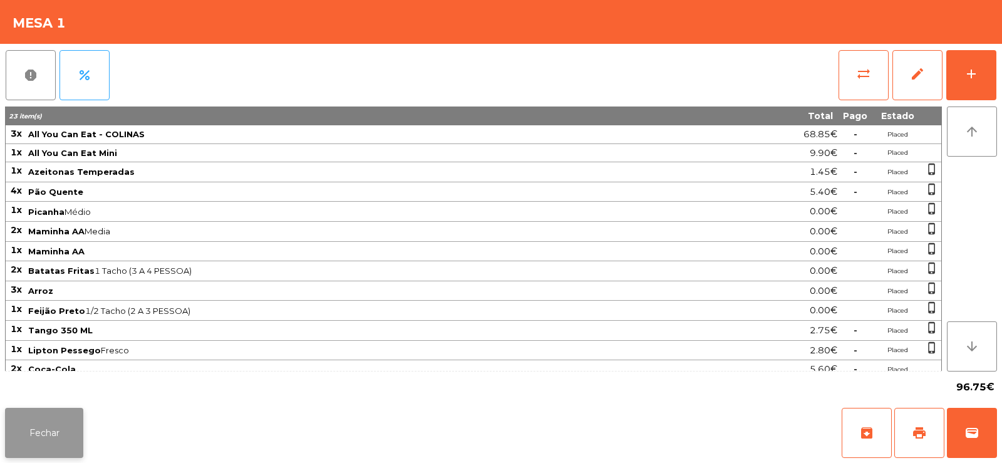
click at [49, 429] on button "Fechar" at bounding box center [44, 433] width 78 height 50
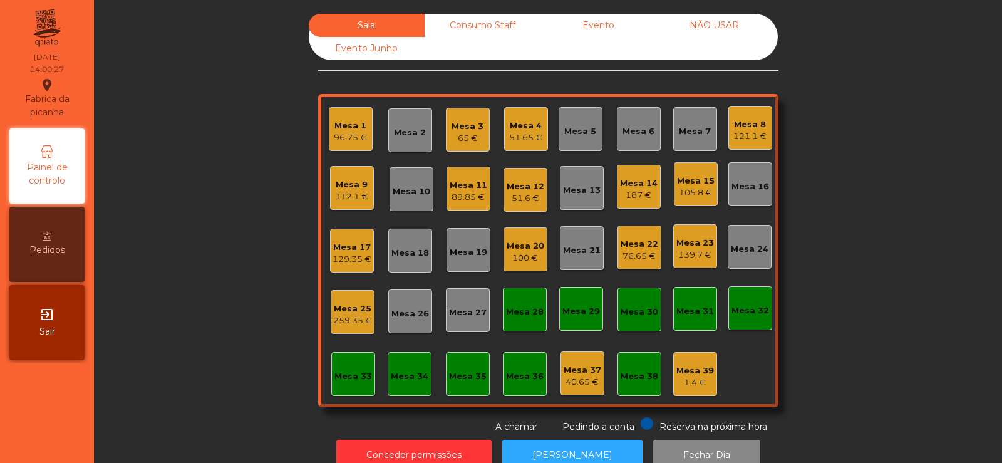
click at [464, 132] on div "Mesa 3" at bounding box center [468, 126] width 32 height 13
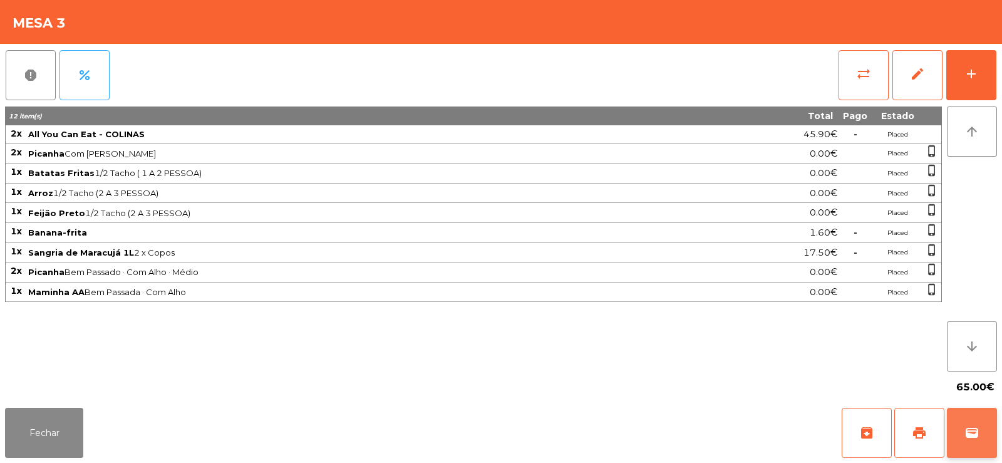
click at [979, 440] on button "wallet" at bounding box center [972, 433] width 50 height 50
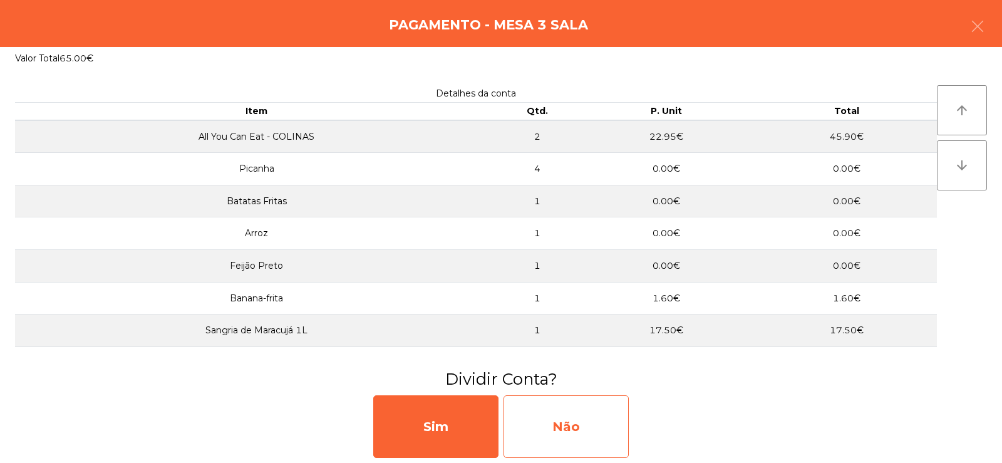
click at [551, 435] on div "Não" at bounding box center [566, 426] width 125 height 63
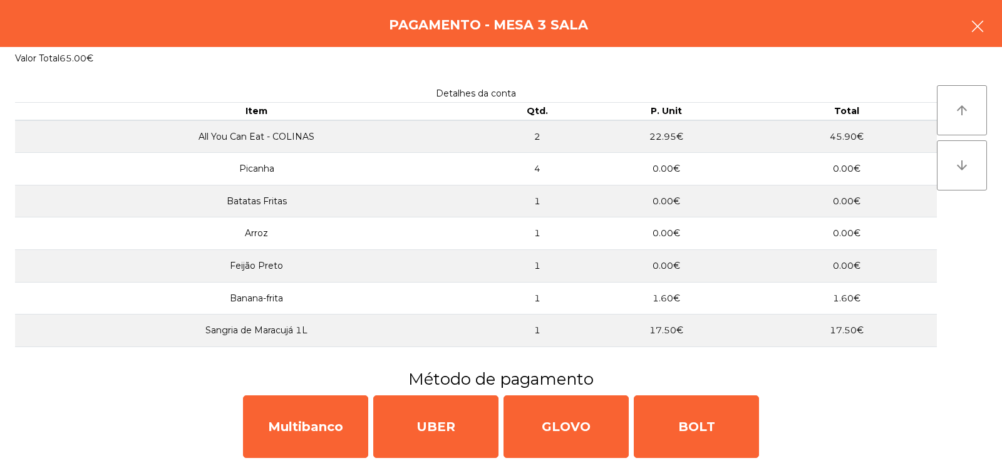
click at [971, 34] on button "button" at bounding box center [977, 28] width 35 height 38
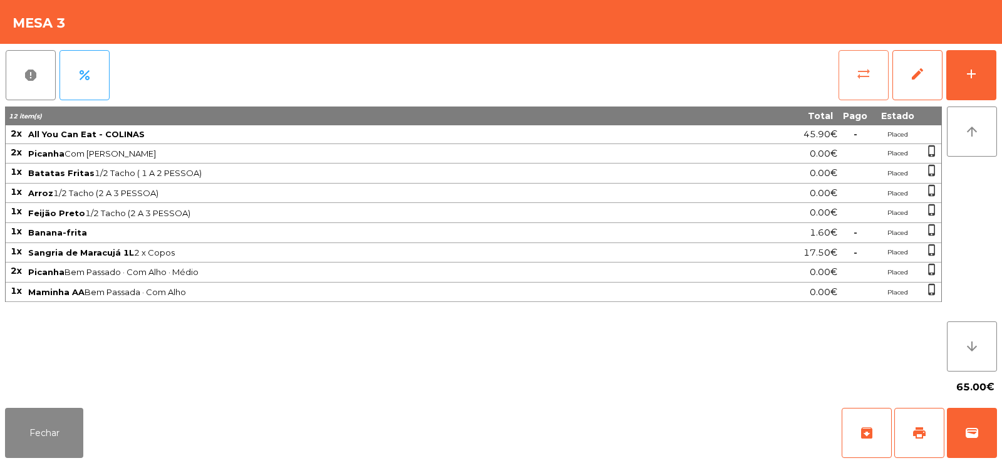
click at [850, 73] on button "sync_alt" at bounding box center [864, 75] width 50 height 50
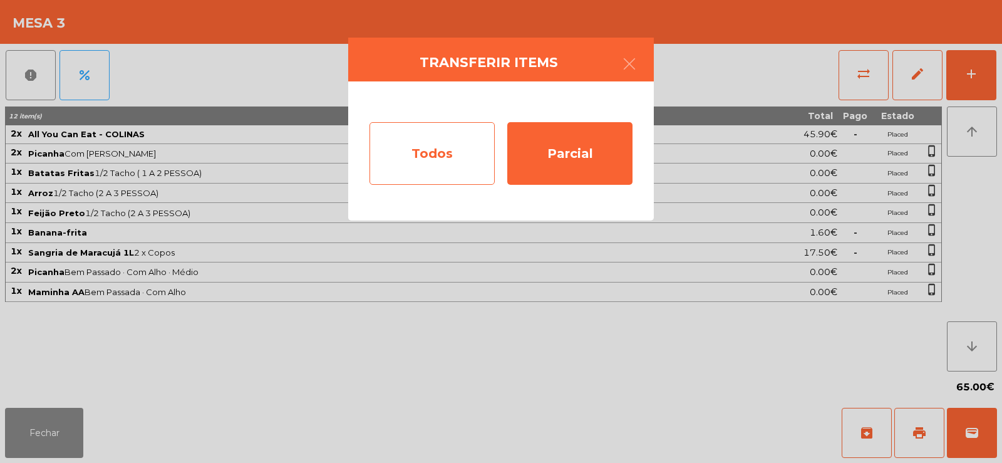
click at [432, 155] on div "Todos" at bounding box center [432, 153] width 125 height 63
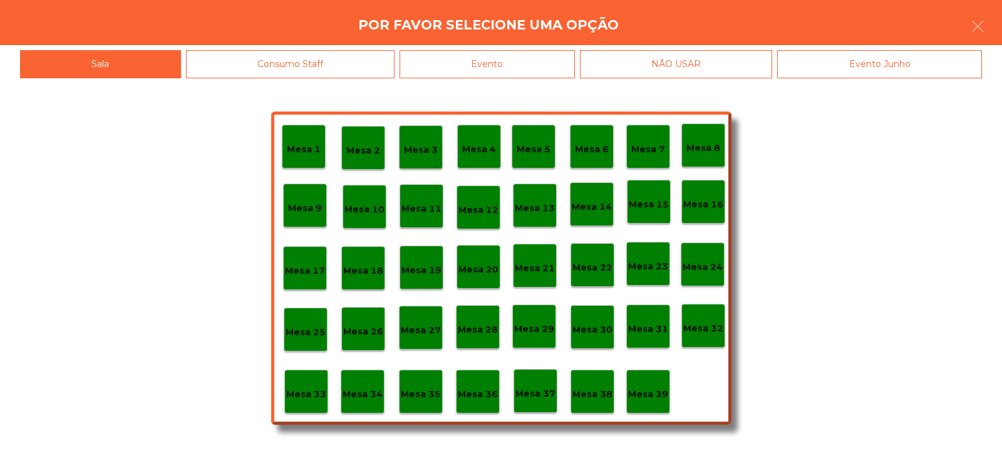
click at [507, 56] on div "Evento" at bounding box center [487, 64] width 175 height 28
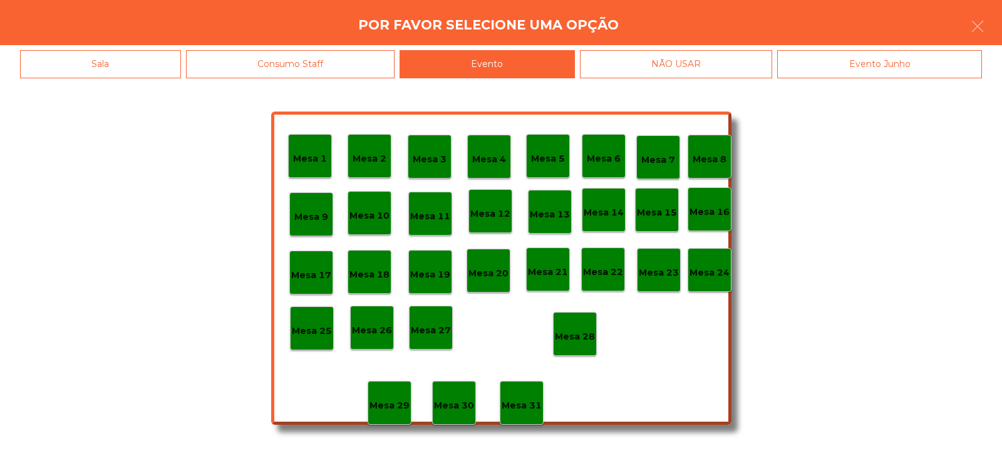
click at [574, 341] on p "Mesa 28" at bounding box center [575, 336] width 40 height 14
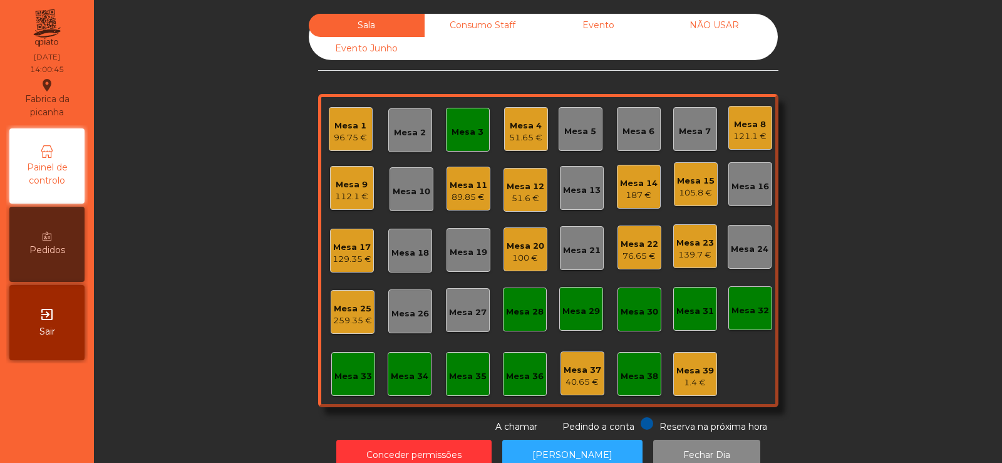
click at [454, 142] on div "Mesa 3" at bounding box center [468, 130] width 44 height 44
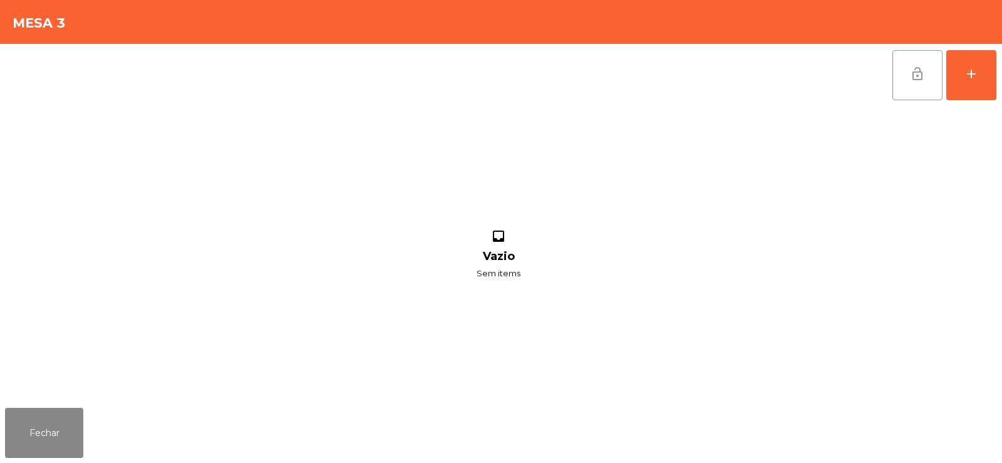
click at [925, 69] on button "lock_open" at bounding box center [918, 75] width 50 height 50
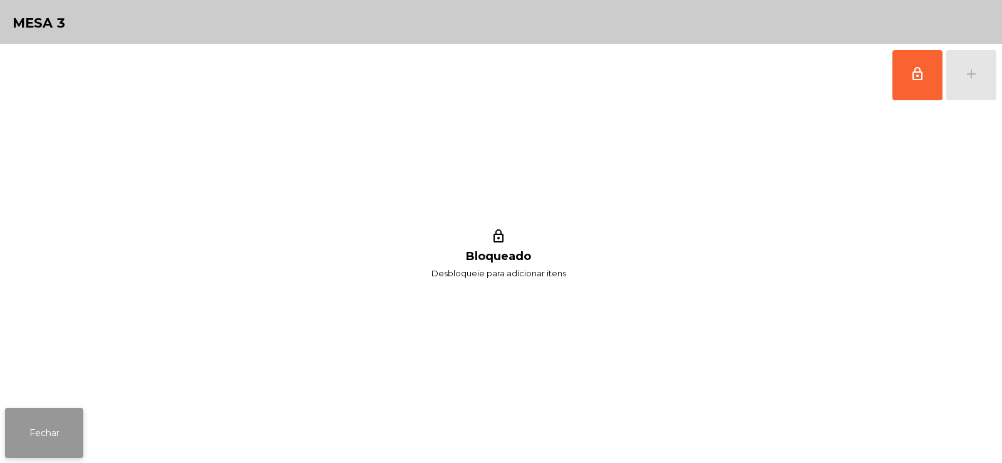
click at [50, 437] on button "Fechar" at bounding box center [44, 433] width 78 height 50
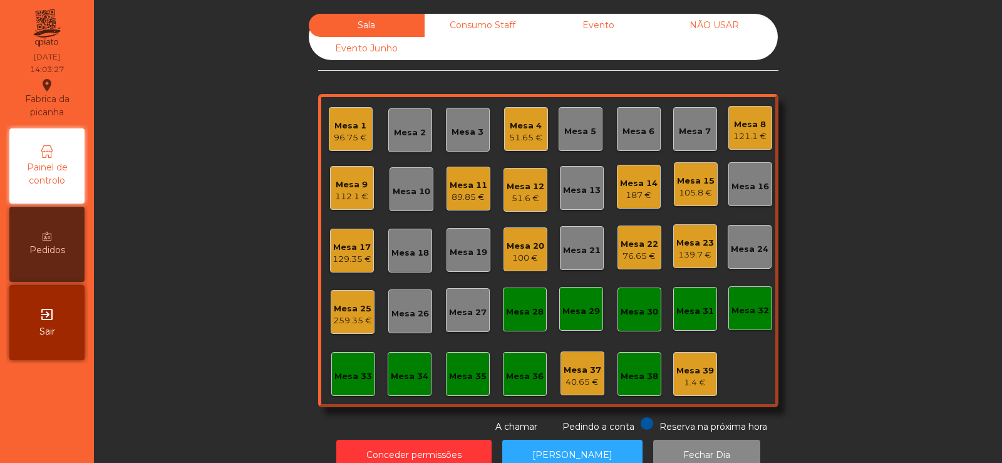
click at [568, 123] on div "Mesa 5" at bounding box center [580, 129] width 32 height 18
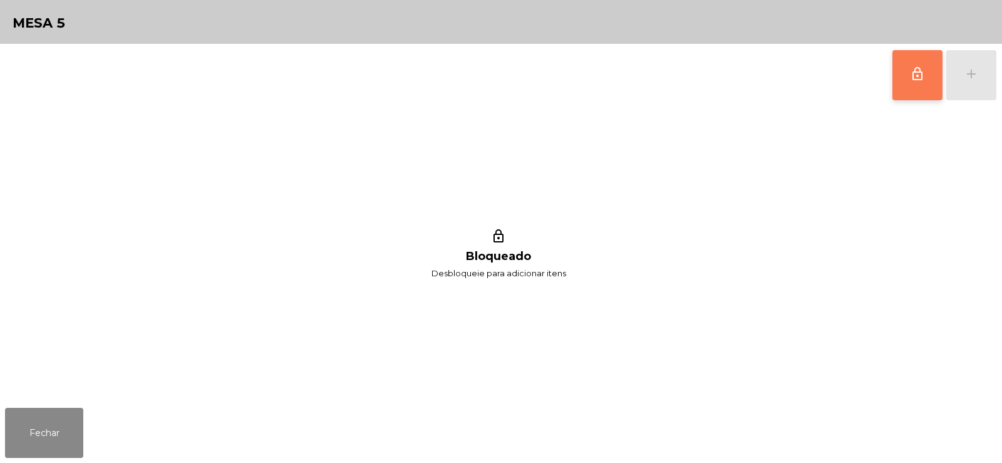
click at [924, 86] on button "lock_outline" at bounding box center [918, 75] width 50 height 50
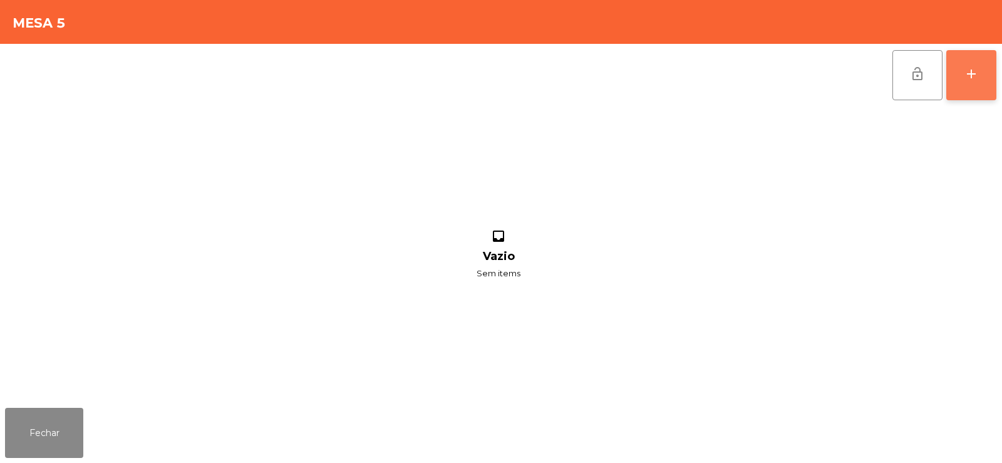
click at [968, 84] on button "add" at bounding box center [971, 75] width 50 height 50
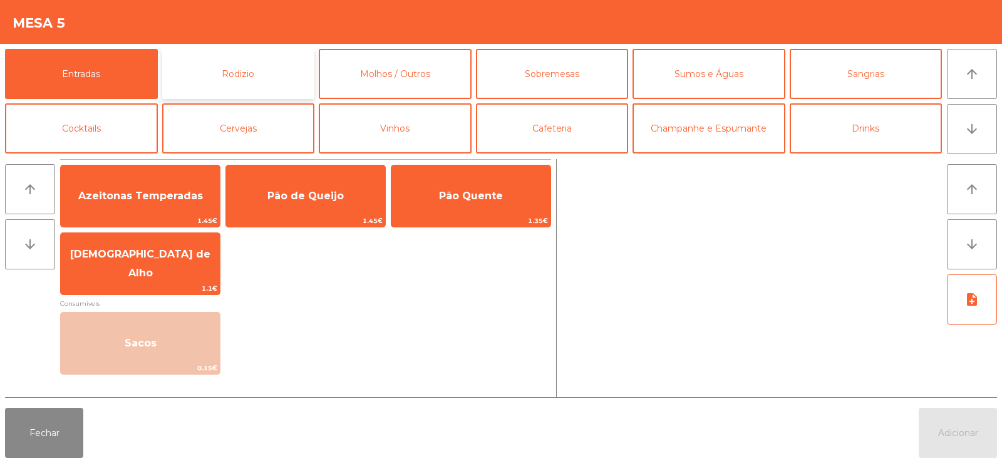
click at [223, 61] on button "Rodizio" at bounding box center [238, 74] width 153 height 50
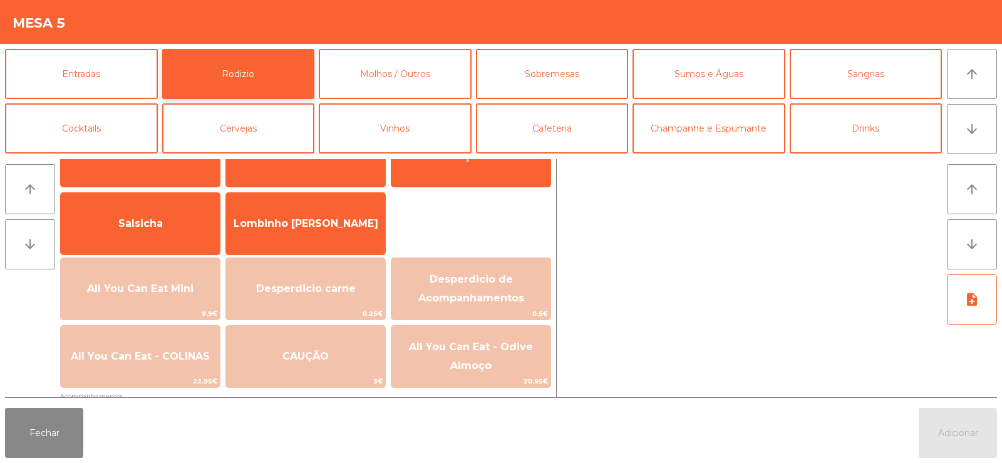
scroll to position [76, 0]
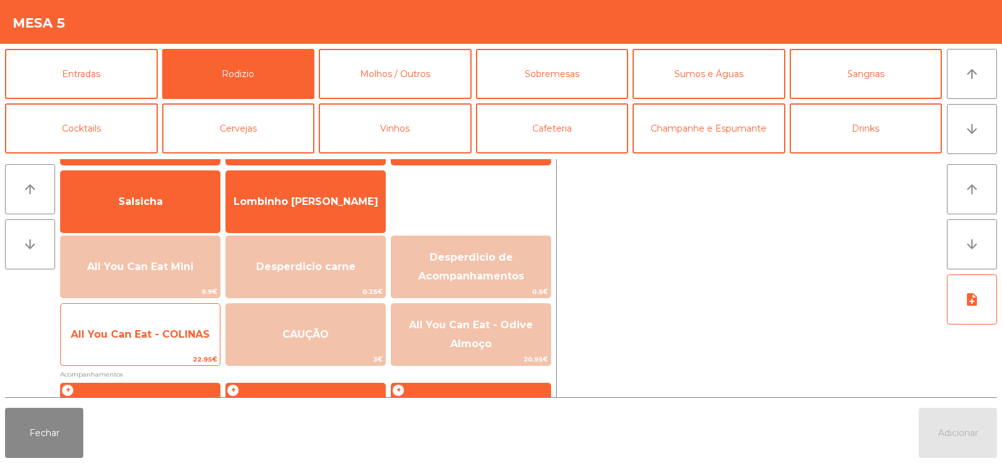
click at [140, 346] on span "All You Can Eat - COLINAS" at bounding box center [140, 335] width 159 height 34
click at [136, 342] on span "All You Can Eat - COLINAS" at bounding box center [140, 335] width 159 height 34
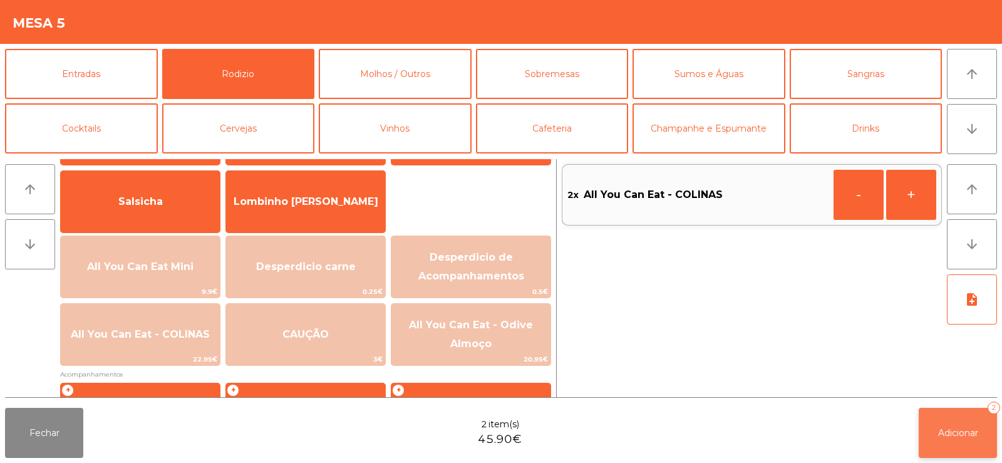
click at [954, 447] on button "Adicionar 2" at bounding box center [958, 433] width 78 height 50
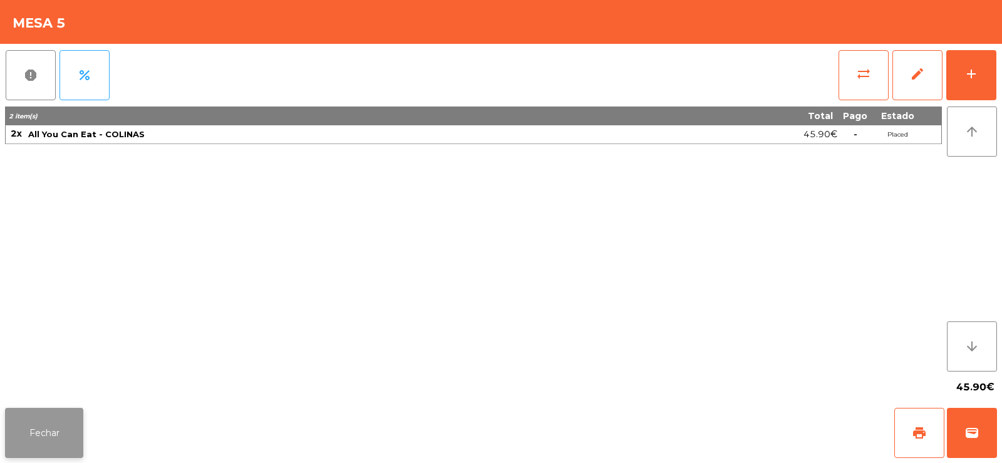
click at [34, 441] on button "Fechar" at bounding box center [44, 433] width 78 height 50
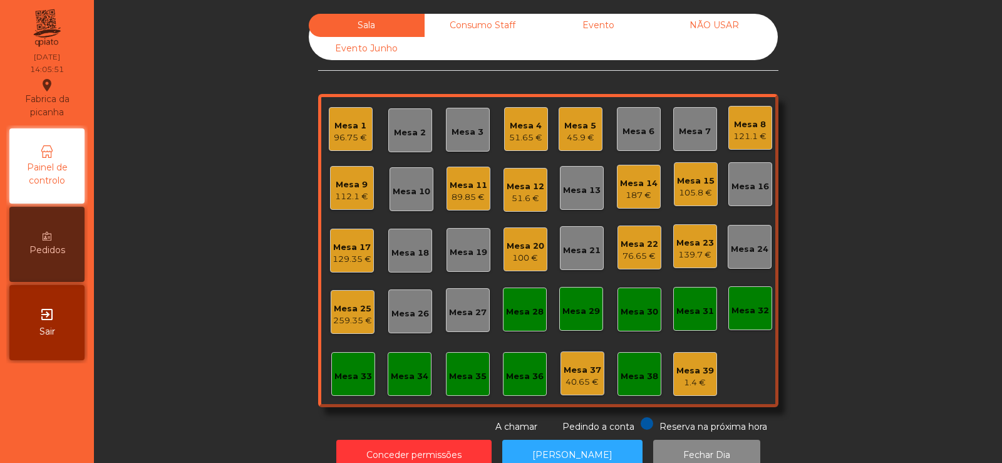
click at [467, 247] on div "Mesa 19" at bounding box center [469, 252] width 38 height 13
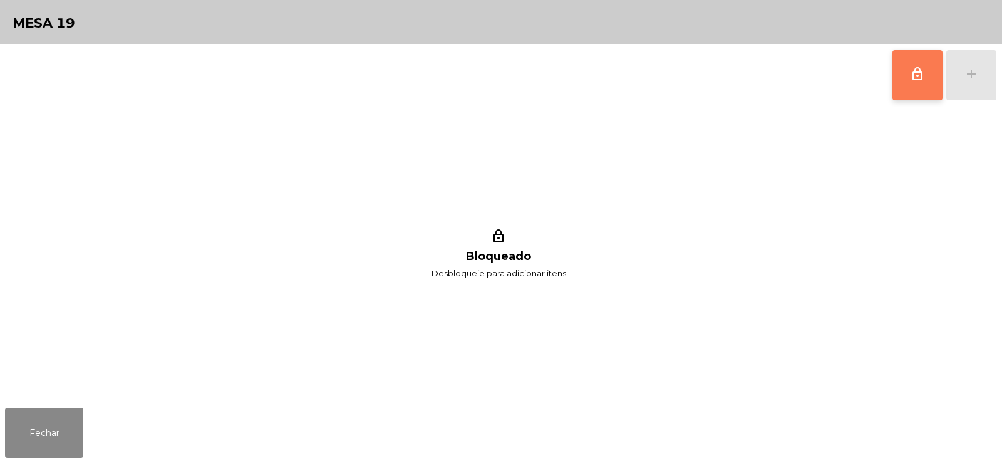
click at [925, 70] on button "lock_outline" at bounding box center [918, 75] width 50 height 50
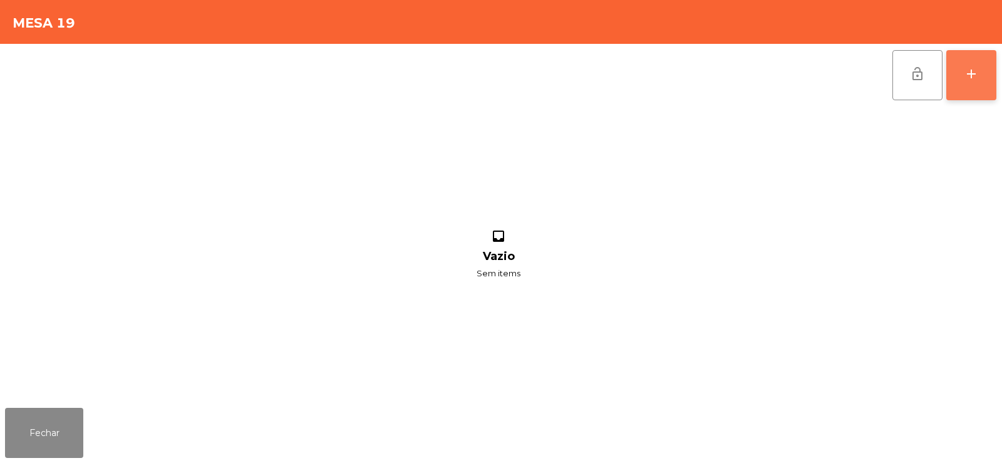
click at [983, 69] on button "add" at bounding box center [971, 75] width 50 height 50
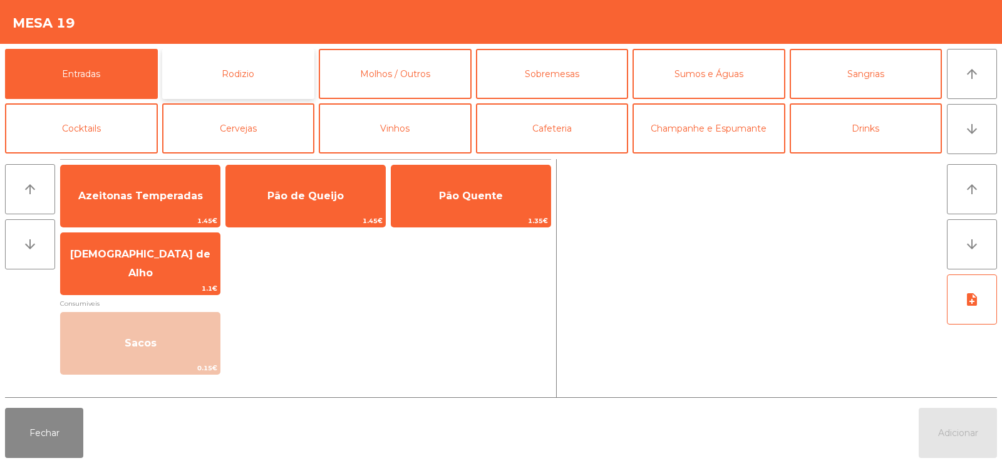
click at [268, 86] on button "Rodizio" at bounding box center [238, 74] width 153 height 50
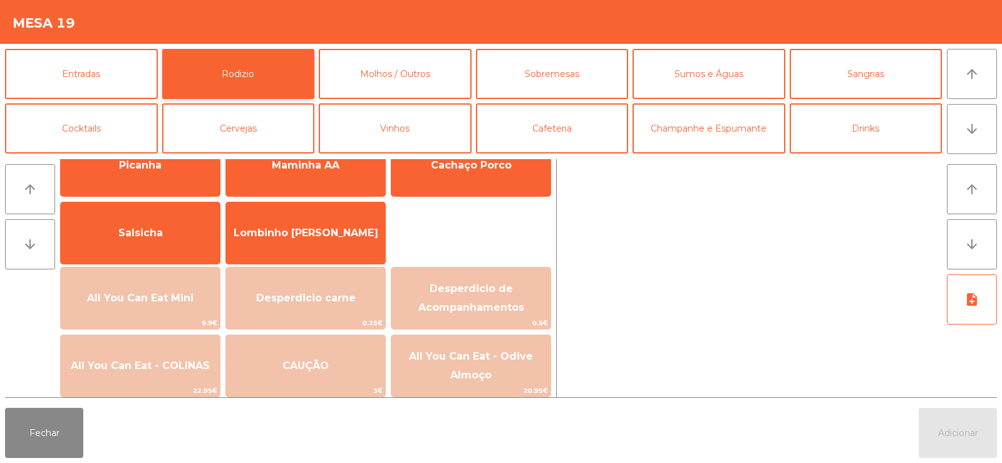
scroll to position [89, 0]
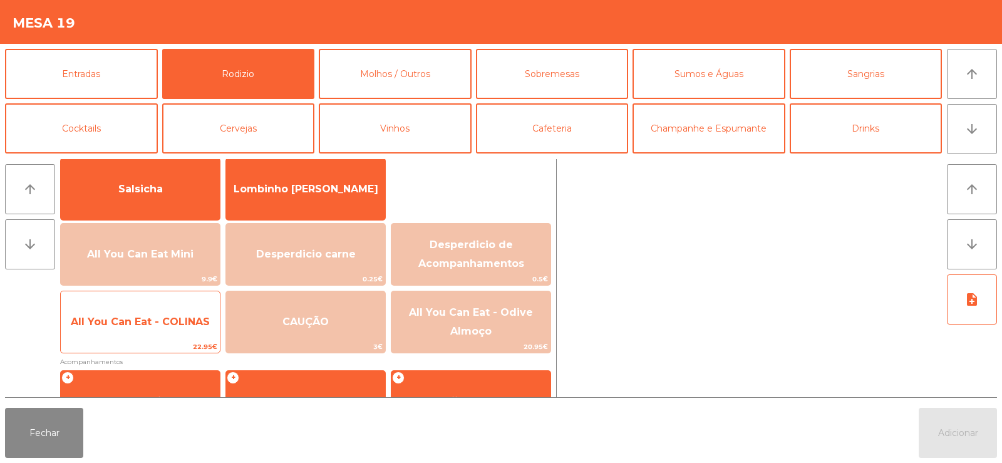
click at [145, 331] on span "All You Can Eat - COLINAS" at bounding box center [140, 322] width 159 height 34
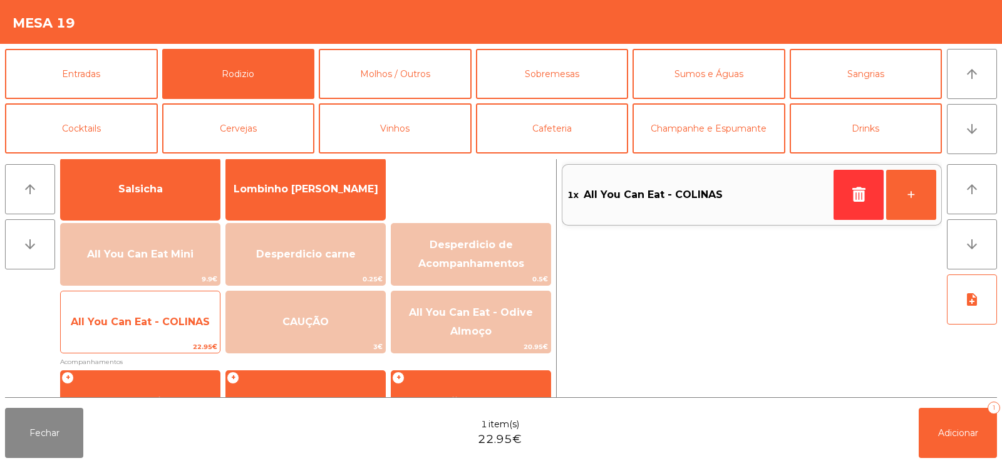
click at [155, 327] on span "All You Can Eat - COLINAS" at bounding box center [140, 322] width 139 height 12
click at [159, 316] on span "All You Can Eat - COLINAS" at bounding box center [140, 322] width 139 height 12
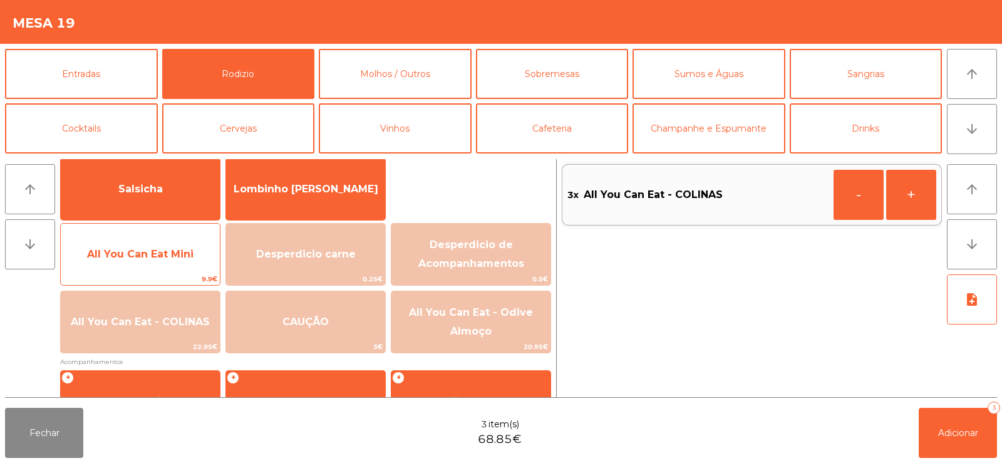
click at [162, 255] on span "All You Can Eat Mini" at bounding box center [140, 254] width 106 height 12
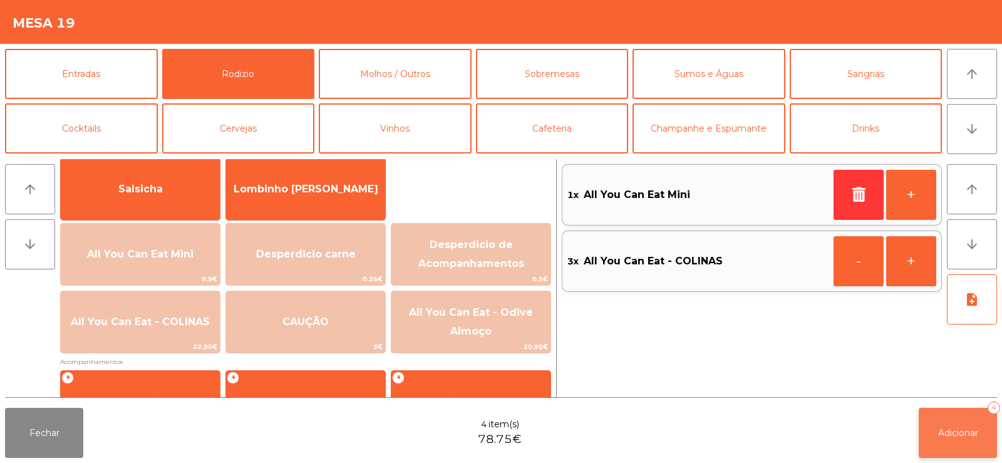
click at [955, 432] on span "Adicionar" at bounding box center [958, 432] width 40 height 11
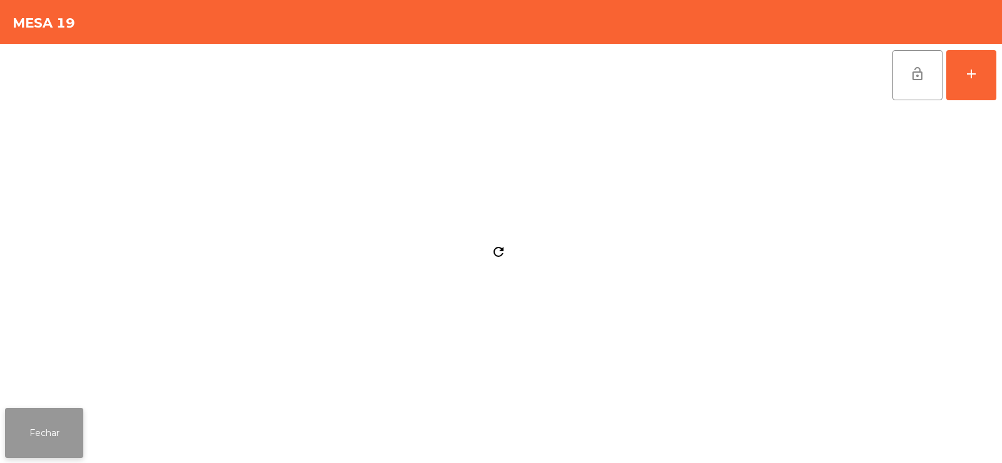
click at [64, 443] on button "Fechar" at bounding box center [44, 433] width 78 height 50
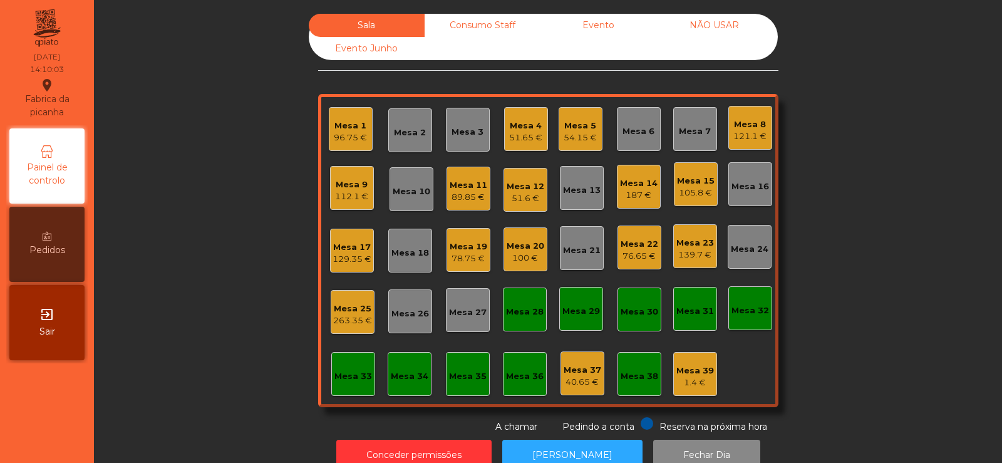
click at [700, 374] on div "Mesa 39" at bounding box center [695, 371] width 38 height 13
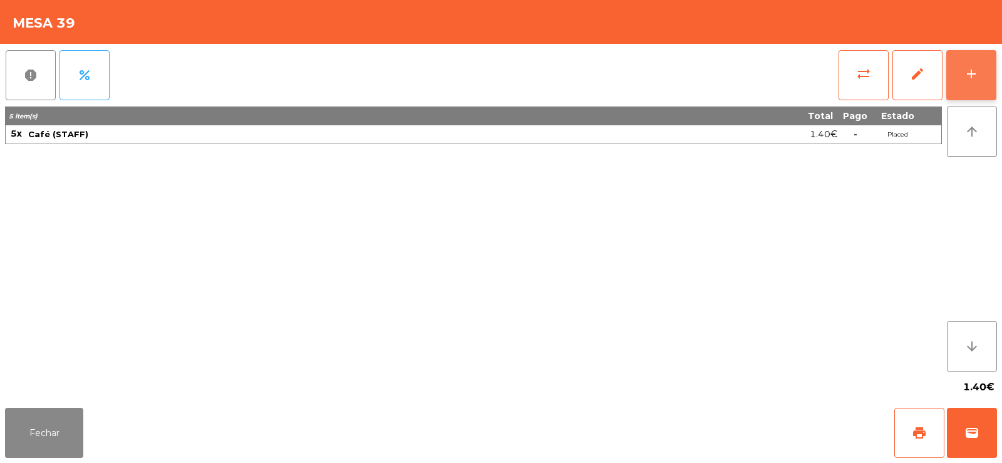
click at [976, 79] on div "add" at bounding box center [971, 73] width 15 height 15
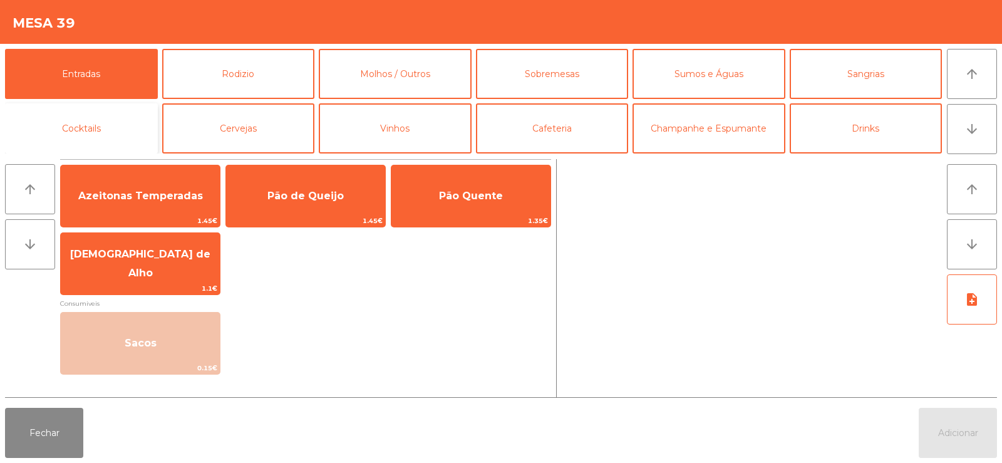
click at [96, 123] on button "Cocktails" at bounding box center [81, 128] width 153 height 50
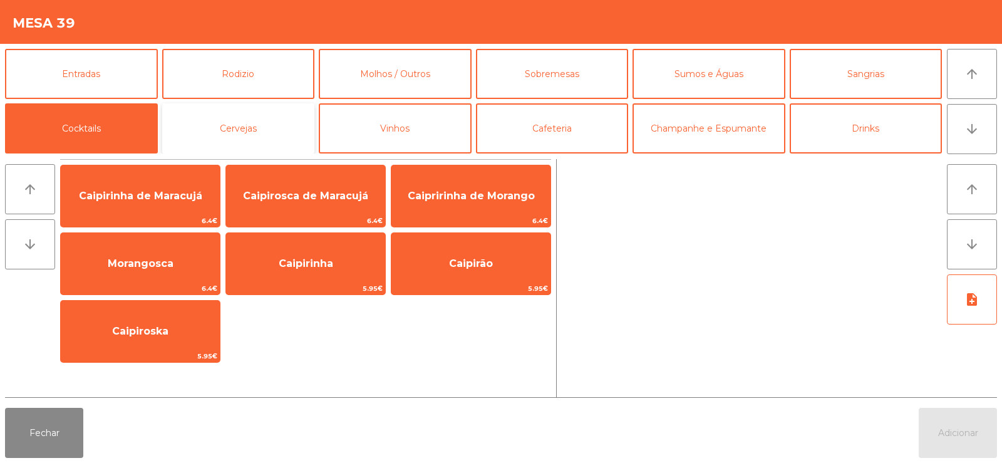
click at [272, 129] on button "Cervejas" at bounding box center [238, 128] width 153 height 50
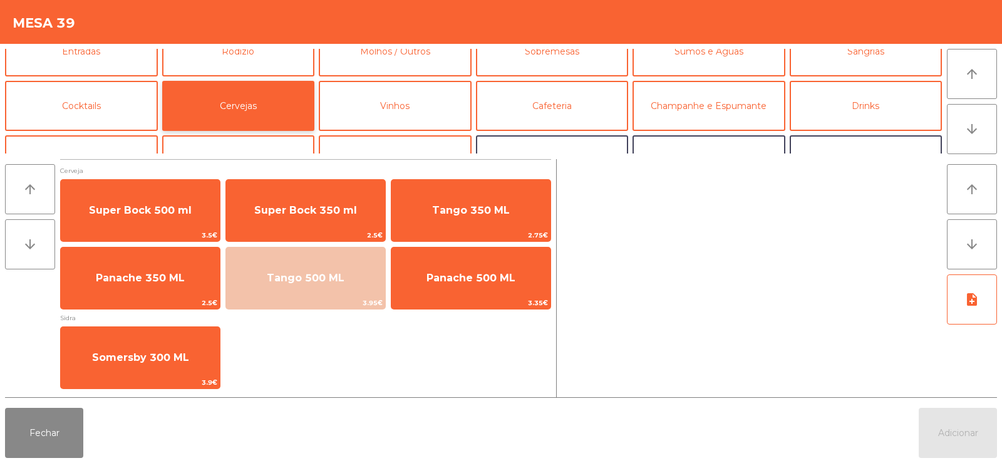
scroll to position [56, 0]
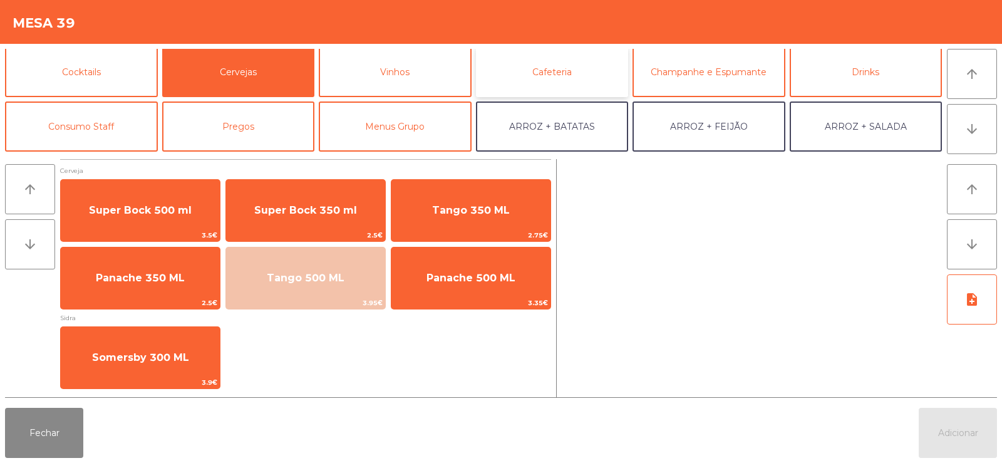
click at [574, 76] on button "Cafeteria" at bounding box center [552, 72] width 153 height 50
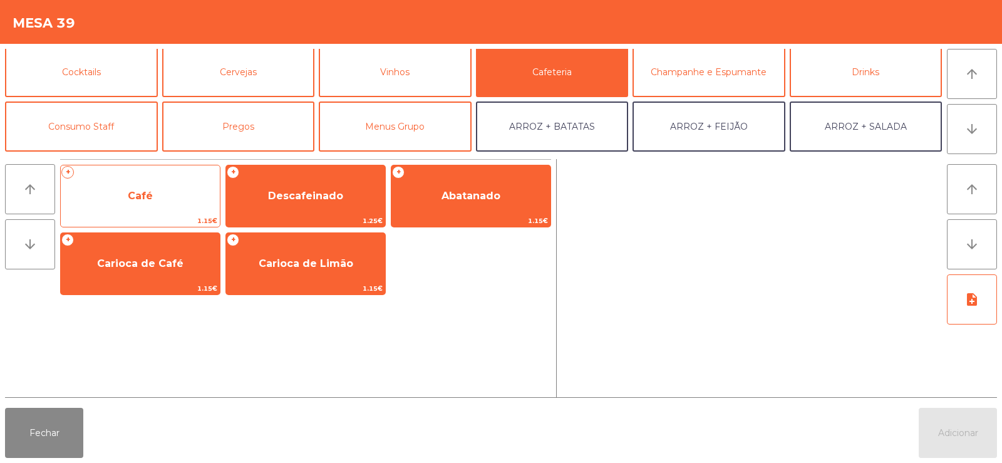
click at [150, 195] on span "Café" at bounding box center [140, 196] width 25 height 12
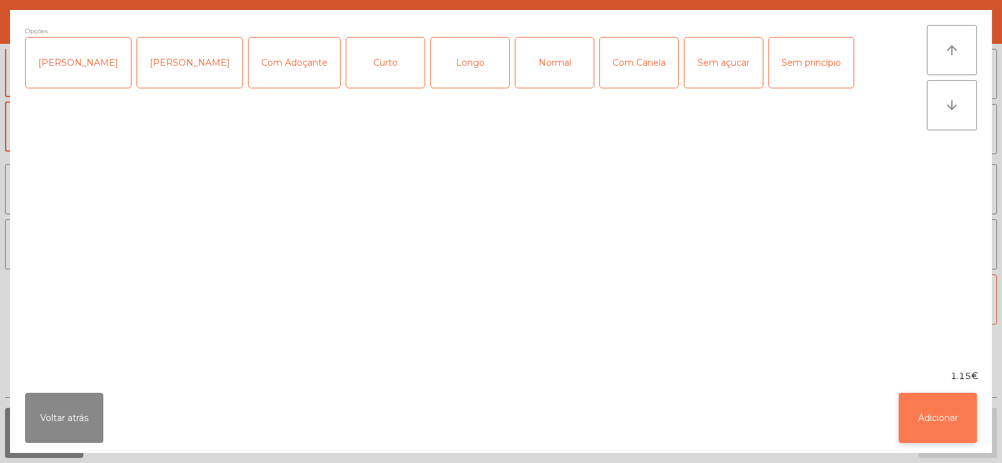
click at [964, 417] on button "Adicionar" at bounding box center [938, 418] width 78 height 50
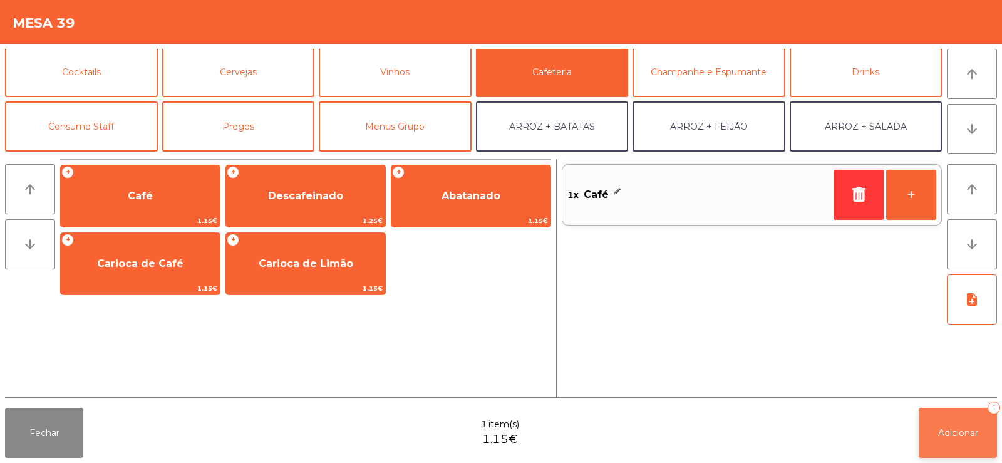
click at [963, 428] on span "Adicionar" at bounding box center [958, 432] width 40 height 11
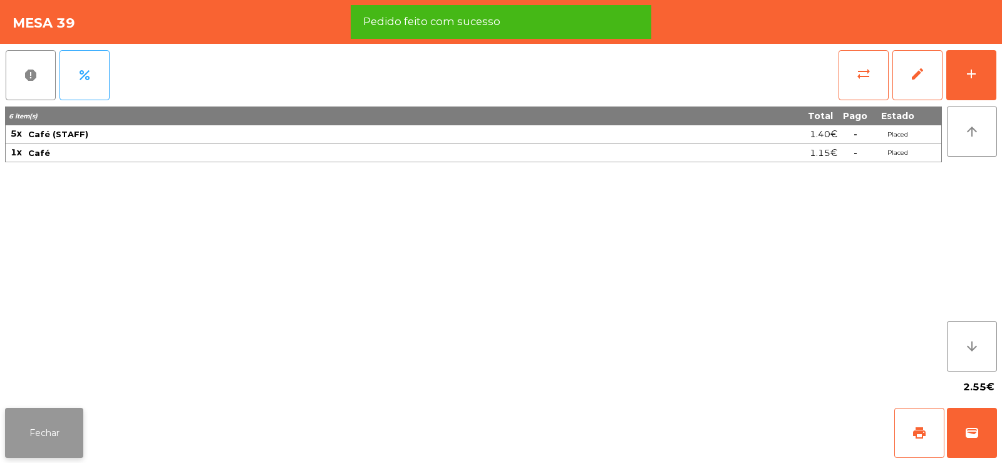
click at [43, 412] on button "Fechar" at bounding box center [44, 433] width 78 height 50
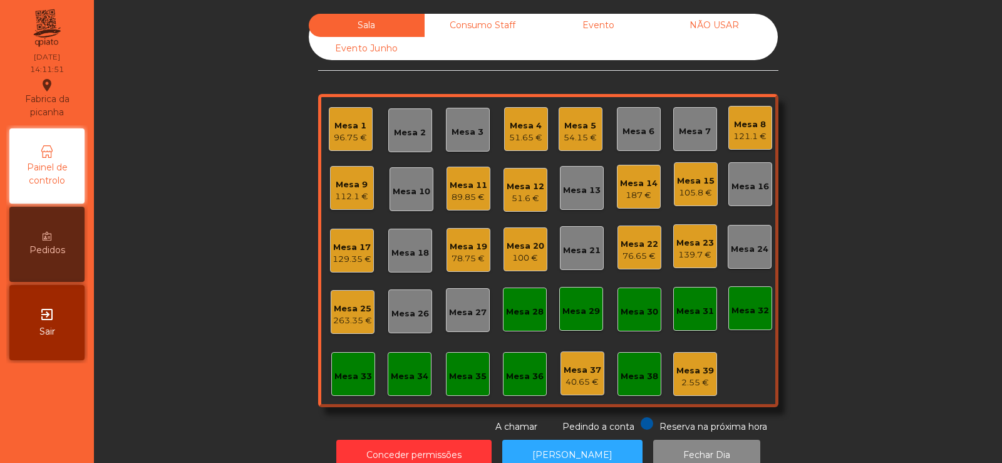
click at [331, 362] on div "Mesa 33" at bounding box center [353, 374] width 44 height 44
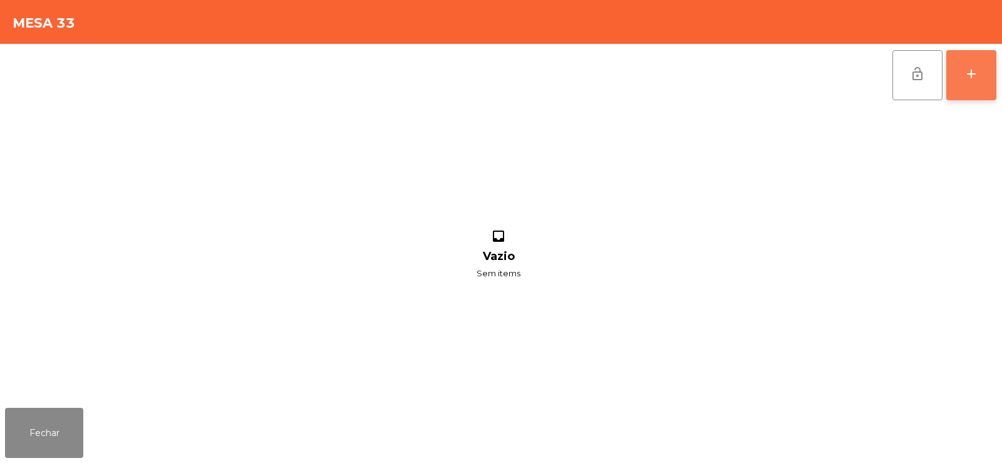
click at [971, 71] on div "add" at bounding box center [971, 73] width 15 height 15
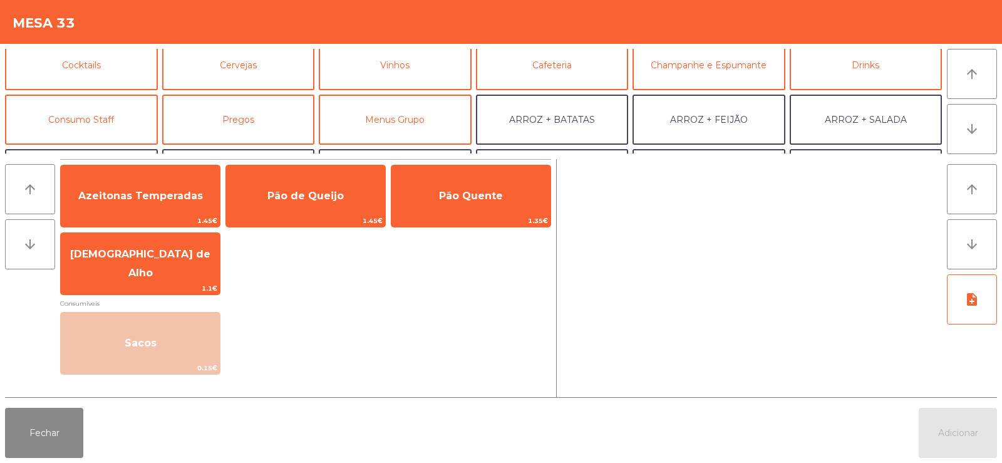
scroll to position [63, 0]
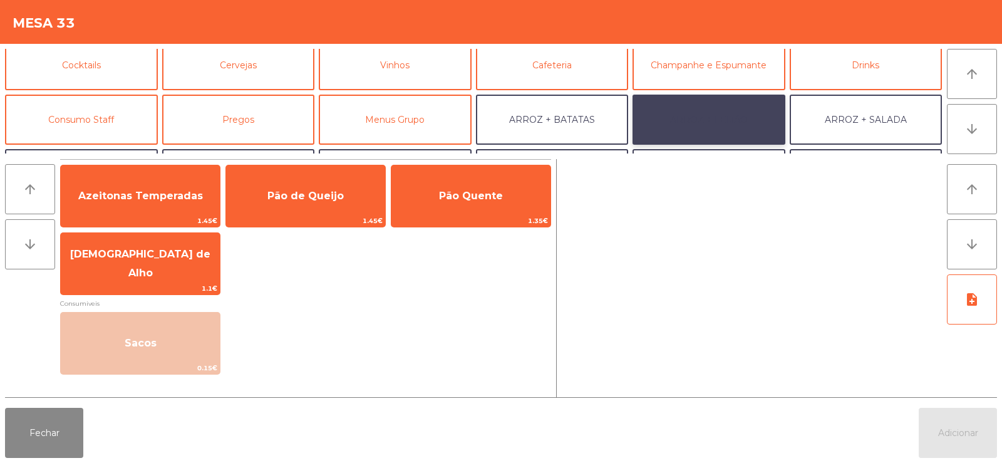
click at [709, 121] on button "ARROZ + FEIJÃO" at bounding box center [709, 120] width 153 height 50
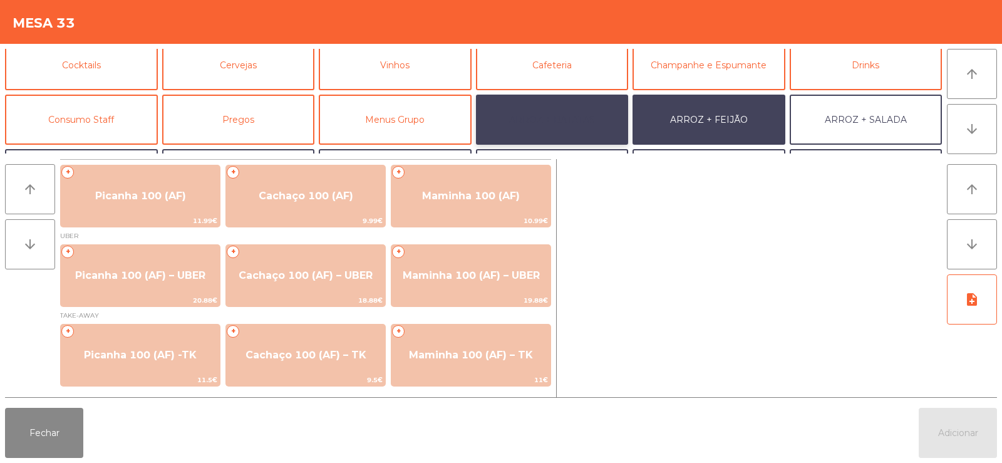
click at [534, 117] on button "ARROZ + BATATAS" at bounding box center [552, 120] width 153 height 50
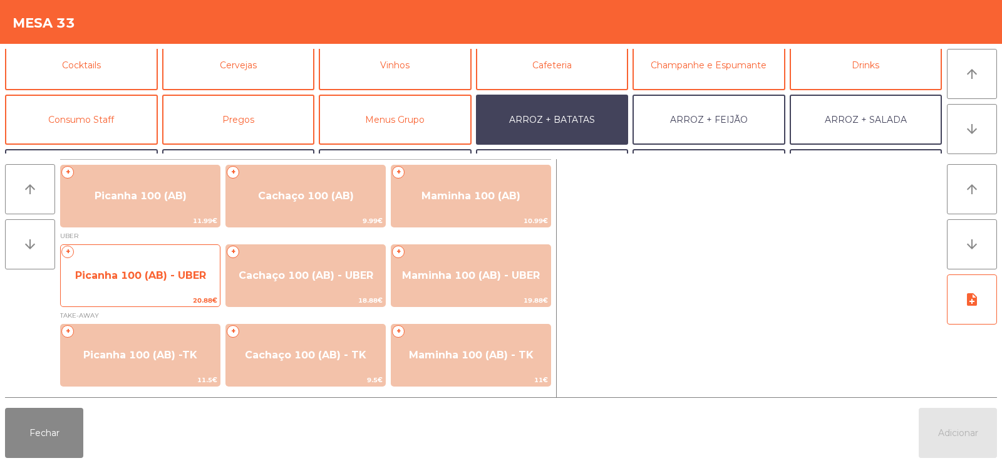
click at [114, 263] on span "Picanha 100 (AB) - UBER" at bounding box center [140, 276] width 159 height 34
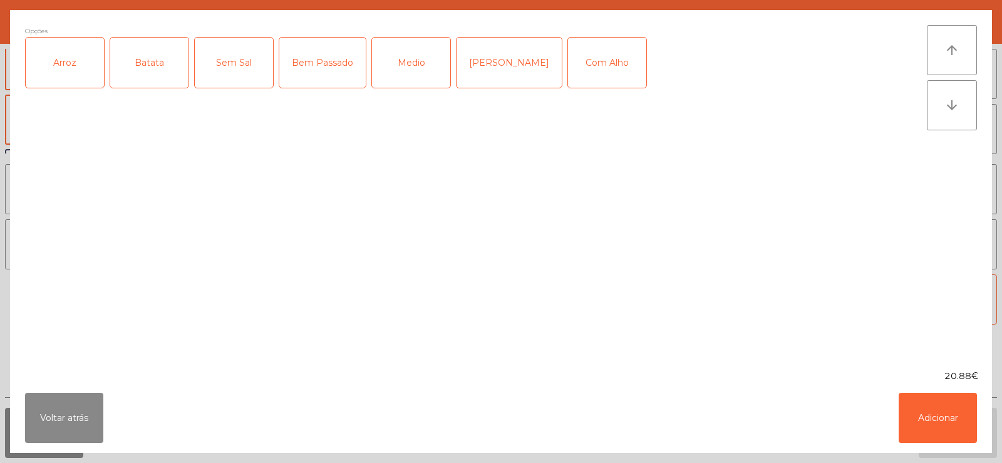
click at [63, 60] on div "Arroz" at bounding box center [65, 63] width 78 height 50
click at [150, 62] on div "Batata" at bounding box center [149, 63] width 78 height 50
click at [390, 62] on div "Medio" at bounding box center [411, 63] width 78 height 50
click at [924, 423] on button "Adicionar" at bounding box center [938, 418] width 78 height 50
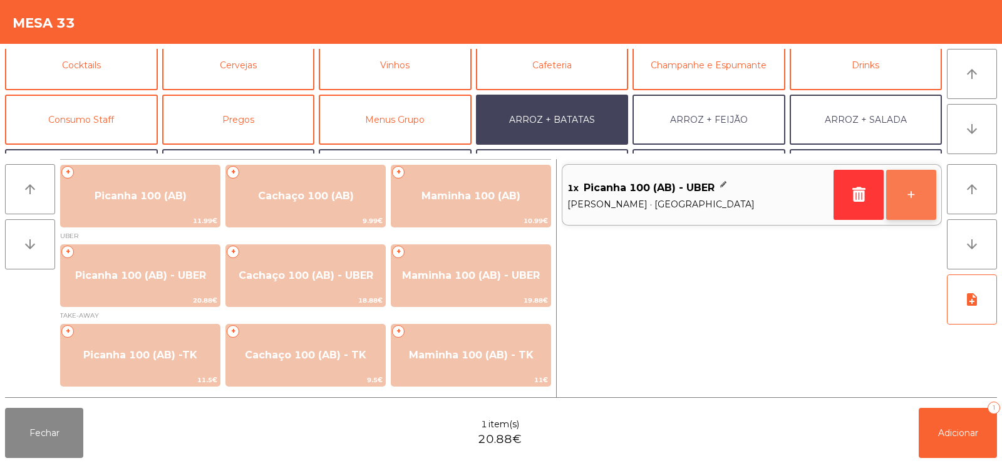
click at [918, 200] on button "+" at bounding box center [911, 195] width 50 height 50
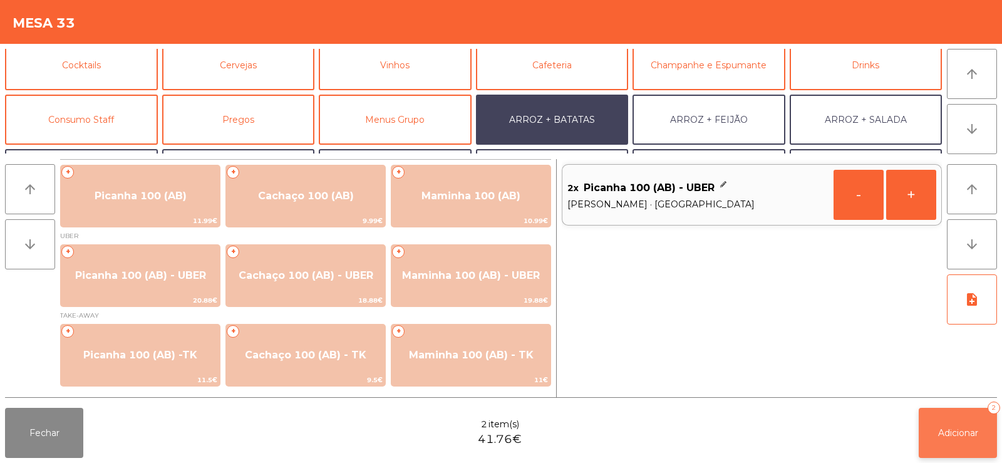
click at [955, 423] on button "Adicionar 2" at bounding box center [958, 433] width 78 height 50
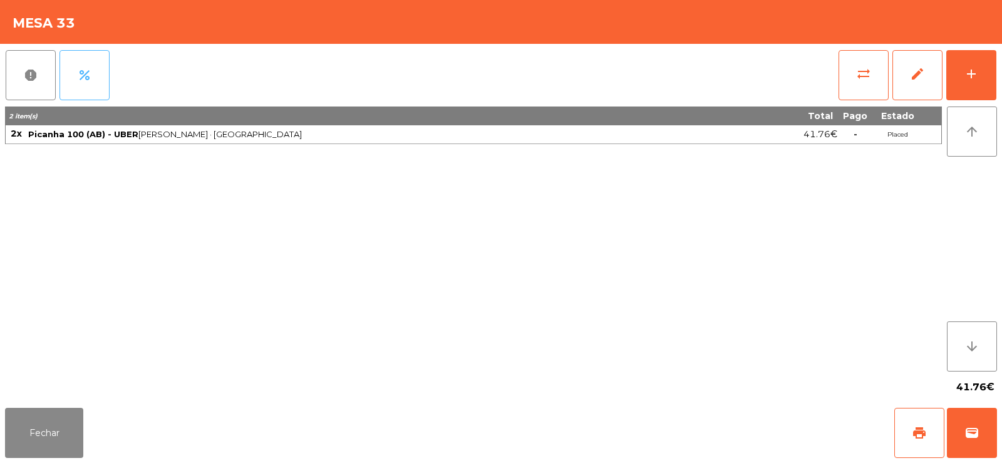
click at [85, 68] on span "percent" at bounding box center [84, 75] width 15 height 15
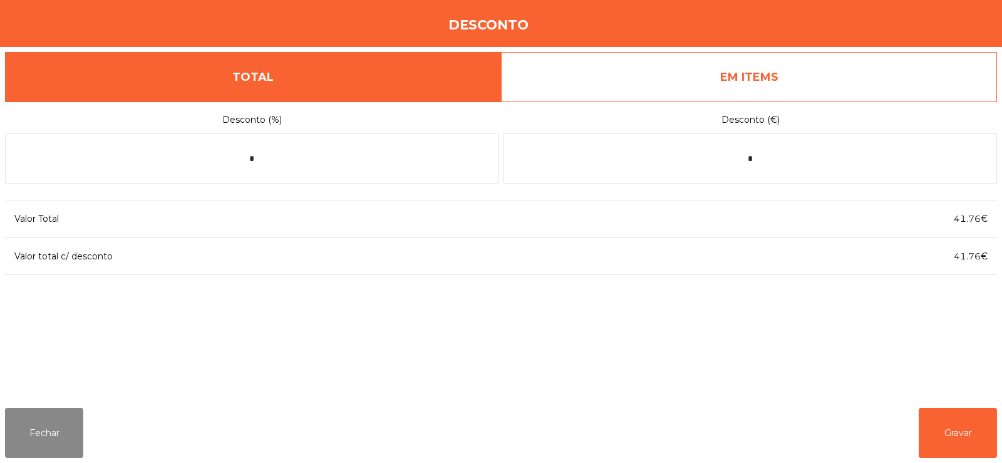
click at [757, 75] on link "EM ITEMS" at bounding box center [749, 77] width 496 height 50
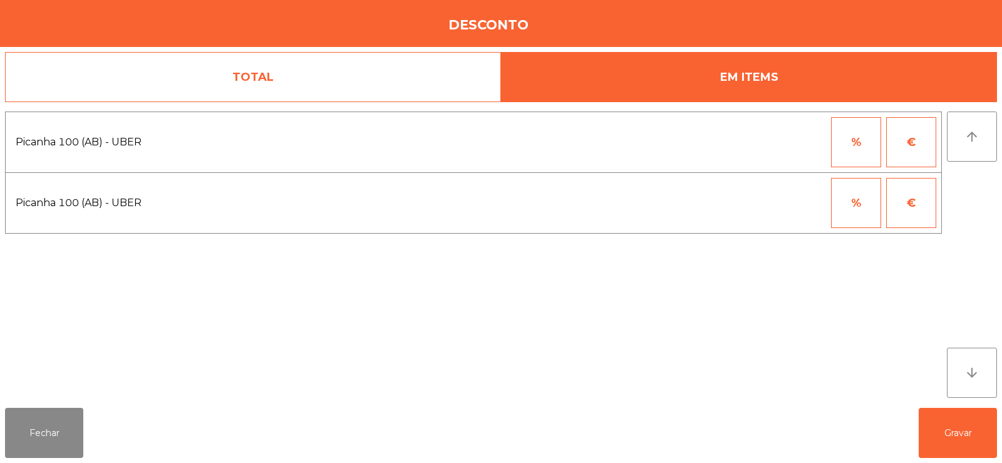
click at [876, 143] on button "%" at bounding box center [856, 142] width 50 height 50
click at [783, 147] on input "*" at bounding box center [795, 142] width 63 height 50
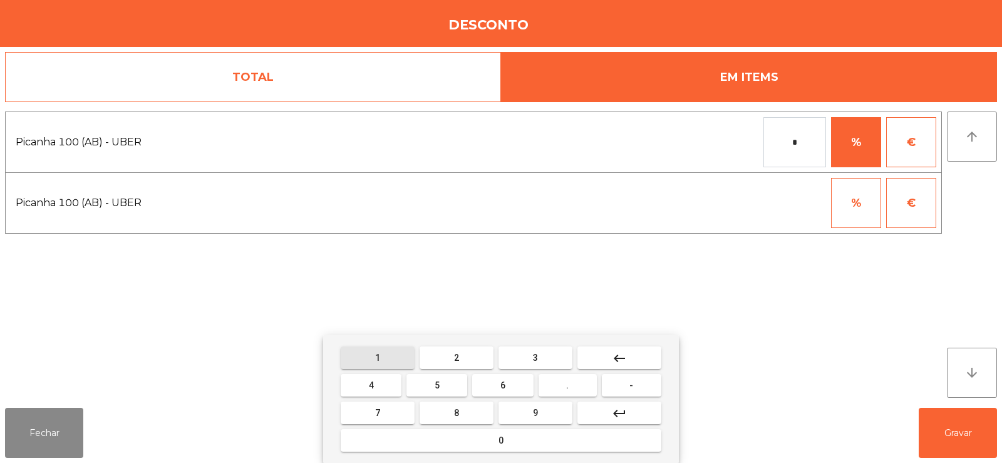
click at [378, 358] on span "1" at bounding box center [377, 358] width 5 height 10
click at [490, 442] on button "0" at bounding box center [501, 440] width 321 height 23
type input "***"
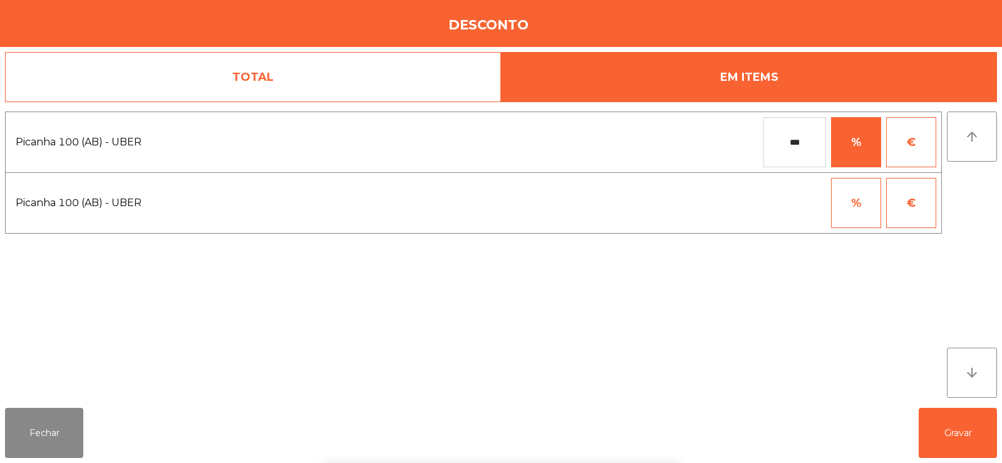
click at [960, 433] on div "1 2 3 keyboard_backspace 4 5 6 . - 7 8 9 keyboard_return 0" at bounding box center [501, 399] width 1002 height 128
click at [968, 428] on button "Gravar" at bounding box center [958, 433] width 78 height 50
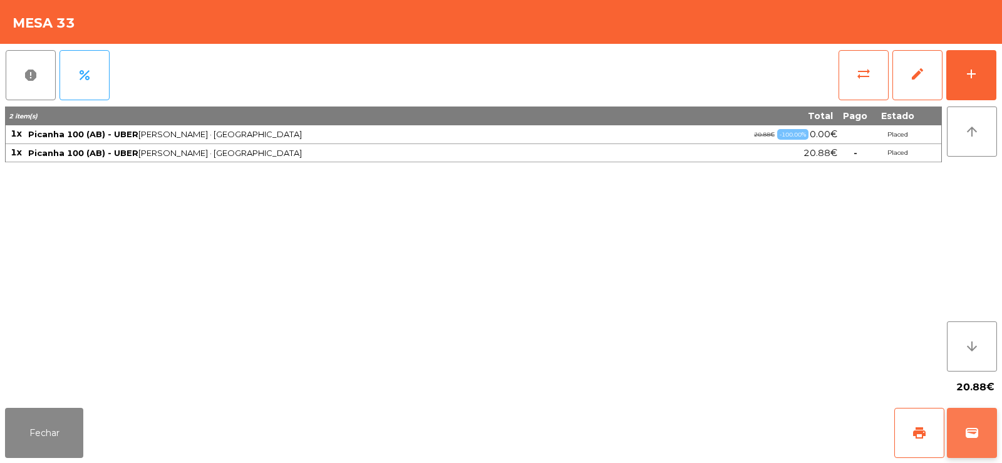
click at [960, 424] on button "wallet" at bounding box center [972, 433] width 50 height 50
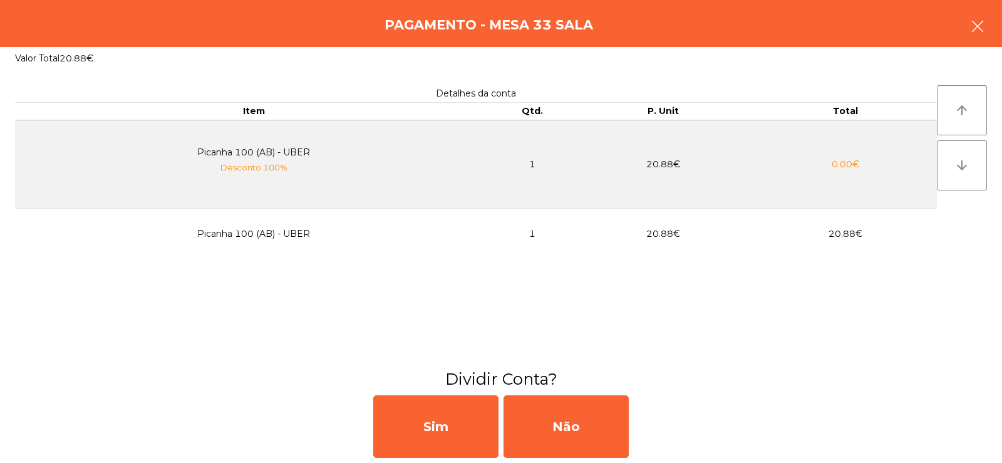
click at [987, 28] on button "button" at bounding box center [977, 28] width 35 height 38
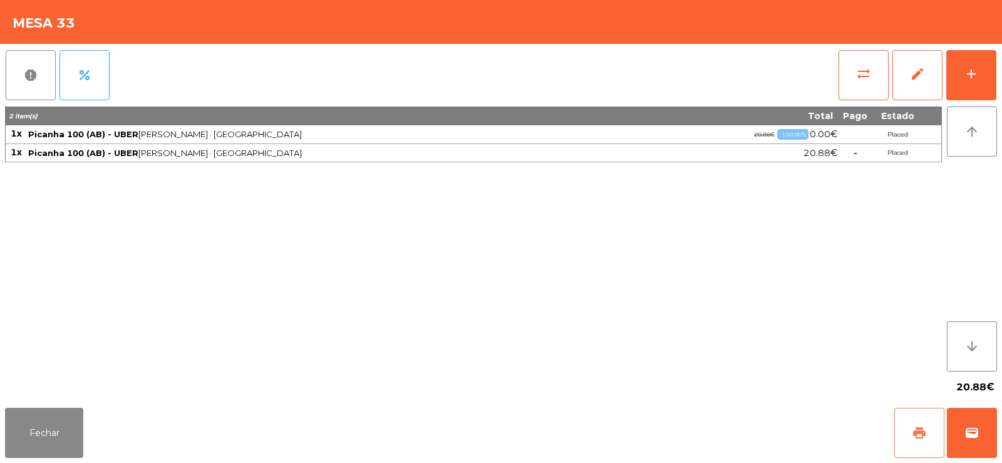
click at [905, 429] on button "print" at bounding box center [919, 433] width 50 height 50
click at [970, 444] on button "wallet" at bounding box center [972, 433] width 50 height 50
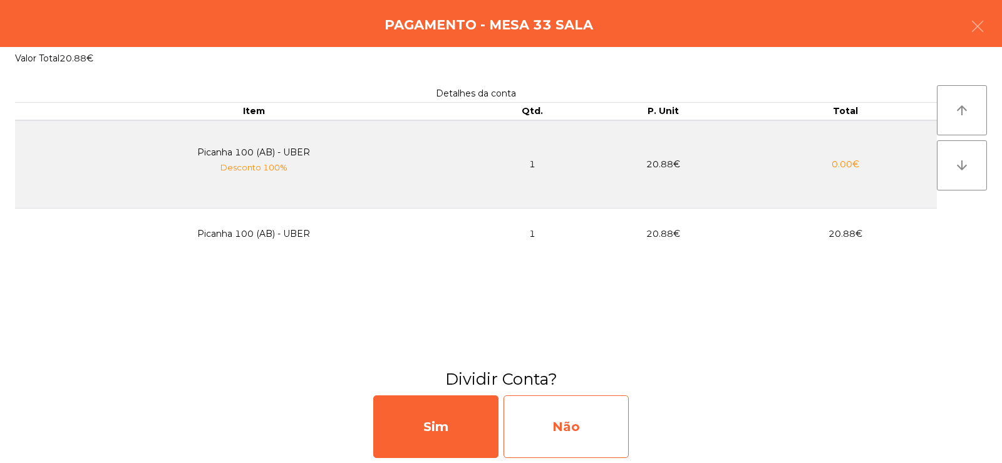
click at [551, 420] on div "Não" at bounding box center [566, 426] width 125 height 63
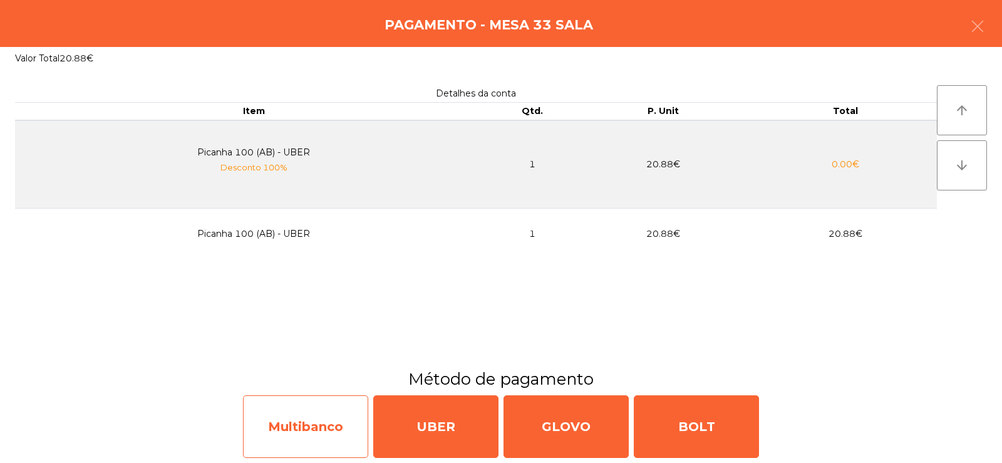
click at [312, 428] on div "Multibanco" at bounding box center [305, 426] width 125 height 63
select select "**"
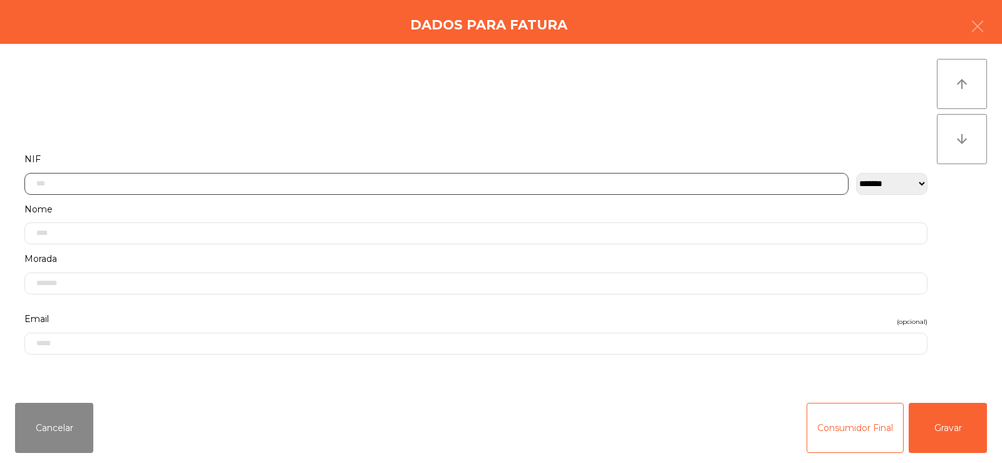
click at [453, 185] on input "text" at bounding box center [436, 184] width 824 height 22
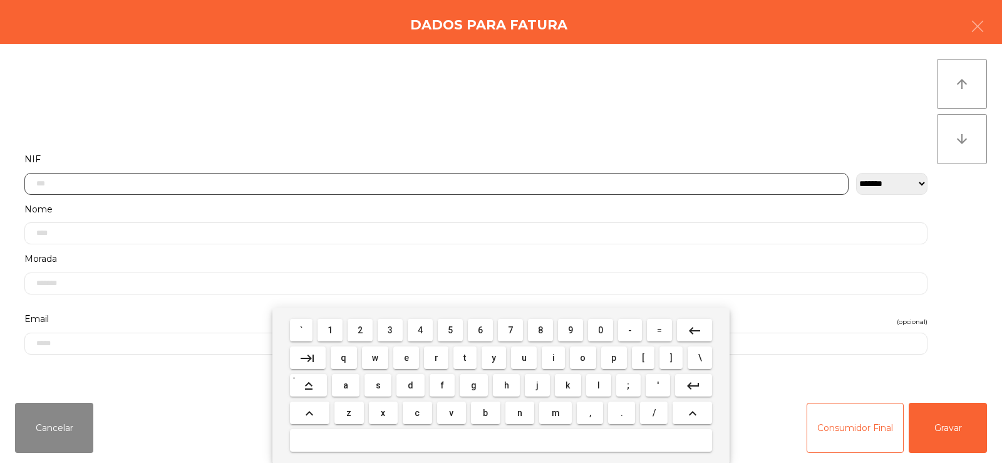
scroll to position [91, 0]
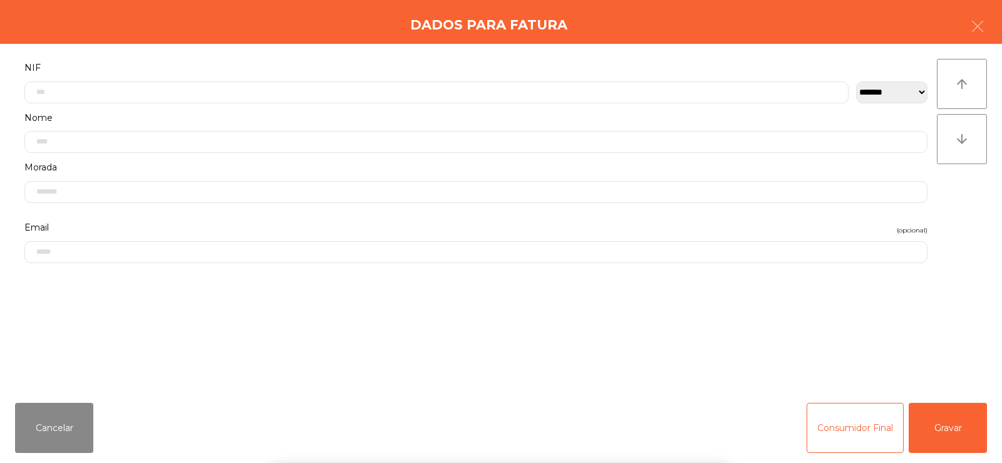
click at [73, 433] on div "` 1 2 3 4 5 6 7 8 9 0 - = keyboard_backspace keyboard_tab q w e r t y u i o p […" at bounding box center [501, 385] width 1002 height 155
click at [71, 433] on button "Cancelar" at bounding box center [54, 428] width 78 height 50
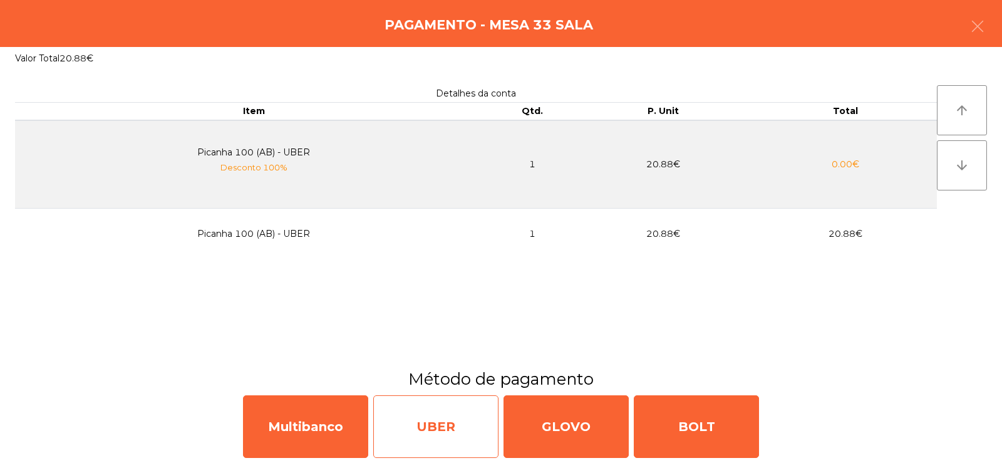
click at [448, 432] on div "UBER" at bounding box center [435, 426] width 125 height 63
select select "**"
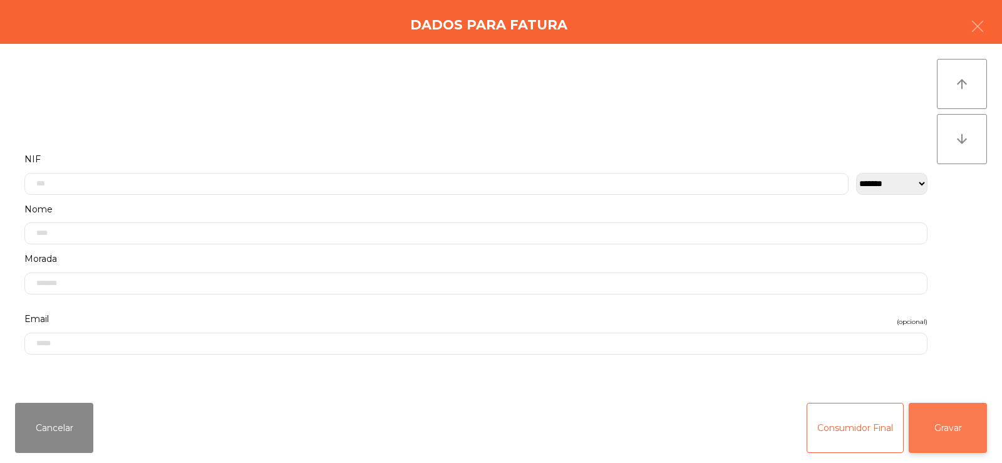
click at [951, 420] on button "Gravar" at bounding box center [948, 428] width 78 height 50
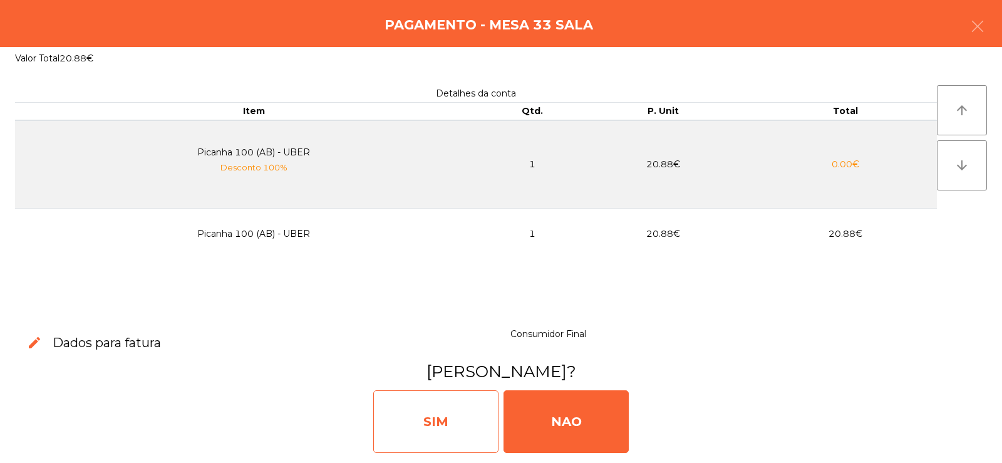
click at [394, 409] on div "SIM" at bounding box center [435, 421] width 125 height 63
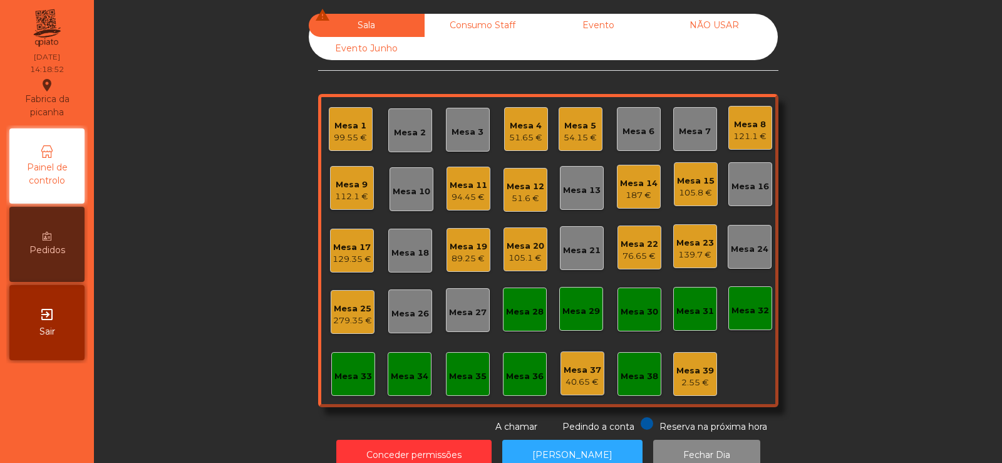
click at [199, 207] on div "Sala warning Consumo Staff Evento NÃO USAR Evento Junho Mesa 1 99.55 € Mesa 2 M…" at bounding box center [548, 224] width 874 height 420
click at [749, 120] on div "Mesa 8" at bounding box center [749, 124] width 33 height 13
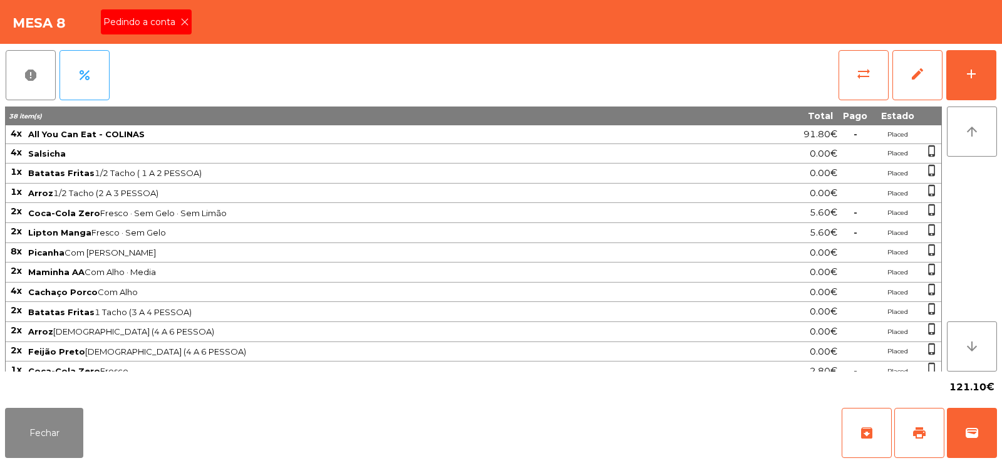
click at [180, 31] on div "Pedindo a conta" at bounding box center [146, 21] width 91 height 25
click at [899, 430] on button "print" at bounding box center [919, 433] width 50 height 50
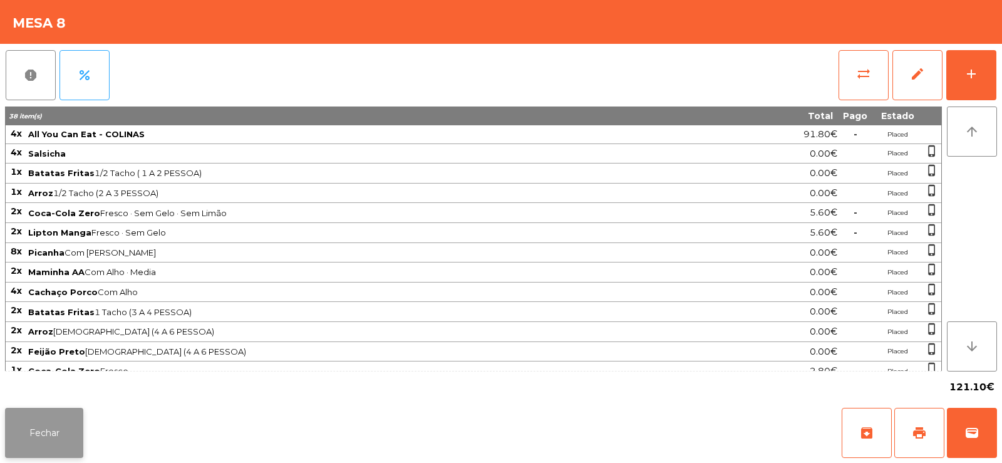
click at [24, 423] on button "Fechar" at bounding box center [44, 433] width 78 height 50
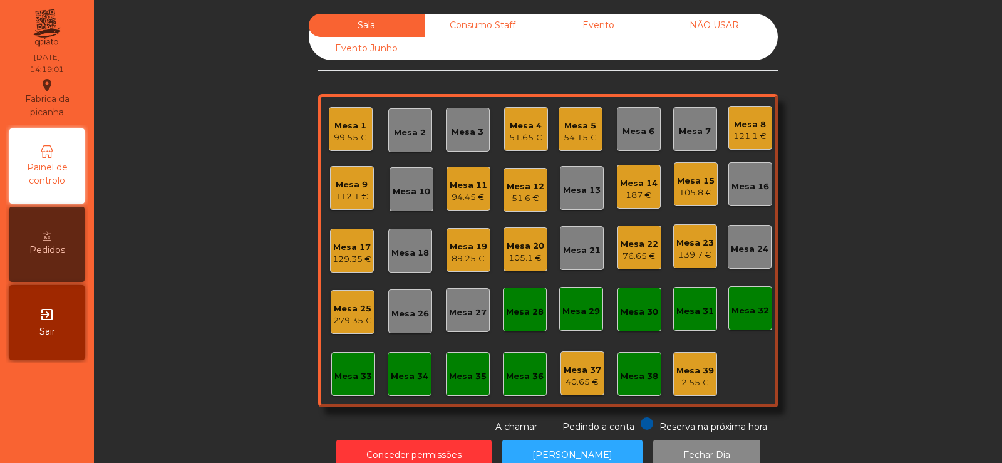
click at [465, 203] on div "94.45 €" at bounding box center [469, 197] width 38 height 13
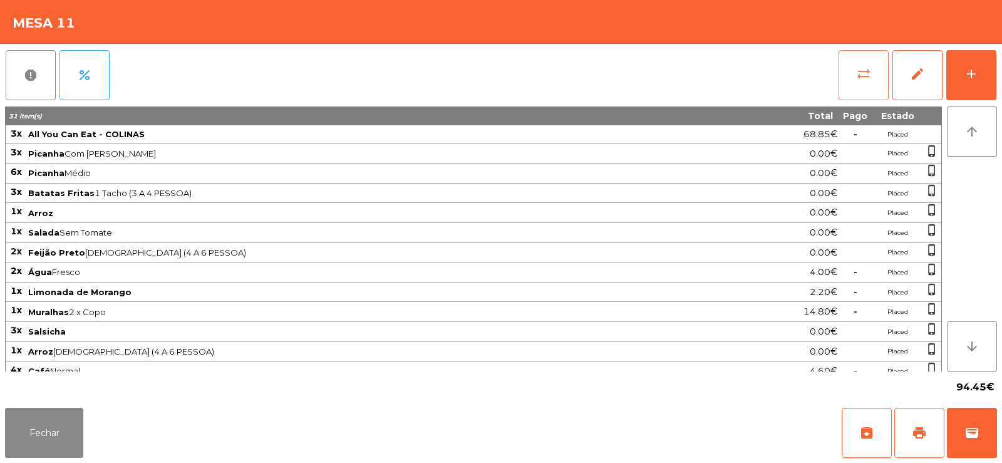
click at [865, 86] on button "sync_alt" at bounding box center [864, 75] width 50 height 50
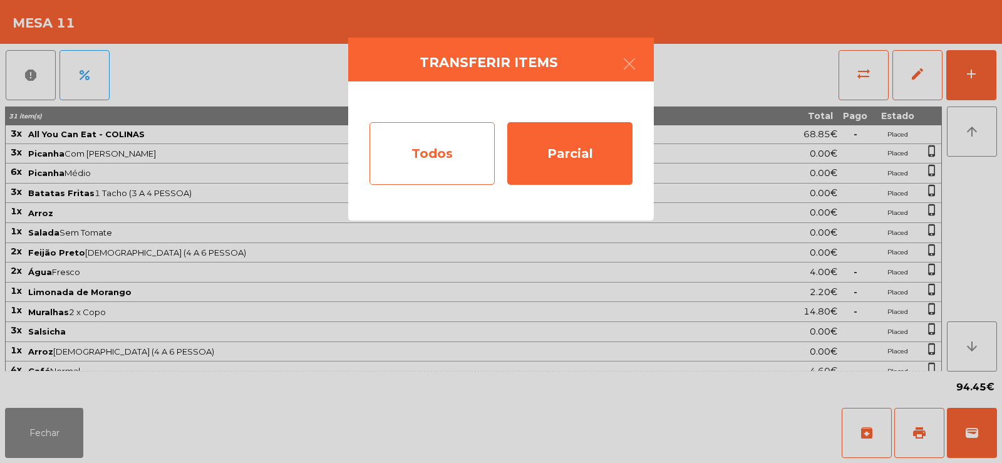
click at [424, 156] on div "Todos" at bounding box center [432, 153] width 125 height 63
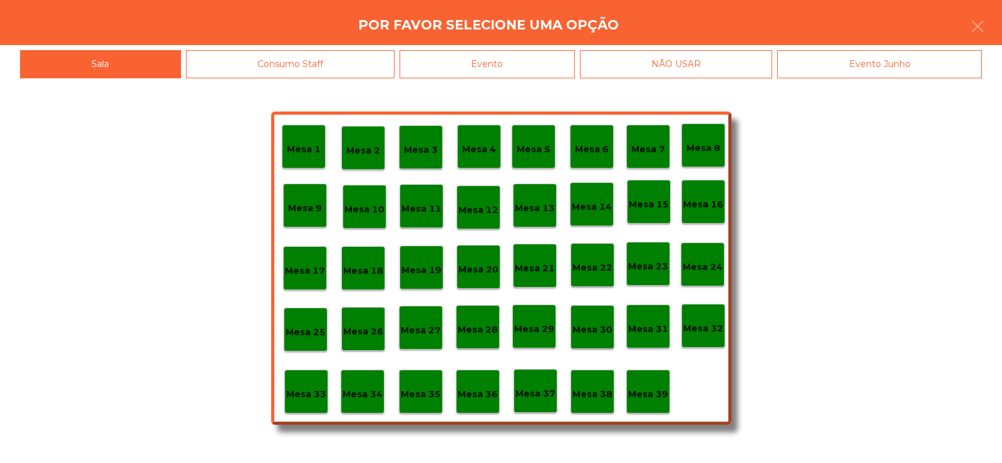
click at [309, 196] on div "Mesa 9" at bounding box center [305, 205] width 34 height 19
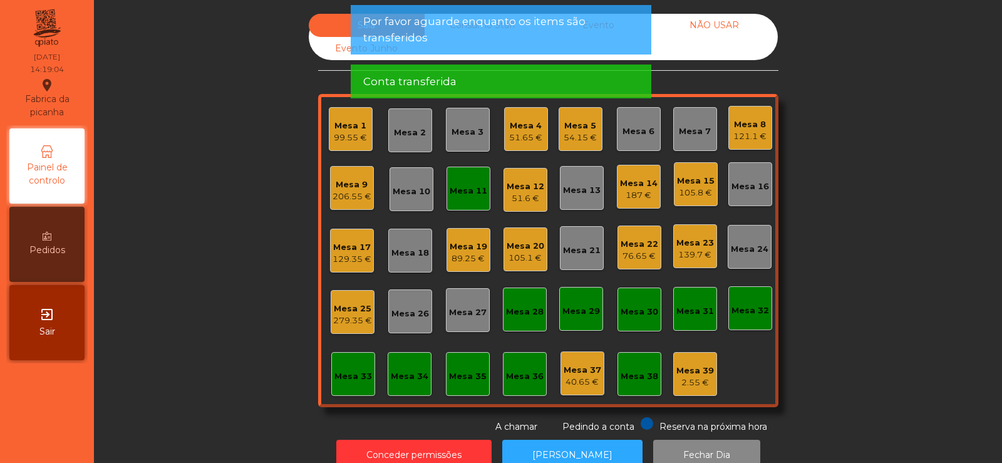
click at [352, 188] on div "Mesa 9" at bounding box center [352, 185] width 39 height 13
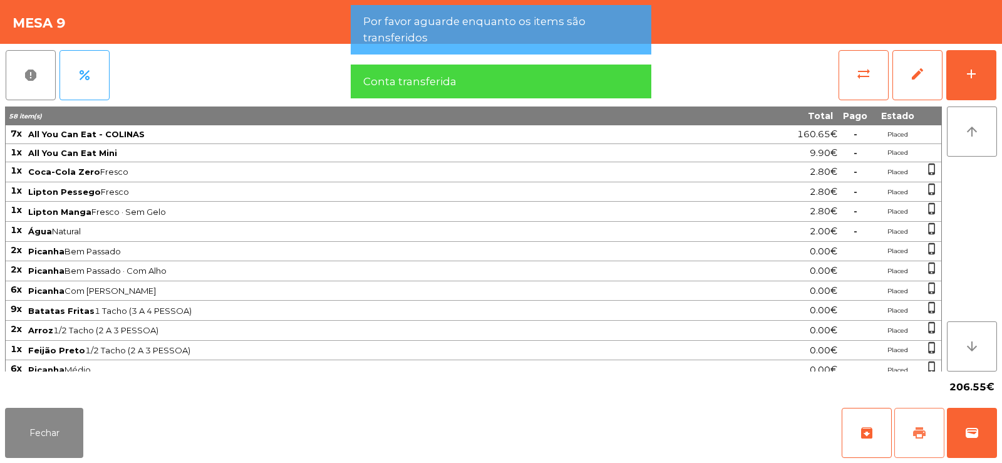
click at [915, 423] on button "print" at bounding box center [919, 433] width 50 height 50
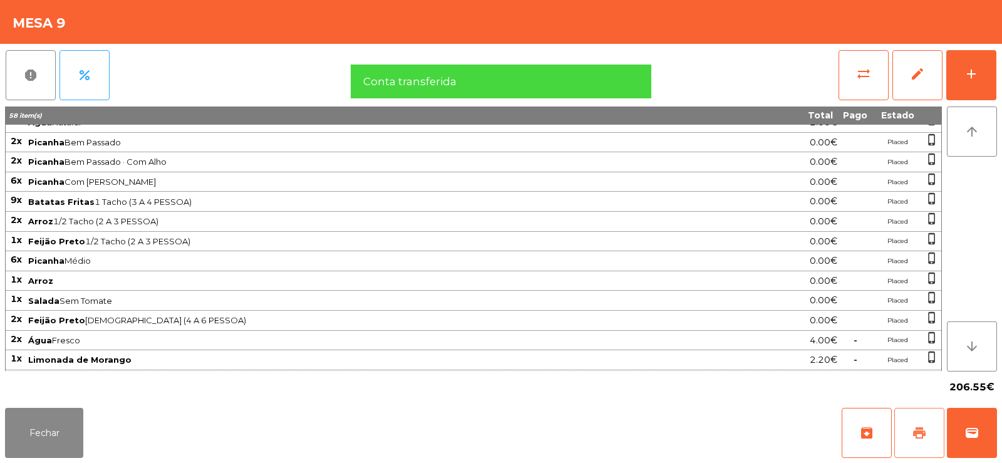
scroll to position [227, 0]
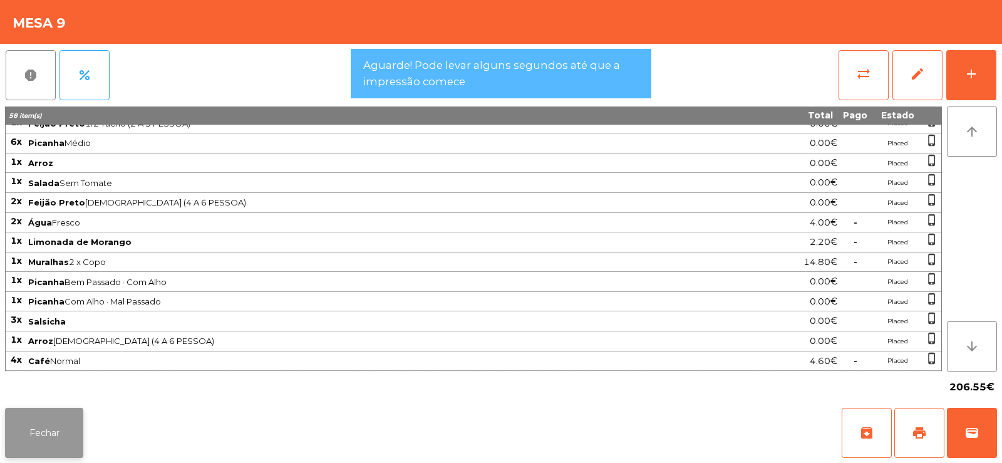
click at [50, 442] on button "Fechar" at bounding box center [44, 433] width 78 height 50
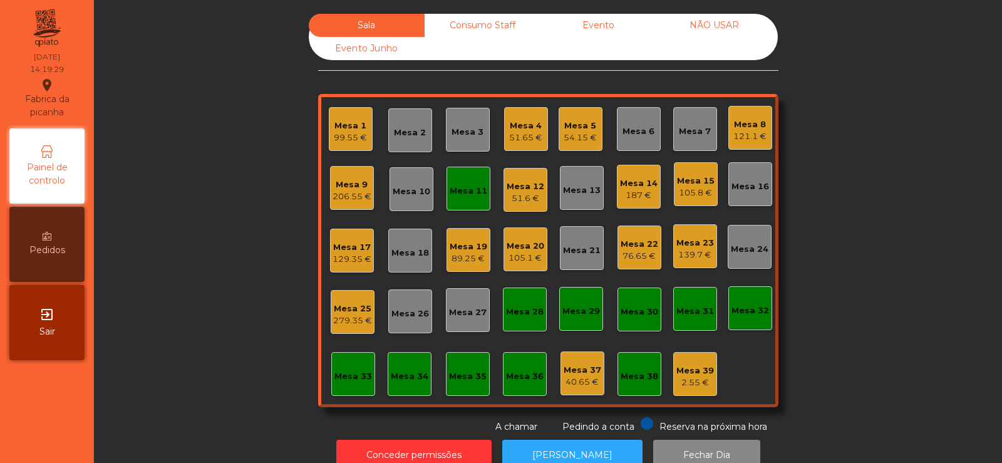
click at [333, 195] on div "206.55 €" at bounding box center [352, 196] width 39 height 13
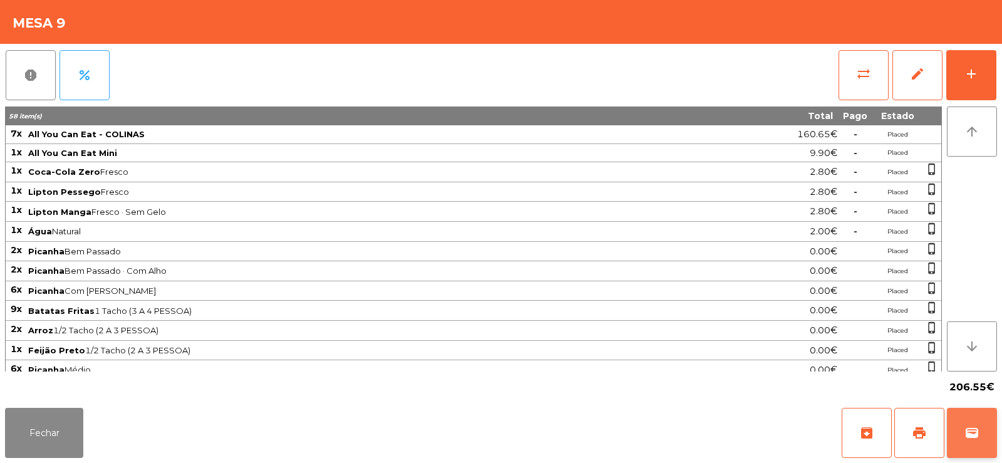
click at [963, 439] on button "wallet" at bounding box center [972, 433] width 50 height 50
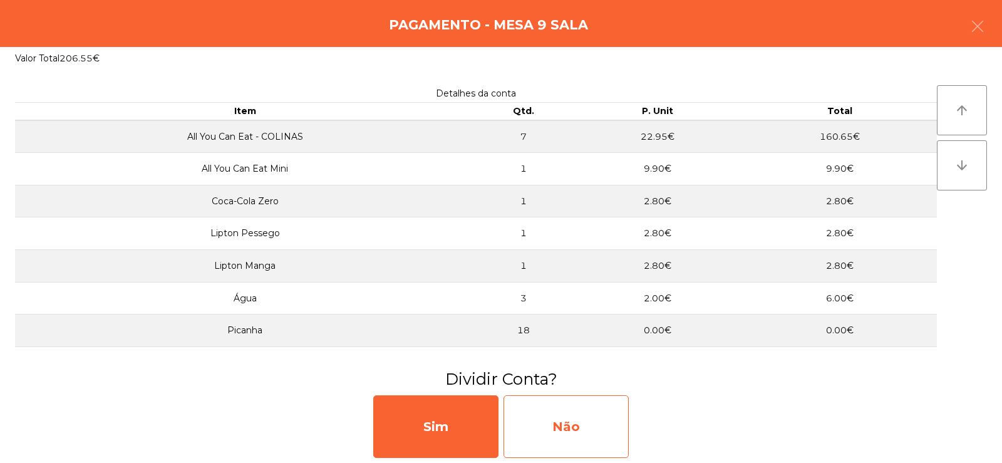
click at [557, 428] on div "Não" at bounding box center [566, 426] width 125 height 63
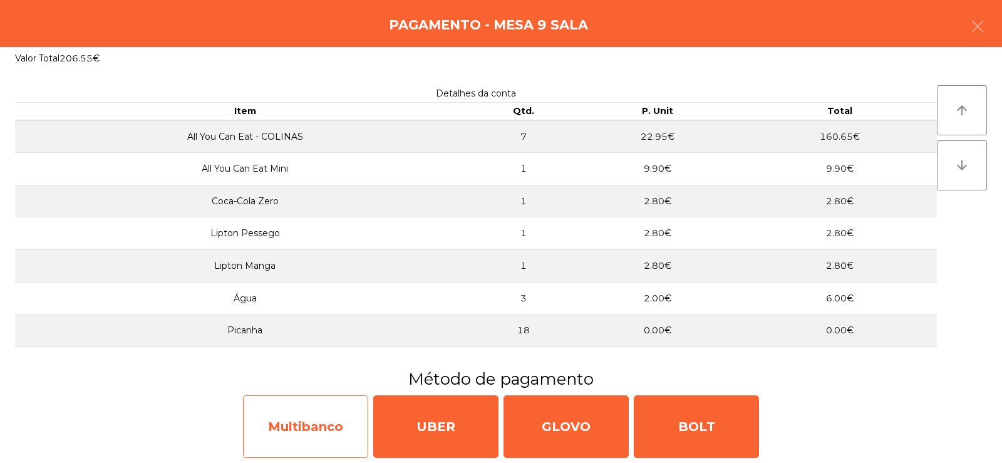
click at [314, 427] on div "Multibanco" at bounding box center [305, 426] width 125 height 63
select select "**"
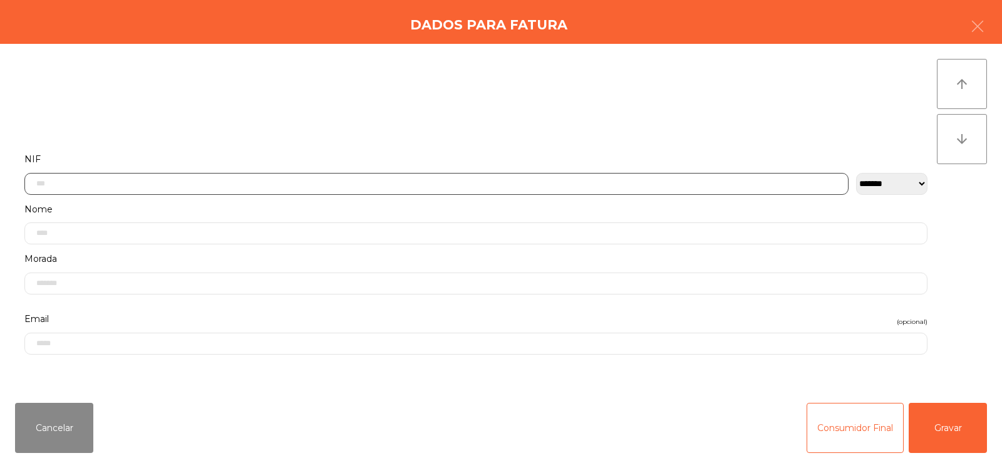
click at [365, 183] on input "text" at bounding box center [436, 184] width 824 height 22
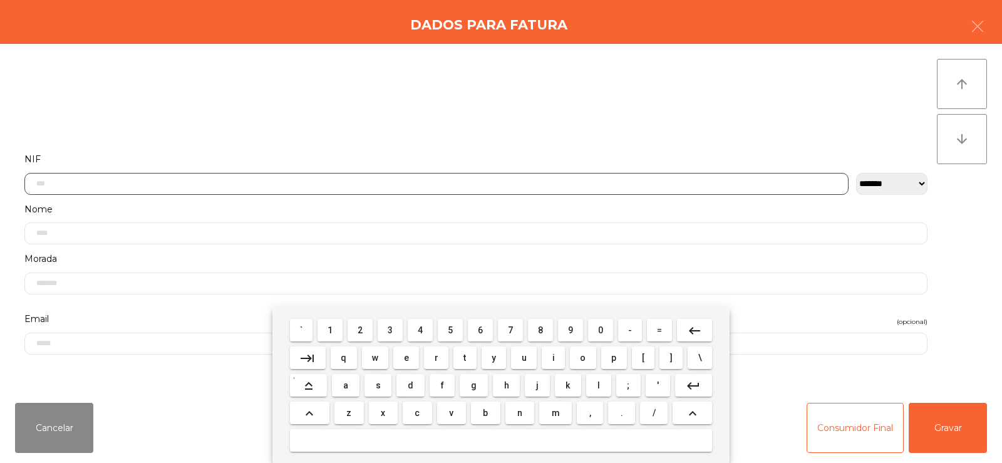
scroll to position [91, 0]
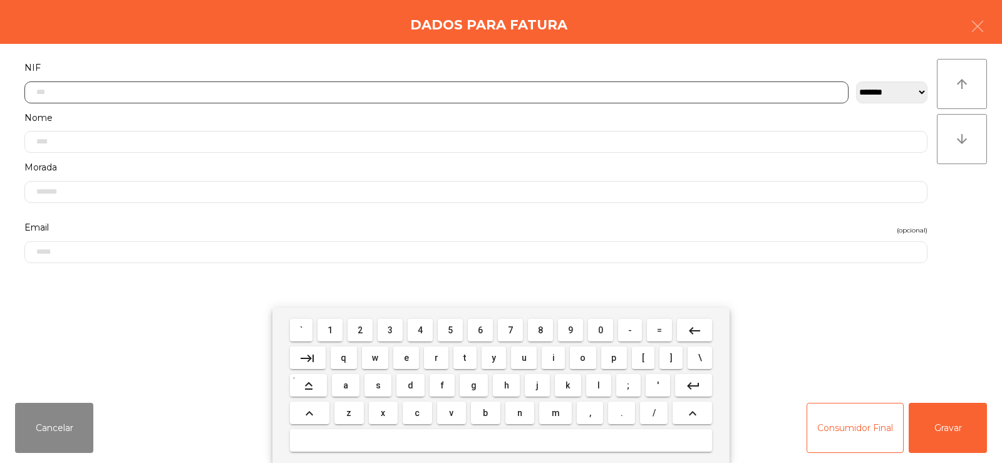
click at [451, 328] on span "5" at bounding box center [450, 330] width 5 height 10
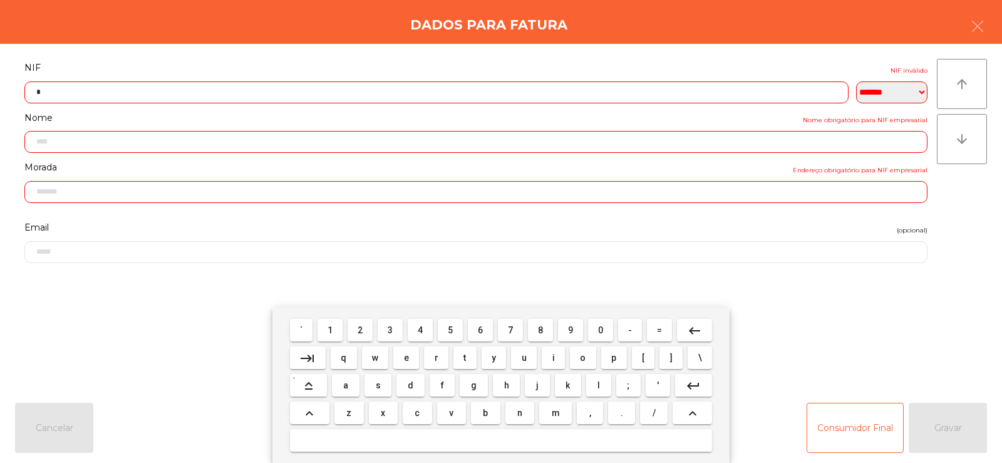
click at [331, 331] on span "1" at bounding box center [330, 330] width 5 height 10
click at [601, 329] on span "0" at bounding box center [600, 330] width 5 height 10
click at [509, 333] on span "7" at bounding box center [510, 330] width 5 height 10
click at [601, 329] on span "0" at bounding box center [600, 330] width 5 height 10
click at [452, 333] on span "5" at bounding box center [450, 330] width 5 height 10
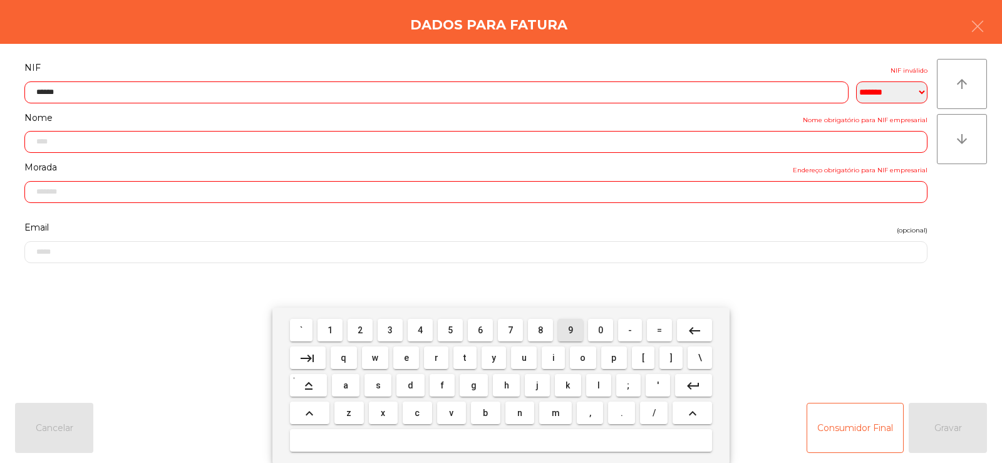
click at [568, 328] on span "9" at bounding box center [570, 330] width 5 height 10
click at [570, 328] on span "9" at bounding box center [570, 330] width 5 height 10
click at [450, 328] on span "5" at bounding box center [450, 330] width 5 height 10
type input "*********"
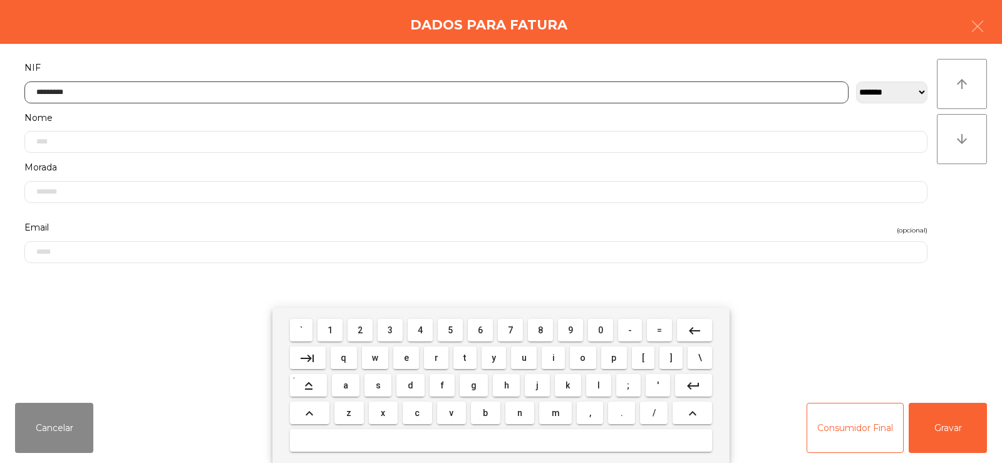
type input "**********"
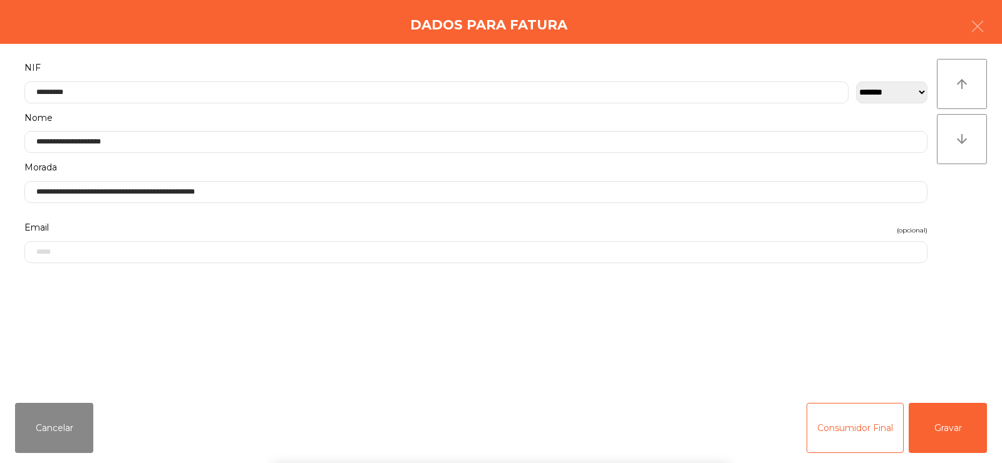
click at [945, 432] on div "` 1 2 3 4 5 6 7 8 9 0 - = keyboard_backspace keyboard_tab q w e r t y u i o p […" at bounding box center [501, 385] width 1002 height 155
click at [954, 430] on button "Gravar" at bounding box center [948, 428] width 78 height 50
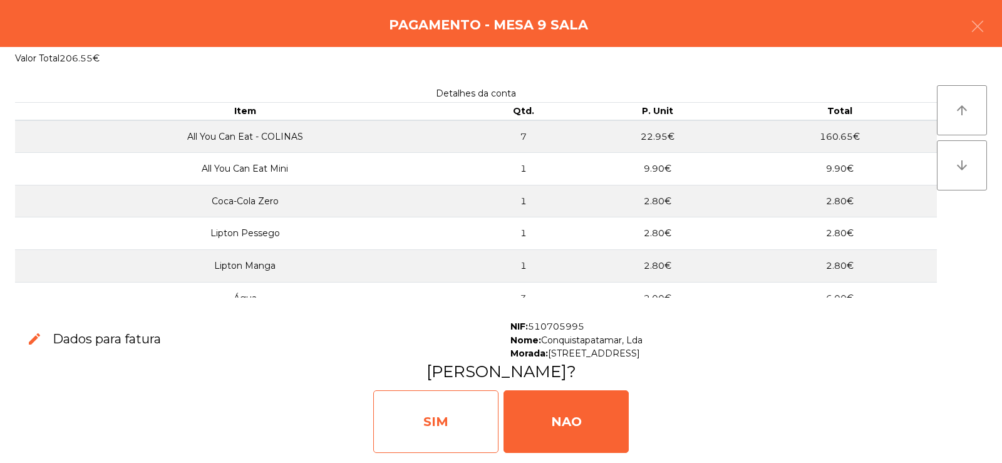
click at [434, 418] on div "SIM" at bounding box center [435, 421] width 125 height 63
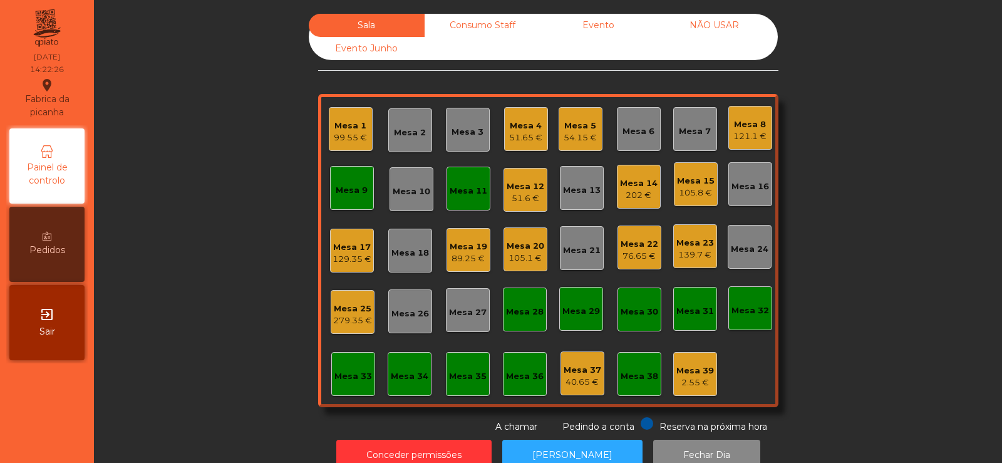
click at [741, 122] on div "Mesa 8" at bounding box center [749, 124] width 33 height 13
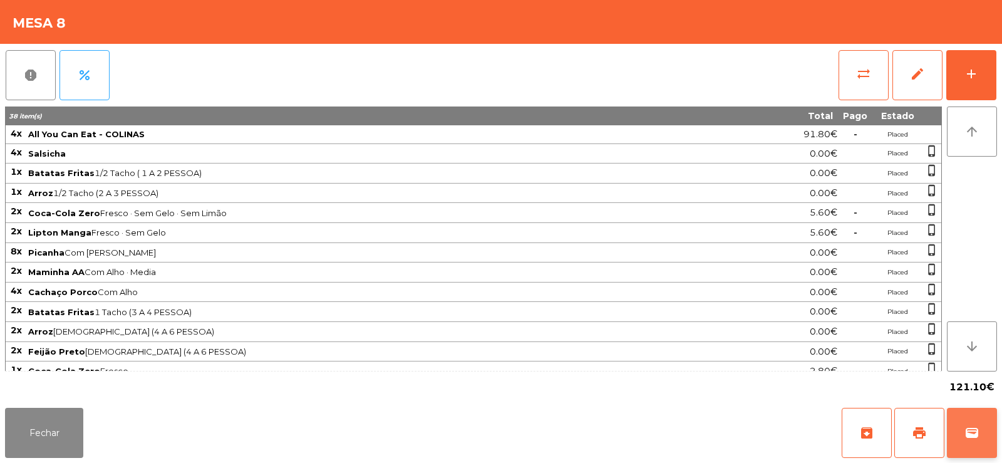
click at [969, 438] on span "wallet" at bounding box center [972, 432] width 15 height 15
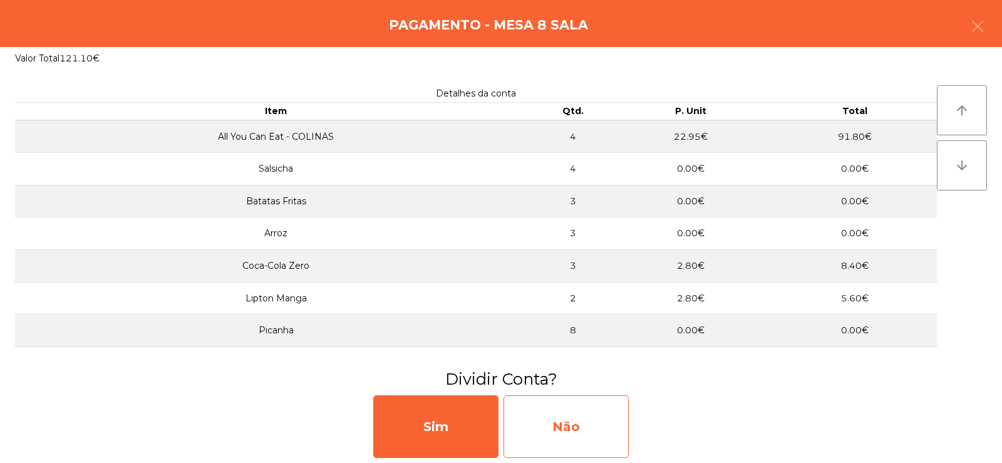
click at [541, 428] on div "Não" at bounding box center [566, 426] width 125 height 63
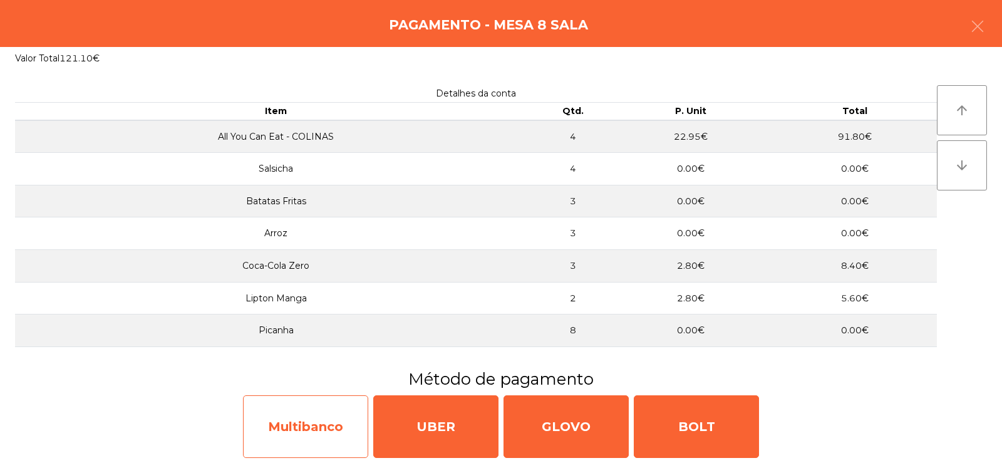
click at [274, 442] on div "Multibanco" at bounding box center [305, 426] width 125 height 63
select select "**"
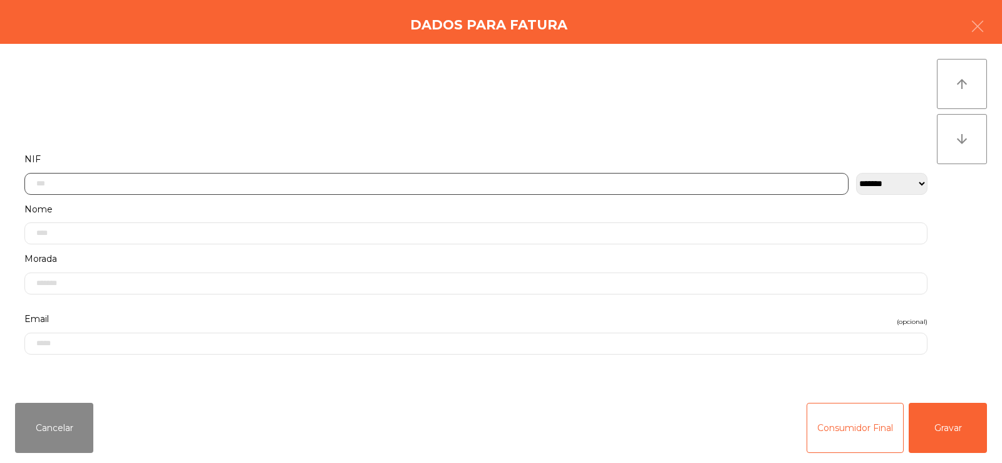
click at [328, 182] on input "text" at bounding box center [436, 184] width 824 height 22
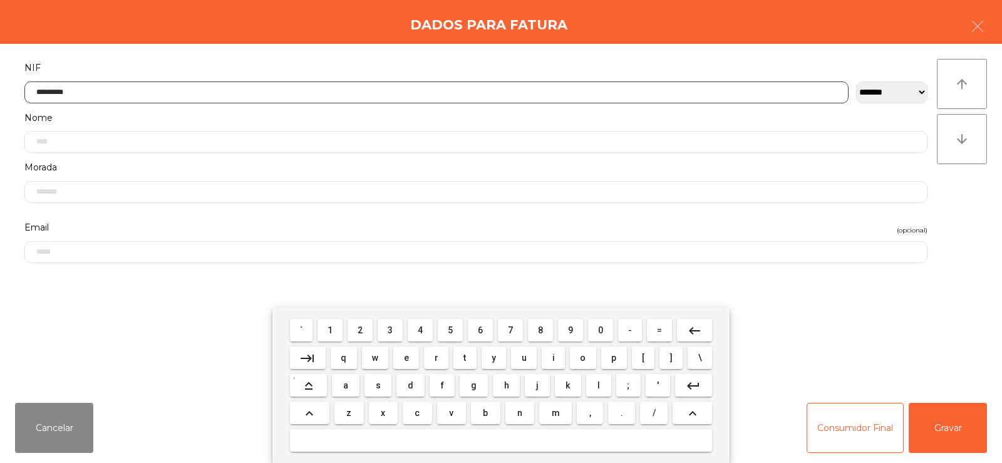
type input "*********"
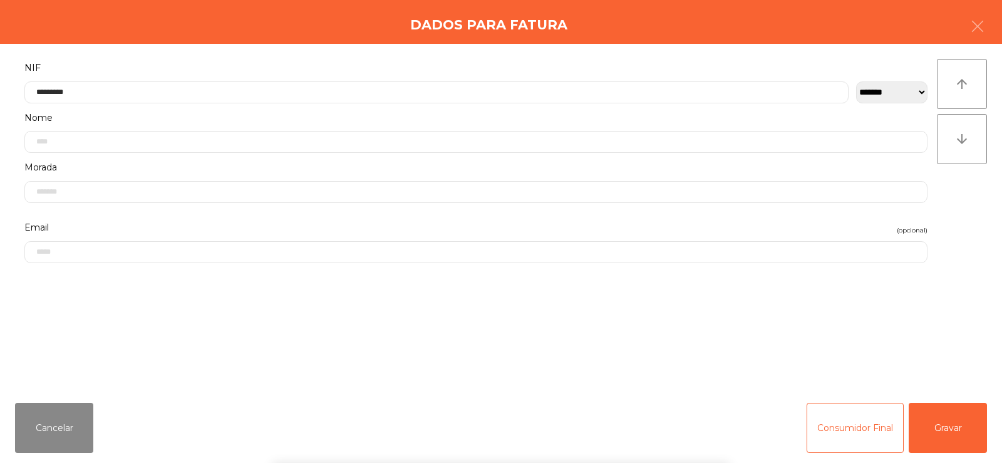
click at [985, 241] on div "**********" at bounding box center [501, 218] width 1002 height 349
click at [961, 434] on button "Gravar" at bounding box center [948, 428] width 78 height 50
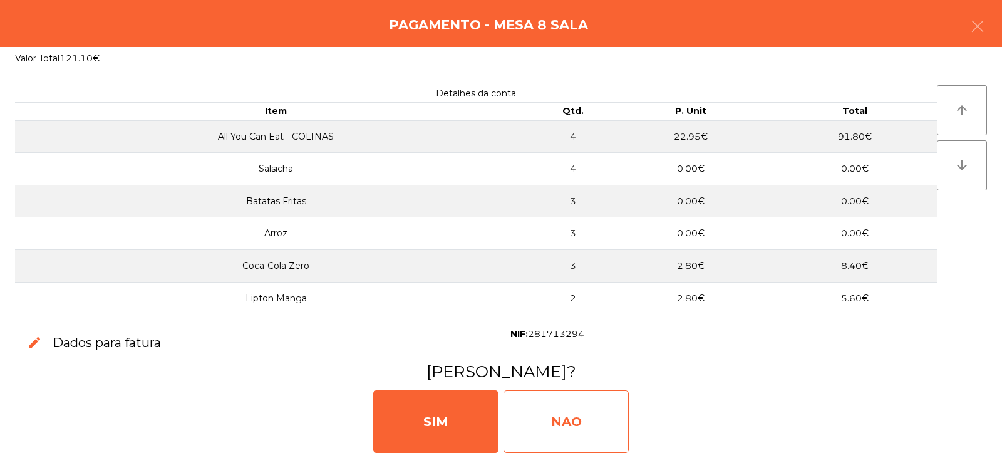
click at [585, 418] on div "NAO" at bounding box center [566, 421] width 125 height 63
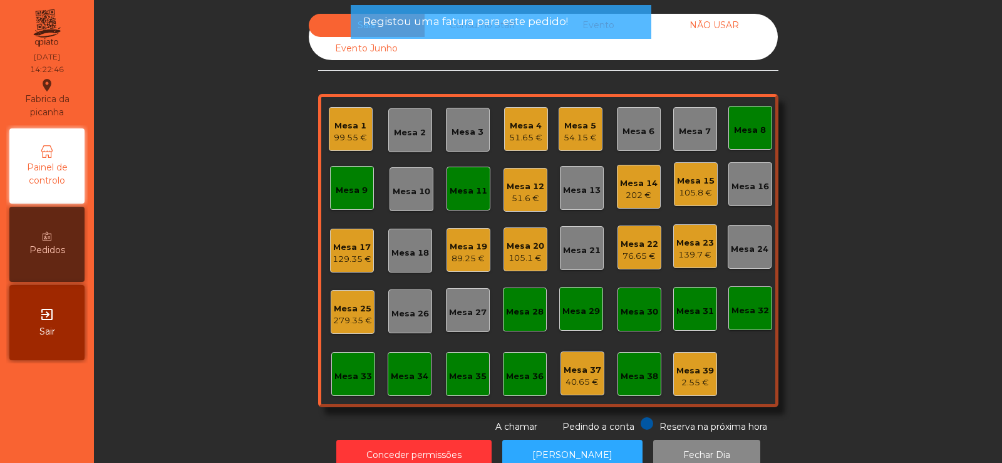
click at [749, 130] on div "Mesa 8" at bounding box center [750, 130] width 32 height 13
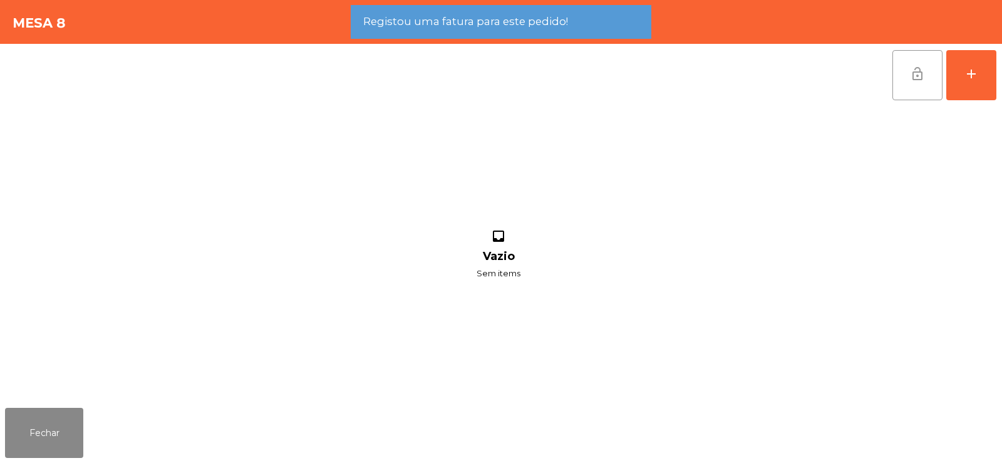
click at [899, 88] on button "lock_open" at bounding box center [918, 75] width 50 height 50
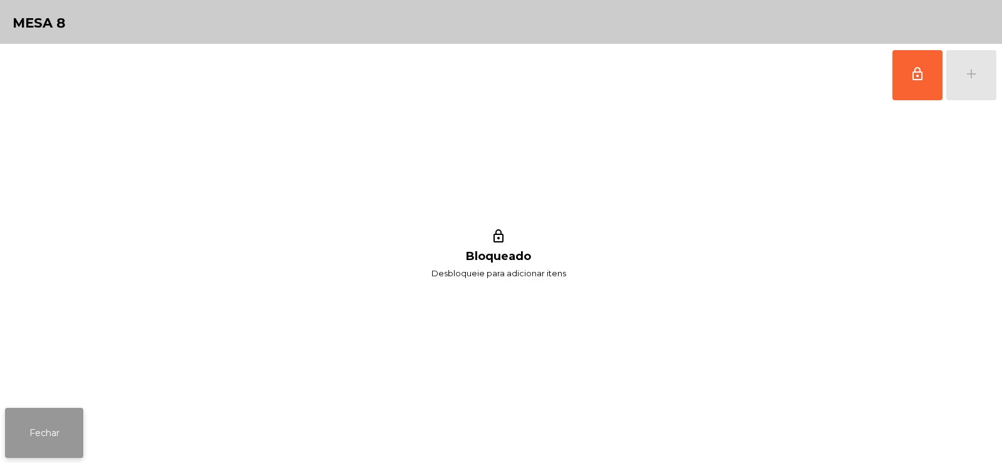
click at [68, 412] on button "Fechar" at bounding box center [44, 433] width 78 height 50
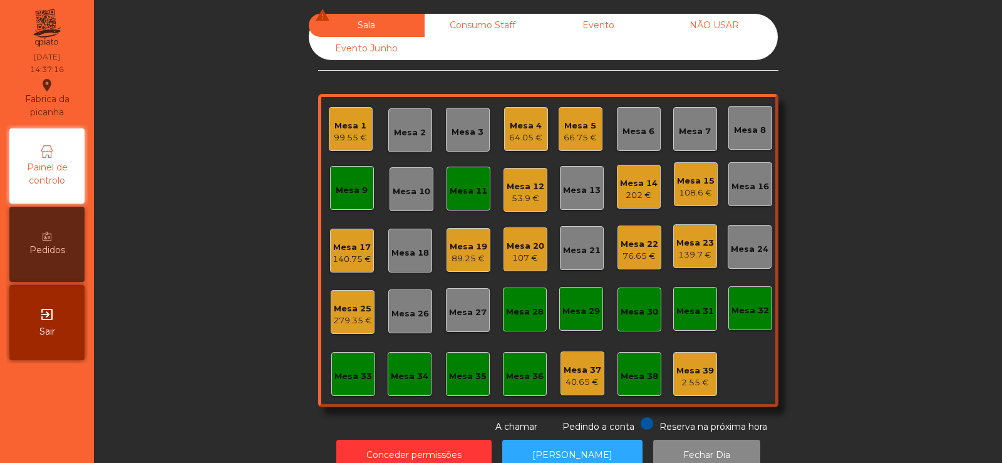
click at [351, 133] on div "99.55 €" at bounding box center [350, 138] width 33 height 13
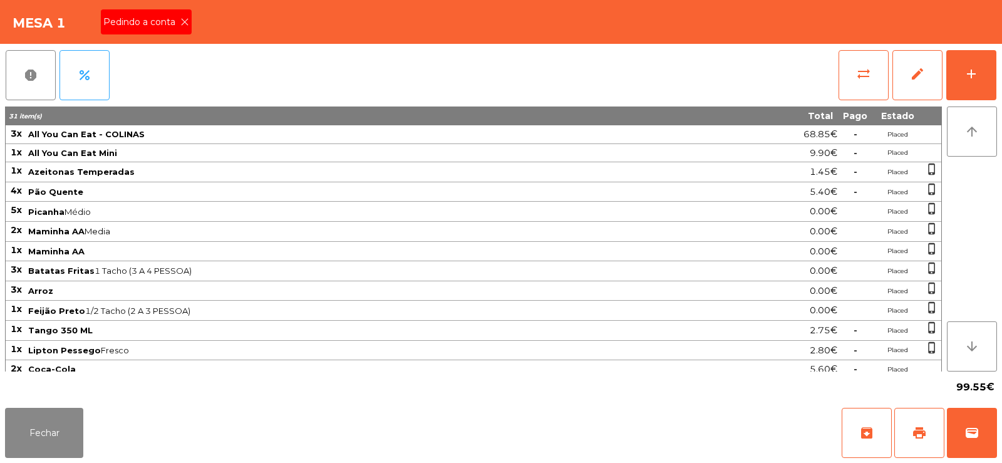
click at [174, 29] on div "Pedindo a conta" at bounding box center [146, 21] width 91 height 25
click at [896, 440] on button "print" at bounding box center [919, 433] width 50 height 50
click at [985, 448] on button "wallet" at bounding box center [972, 433] width 50 height 50
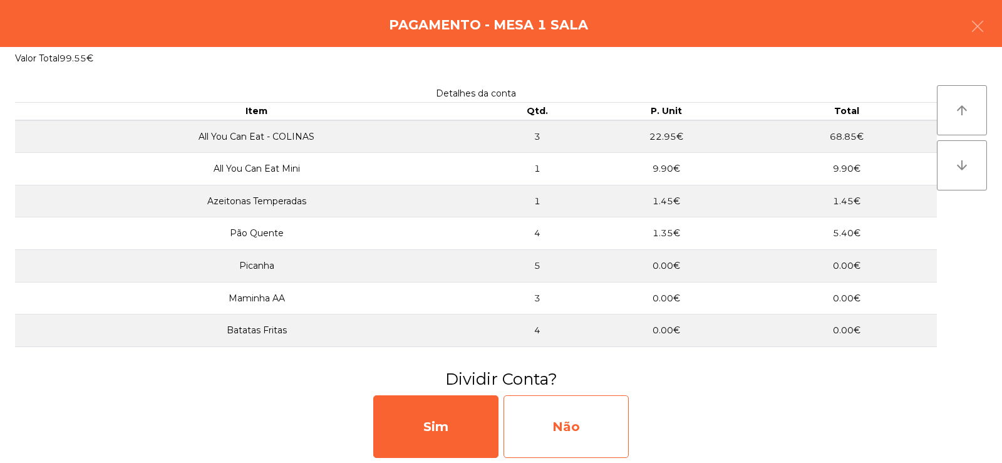
click at [585, 439] on div "Não" at bounding box center [566, 426] width 125 height 63
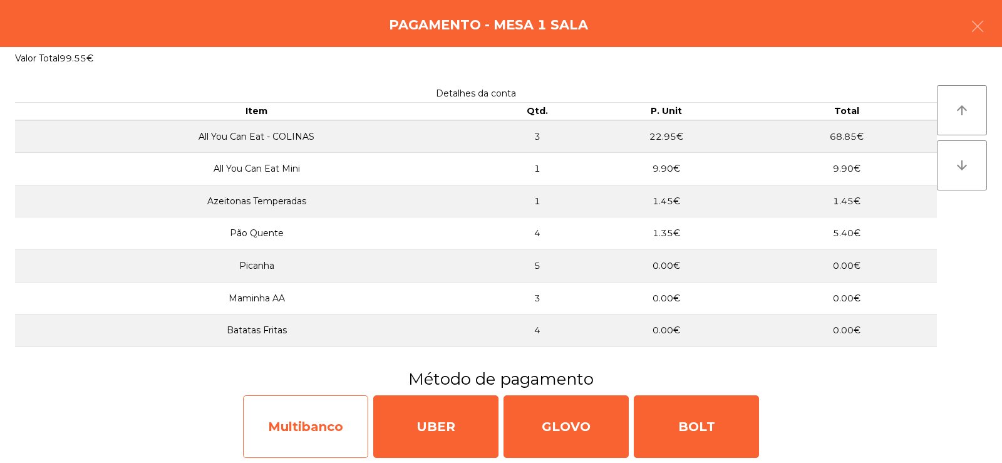
click at [318, 431] on div "Multibanco" at bounding box center [305, 426] width 125 height 63
select select "**"
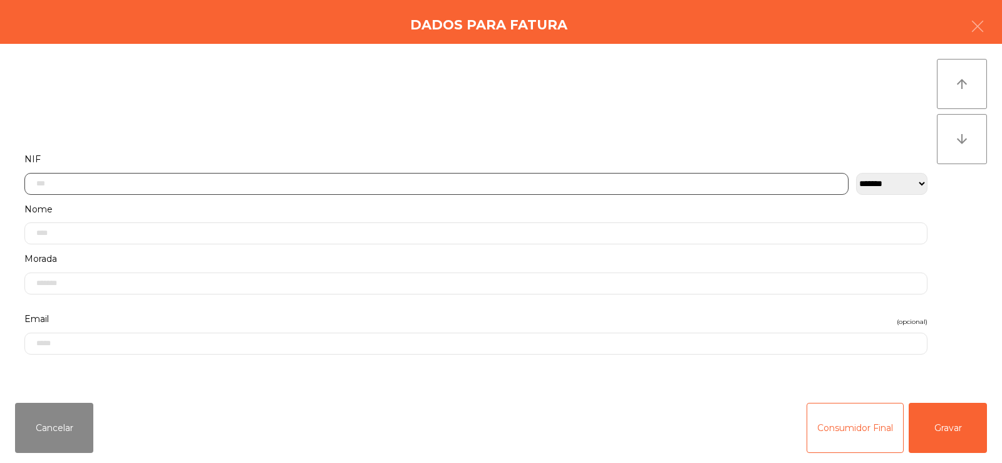
click at [388, 185] on input "text" at bounding box center [436, 184] width 824 height 22
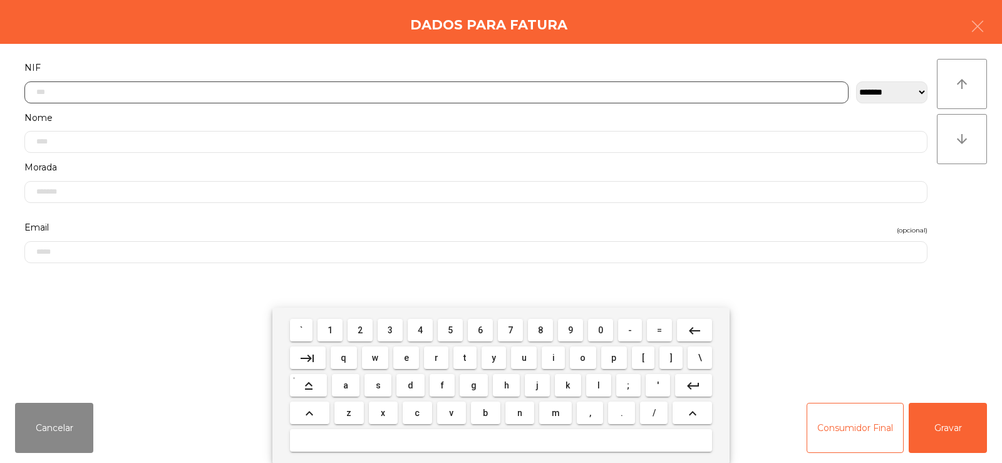
click at [451, 333] on span "5" at bounding box center [450, 330] width 5 height 10
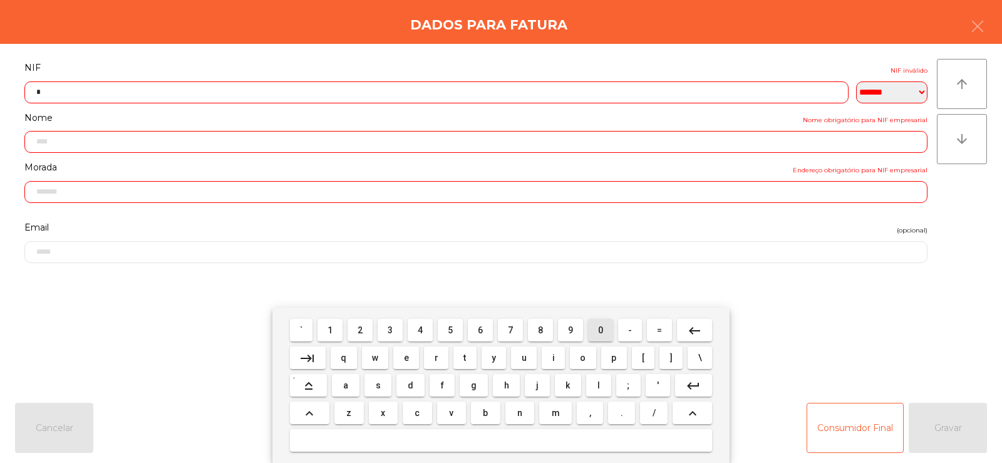
click at [601, 329] on span "0" at bounding box center [600, 330] width 5 height 10
click at [480, 329] on span "6" at bounding box center [480, 330] width 5 height 10
click at [572, 331] on span "9" at bounding box center [570, 330] width 5 height 10
click at [571, 333] on span "9" at bounding box center [570, 330] width 5 height 10
click at [450, 329] on span "5" at bounding box center [450, 330] width 5 height 10
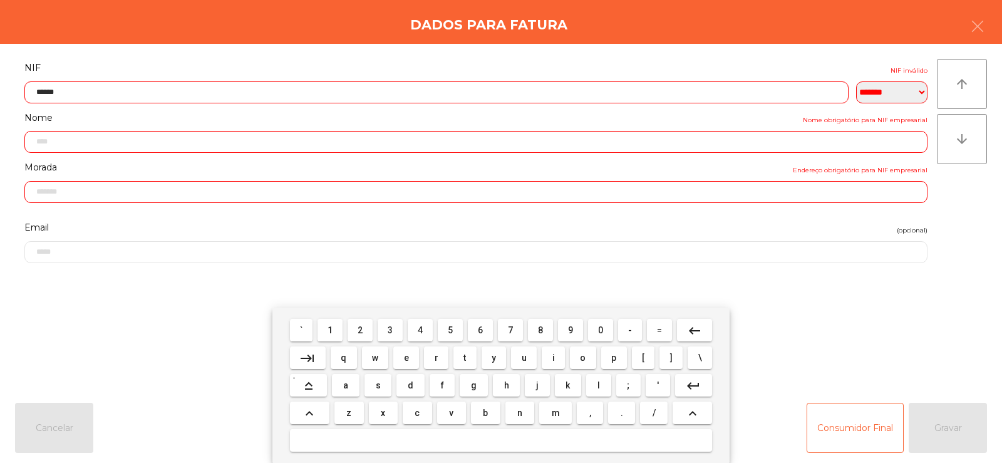
click at [450, 331] on span "5" at bounding box center [450, 330] width 5 height 10
click at [420, 329] on span "4" at bounding box center [420, 330] width 5 height 10
click at [361, 329] on span "2" at bounding box center [360, 330] width 5 height 10
type input "*********"
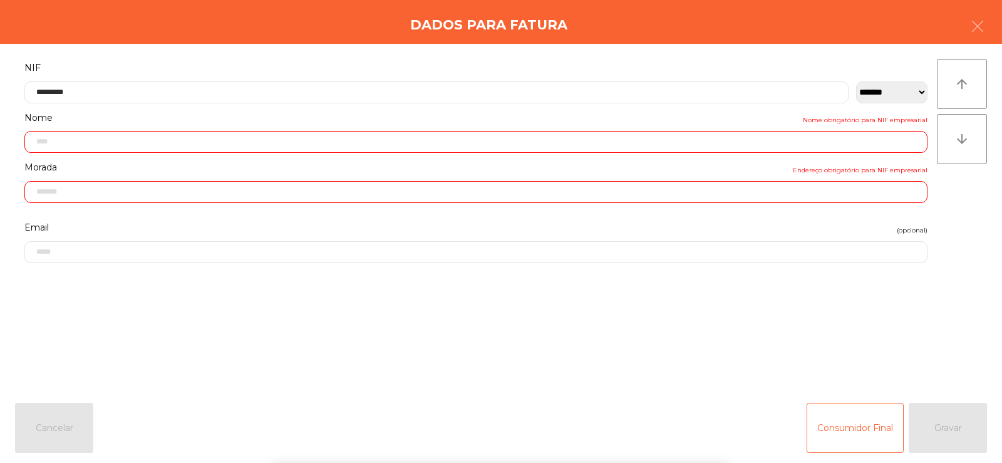
click at [931, 372] on div "` 1 2 3 4 5 6 7 8 9 0 - = keyboard_backspace keyboard_tab q w e r t y u i o p […" at bounding box center [501, 385] width 1002 height 155
click at [954, 422] on div "Consumidor Final Gravar" at bounding box center [897, 428] width 180 height 50
type input "**********"
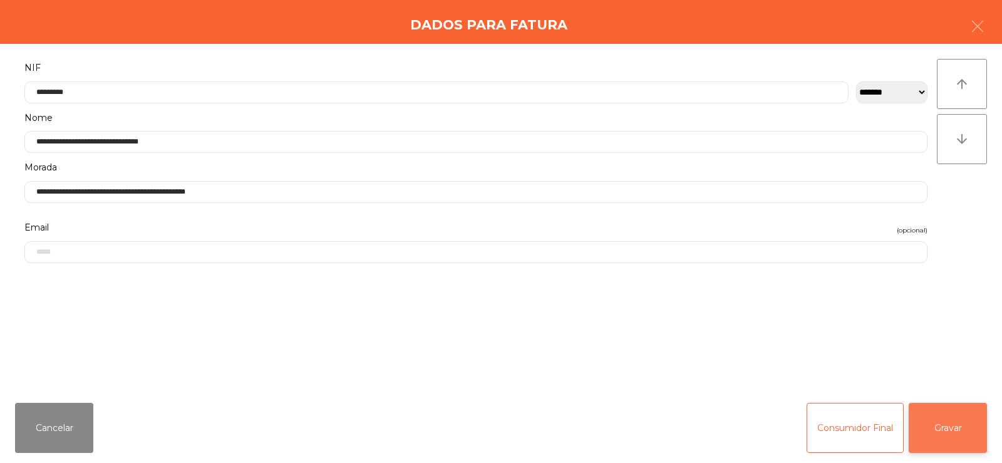
click at [947, 439] on button "Gravar" at bounding box center [948, 428] width 78 height 50
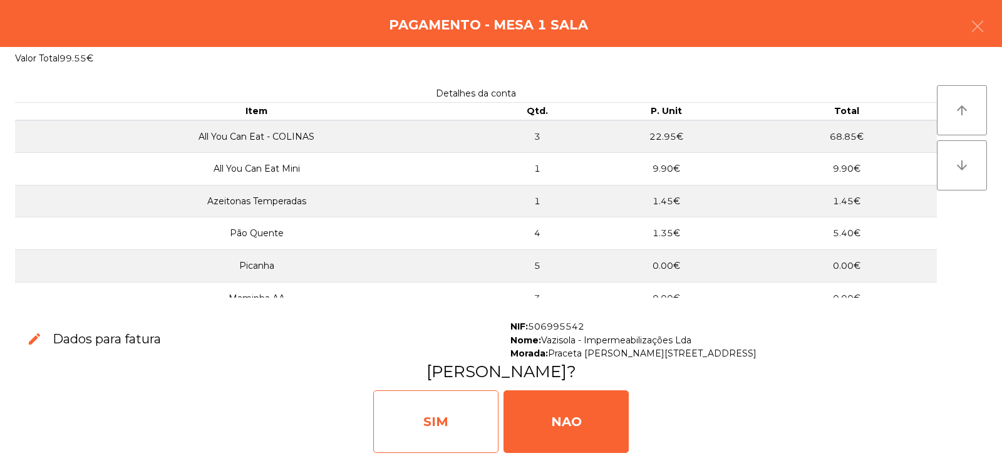
click at [456, 400] on div "SIM" at bounding box center [435, 421] width 125 height 63
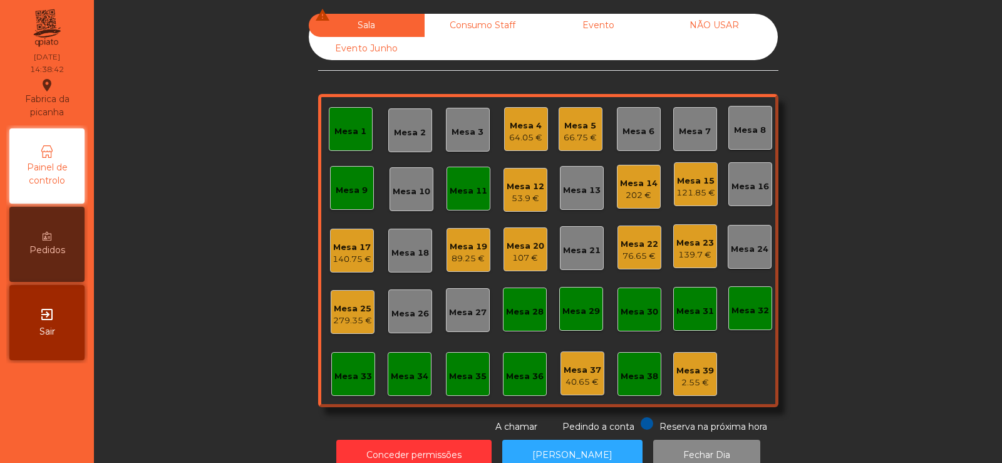
click at [514, 197] on div "53.9 €" at bounding box center [526, 198] width 38 height 13
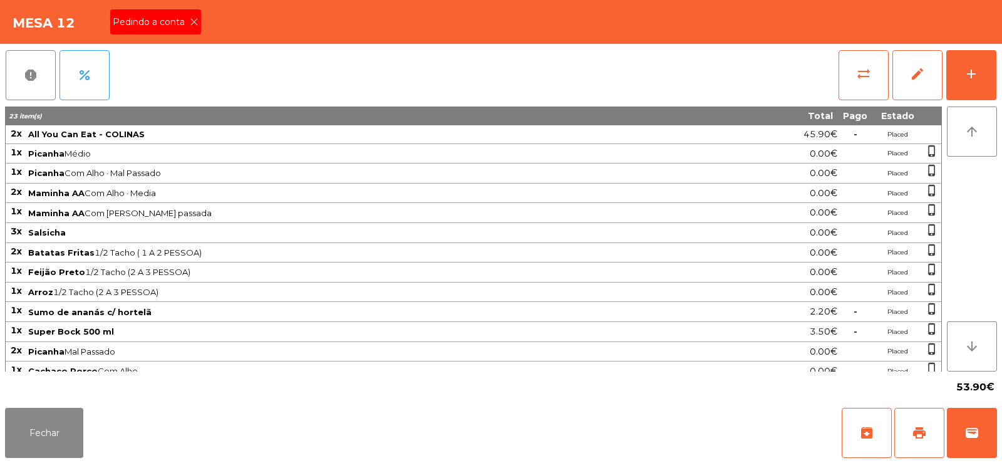
click at [195, 22] on icon at bounding box center [194, 22] width 9 height 9
click at [948, 437] on button "wallet" at bounding box center [972, 433] width 50 height 50
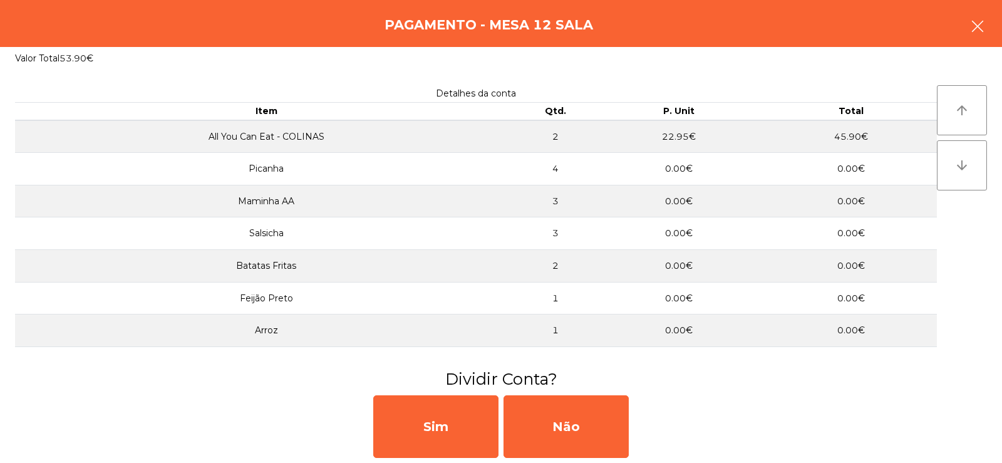
click at [983, 16] on button "button" at bounding box center [977, 28] width 35 height 38
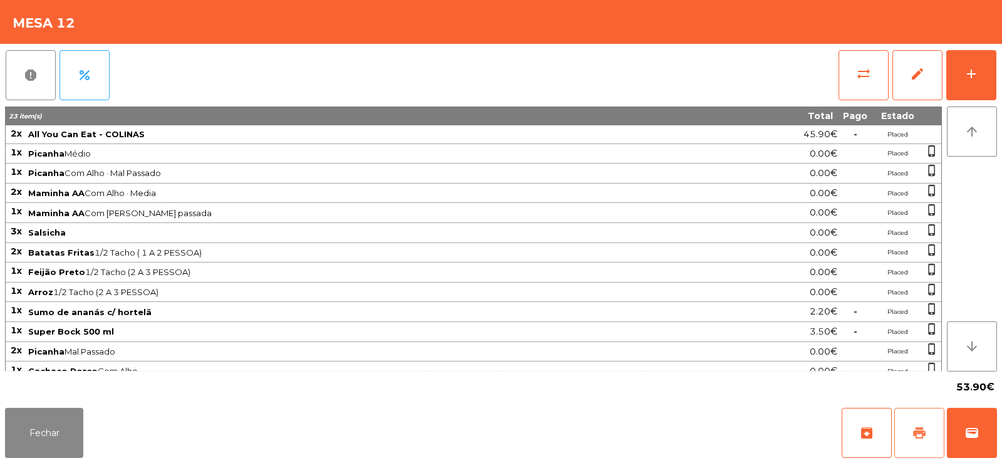
click at [917, 418] on button "print" at bounding box center [919, 433] width 50 height 50
click at [51, 445] on button "Fechar" at bounding box center [44, 433] width 78 height 50
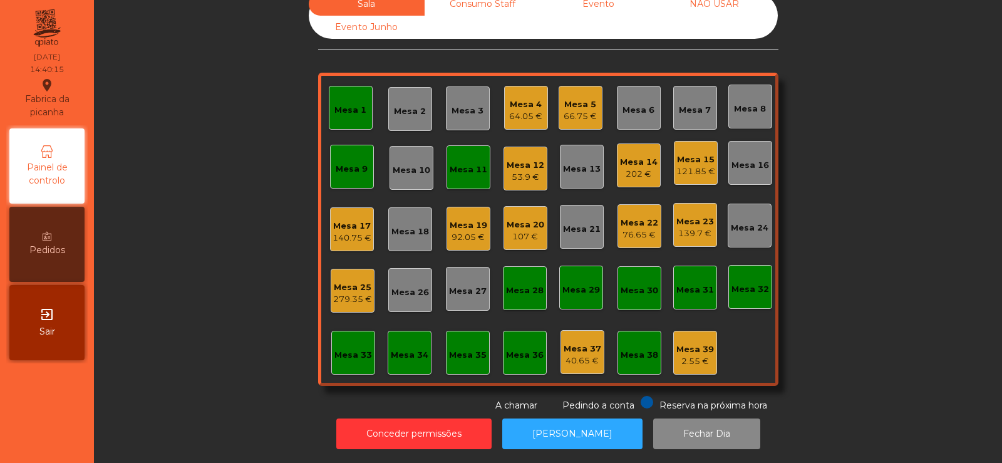
scroll to position [31, 0]
click at [674, 153] on div "Mesa 15 121.85 €" at bounding box center [696, 163] width 44 height 44
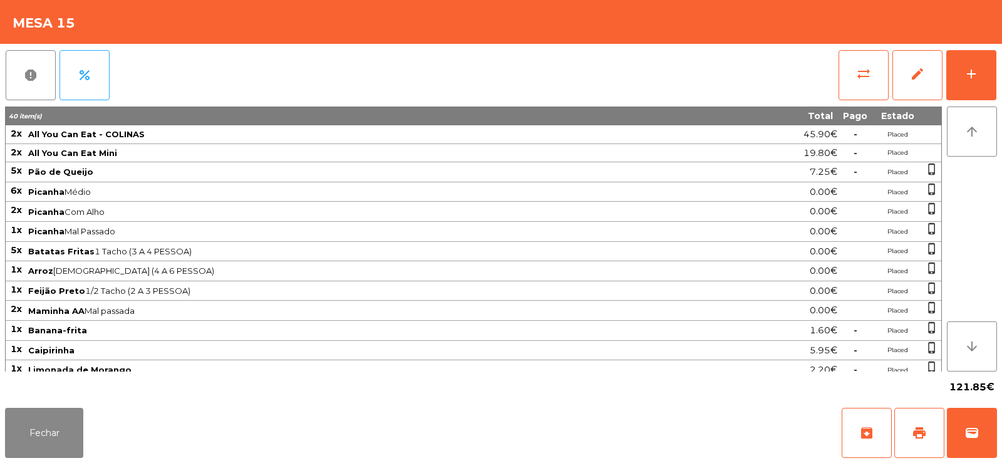
scroll to position [127, 0]
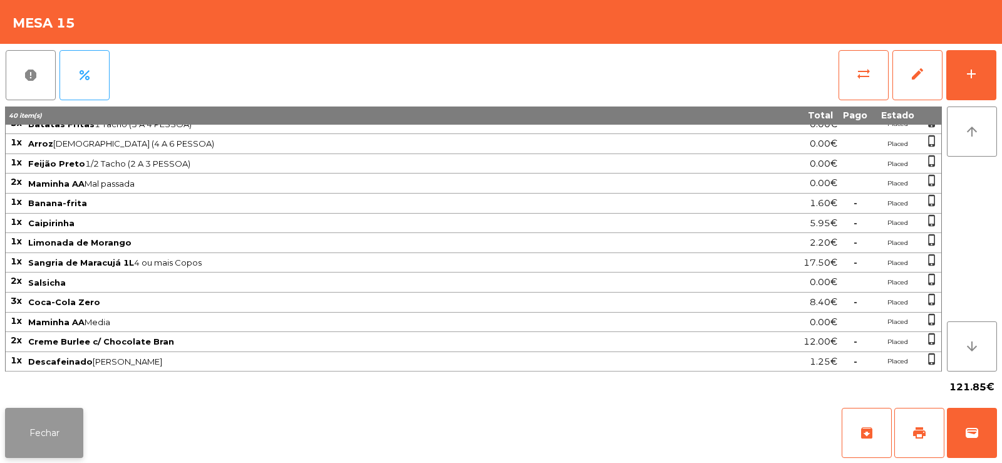
click at [66, 436] on button "Fechar" at bounding box center [44, 433] width 78 height 50
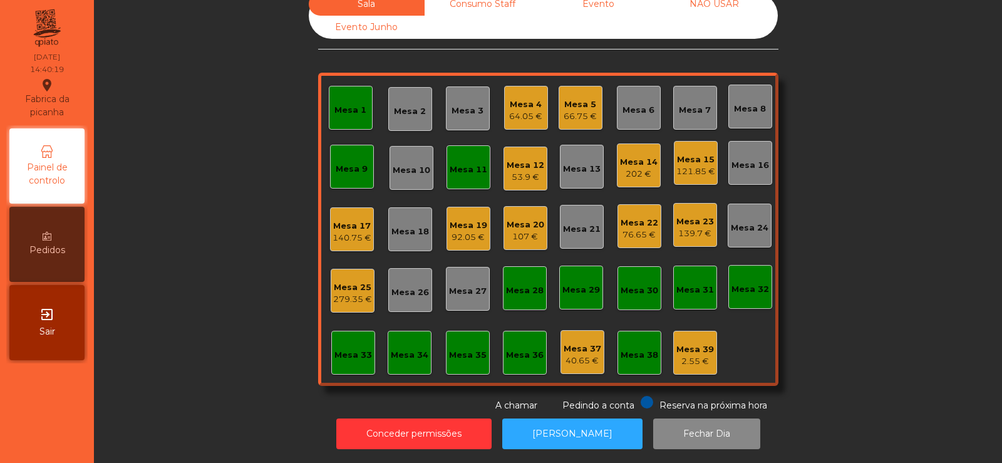
click at [524, 159] on div "Mesa 12" at bounding box center [526, 165] width 38 height 13
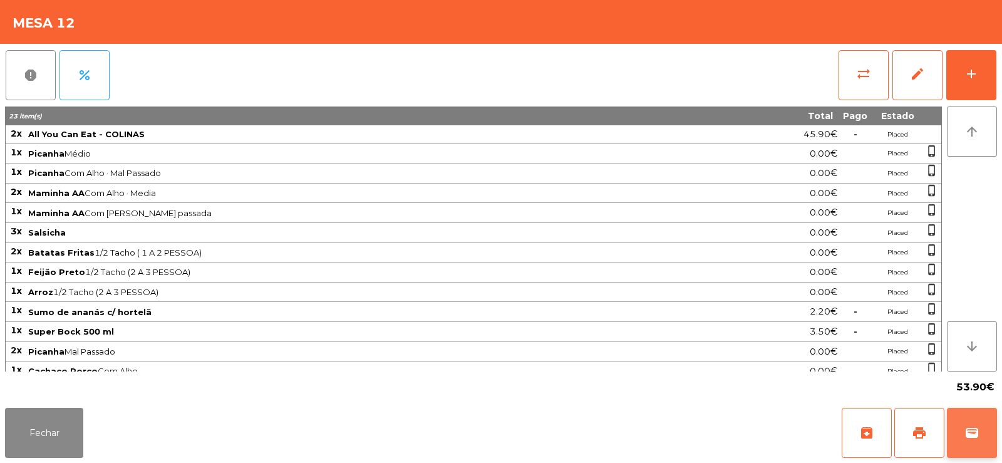
click at [971, 422] on button "wallet" at bounding box center [972, 433] width 50 height 50
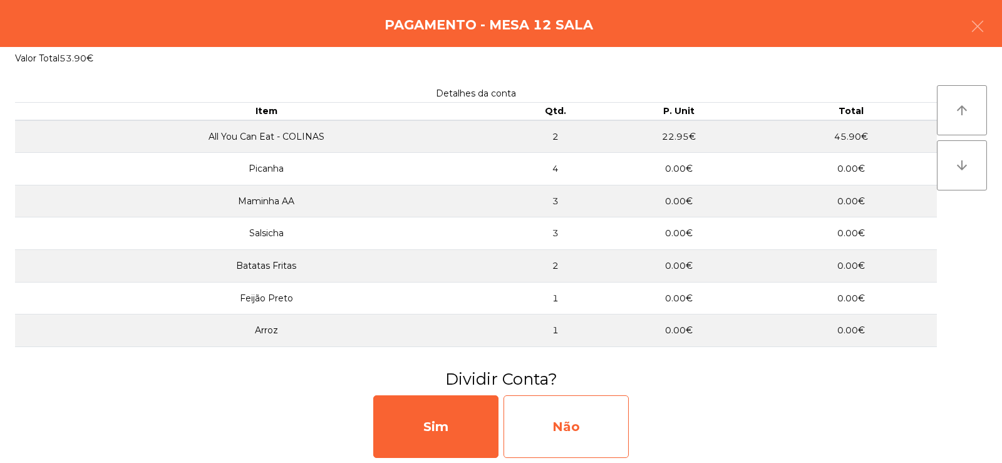
click at [578, 432] on div "Não" at bounding box center [566, 426] width 125 height 63
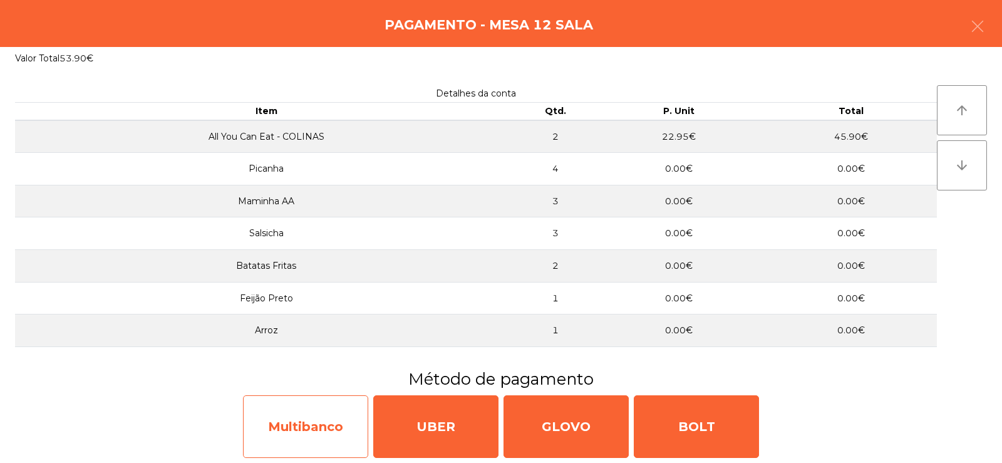
click at [291, 433] on div "Multibanco" at bounding box center [305, 426] width 125 height 63
select select "**"
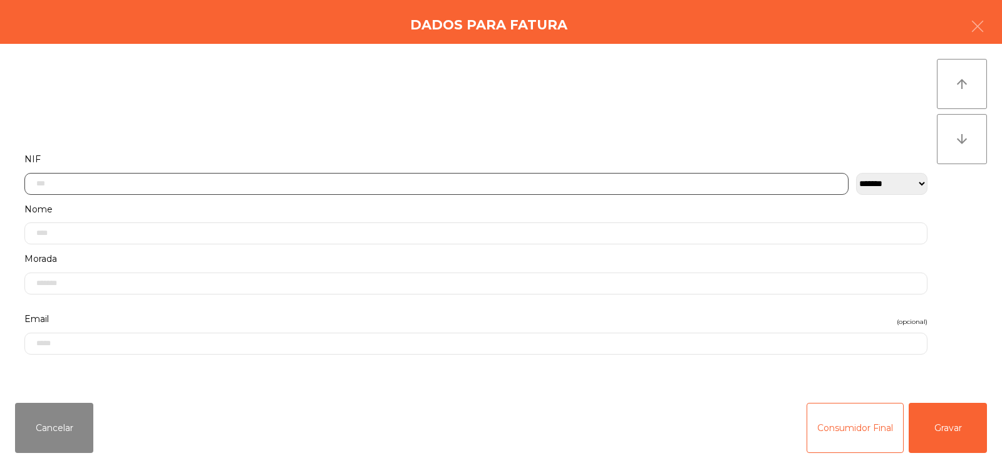
click at [395, 184] on input "text" at bounding box center [436, 184] width 824 height 22
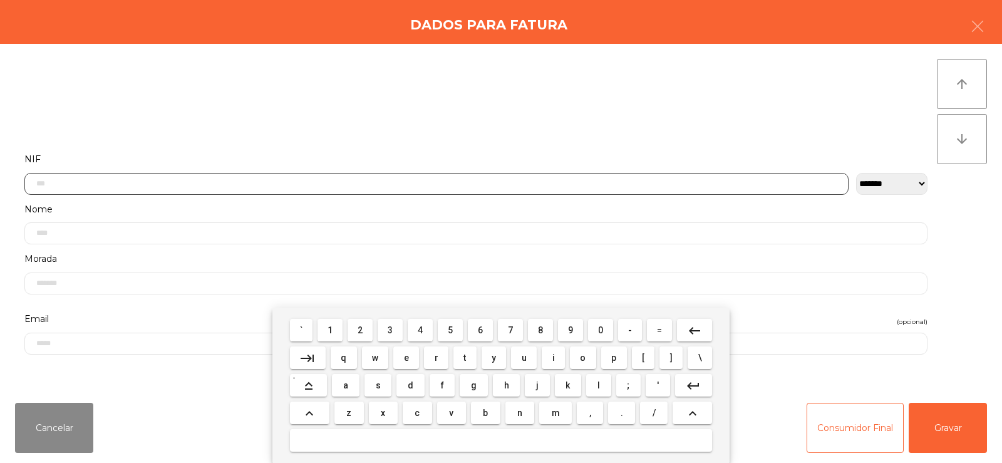
scroll to position [91, 0]
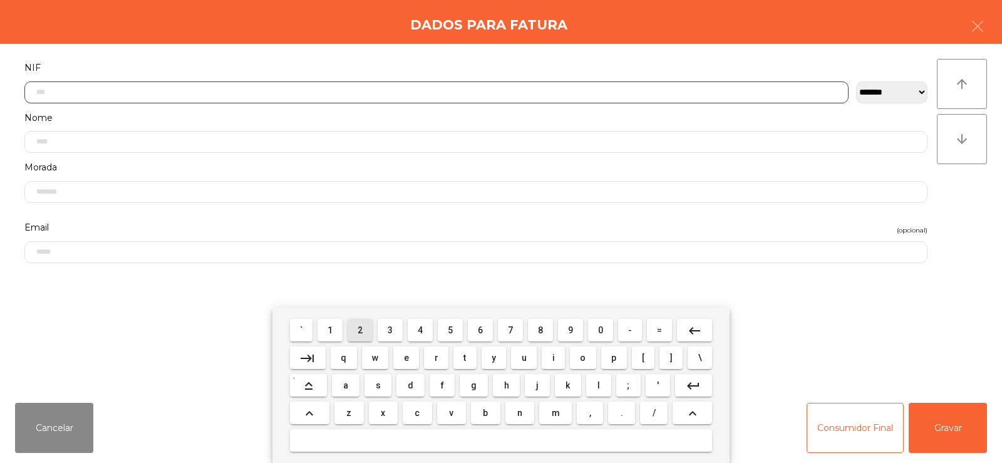
click at [361, 334] on span "2" at bounding box center [360, 330] width 5 height 10
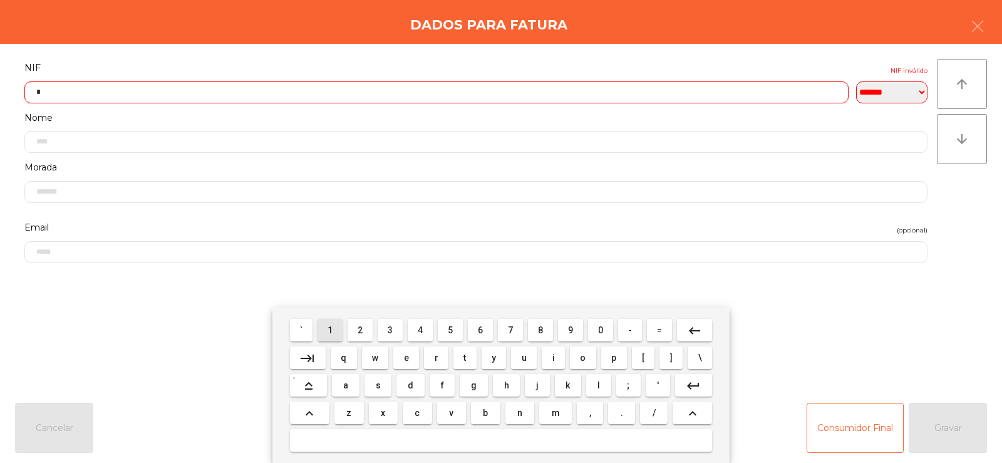
click at [331, 338] on button "1" at bounding box center [330, 330] width 25 height 23
click at [541, 334] on span "8" at bounding box center [540, 330] width 5 height 10
click at [450, 329] on span "5" at bounding box center [450, 330] width 5 height 10
click at [602, 334] on span "0" at bounding box center [600, 330] width 5 height 10
click at [538, 330] on span "8" at bounding box center [540, 330] width 5 height 10
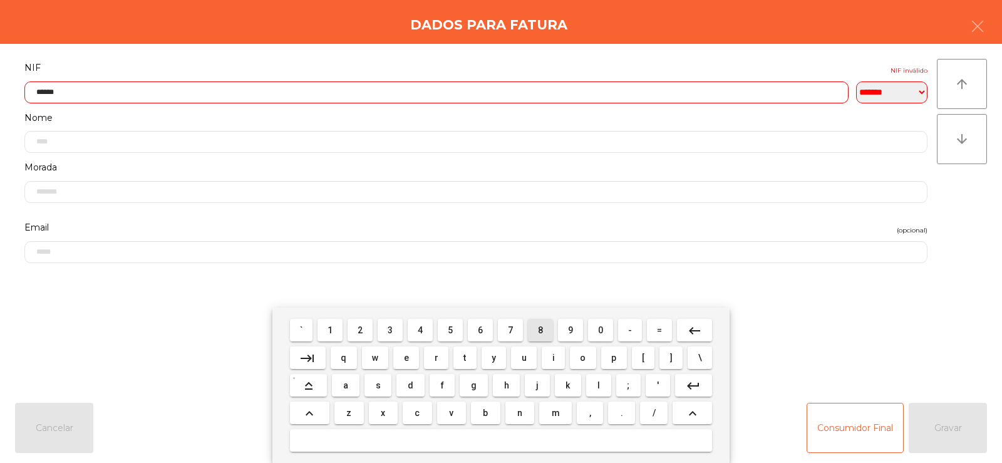
click at [541, 326] on span "8" at bounding box center [540, 330] width 5 height 10
click at [541, 328] on span "8" at bounding box center [540, 330] width 5 height 10
click at [390, 328] on span "3" at bounding box center [390, 330] width 5 height 10
type input "*********"
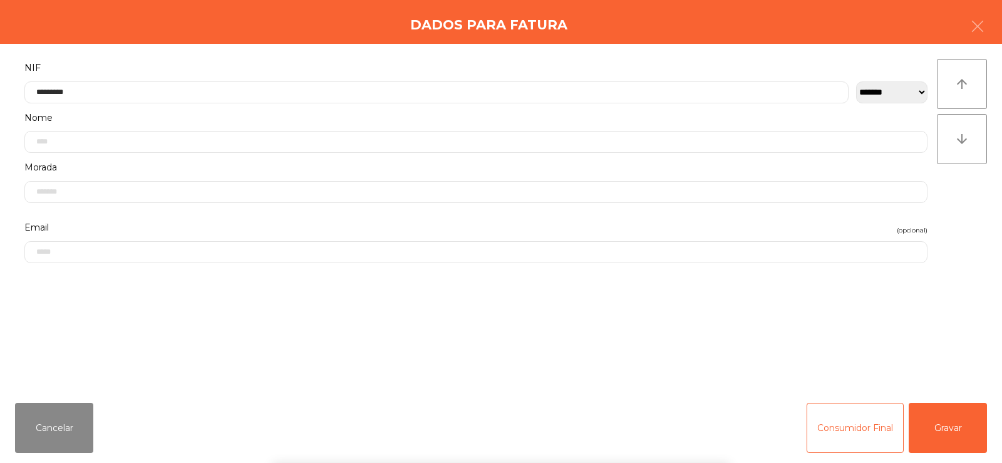
click at [966, 432] on div "` 1 2 3 4 5 6 7 8 9 0 - = keyboard_backspace keyboard_tab q w e r t y u i o p […" at bounding box center [501, 385] width 1002 height 155
click at [951, 427] on button "Gravar" at bounding box center [948, 428] width 78 height 50
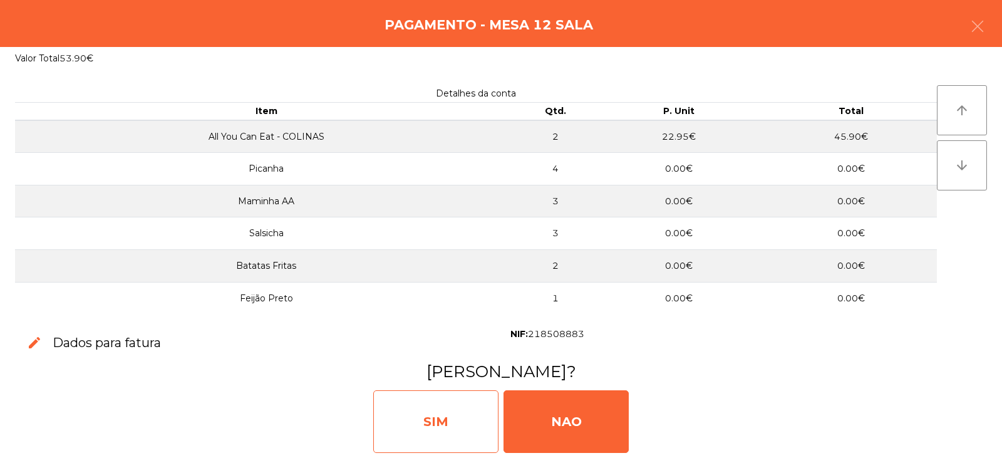
click at [445, 408] on div "SIM" at bounding box center [435, 421] width 125 height 63
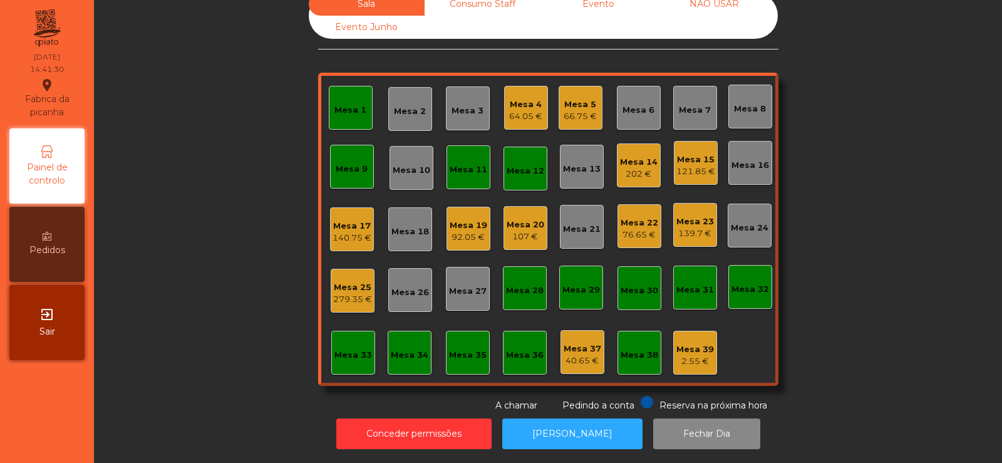
click at [334, 99] on div "Mesa 1" at bounding box center [350, 108] width 32 height 18
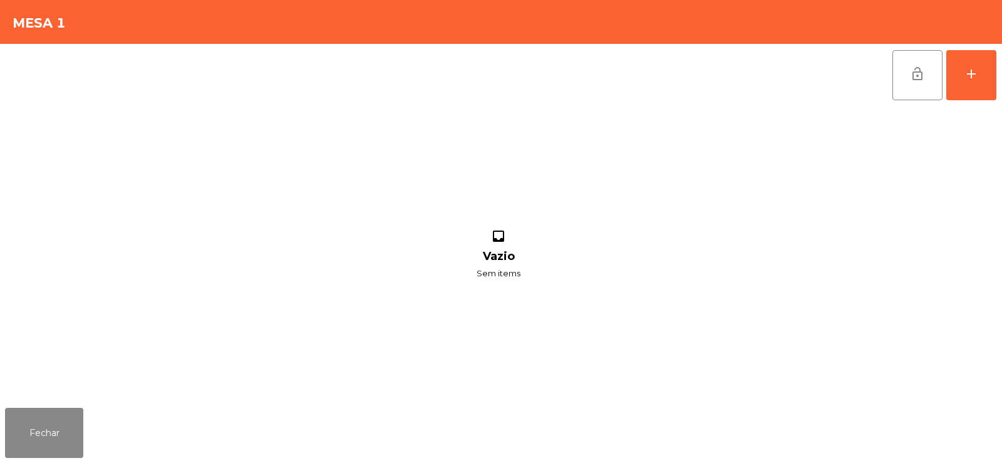
click at [903, 78] on button "lock_open" at bounding box center [918, 75] width 50 height 50
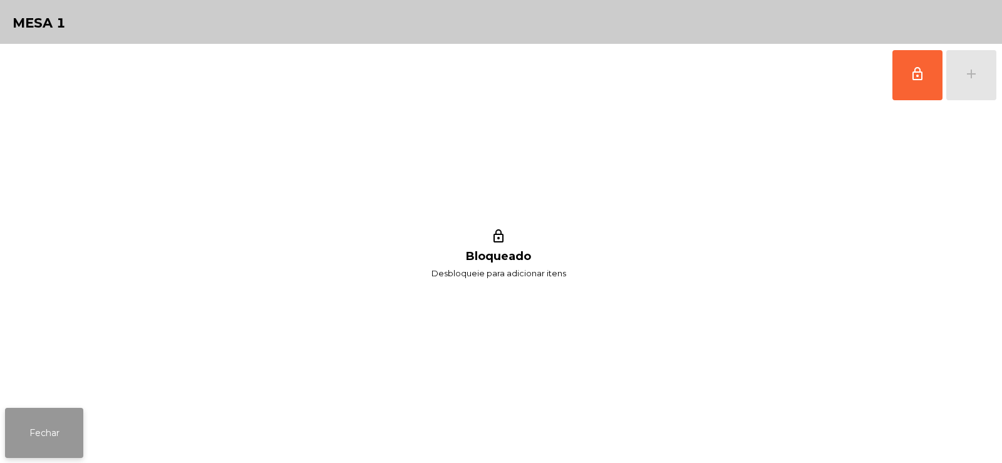
click at [50, 417] on button "Fechar" at bounding box center [44, 433] width 78 height 50
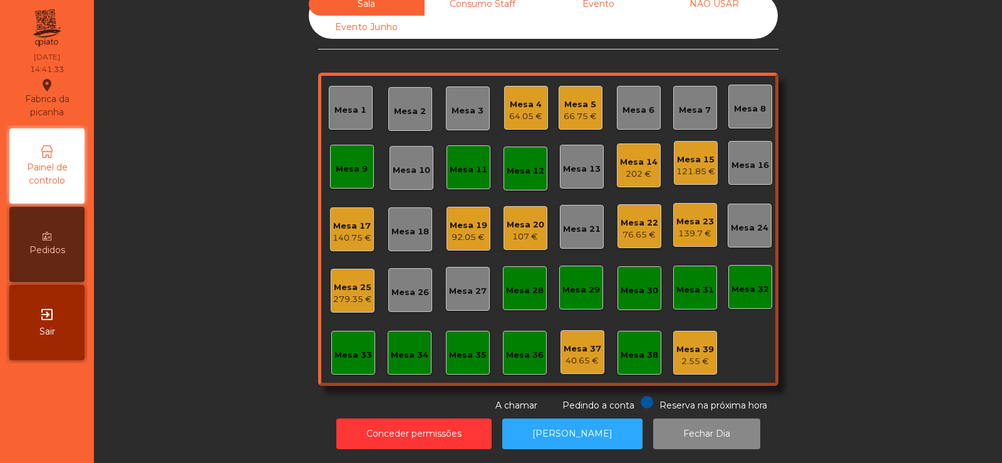
click at [346, 145] on div "Mesa 9" at bounding box center [352, 167] width 44 height 44
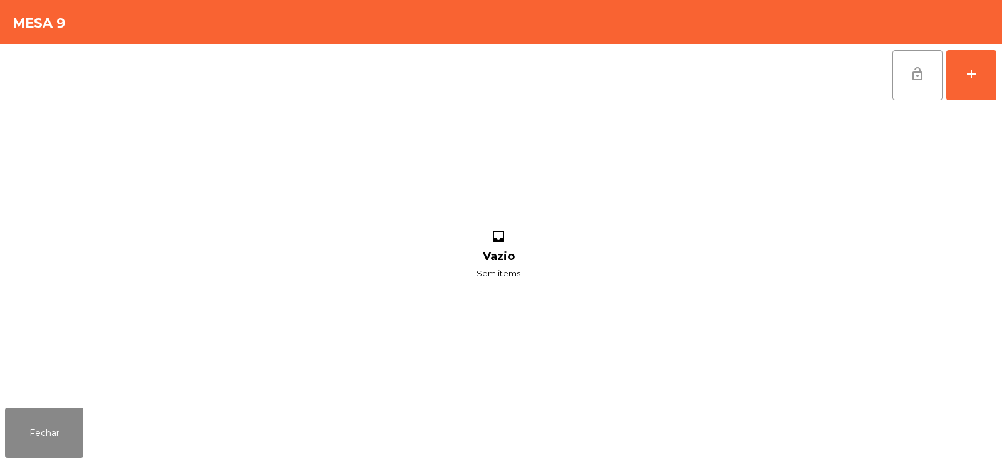
click at [919, 71] on span "lock_open" at bounding box center [917, 73] width 15 height 15
click at [23, 435] on button "Fechar" at bounding box center [44, 433] width 78 height 50
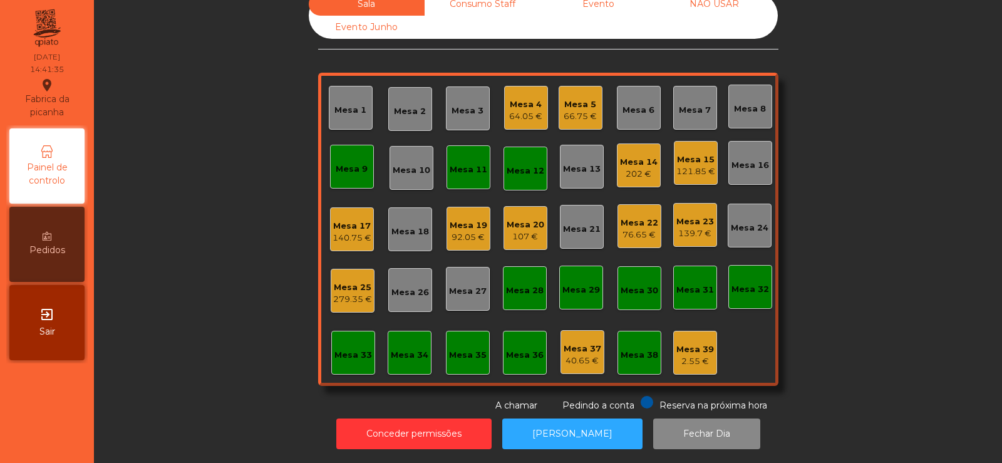
click at [460, 163] on div "Mesa 11" at bounding box center [469, 169] width 38 height 13
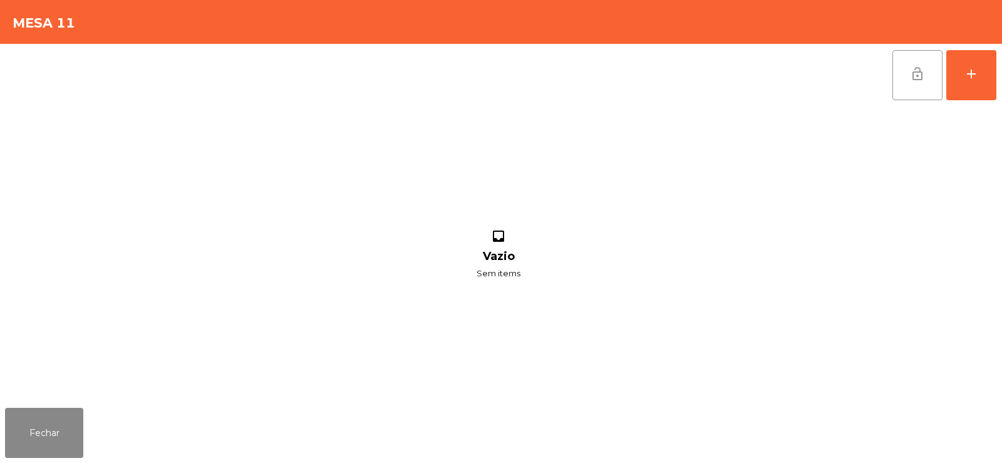
click at [908, 89] on button "lock_open" at bounding box center [918, 75] width 50 height 50
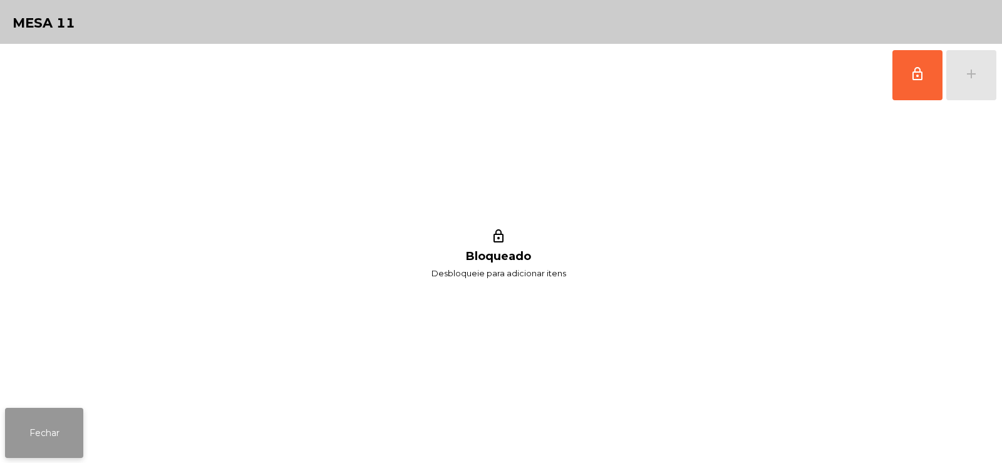
click at [25, 435] on button "Fechar" at bounding box center [44, 433] width 78 height 50
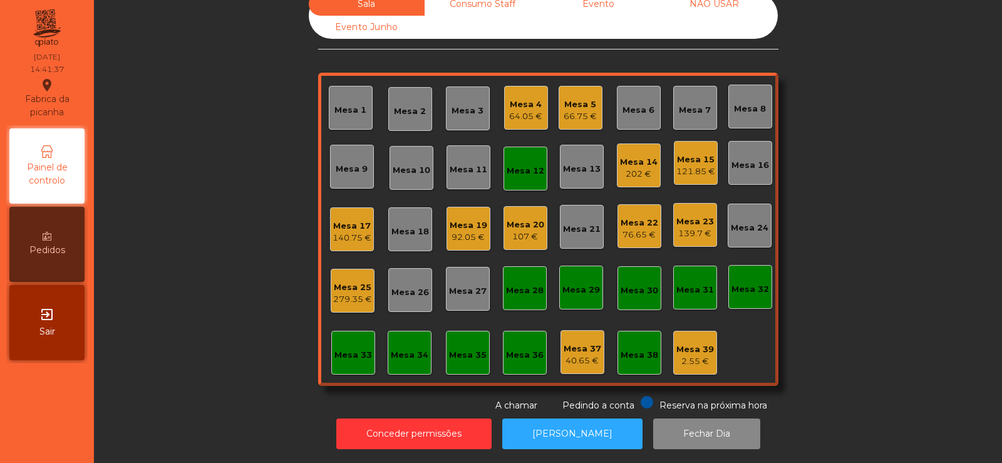
click at [514, 160] on div "Mesa 12" at bounding box center [526, 169] width 38 height 18
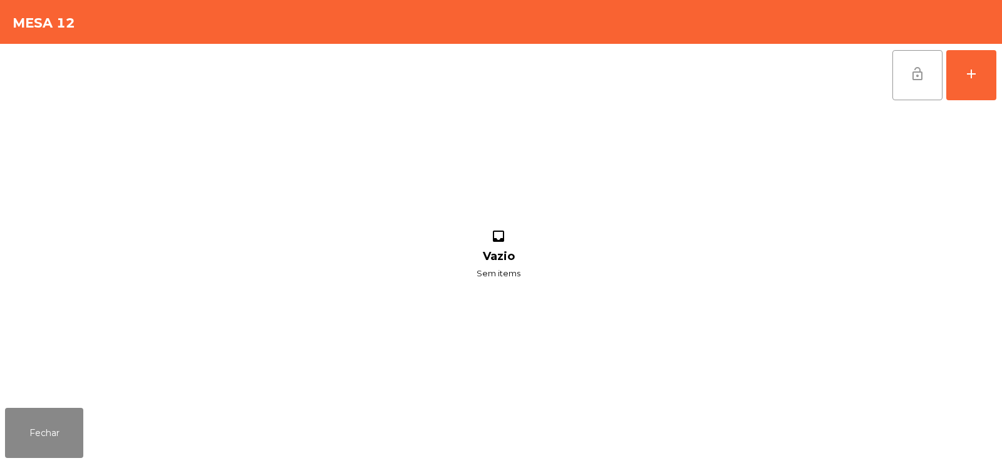
click at [904, 81] on button "lock_open" at bounding box center [918, 75] width 50 height 50
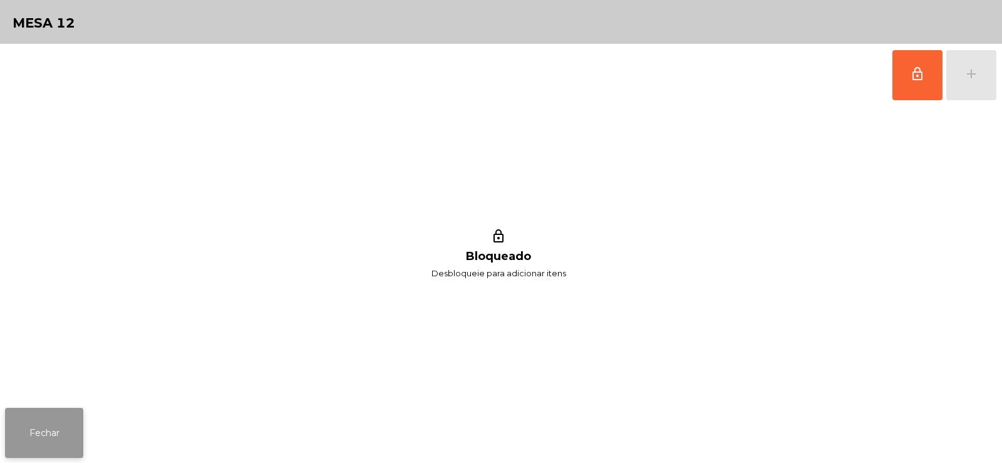
click at [19, 455] on button "Fechar" at bounding box center [44, 433] width 78 height 50
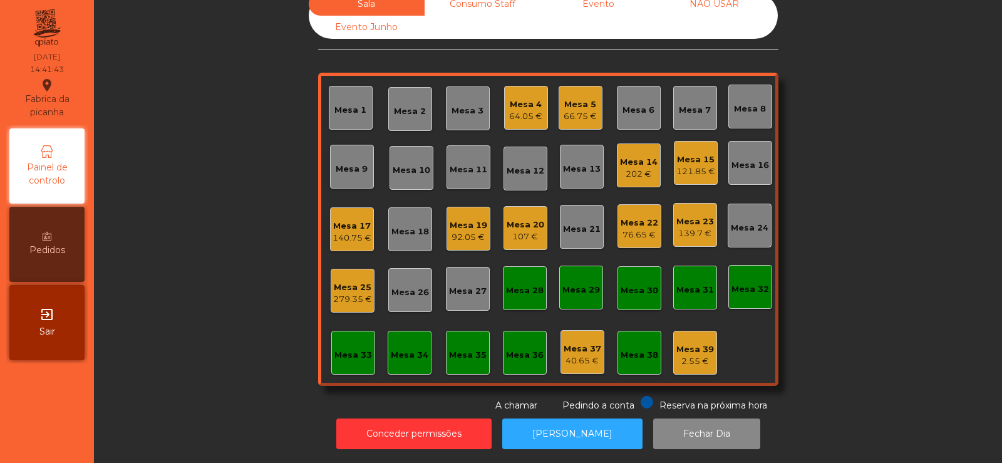
click at [636, 156] on div "Mesa 14" at bounding box center [639, 162] width 38 height 13
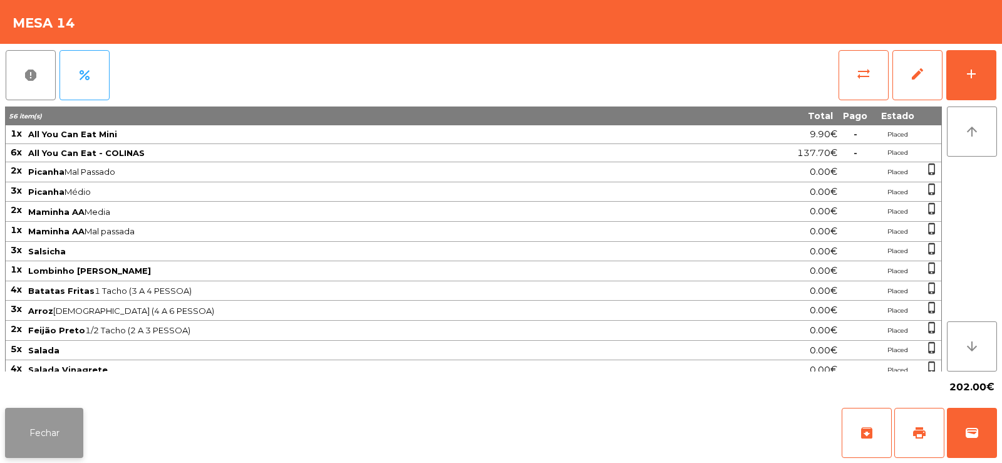
click at [44, 428] on button "Fechar" at bounding box center [44, 433] width 78 height 50
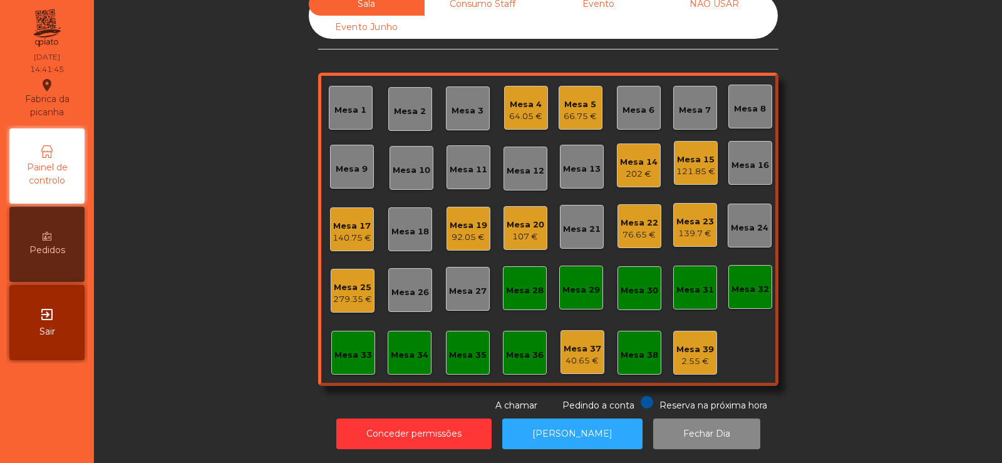
click at [688, 165] on div "121.85 €" at bounding box center [695, 171] width 39 height 13
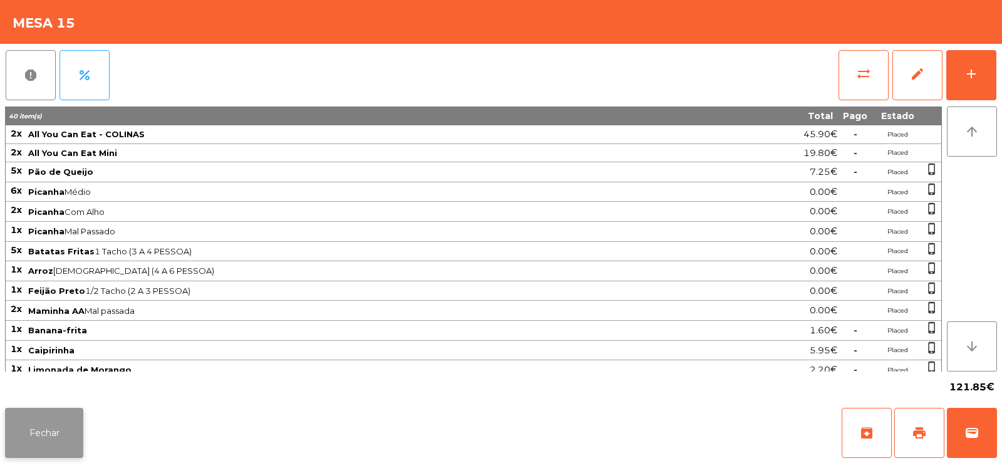
click at [20, 444] on button "Fechar" at bounding box center [44, 433] width 78 height 50
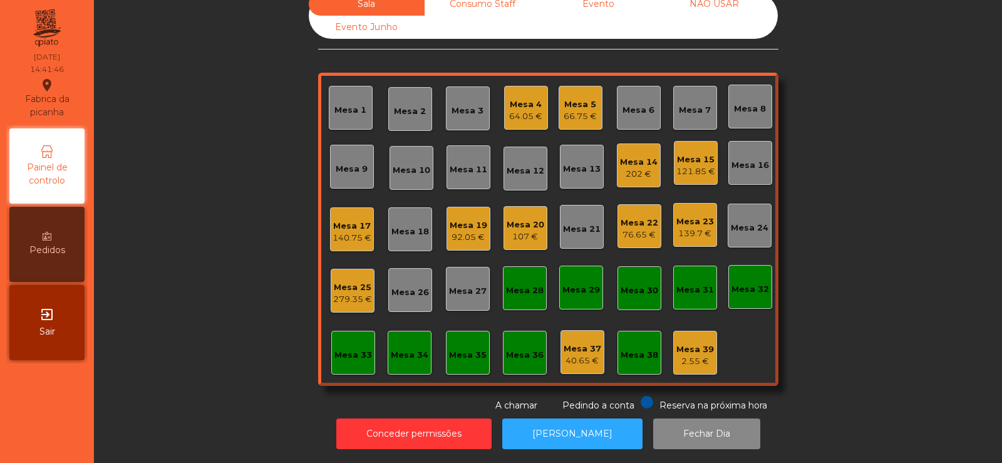
click at [346, 232] on div "140.75 €" at bounding box center [352, 238] width 39 height 13
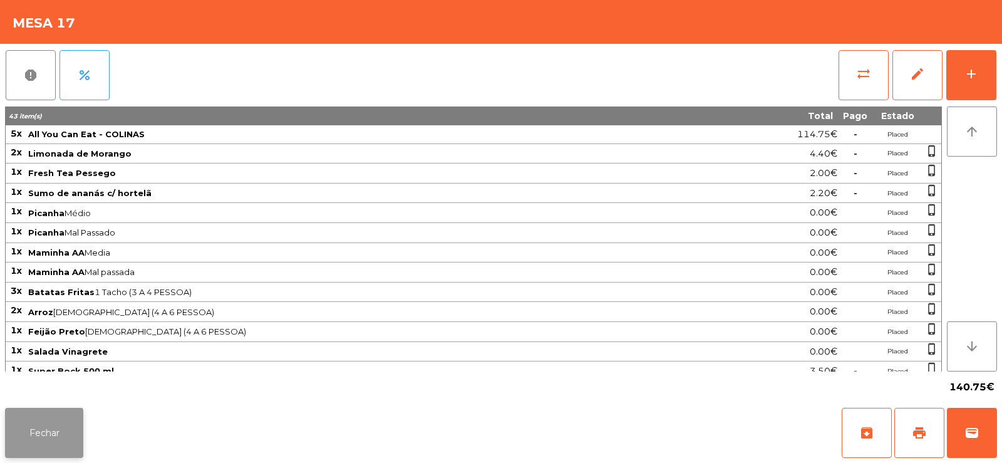
click at [29, 436] on button "Fechar" at bounding box center [44, 433] width 78 height 50
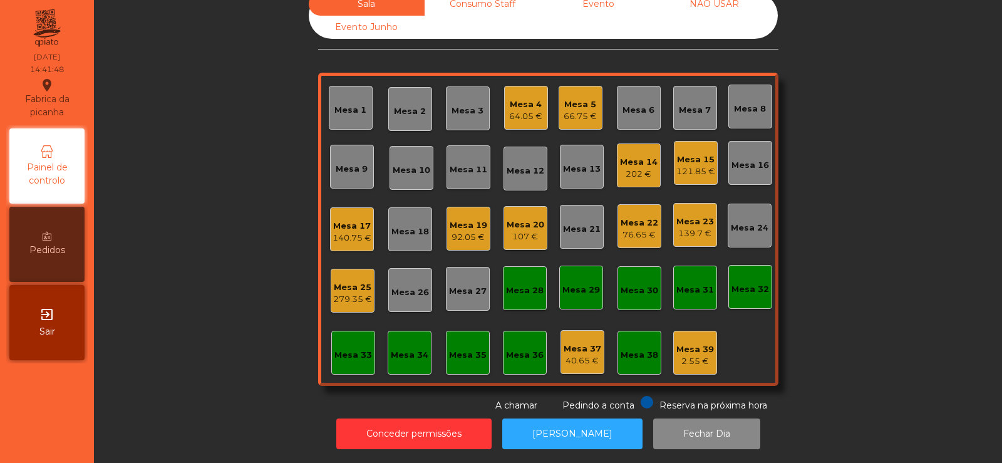
click at [469, 219] on div "Mesa 19" at bounding box center [469, 225] width 38 height 13
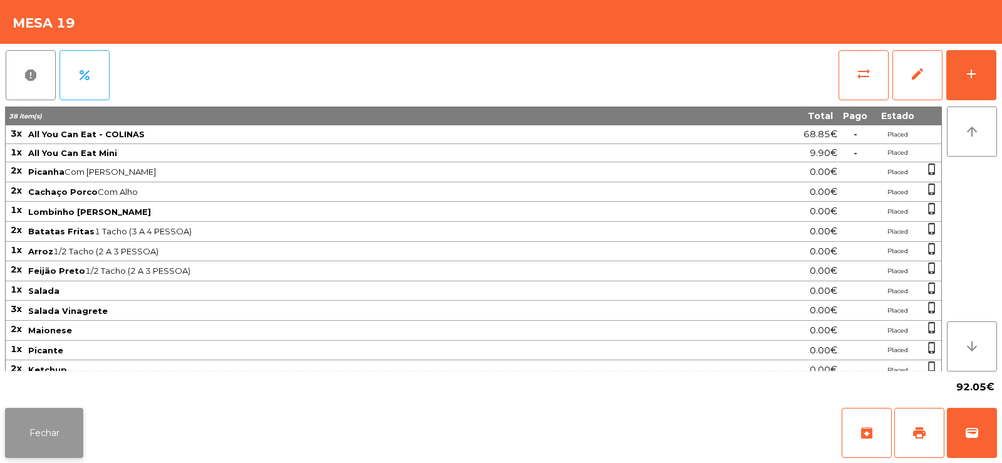
click at [53, 429] on button "Fechar" at bounding box center [44, 433] width 78 height 50
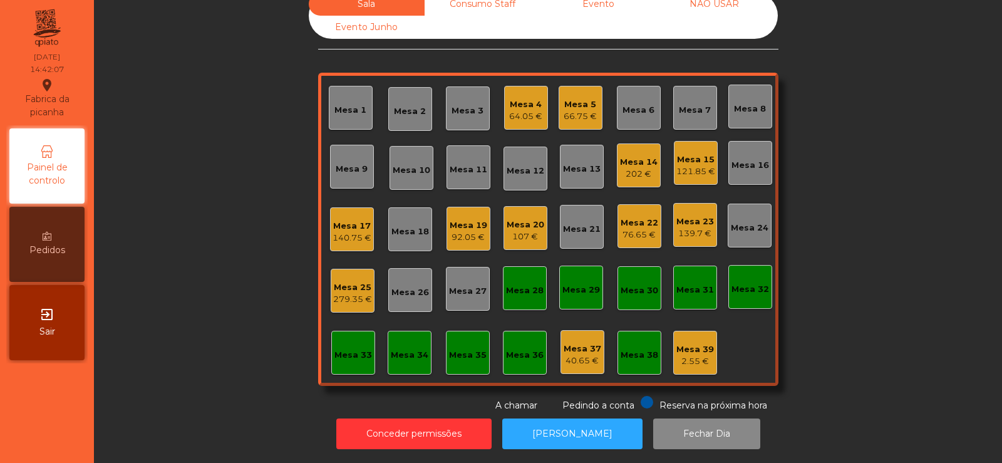
click at [359, 283] on div "Mesa 25" at bounding box center [352, 287] width 39 height 13
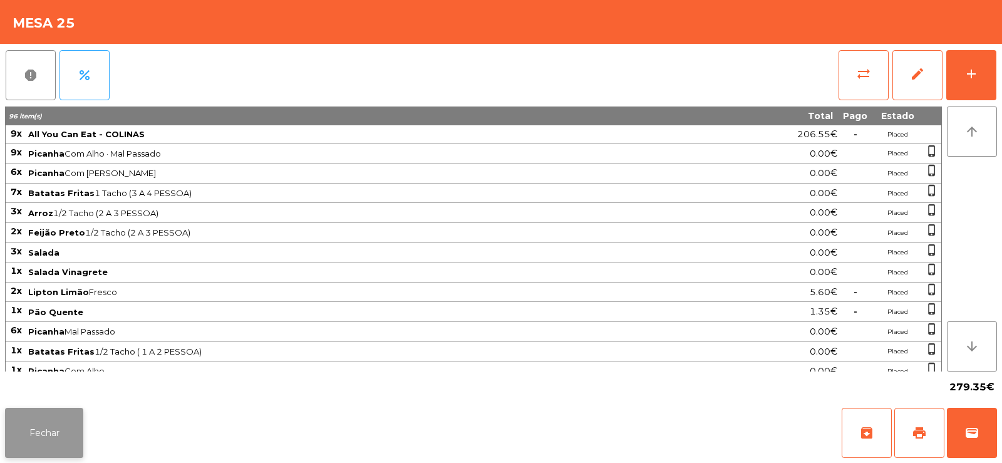
click at [54, 443] on button "Fechar" at bounding box center [44, 433] width 78 height 50
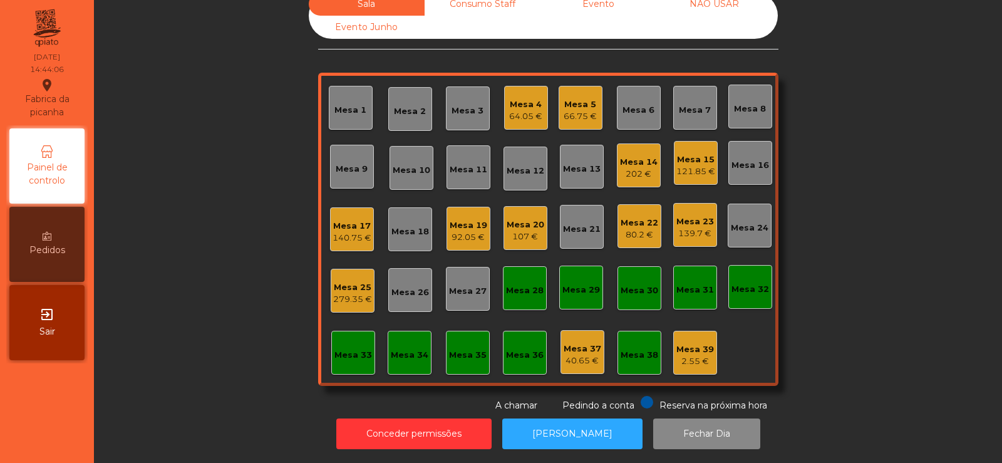
click at [696, 203] on div "Mesa 23 139.7 €" at bounding box center [695, 225] width 44 height 44
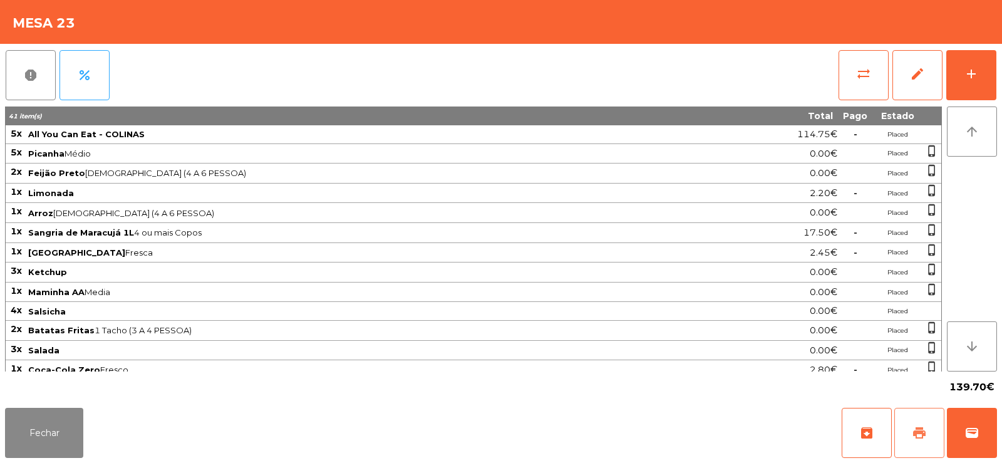
click at [921, 437] on span "print" at bounding box center [919, 432] width 15 height 15
click at [54, 435] on button "Fechar" at bounding box center [44, 433] width 78 height 50
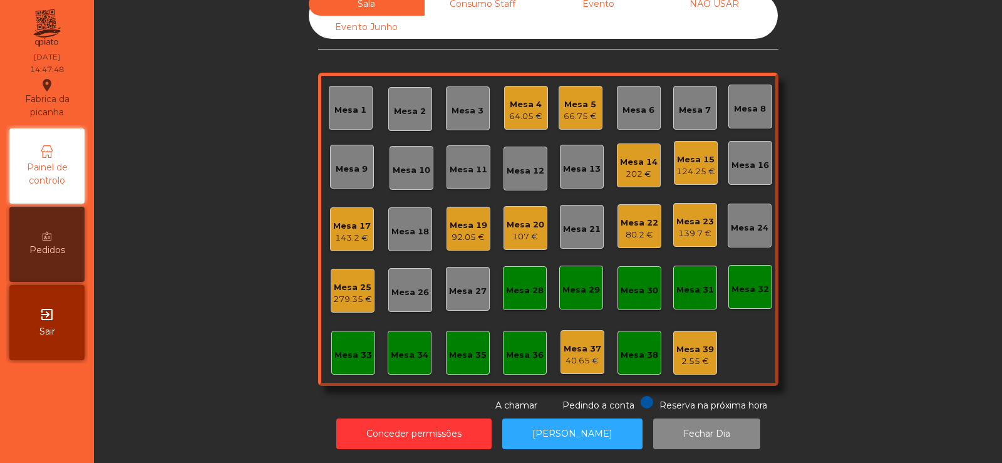
click at [679, 231] on div "Mesa 23 139.7 €" at bounding box center [695, 225] width 44 height 44
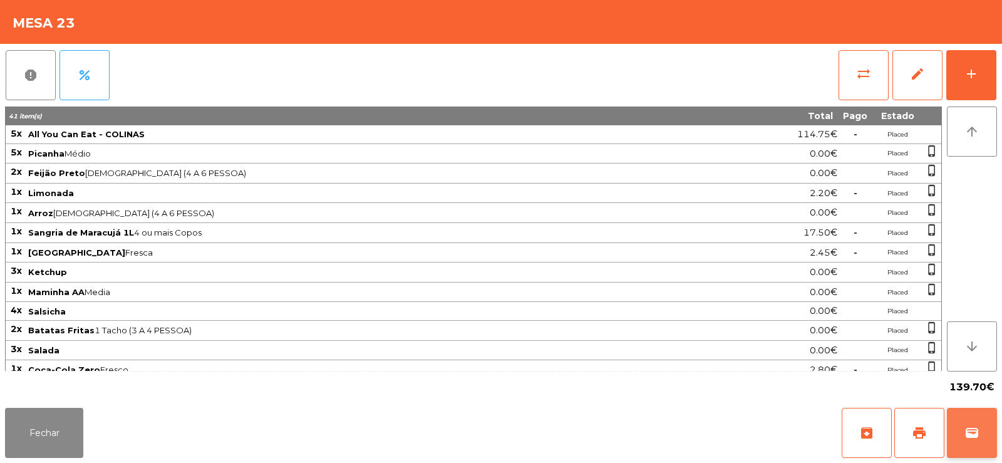
click at [983, 433] on button "wallet" at bounding box center [972, 433] width 50 height 50
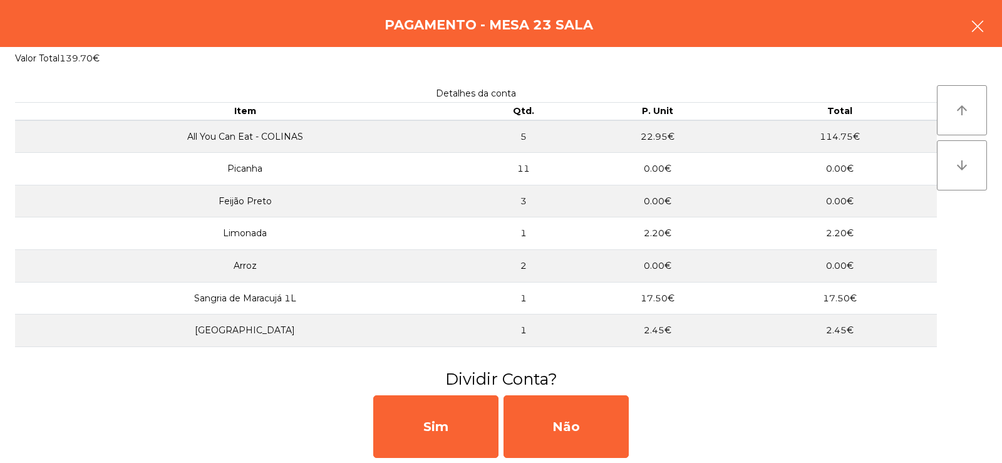
click at [974, 32] on icon "button" at bounding box center [977, 26] width 15 height 15
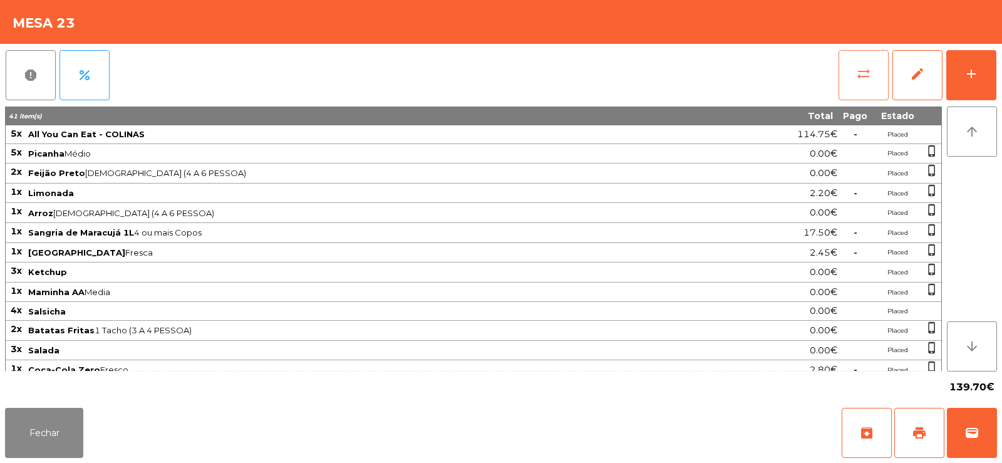
click at [854, 81] on button "sync_alt" at bounding box center [864, 75] width 50 height 50
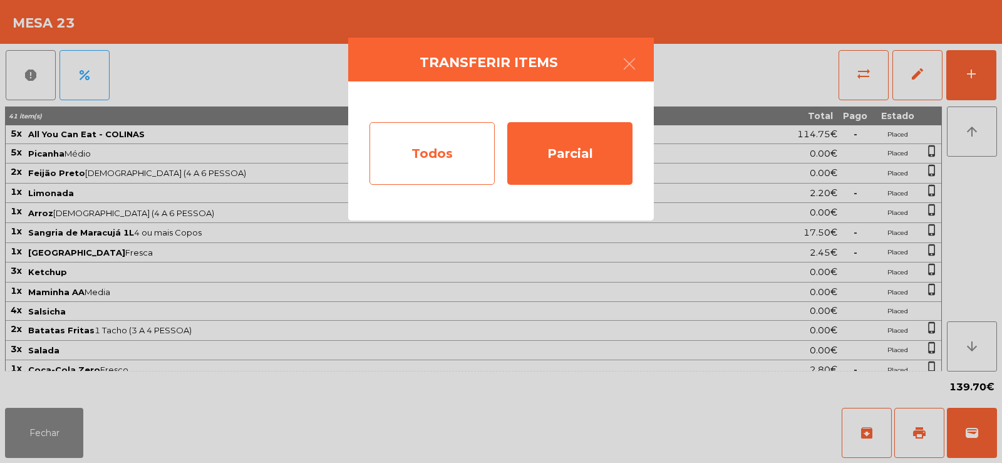
click at [433, 146] on div "Todos" at bounding box center [432, 153] width 125 height 63
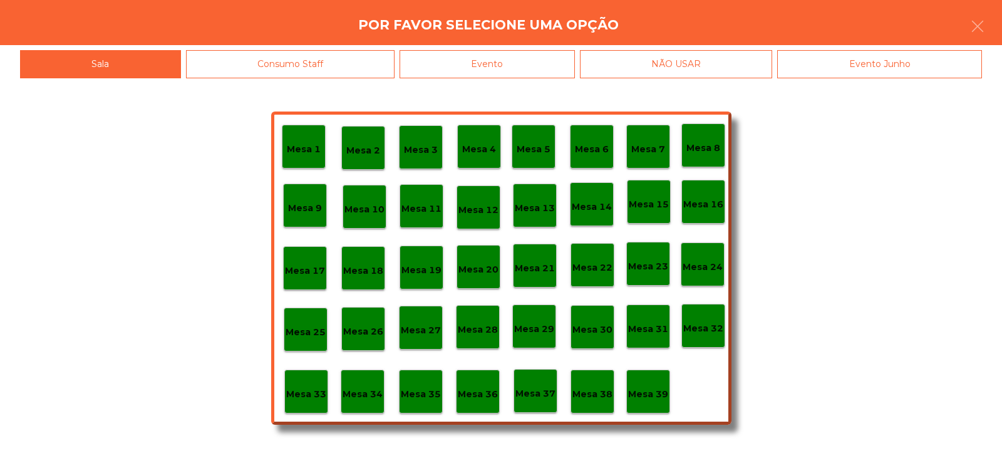
click at [531, 65] on div "Evento" at bounding box center [487, 64] width 175 height 28
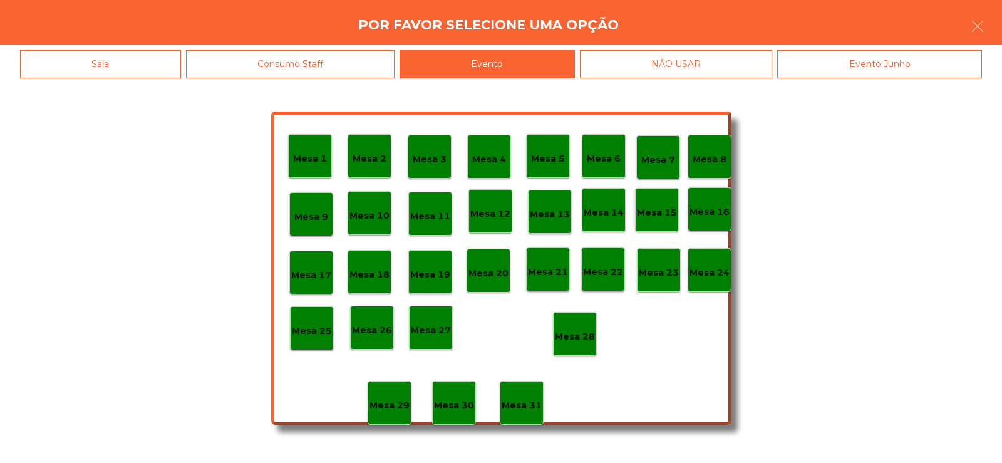
click at [568, 326] on div "Mesa 28" at bounding box center [575, 333] width 40 height 19
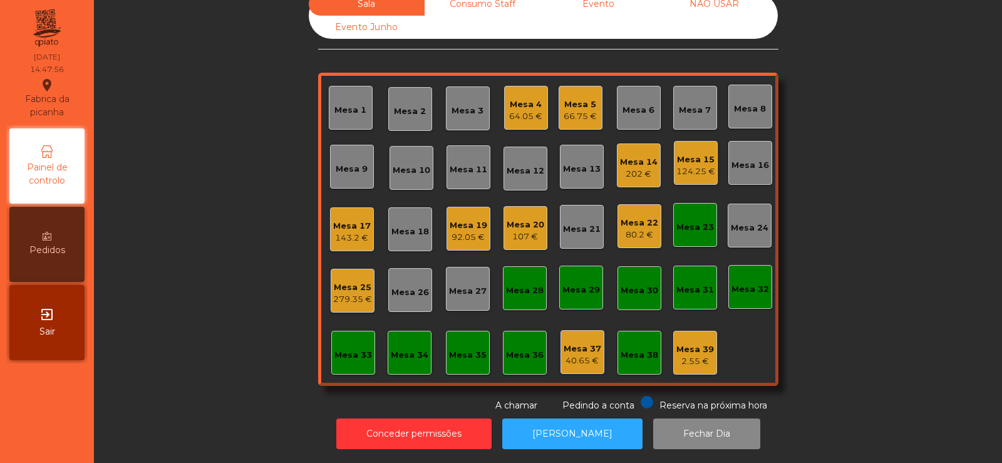
click at [636, 351] on div "Mesa 38" at bounding box center [640, 355] width 38 height 13
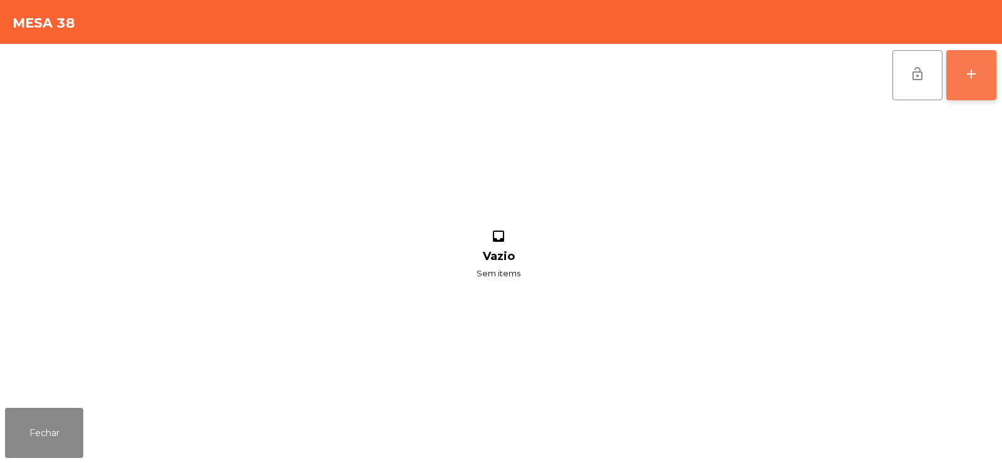
click at [978, 78] on div "add" at bounding box center [971, 73] width 15 height 15
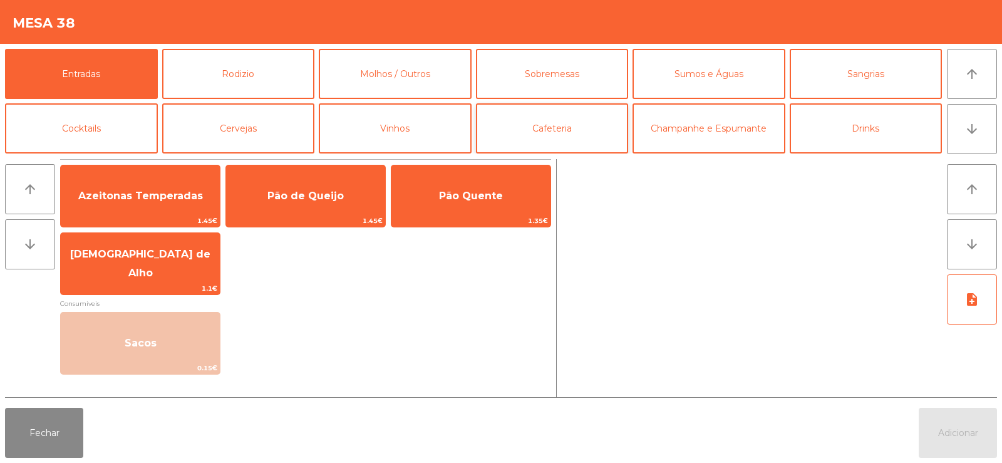
click at [551, 133] on button "Cafeteria" at bounding box center [552, 128] width 153 height 50
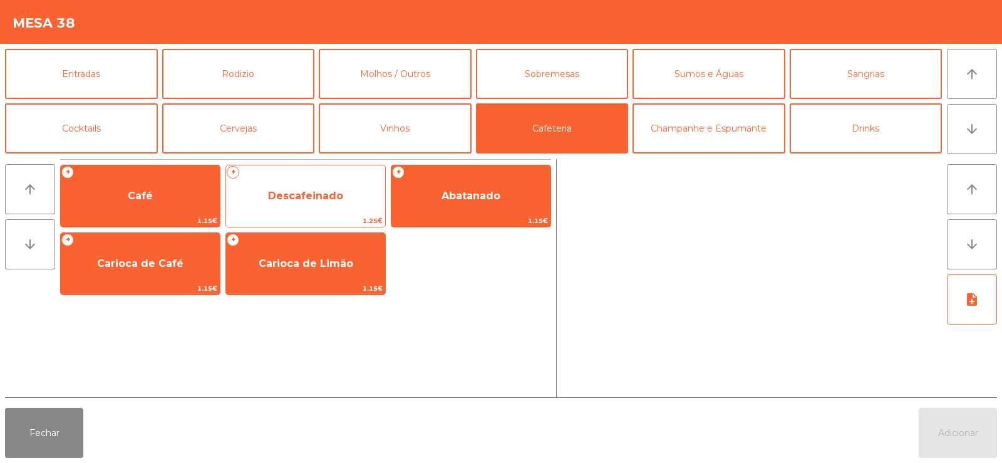
click at [299, 201] on span "Descafeinado" at bounding box center [305, 196] width 75 height 12
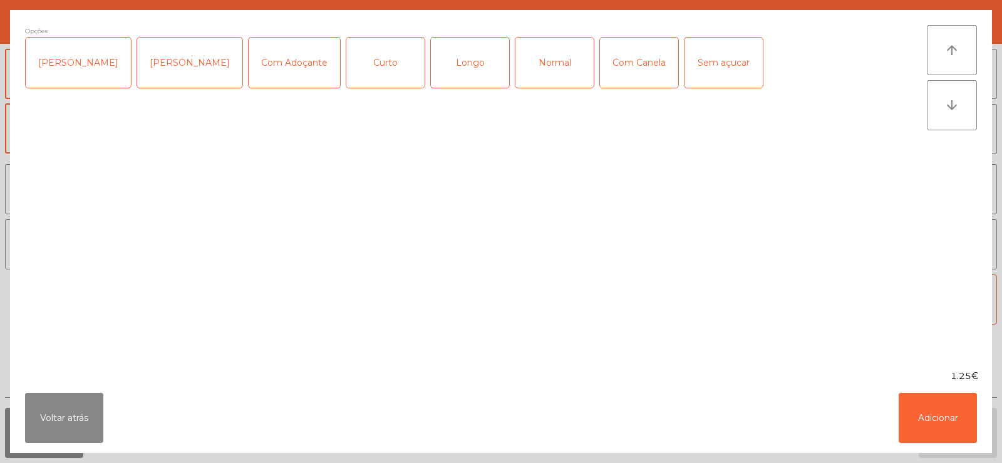
click at [524, 65] on div "Normal" at bounding box center [554, 63] width 78 height 50
click at [942, 418] on button "Adicionar" at bounding box center [938, 418] width 78 height 50
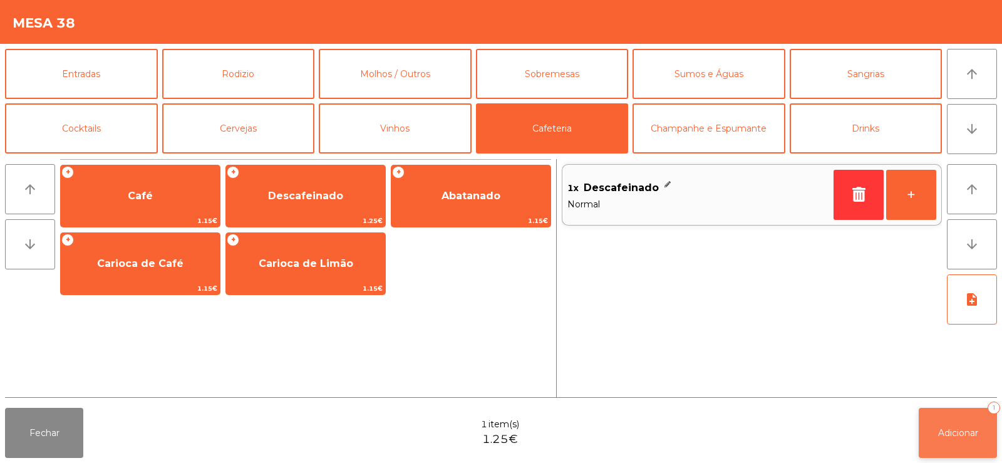
click at [957, 429] on span "Adicionar" at bounding box center [958, 432] width 40 height 11
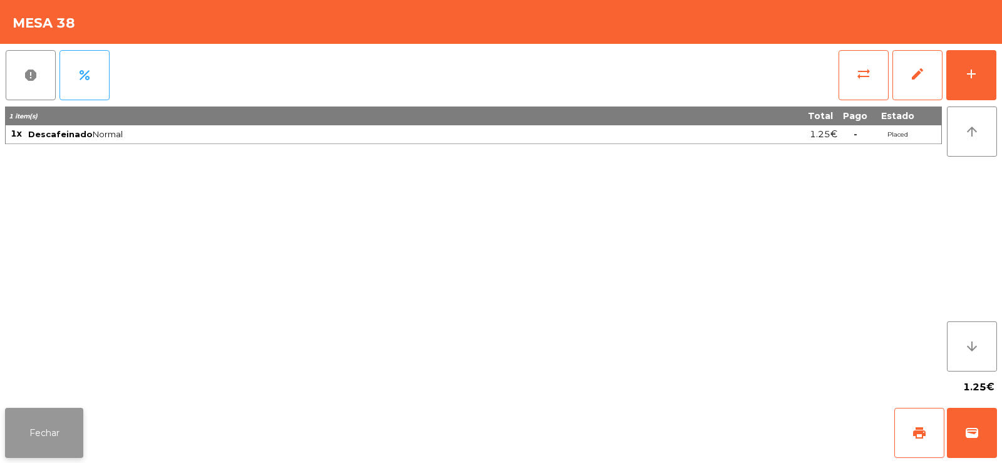
click at [54, 440] on button "Fechar" at bounding box center [44, 433] width 78 height 50
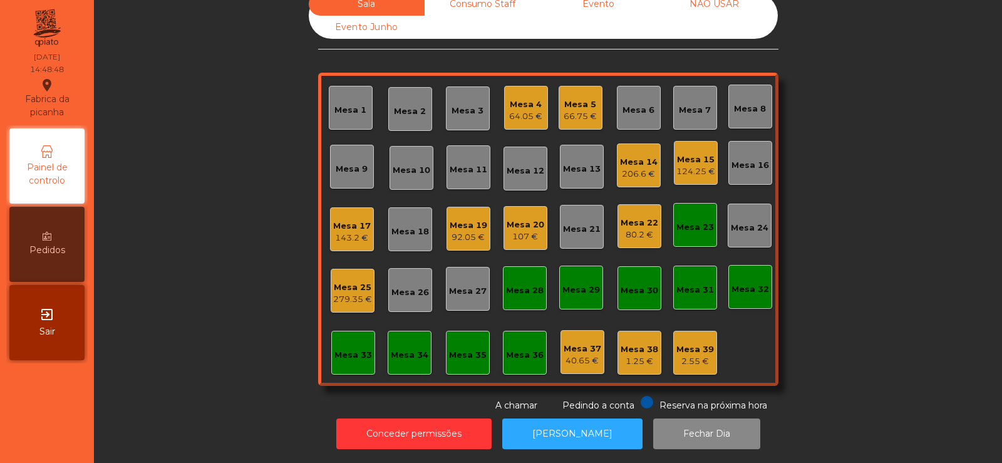
click at [519, 98] on div "Mesa 4" at bounding box center [525, 104] width 33 height 13
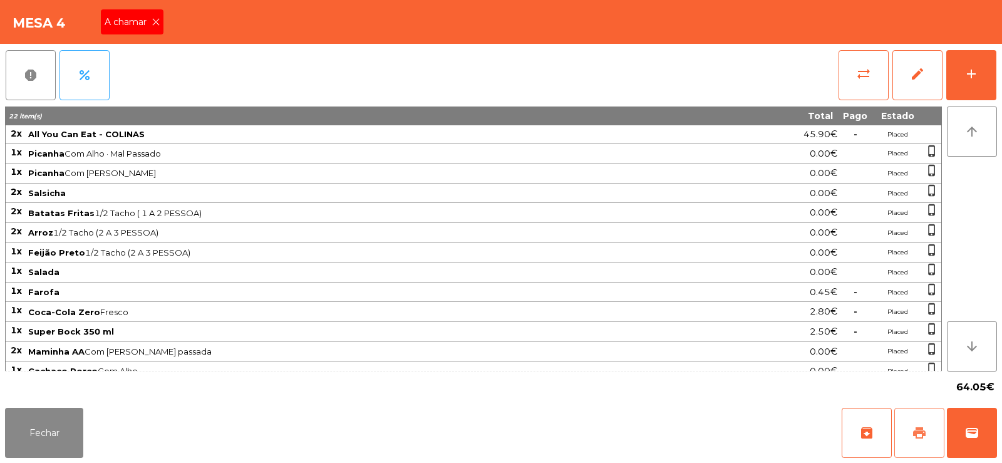
click at [911, 435] on button "print" at bounding box center [919, 433] width 50 height 50
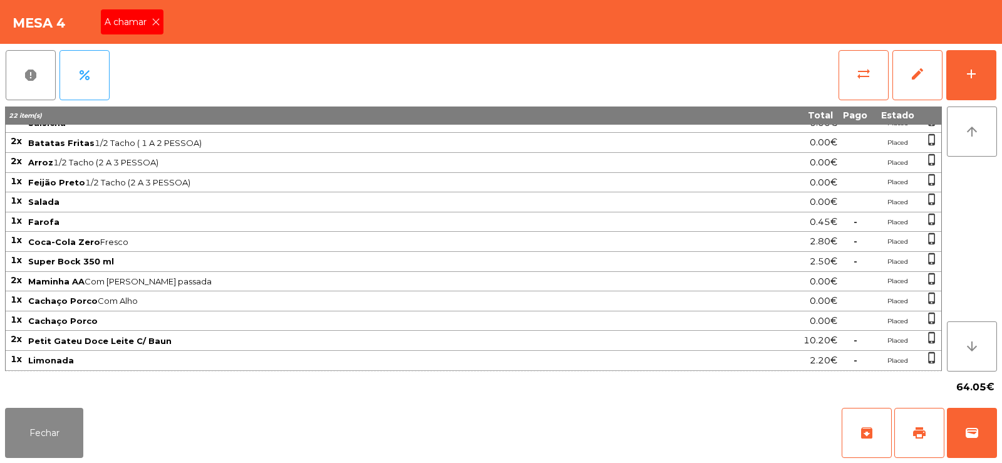
click at [155, 23] on icon at bounding box center [156, 22] width 9 height 9
click at [52, 437] on button "Fechar" at bounding box center [44, 433] width 78 height 50
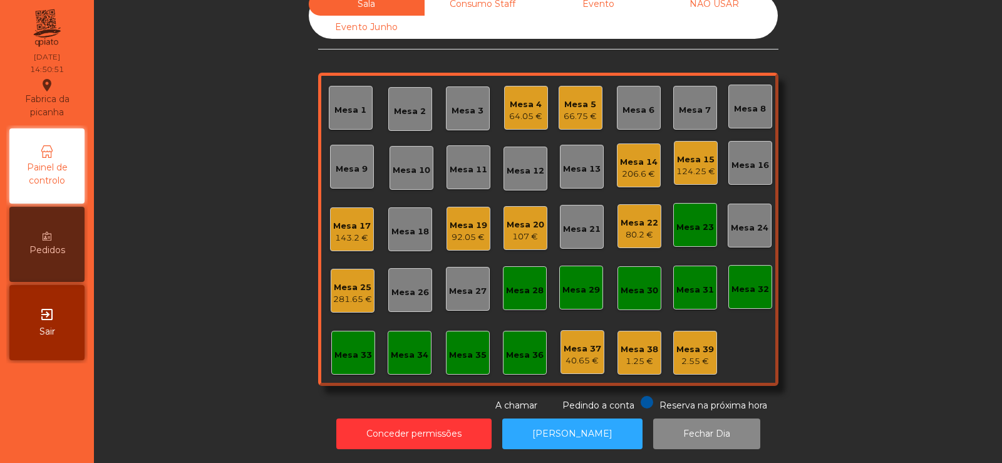
click at [700, 153] on div "Mesa 15" at bounding box center [695, 159] width 39 height 13
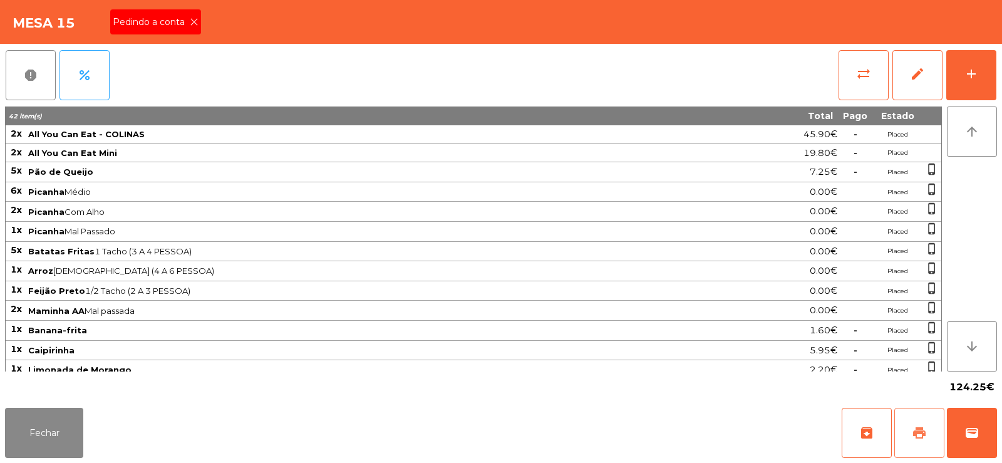
click at [912, 435] on span "print" at bounding box center [919, 432] width 15 height 15
click at [963, 423] on button "wallet" at bounding box center [972, 433] width 50 height 50
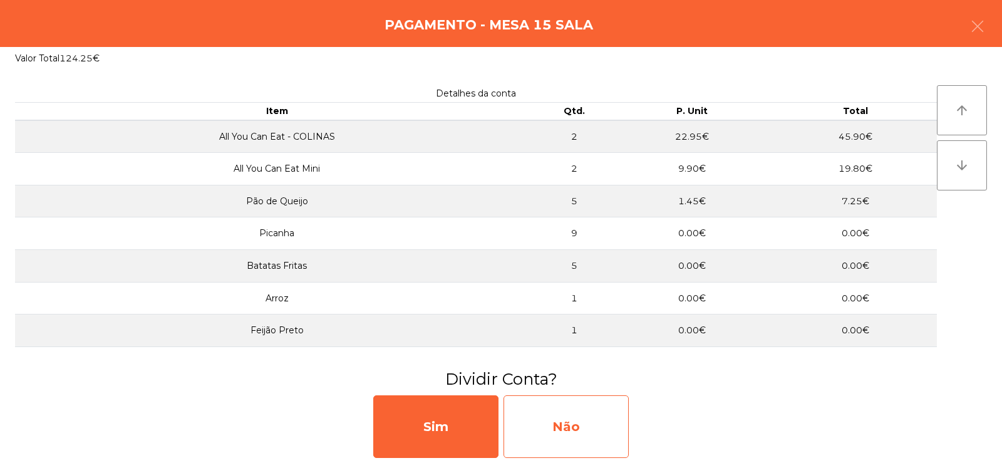
click at [552, 421] on div "Não" at bounding box center [566, 426] width 125 height 63
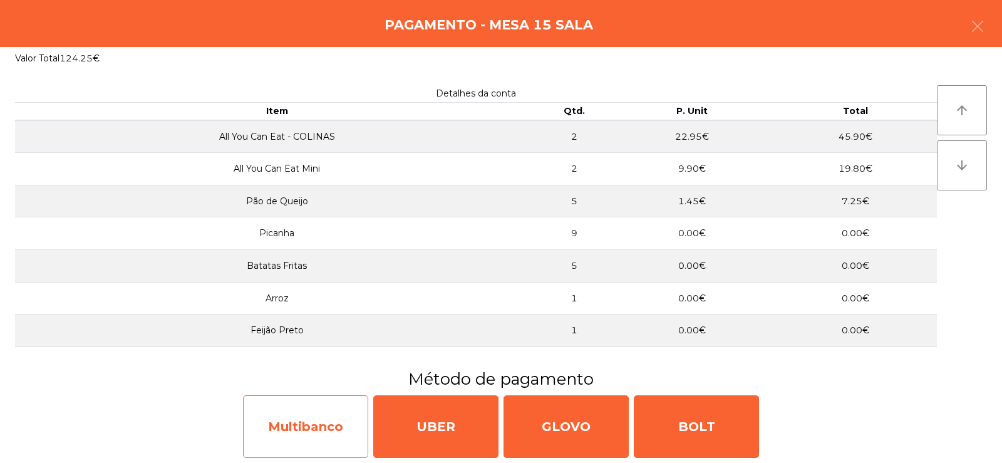
click at [299, 439] on div "Multibanco" at bounding box center [305, 426] width 125 height 63
select select "**"
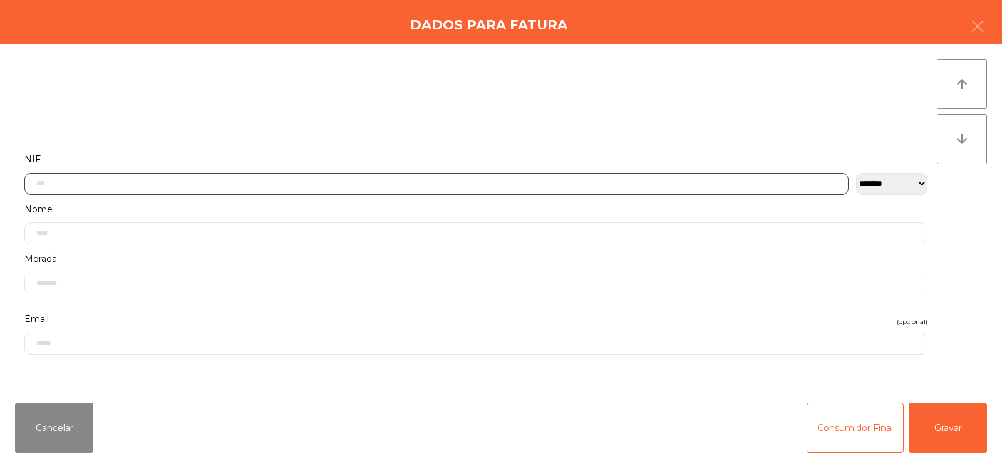
click at [368, 183] on input "text" at bounding box center [436, 184] width 824 height 22
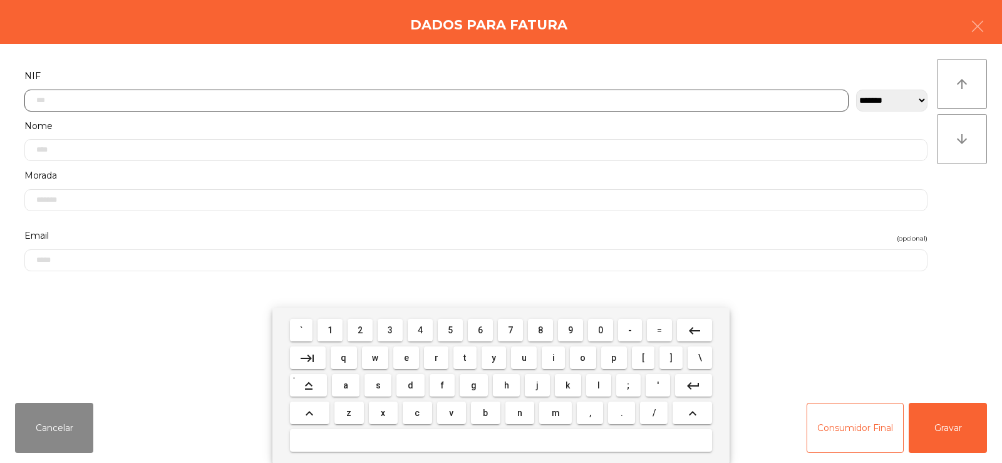
scroll to position [91, 0]
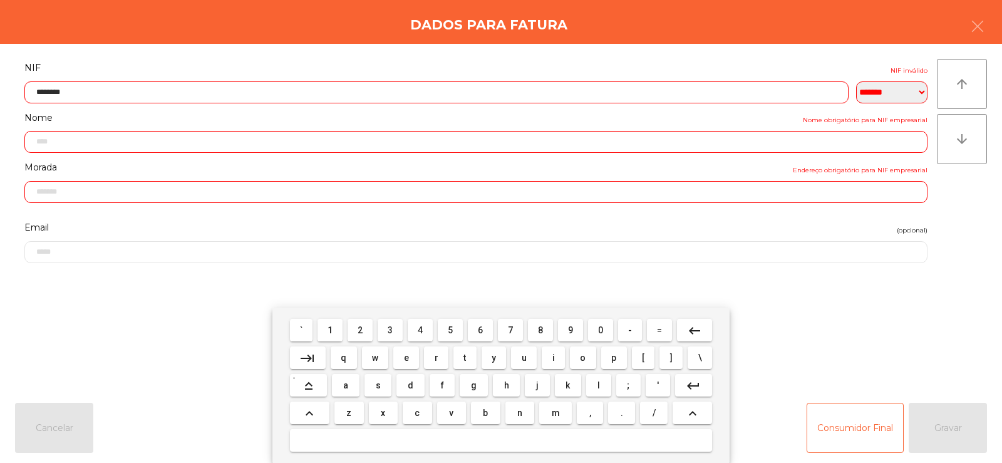
type input "*********"
type input "**********"
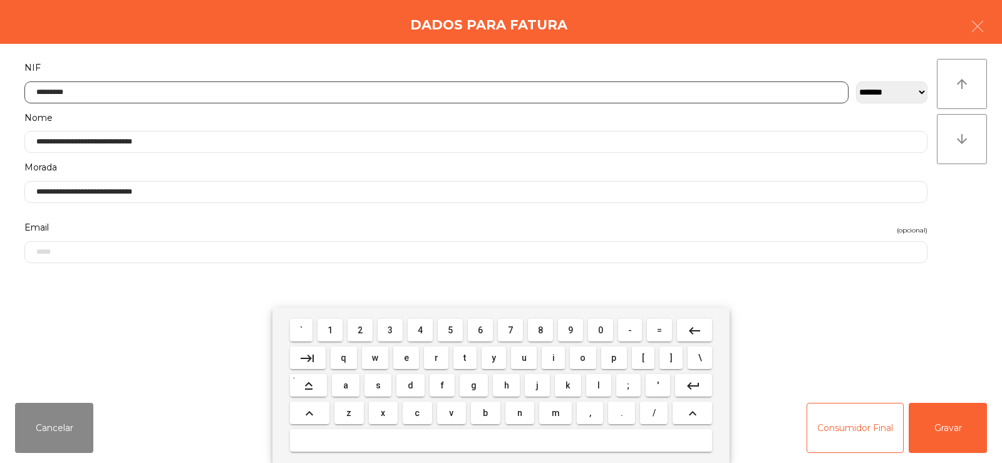
type input "*********"
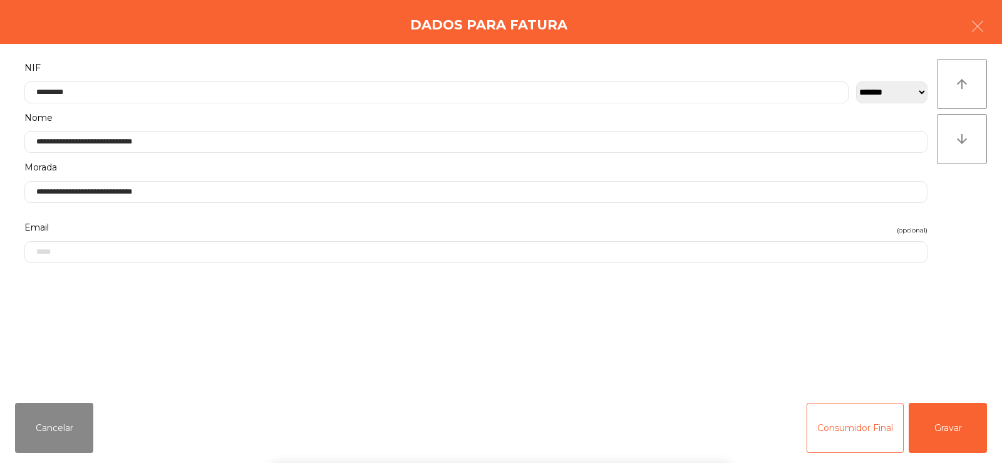
click at [952, 235] on div "arrow_upward arrow_downward" at bounding box center [962, 218] width 50 height 319
click at [960, 433] on button "Gravar" at bounding box center [948, 428] width 78 height 50
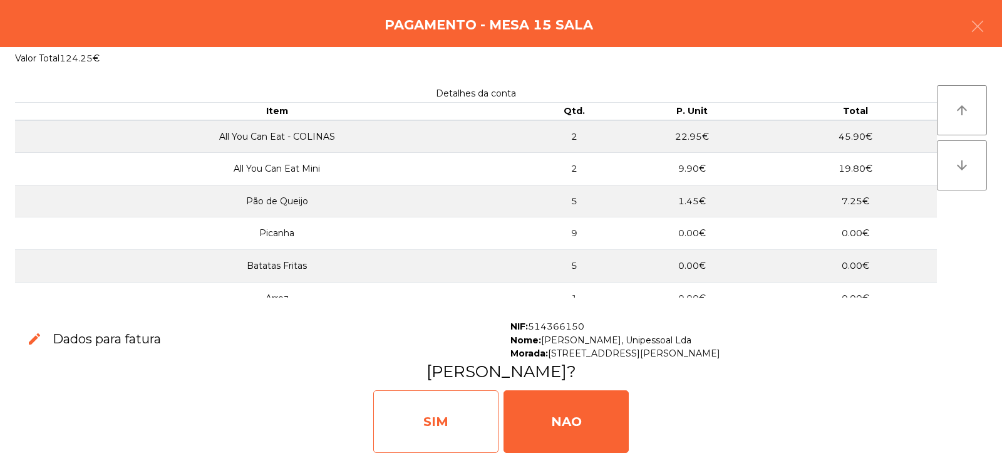
click at [424, 425] on div "SIM" at bounding box center [435, 421] width 125 height 63
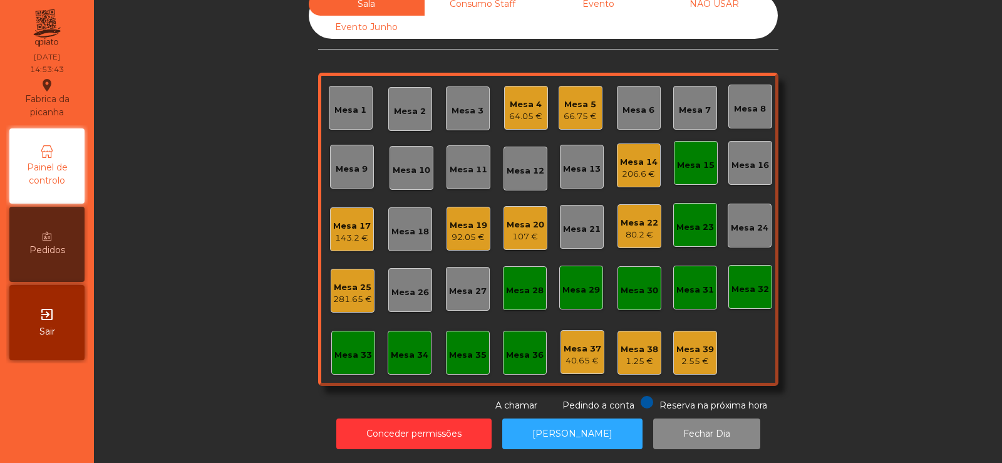
click at [341, 241] on div "Mesa 17 143.2 €" at bounding box center [352, 229] width 44 height 44
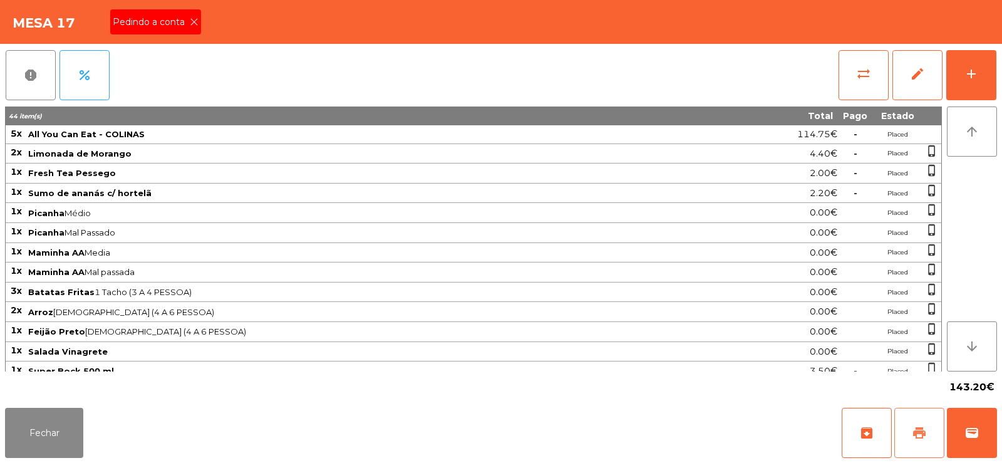
click at [928, 435] on button "print" at bounding box center [919, 433] width 50 height 50
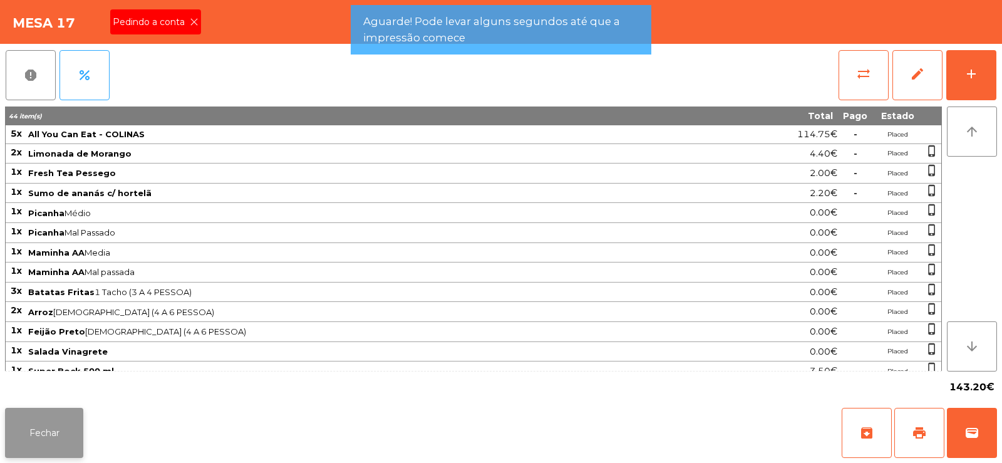
click at [22, 434] on button "Fechar" at bounding box center [44, 433] width 78 height 50
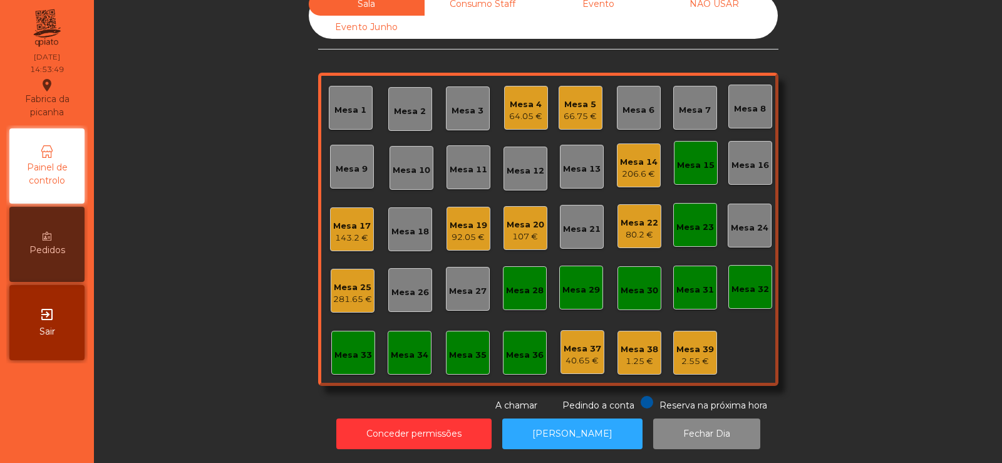
click at [627, 168] on div "206.6 €" at bounding box center [639, 174] width 38 height 13
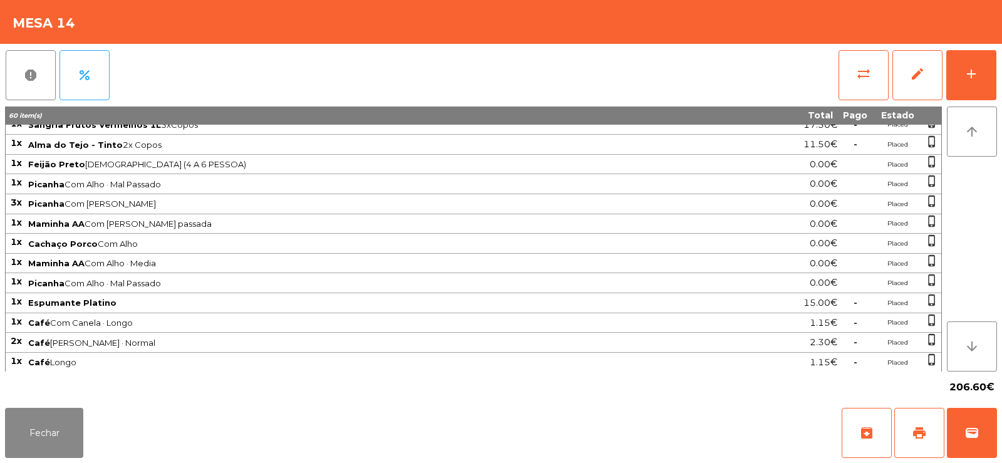
scroll to position [365, 0]
click at [31, 442] on button "Fechar" at bounding box center [44, 433] width 78 height 50
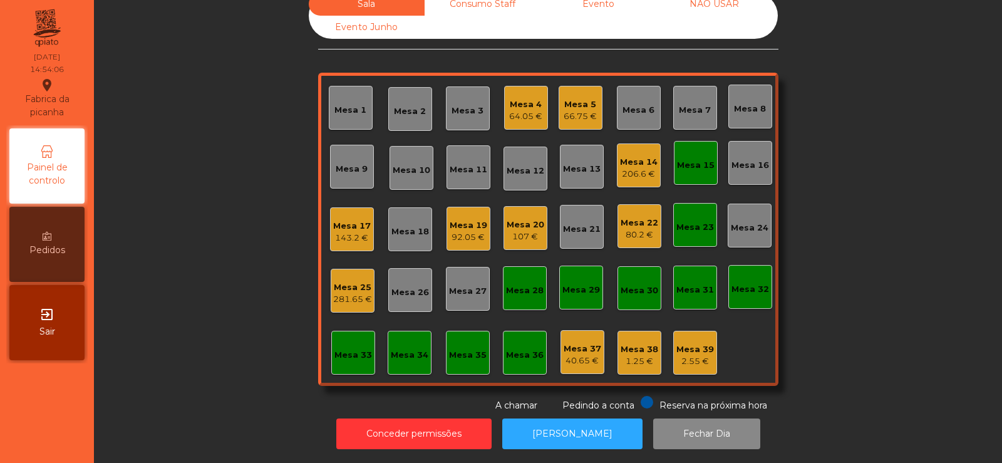
click at [575, 110] on div "66.75 €" at bounding box center [580, 116] width 33 height 13
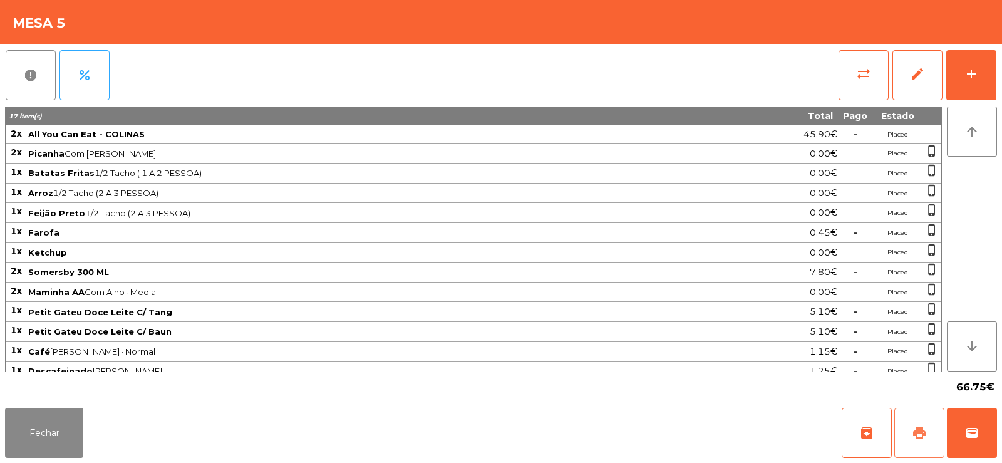
click at [933, 434] on button "print" at bounding box center [919, 433] width 50 height 50
click at [852, 86] on button "sync_alt" at bounding box center [864, 75] width 50 height 50
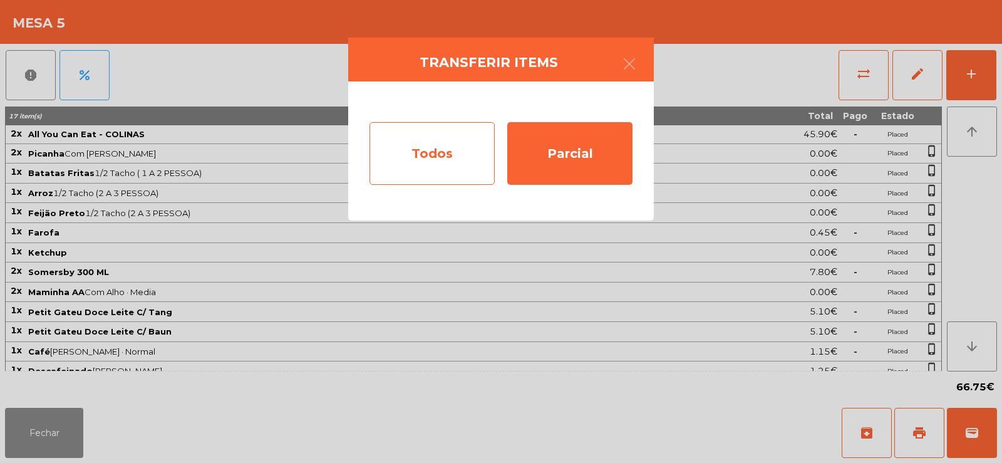
click at [436, 155] on div "Todos" at bounding box center [432, 153] width 125 height 63
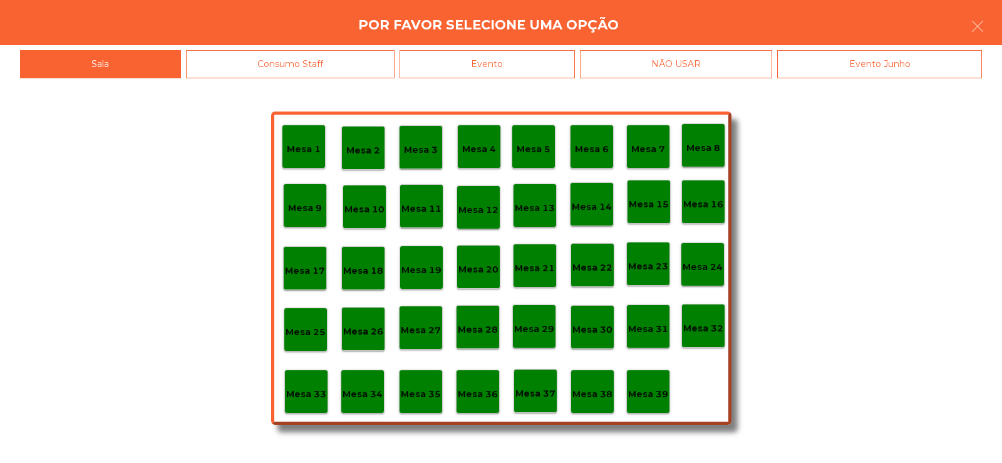
click at [509, 71] on div "Evento" at bounding box center [487, 64] width 175 height 28
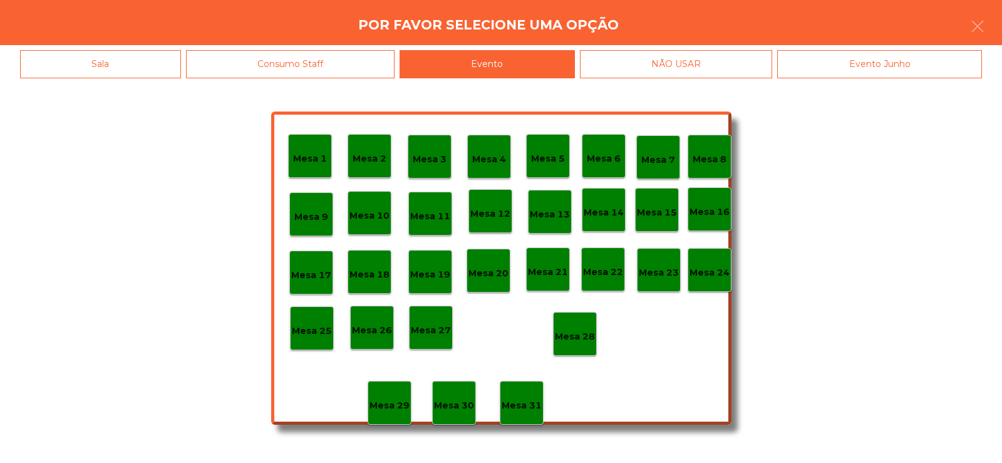
click at [571, 335] on p "Mesa 28" at bounding box center [575, 336] width 40 height 14
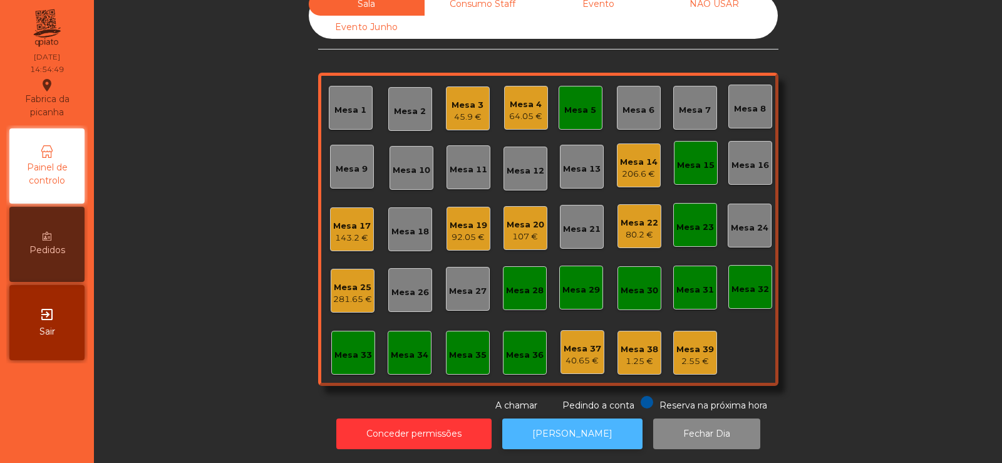
click at [580, 427] on button "[PERSON_NAME]" at bounding box center [572, 433] width 140 height 31
click at [578, 431] on button "[PERSON_NAME]" at bounding box center [572, 433] width 140 height 31
click at [333, 220] on div "Mesa 17" at bounding box center [352, 226] width 38 height 13
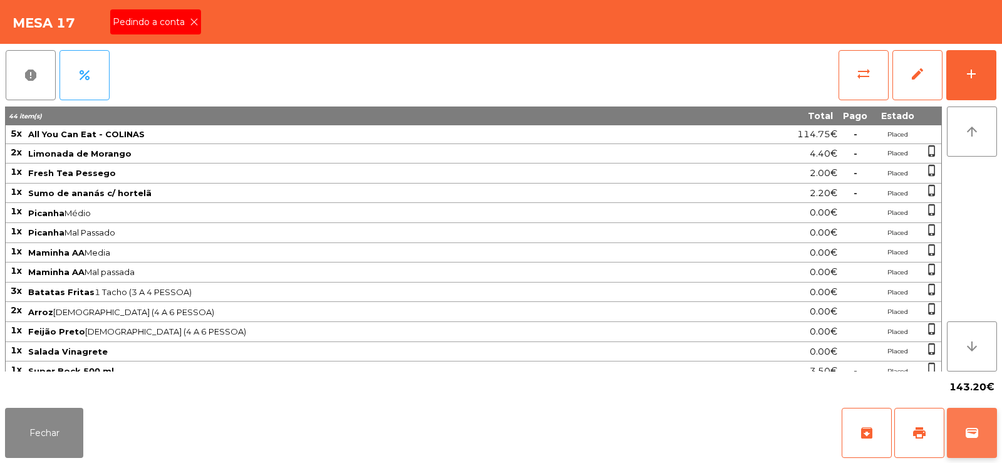
click at [972, 436] on span "wallet" at bounding box center [972, 432] width 15 height 15
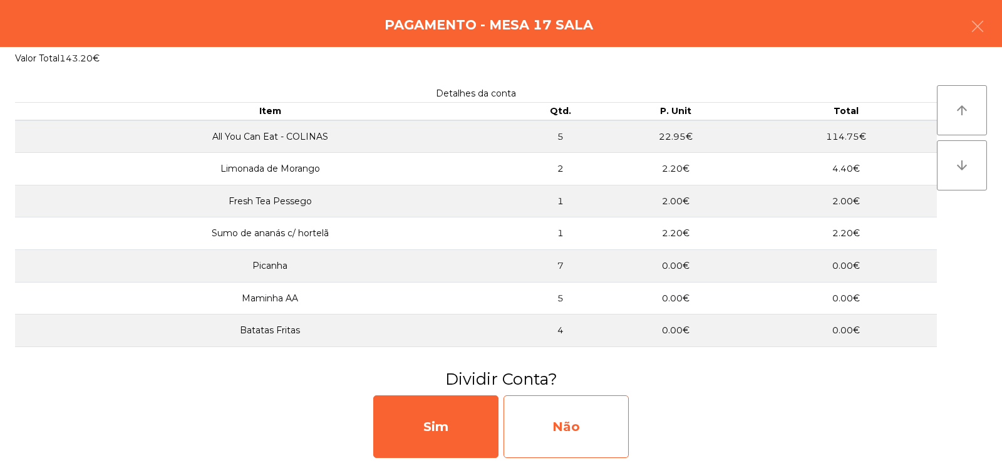
click at [536, 420] on div "Não" at bounding box center [566, 426] width 125 height 63
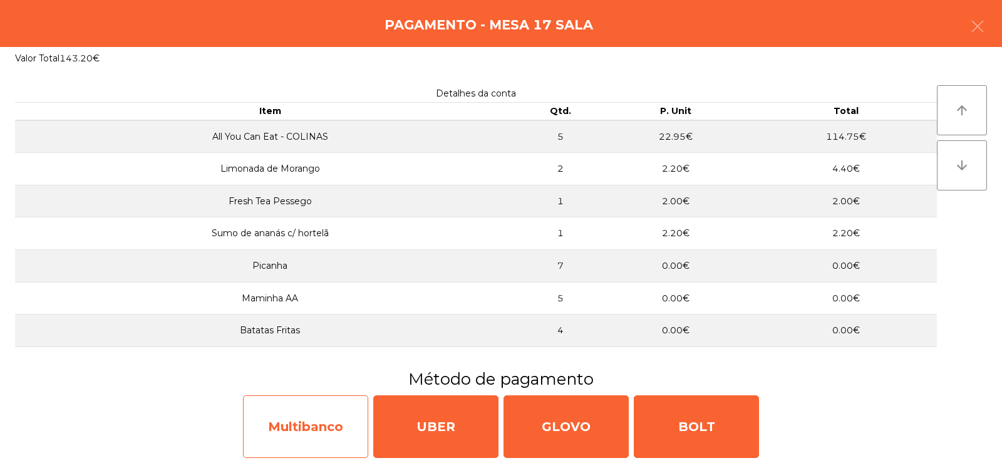
click at [286, 432] on div "Multibanco" at bounding box center [305, 426] width 125 height 63
select select "**"
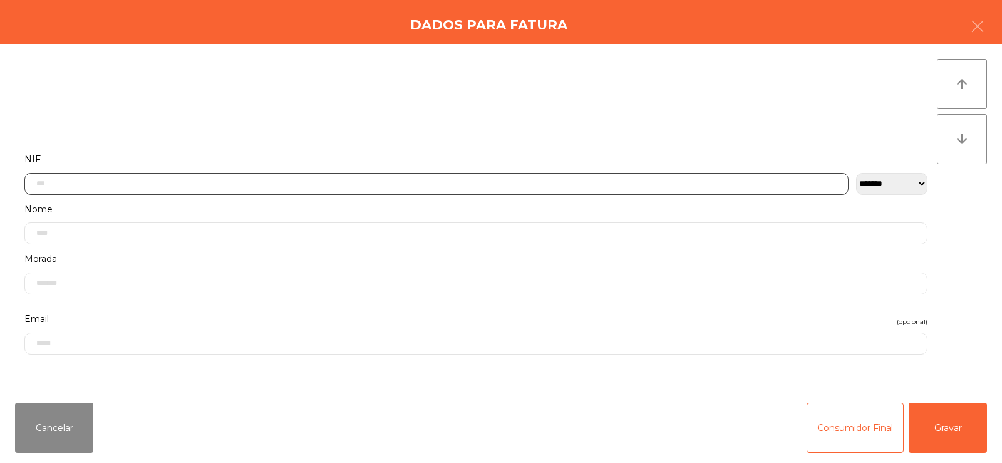
click at [434, 184] on input "text" at bounding box center [436, 184] width 824 height 22
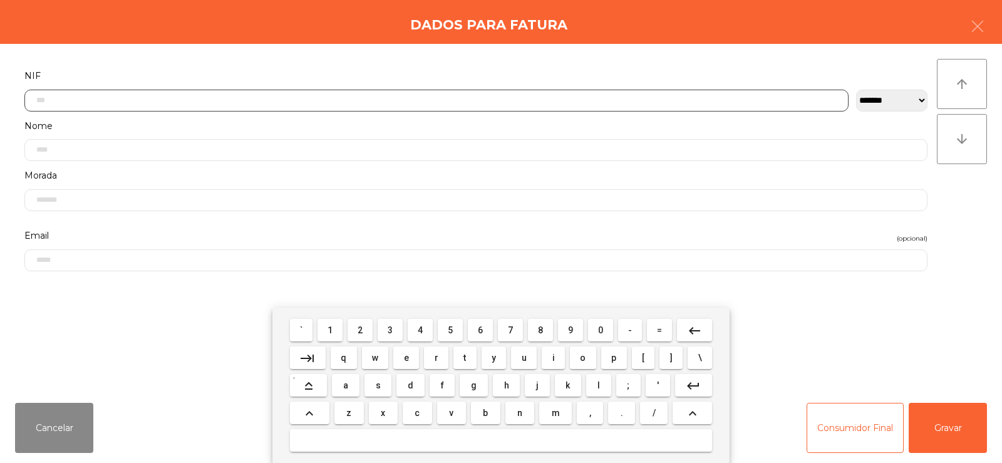
scroll to position [91, 0]
click at [450, 330] on span "5" at bounding box center [450, 330] width 5 height 10
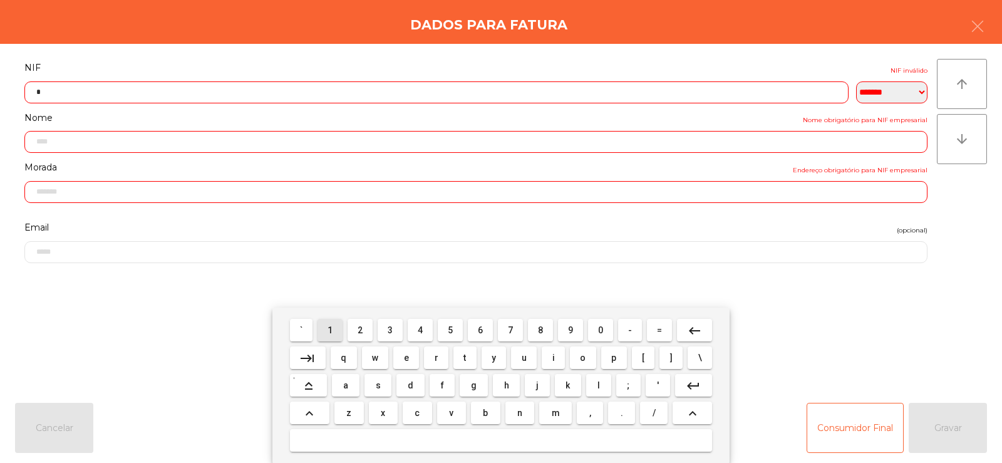
click at [331, 330] on span "1" at bounding box center [330, 330] width 5 height 10
click at [420, 329] on span "4" at bounding box center [420, 330] width 5 height 10
click at [543, 326] on span "8" at bounding box center [540, 330] width 5 height 10
click at [571, 329] on span "9" at bounding box center [570, 330] width 5 height 10
click at [540, 326] on span "8" at bounding box center [540, 330] width 5 height 10
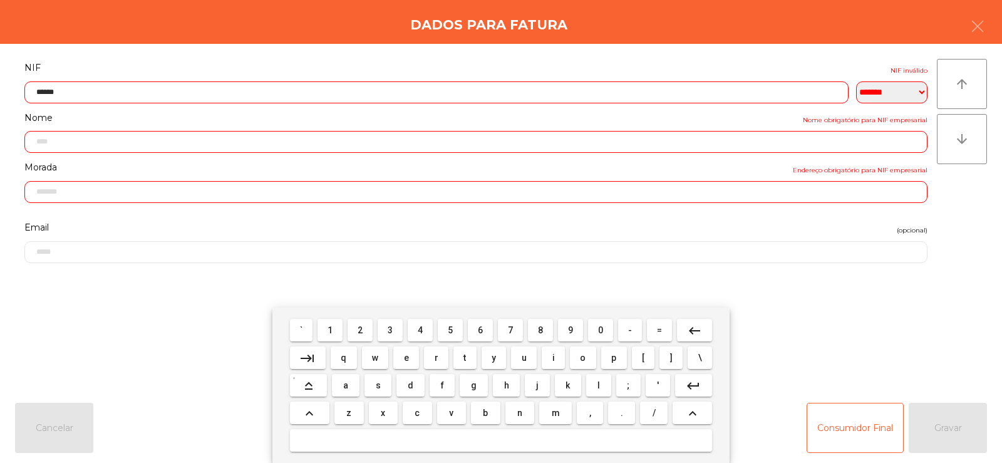
click at [421, 328] on span "4" at bounding box center [420, 330] width 5 height 10
click at [480, 329] on span "6" at bounding box center [480, 330] width 5 height 10
click at [331, 329] on span "1" at bounding box center [330, 330] width 5 height 10
type input "*********"
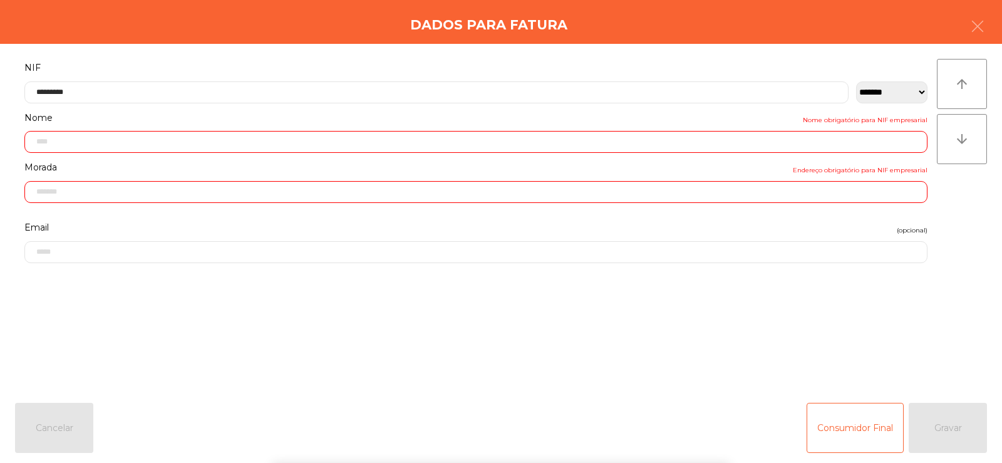
click at [960, 344] on div "` 1 2 3 4 5 6 7 8 9 0 - = keyboard_backspace keyboard_tab q w e r t y u i o p […" at bounding box center [501, 385] width 1002 height 155
click at [962, 420] on div "Consumidor Final Gravar" at bounding box center [897, 428] width 180 height 50
type input "**********"
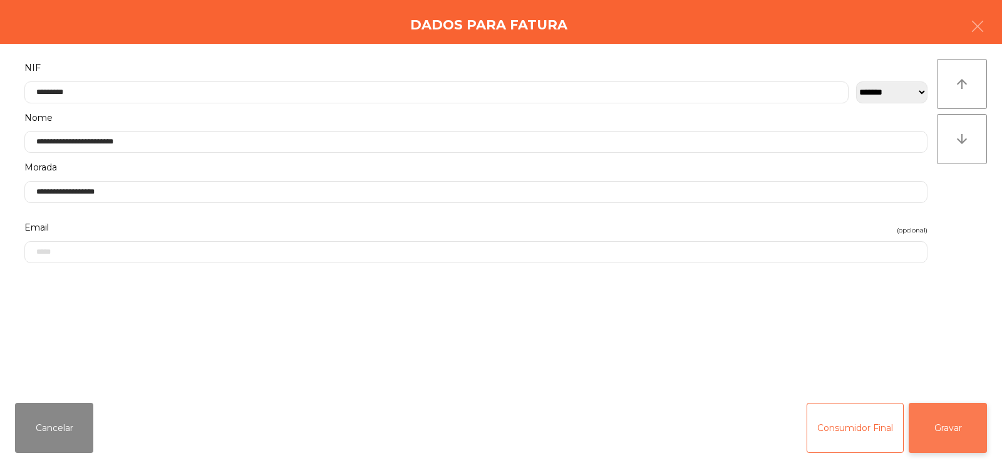
click at [954, 430] on button "Gravar" at bounding box center [948, 428] width 78 height 50
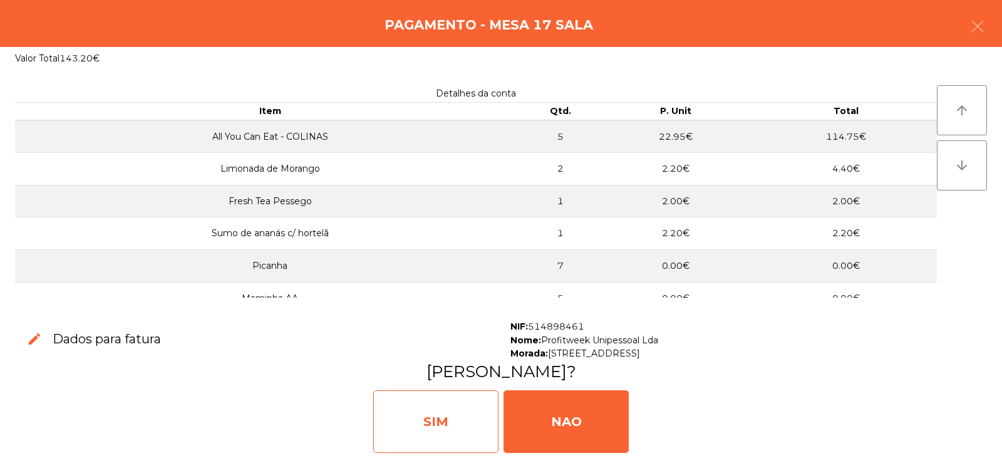
click at [447, 412] on div "SIM" at bounding box center [435, 421] width 125 height 63
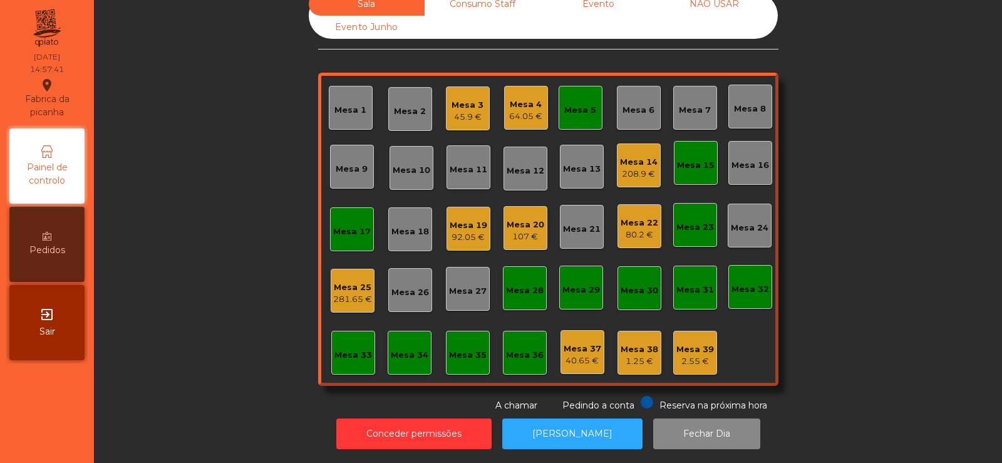
click at [352, 225] on div "Mesa 17" at bounding box center [352, 231] width 38 height 13
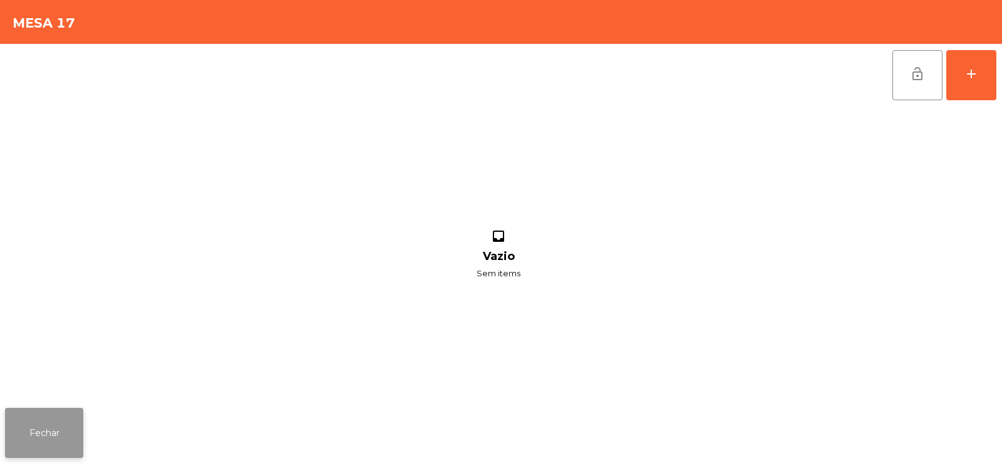
click at [53, 432] on button "Fechar" at bounding box center [44, 433] width 78 height 50
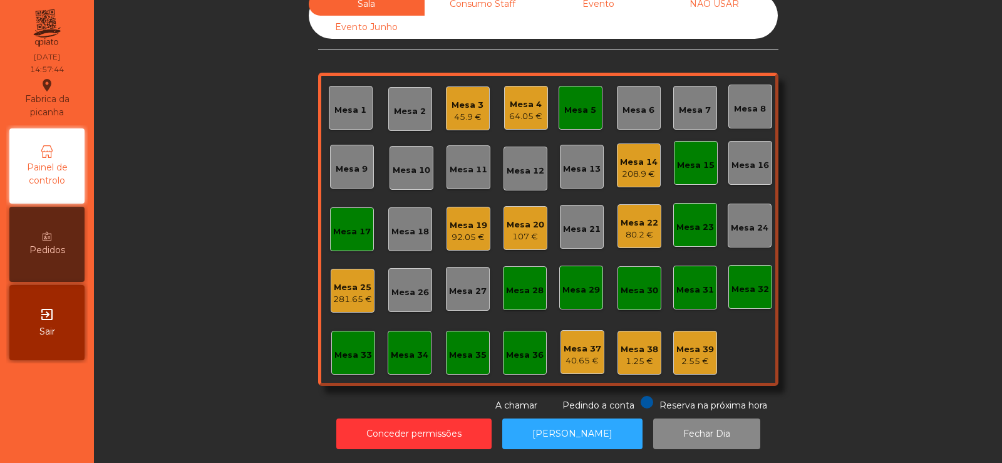
click at [358, 225] on div "Mesa 17" at bounding box center [352, 231] width 38 height 13
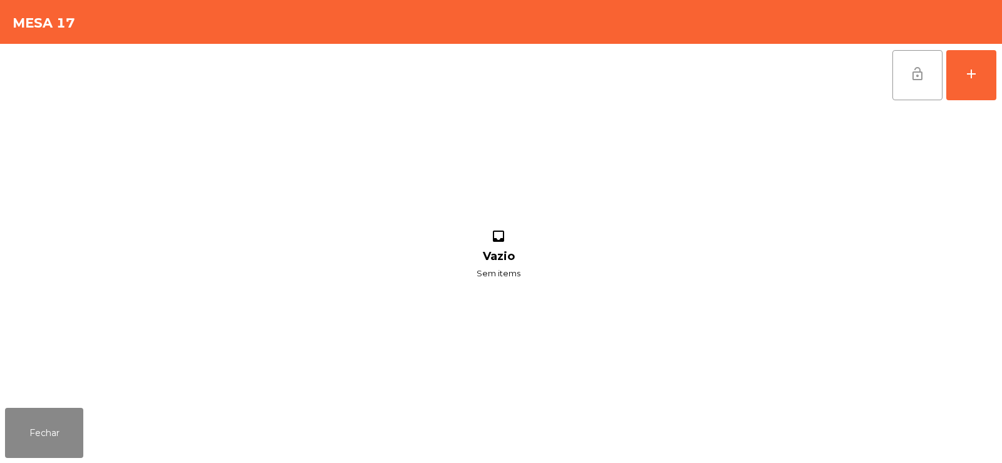
click at [925, 61] on button "lock_open" at bounding box center [918, 75] width 50 height 50
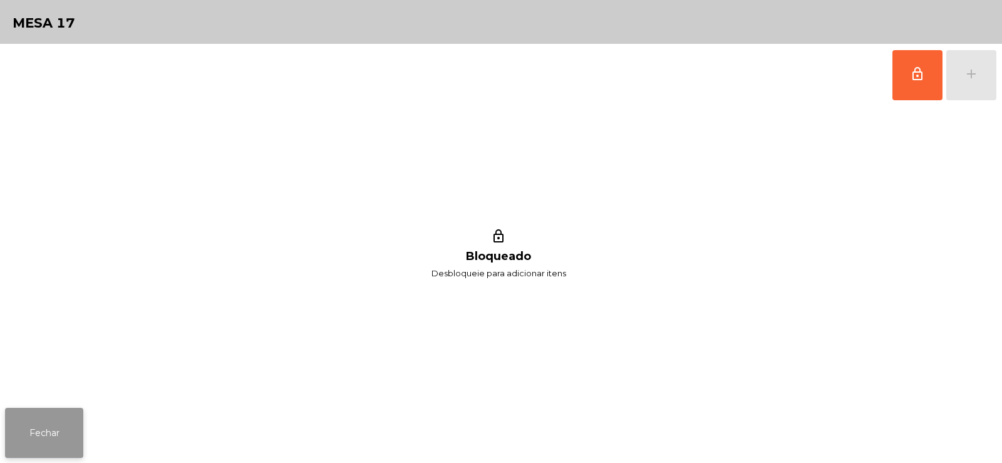
click at [56, 430] on button "Fechar" at bounding box center [44, 433] width 78 height 50
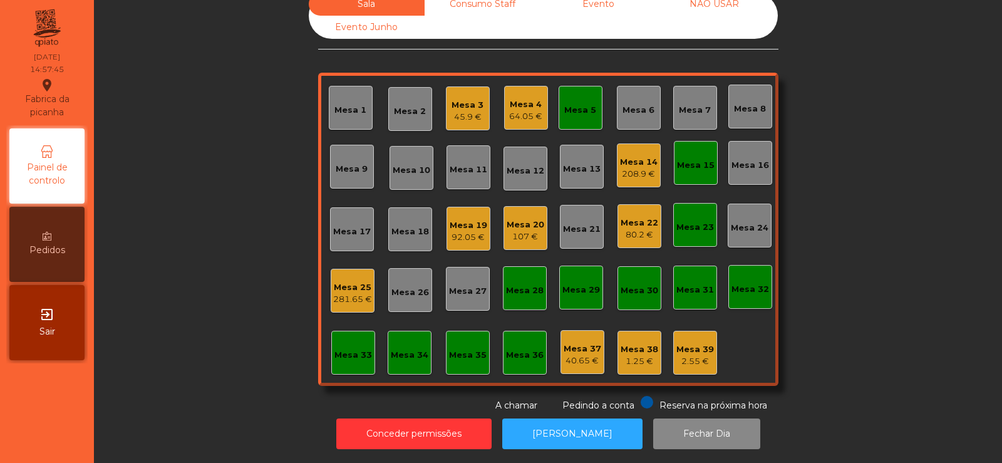
click at [475, 99] on div "Mesa 3" at bounding box center [468, 105] width 32 height 13
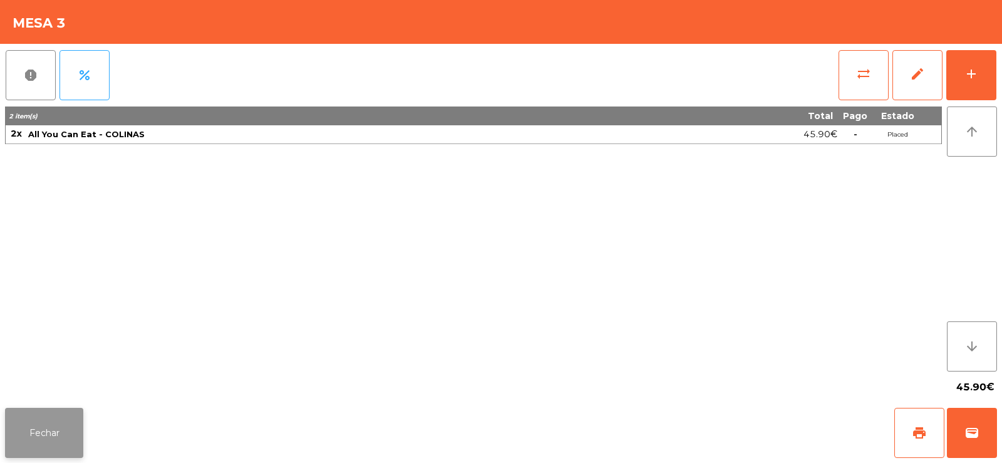
click at [63, 418] on button "Fechar" at bounding box center [44, 433] width 78 height 50
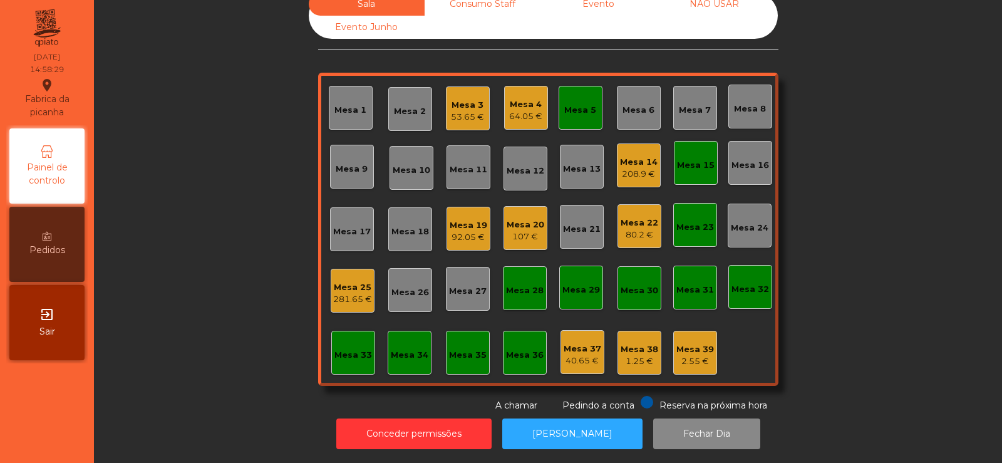
click at [631, 157] on div "Mesa 14" at bounding box center [639, 162] width 38 height 13
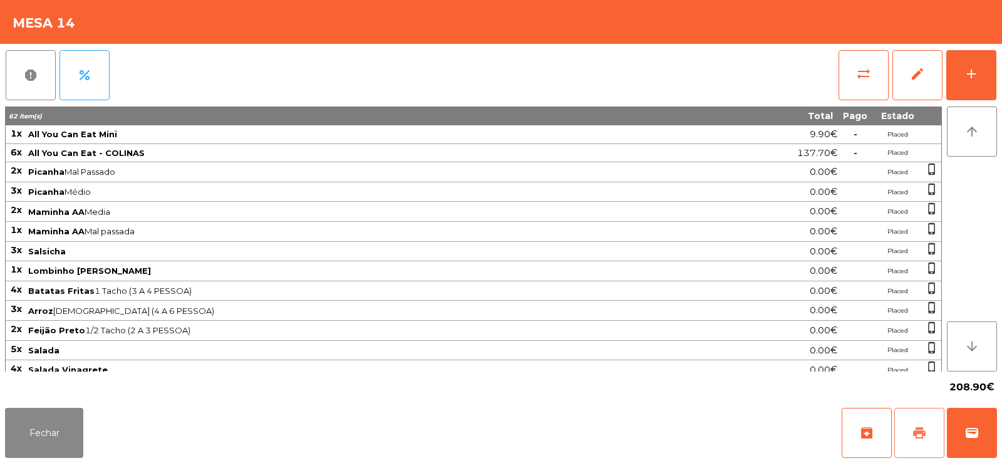
click at [918, 433] on span "print" at bounding box center [919, 432] width 15 height 15
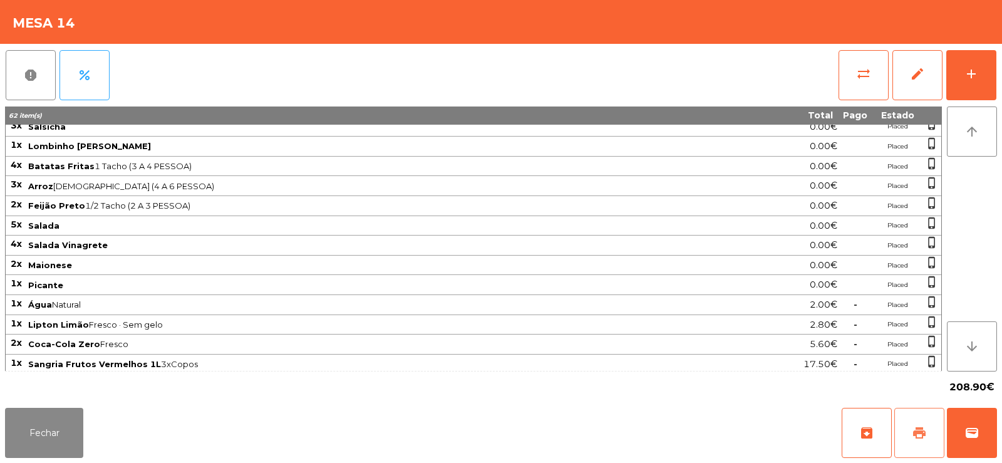
scroll to position [365, 0]
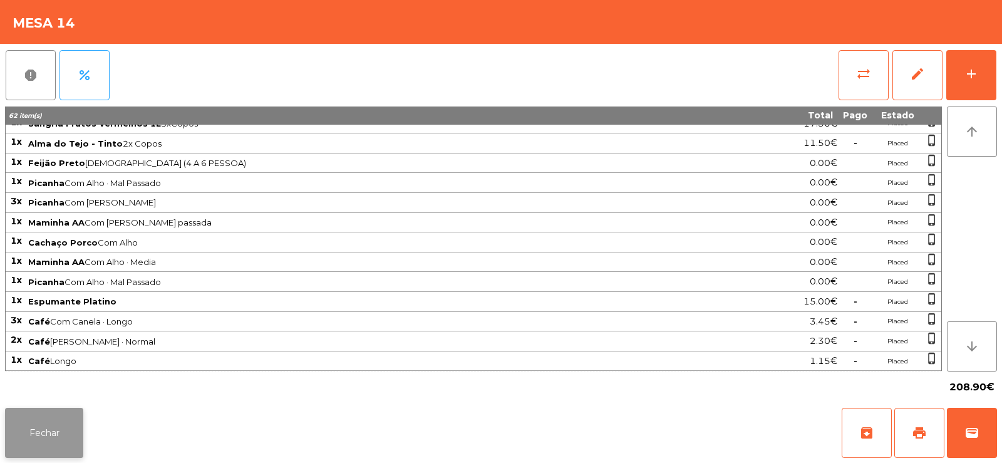
click at [36, 432] on button "Fechar" at bounding box center [44, 433] width 78 height 50
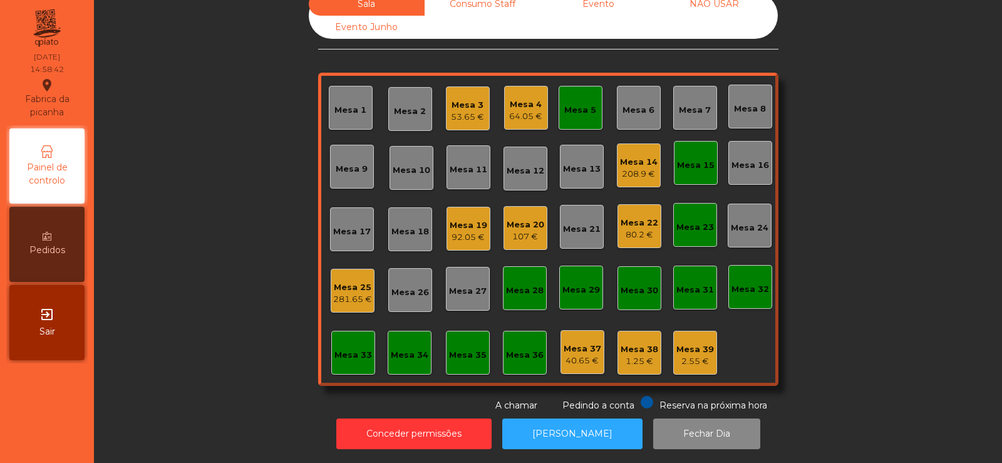
click at [217, 313] on div "Sala Consumo Staff Evento NÃO USAR Evento Junho Mesa 1 Mesa 2 Mesa 3 53.65 € Me…" at bounding box center [548, 202] width 874 height 420
click at [676, 167] on div "Mesa 15" at bounding box center [696, 163] width 44 height 44
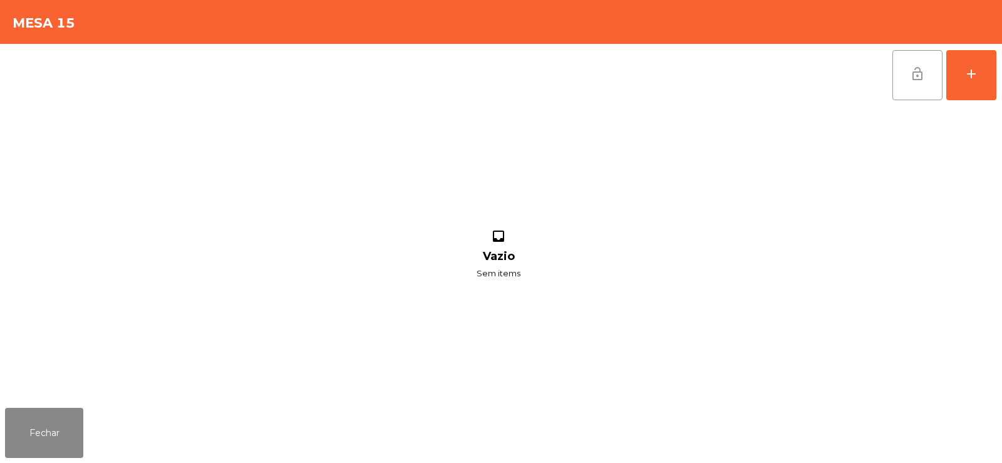
click at [905, 81] on button "lock_open" at bounding box center [918, 75] width 50 height 50
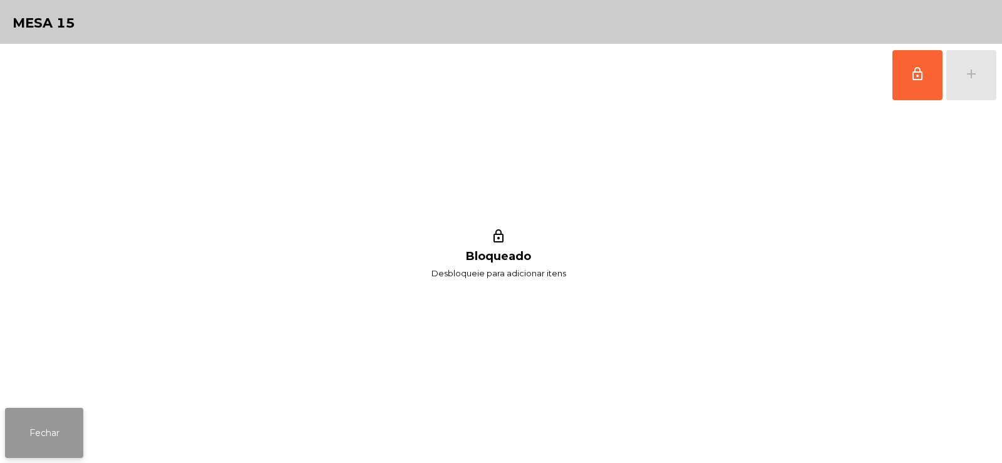
click at [40, 441] on button "Fechar" at bounding box center [44, 433] width 78 height 50
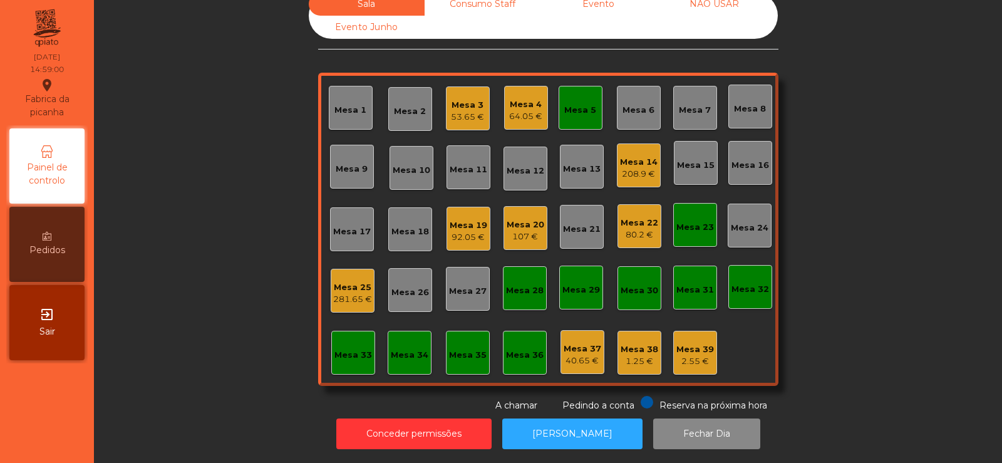
click at [574, 104] on div "Mesa 5" at bounding box center [580, 110] width 32 height 13
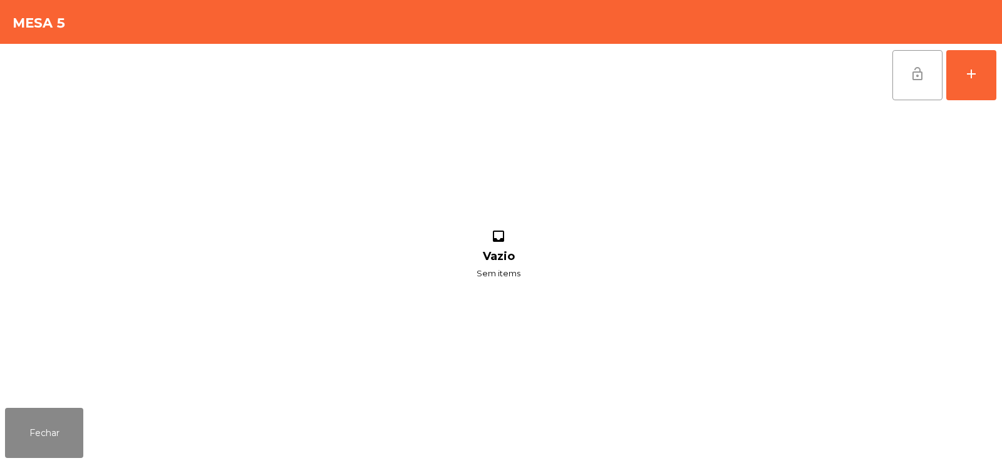
click at [915, 83] on button "lock_open" at bounding box center [918, 75] width 50 height 50
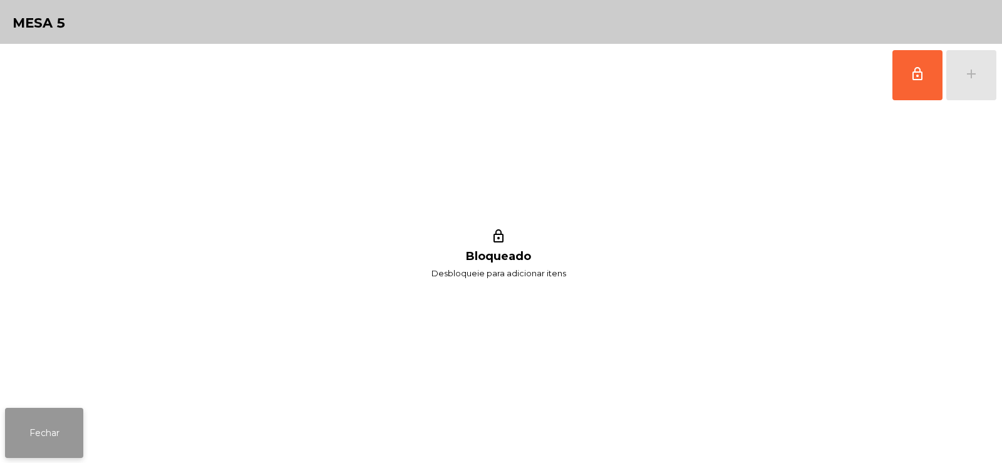
click at [66, 415] on button "Fechar" at bounding box center [44, 433] width 78 height 50
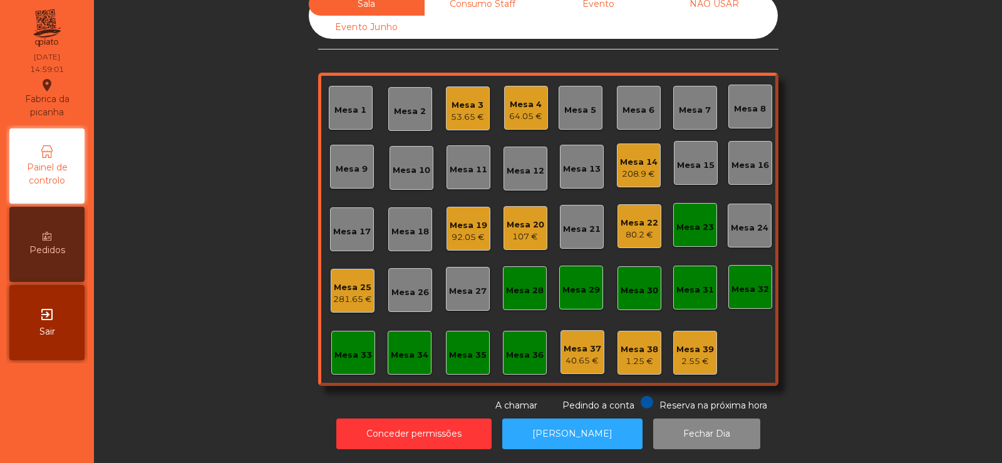
click at [698, 221] on div "Mesa 23" at bounding box center [695, 227] width 38 height 13
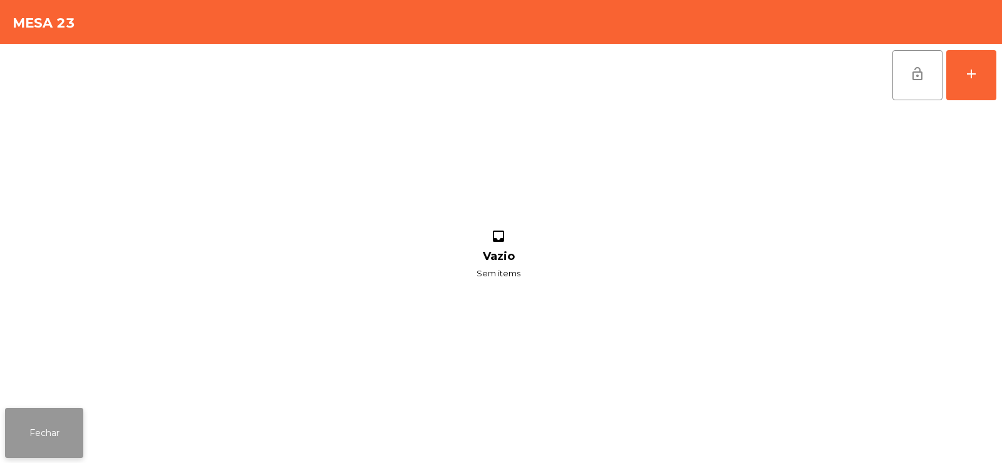
click at [48, 422] on button "Fechar" at bounding box center [44, 433] width 78 height 50
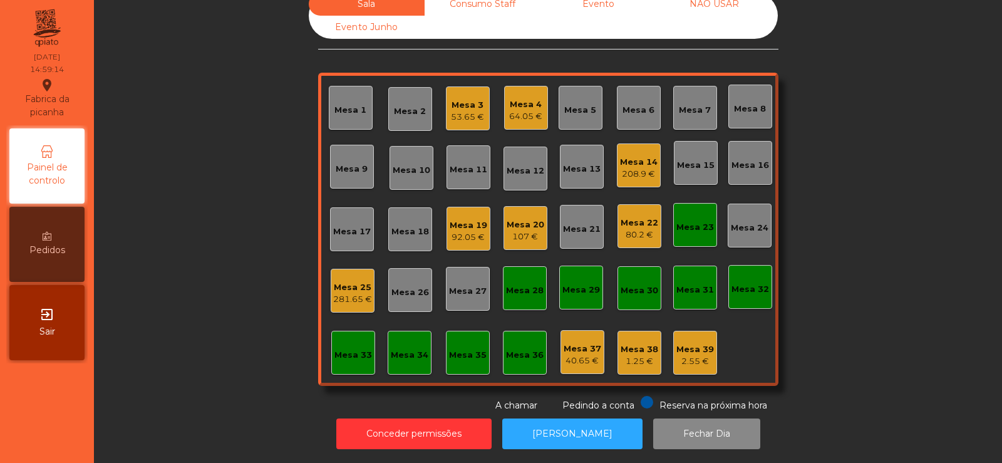
click at [636, 156] on div "Mesa 14" at bounding box center [639, 162] width 38 height 13
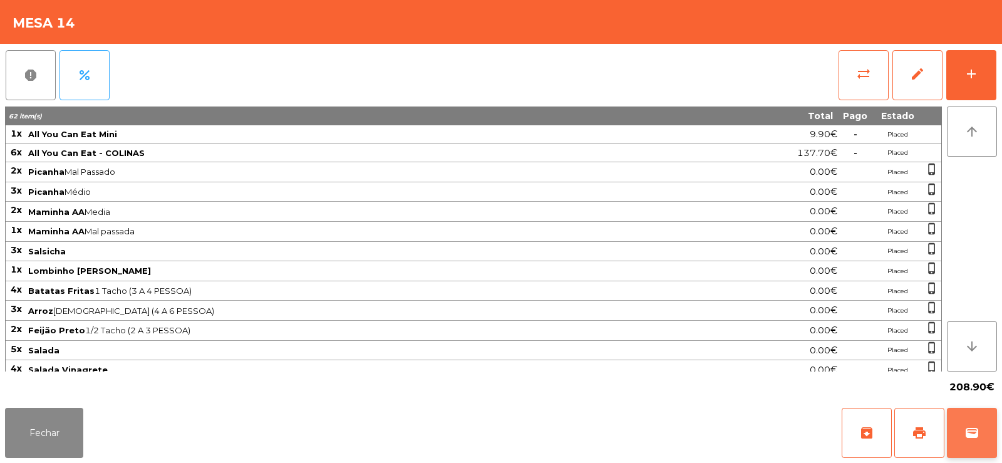
click at [966, 413] on button "wallet" at bounding box center [972, 433] width 50 height 50
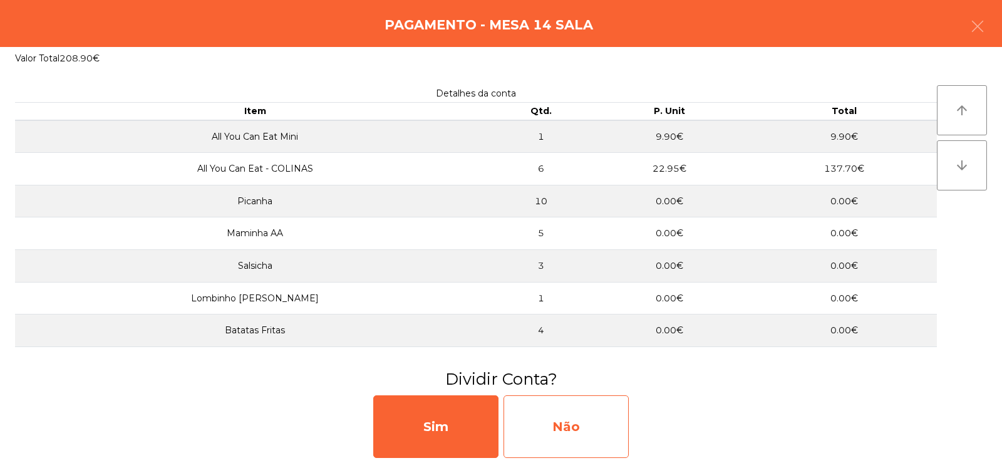
click at [569, 432] on div "Não" at bounding box center [566, 426] width 125 height 63
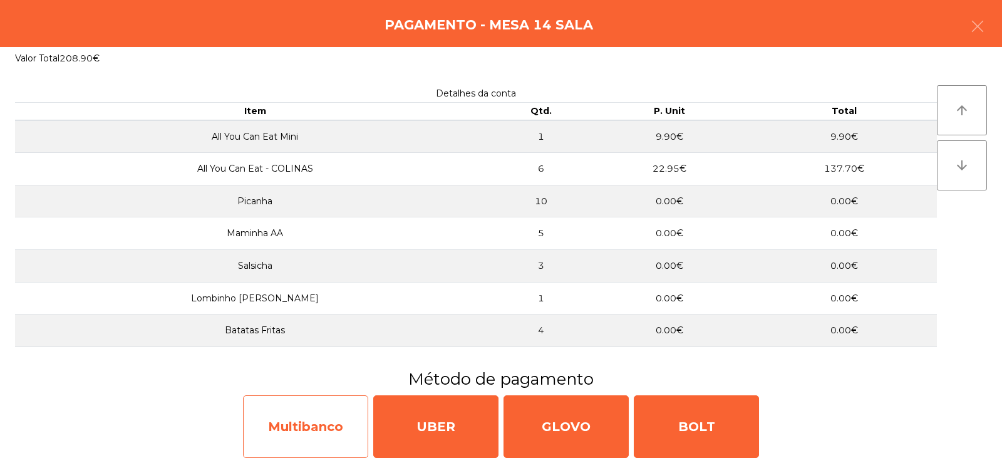
click at [311, 442] on div "Multibanco" at bounding box center [305, 426] width 125 height 63
select select "**"
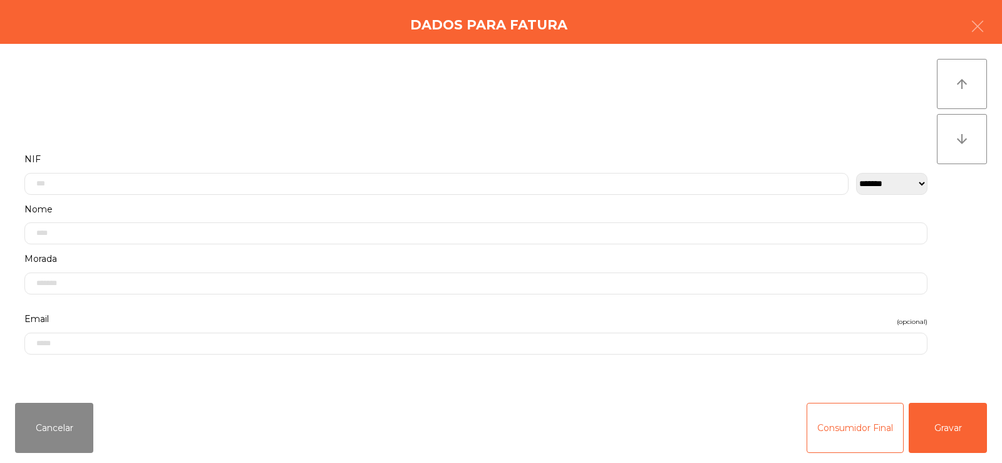
click at [363, 202] on label "Nome" at bounding box center [475, 209] width 903 height 17
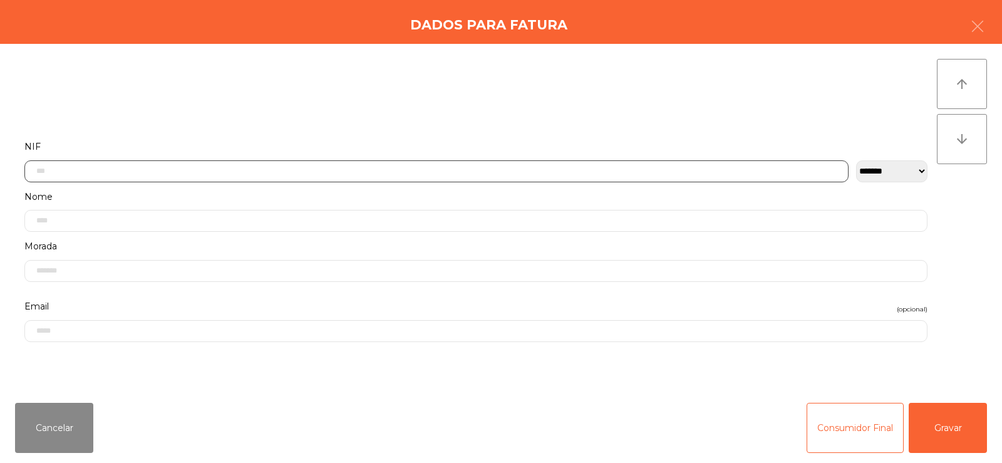
click at [187, 167] on input "text" at bounding box center [436, 171] width 824 height 22
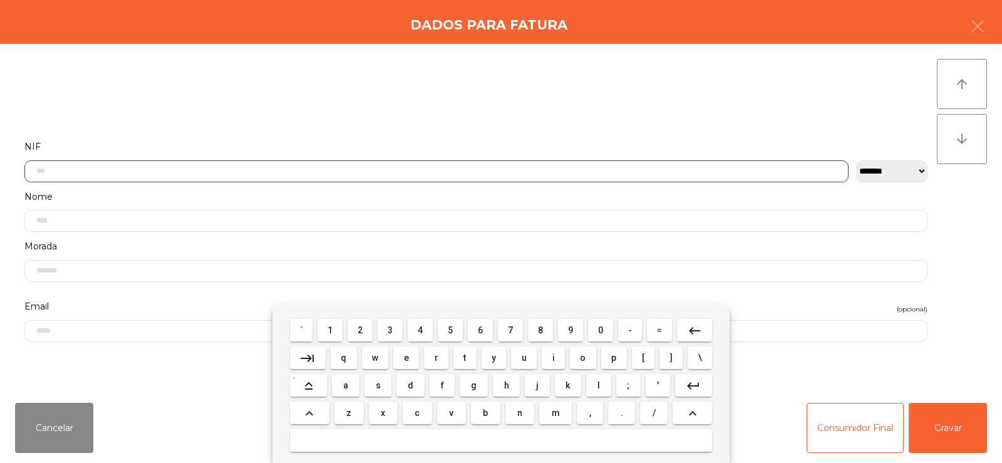
scroll to position [91, 0]
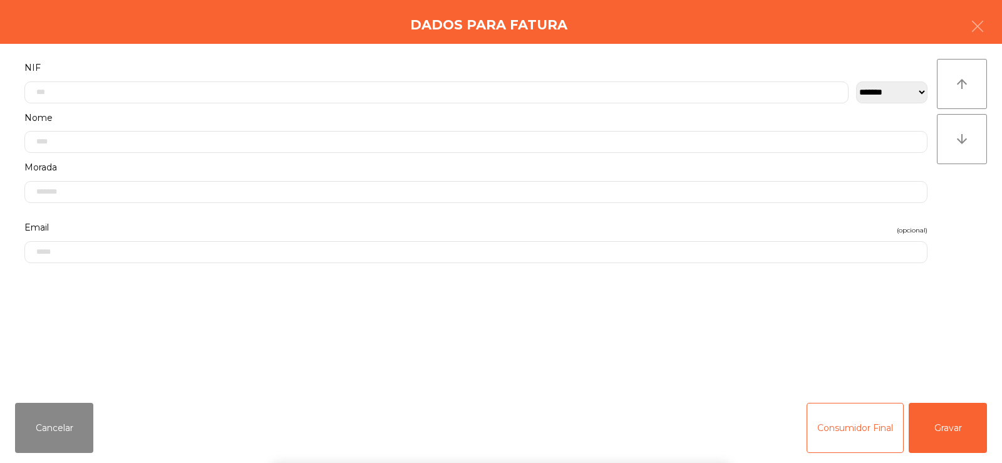
click at [49, 441] on div "` 1 2 3 4 5 6 7 8 9 0 - = keyboard_backspace keyboard_tab q w e r t y u i o p […" at bounding box center [501, 385] width 1002 height 155
click at [68, 435] on div "` 1 2 3 4 5 6 7 8 9 0 - = keyboard_backspace keyboard_tab q w e r t y u i o p […" at bounding box center [501, 385] width 1002 height 155
click at [84, 422] on button "Cancelar" at bounding box center [54, 428] width 78 height 50
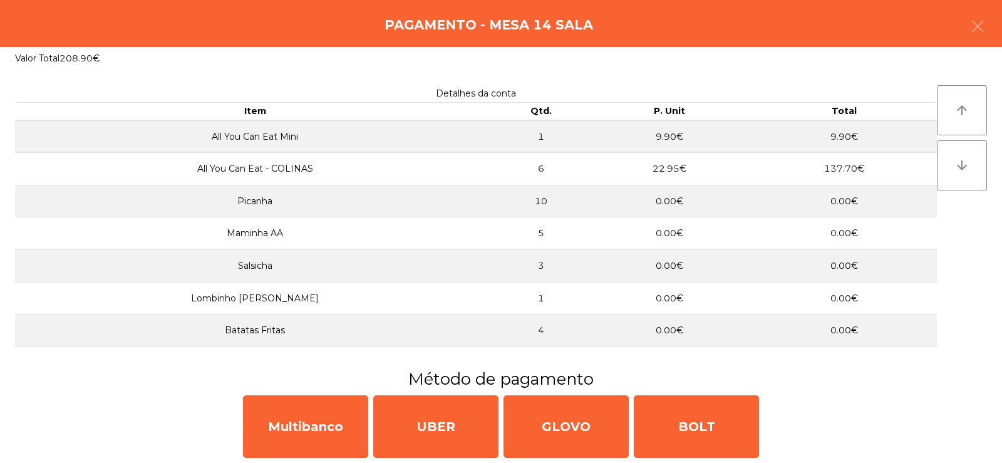
click at [100, 417] on div "Multibanco UBER GLOVO BOLT" at bounding box center [501, 426] width 1002 height 73
click at [1002, 15] on div "Pagamento - Mesa 14 Sala" at bounding box center [501, 23] width 1002 height 47
click at [976, 24] on icon "button" at bounding box center [977, 26] width 15 height 15
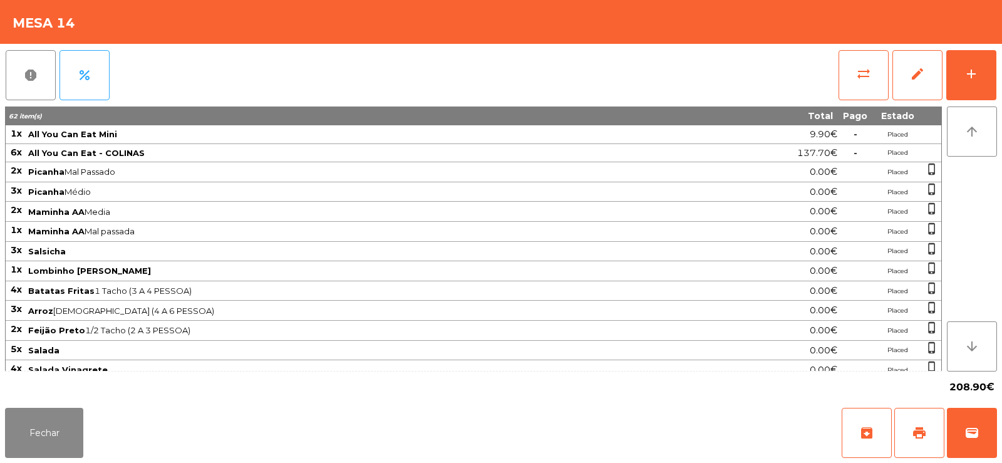
click at [1002, 423] on div "Fechar archive print wallet" at bounding box center [501, 433] width 1002 height 60
click at [983, 412] on button "wallet" at bounding box center [972, 433] width 50 height 50
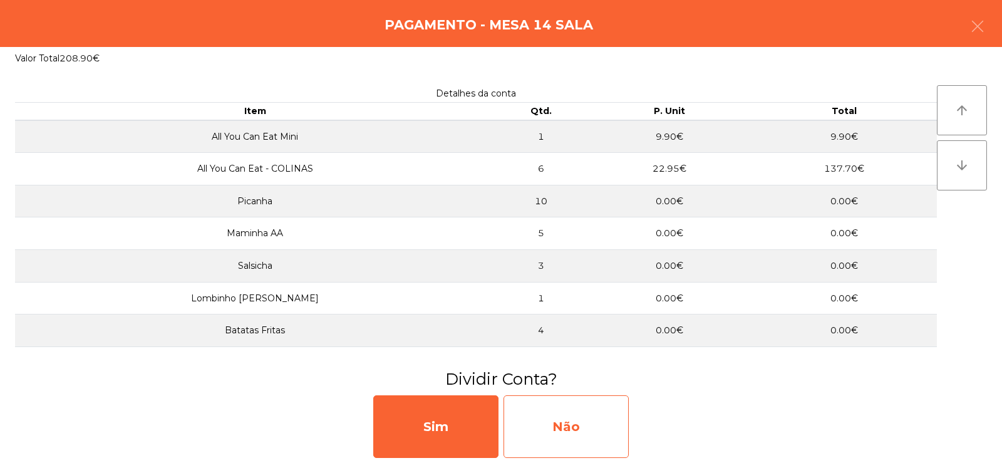
click at [596, 417] on div "Não" at bounding box center [566, 426] width 125 height 63
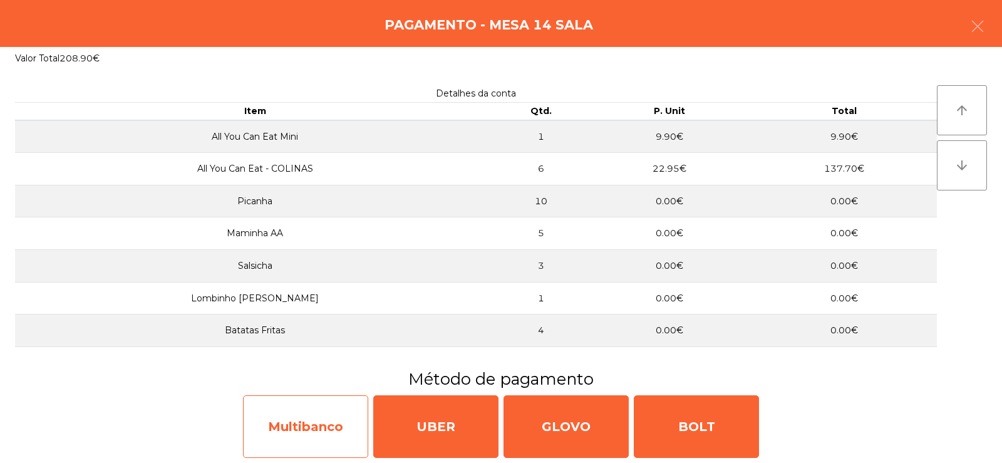
click at [324, 430] on div "Multibanco" at bounding box center [305, 426] width 125 height 63
select select "**"
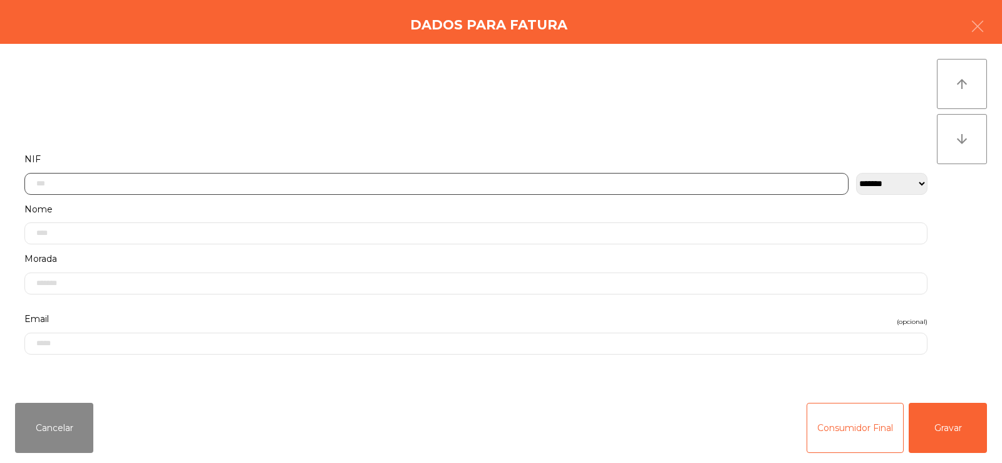
click at [296, 180] on input "text" at bounding box center [436, 184] width 824 height 22
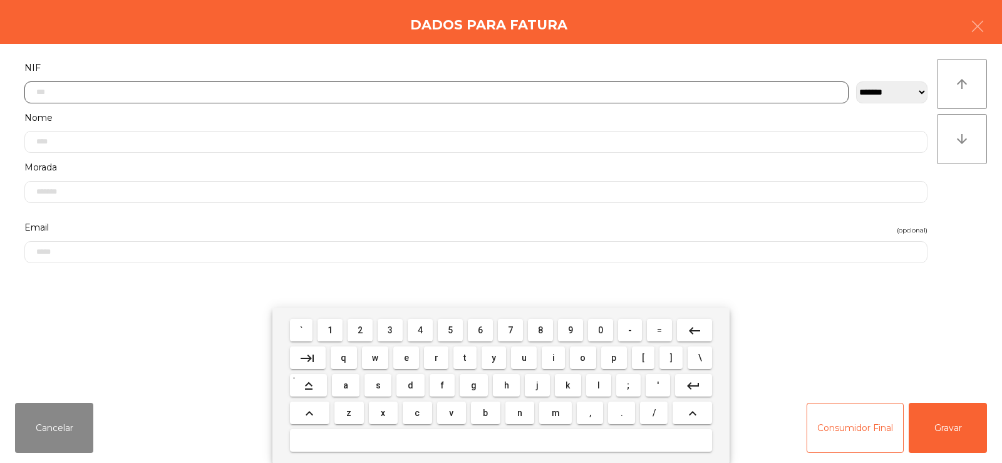
click at [361, 329] on span "2" at bounding box center [360, 330] width 5 height 10
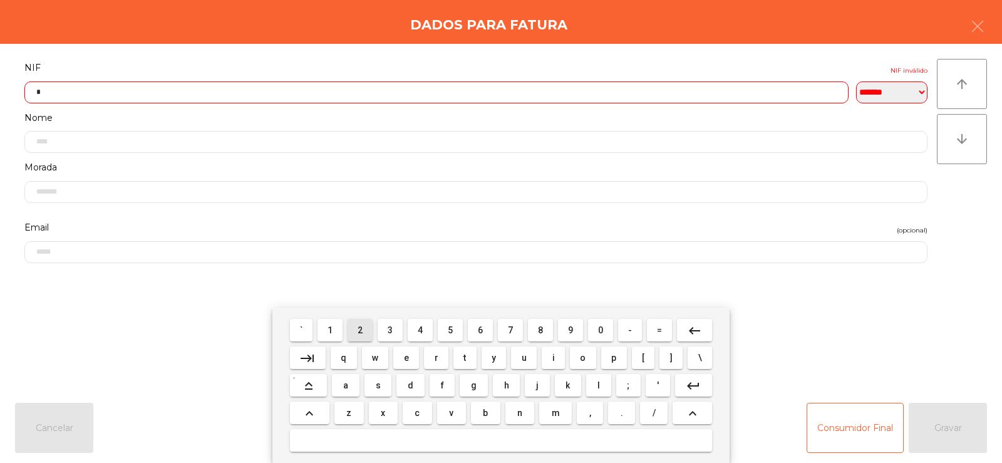
click at [390, 331] on span "3" at bounding box center [390, 330] width 5 height 10
click at [415, 339] on button "4" at bounding box center [420, 330] width 25 height 23
click at [390, 334] on span "3" at bounding box center [390, 330] width 5 height 10
click at [331, 331] on span "1" at bounding box center [330, 330] width 5 height 10
click at [481, 332] on span "6" at bounding box center [480, 330] width 5 height 10
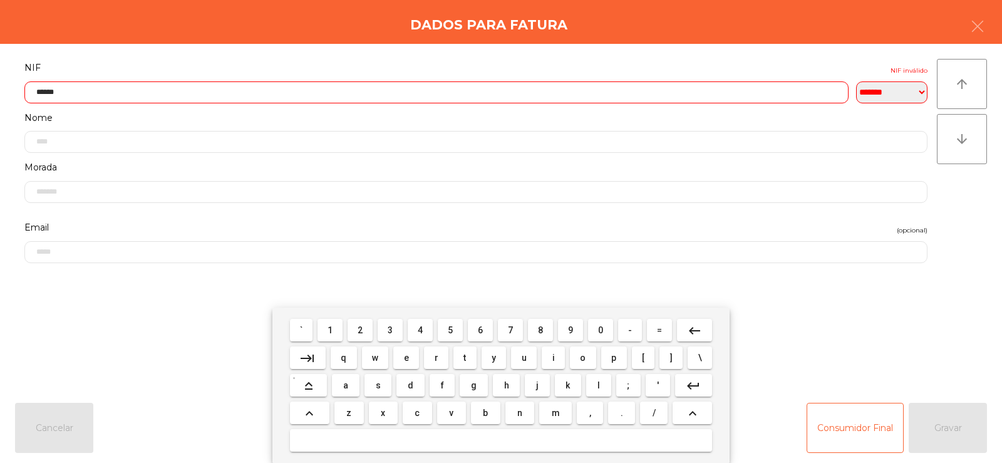
click at [601, 329] on span "0" at bounding box center [600, 330] width 5 height 10
click at [450, 334] on span "5" at bounding box center [450, 330] width 5 height 10
click at [453, 339] on button "5" at bounding box center [450, 330] width 25 height 23
type input "*********"
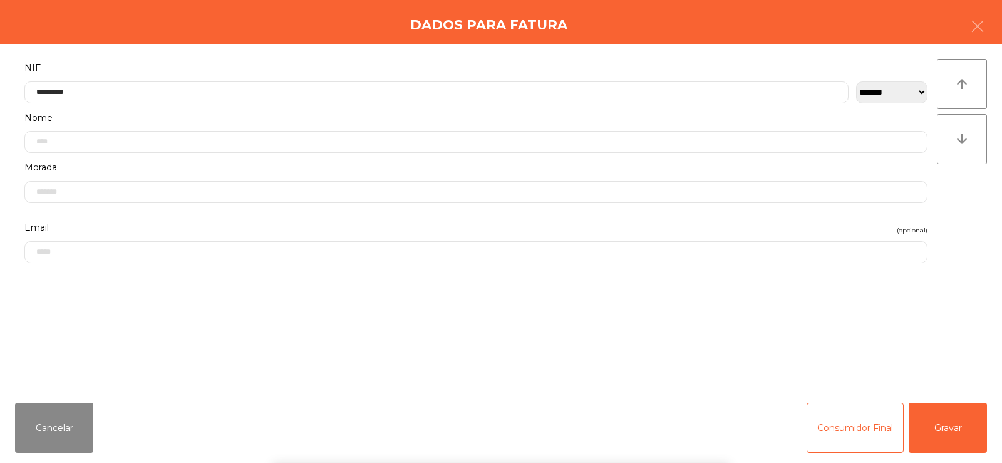
click at [924, 330] on div "` 1 2 3 4 5 6 7 8 9 0 - = keyboard_backspace keyboard_tab q w e r t y u i o p […" at bounding box center [501, 385] width 1002 height 155
click at [965, 418] on button "Gravar" at bounding box center [948, 428] width 78 height 50
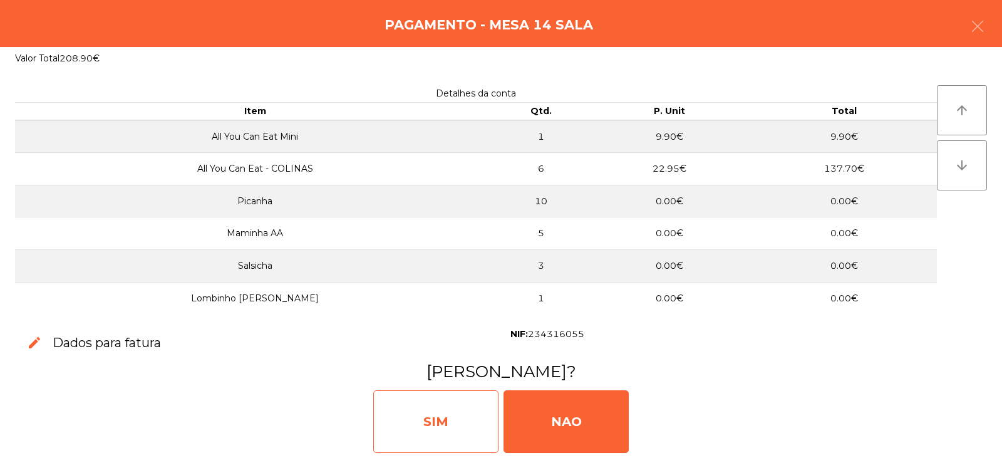
click at [461, 408] on div "SIM" at bounding box center [435, 421] width 125 height 63
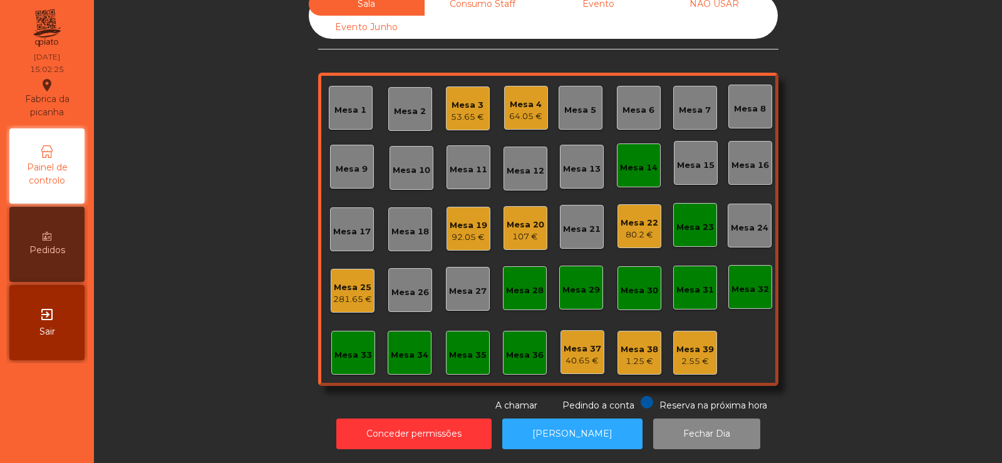
click at [471, 100] on div "Mesa 3" at bounding box center [467, 105] width 33 height 13
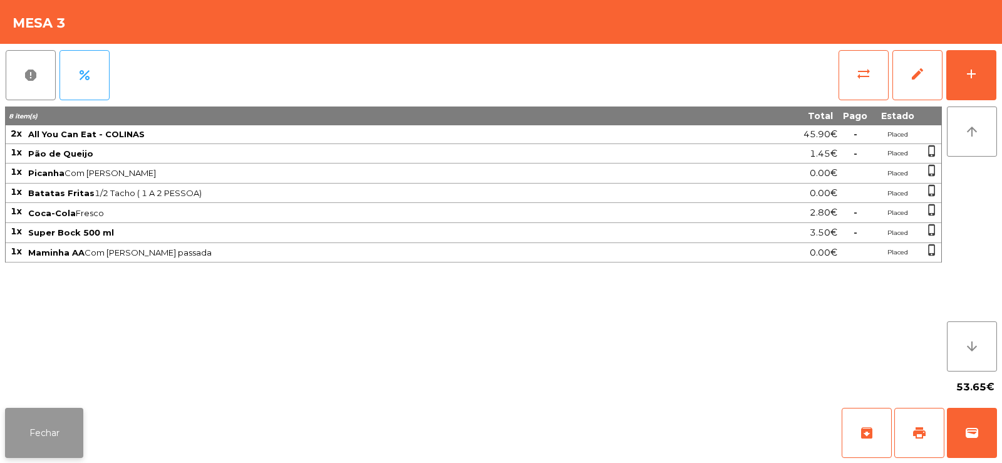
click at [32, 443] on button "Fechar" at bounding box center [44, 433] width 78 height 50
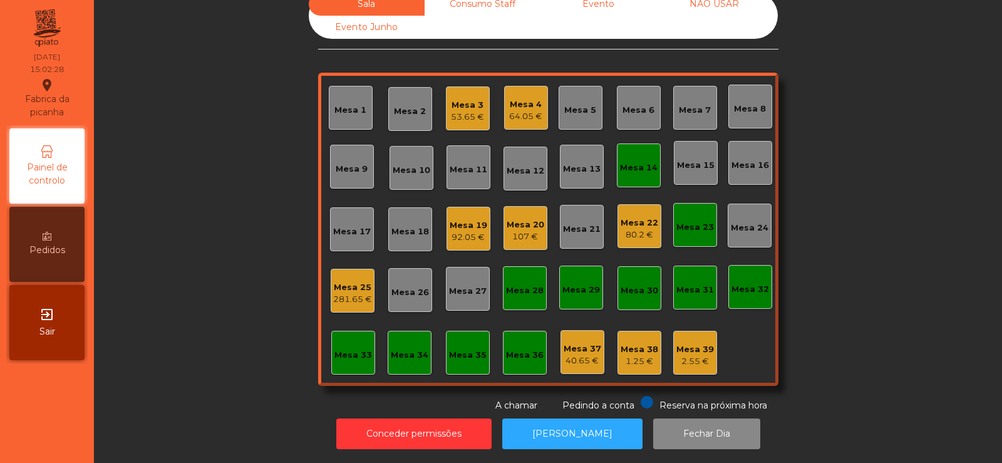
scroll to position [0, 0]
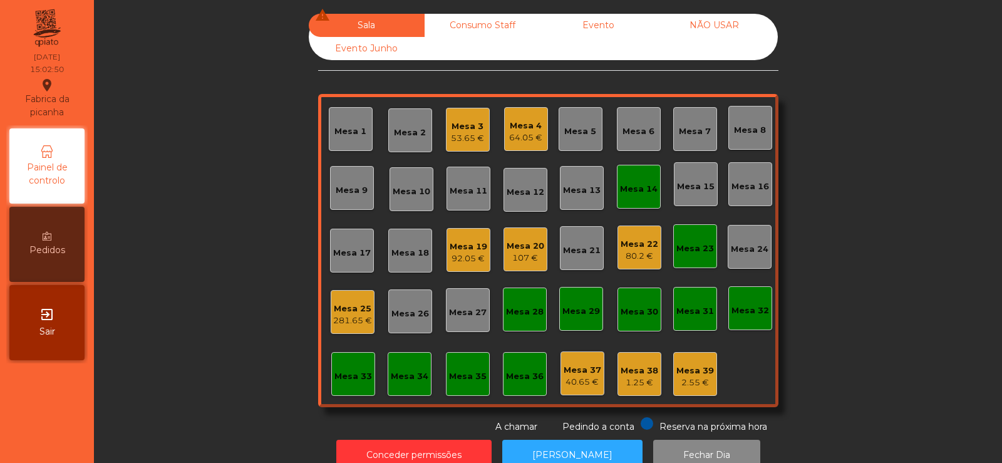
click at [525, 150] on div "Mesa 4 64.05 €" at bounding box center [526, 129] width 44 height 44
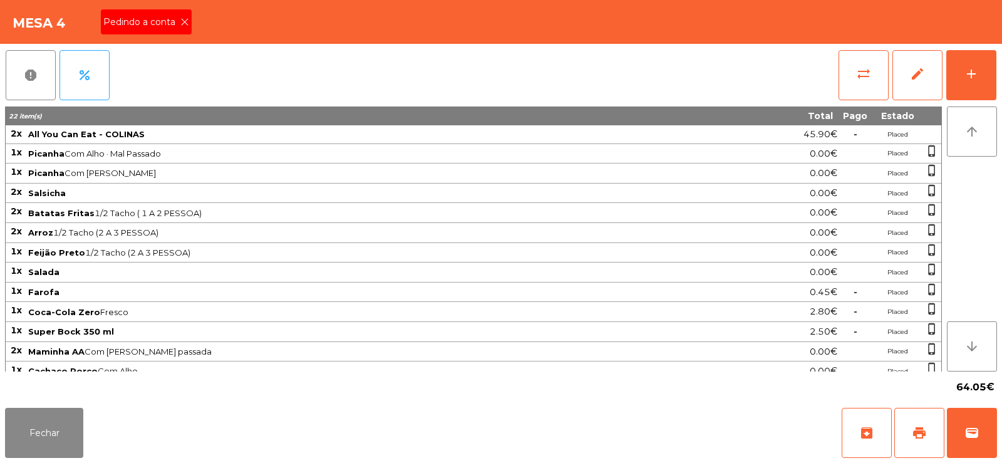
click at [185, 23] on icon at bounding box center [184, 22] width 9 height 9
click at [911, 442] on button "print" at bounding box center [919, 433] width 50 height 50
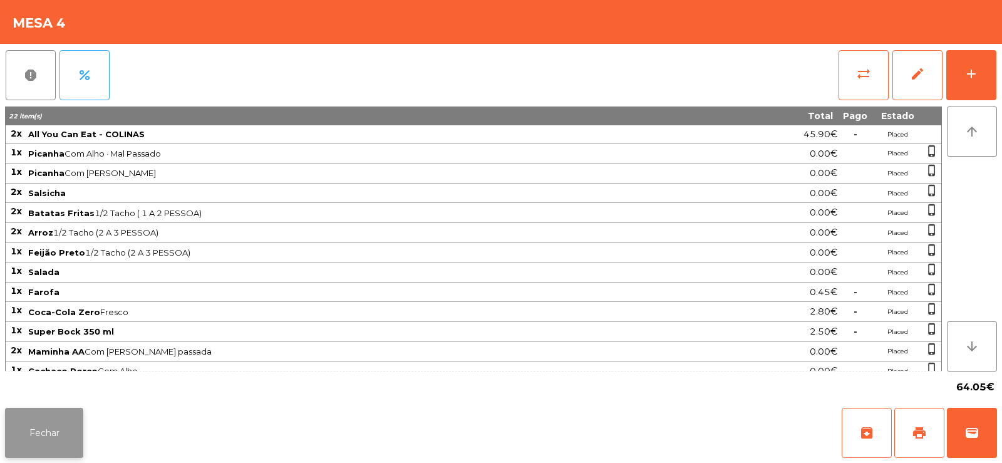
click at [53, 425] on button "Fechar" at bounding box center [44, 433] width 78 height 50
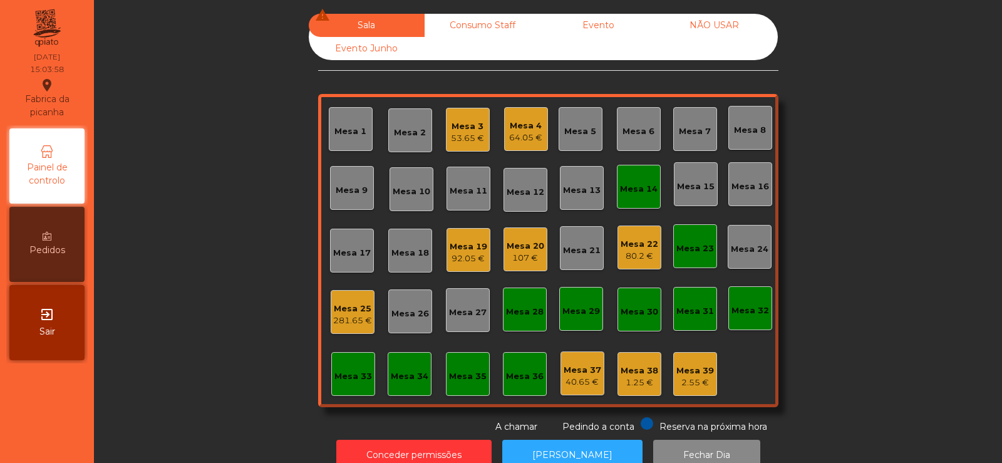
click at [470, 251] on div "Mesa 19" at bounding box center [469, 247] width 38 height 13
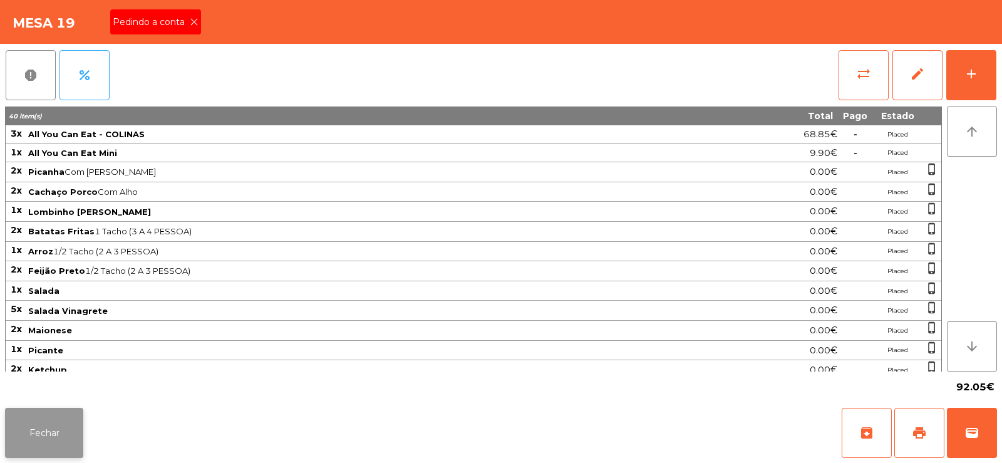
click at [61, 413] on button "Fechar" at bounding box center [44, 433] width 78 height 50
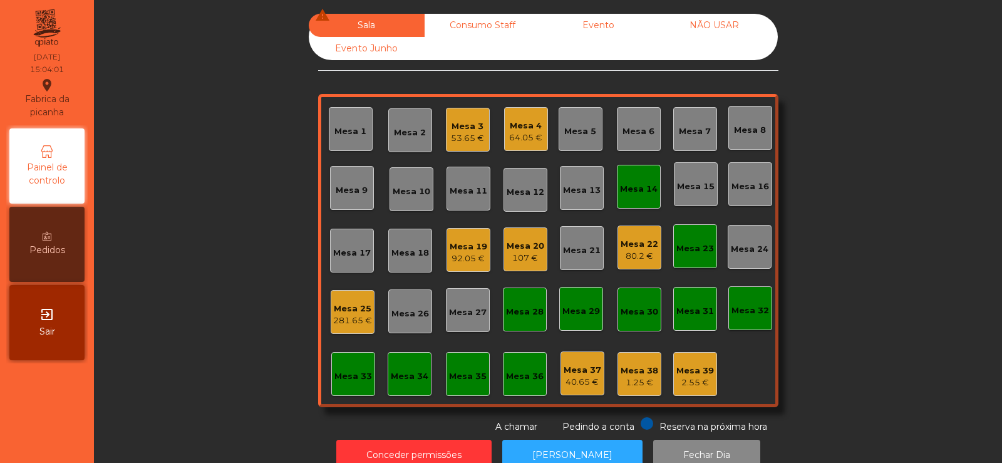
click at [524, 138] on div "64.05 €" at bounding box center [525, 138] width 33 height 13
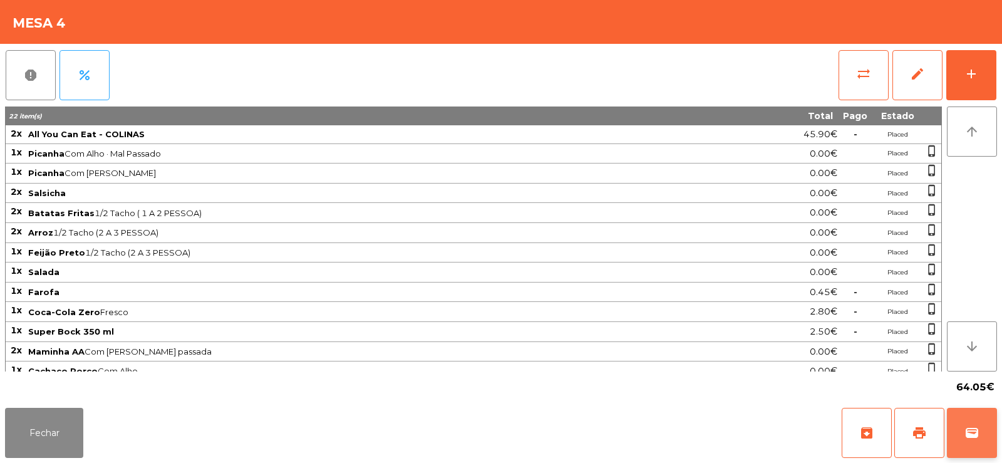
click at [976, 450] on button "wallet" at bounding box center [972, 433] width 50 height 50
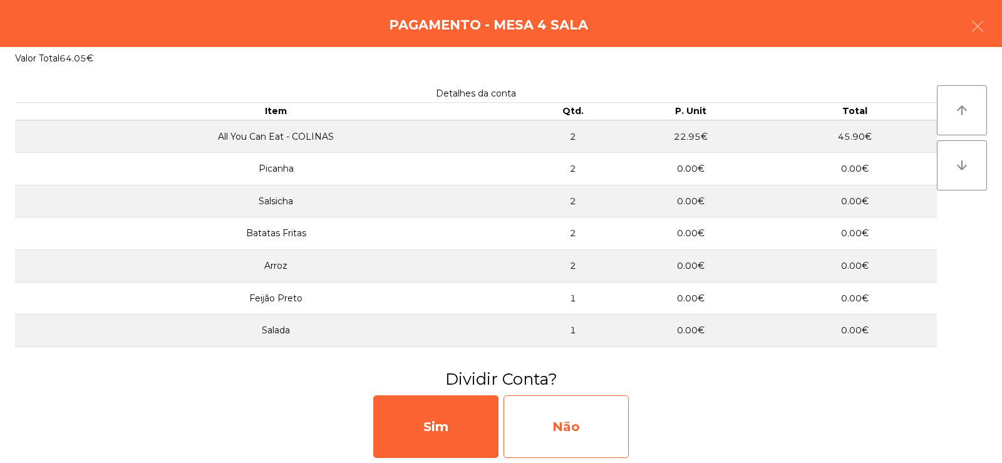
click at [576, 430] on div "Não" at bounding box center [566, 426] width 125 height 63
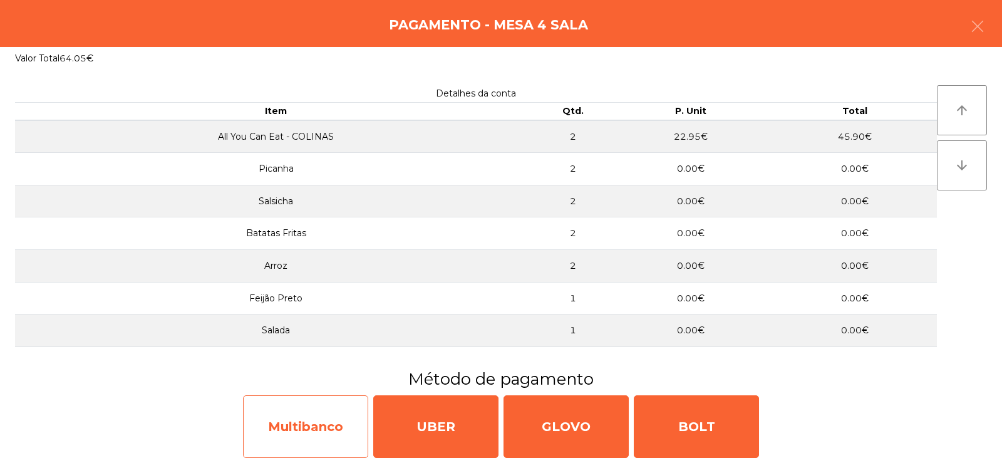
click at [301, 422] on div "Multibanco" at bounding box center [305, 426] width 125 height 63
select select "**"
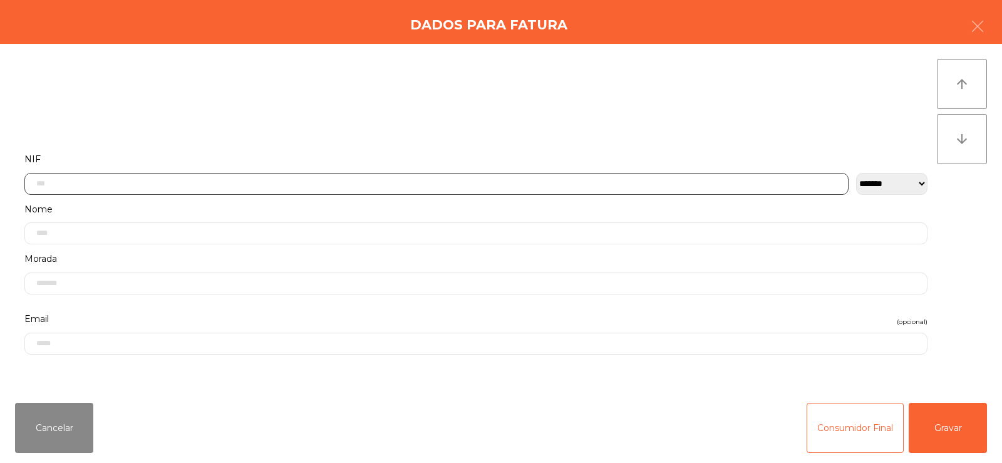
click at [385, 179] on input "text" at bounding box center [436, 184] width 824 height 22
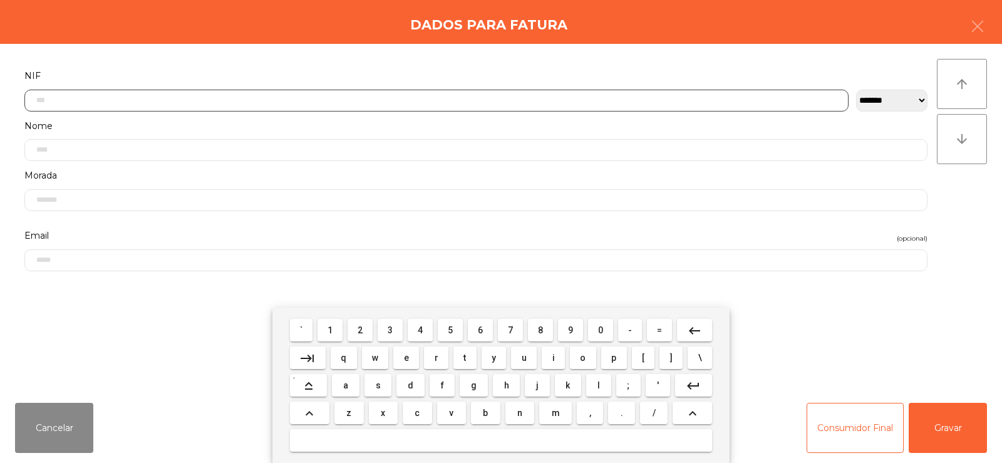
scroll to position [91, 0]
click at [358, 327] on span "2" at bounding box center [360, 330] width 5 height 10
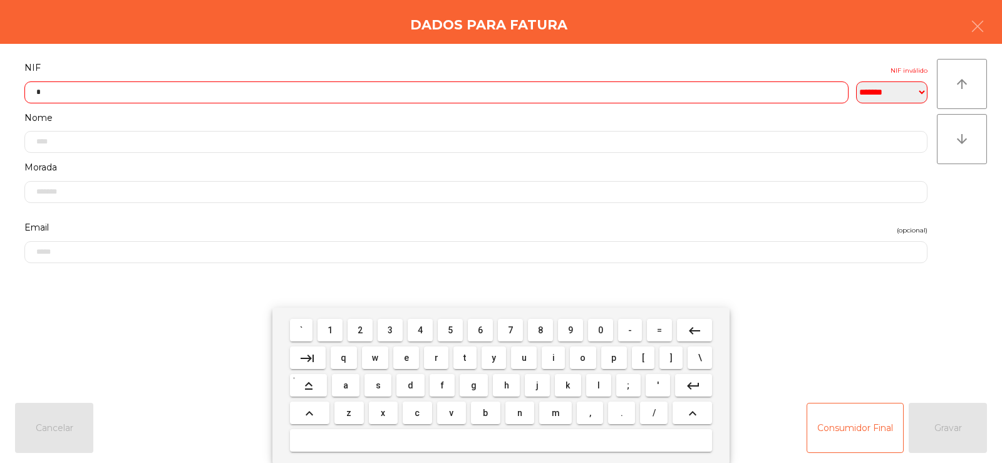
click at [420, 333] on span "4" at bounding box center [420, 330] width 5 height 10
click at [391, 329] on span "3" at bounding box center [390, 330] width 5 height 10
click at [541, 330] on span "8" at bounding box center [540, 330] width 5 height 10
click at [450, 329] on span "5" at bounding box center [450, 330] width 5 height 10
click at [571, 329] on span "9" at bounding box center [570, 330] width 5 height 10
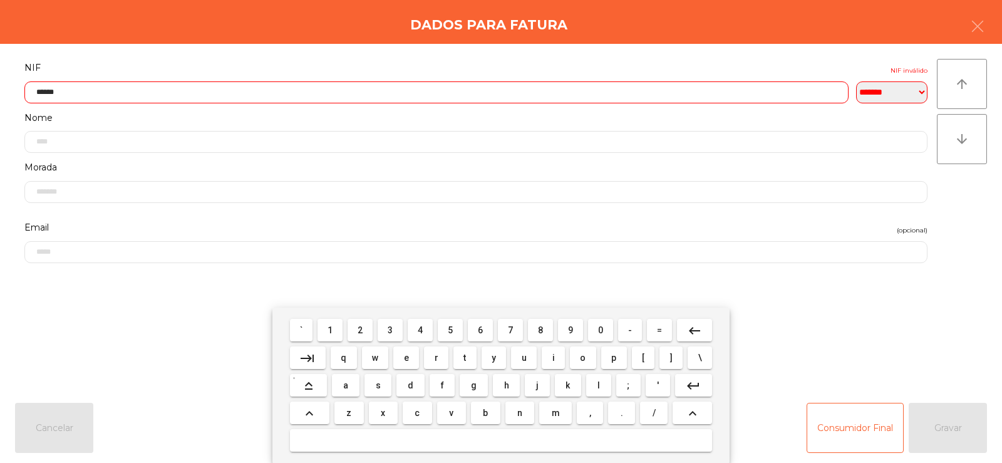
click at [571, 325] on span "9" at bounding box center [570, 330] width 5 height 10
click at [388, 330] on span "3" at bounding box center [390, 330] width 5 height 10
click at [510, 328] on span "7" at bounding box center [510, 330] width 5 height 10
type input "*********"
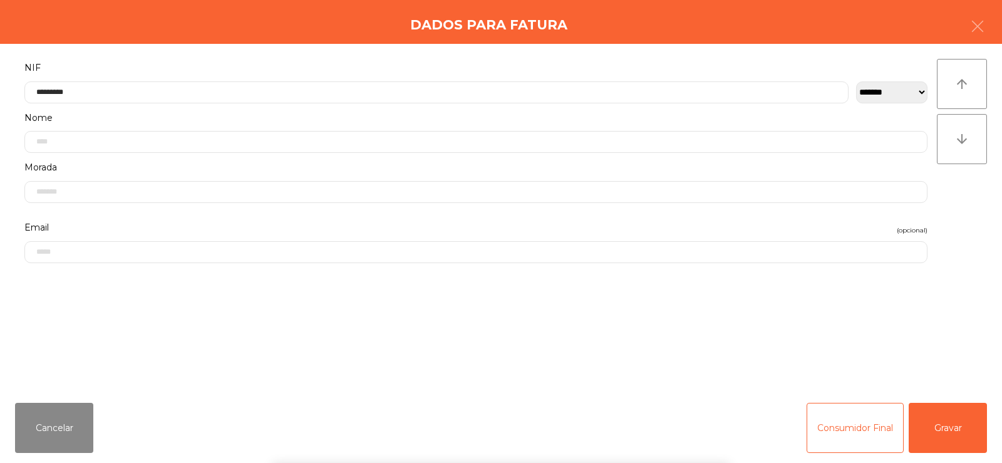
click at [960, 340] on div "` 1 2 3 4 5 6 7 8 9 0 - = keyboard_backspace keyboard_tab q w e r t y u i o p […" at bounding box center [501, 385] width 1002 height 155
click at [955, 443] on button "Gravar" at bounding box center [948, 428] width 78 height 50
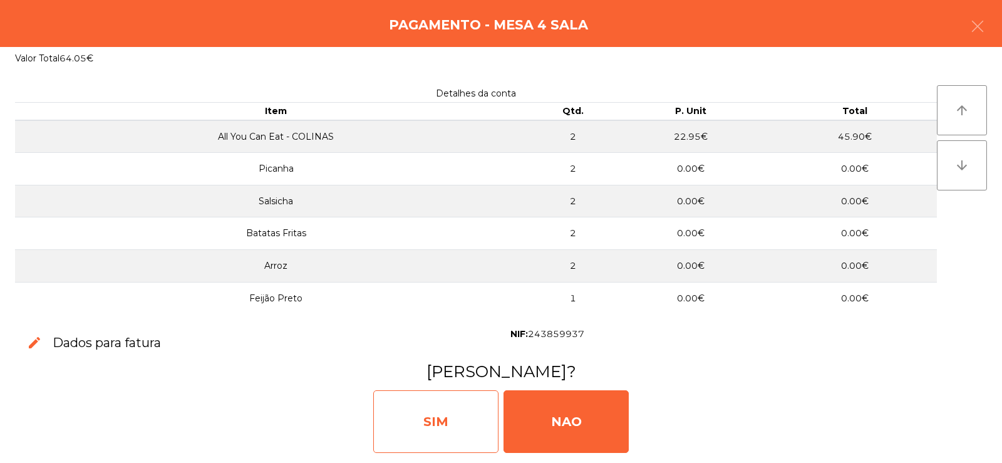
click at [438, 416] on div "SIM" at bounding box center [435, 421] width 125 height 63
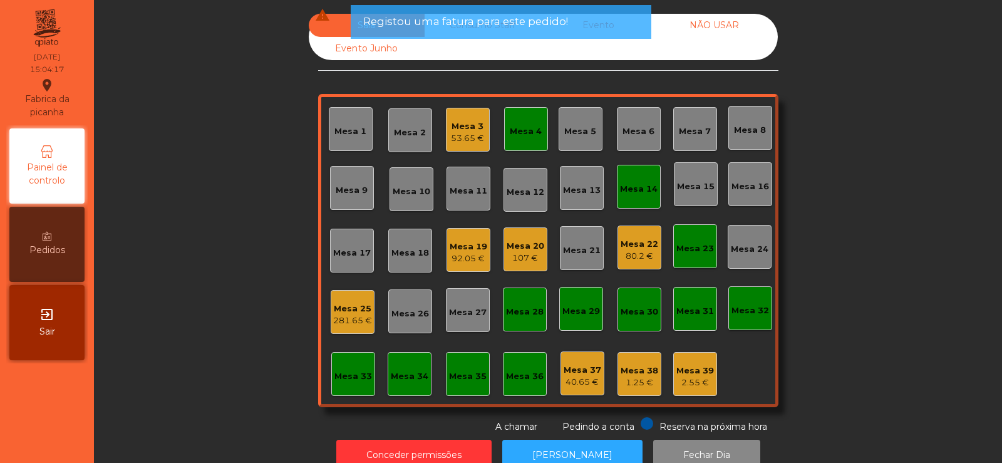
scroll to position [0, 0]
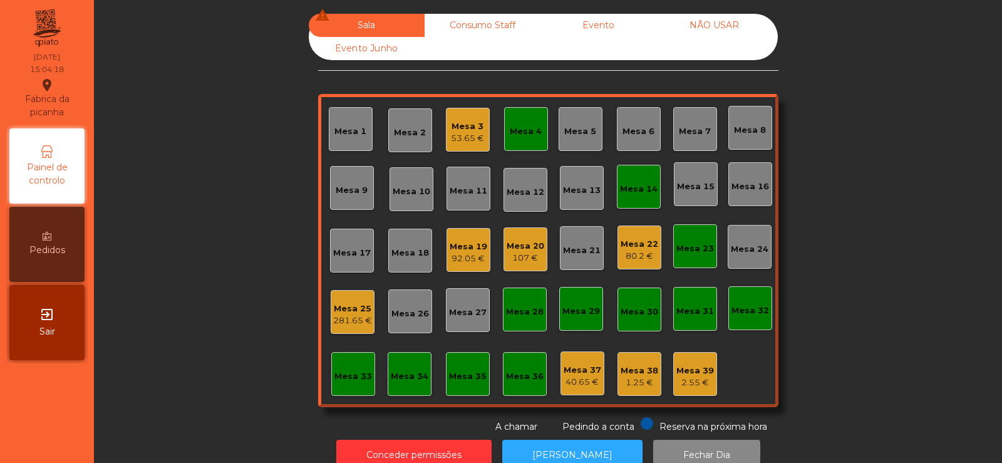
click at [467, 249] on div "Mesa 19" at bounding box center [469, 247] width 38 height 13
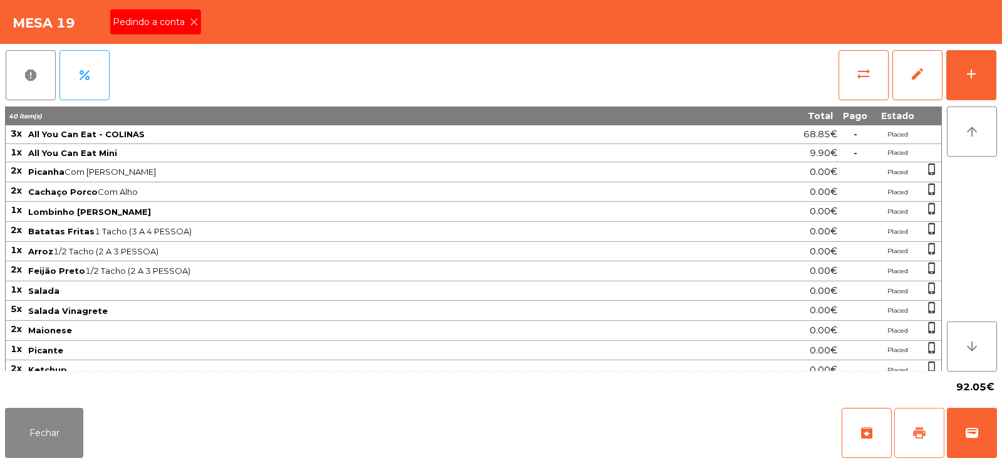
click at [923, 433] on span "print" at bounding box center [919, 432] width 15 height 15
click at [193, 22] on icon at bounding box center [194, 22] width 9 height 9
click at [868, 89] on button "sync_alt" at bounding box center [864, 75] width 50 height 50
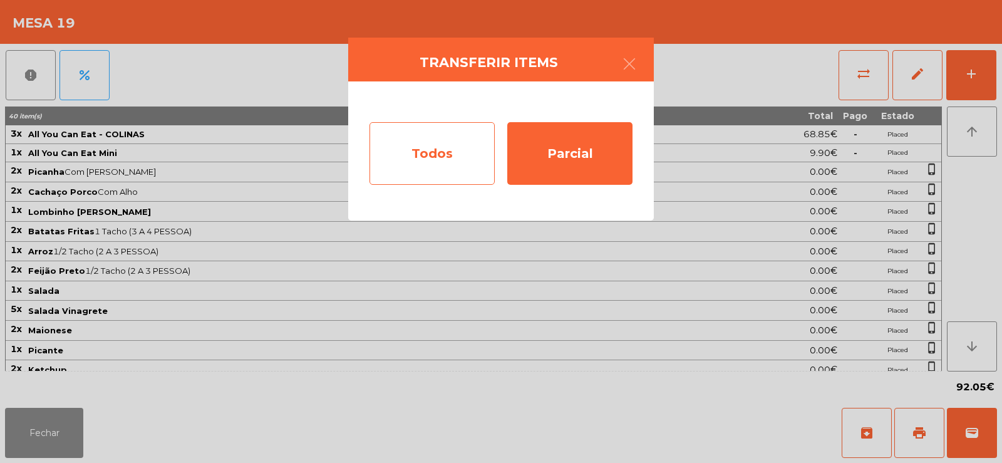
click at [420, 170] on div "Todos" at bounding box center [432, 153] width 125 height 63
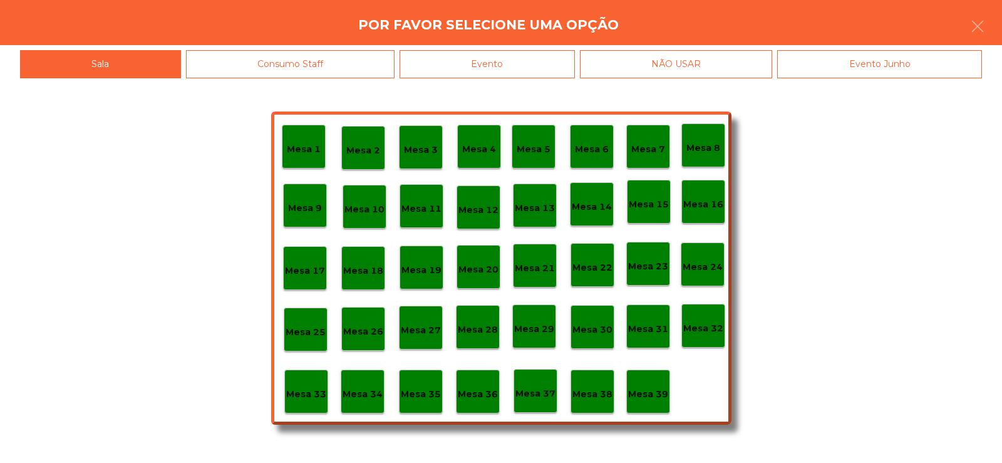
click at [497, 66] on div "Evento" at bounding box center [487, 64] width 175 height 28
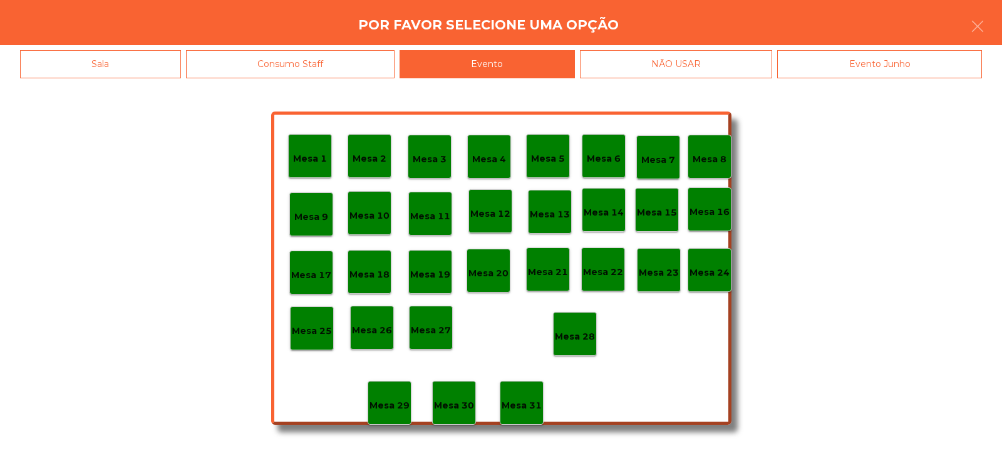
click at [436, 267] on p "Mesa 19" at bounding box center [430, 274] width 40 height 14
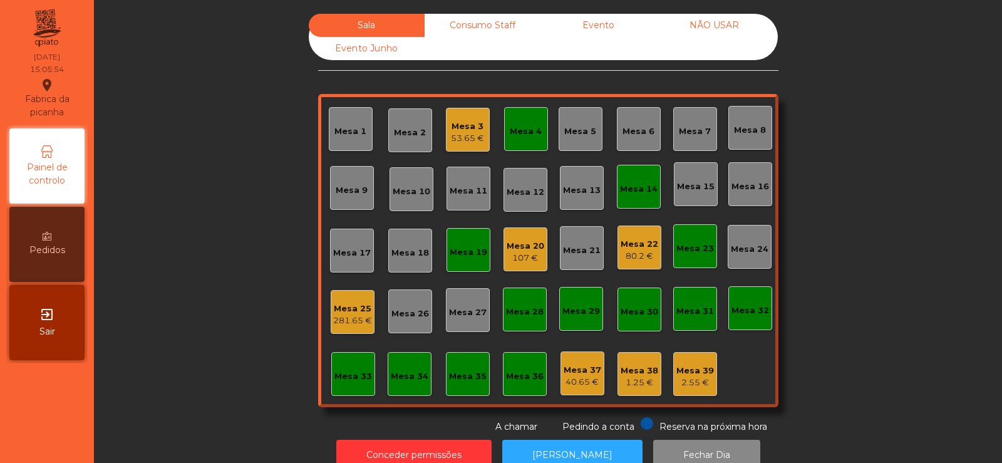
click at [532, 146] on div "Mesa 4" at bounding box center [526, 129] width 44 height 44
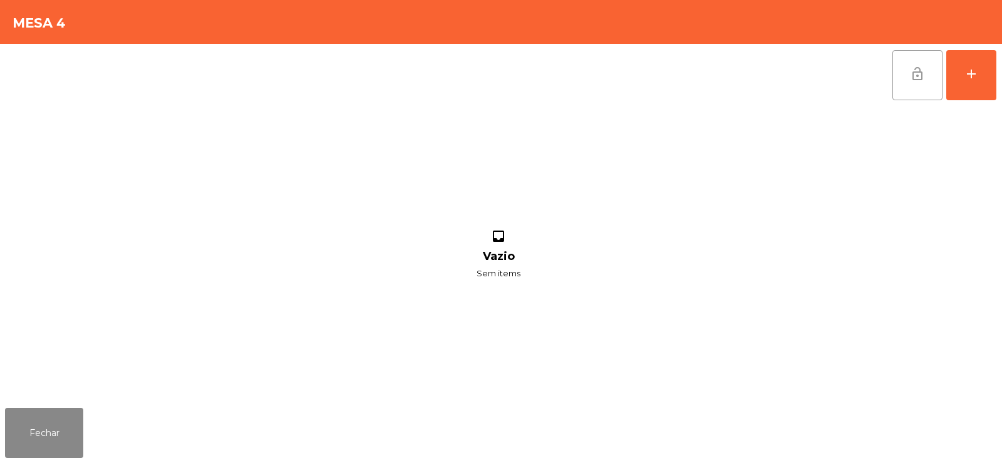
click at [907, 74] on button "lock_open" at bounding box center [918, 75] width 50 height 50
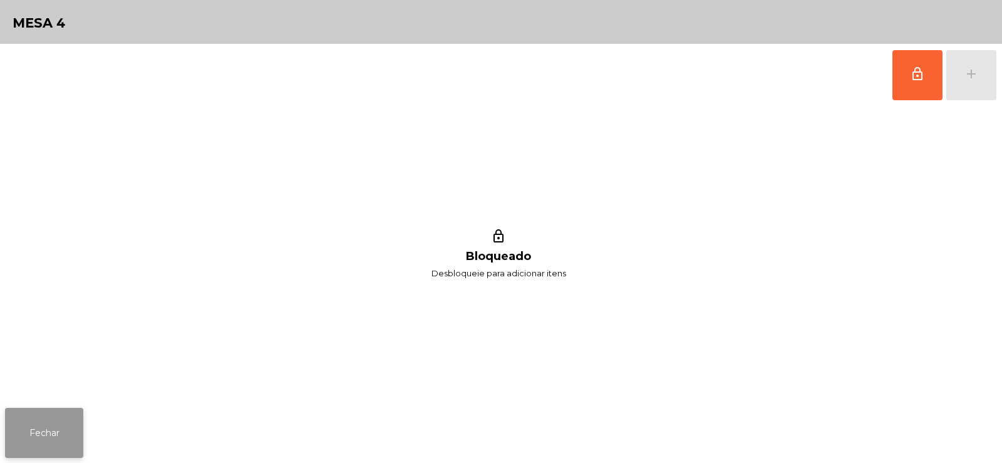
click at [66, 434] on button "Fechar" at bounding box center [44, 433] width 78 height 50
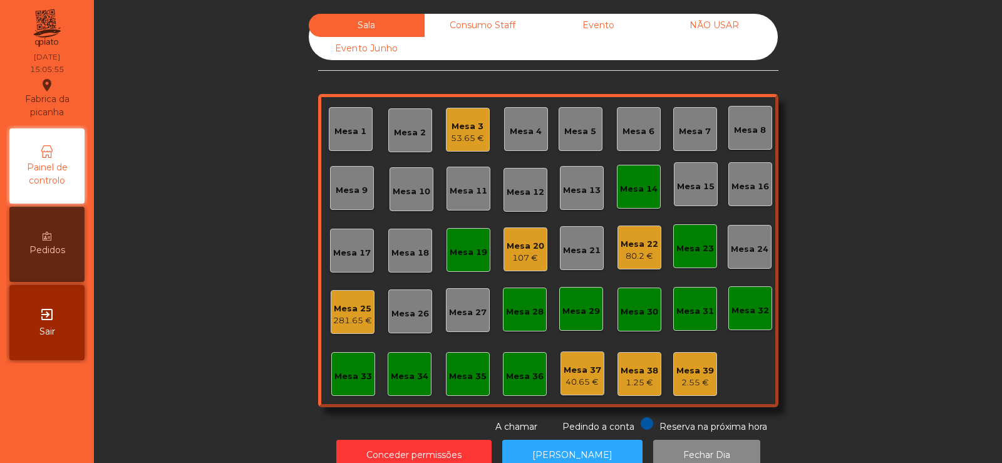
click at [464, 256] on div "Mesa 19" at bounding box center [469, 252] width 38 height 13
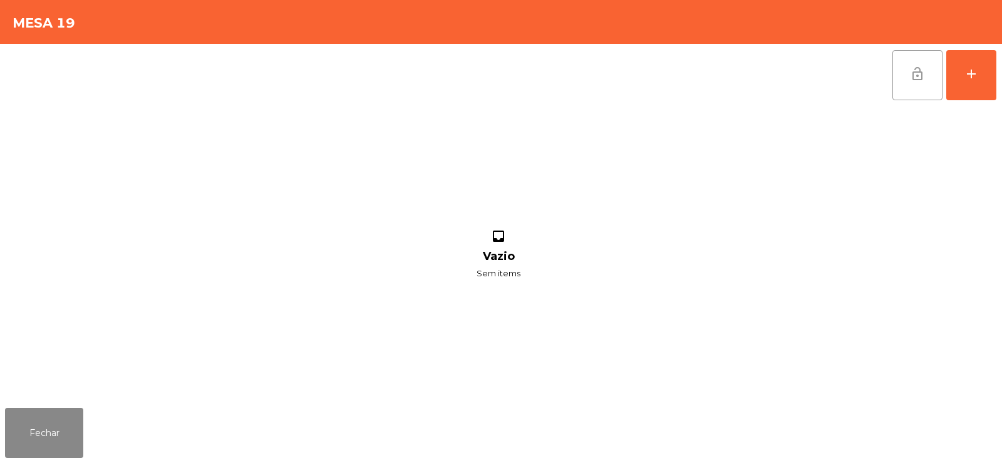
click at [901, 86] on button "lock_open" at bounding box center [918, 75] width 50 height 50
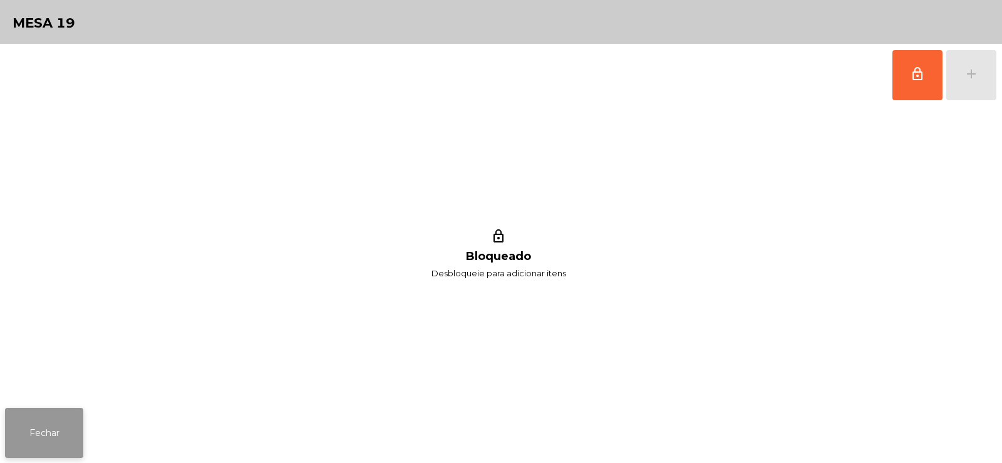
click at [58, 433] on button "Fechar" at bounding box center [44, 433] width 78 height 50
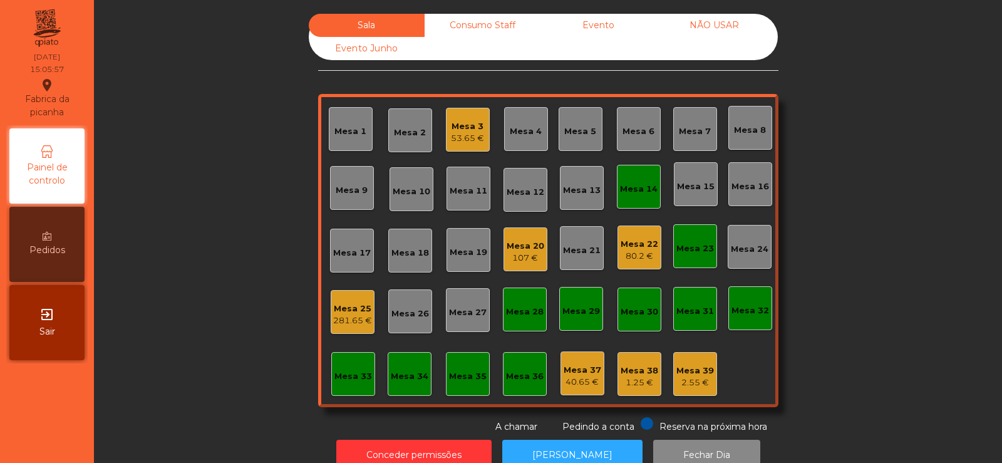
click at [631, 190] on div "Mesa 14" at bounding box center [639, 189] width 38 height 13
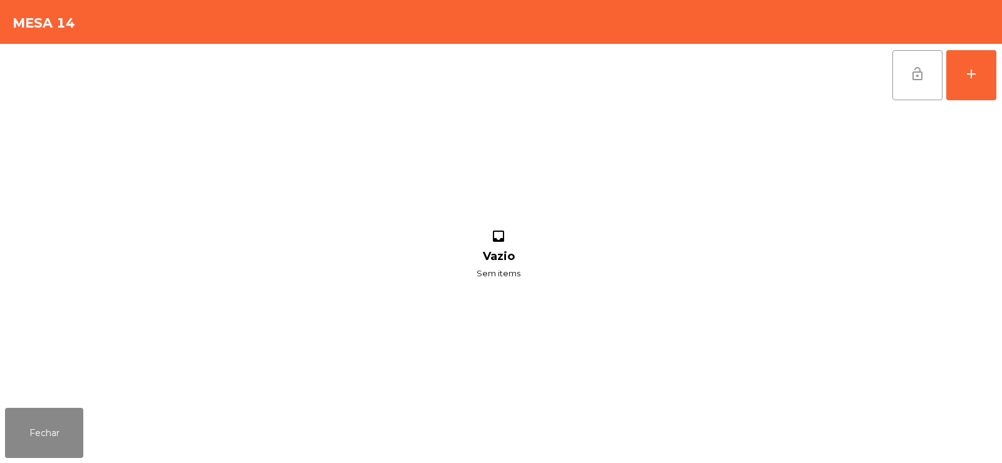
click at [919, 79] on span "lock_open" at bounding box center [917, 73] width 15 height 15
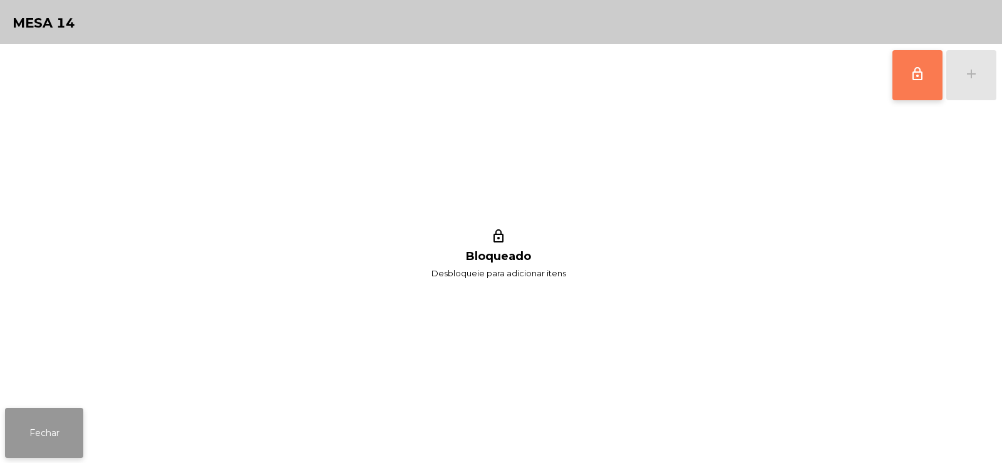
click at [59, 432] on button "Fechar" at bounding box center [44, 433] width 78 height 50
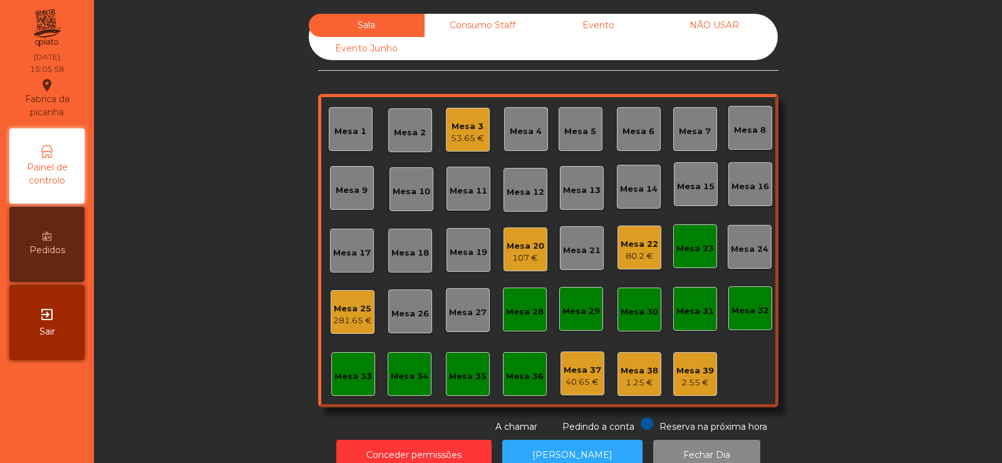
click at [697, 253] on div "Mesa 23" at bounding box center [695, 248] width 38 height 13
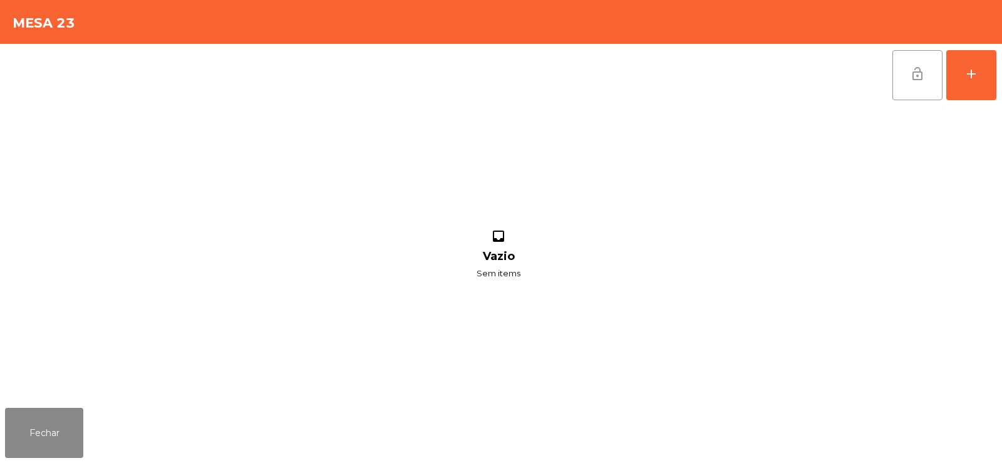
click at [913, 86] on button "lock_open" at bounding box center [918, 75] width 50 height 50
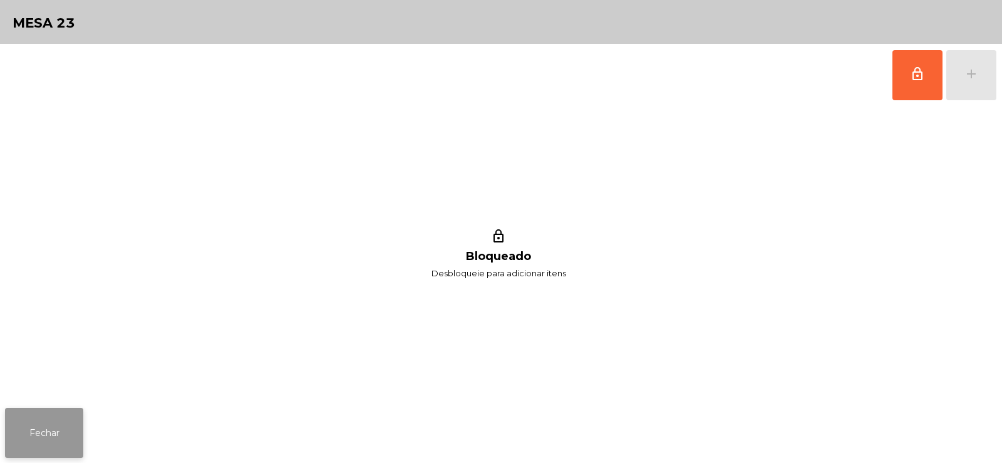
click at [68, 425] on button "Fechar" at bounding box center [44, 433] width 78 height 50
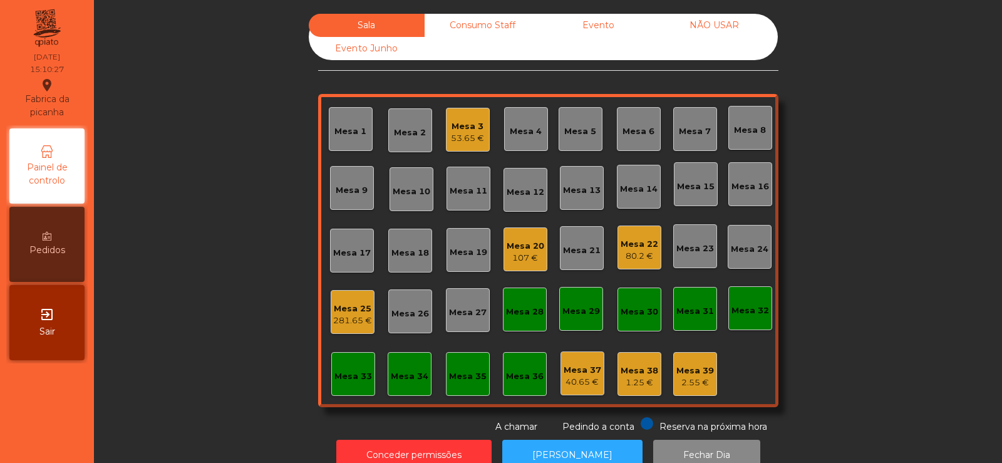
click at [478, 21] on div "Consumo Staff" at bounding box center [483, 25] width 116 height 23
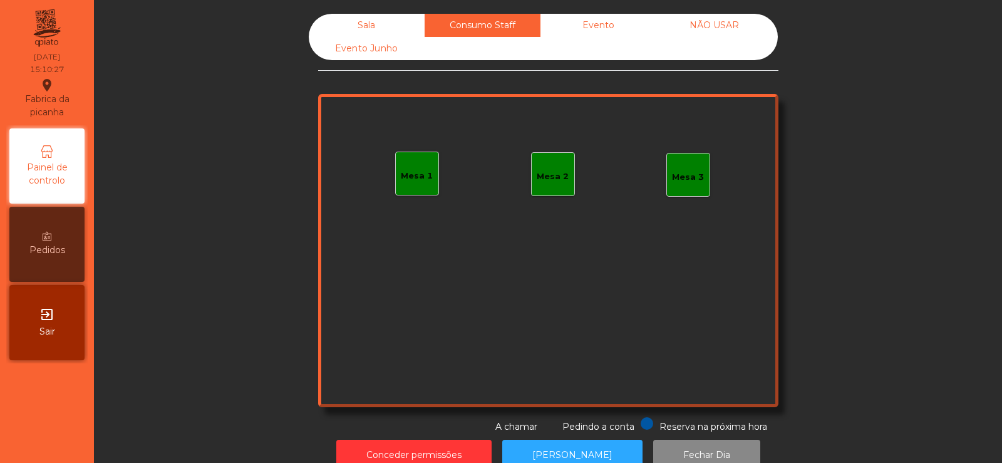
click at [417, 177] on div "Mesa 1" at bounding box center [417, 176] width 32 height 13
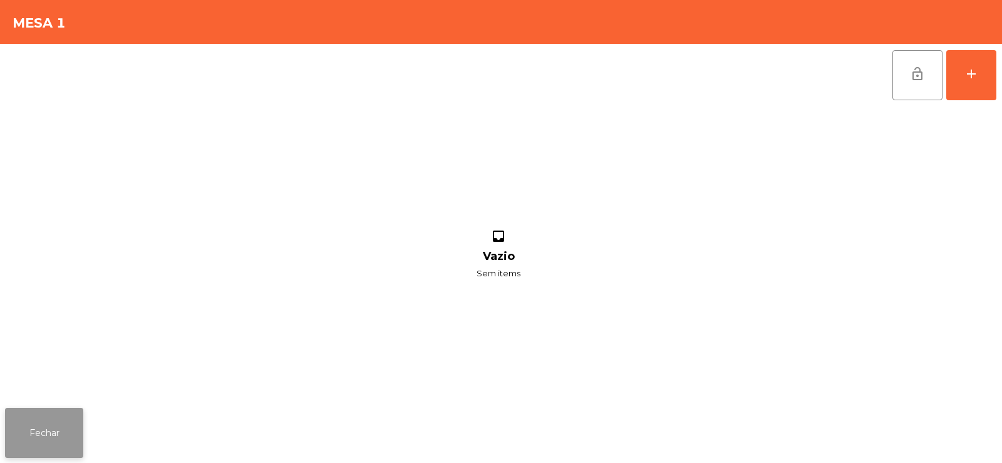
click at [31, 444] on button "Fechar" at bounding box center [44, 433] width 78 height 50
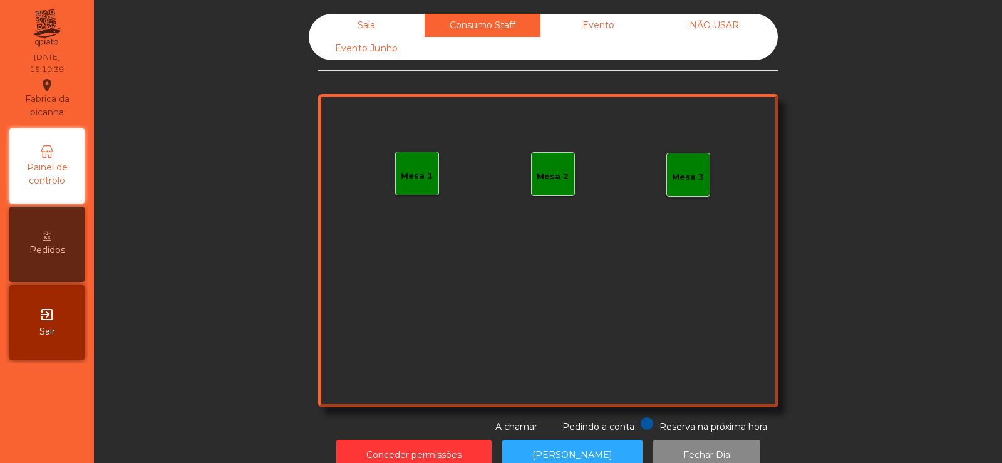
click at [425, 172] on div "Mesa 1" at bounding box center [417, 176] width 32 height 13
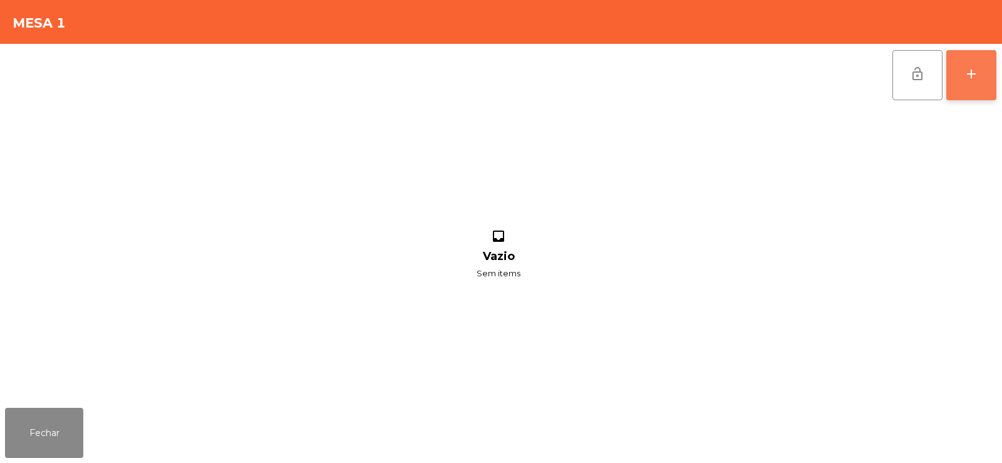
click at [962, 82] on button "add" at bounding box center [971, 75] width 50 height 50
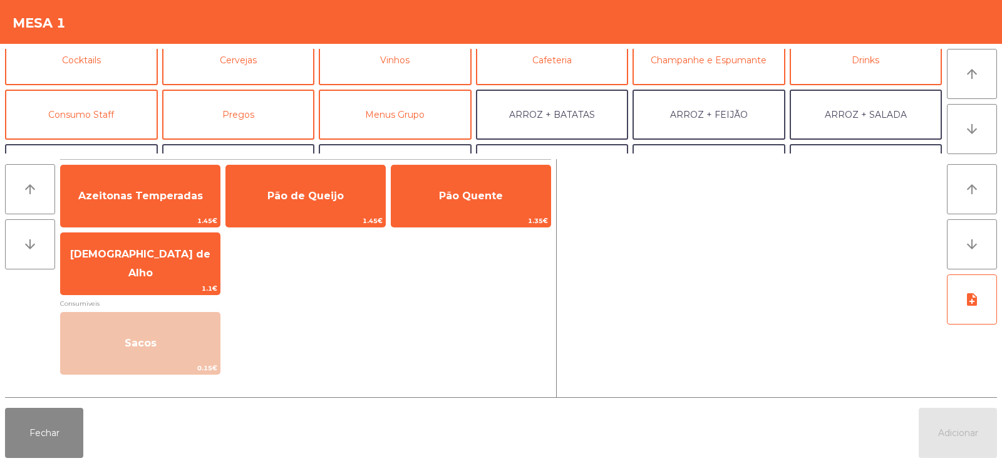
scroll to position [108, 0]
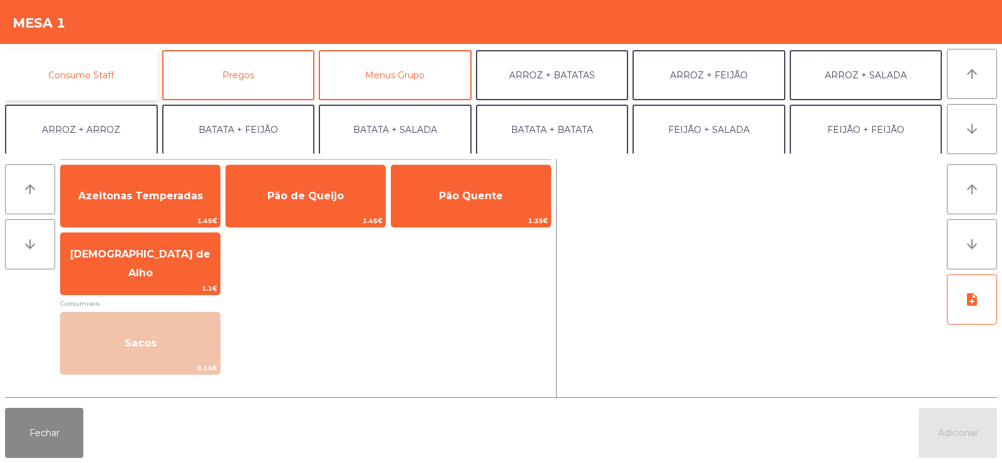
click at [106, 85] on button "Consumo Staff" at bounding box center [81, 75] width 153 height 50
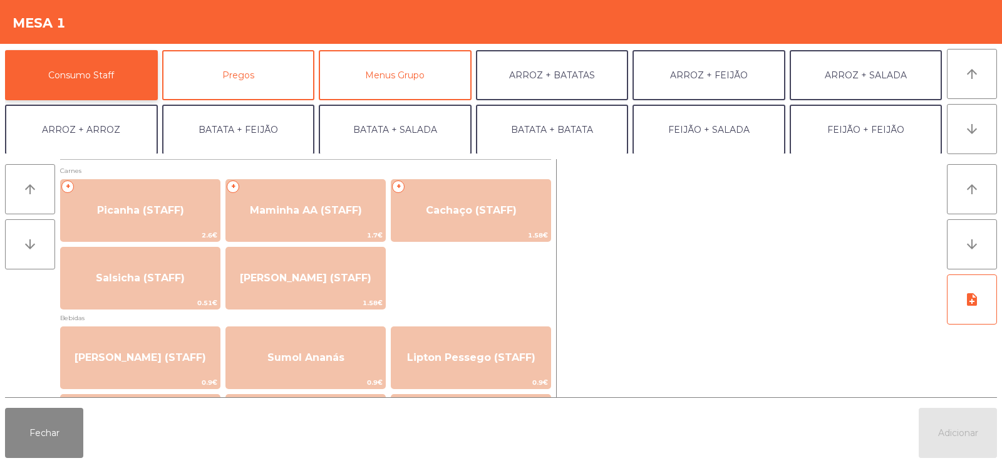
scroll to position [0, 0]
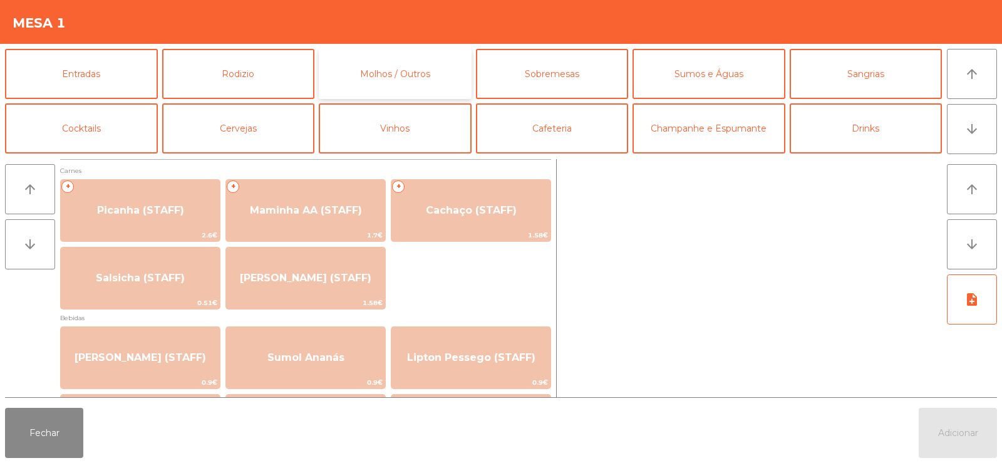
click at [409, 77] on button "Molhos / Outros" at bounding box center [395, 74] width 153 height 50
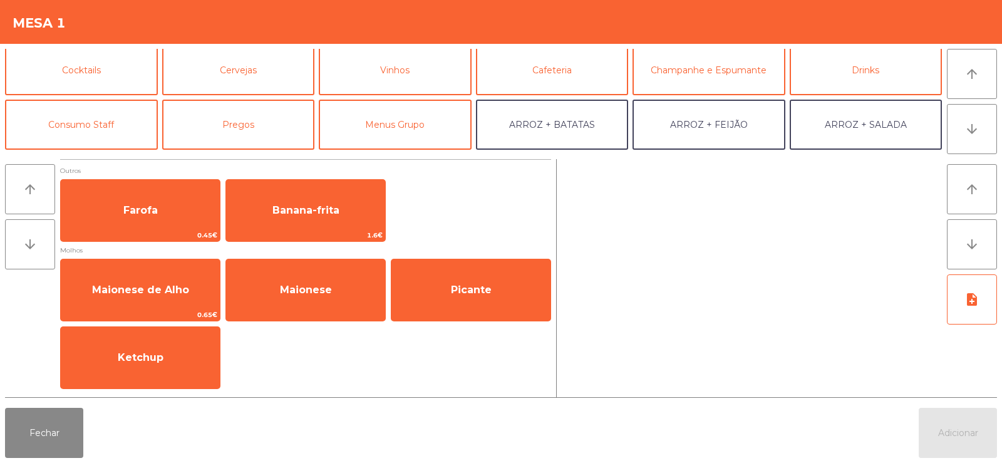
scroll to position [66, 0]
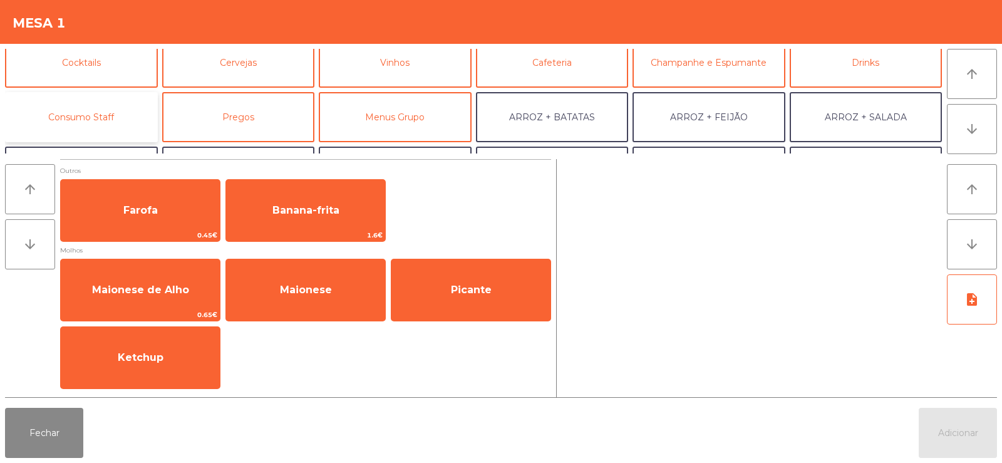
click at [81, 114] on button "Consumo Staff" at bounding box center [81, 117] width 153 height 50
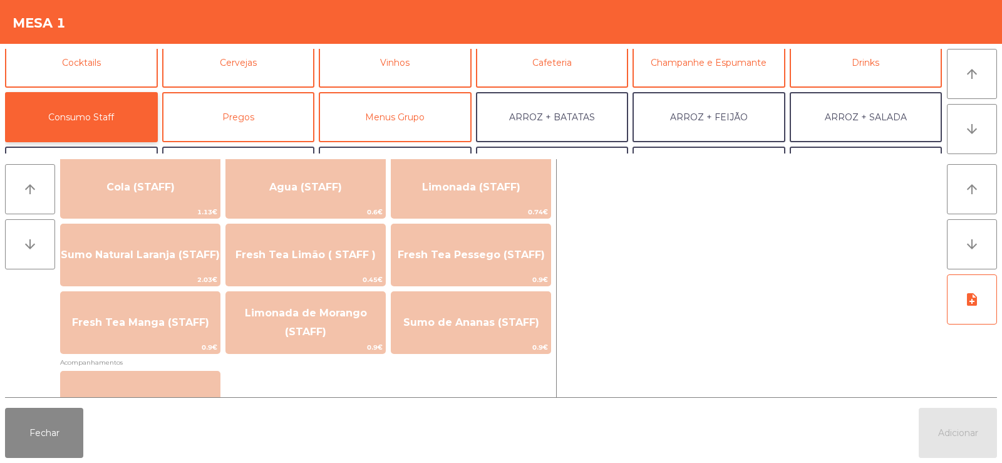
scroll to position [311, 0]
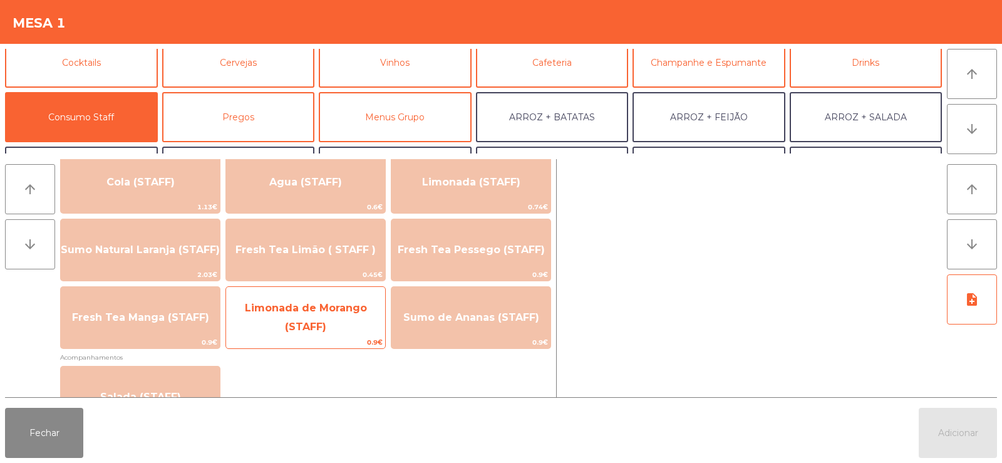
click at [316, 316] on span "Limonada de Morango (STAFF)" at bounding box center [305, 317] width 159 height 53
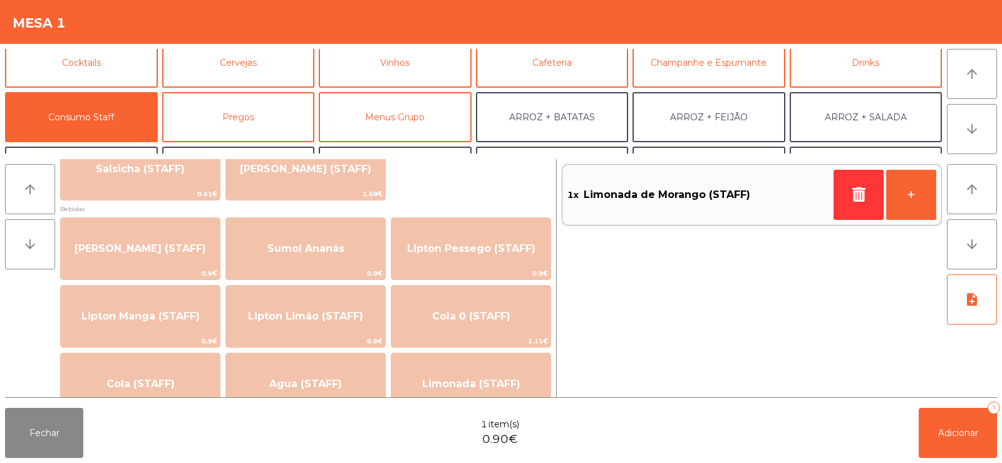
scroll to position [0, 0]
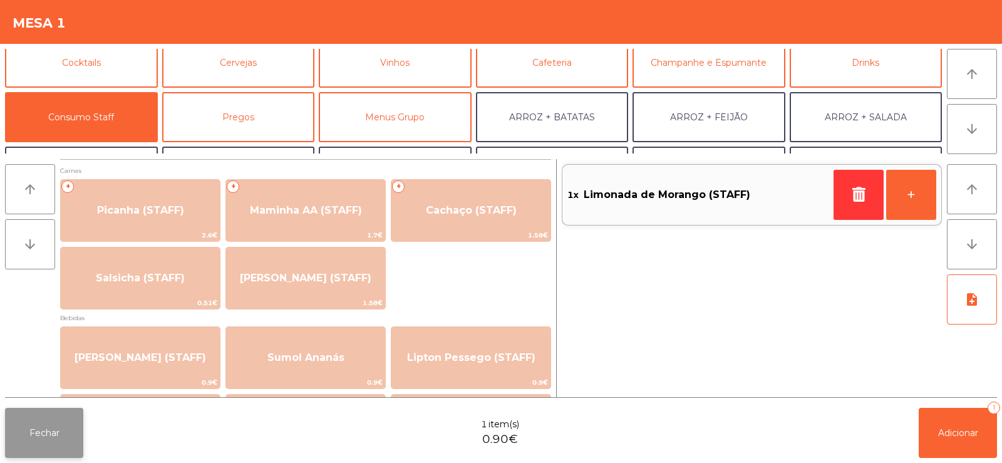
click at [58, 437] on button "Fechar" at bounding box center [44, 433] width 78 height 50
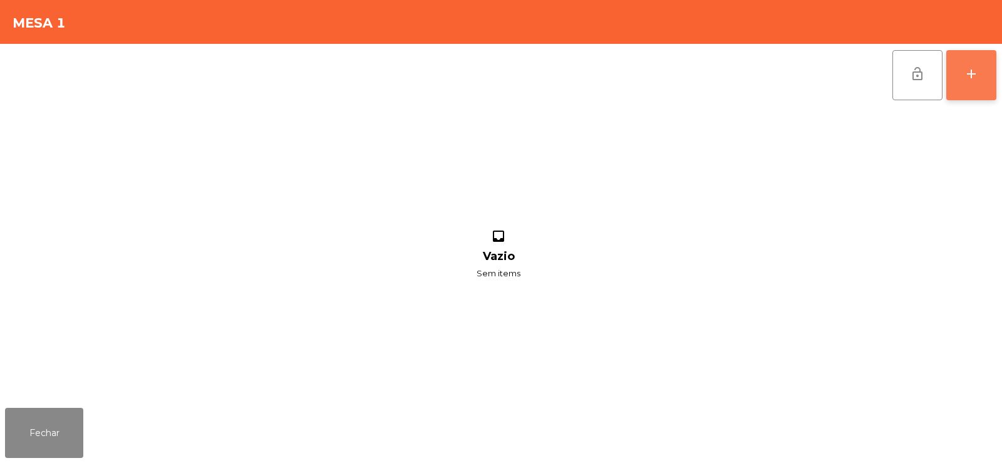
click at [976, 62] on button "add" at bounding box center [971, 75] width 50 height 50
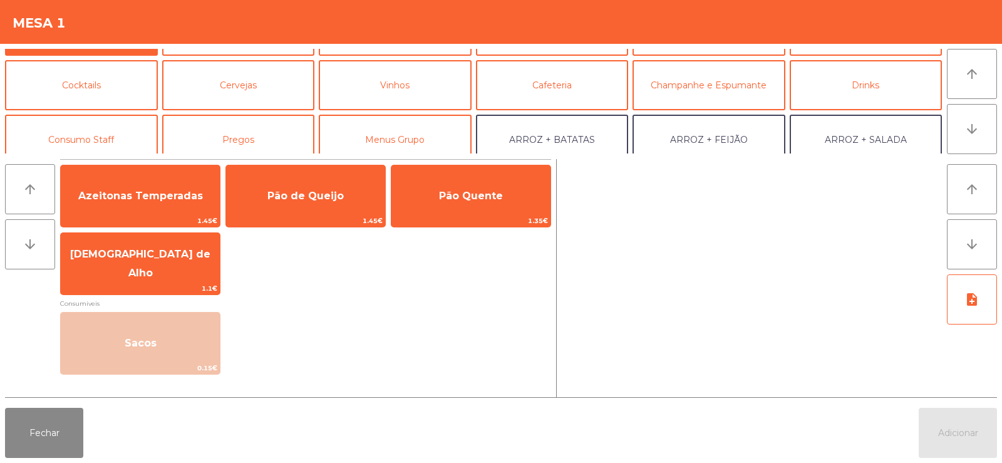
scroll to position [57, 0]
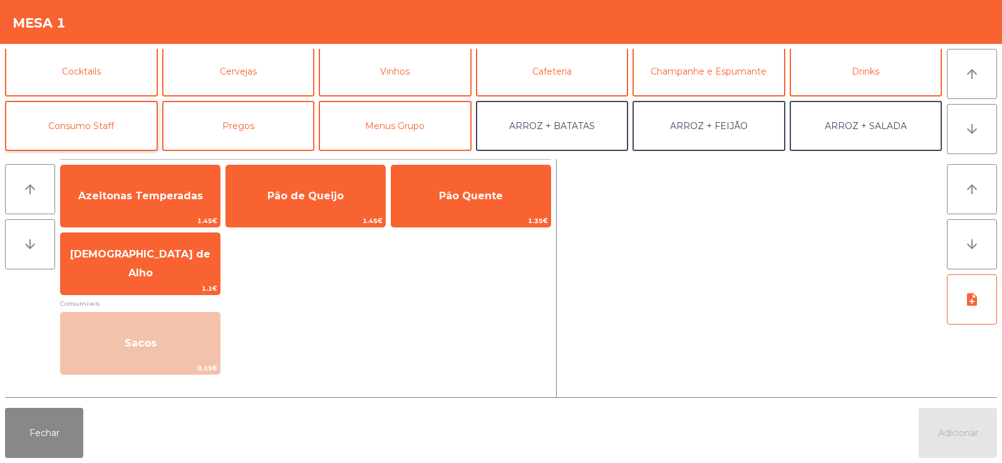
click at [106, 142] on button "Consumo Staff" at bounding box center [81, 126] width 153 height 50
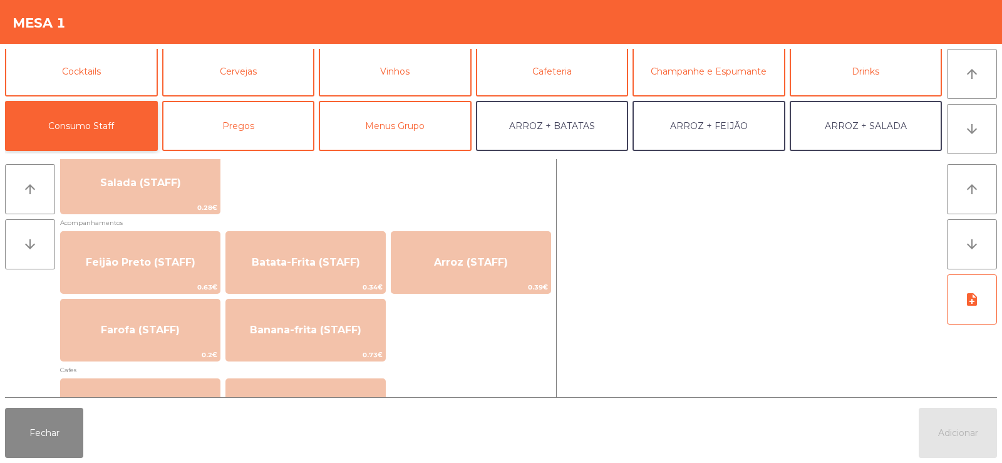
scroll to position [529, 0]
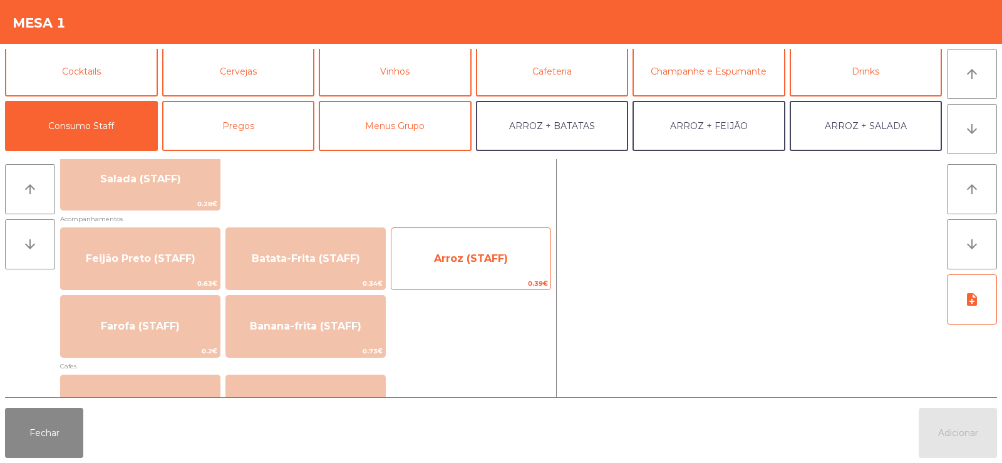
click at [482, 264] on span "Arroz (STAFF)" at bounding box center [470, 259] width 159 height 34
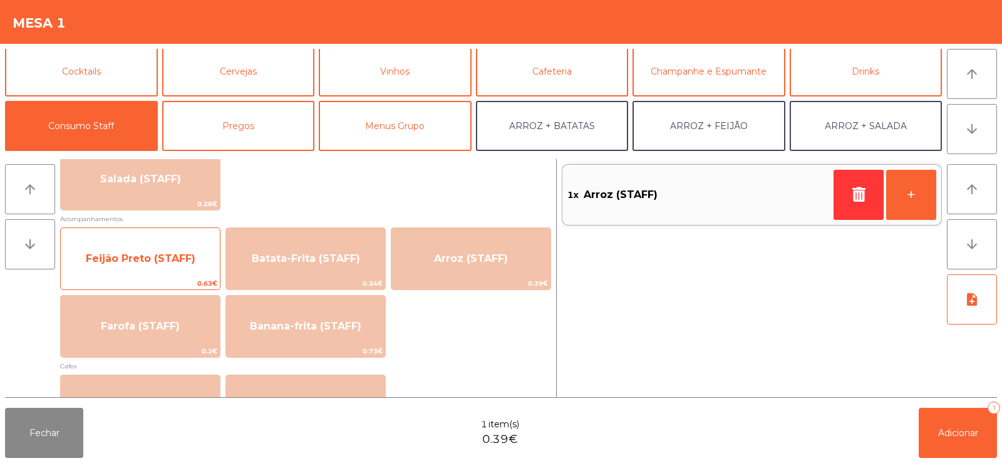
click at [129, 262] on span "Feijão Preto (STAFF)" at bounding box center [141, 258] width 110 height 12
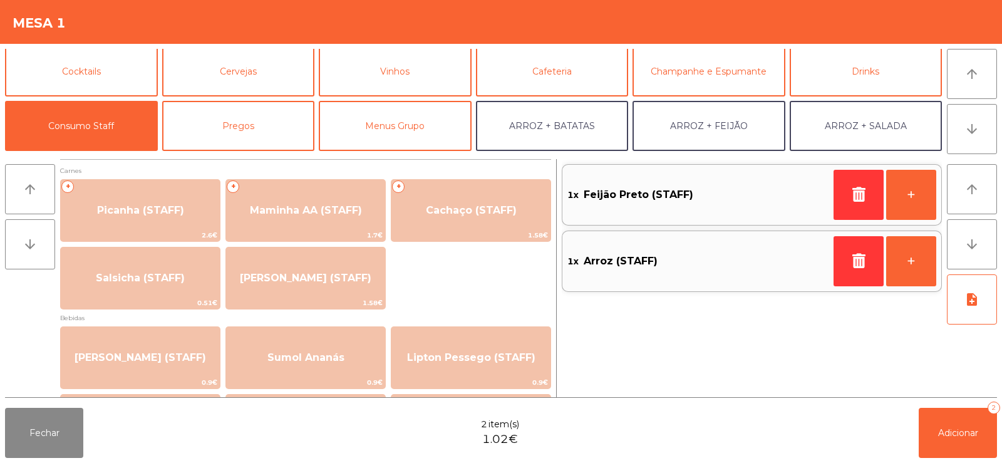
scroll to position [0, 0]
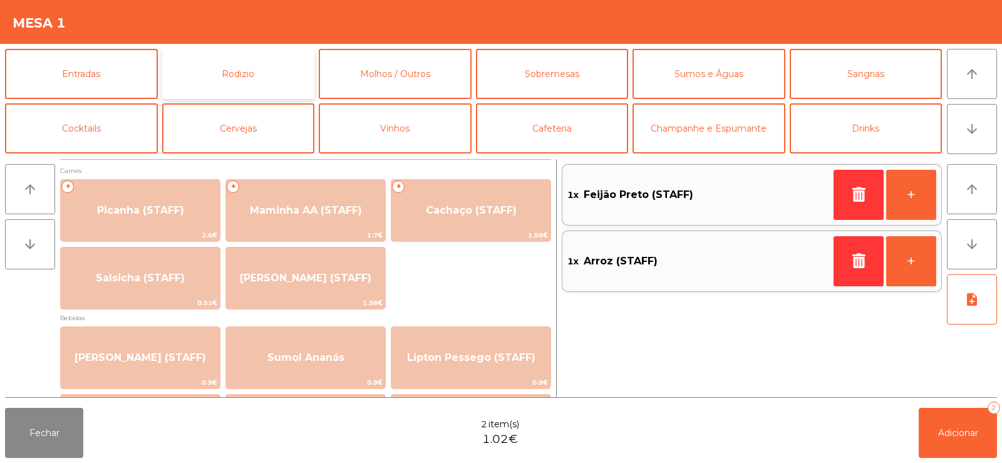
click at [264, 73] on button "Rodizio" at bounding box center [238, 74] width 153 height 50
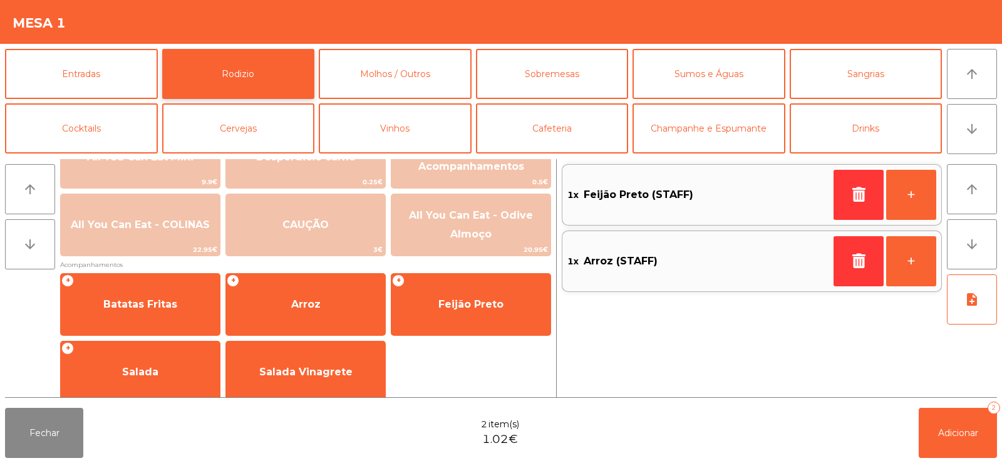
scroll to position [197, 0]
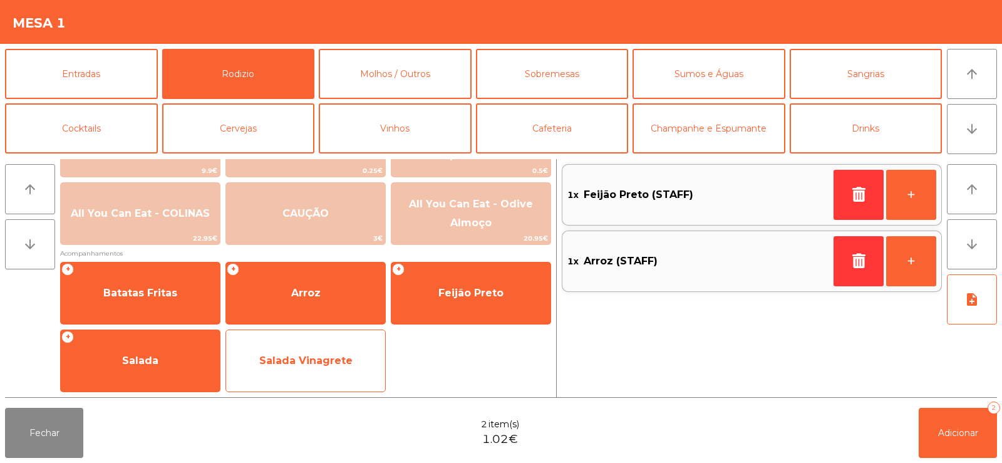
click at [317, 366] on span "Salada Vinagrete" at bounding box center [305, 361] width 93 height 12
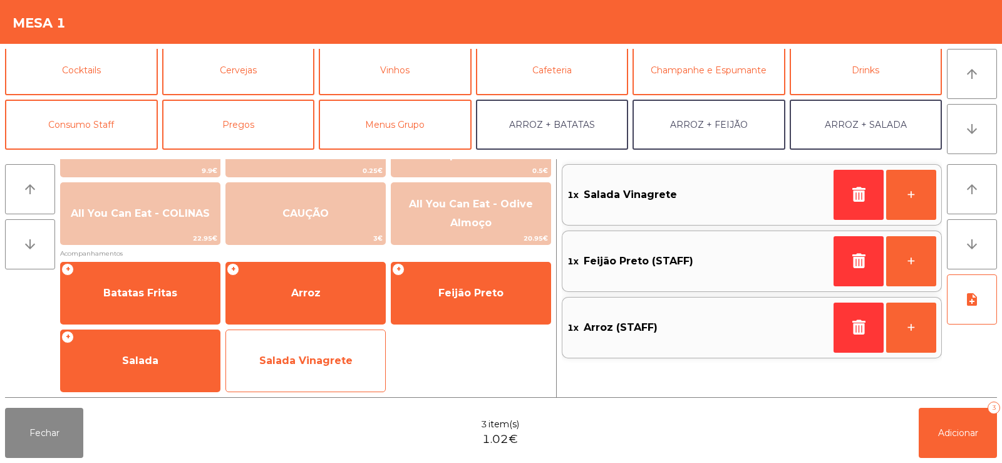
scroll to position [106, 0]
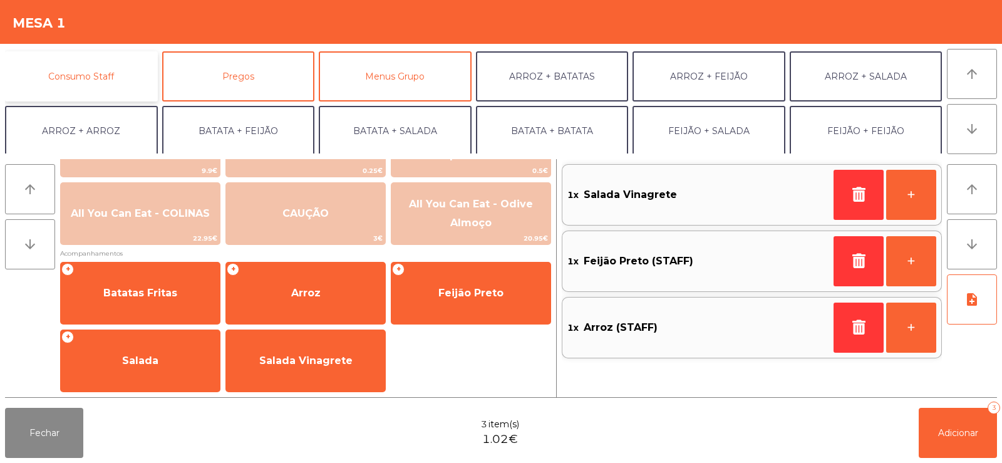
click at [105, 79] on button "Consumo Staff" at bounding box center [81, 76] width 153 height 50
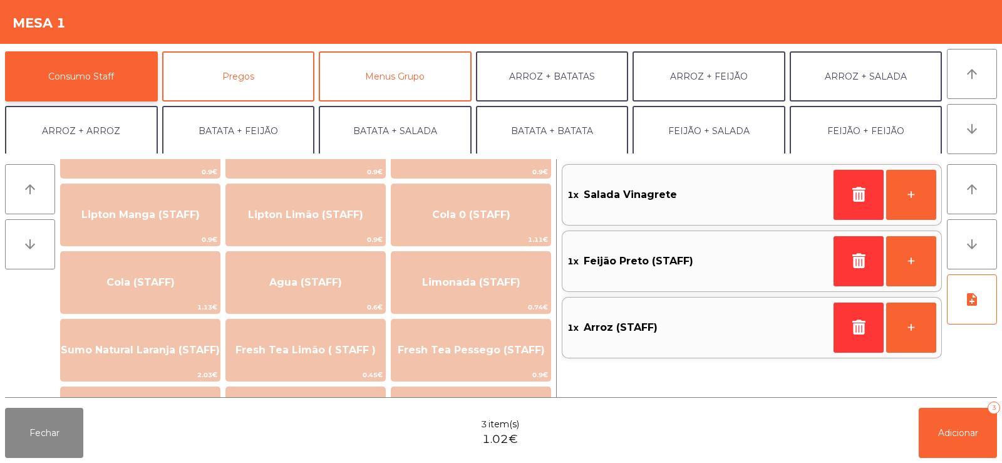
scroll to position [0, 0]
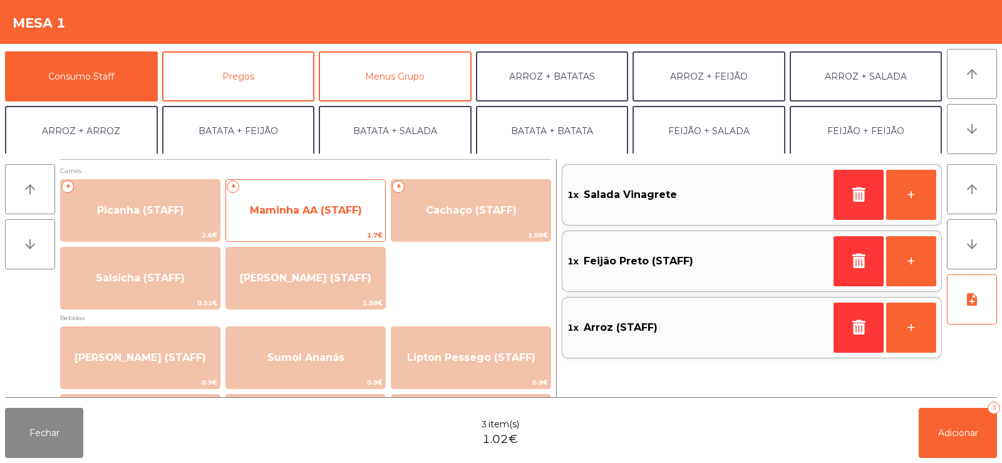
click at [324, 200] on span "Maminha AA (STAFF)" at bounding box center [305, 211] width 159 height 34
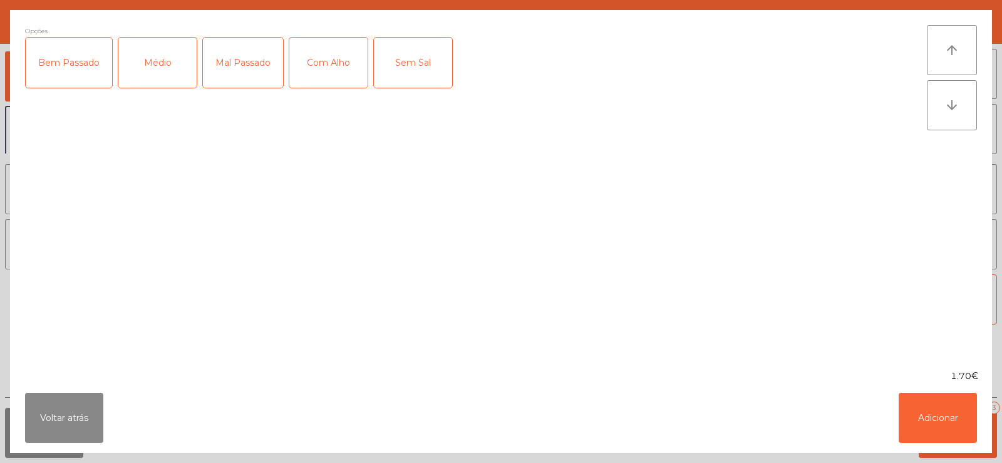
click at [156, 72] on div "Médio" at bounding box center [157, 63] width 78 height 50
click at [316, 68] on div "Com Alho" at bounding box center [328, 63] width 78 height 50
click at [917, 417] on button "Adicionar" at bounding box center [938, 418] width 78 height 50
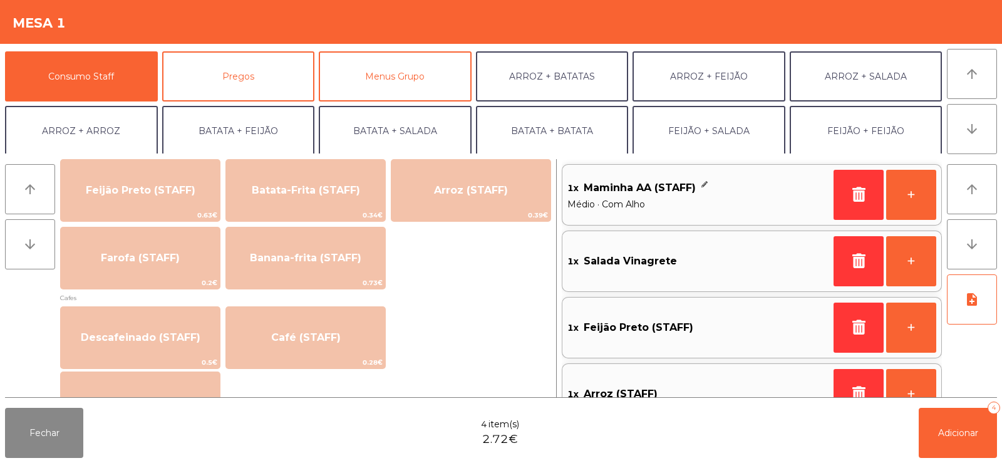
scroll to position [561, 0]
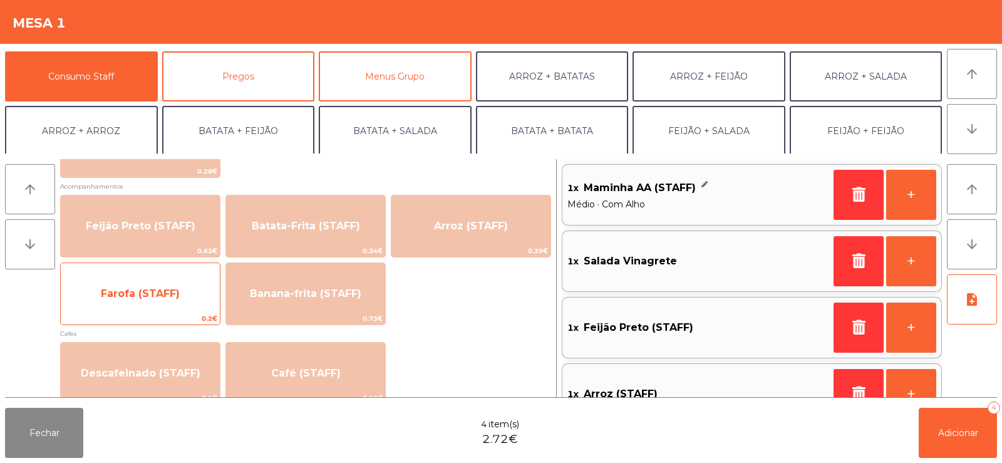
click at [153, 295] on span "Farofa (STAFF)" at bounding box center [140, 293] width 79 height 12
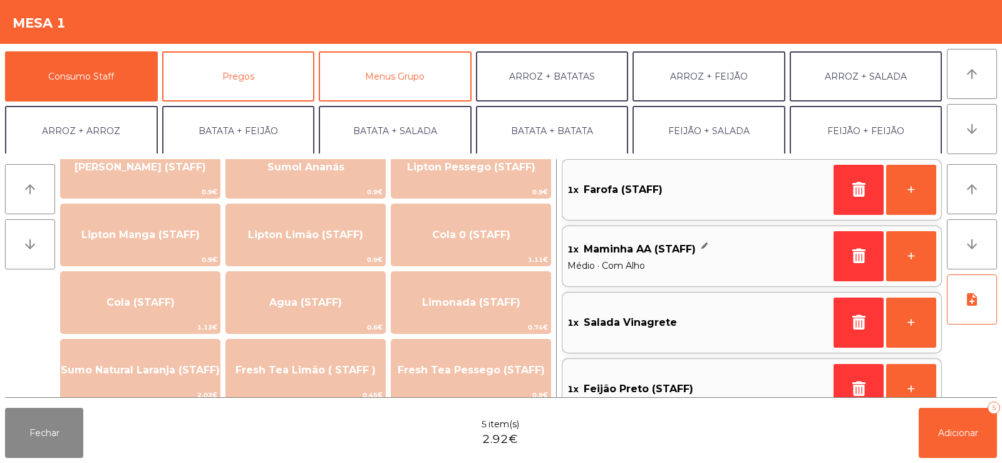
scroll to position [182, 0]
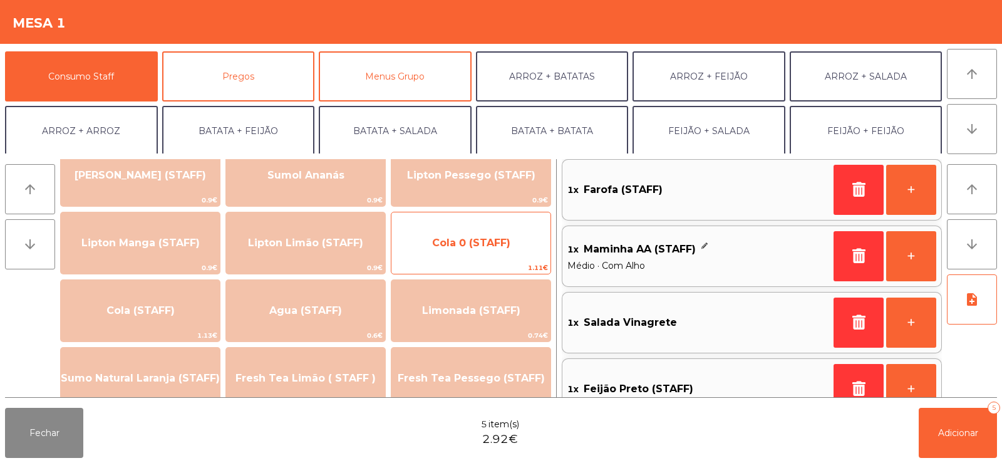
click at [467, 246] on span "Cola 0 (STAFF)" at bounding box center [471, 243] width 78 height 12
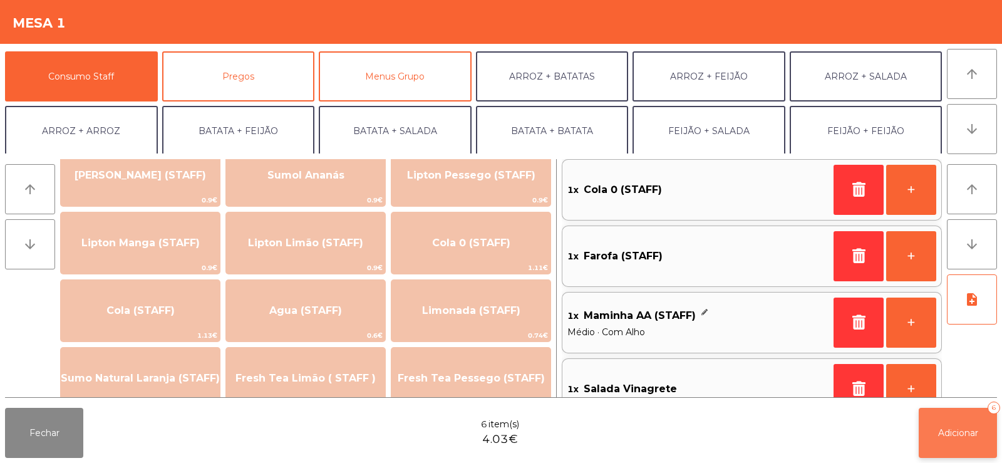
click at [962, 443] on button "Adicionar 6" at bounding box center [958, 433] width 78 height 50
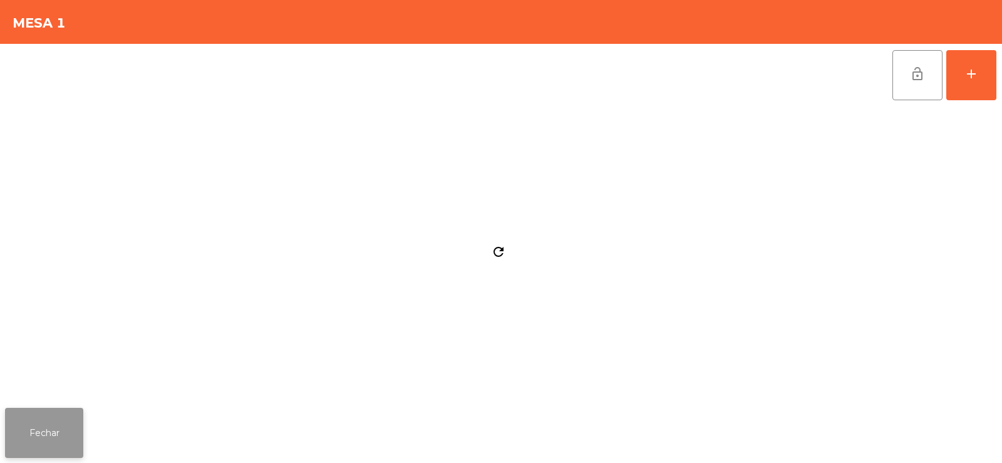
click at [77, 438] on button "Fechar" at bounding box center [44, 433] width 78 height 50
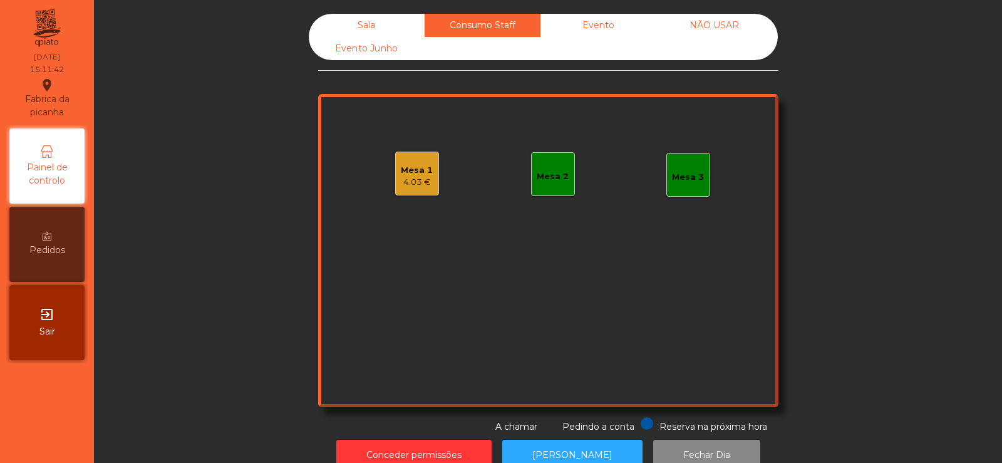
click at [368, 28] on div "Sala" at bounding box center [367, 25] width 116 height 23
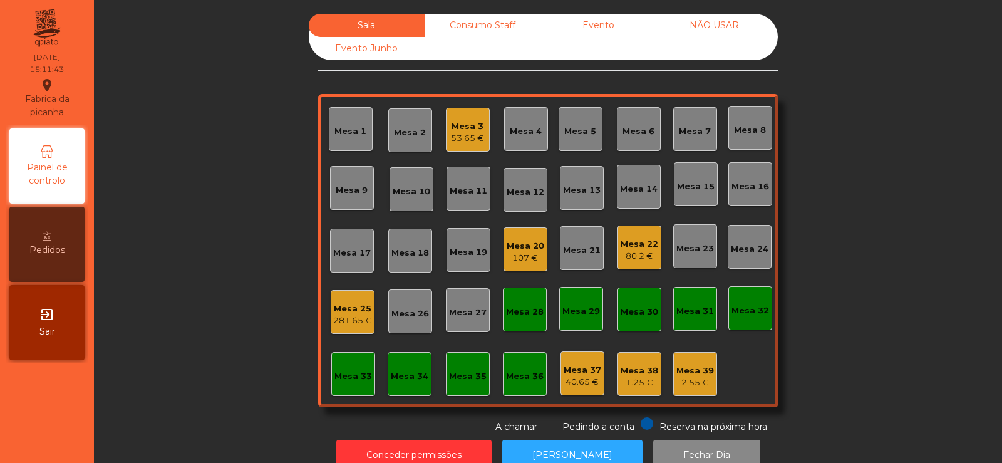
click at [355, 314] on div "281.65 €" at bounding box center [352, 320] width 39 height 13
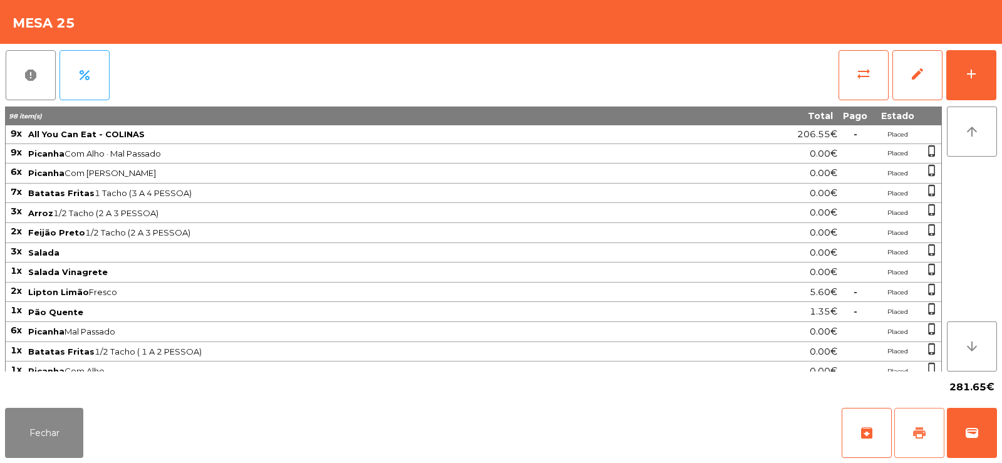
click at [918, 443] on button "print" at bounding box center [919, 433] width 50 height 50
click at [858, 78] on span "sync_alt" at bounding box center [863, 73] width 15 height 15
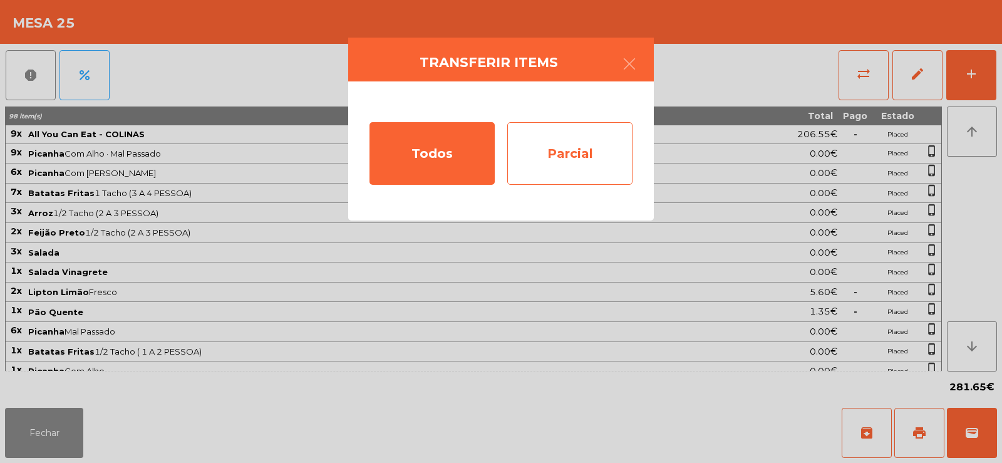
click at [580, 141] on div "Parcial" at bounding box center [569, 153] width 125 height 63
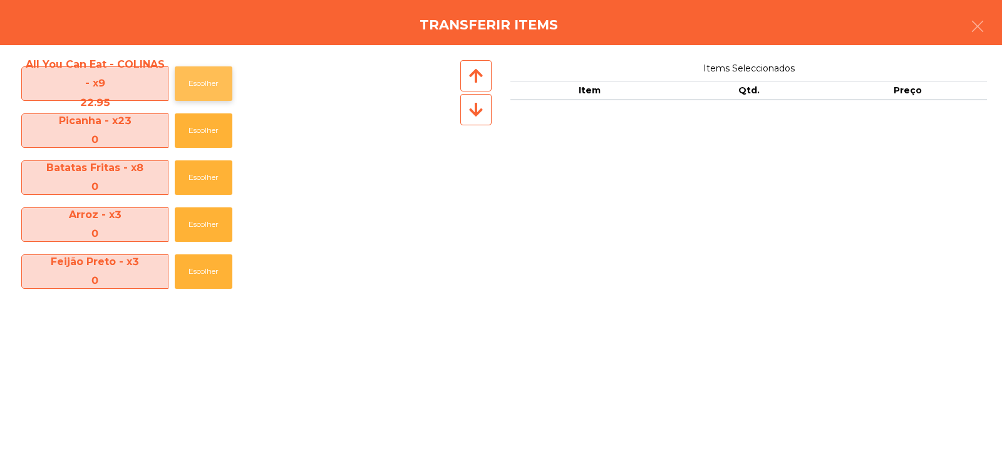
click at [199, 79] on button "Escolher" at bounding box center [204, 83] width 58 height 34
click at [195, 78] on button "Escolher" at bounding box center [204, 83] width 58 height 34
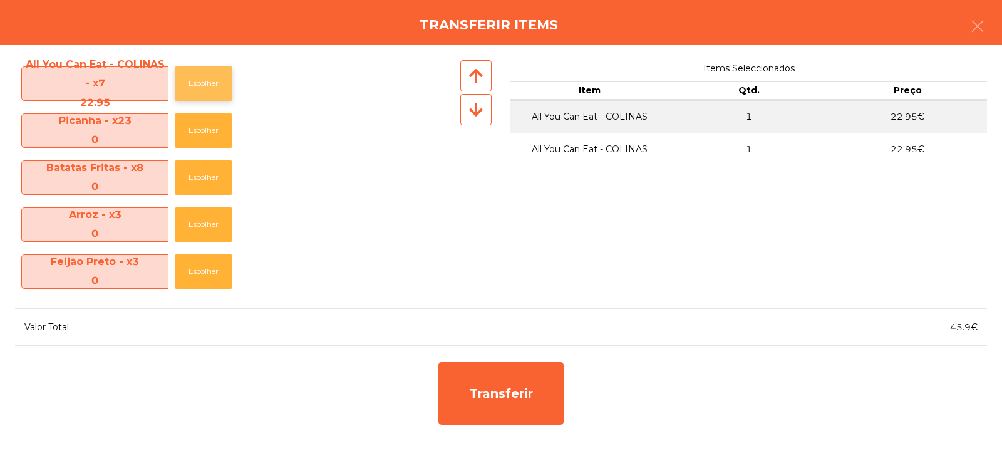
click at [225, 81] on button "Escolher" at bounding box center [204, 83] width 58 height 34
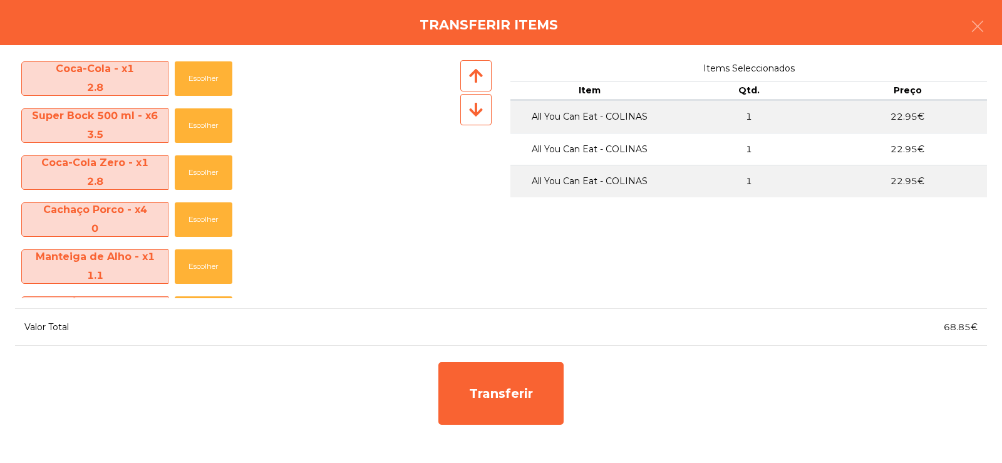
scroll to position [622, 0]
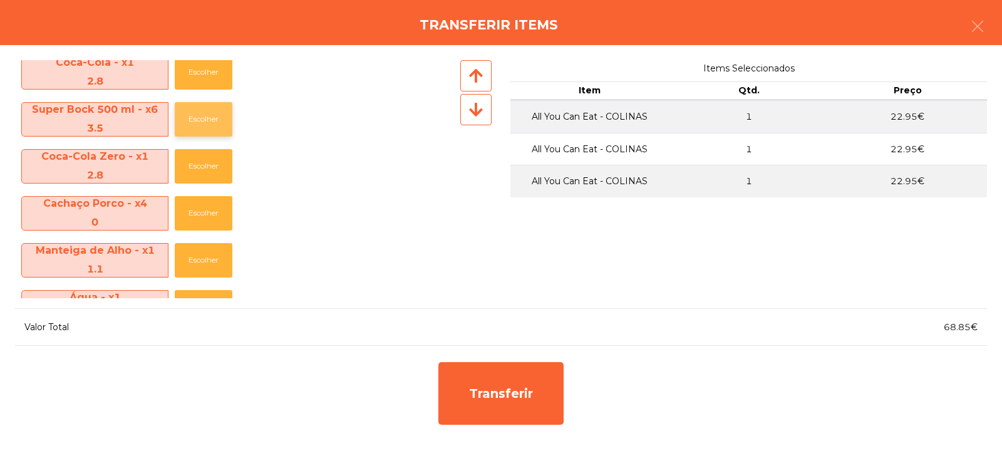
click at [204, 121] on button "Escolher" at bounding box center [204, 119] width 58 height 34
click at [219, 110] on button "Escolher" at bounding box center [204, 119] width 58 height 34
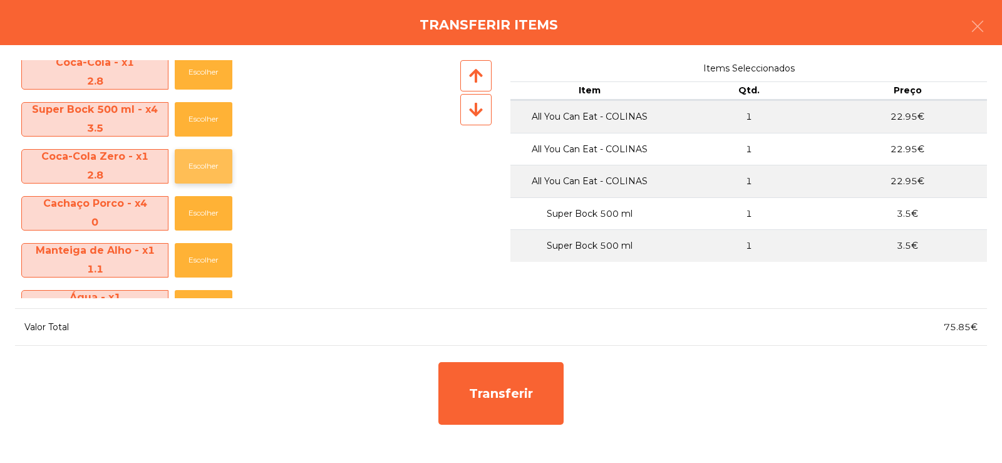
click at [205, 162] on button "Escolher" at bounding box center [204, 166] width 58 height 34
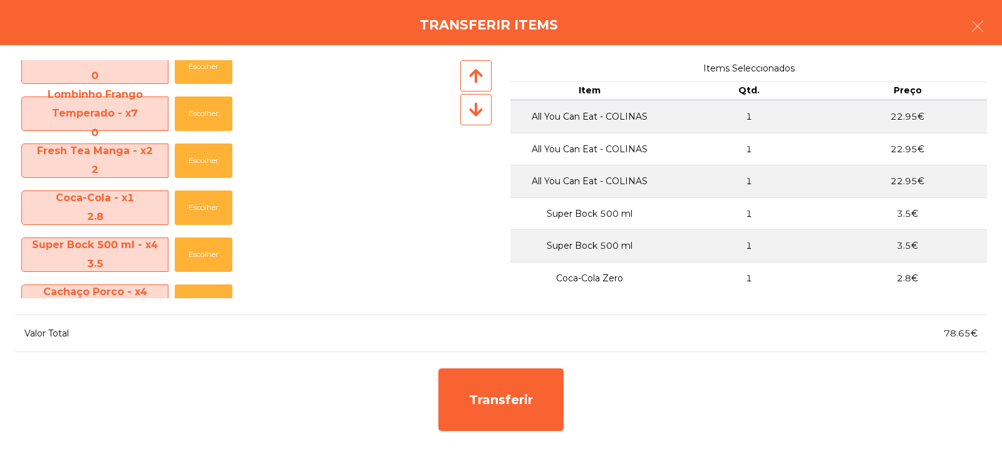
scroll to position [487, 0]
click at [200, 208] on button "Escolher" at bounding box center [204, 207] width 58 height 34
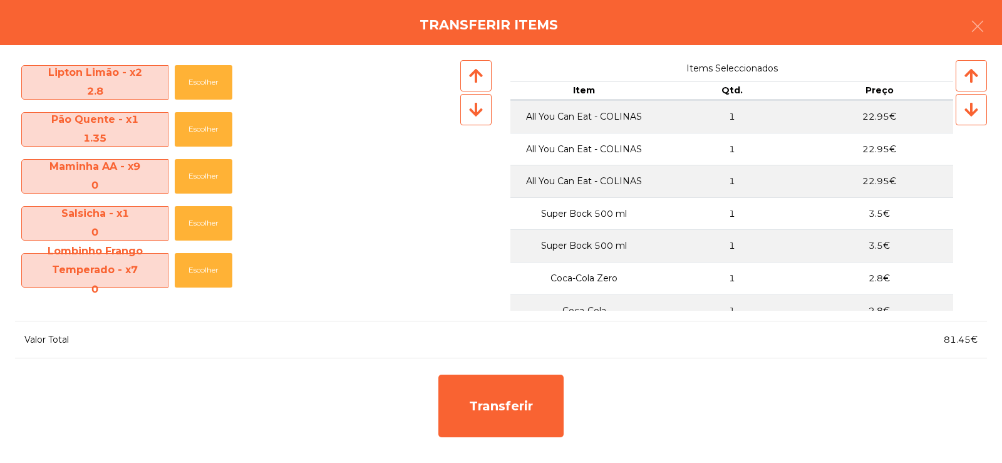
scroll to position [331, 0]
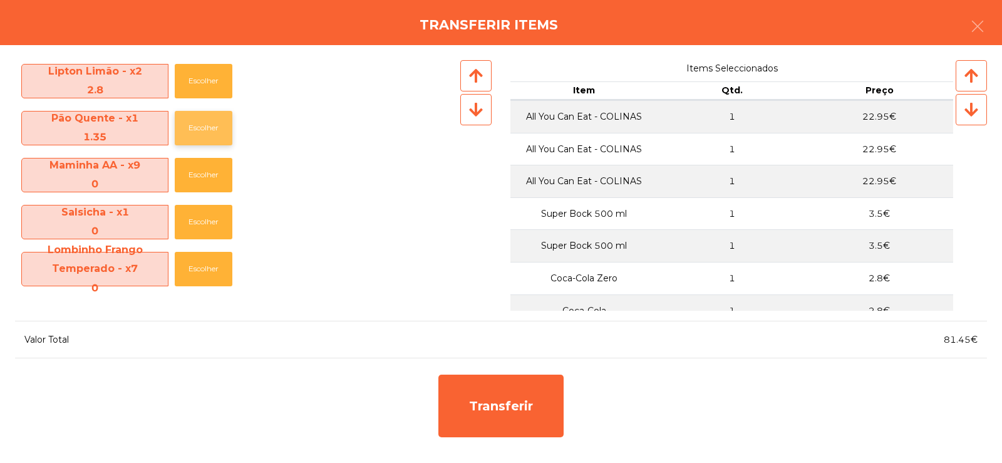
click at [210, 124] on button "Escolher" at bounding box center [204, 128] width 58 height 34
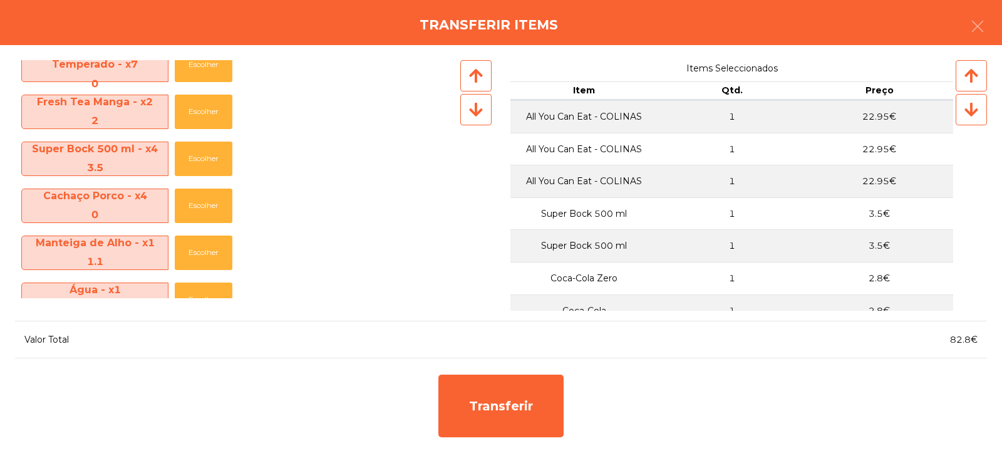
scroll to position [478, 0]
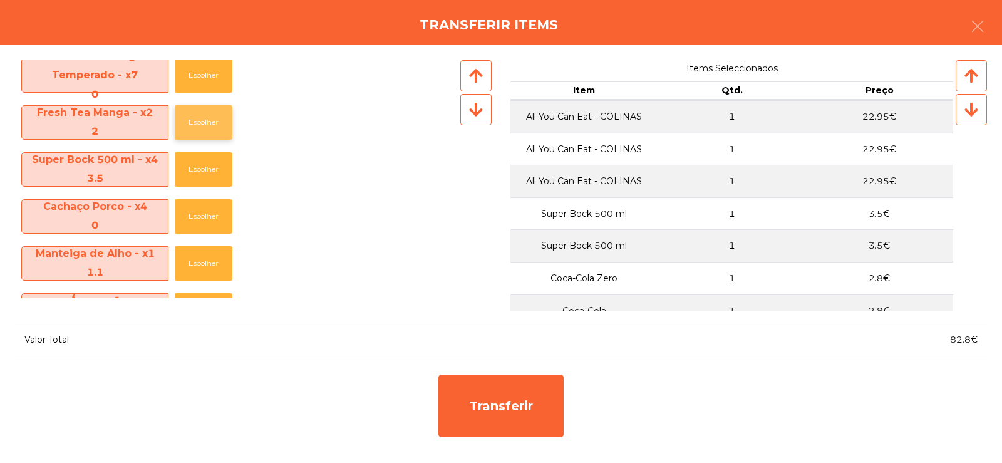
click at [200, 117] on button "Escolher" at bounding box center [204, 122] width 58 height 34
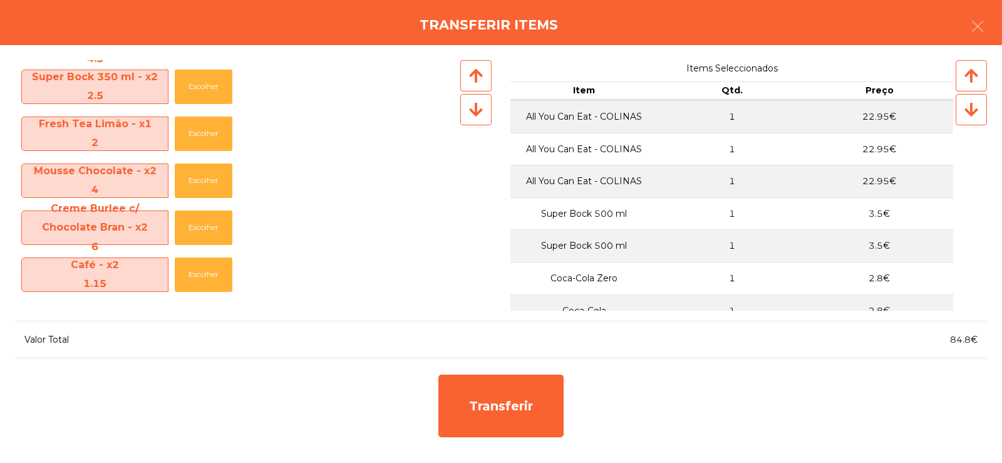
scroll to position [90, 0]
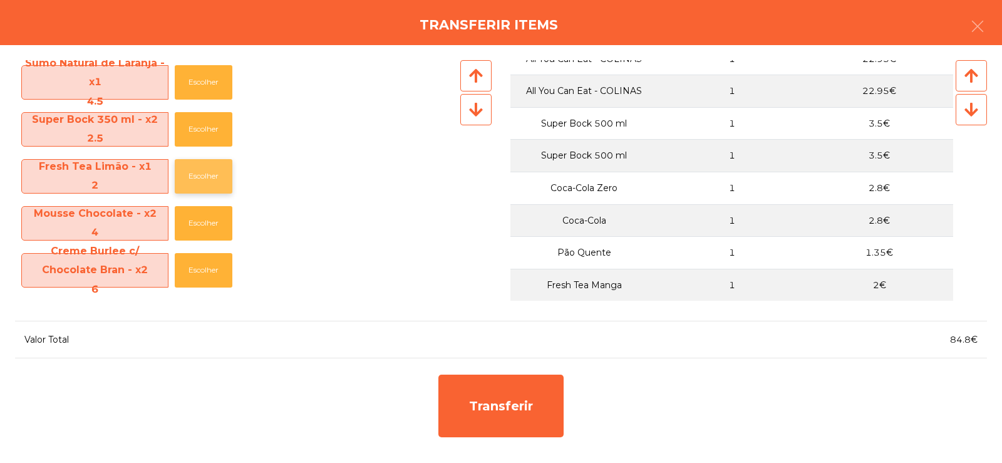
click at [197, 172] on button "Escolher" at bounding box center [204, 176] width 58 height 34
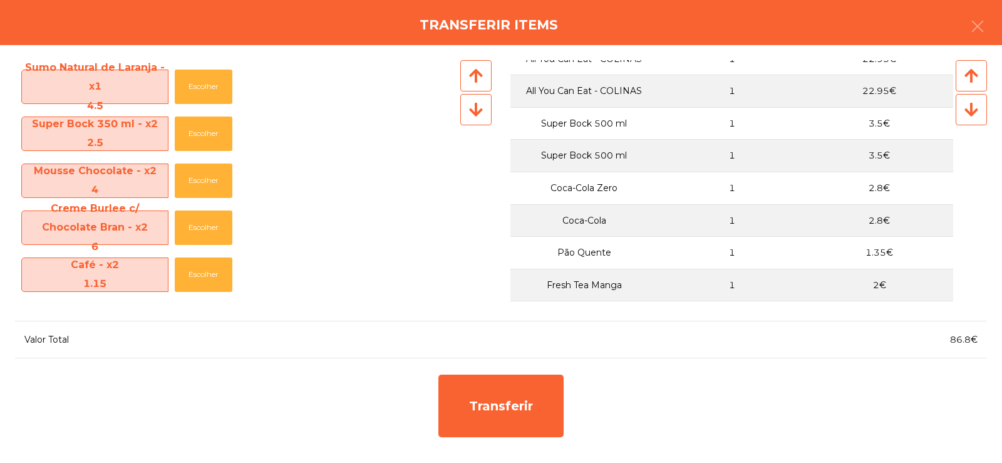
scroll to position [795, 0]
click at [205, 288] on button "Escolher" at bounding box center [204, 274] width 58 height 34
click at [205, 269] on button "Escolher" at bounding box center [204, 274] width 58 height 34
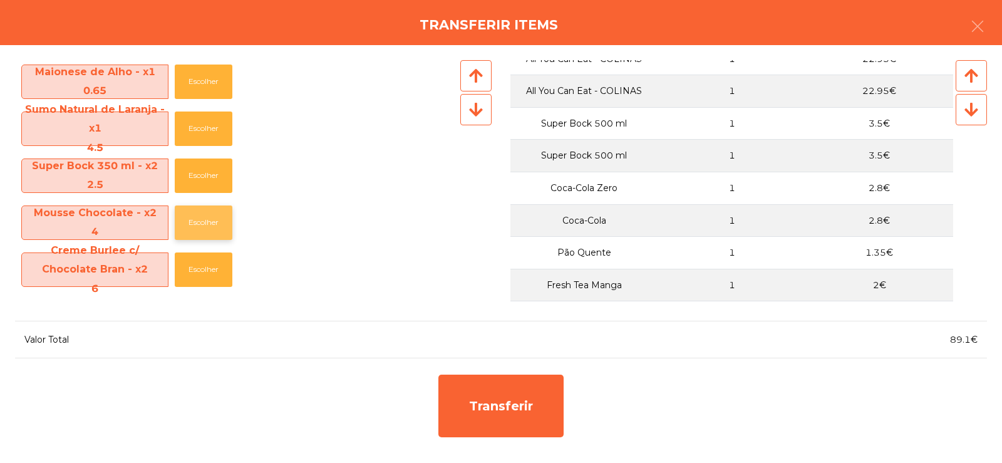
click at [203, 220] on button "Escolher" at bounding box center [204, 222] width 58 height 34
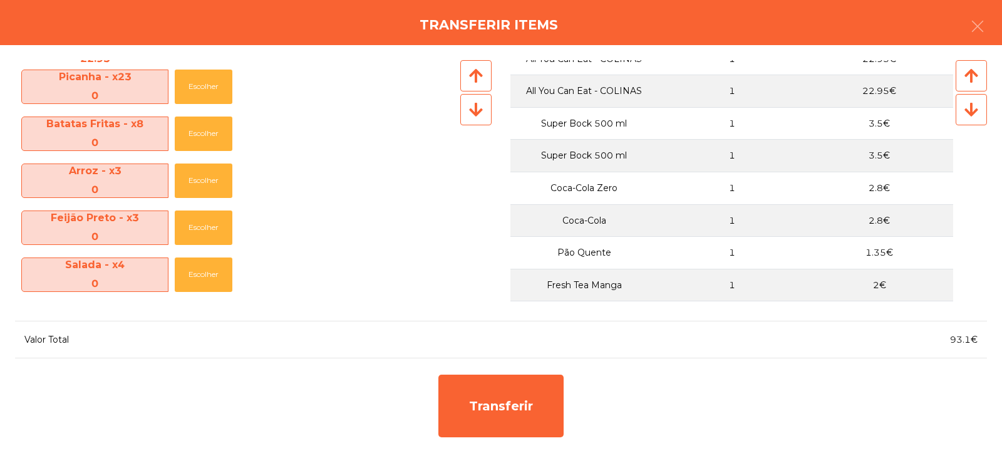
scroll to position [0, 0]
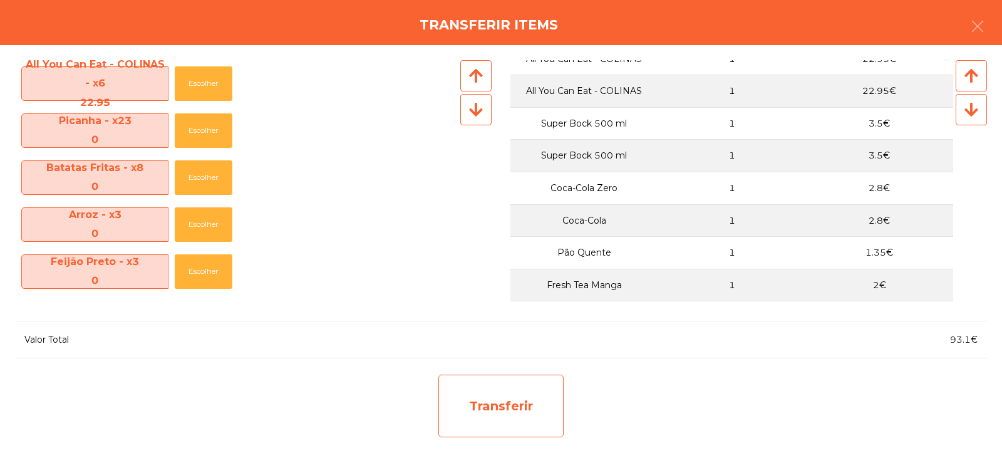
click at [492, 418] on div "Transferir" at bounding box center [500, 406] width 125 height 63
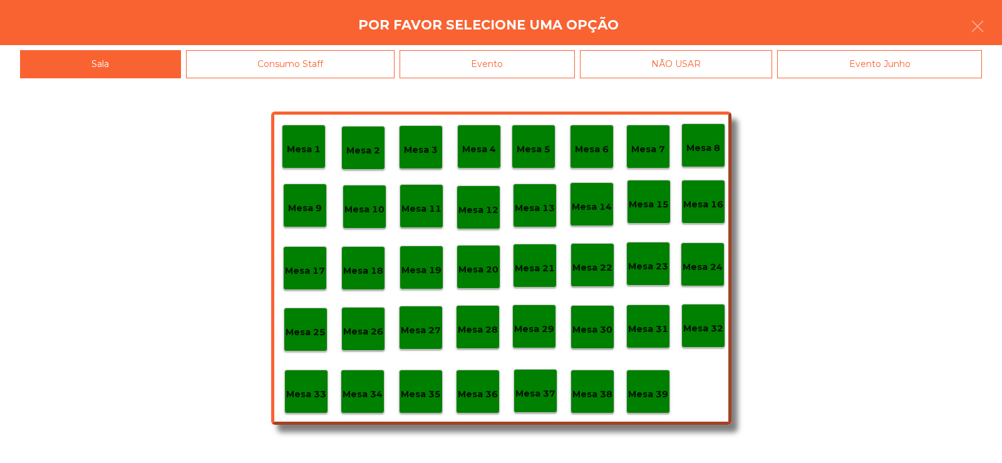
click at [543, 324] on p "Mesa 29" at bounding box center [534, 329] width 40 height 14
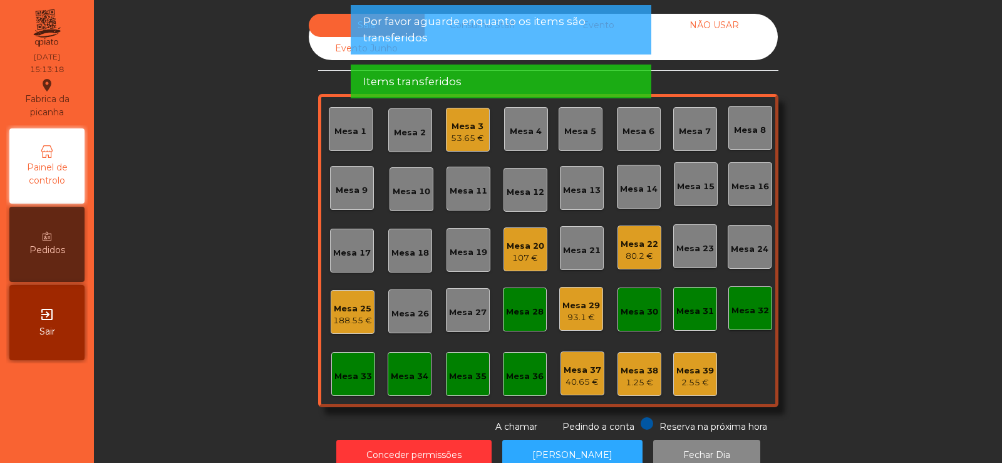
click at [583, 319] on div "93.1 €" at bounding box center [581, 317] width 38 height 13
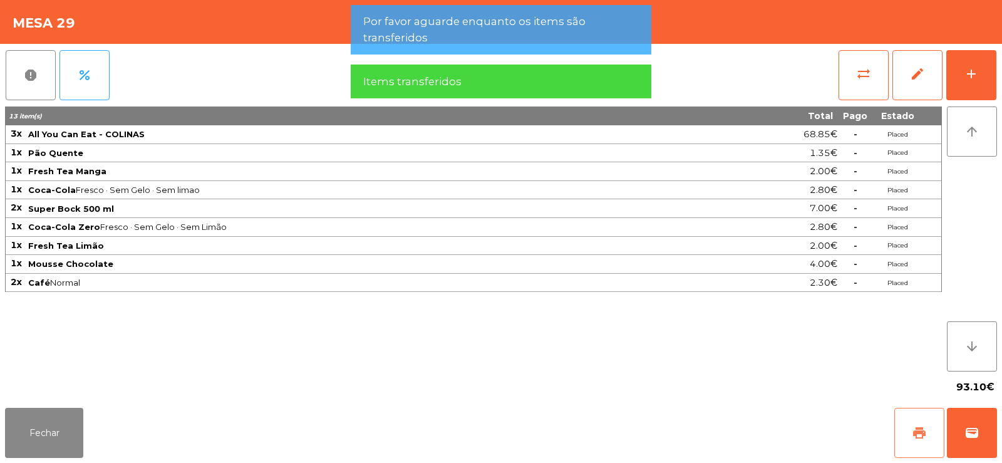
click at [915, 425] on span "print" at bounding box center [919, 432] width 15 height 15
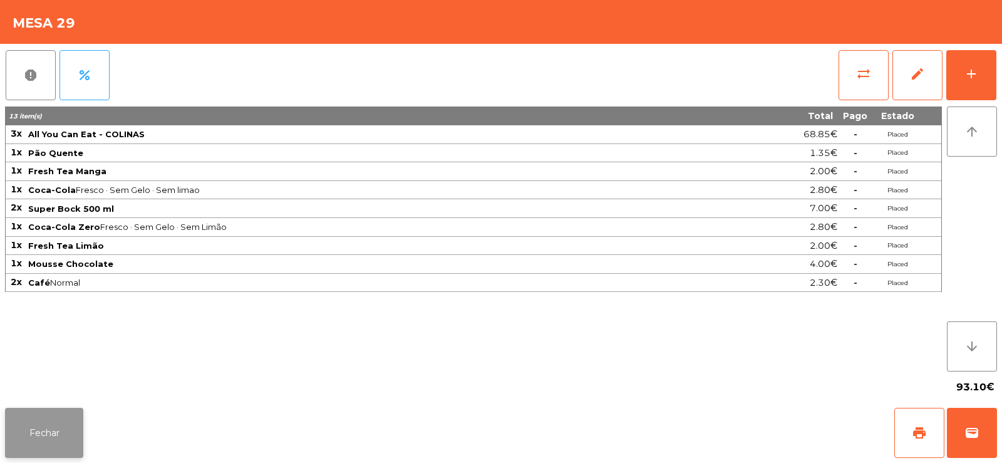
click at [31, 449] on button "Fechar" at bounding box center [44, 433] width 78 height 50
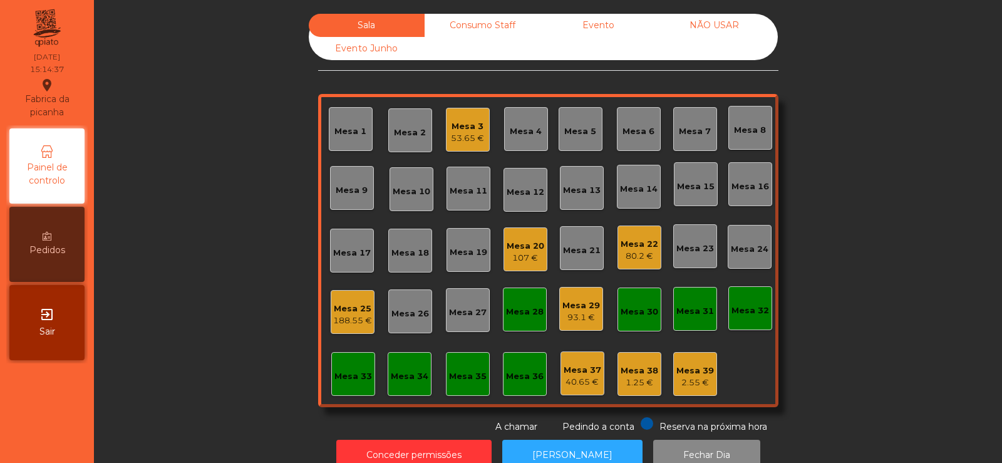
click at [343, 310] on div "Mesa 25" at bounding box center [352, 309] width 39 height 13
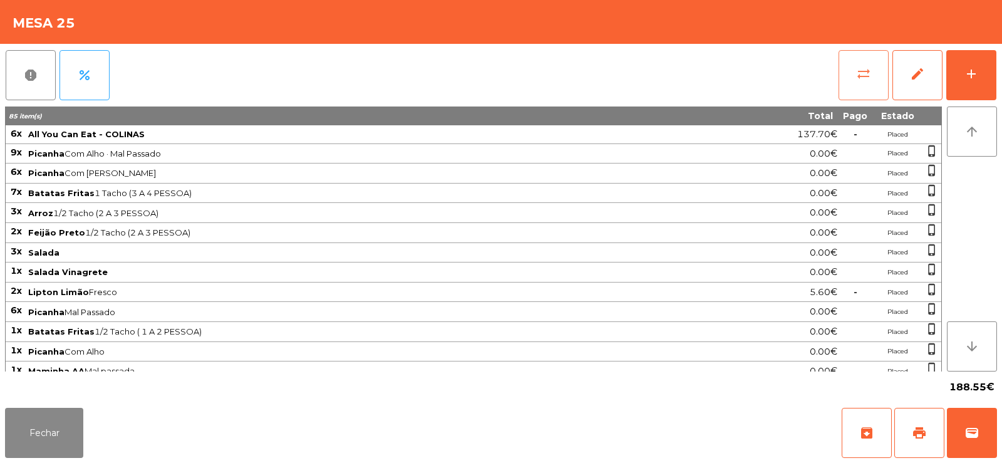
click at [843, 63] on button "sync_alt" at bounding box center [864, 75] width 50 height 50
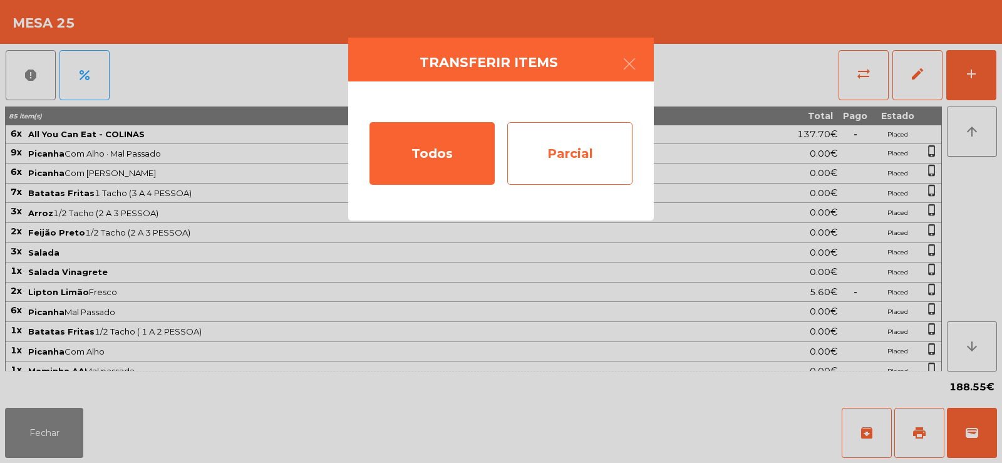
click at [574, 150] on div "Parcial" at bounding box center [569, 153] width 125 height 63
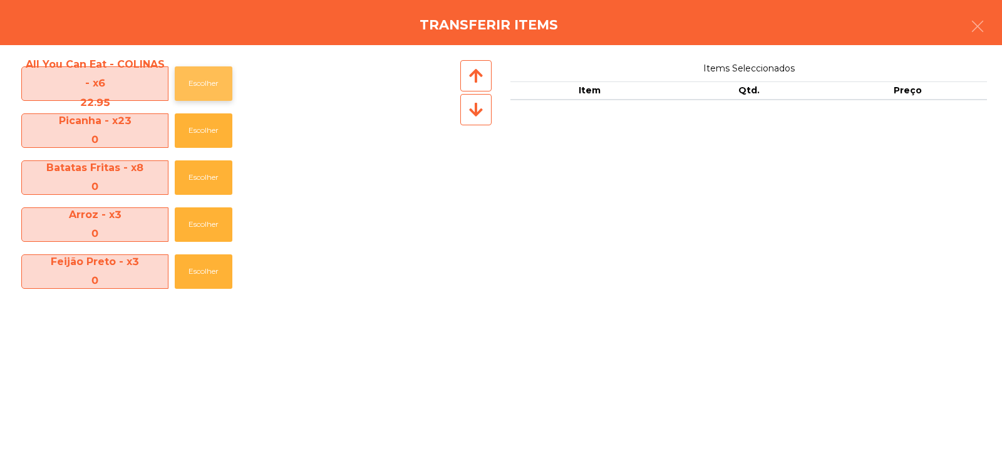
click at [197, 85] on button "Escolher" at bounding box center [204, 83] width 58 height 34
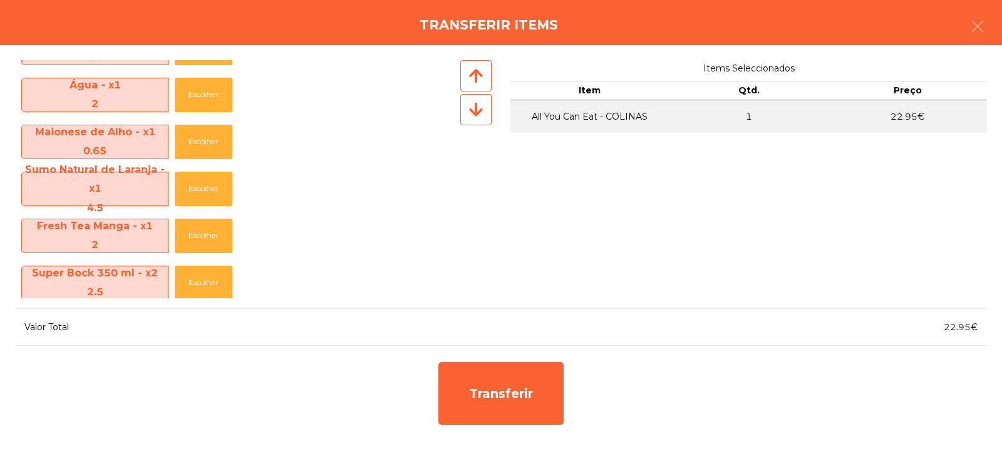
scroll to position [653, 0]
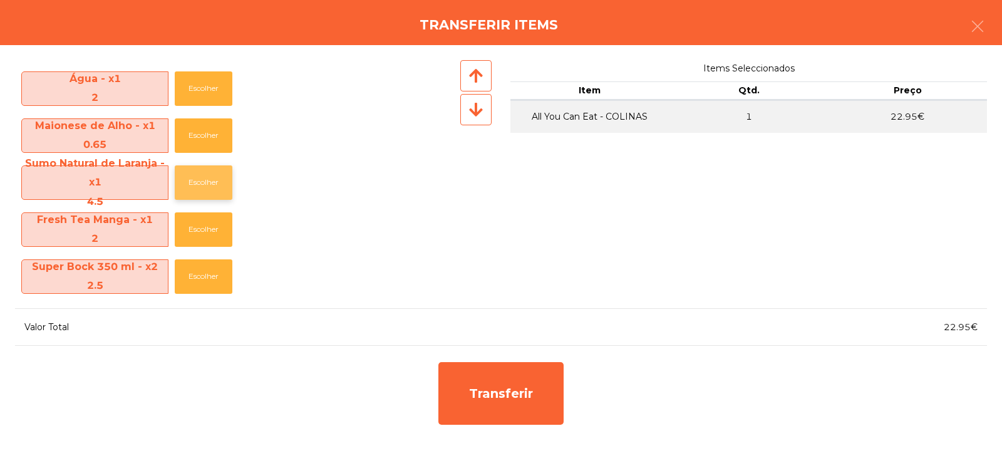
click at [209, 179] on button "Escolher" at bounding box center [204, 182] width 58 height 34
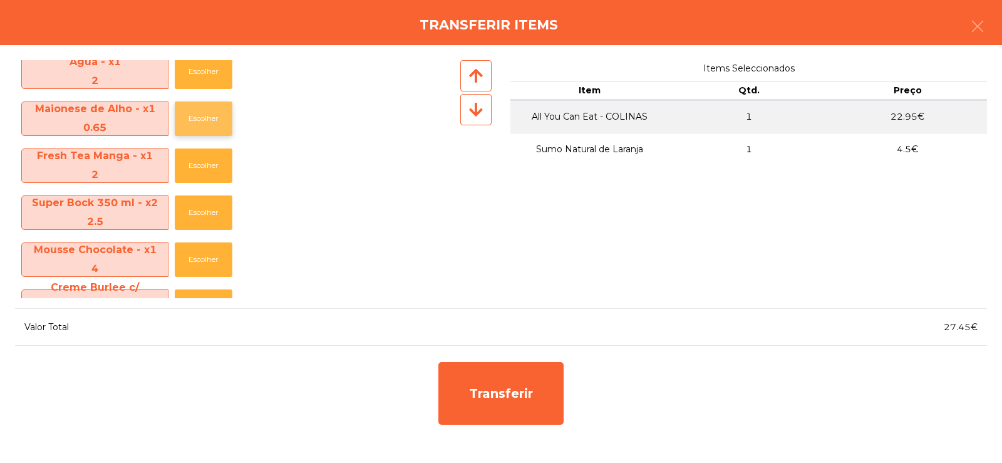
click at [218, 120] on button "Escolher" at bounding box center [204, 118] width 58 height 34
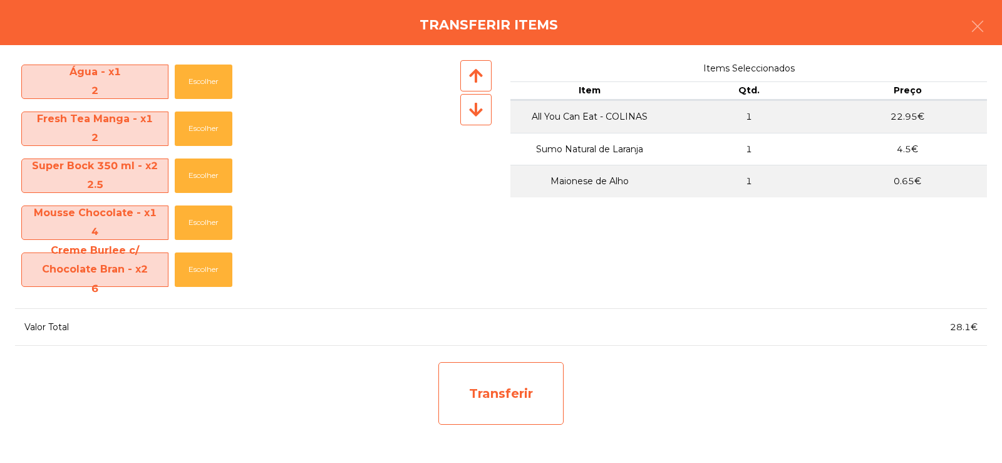
click at [519, 403] on div "Transferir" at bounding box center [500, 393] width 125 height 63
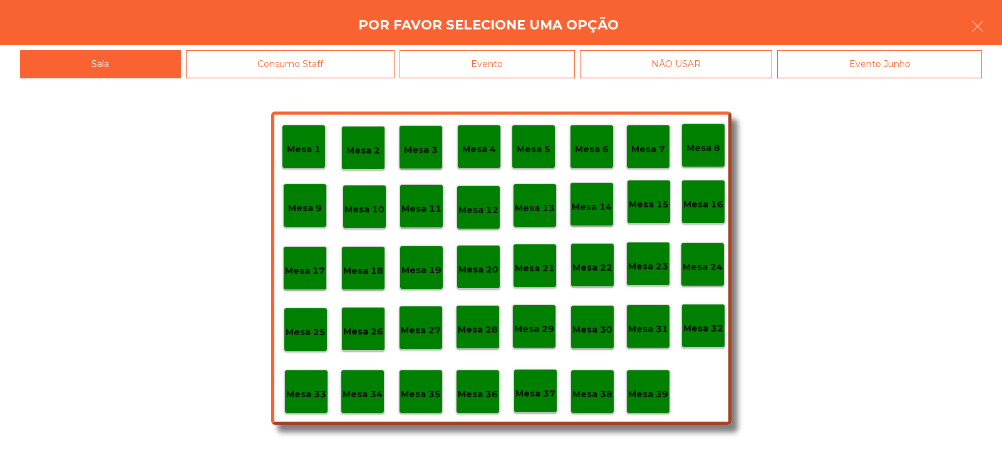
click at [539, 330] on p "Mesa 29" at bounding box center [534, 329] width 40 height 14
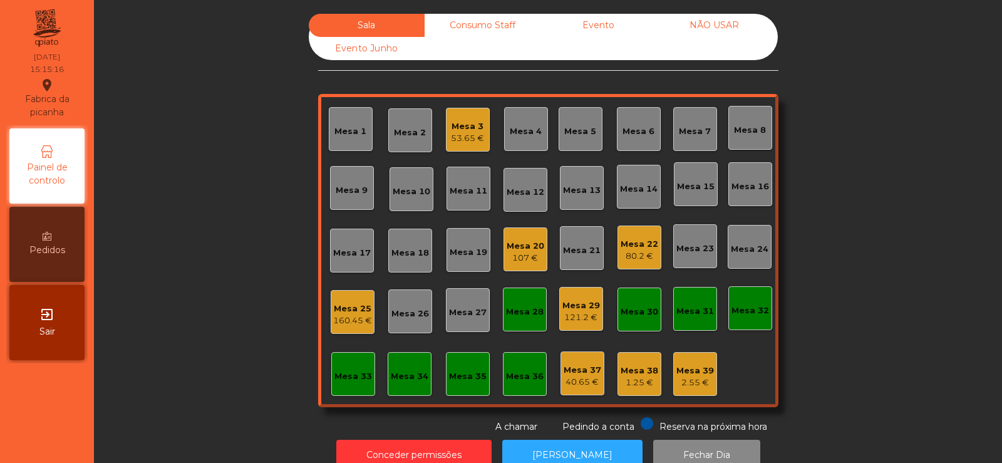
click at [340, 316] on div "160.45 €" at bounding box center [352, 320] width 39 height 13
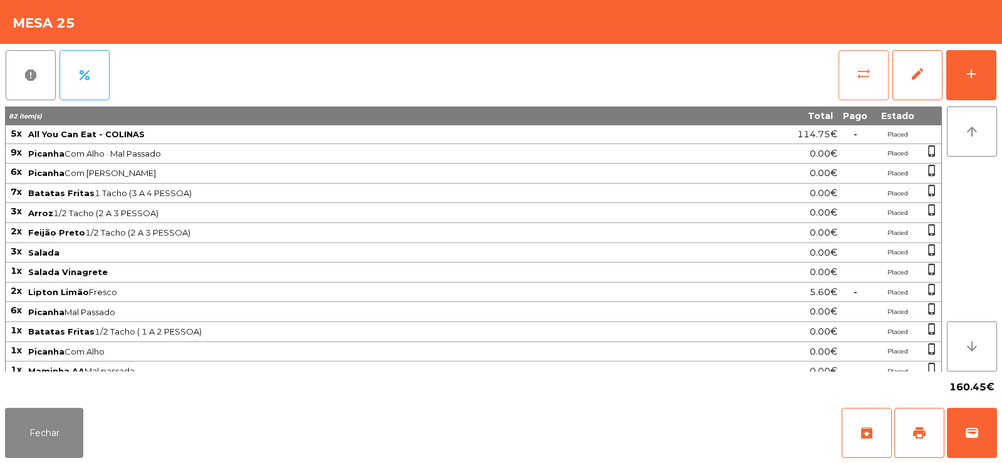
click at [841, 83] on button "sync_alt" at bounding box center [864, 75] width 50 height 50
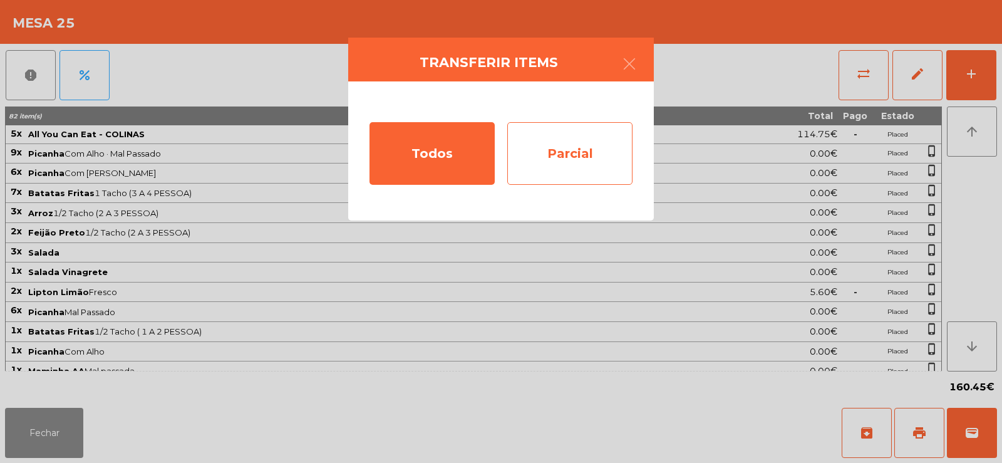
click at [556, 147] on div "Parcial" at bounding box center [569, 153] width 125 height 63
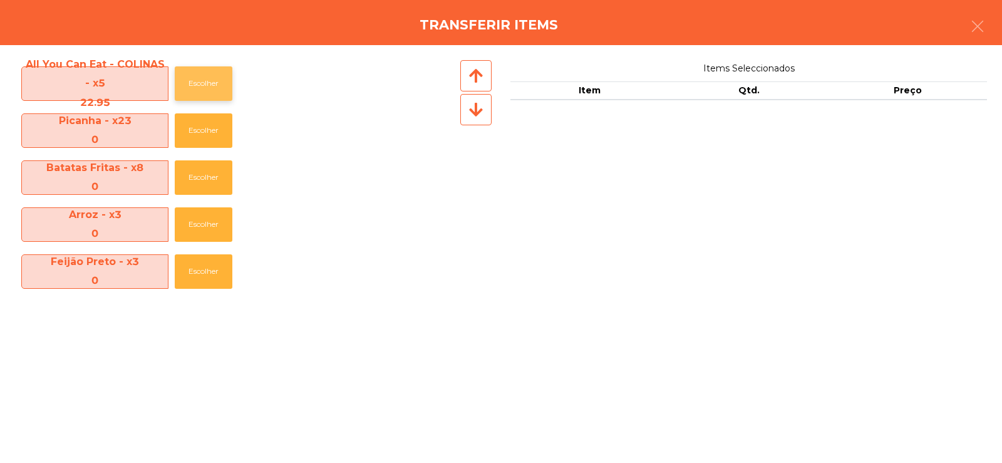
click at [188, 81] on button "Escolher" at bounding box center [204, 83] width 58 height 34
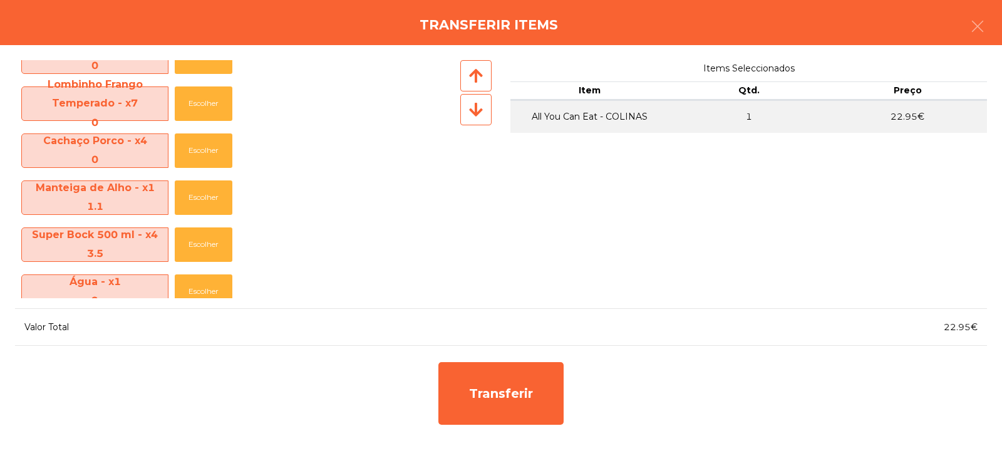
scroll to position [495, 0]
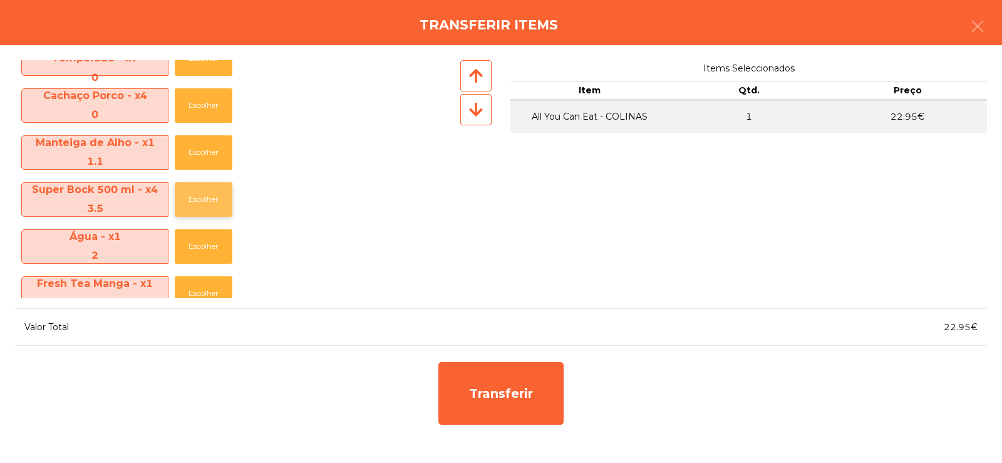
click at [190, 194] on button "Escolher" at bounding box center [204, 199] width 58 height 34
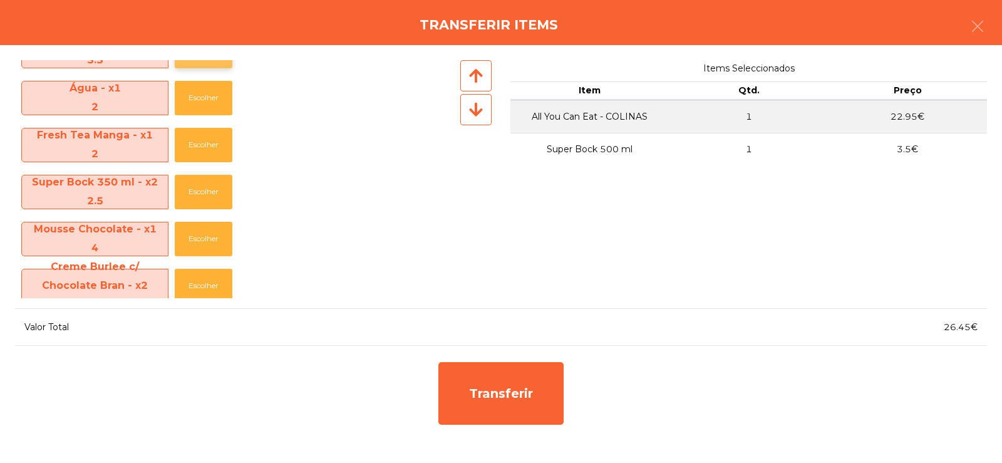
scroll to position [648, 0]
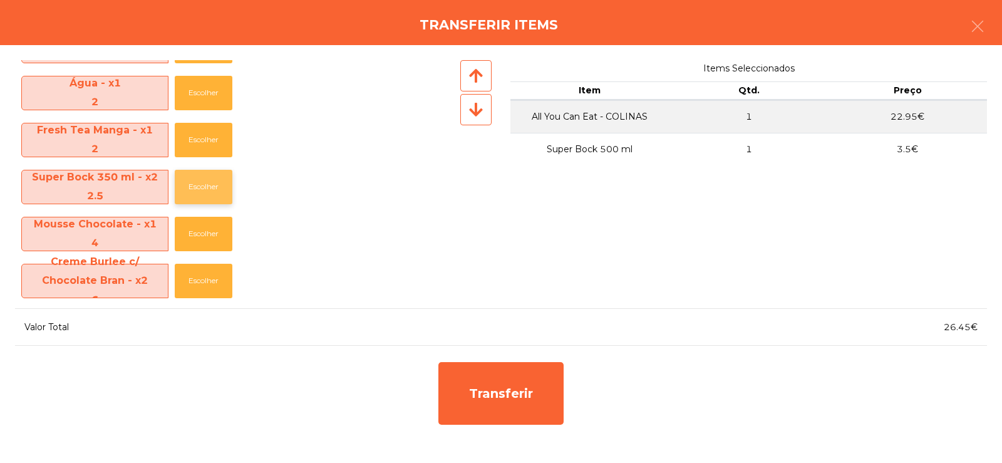
click at [185, 189] on button "Escolher" at bounding box center [204, 187] width 58 height 34
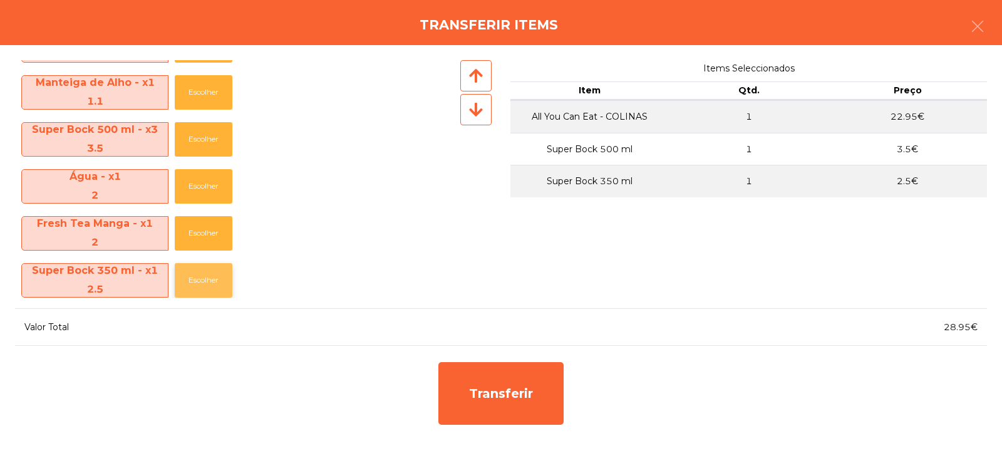
scroll to position [554, 0]
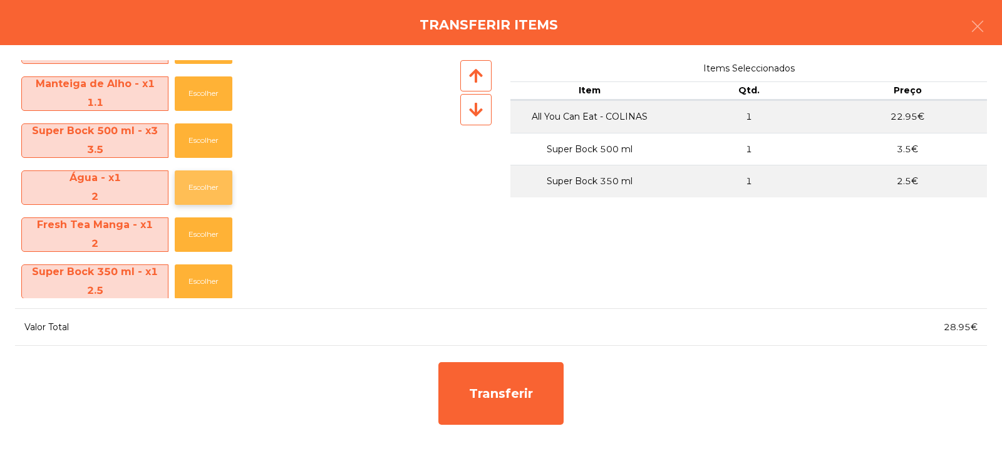
click at [195, 187] on button "Escolher" at bounding box center [204, 187] width 58 height 34
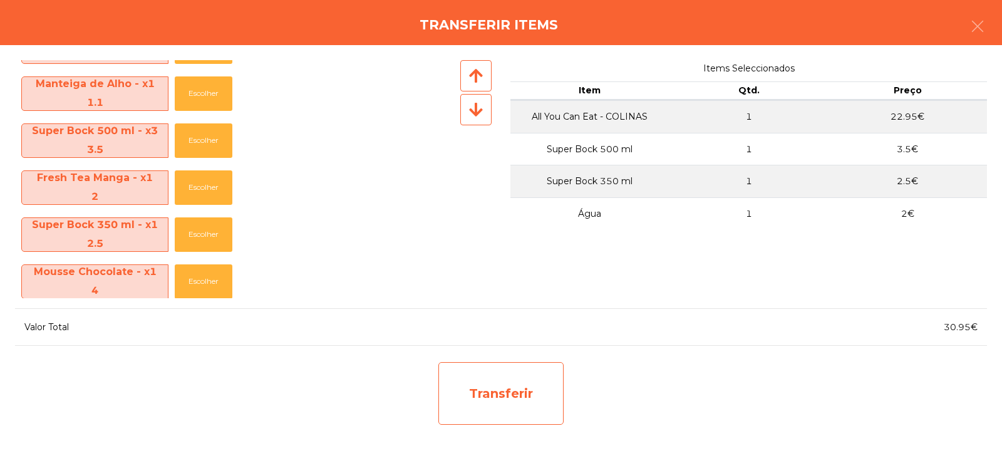
click at [499, 396] on div "Transferir" at bounding box center [500, 393] width 125 height 63
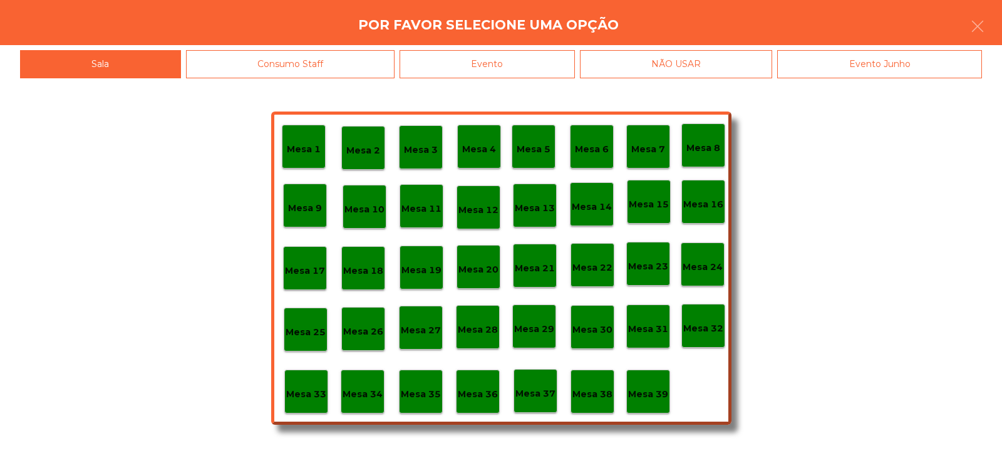
click at [483, 333] on p "Mesa 28" at bounding box center [478, 330] width 40 height 14
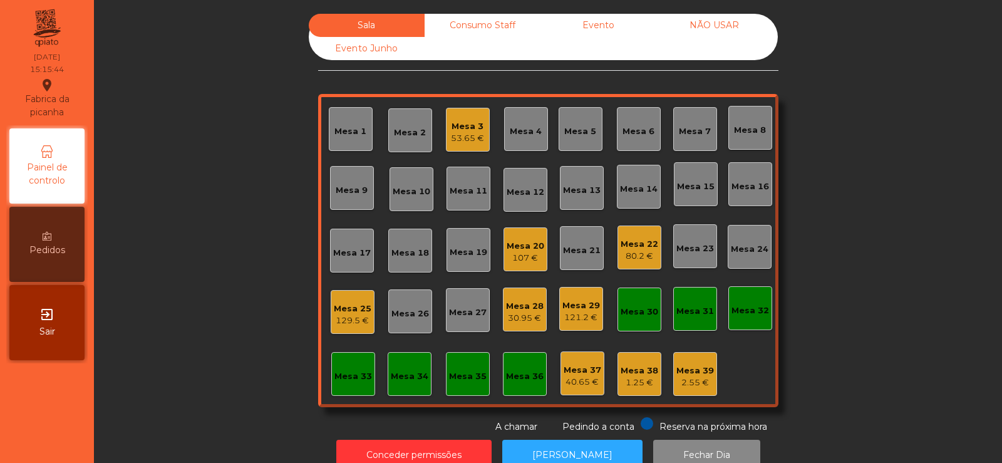
click at [512, 301] on div "Mesa 28" at bounding box center [525, 306] width 38 height 13
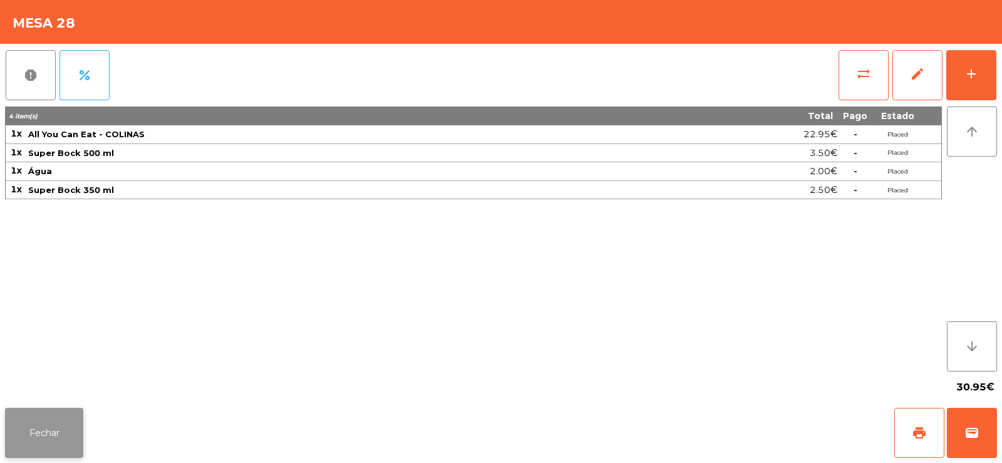
click at [30, 432] on button "Fechar" at bounding box center [44, 433] width 78 height 50
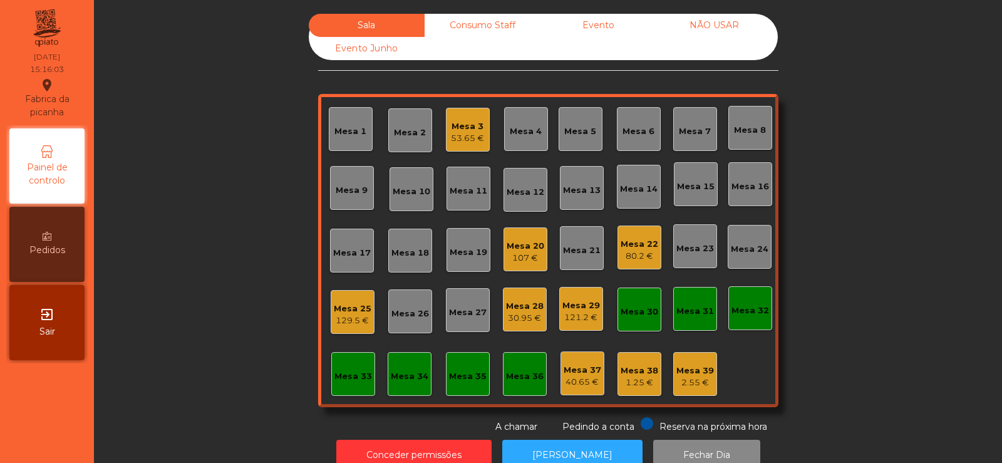
click at [338, 323] on div "129.5 €" at bounding box center [353, 320] width 38 height 13
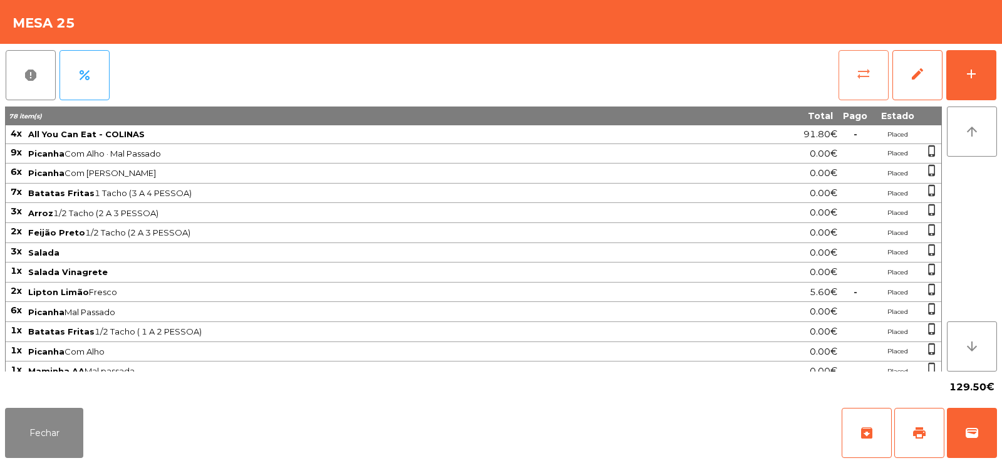
click at [868, 70] on span "sync_alt" at bounding box center [863, 73] width 15 height 15
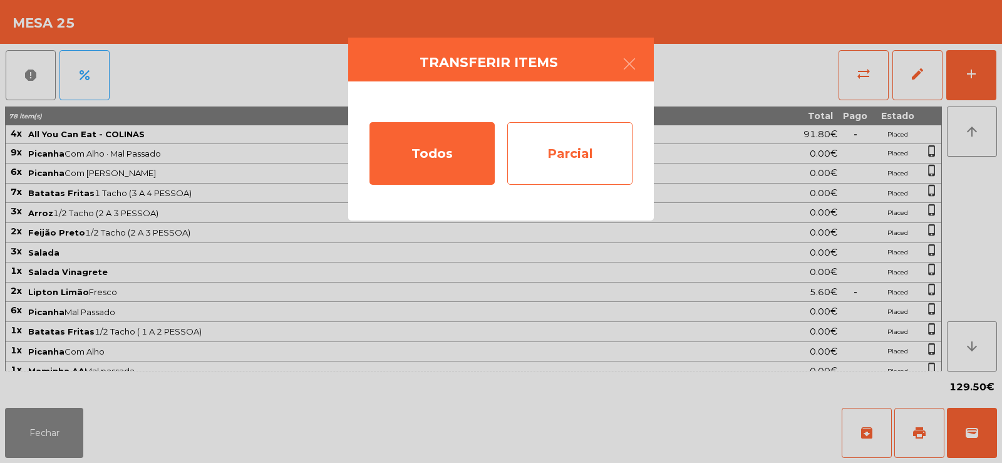
click at [589, 177] on div "Parcial" at bounding box center [569, 153] width 125 height 63
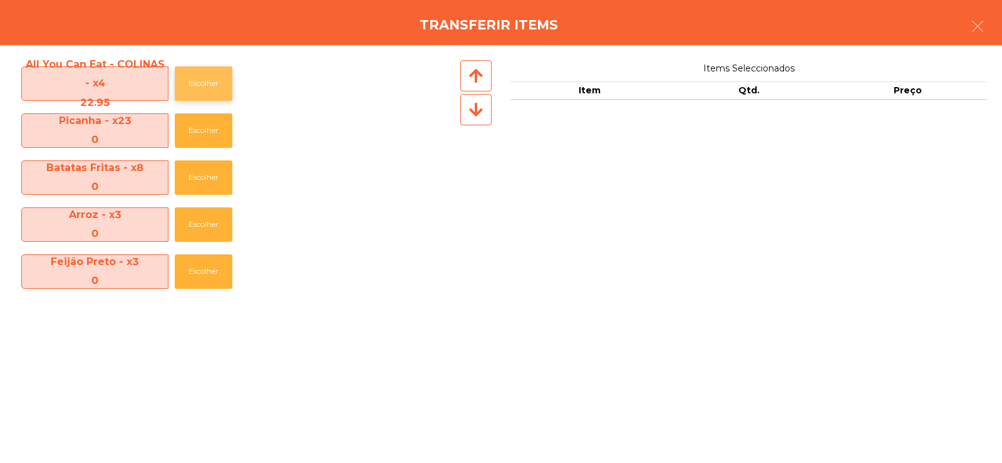
click at [200, 87] on button "Escolher" at bounding box center [204, 83] width 58 height 34
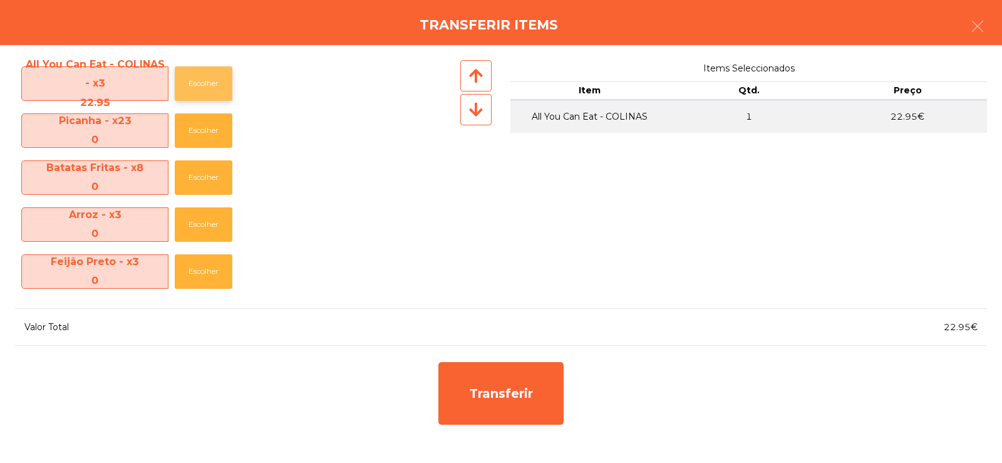
click at [204, 67] on button "Escolher" at bounding box center [204, 83] width 58 height 34
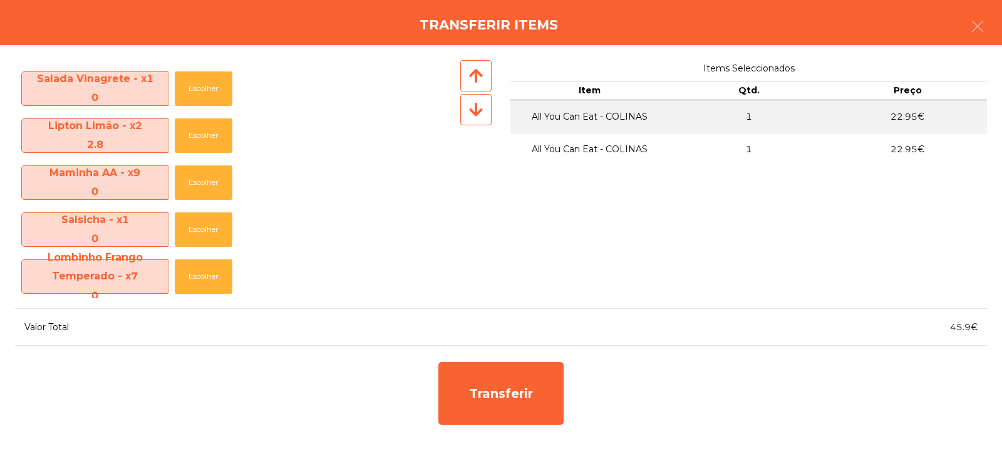
scroll to position [277, 0]
click at [198, 128] on button "Escolher" at bounding box center [204, 135] width 58 height 34
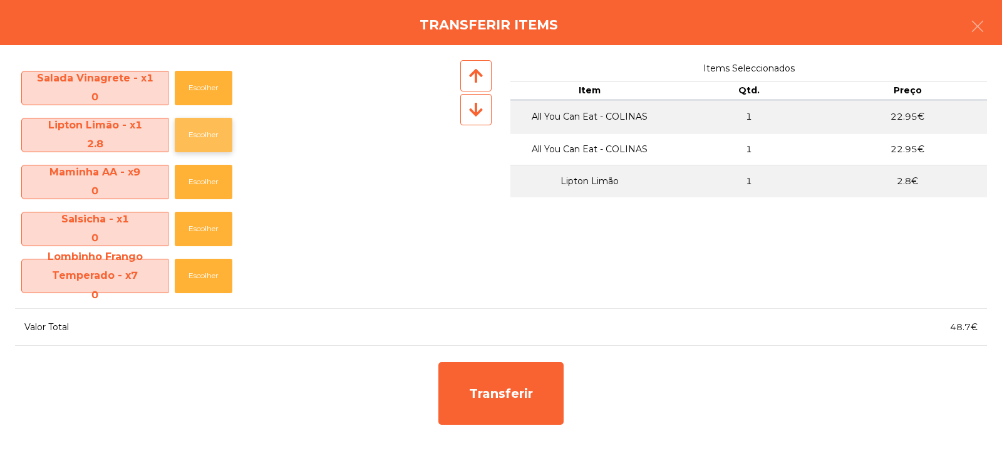
click at [208, 139] on button "Escolher" at bounding box center [204, 135] width 58 height 34
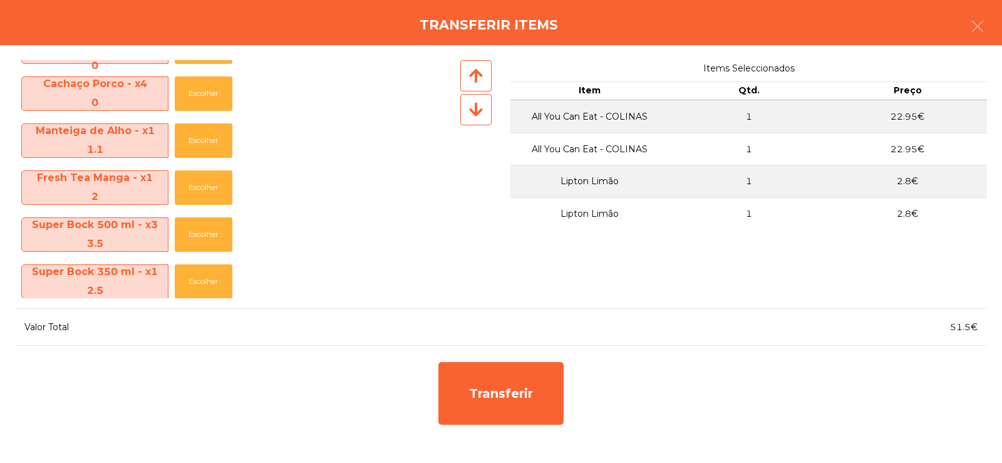
scroll to position [462, 0]
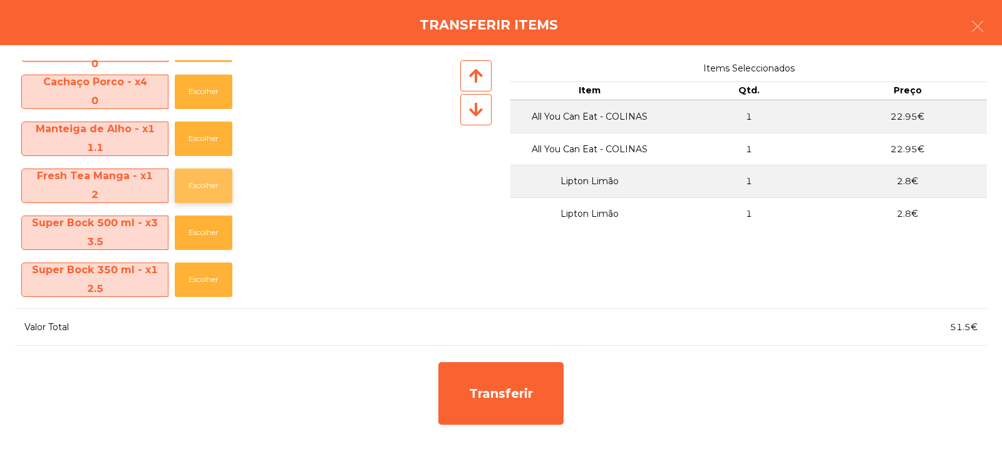
click at [202, 185] on button "Escolher" at bounding box center [204, 185] width 58 height 34
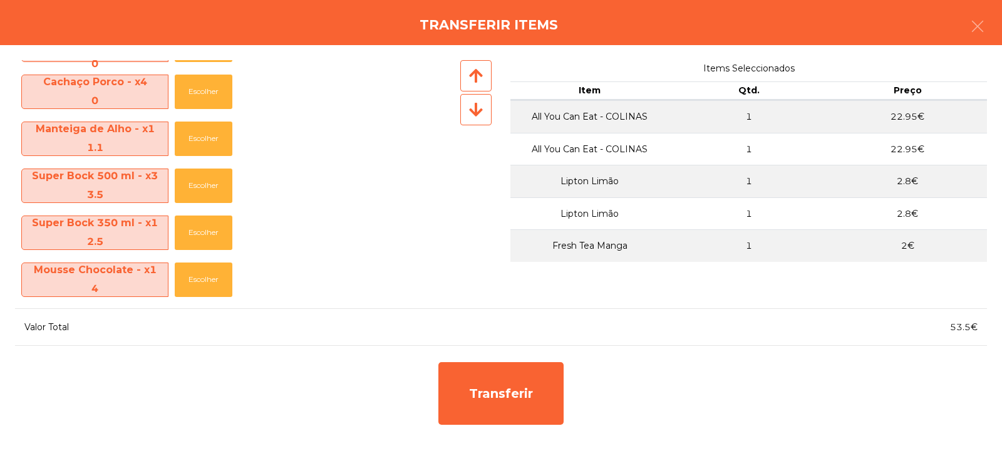
scroll to position [519, 0]
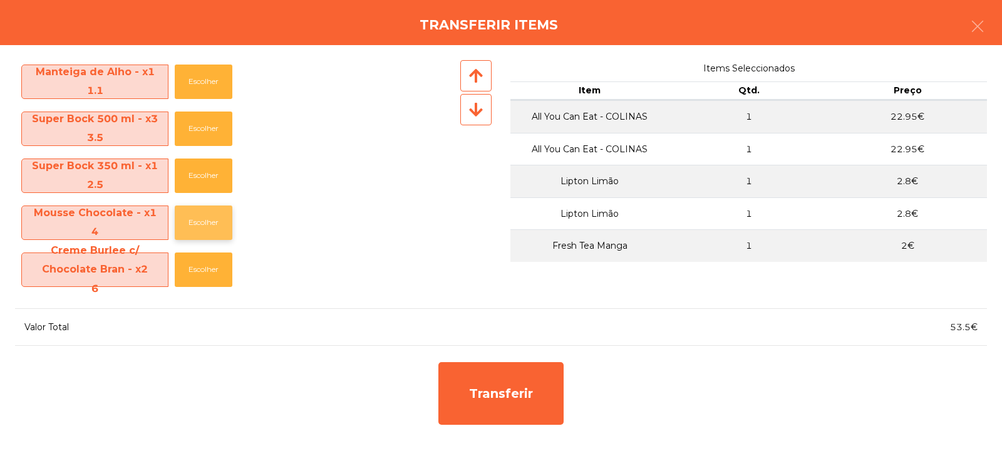
click at [190, 224] on button "Escolher" at bounding box center [204, 222] width 58 height 34
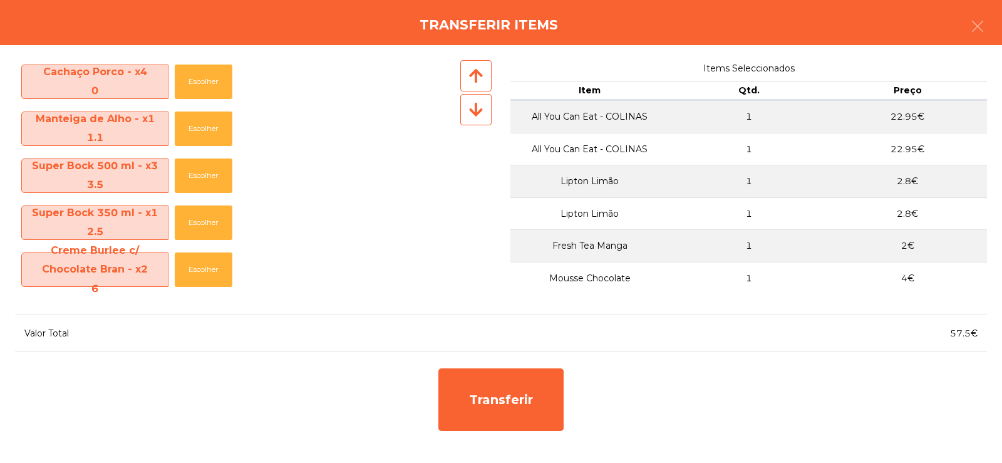
scroll to position [472, 0]
click at [935, 348] on div "All You Can Eat - COLINAS - x2 22.95 Escolher Picanha - x23 0 Escolher Batatas …" at bounding box center [501, 254] width 1002 height 418
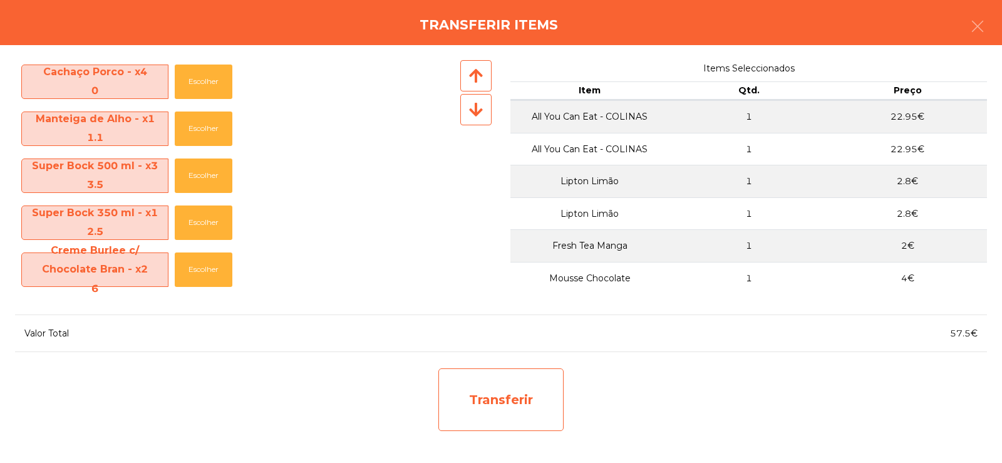
click at [509, 410] on div "Transferir" at bounding box center [500, 399] width 125 height 63
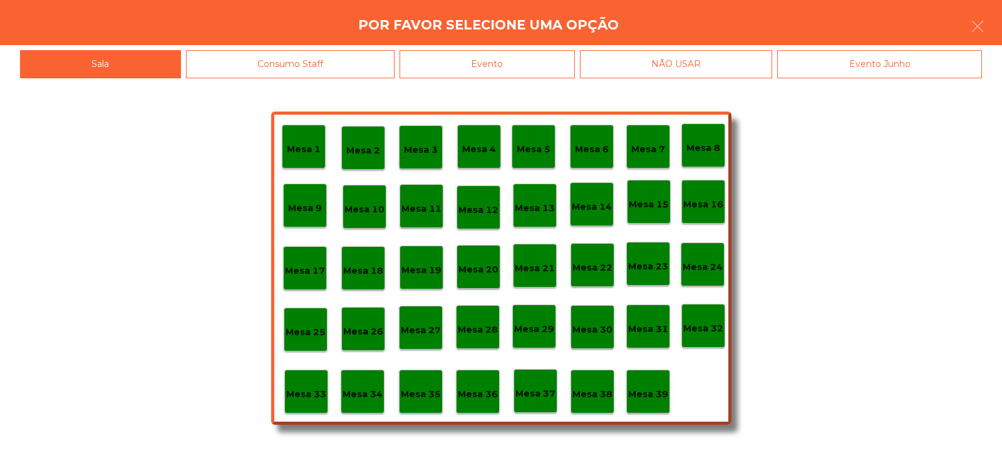
click at [648, 338] on div "Mesa 31" at bounding box center [648, 326] width 44 height 44
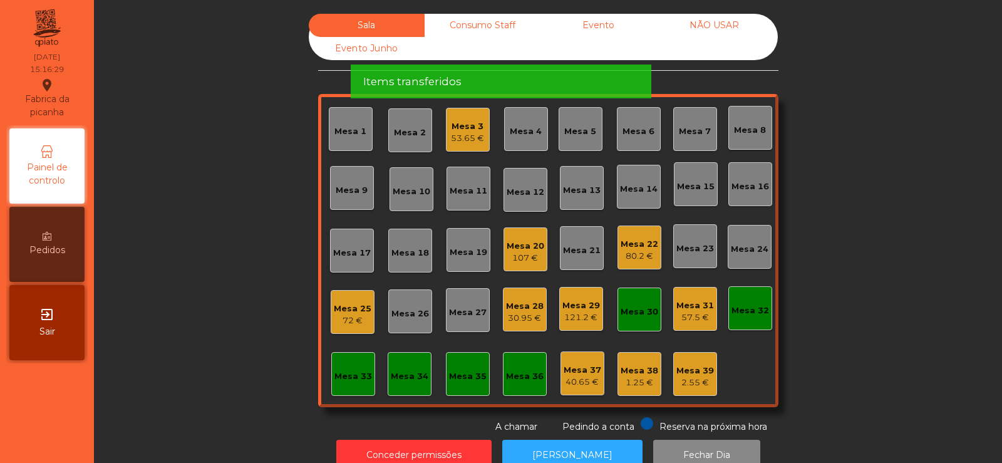
click at [346, 325] on div "72 €" at bounding box center [353, 320] width 38 height 13
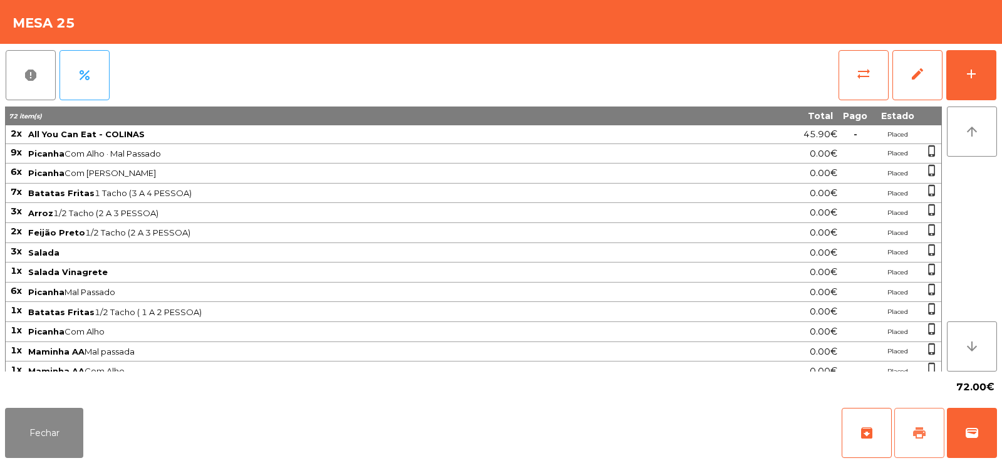
click at [914, 424] on button "print" at bounding box center [919, 433] width 50 height 50
click at [37, 442] on button "Fechar" at bounding box center [44, 433] width 78 height 50
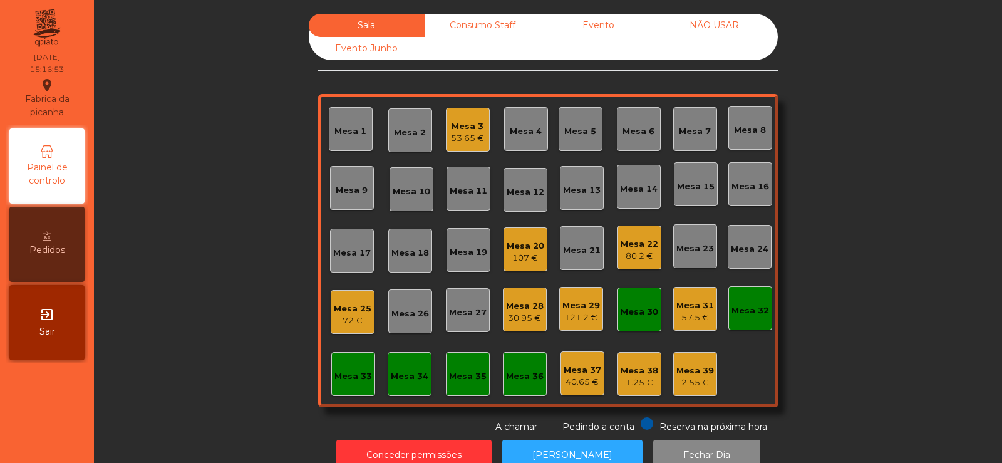
click at [509, 328] on div "Mesa 28 30.95 €" at bounding box center [525, 309] width 44 height 44
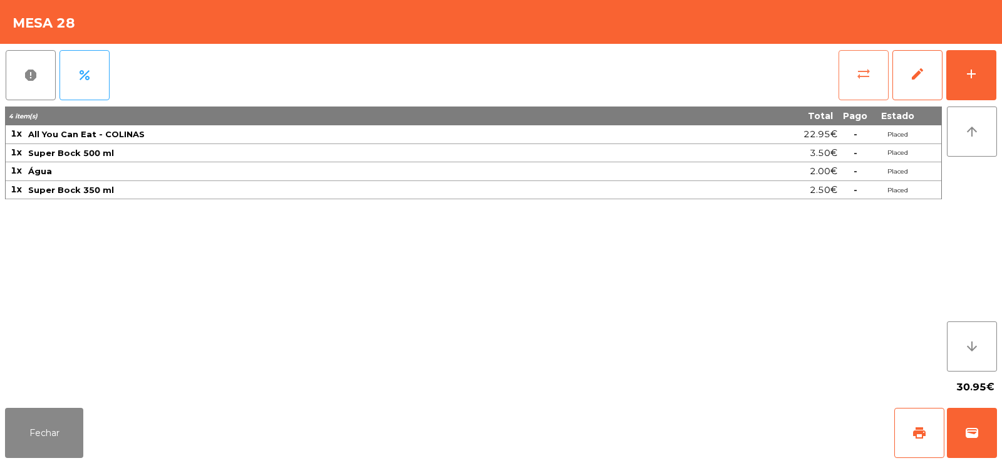
click at [862, 91] on button "sync_alt" at bounding box center [864, 75] width 50 height 50
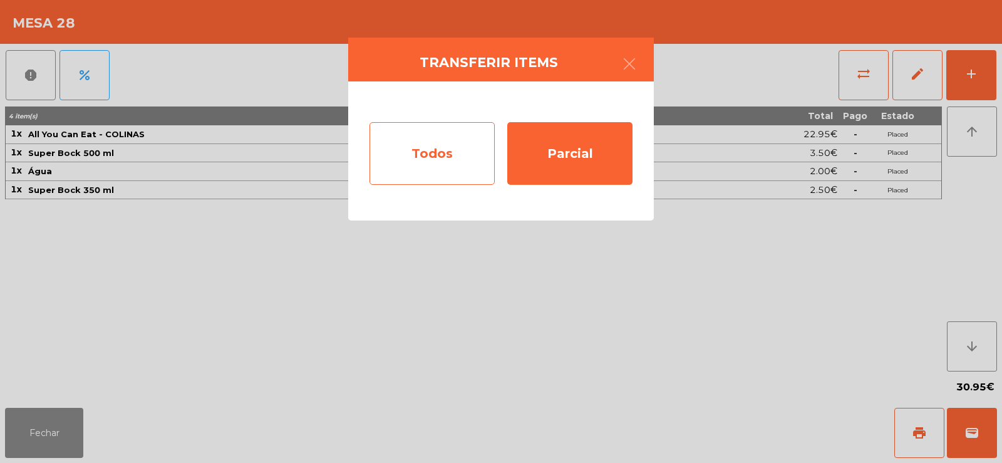
click at [432, 144] on div "Todos" at bounding box center [432, 153] width 125 height 63
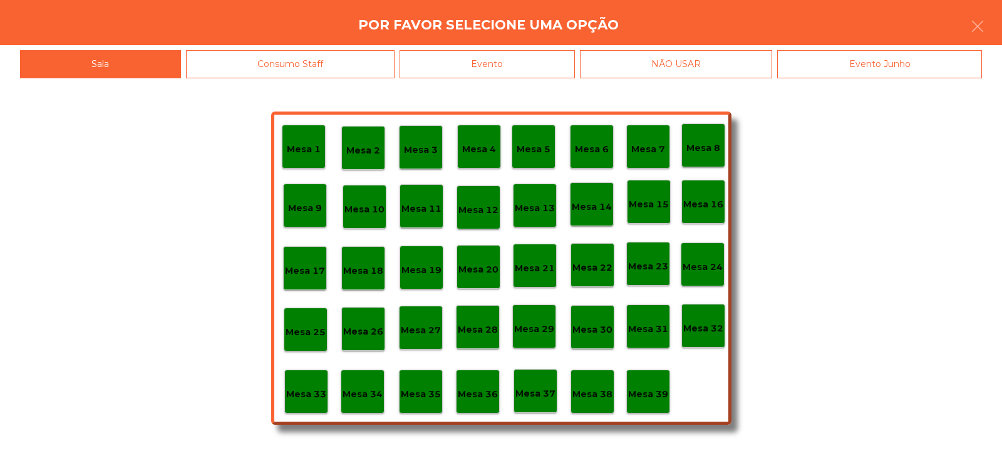
click at [309, 325] on p "Mesa 25" at bounding box center [306, 332] width 40 height 14
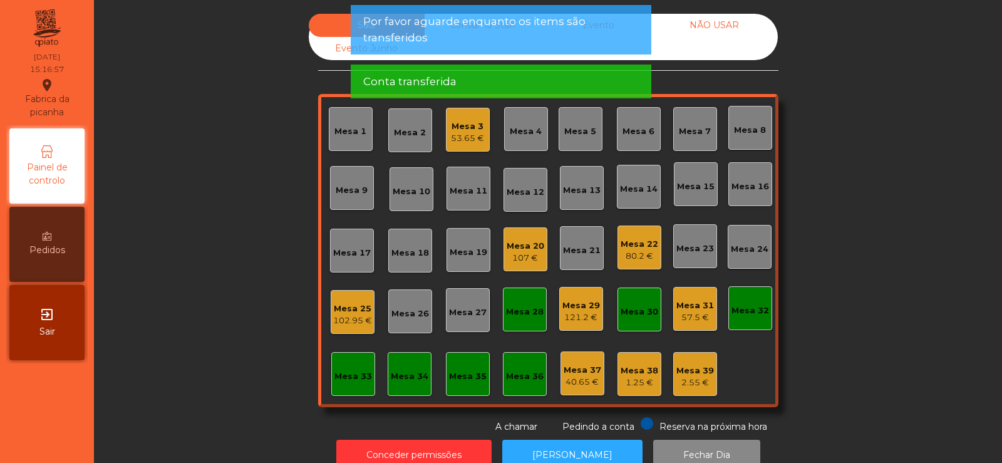
click at [581, 321] on div "121.2 €" at bounding box center [581, 317] width 38 height 13
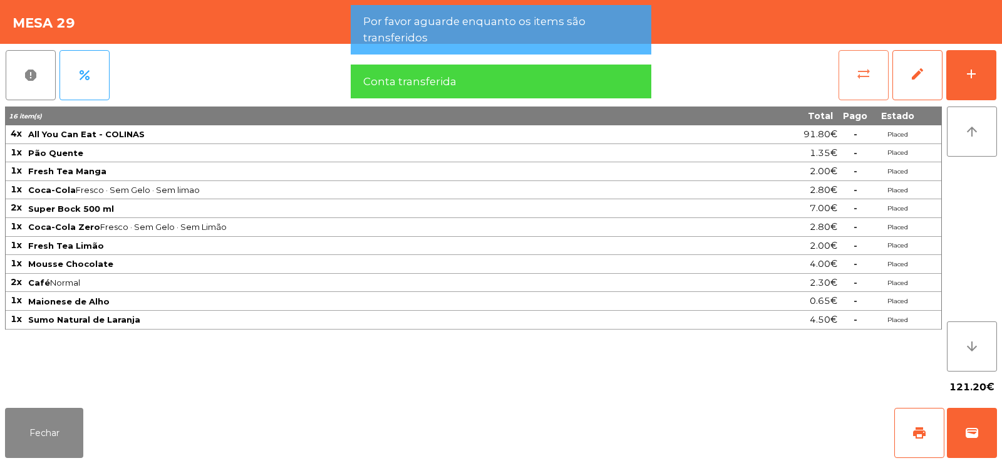
click at [859, 71] on span "sync_alt" at bounding box center [863, 73] width 15 height 15
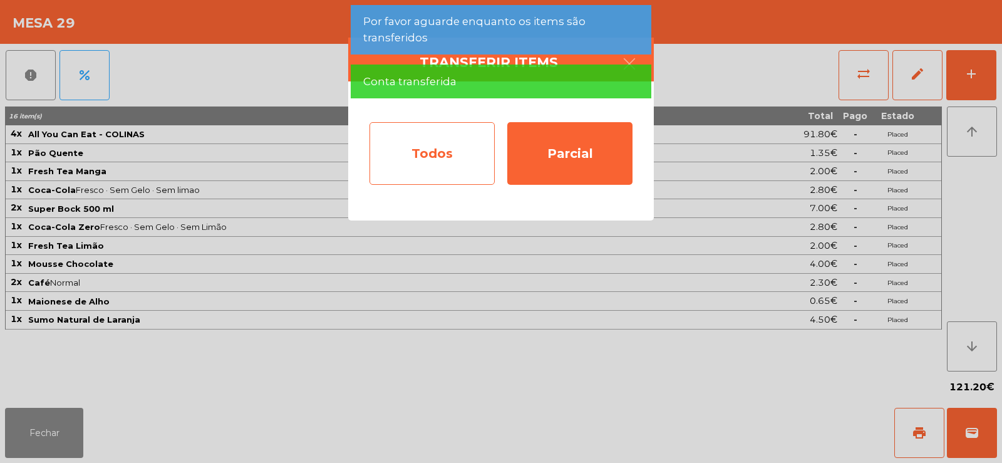
click at [467, 147] on div "Todos" at bounding box center [432, 153] width 125 height 63
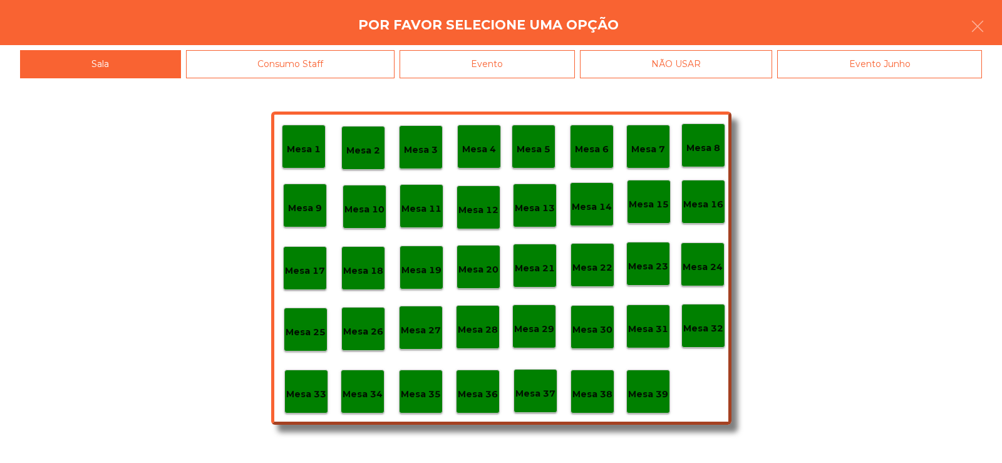
click at [310, 335] on p "Mesa 25" at bounding box center [306, 332] width 40 height 14
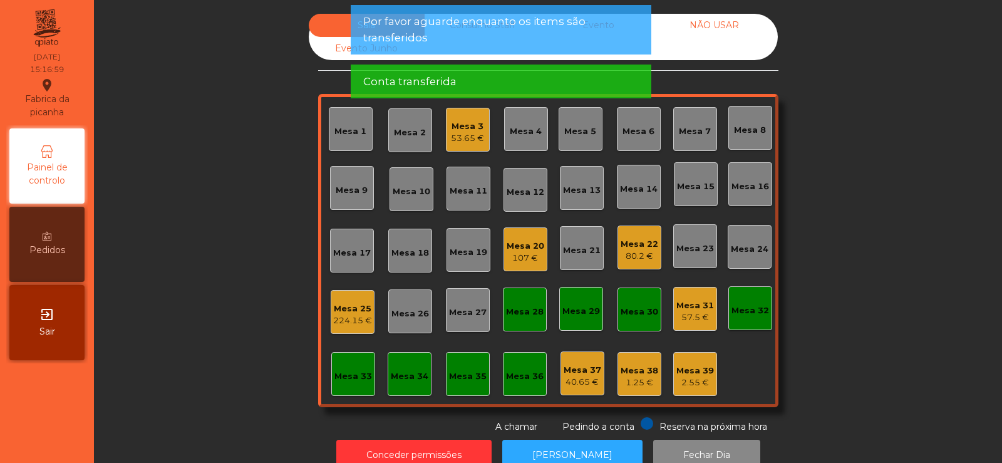
click at [690, 320] on div "57.5 €" at bounding box center [695, 317] width 38 height 13
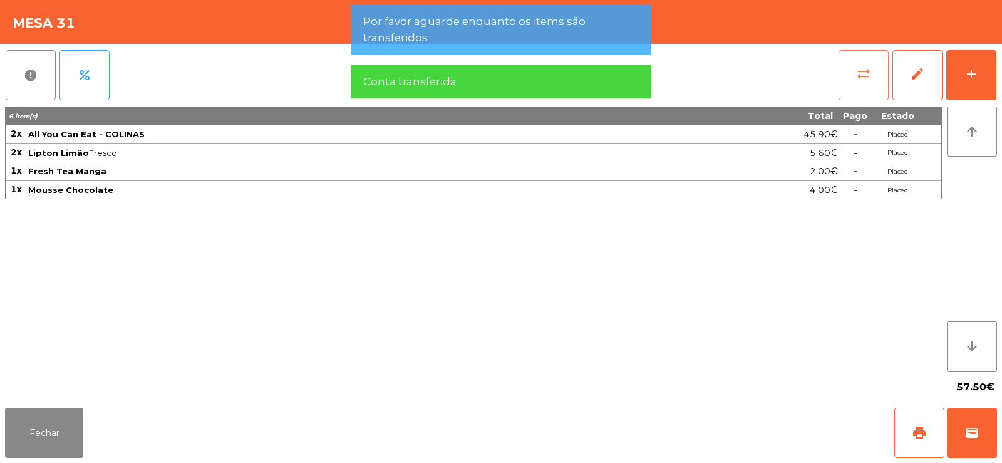
click at [857, 75] on span "sync_alt" at bounding box center [863, 73] width 15 height 15
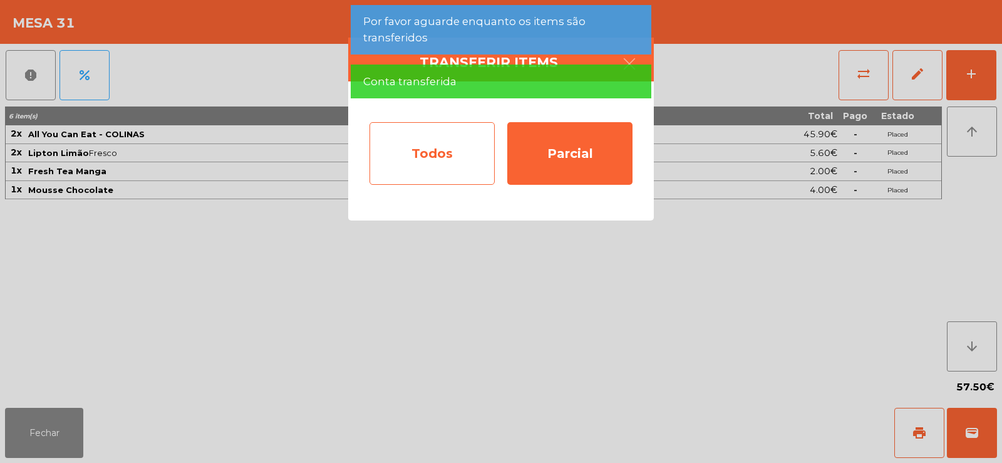
click at [424, 153] on div "Todos" at bounding box center [432, 153] width 125 height 63
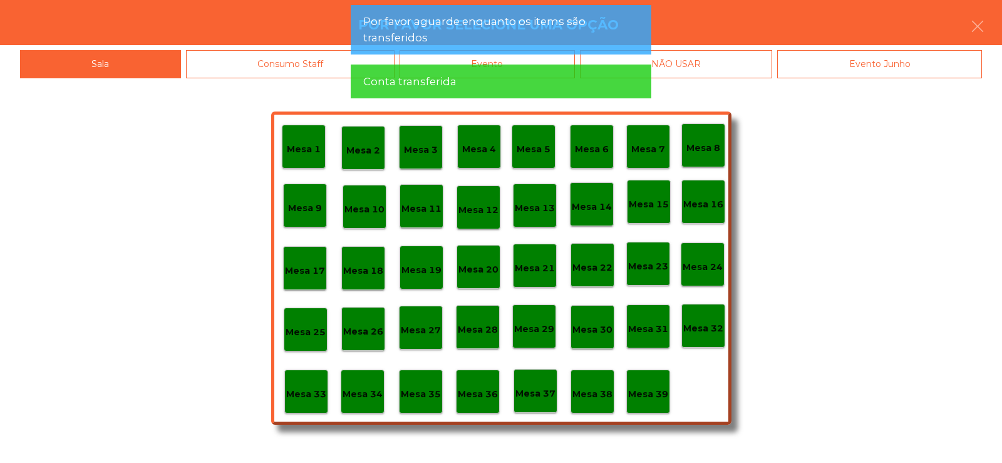
click at [305, 337] on p "Mesa 25" at bounding box center [306, 332] width 40 height 14
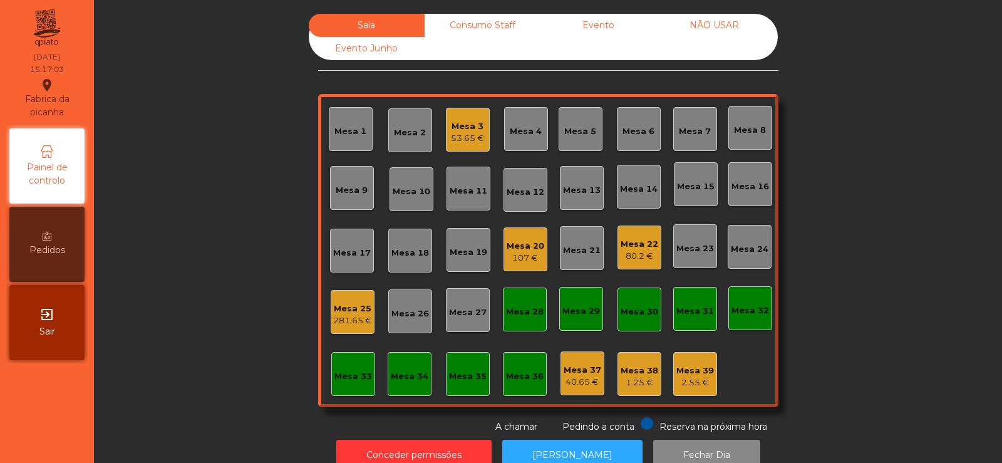
click at [355, 314] on div "Mesa 25" at bounding box center [352, 309] width 39 height 13
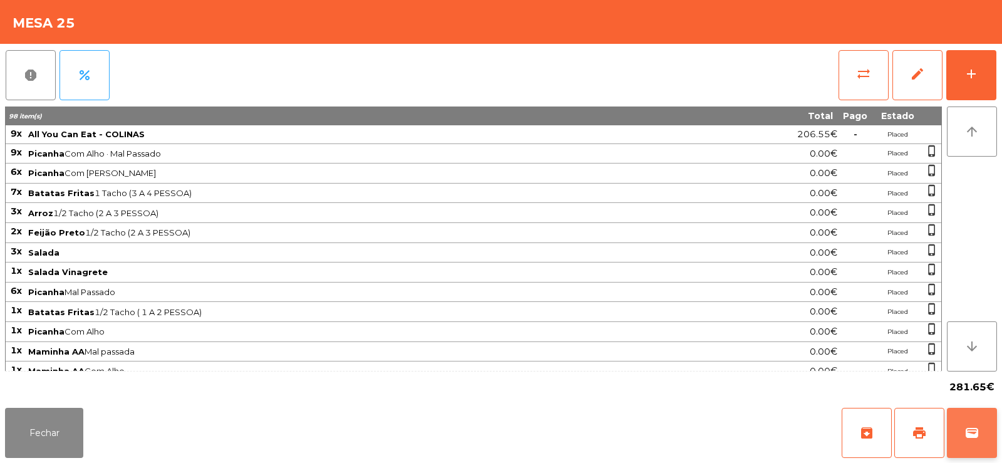
click at [997, 443] on button "wallet" at bounding box center [972, 433] width 50 height 50
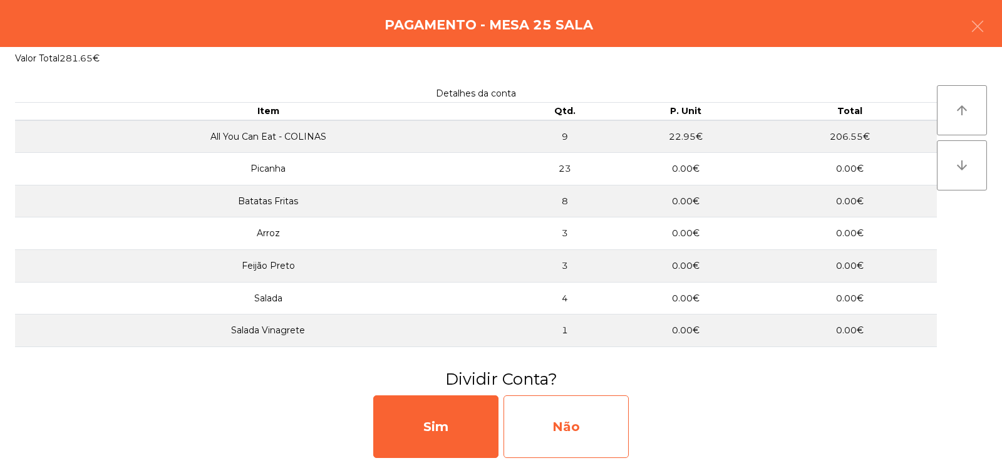
click at [537, 421] on div "Não" at bounding box center [566, 426] width 125 height 63
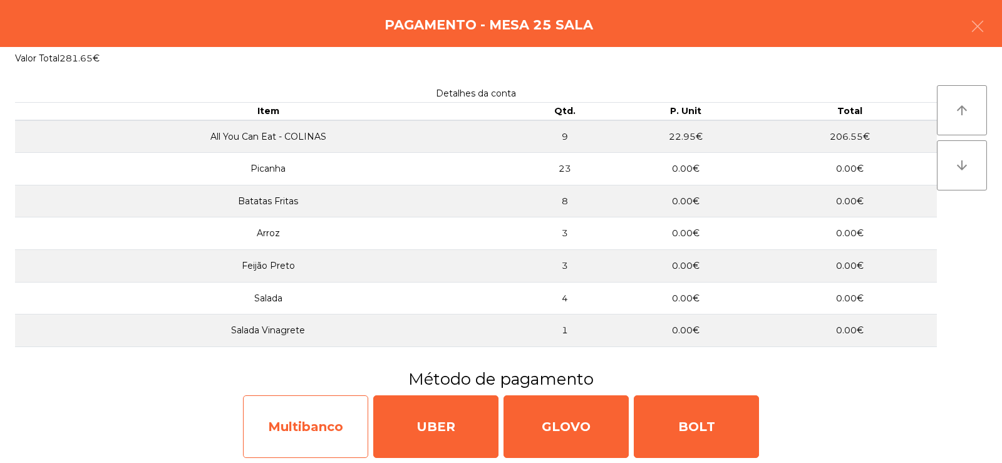
click at [298, 426] on div "Multibanco" at bounding box center [305, 426] width 125 height 63
select select "**"
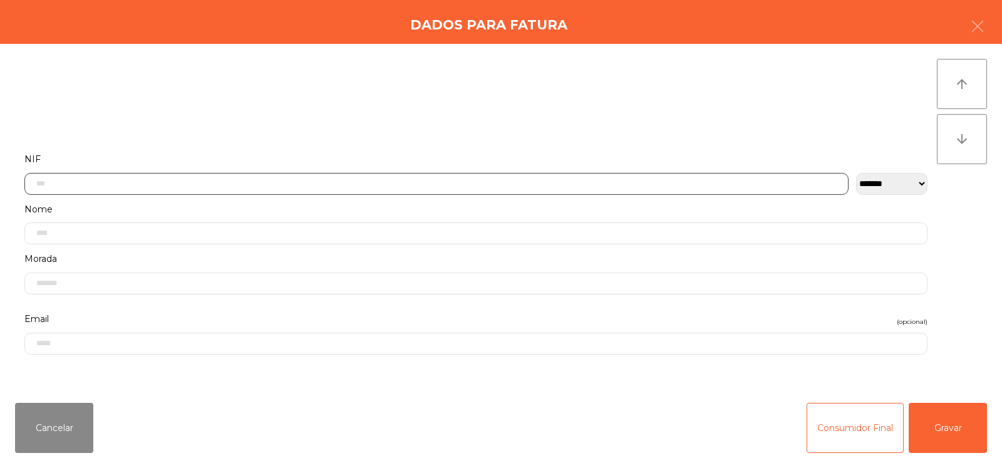
click at [404, 184] on input "text" at bounding box center [436, 184] width 824 height 22
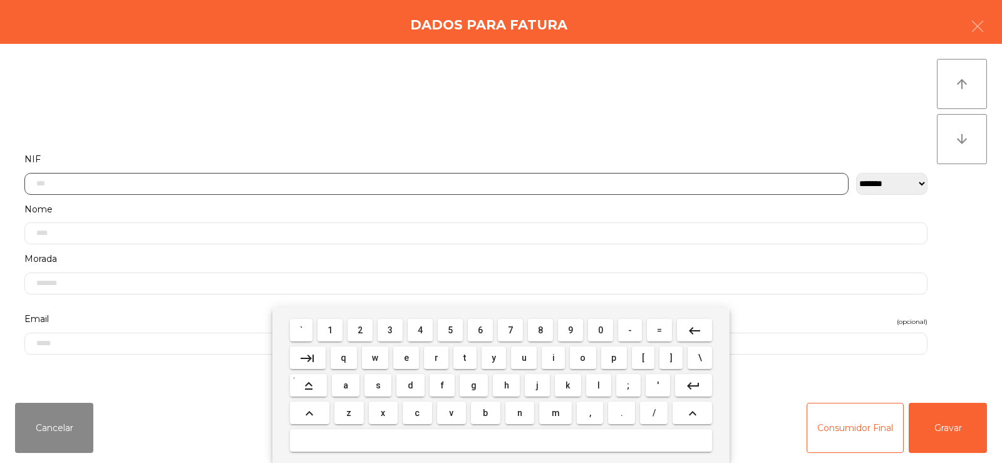
scroll to position [91, 0]
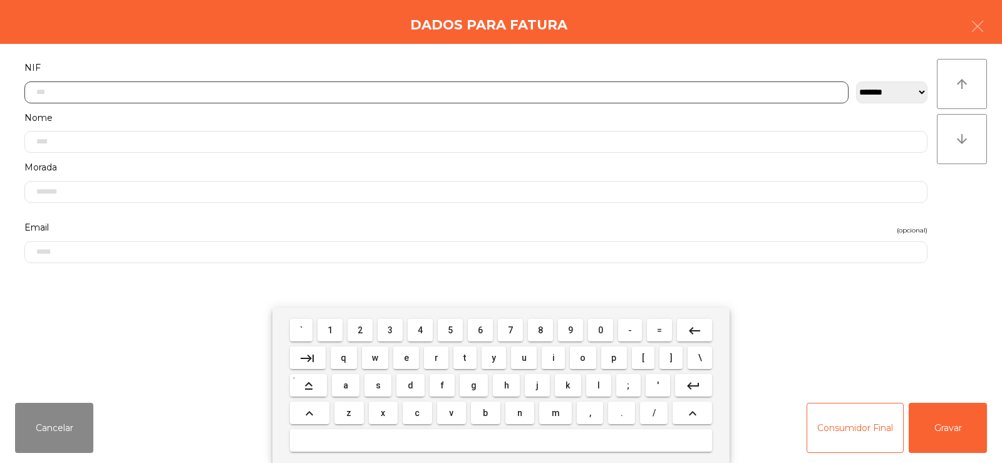
click at [452, 330] on span "5" at bounding box center [450, 330] width 5 height 10
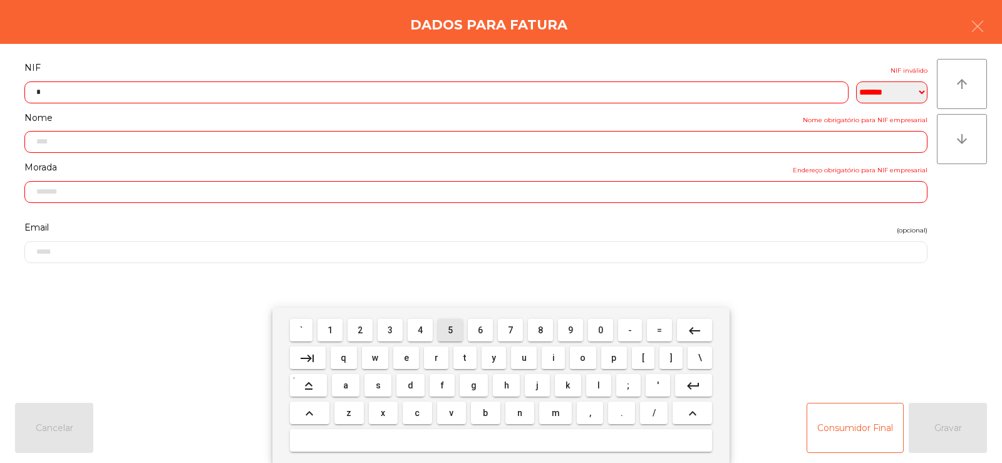
click at [331, 329] on span "1" at bounding box center [330, 330] width 5 height 10
click at [510, 329] on span "7" at bounding box center [510, 330] width 5 height 10
click at [510, 331] on span "7" at bounding box center [510, 330] width 5 height 10
click at [453, 332] on span "5" at bounding box center [450, 330] width 5 height 10
click at [391, 340] on button "3" at bounding box center [390, 330] width 25 height 23
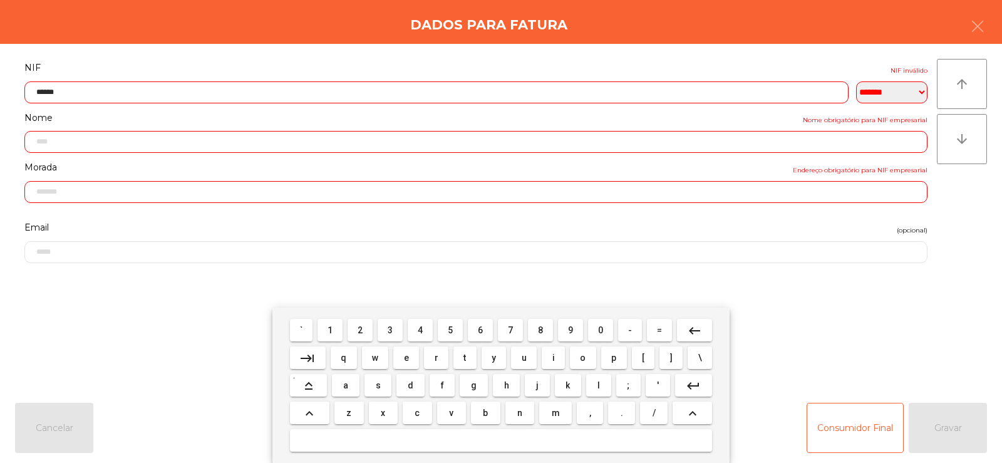
click at [329, 328] on span "1" at bounding box center [330, 330] width 5 height 10
click at [603, 334] on span "0" at bounding box center [600, 330] width 5 height 10
click at [389, 329] on span "3" at bounding box center [390, 330] width 5 height 10
type input "*********"
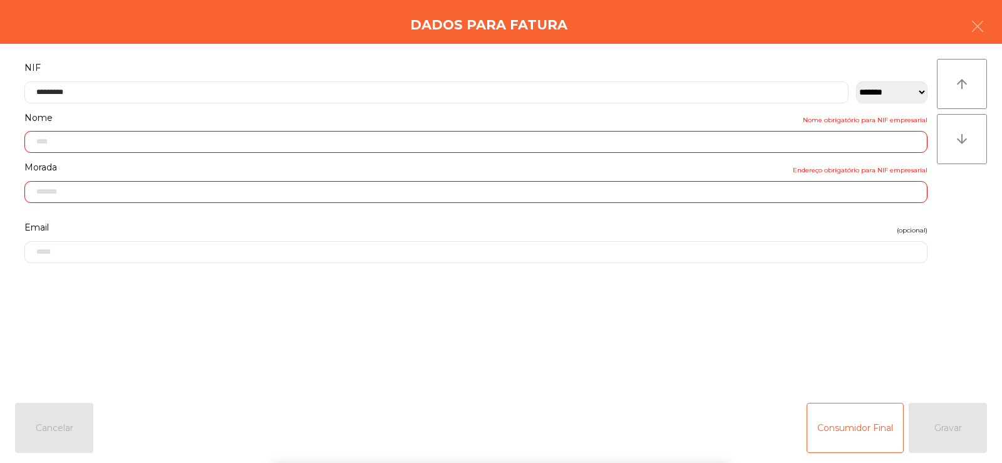
click at [886, 311] on div "` 1 2 3 4 5 6 7 8 9 0 - = keyboard_backspace keyboard_tab q w e r t y u i o p […" at bounding box center [501, 385] width 1002 height 155
click at [935, 413] on div "Consumidor Final Gravar" at bounding box center [897, 428] width 180 height 50
click at [944, 439] on div "Consumidor Final Gravar" at bounding box center [897, 428] width 180 height 50
type input "**********"
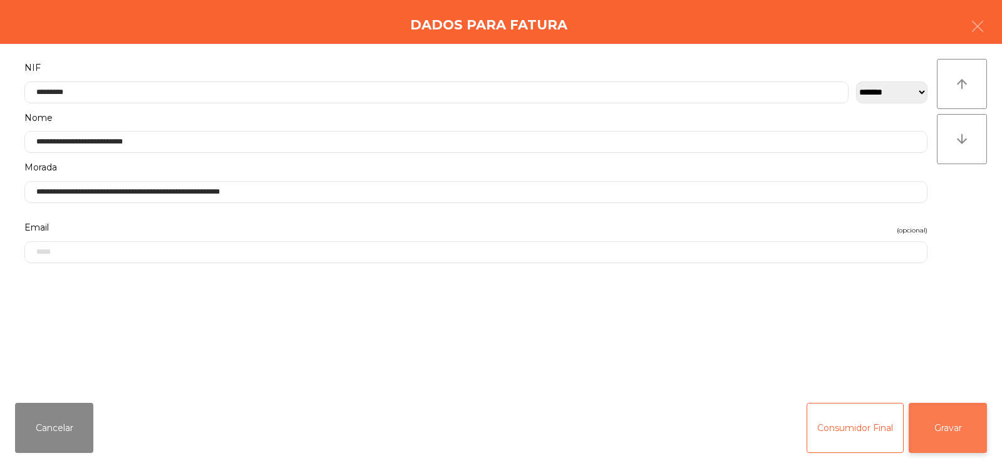
click at [951, 433] on button "Gravar" at bounding box center [948, 428] width 78 height 50
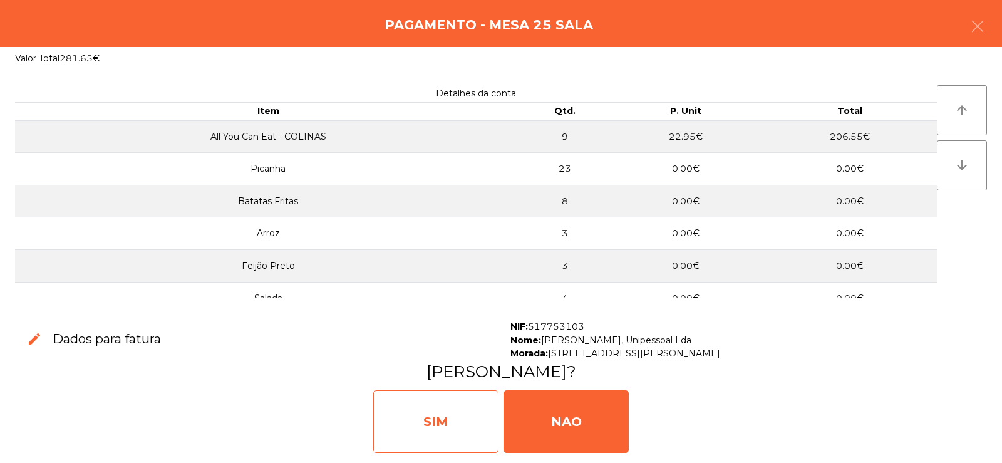
click at [451, 413] on div "SIM" at bounding box center [435, 421] width 125 height 63
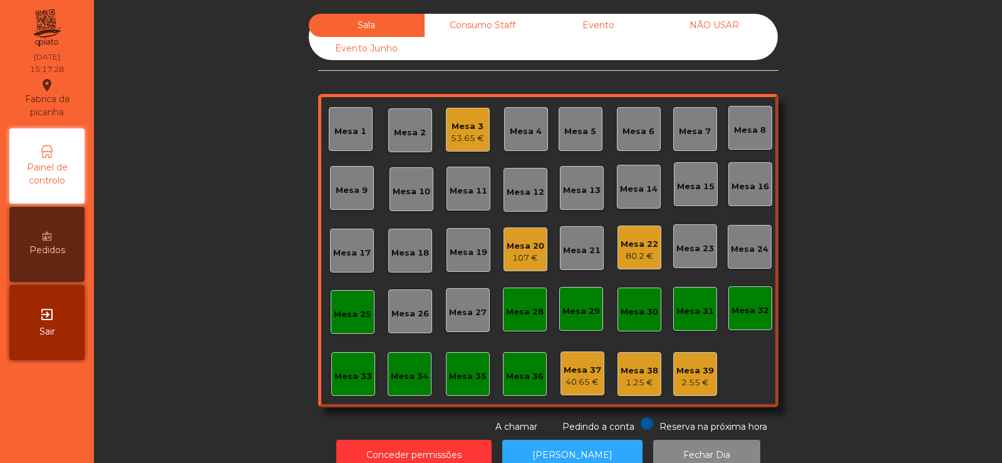
click at [348, 325] on div "Mesa 25" at bounding box center [353, 312] width 44 height 44
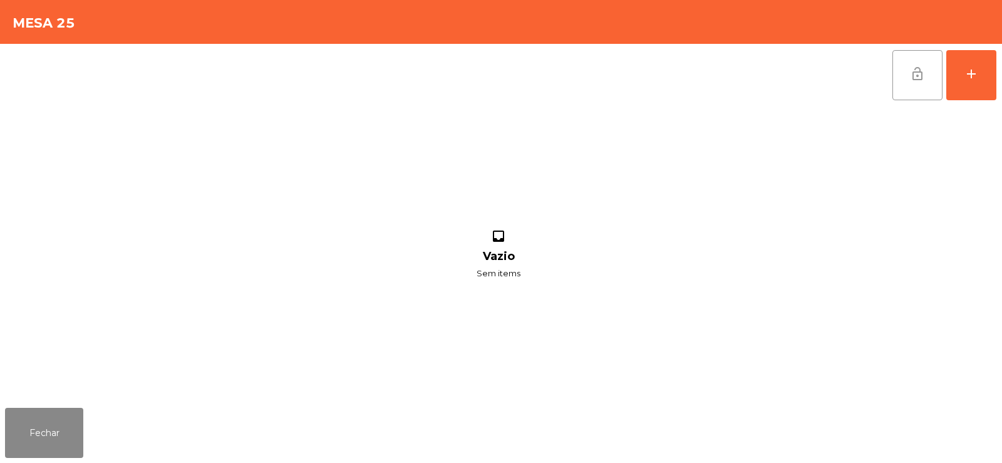
click at [901, 88] on button "lock_open" at bounding box center [918, 75] width 50 height 50
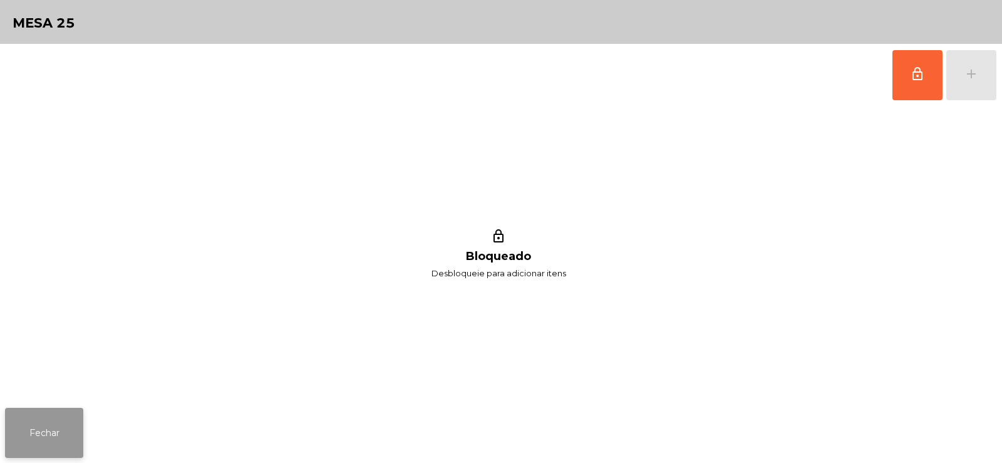
click at [54, 427] on button "Fechar" at bounding box center [44, 433] width 78 height 50
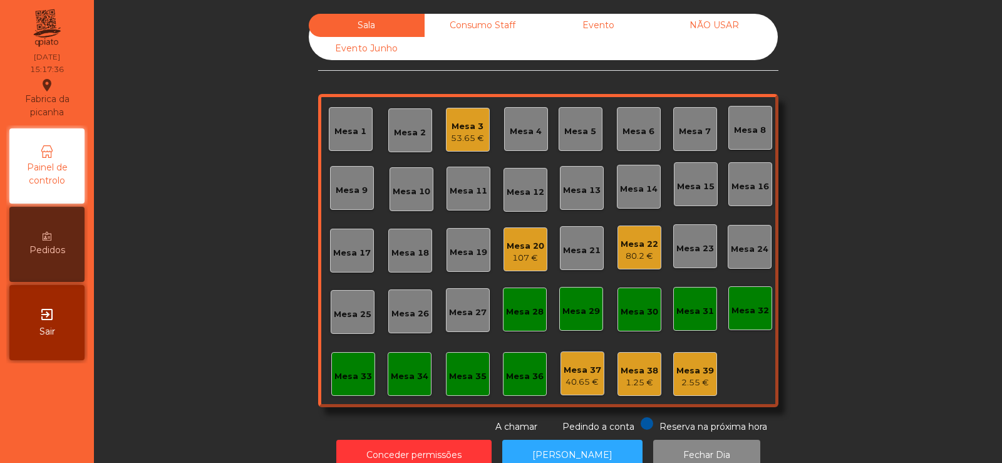
click at [518, 247] on div "Mesa 20" at bounding box center [526, 246] width 38 height 13
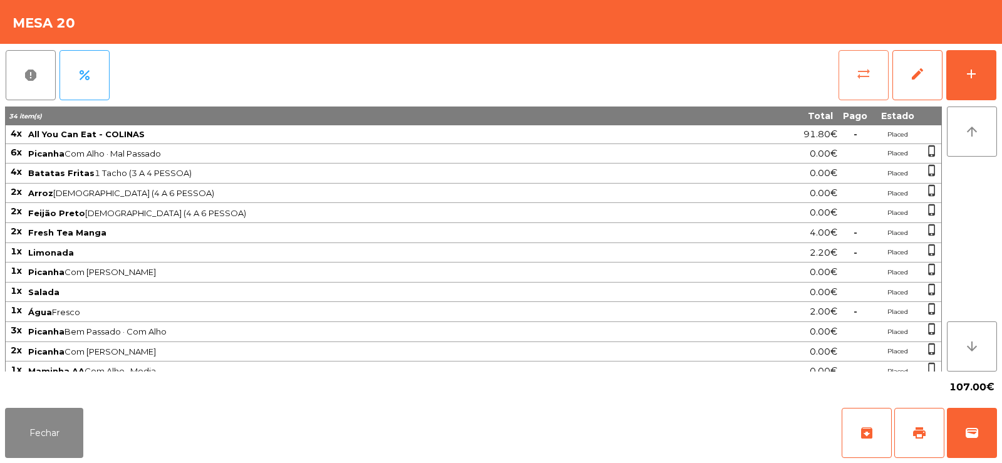
click at [846, 73] on button "sync_alt" at bounding box center [864, 75] width 50 height 50
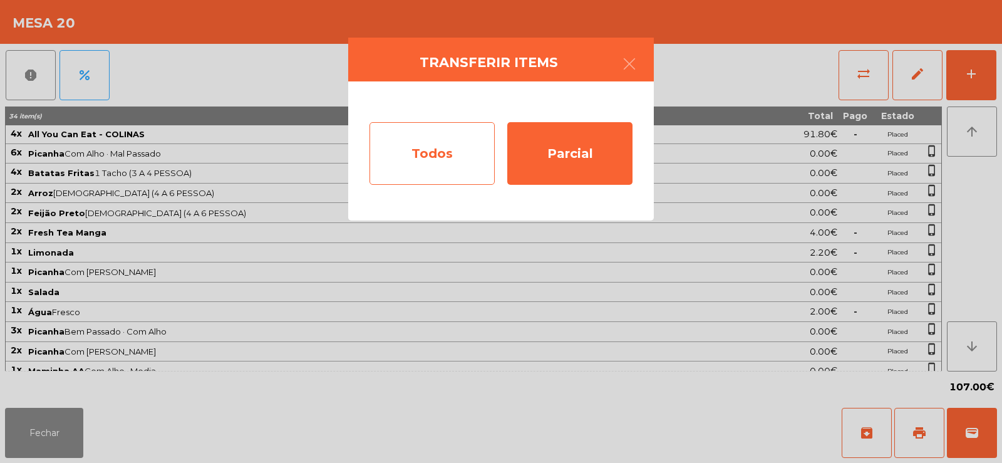
click at [436, 160] on div "Todos" at bounding box center [432, 153] width 125 height 63
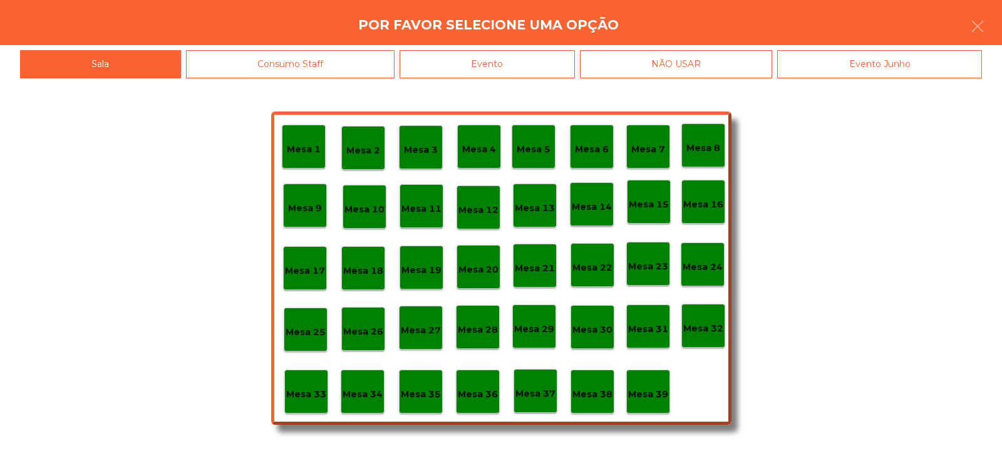
click at [590, 269] on p "Mesa 22" at bounding box center [592, 268] width 40 height 14
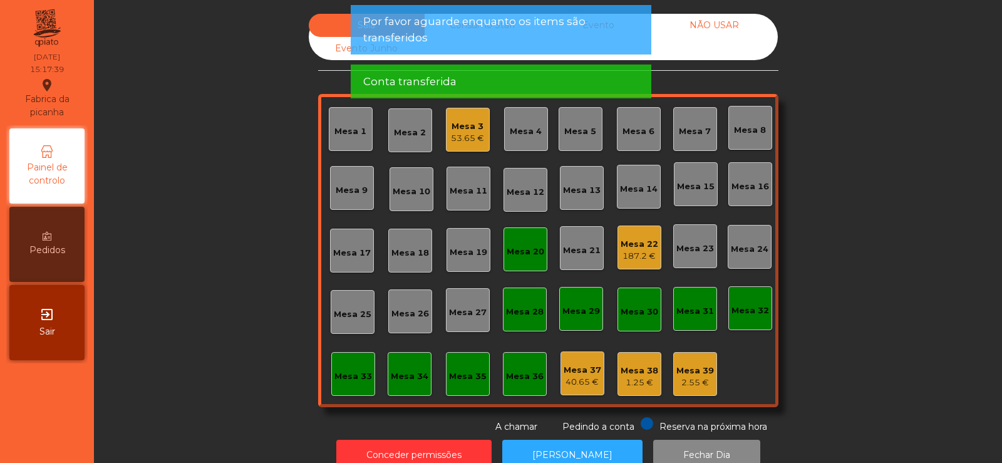
click at [635, 259] on div "187.2 €" at bounding box center [640, 256] width 38 height 13
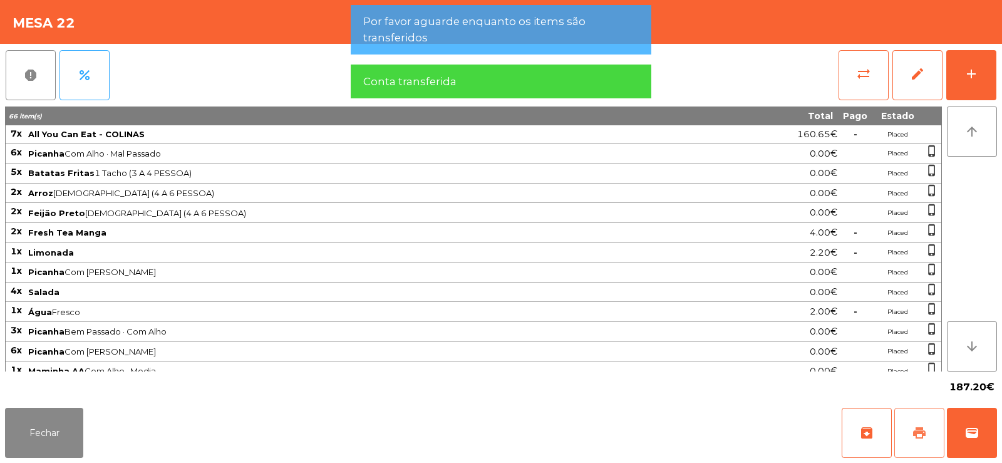
click at [913, 429] on span "print" at bounding box center [919, 432] width 15 height 15
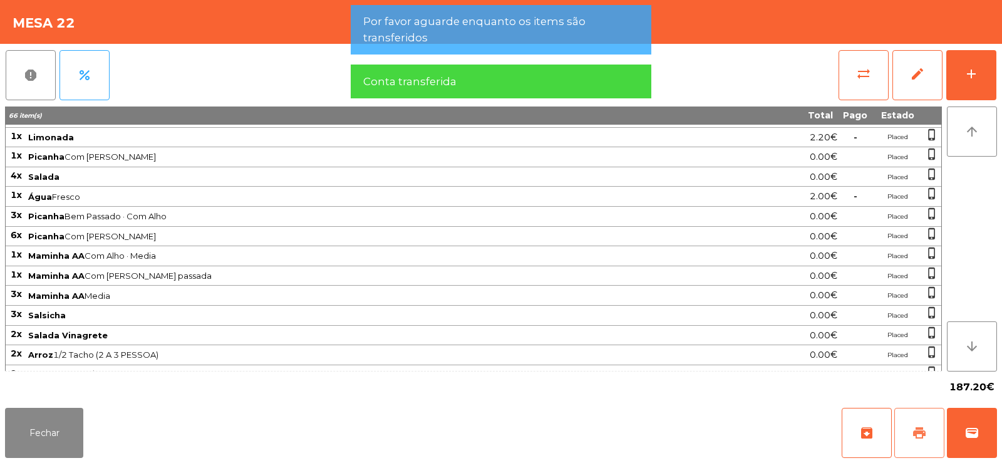
scroll to position [287, 0]
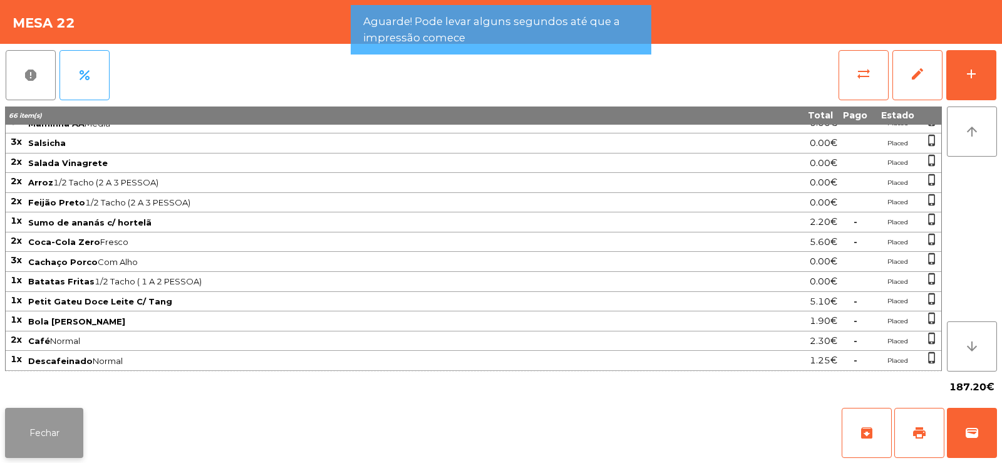
click at [55, 432] on button "Fechar" at bounding box center [44, 433] width 78 height 50
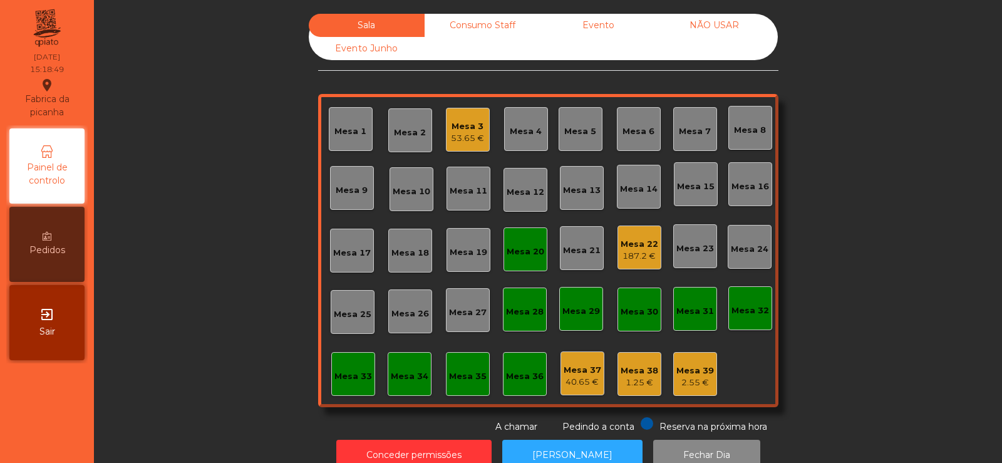
click at [340, 385] on div "Mesa 33" at bounding box center [353, 374] width 44 height 44
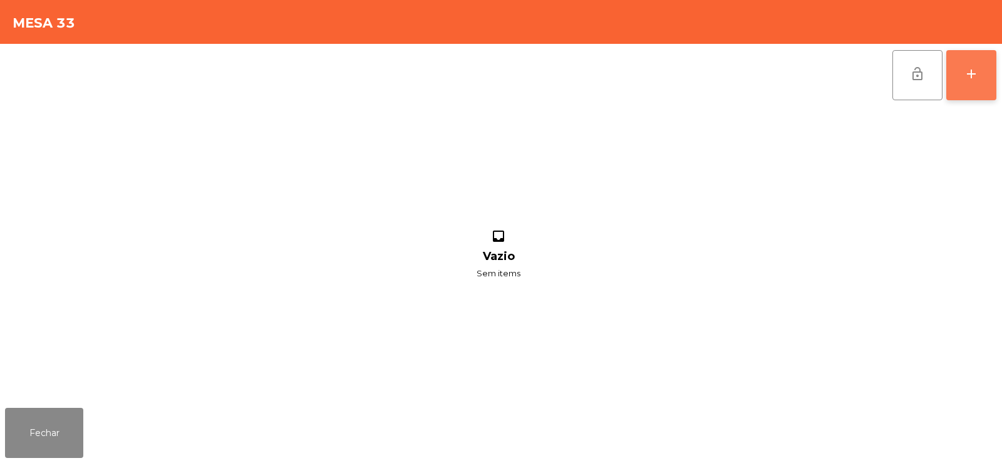
click at [981, 75] on button "add" at bounding box center [971, 75] width 50 height 50
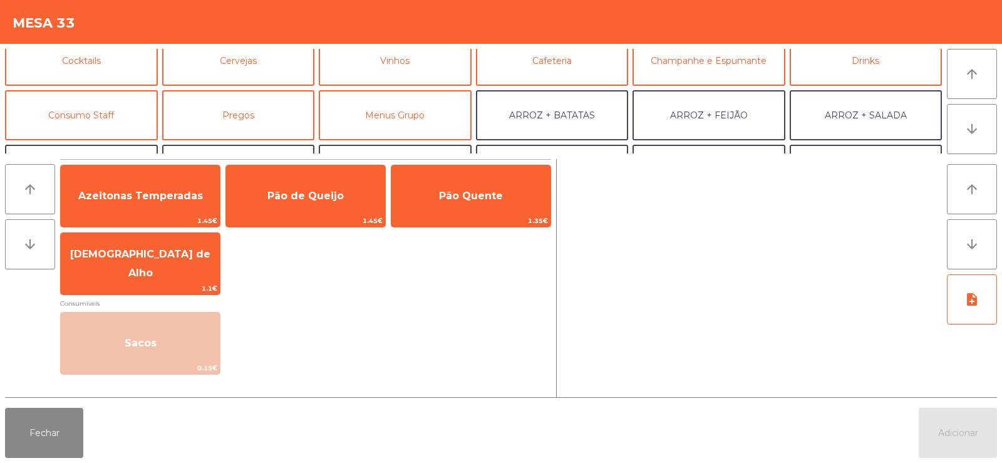
scroll to position [71, 0]
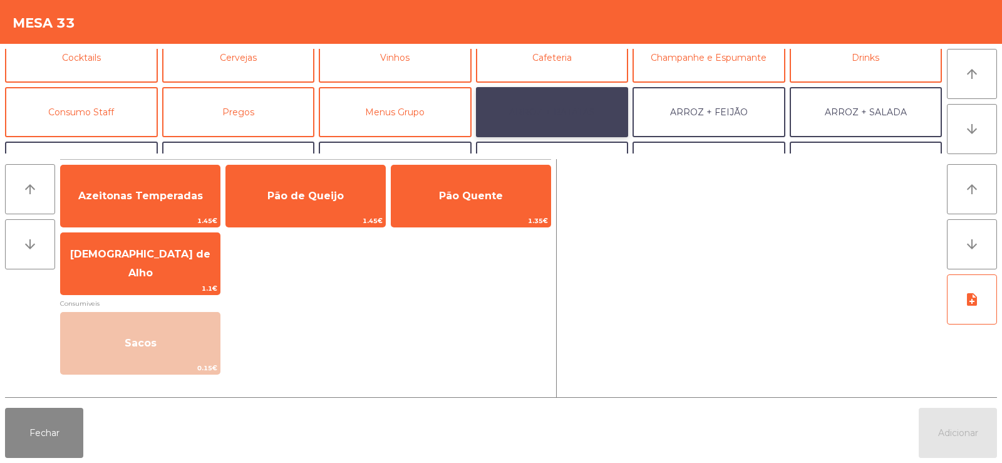
click at [552, 116] on button "ARROZ + BATATAS" at bounding box center [552, 112] width 153 height 50
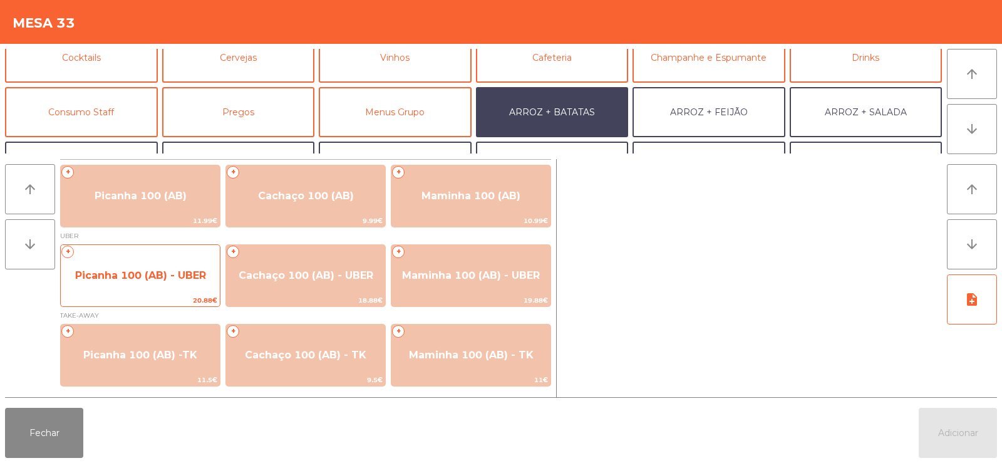
click at [128, 281] on span "Picanha 100 (AB) - UBER" at bounding box center [140, 275] width 131 height 12
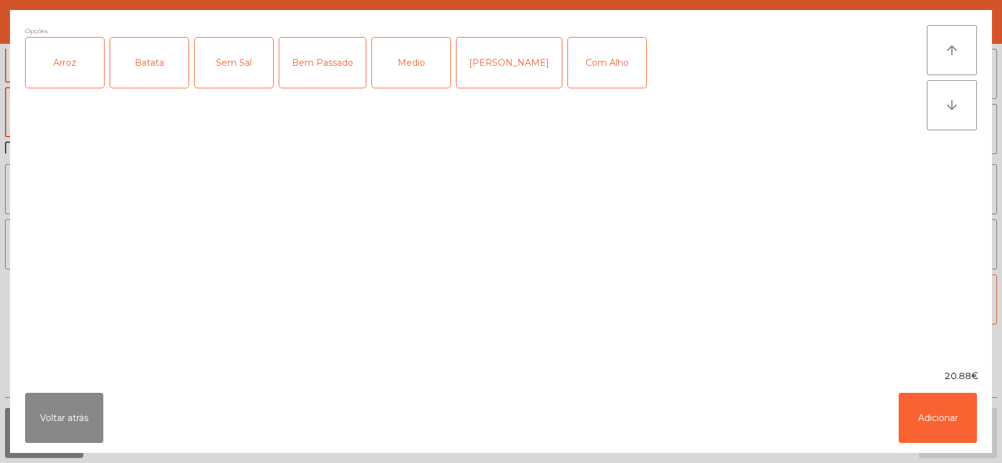
click at [61, 72] on div "Arroz" at bounding box center [65, 63] width 78 height 50
click at [156, 65] on div "Batata" at bounding box center [149, 63] width 78 height 50
click at [398, 53] on div "Medio" at bounding box center [411, 63] width 78 height 50
click at [577, 70] on div "Com Alho" at bounding box center [607, 63] width 78 height 50
click at [940, 418] on button "Adicionar" at bounding box center [938, 418] width 78 height 50
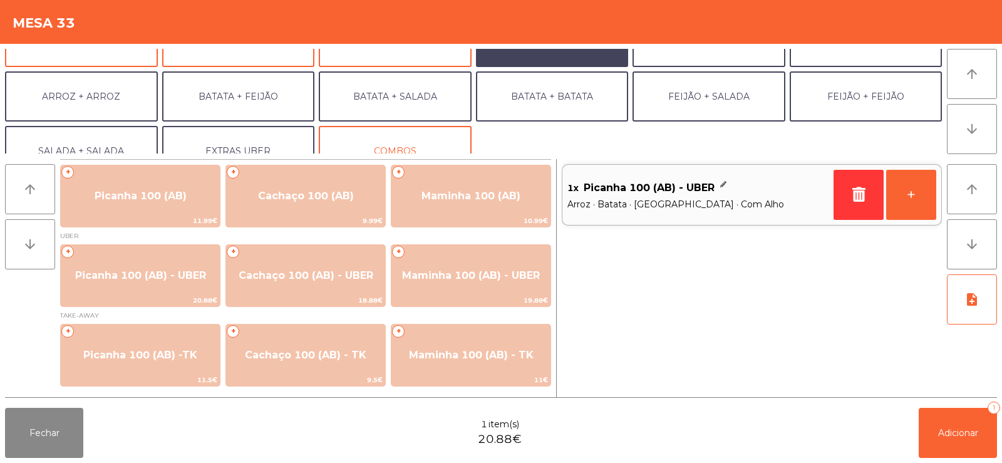
scroll to position [163, 0]
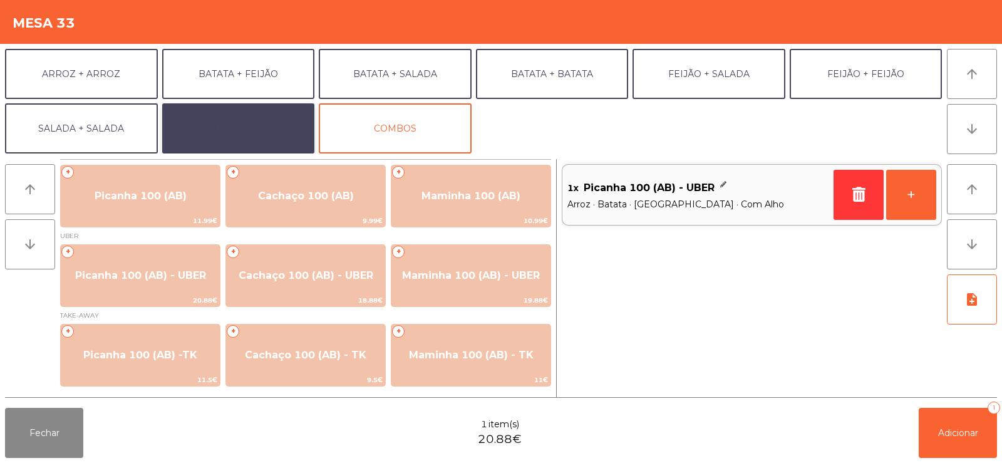
click at [252, 133] on button "EXTRAS UBER" at bounding box center [238, 128] width 153 height 50
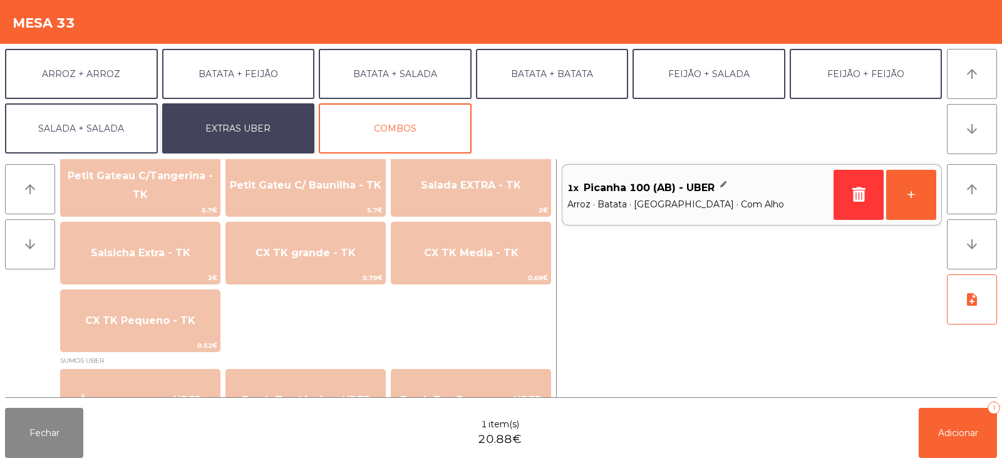
scroll to position [1023, 0]
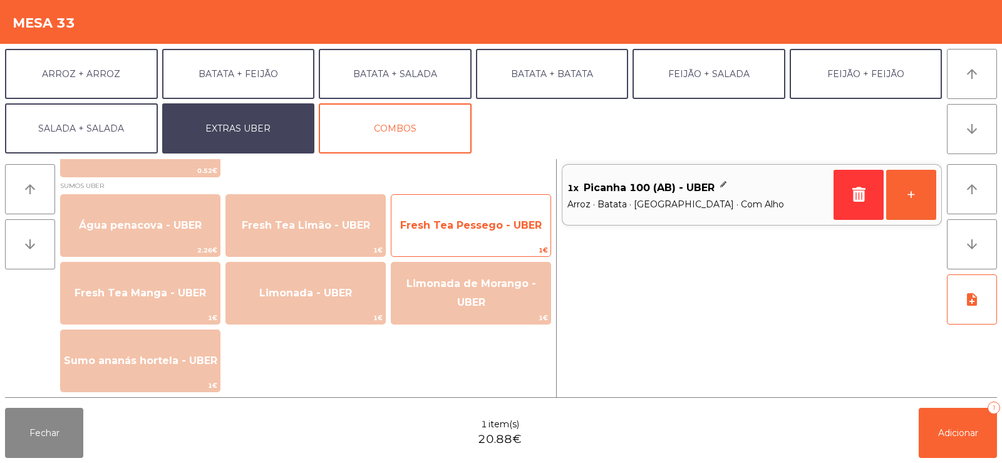
click at [435, 222] on span "Fresh Tea Pessego - UBER" at bounding box center [471, 225] width 142 height 12
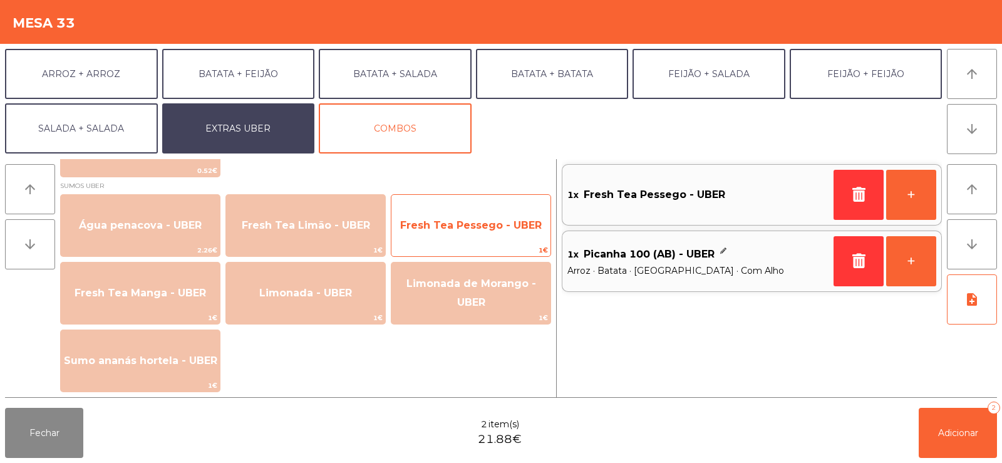
click at [443, 224] on span "Fresh Tea Pessego - UBER" at bounding box center [471, 225] width 142 height 12
click at [448, 223] on span "Fresh Tea Pessego - UBER" at bounding box center [471, 225] width 142 height 12
click at [448, 220] on span "Fresh Tea Pessego - UBER" at bounding box center [471, 225] width 142 height 12
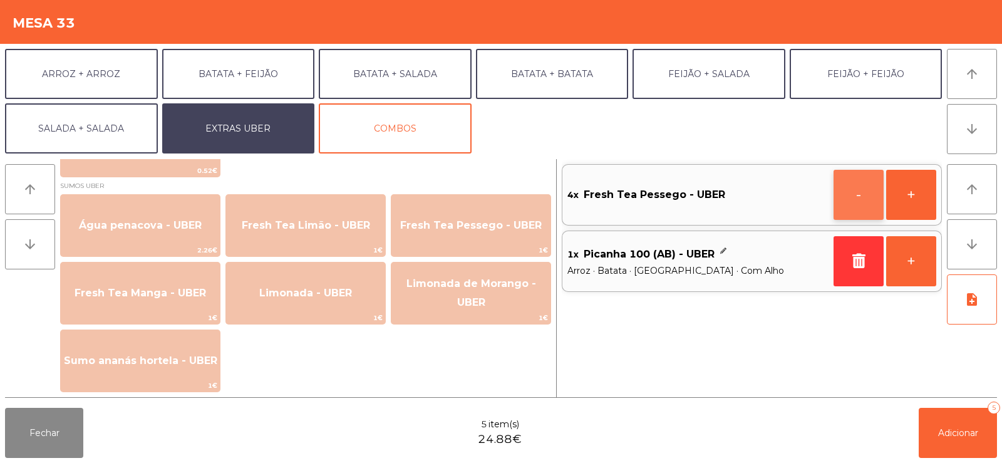
click at [846, 195] on button "-" at bounding box center [859, 195] width 50 height 50
click at [906, 264] on button "+" at bounding box center [911, 261] width 50 height 50
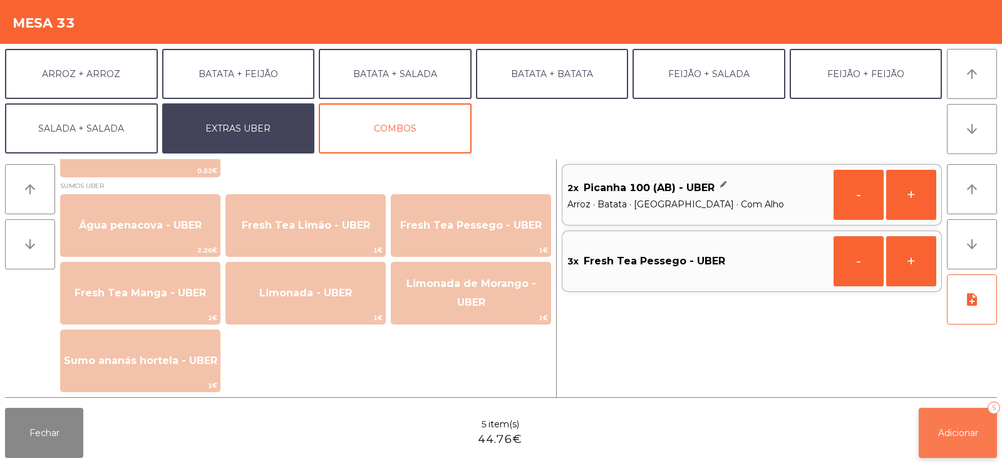
click at [968, 418] on button "Adicionar 5" at bounding box center [958, 433] width 78 height 50
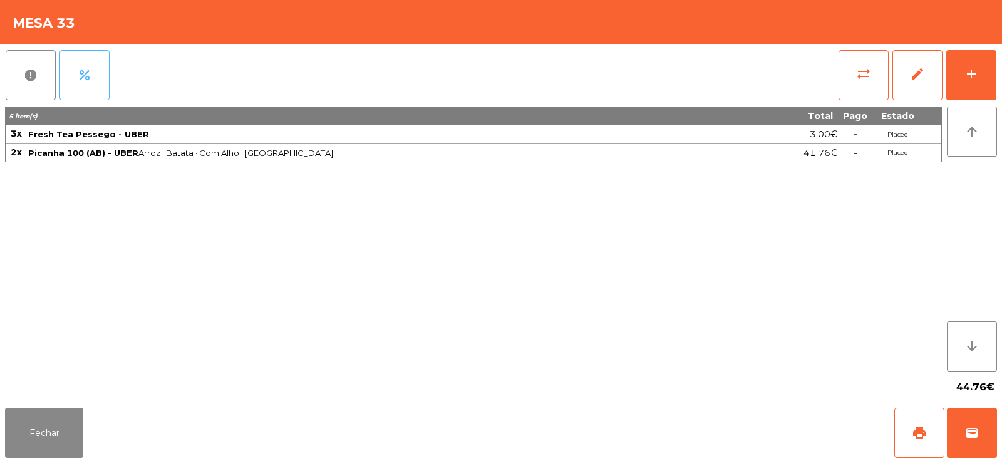
click at [84, 60] on button "percent" at bounding box center [85, 75] width 50 height 50
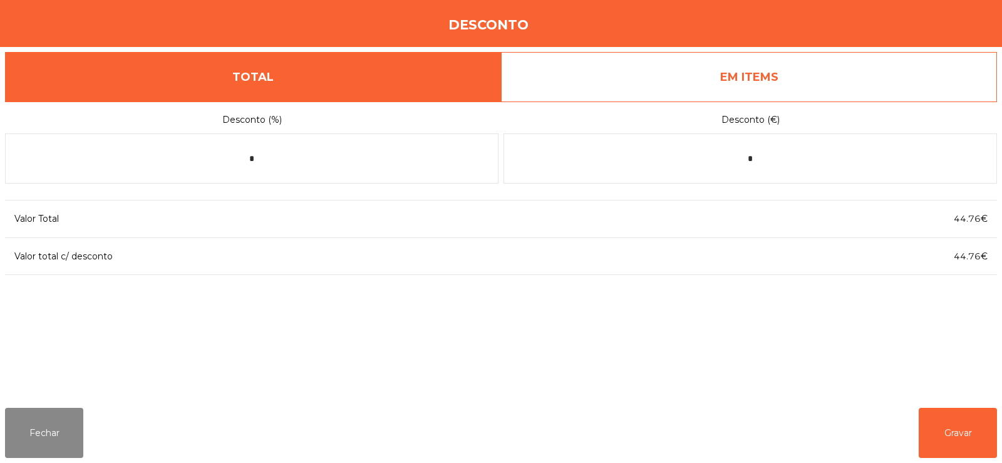
click at [764, 83] on link "EM ITEMS" at bounding box center [749, 77] width 496 height 50
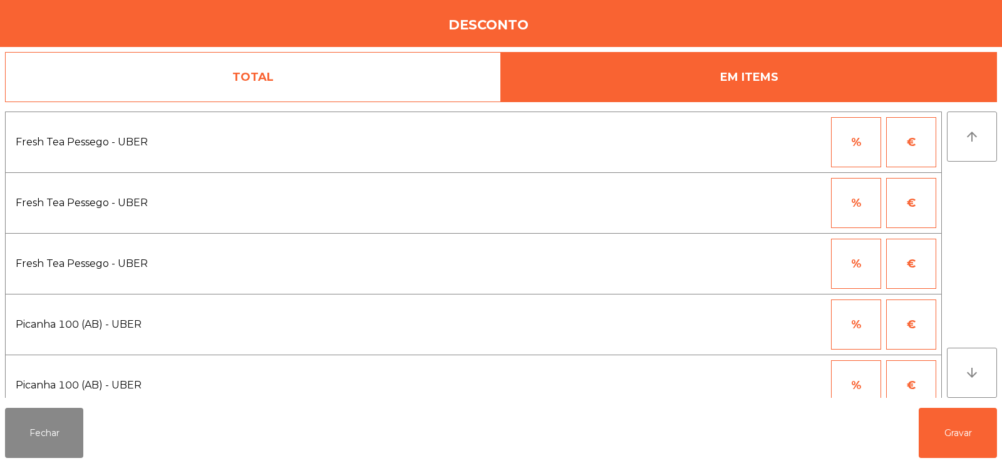
scroll to position [18, 0]
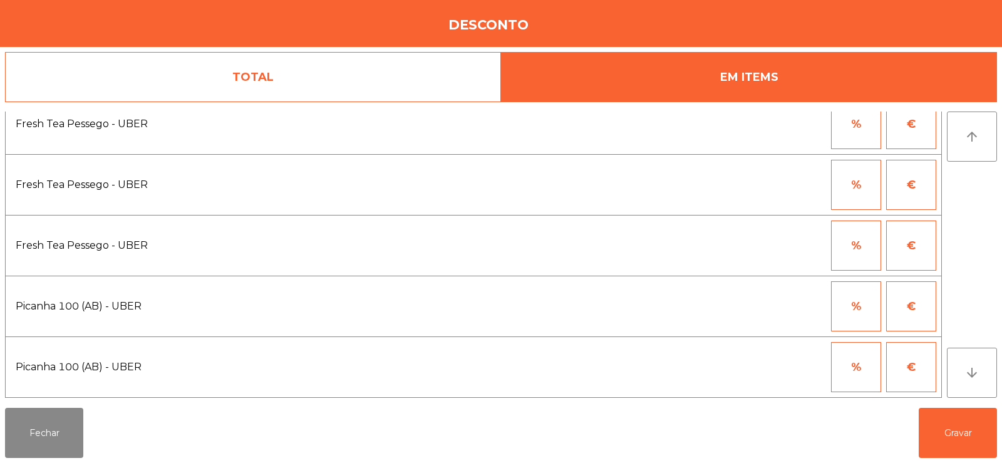
click at [860, 299] on button "%" at bounding box center [856, 306] width 50 height 50
click at [779, 305] on input "*" at bounding box center [795, 306] width 63 height 50
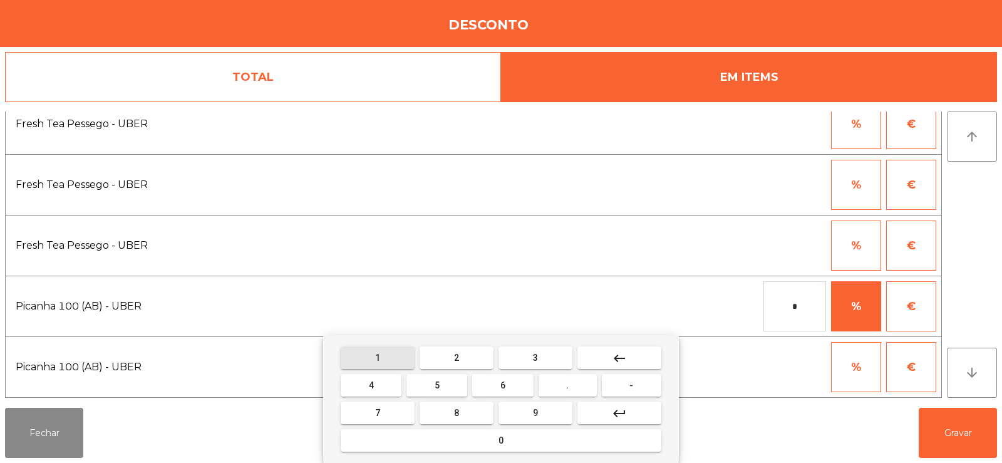
click at [378, 358] on span "1" at bounding box center [377, 358] width 5 height 10
click at [438, 440] on button "0" at bounding box center [501, 440] width 321 height 23
type input "***"
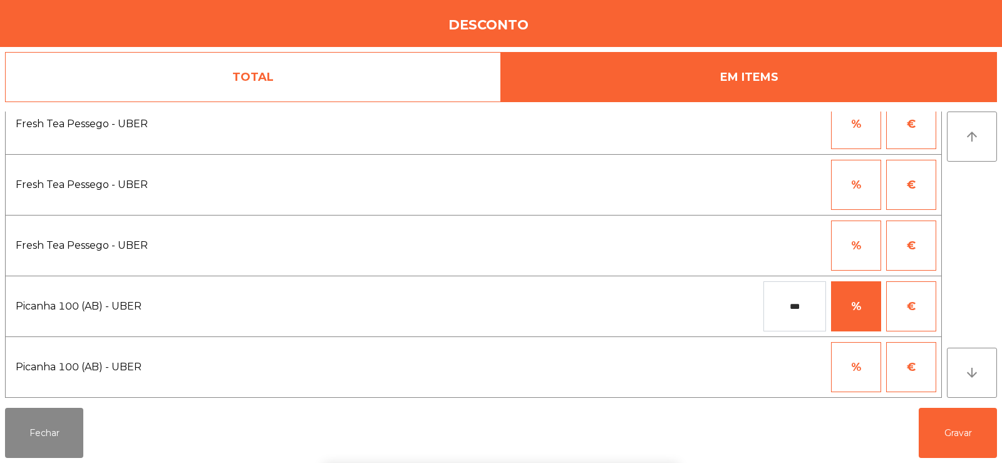
click at [961, 436] on div "1 2 3 keyboard_backspace 4 5 6 . - 7 8 9 keyboard_return 0" at bounding box center [501, 399] width 1002 height 128
click at [968, 429] on button "Gravar" at bounding box center [958, 433] width 78 height 50
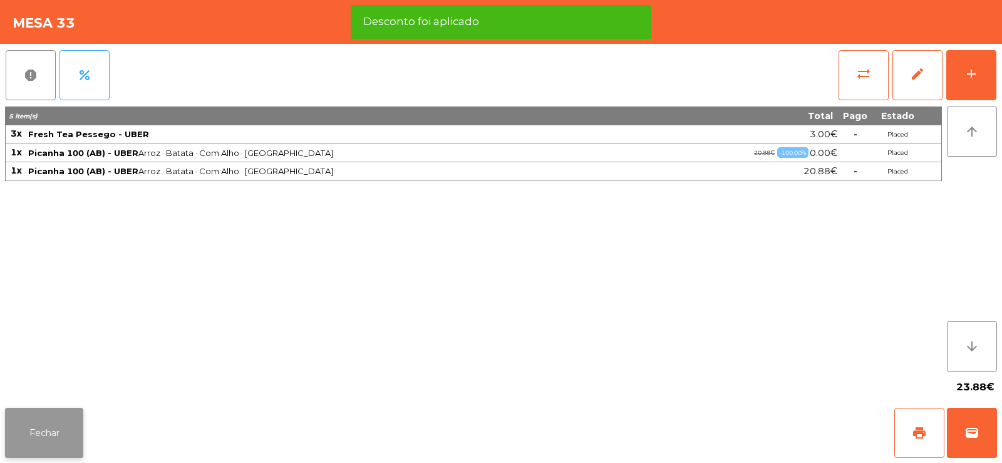
click at [56, 435] on button "Fechar" at bounding box center [44, 433] width 78 height 50
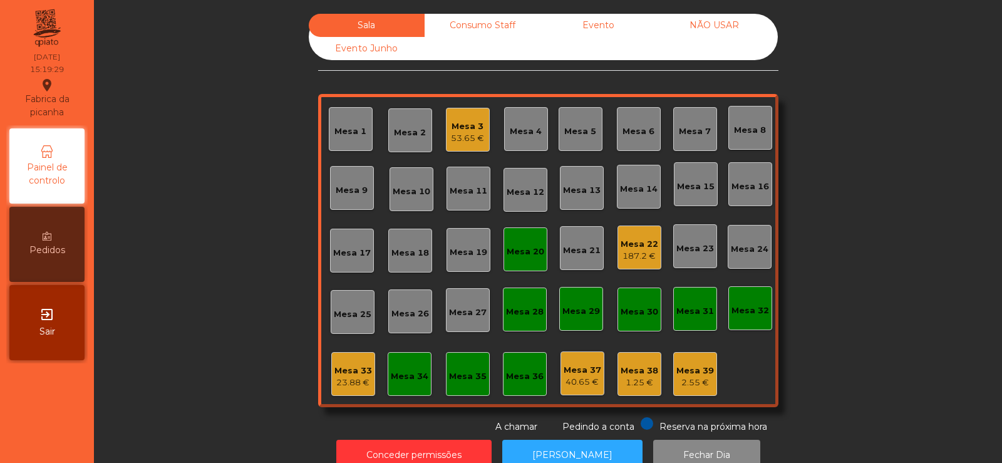
click at [342, 380] on div "23.88 €" at bounding box center [353, 382] width 38 height 13
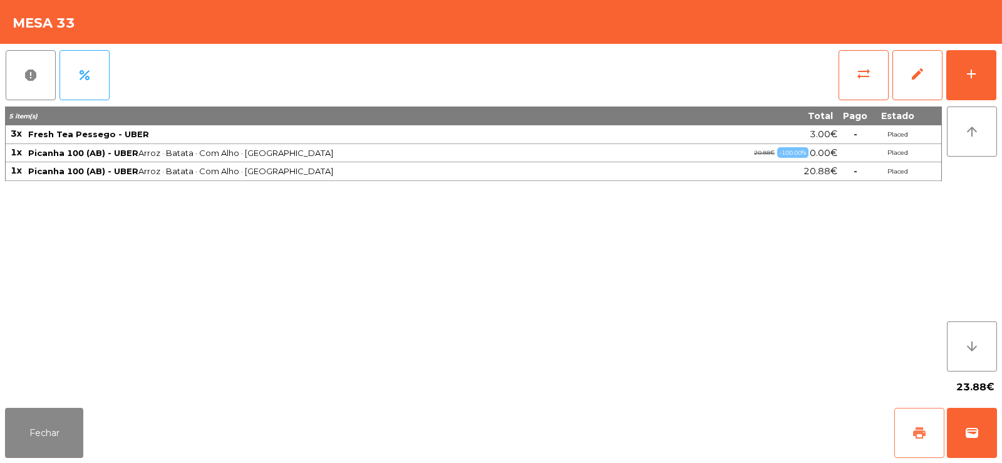
click at [914, 427] on span "print" at bounding box center [919, 432] width 15 height 15
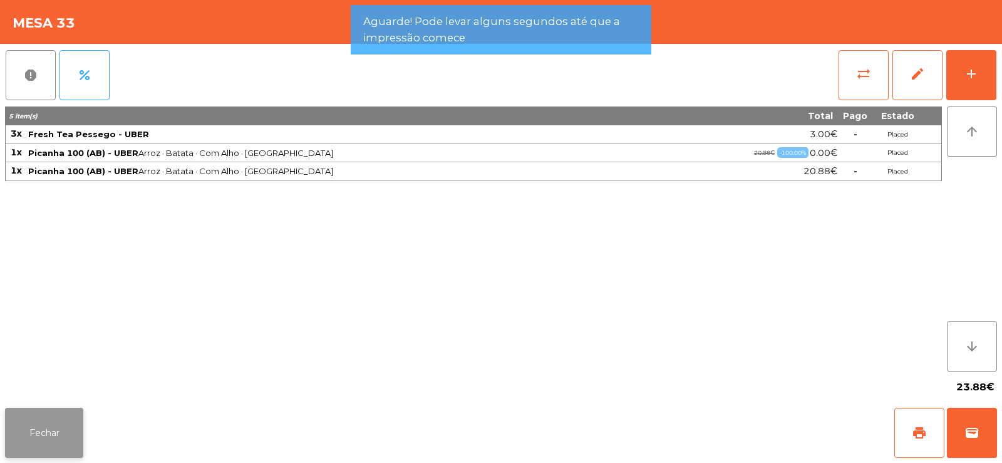
click at [41, 430] on button "Fechar" at bounding box center [44, 433] width 78 height 50
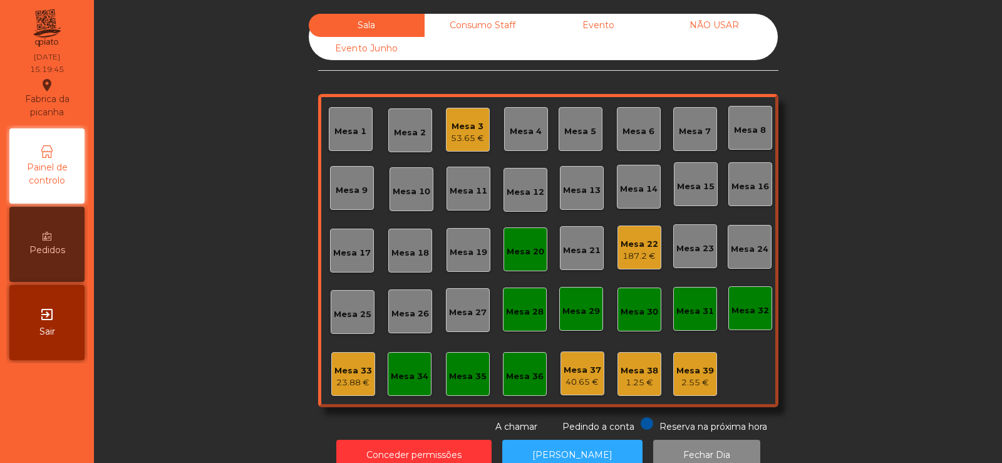
click at [484, 17] on div "Consumo Staff" at bounding box center [483, 25] width 116 height 23
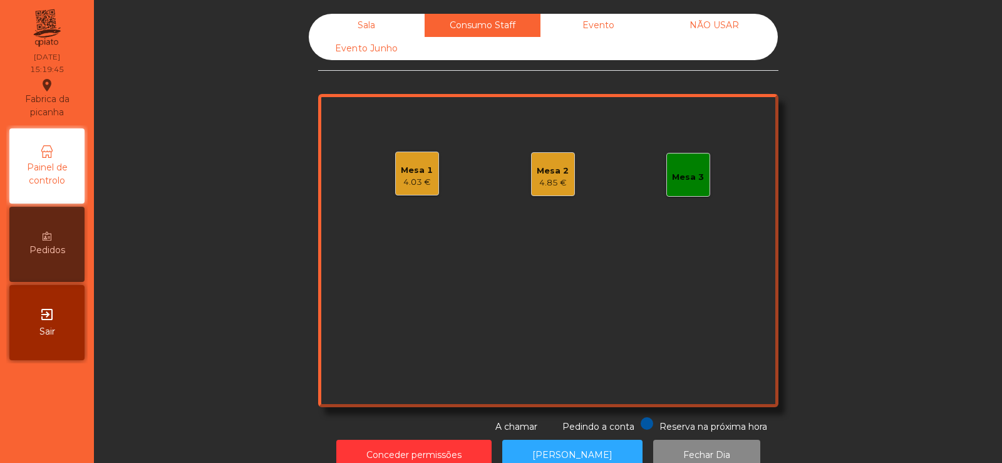
click at [401, 174] on div "Mesa 1" at bounding box center [417, 170] width 32 height 13
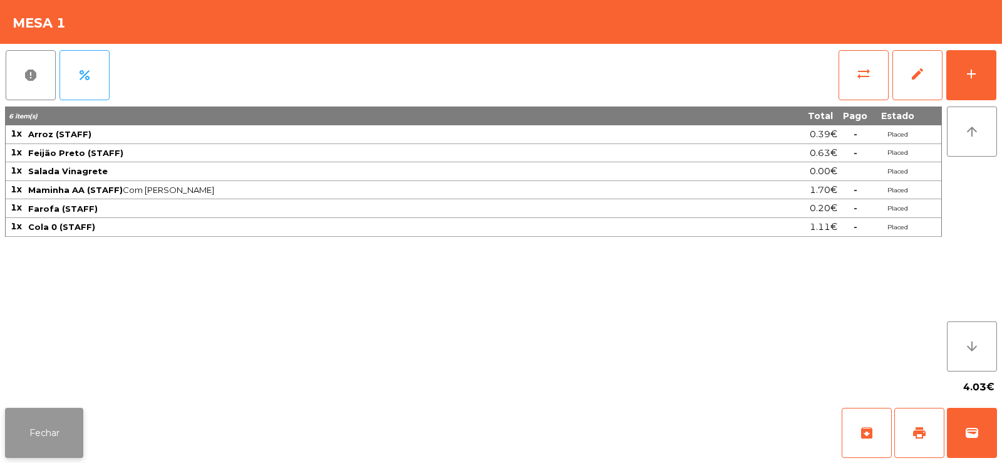
click at [63, 429] on button "Fechar" at bounding box center [44, 433] width 78 height 50
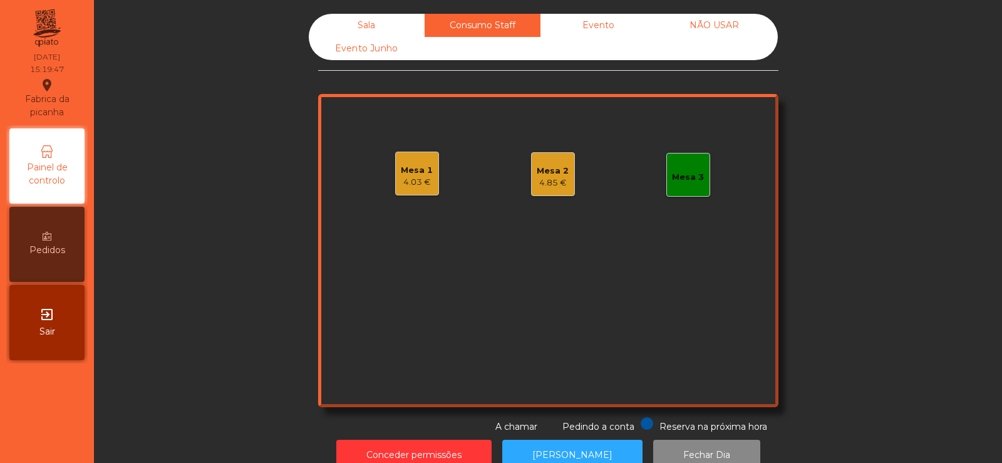
click at [548, 178] on div "4.85 €" at bounding box center [553, 183] width 32 height 13
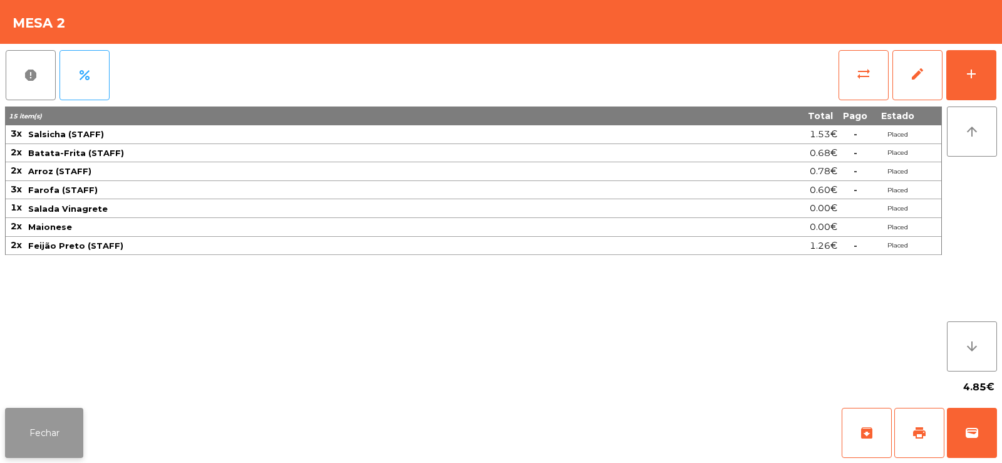
click at [14, 448] on button "Fechar" at bounding box center [44, 433] width 78 height 50
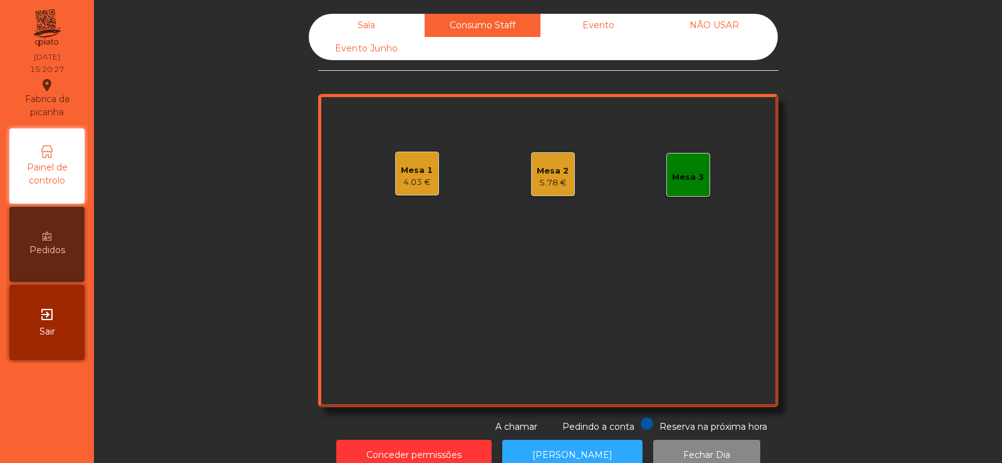
click at [351, 26] on div "Sala" at bounding box center [367, 25] width 116 height 23
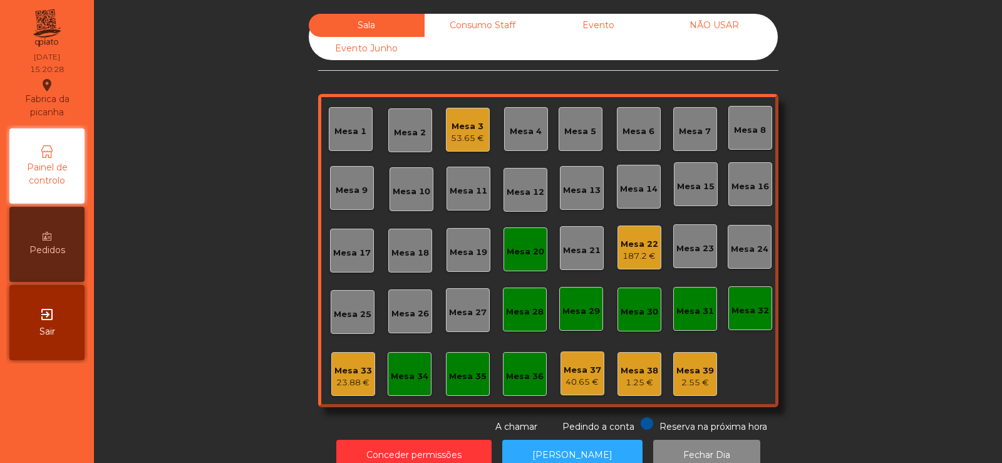
click at [360, 373] on div "Mesa 33" at bounding box center [353, 371] width 38 height 13
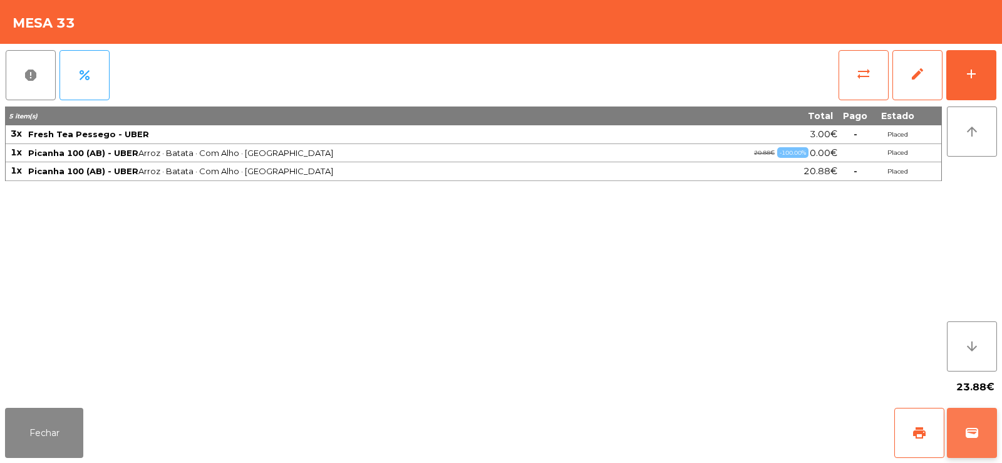
click at [976, 422] on button "wallet" at bounding box center [972, 433] width 50 height 50
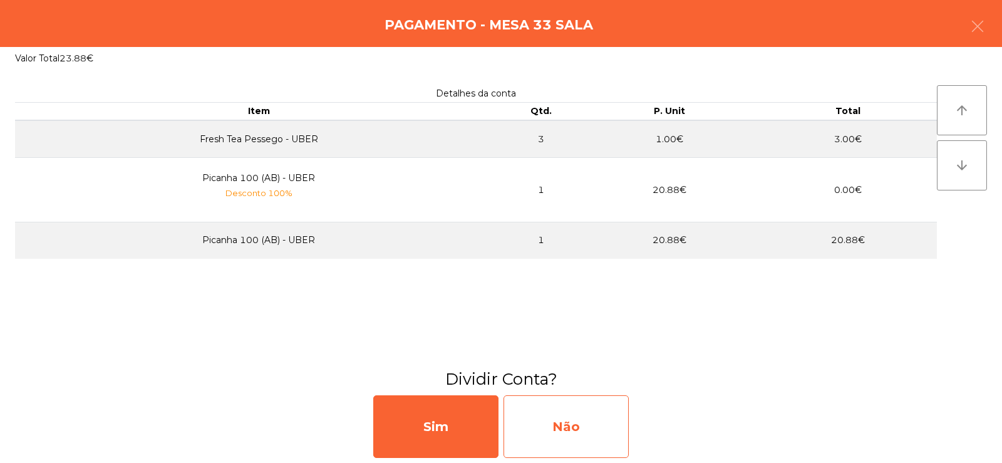
click at [559, 412] on div "Não" at bounding box center [566, 426] width 125 height 63
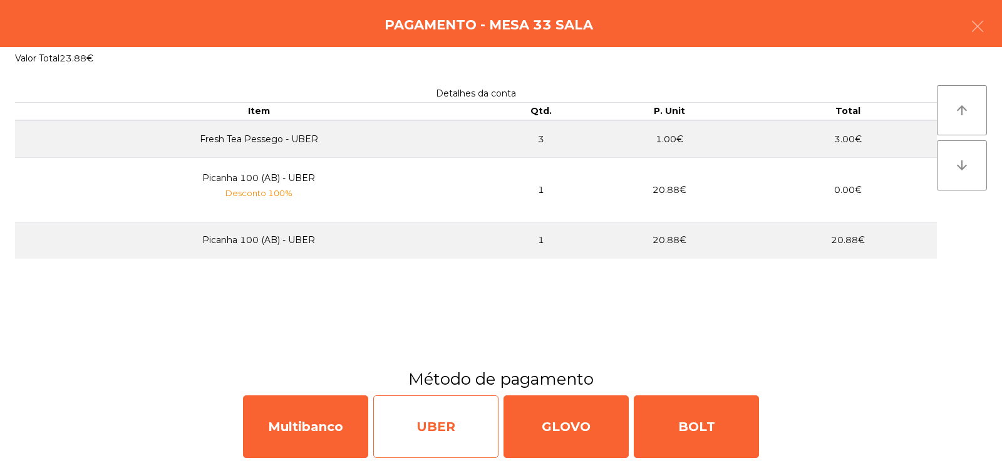
click at [413, 435] on div "UBER" at bounding box center [435, 426] width 125 height 63
select select "**"
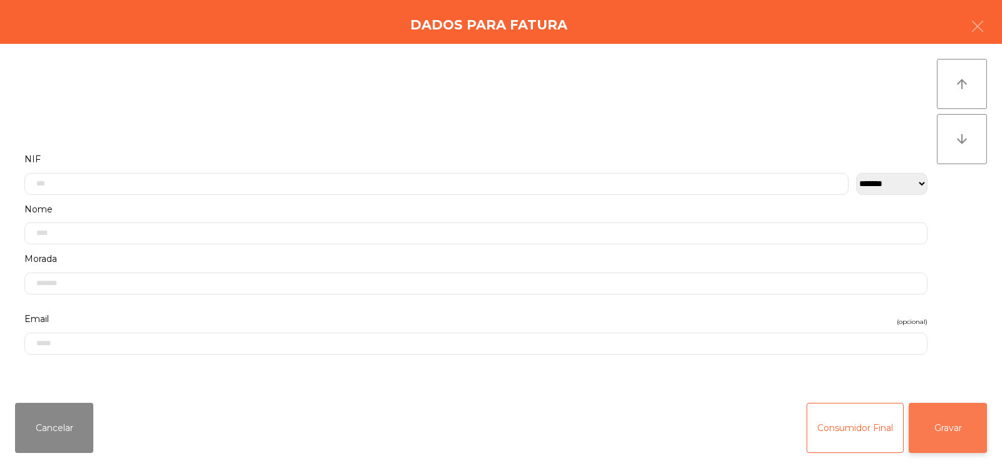
click at [968, 426] on button "Gravar" at bounding box center [948, 428] width 78 height 50
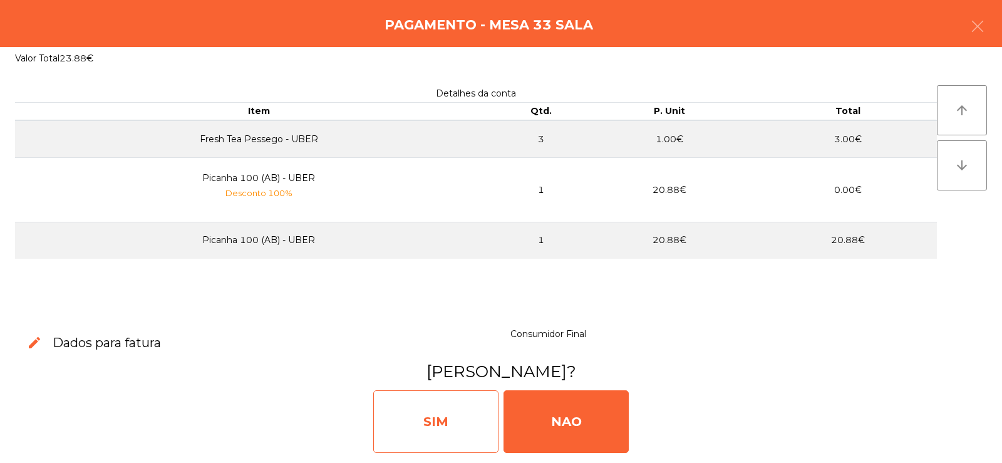
click at [435, 412] on div "SIM" at bounding box center [435, 421] width 125 height 63
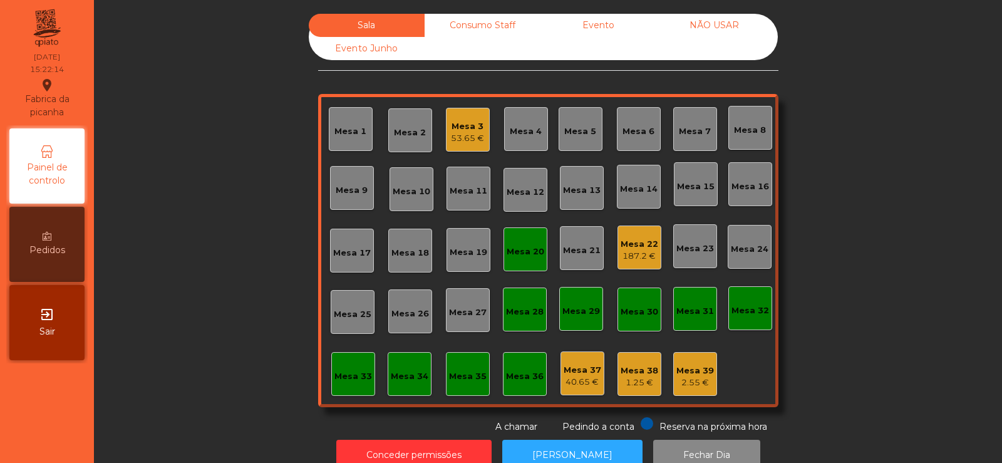
click at [522, 246] on div "Mesa 20" at bounding box center [526, 252] width 38 height 13
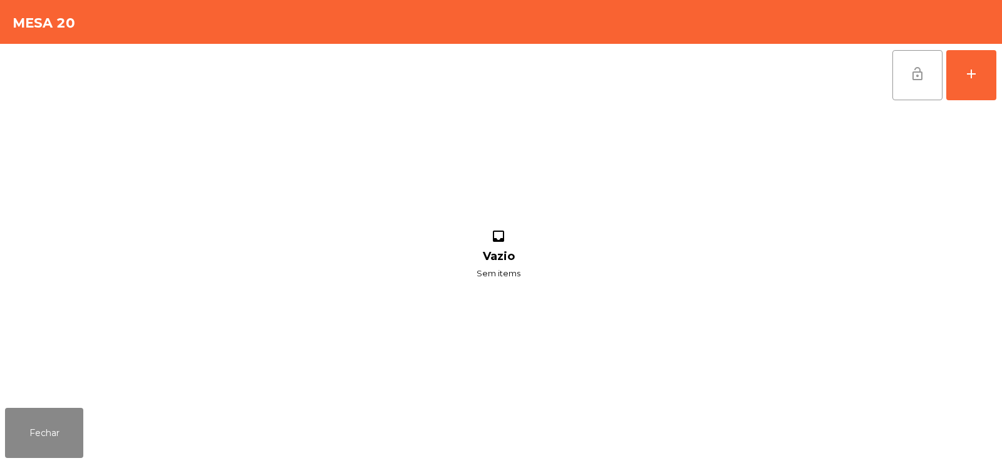
click at [907, 84] on button "lock_open" at bounding box center [918, 75] width 50 height 50
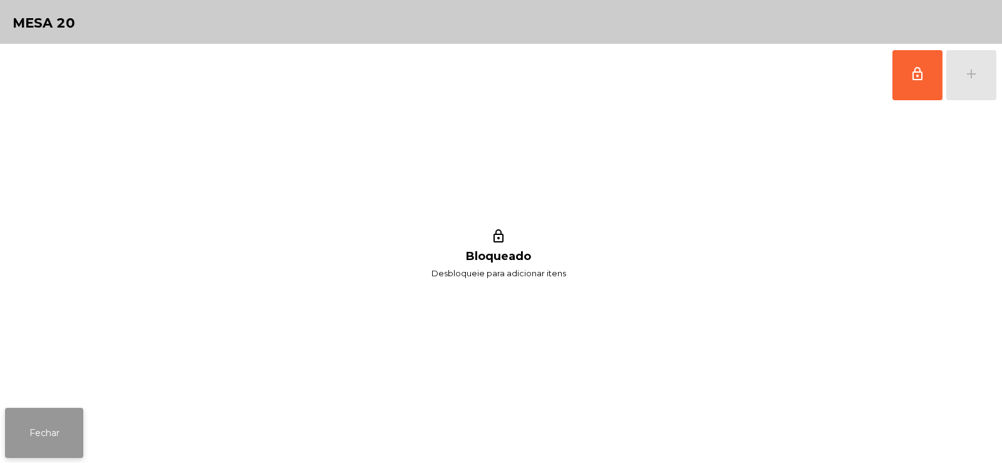
click at [44, 421] on button "Fechar" at bounding box center [44, 433] width 78 height 50
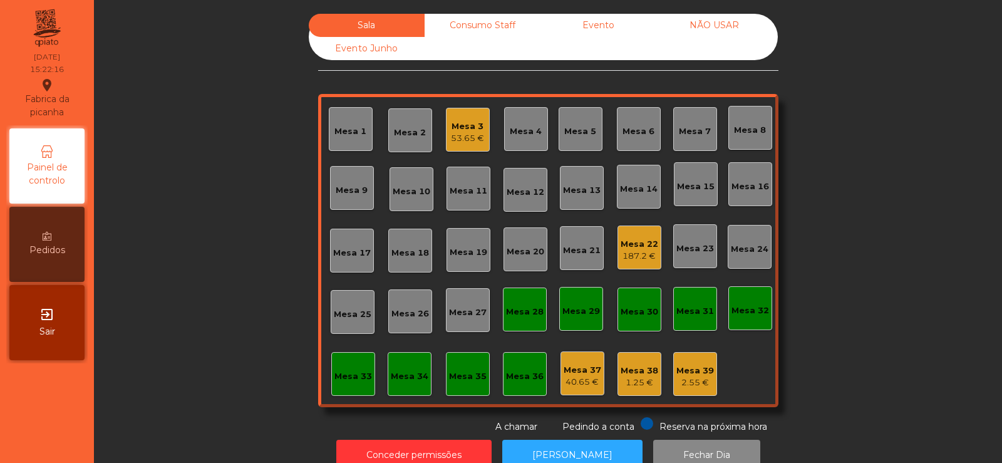
click at [485, 30] on div "Consumo Staff" at bounding box center [483, 25] width 116 height 23
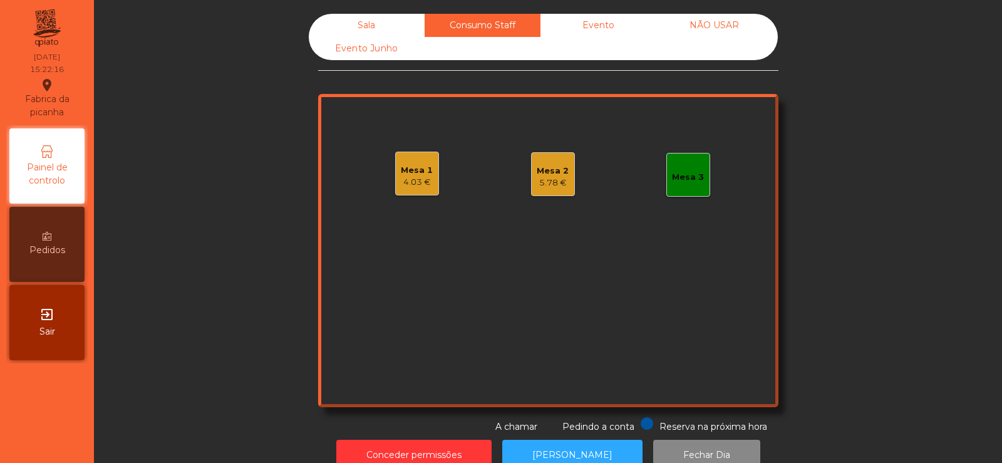
click at [615, 33] on div "Evento" at bounding box center [599, 25] width 116 height 23
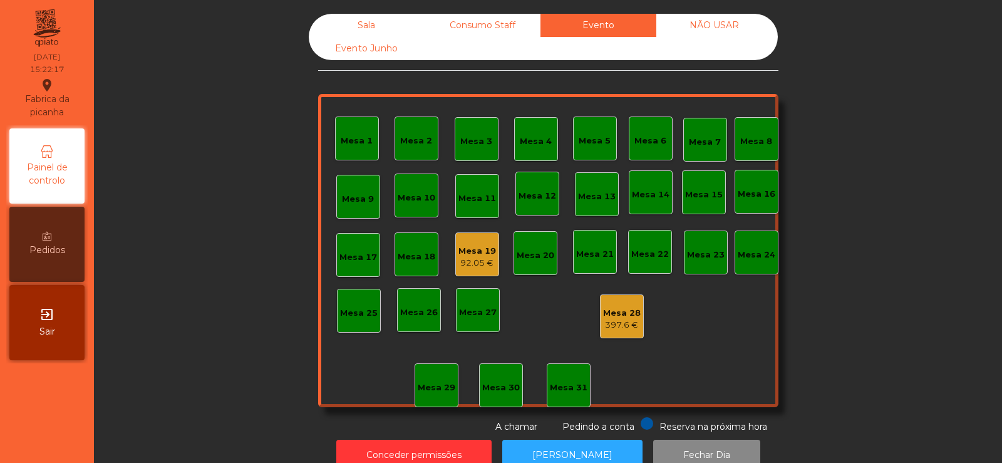
click at [505, 31] on div "Consumo Staff" at bounding box center [483, 25] width 116 height 23
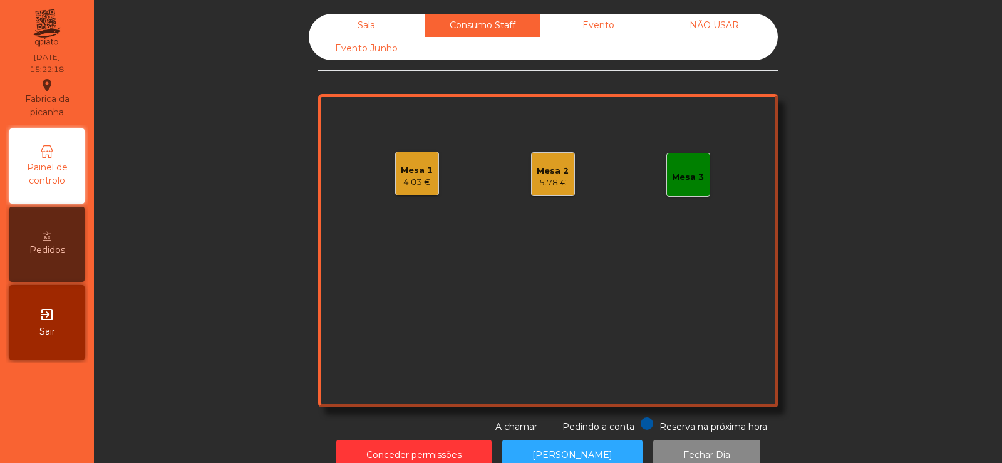
click at [613, 33] on div "Evento" at bounding box center [599, 25] width 116 height 23
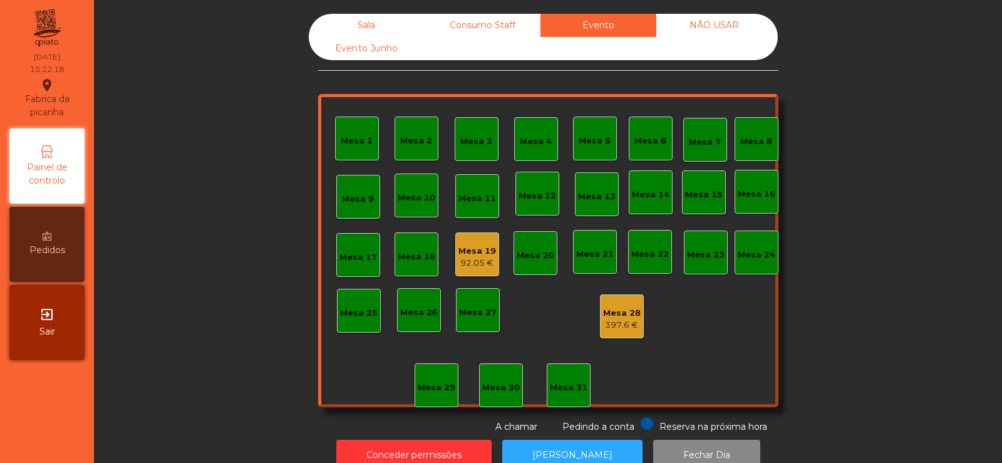
click at [474, 261] on div "92.05 €" at bounding box center [477, 263] width 38 height 13
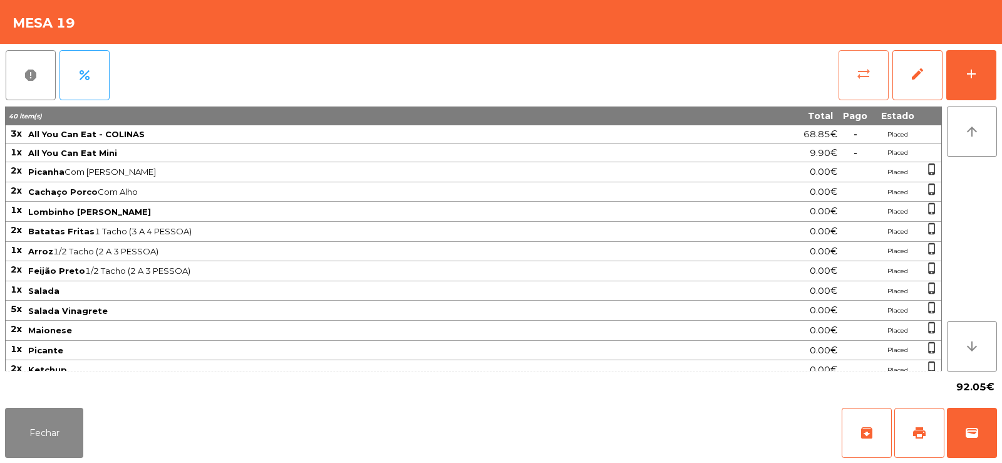
click at [869, 80] on span "sync_alt" at bounding box center [863, 73] width 15 height 15
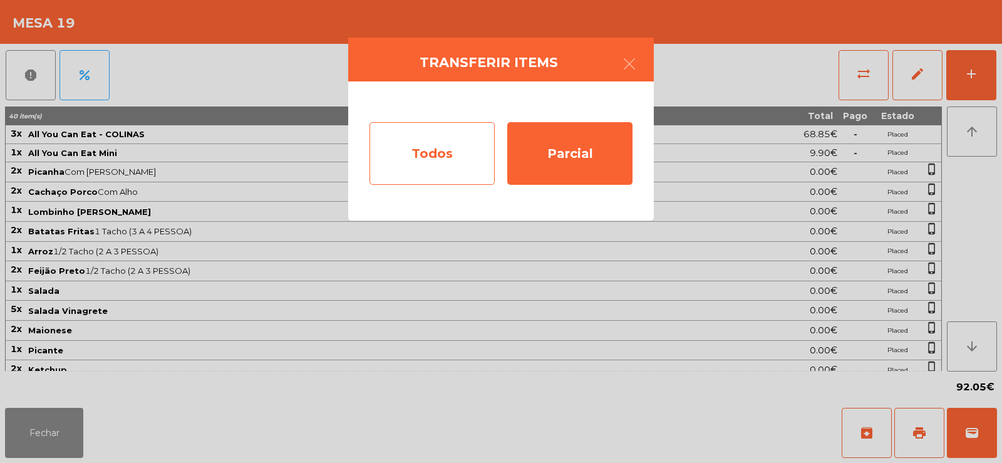
click at [418, 150] on div "Todos" at bounding box center [432, 153] width 125 height 63
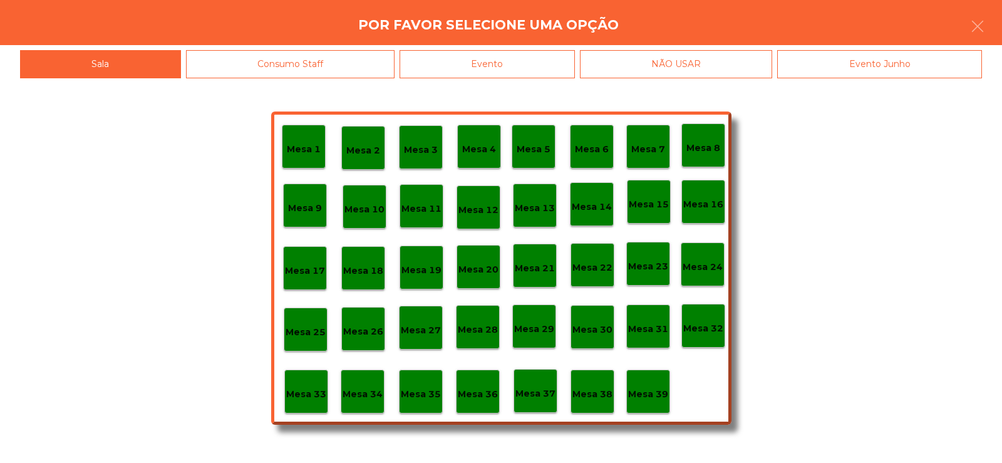
click at [529, 58] on div "Evento" at bounding box center [487, 64] width 175 height 28
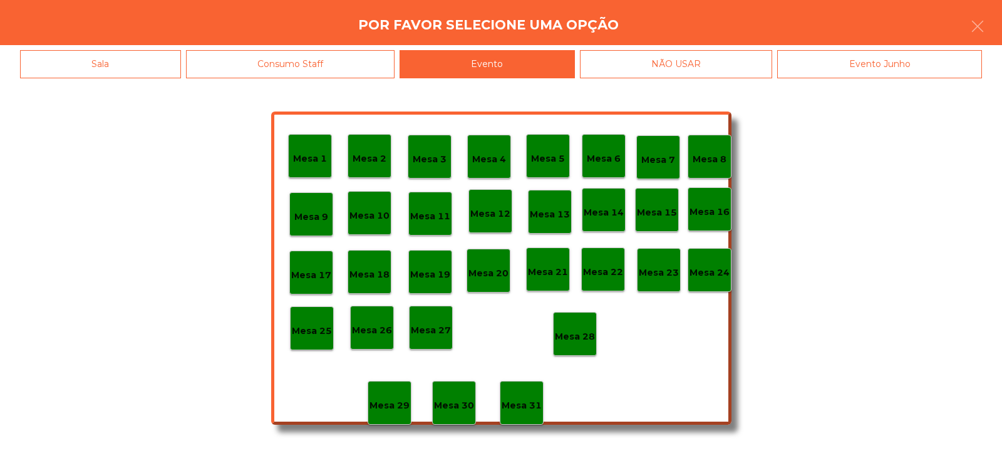
click at [579, 333] on p "Mesa 28" at bounding box center [575, 336] width 40 height 14
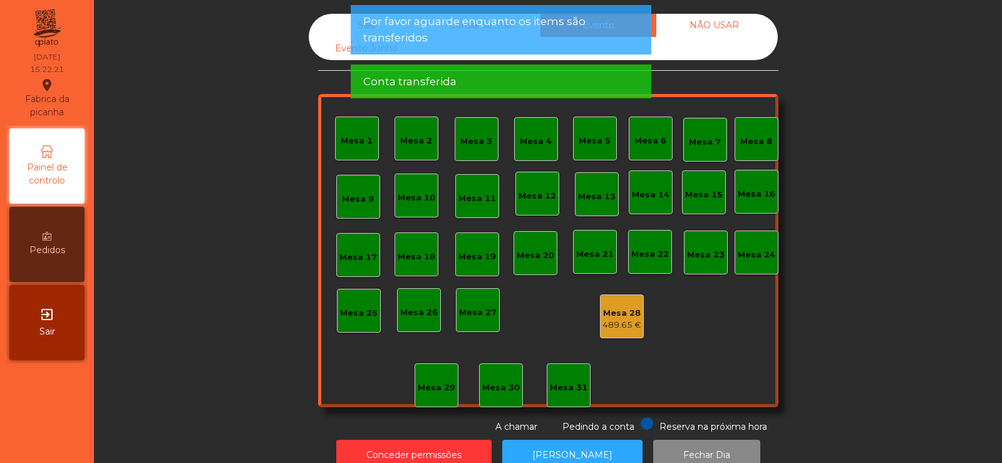
click at [513, 26] on span "Por favor aguarde enquanto os items são transferidos" at bounding box center [501, 29] width 276 height 31
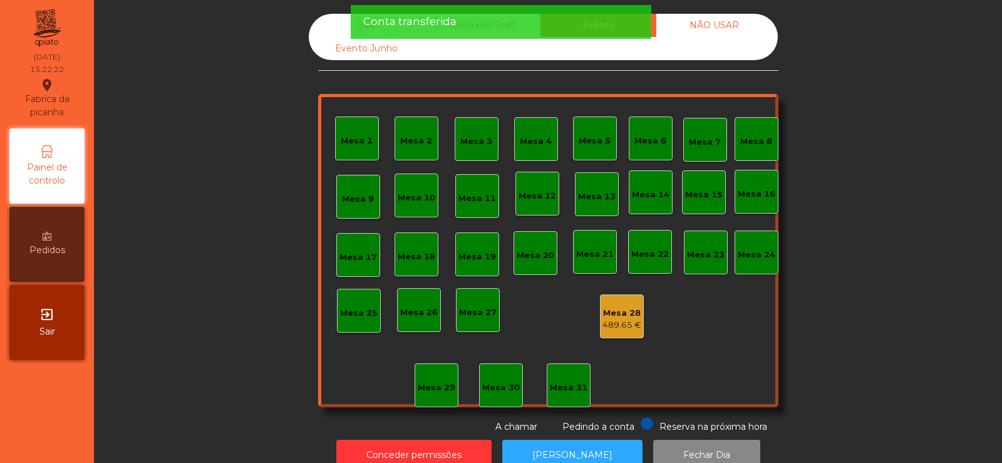
click at [504, 33] on div "Conta transferida" at bounding box center [501, 22] width 301 height 34
click at [489, 27] on div "Conta transferida" at bounding box center [501, 22] width 276 height 16
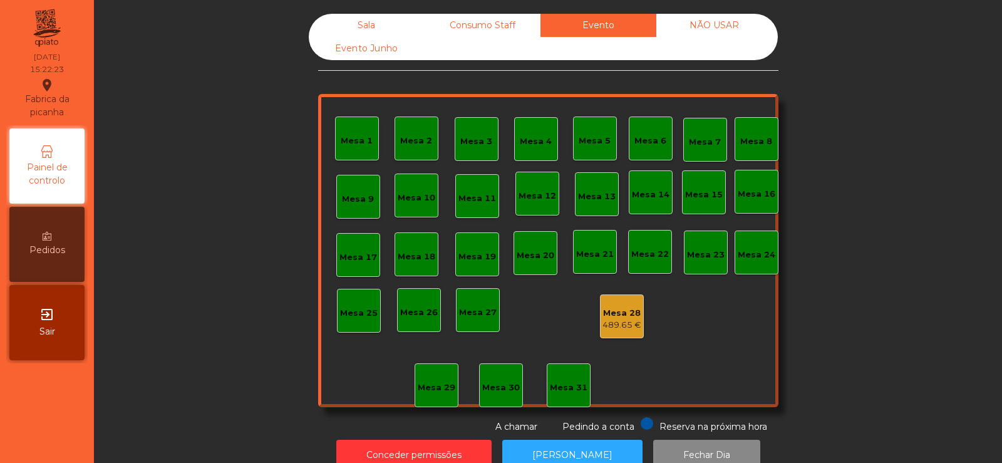
click at [494, 28] on div "Consumo Staff" at bounding box center [483, 25] width 116 height 23
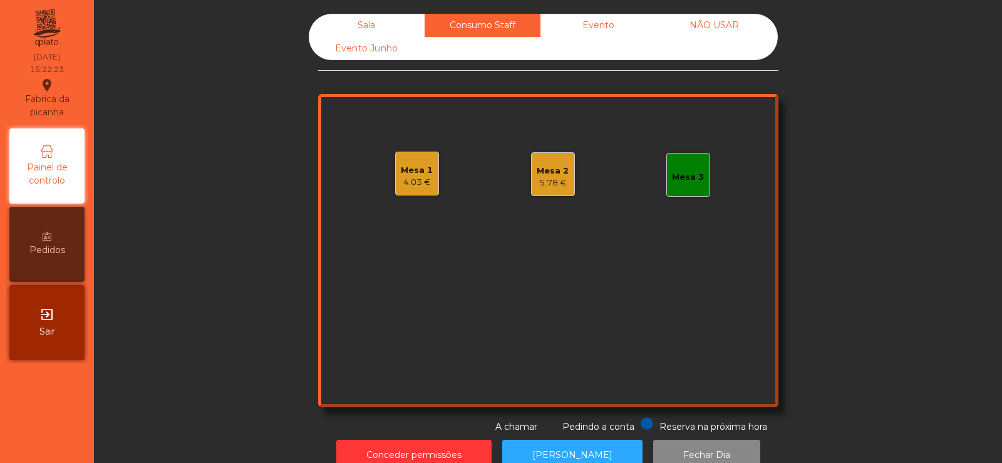
click at [417, 190] on div "Mesa 1 4.03 €" at bounding box center [417, 174] width 44 height 44
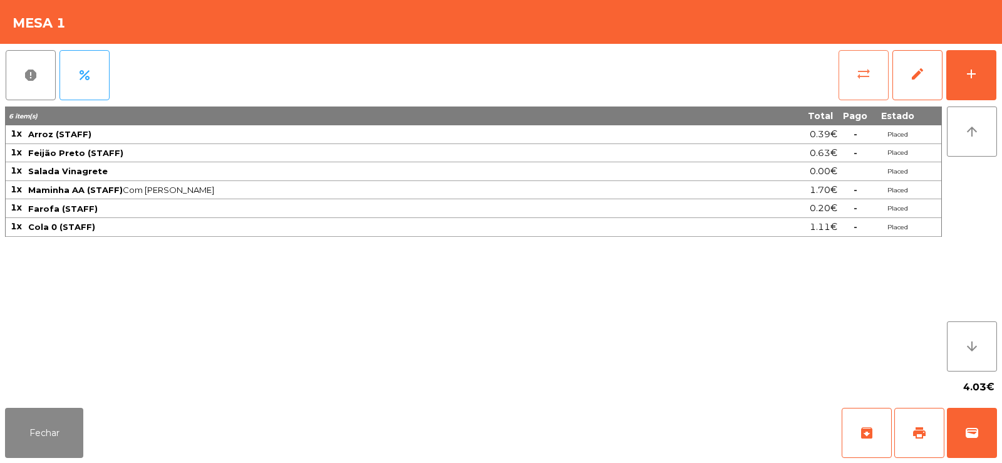
click at [859, 96] on button "sync_alt" at bounding box center [864, 75] width 50 height 50
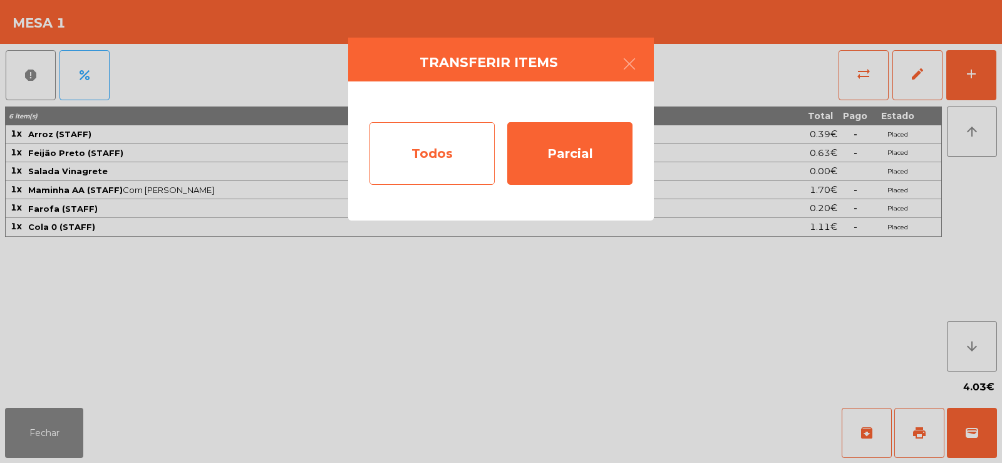
click at [426, 155] on div "Todos" at bounding box center [432, 153] width 125 height 63
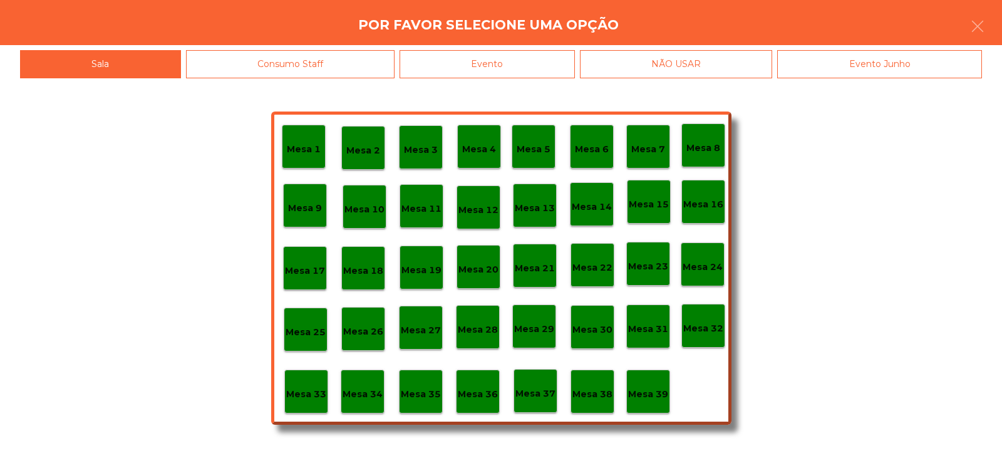
click at [495, 69] on div "Evento" at bounding box center [487, 64] width 175 height 28
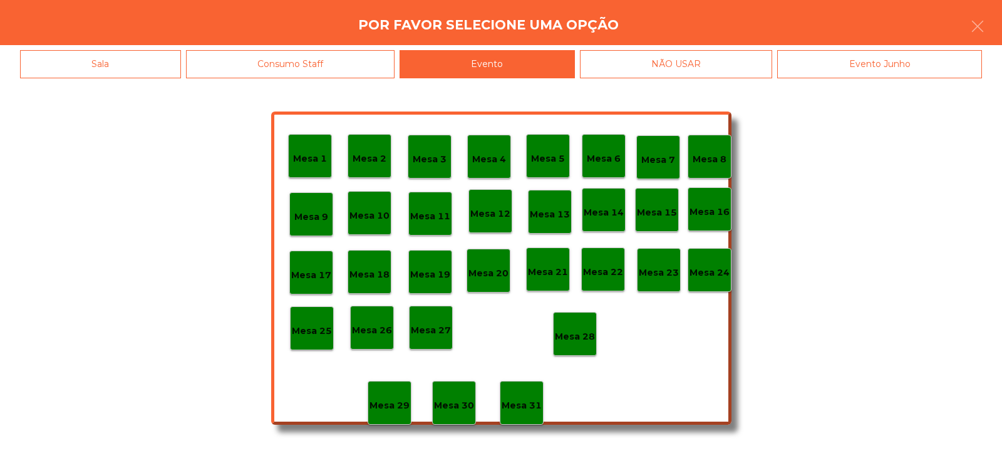
click at [353, 66] on div "Consumo Staff" at bounding box center [290, 64] width 209 height 28
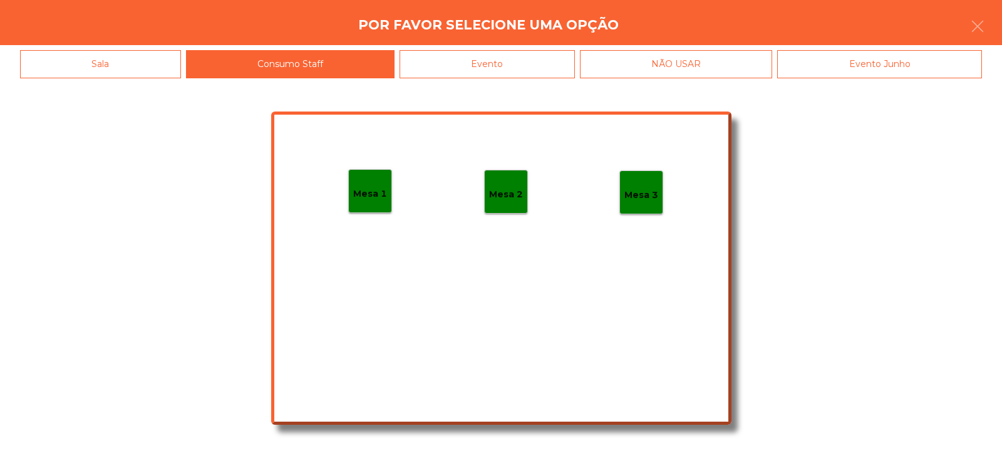
click at [512, 199] on p "Mesa 2" at bounding box center [506, 194] width 34 height 14
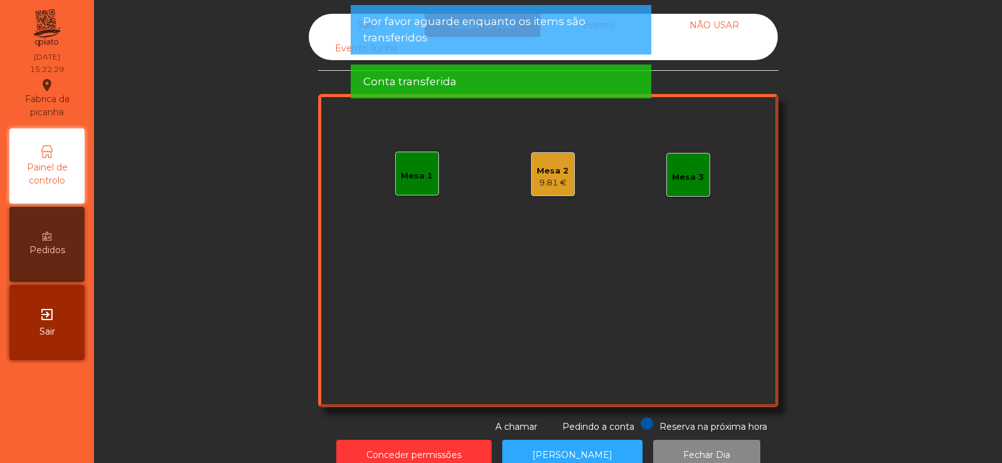
click at [514, 31] on span "Por favor aguarde enquanto os items são transferidos" at bounding box center [501, 29] width 276 height 31
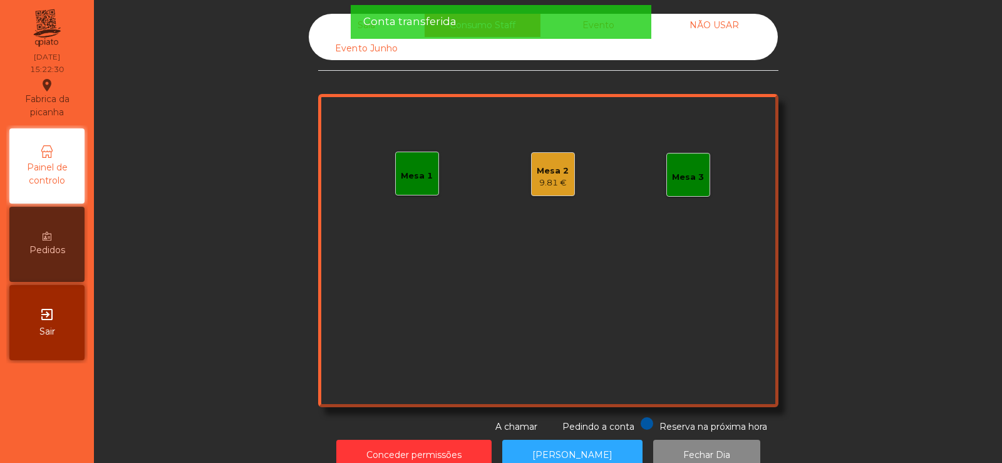
click at [484, 20] on div "Conta transferida" at bounding box center [501, 22] width 276 height 16
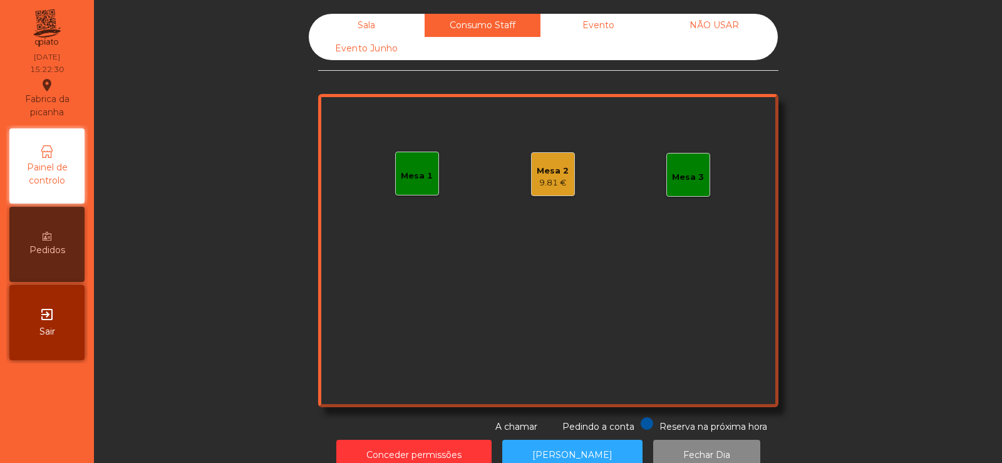
click at [380, 23] on div "Sala" at bounding box center [367, 25] width 116 height 23
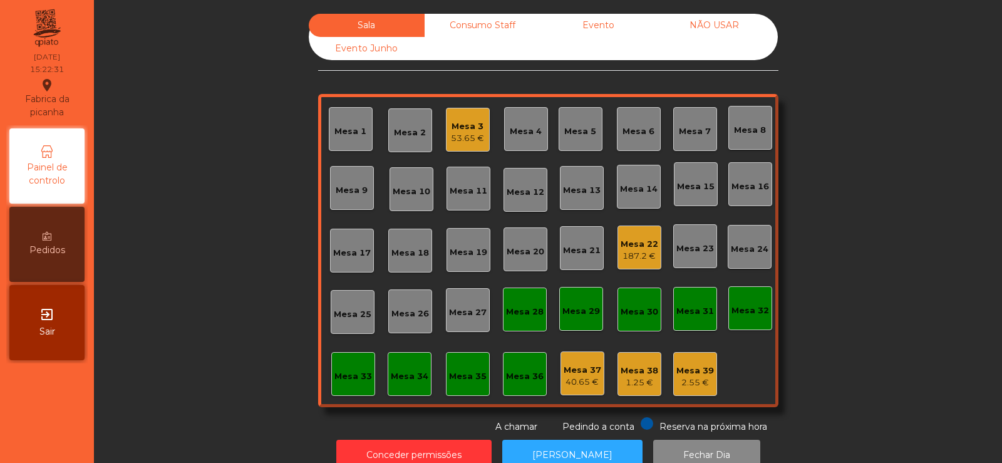
scroll to position [31, 0]
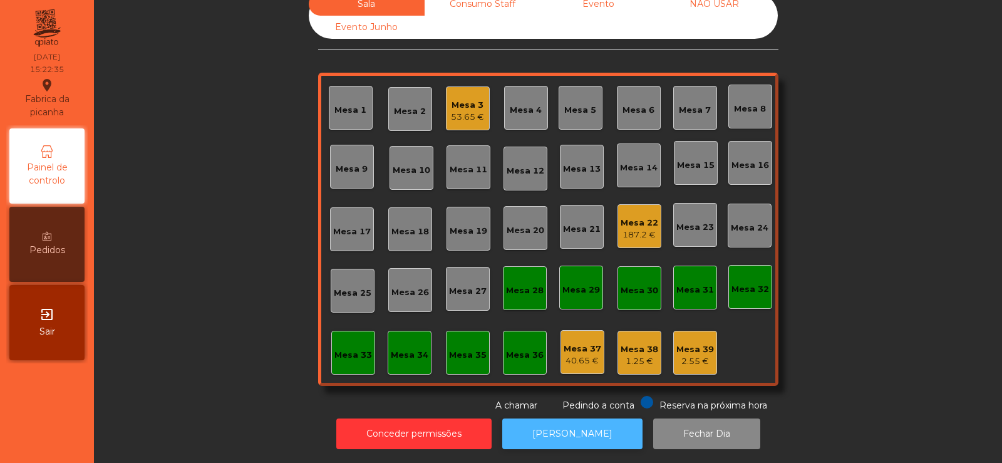
click at [581, 424] on button "[PERSON_NAME]" at bounding box center [572, 433] width 140 height 31
click at [576, 429] on button "[PERSON_NAME]" at bounding box center [572, 433] width 140 height 31
click at [478, 99] on div "Mesa 3" at bounding box center [467, 105] width 33 height 13
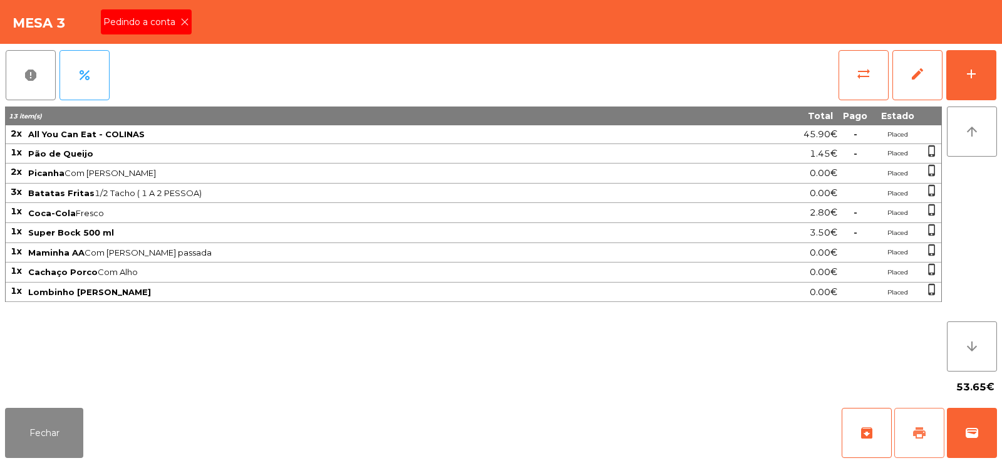
click at [923, 436] on span "print" at bounding box center [919, 432] width 15 height 15
click at [183, 19] on icon at bounding box center [184, 22] width 9 height 9
click at [876, 71] on button "sync_alt" at bounding box center [864, 75] width 50 height 50
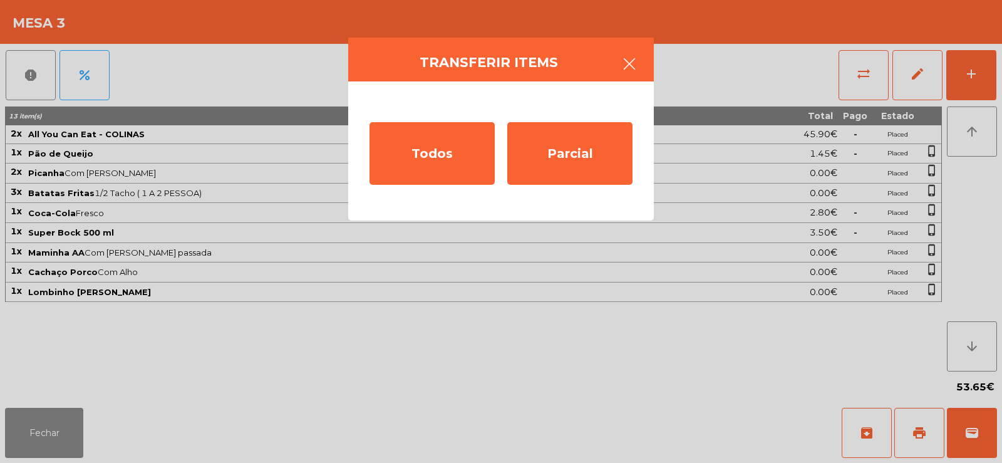
click at [636, 61] on icon "button" at bounding box center [629, 63] width 15 height 15
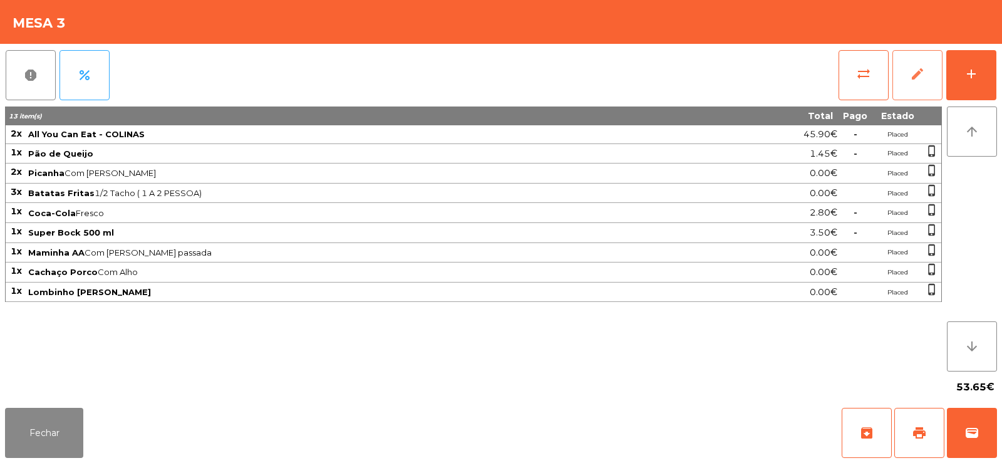
click at [925, 81] on button "edit" at bounding box center [918, 75] width 50 height 50
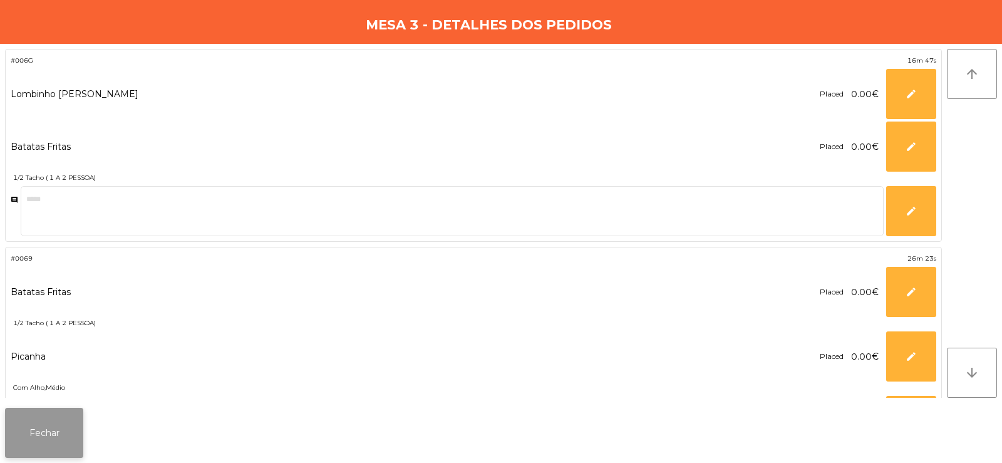
click at [71, 440] on button "Fechar" at bounding box center [44, 433] width 78 height 50
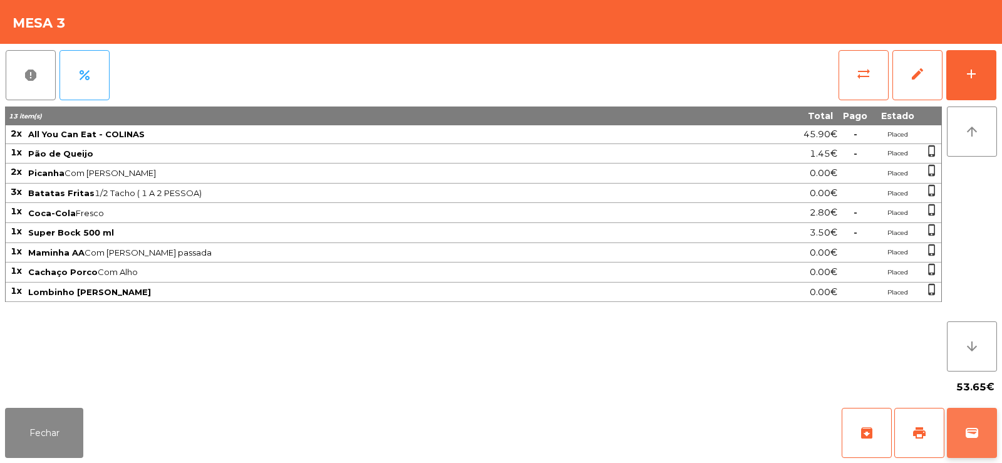
click at [971, 430] on span "wallet" at bounding box center [972, 432] width 15 height 15
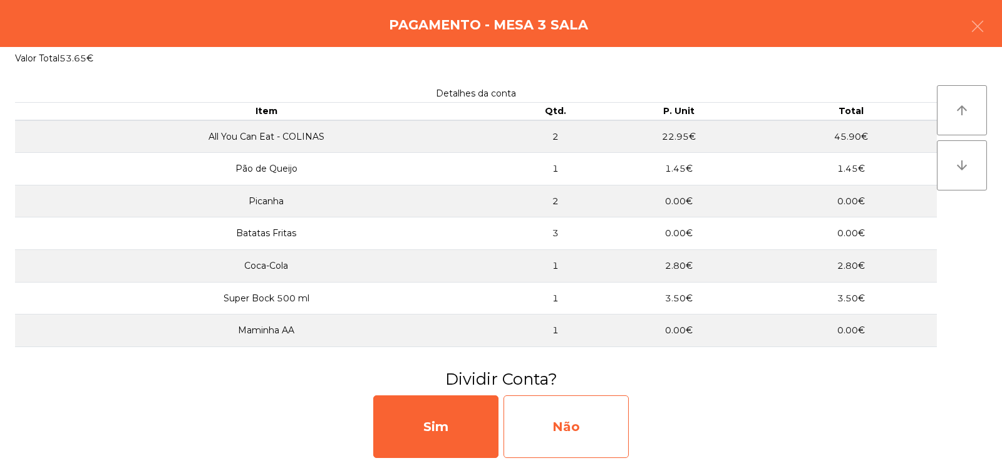
click at [567, 424] on div "Não" at bounding box center [566, 426] width 125 height 63
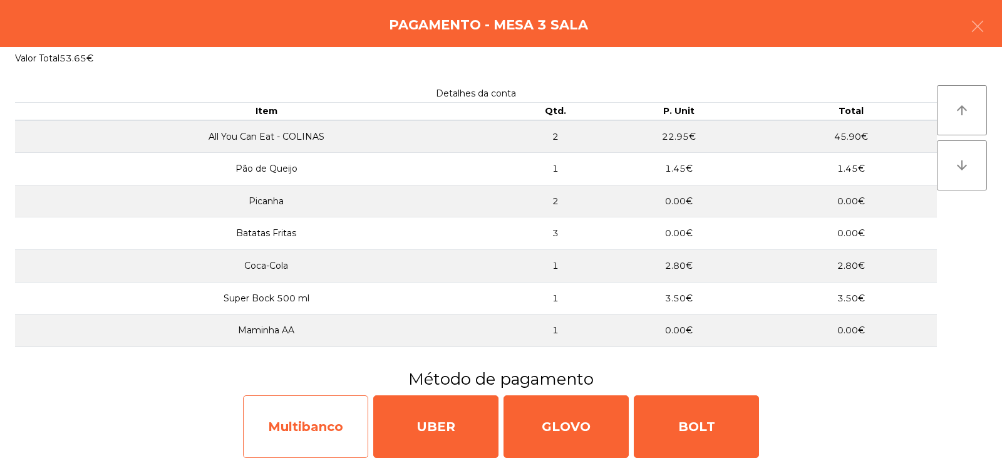
click at [334, 433] on div "Multibanco" at bounding box center [305, 426] width 125 height 63
select select "**"
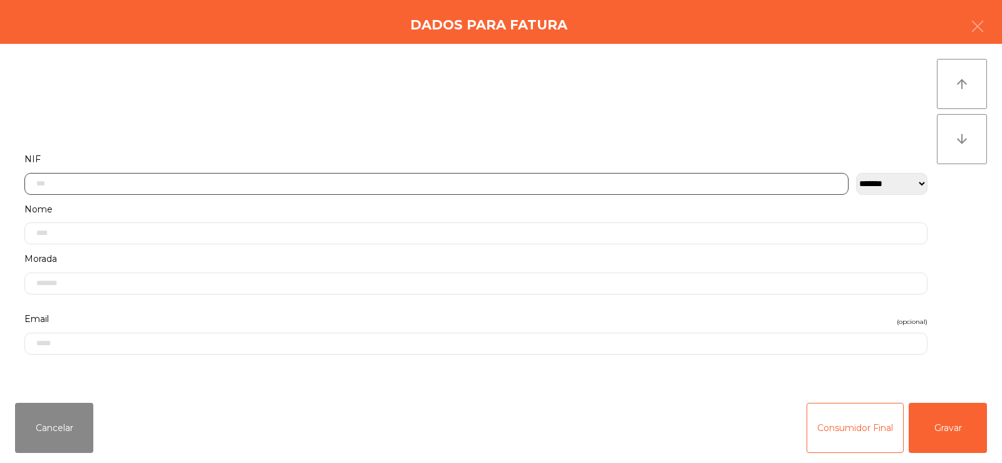
click at [308, 184] on input "text" at bounding box center [436, 184] width 824 height 22
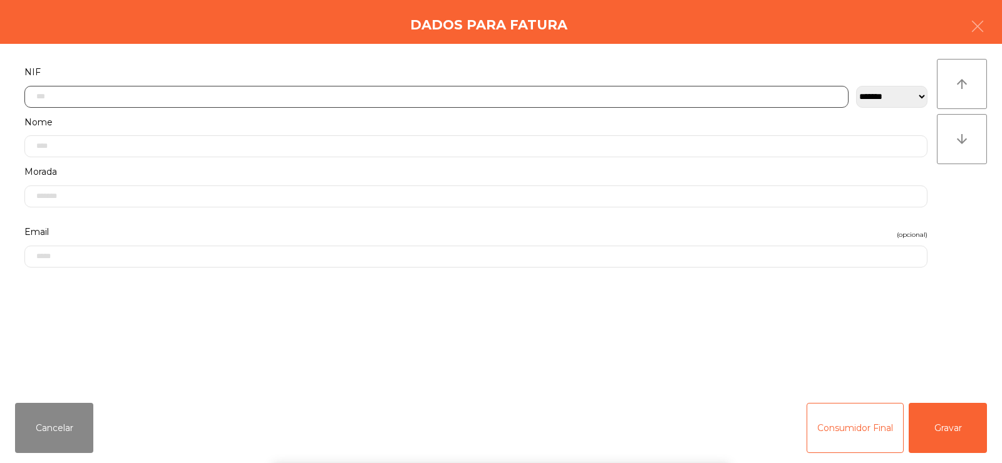
scroll to position [91, 0]
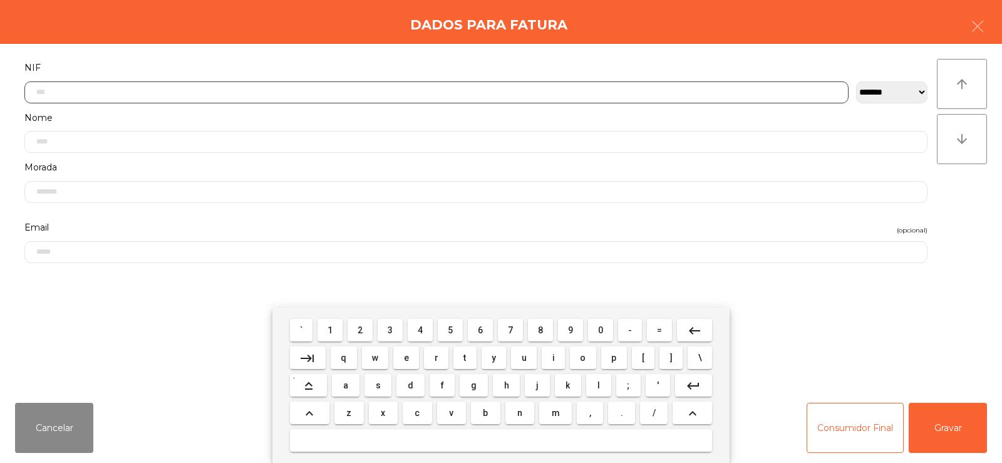
click at [360, 331] on span "2" at bounding box center [360, 330] width 5 height 10
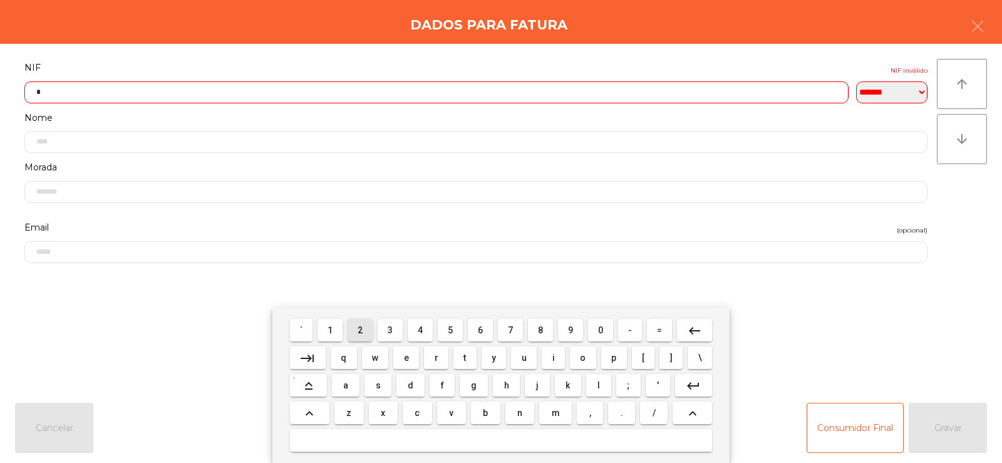
click at [388, 328] on span "3" at bounding box center [390, 330] width 5 height 10
click at [540, 331] on span "8" at bounding box center [540, 330] width 5 height 10
click at [360, 330] on span "2" at bounding box center [360, 330] width 5 height 10
click at [601, 329] on span "0" at bounding box center [600, 330] width 5 height 10
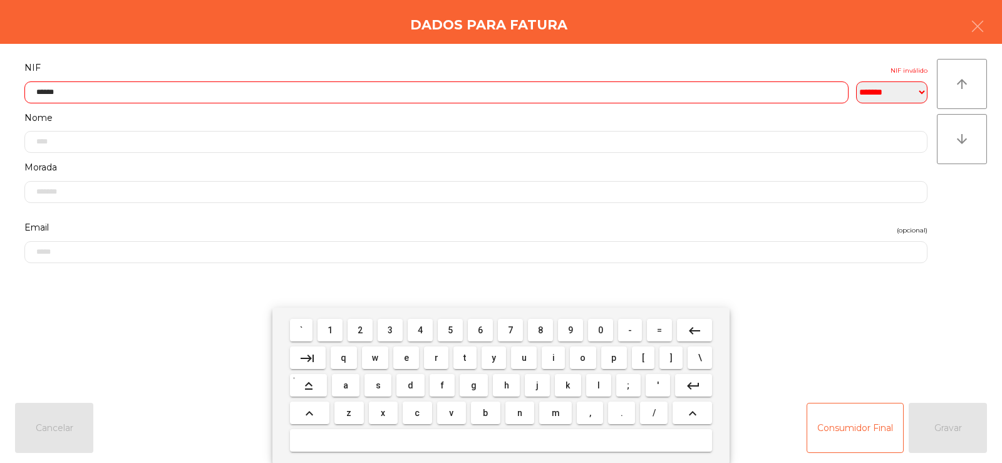
click at [361, 333] on span "2" at bounding box center [360, 330] width 5 height 10
click at [360, 328] on span "2" at bounding box center [360, 330] width 5 height 10
click at [331, 329] on span "1" at bounding box center [330, 330] width 5 height 10
type input "*********"
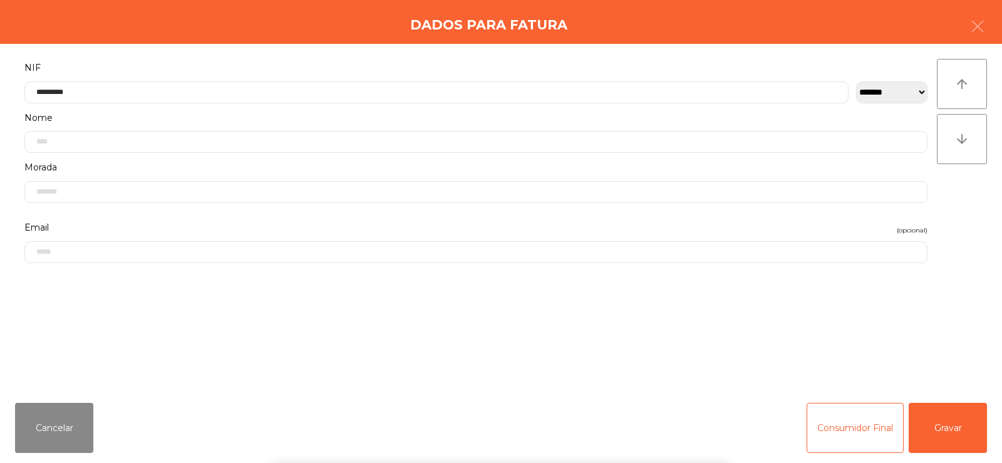
click at [952, 440] on div "` 1 2 3 4 5 6 7 8 9 0 - = keyboard_backspace keyboard_tab q w e r t y u i o p […" at bounding box center [501, 385] width 1002 height 155
click at [951, 422] on button "Gravar" at bounding box center [948, 428] width 78 height 50
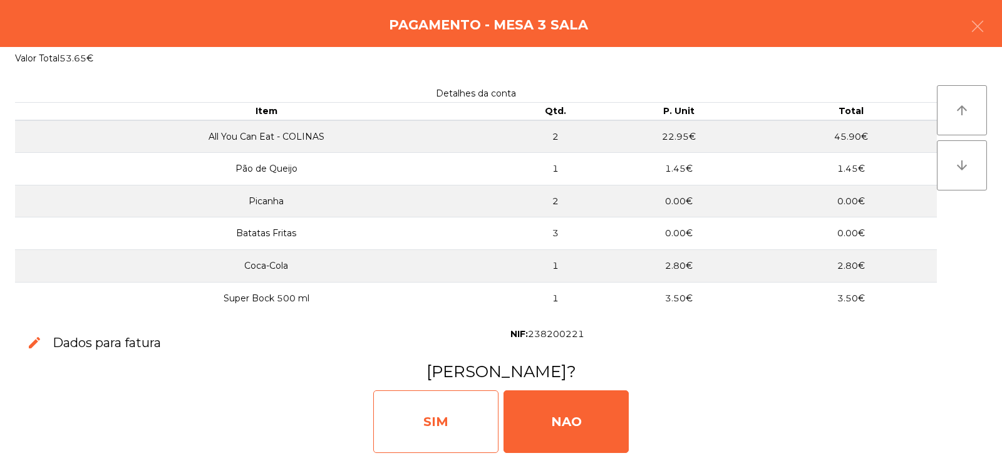
click at [445, 428] on div "SIM" at bounding box center [435, 421] width 125 height 63
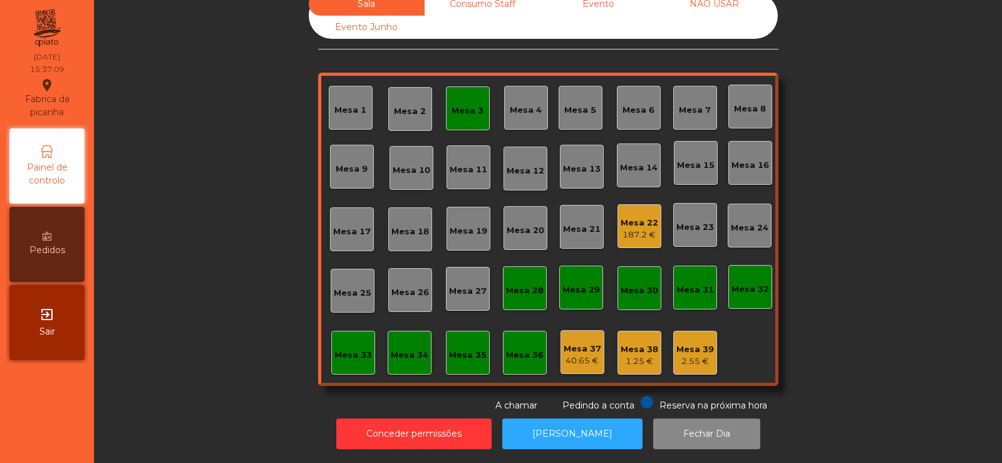
click at [481, 110] on div "Mesa 3" at bounding box center [468, 108] width 44 height 44
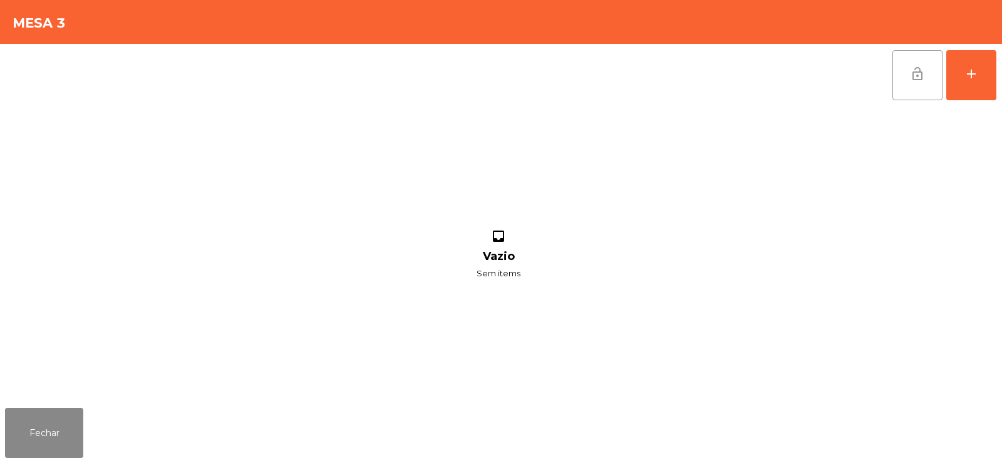
click at [916, 89] on button "lock_open" at bounding box center [918, 75] width 50 height 50
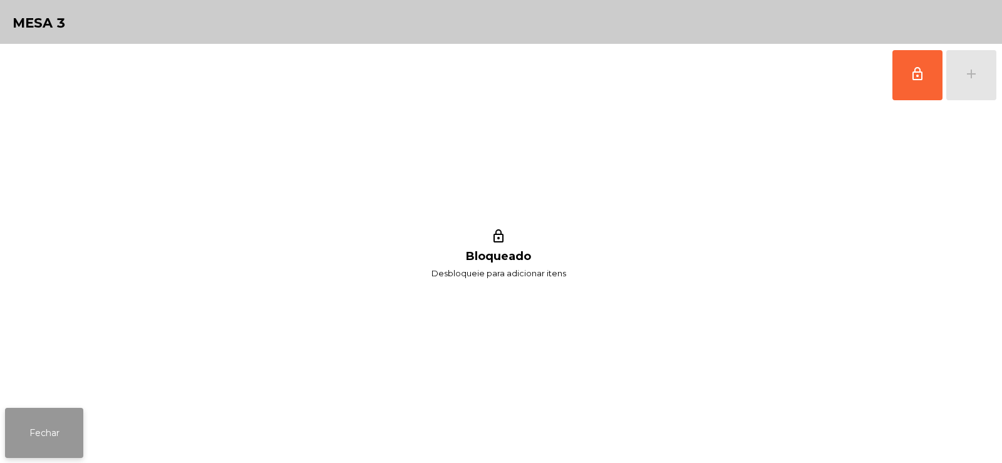
click at [56, 436] on button "Fechar" at bounding box center [44, 433] width 78 height 50
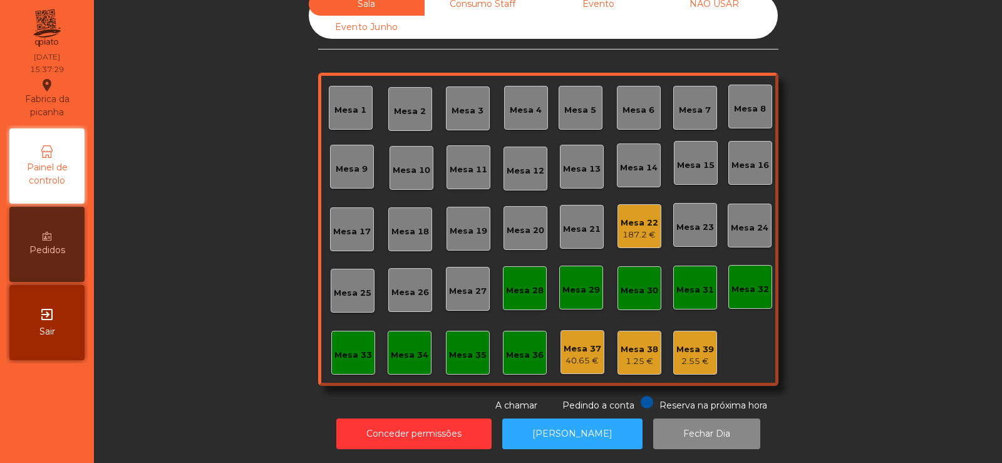
click at [635, 229] on div "187.2 €" at bounding box center [640, 235] width 38 height 13
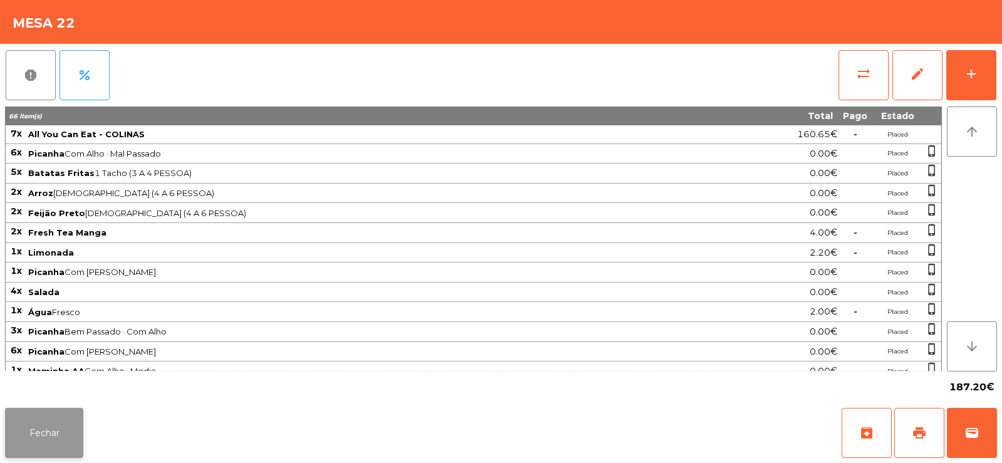
click at [32, 442] on button "Fechar" at bounding box center [44, 433] width 78 height 50
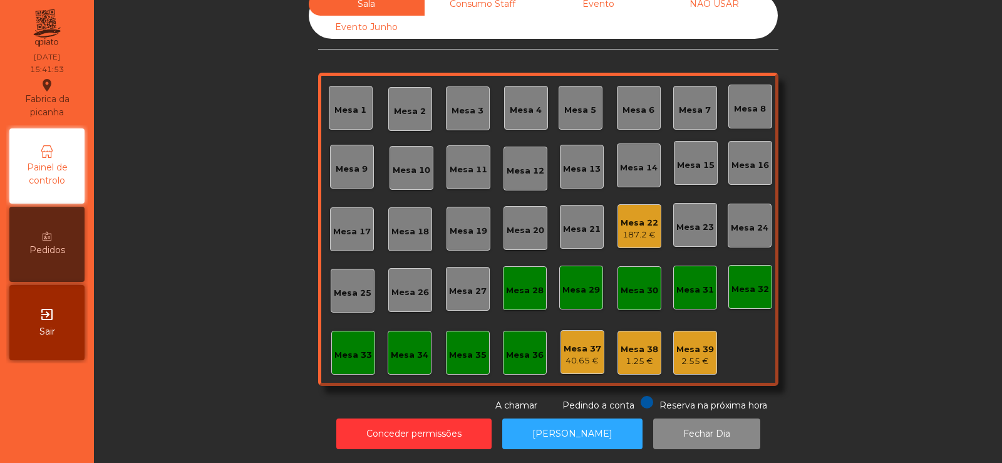
click at [649, 219] on div "Mesa 22" at bounding box center [640, 223] width 38 height 13
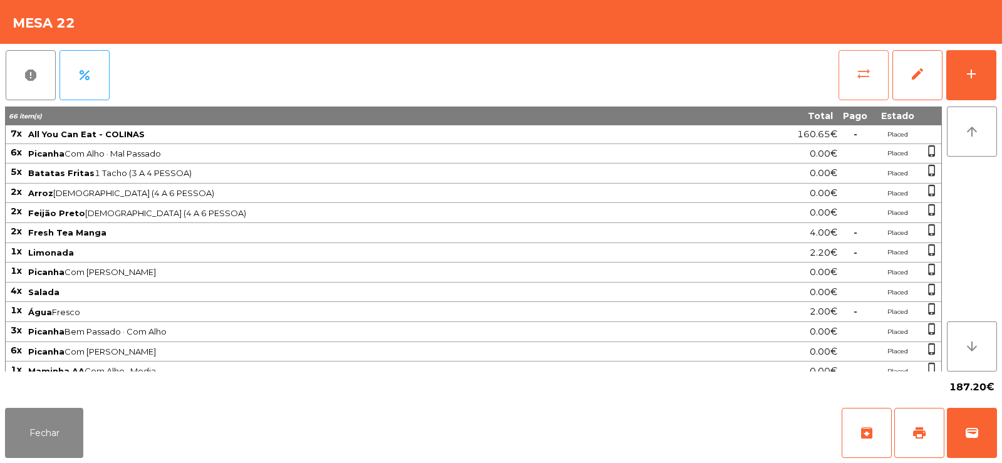
click at [846, 57] on button "sync_alt" at bounding box center [864, 75] width 50 height 50
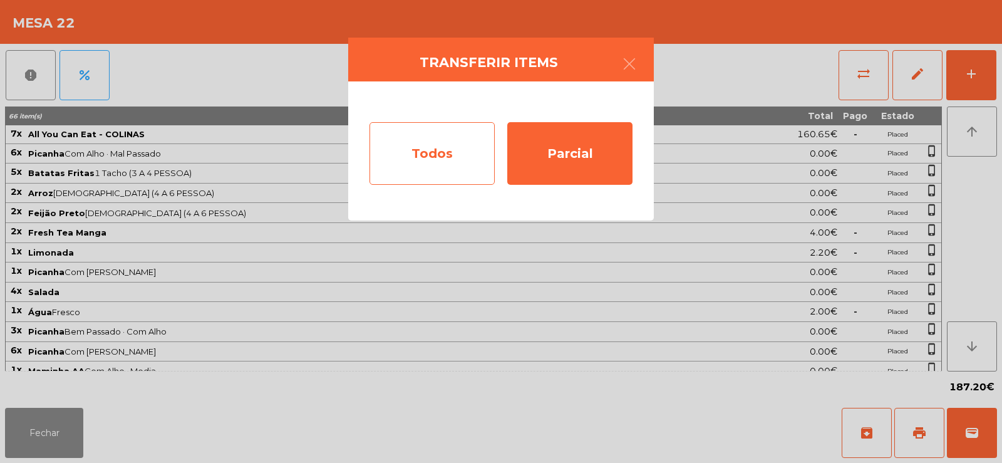
click at [417, 147] on div "Todos" at bounding box center [432, 153] width 125 height 63
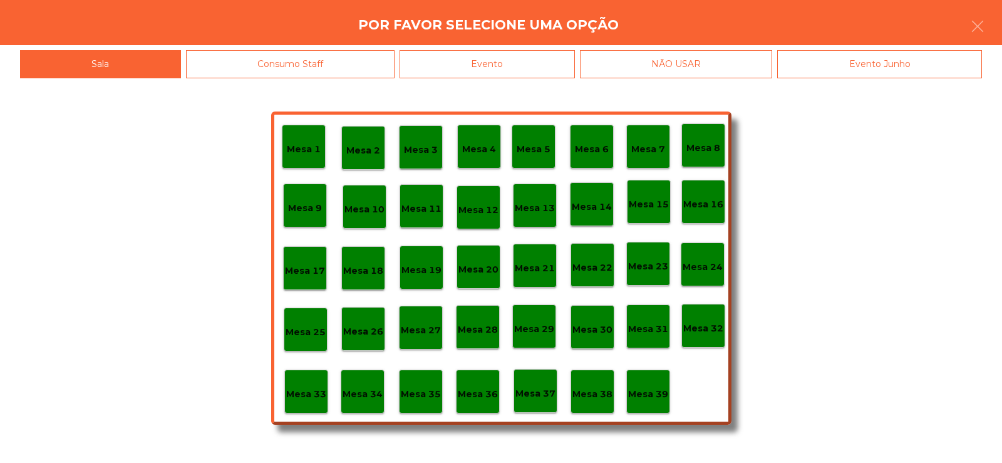
click at [500, 70] on div "Evento" at bounding box center [487, 64] width 175 height 28
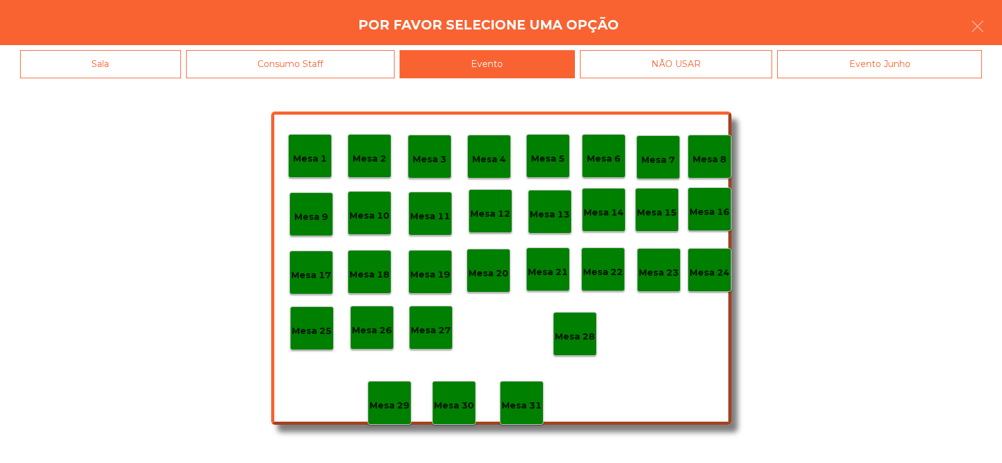
click at [581, 336] on p "Mesa 28" at bounding box center [575, 336] width 40 height 14
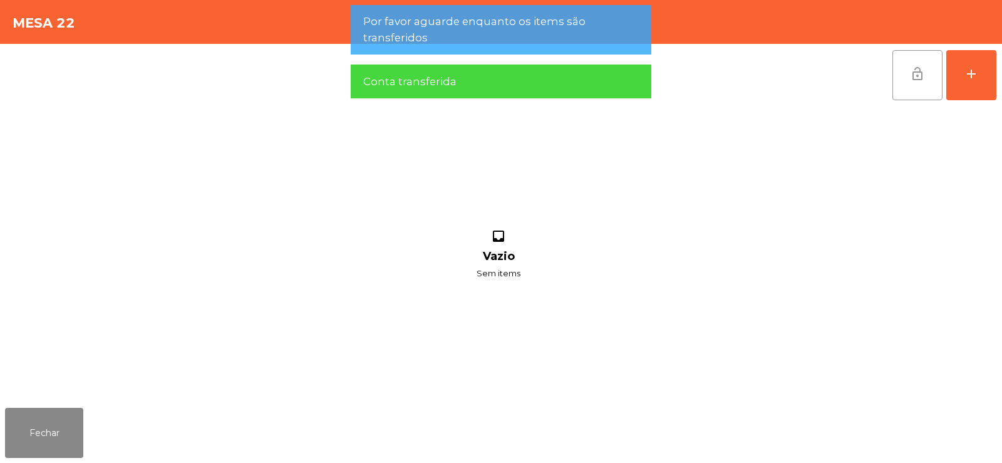
click at [925, 65] on button "lock_open" at bounding box center [918, 75] width 50 height 50
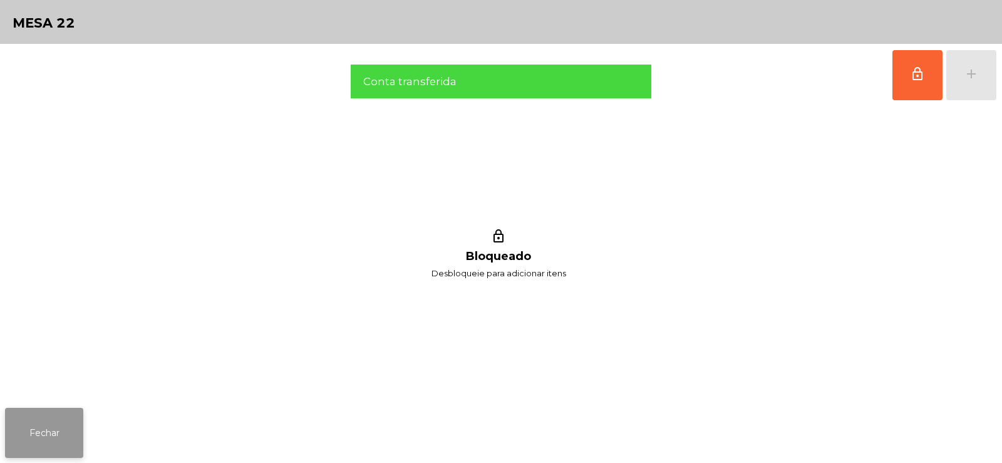
click at [76, 419] on button "Fechar" at bounding box center [44, 433] width 78 height 50
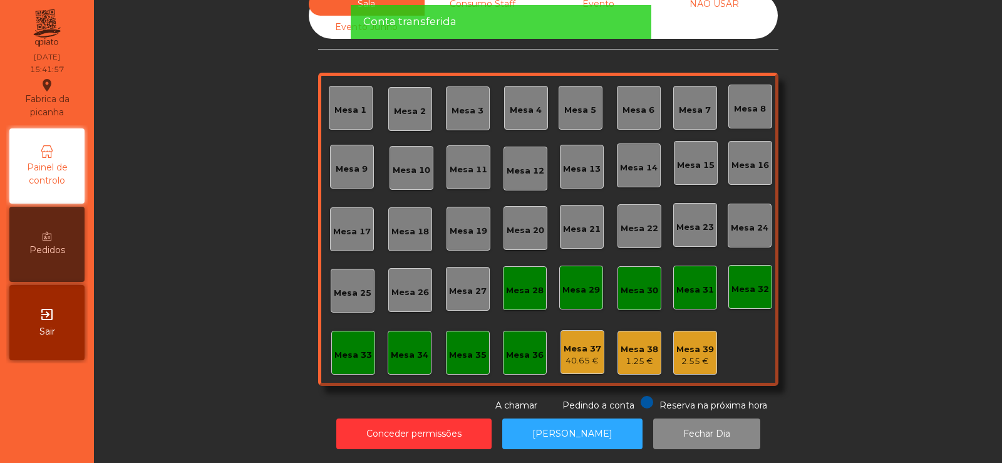
scroll to position [0, 0]
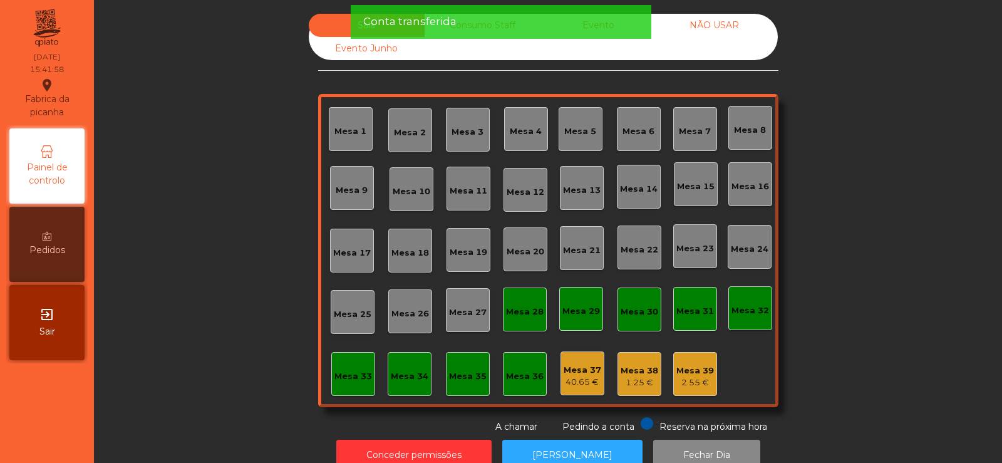
click at [447, 28] on span "Conta transferida" at bounding box center [409, 22] width 93 height 16
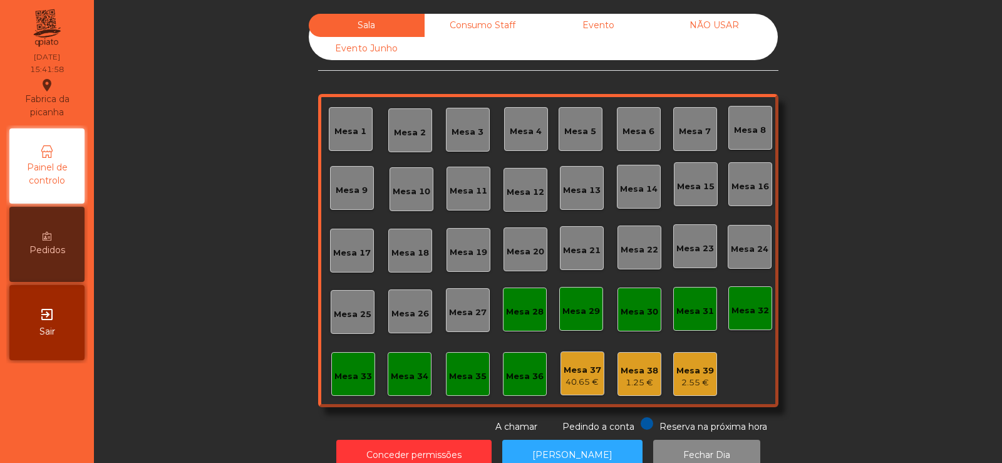
click at [484, 26] on div "Consumo Staff" at bounding box center [483, 25] width 116 height 23
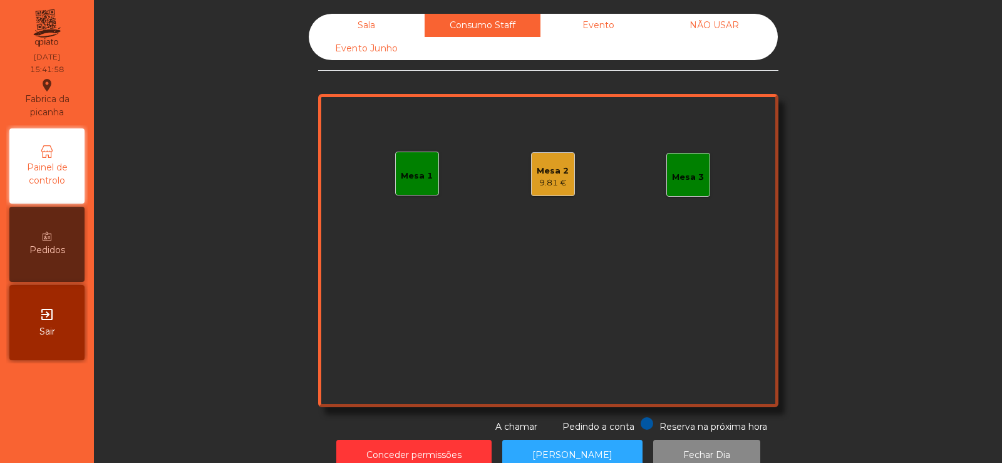
click at [593, 22] on div "Evento" at bounding box center [599, 25] width 116 height 23
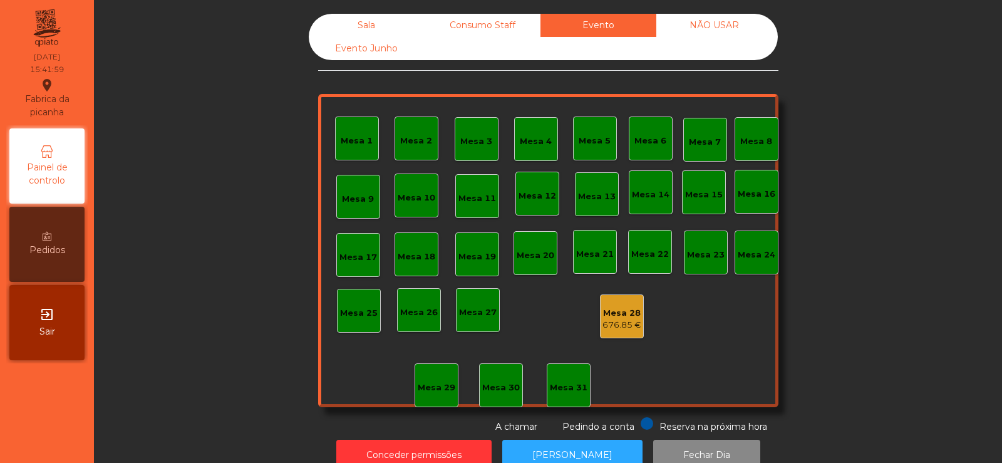
click at [474, 30] on div "Consumo Staff" at bounding box center [483, 25] width 116 height 23
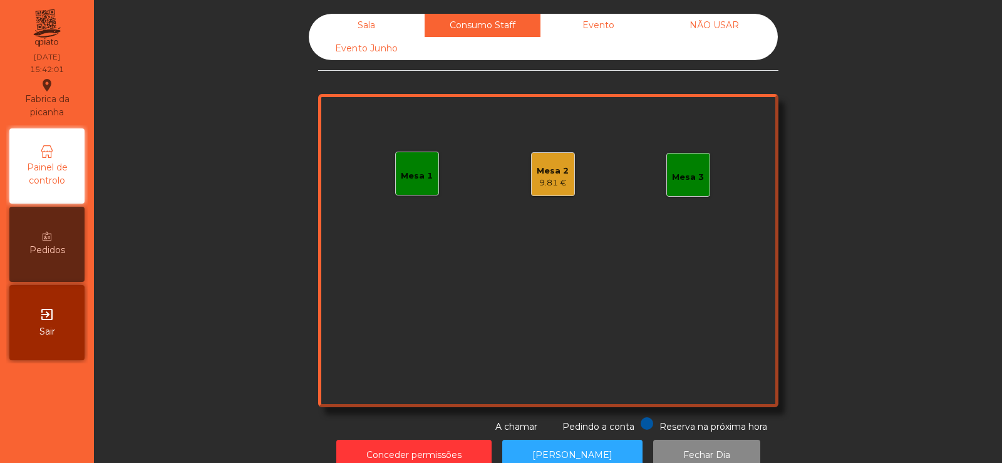
click at [551, 189] on div "9.81 €" at bounding box center [553, 183] width 32 height 13
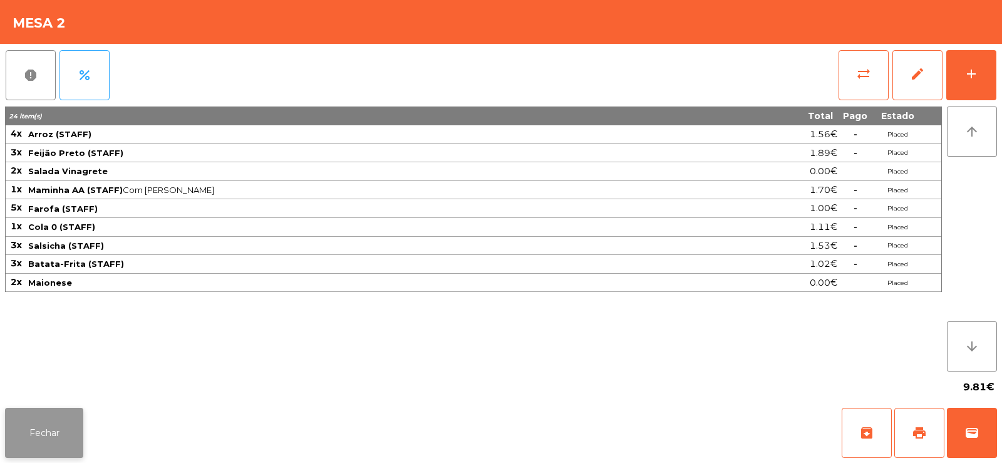
click at [43, 430] on button "Fechar" at bounding box center [44, 433] width 78 height 50
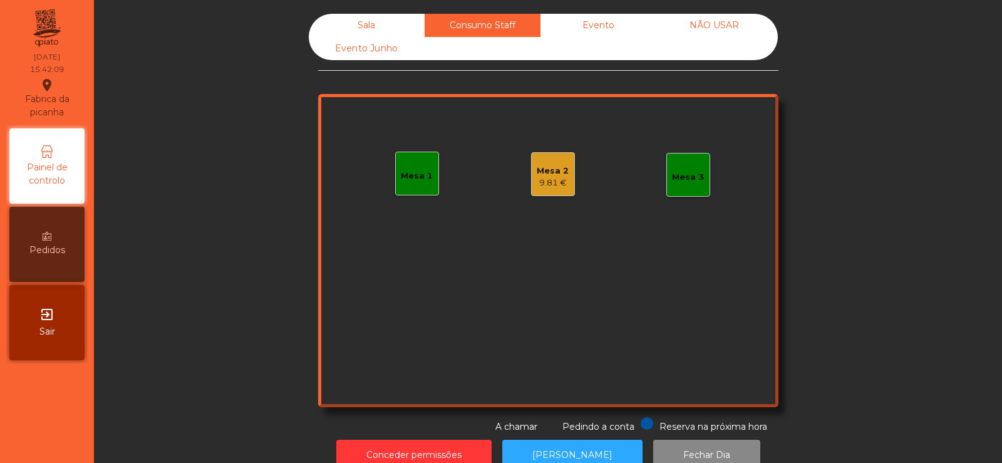
click at [356, 23] on div "Sala" at bounding box center [367, 25] width 116 height 23
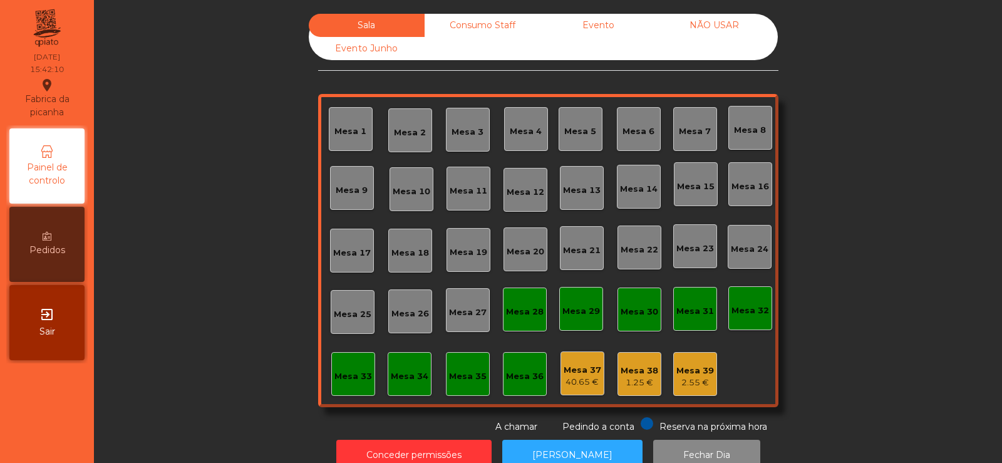
click at [499, 24] on div "Consumo Staff" at bounding box center [483, 25] width 116 height 23
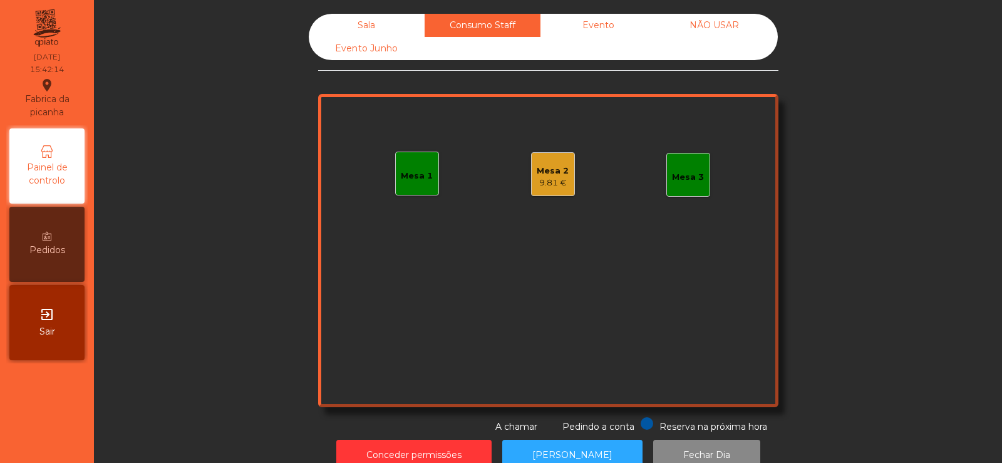
click at [553, 173] on div "Mesa 2" at bounding box center [553, 171] width 32 height 13
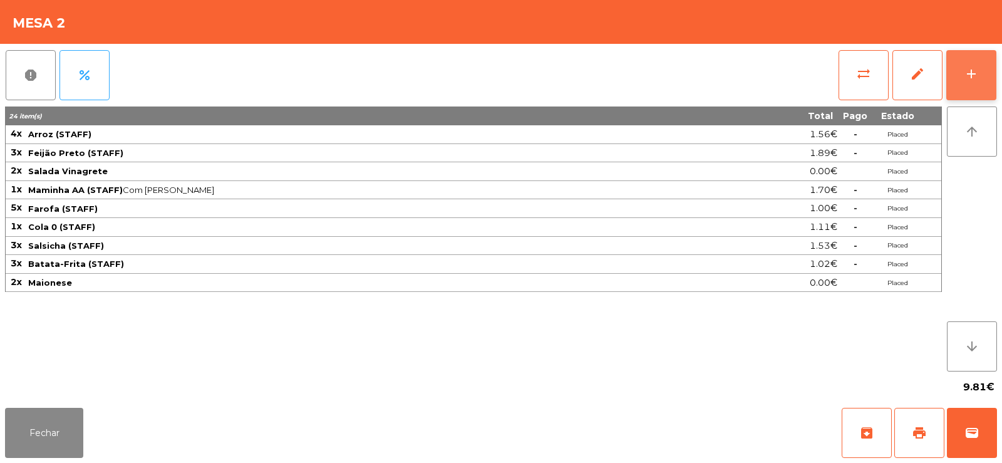
click at [970, 72] on div "add" at bounding box center [971, 73] width 15 height 15
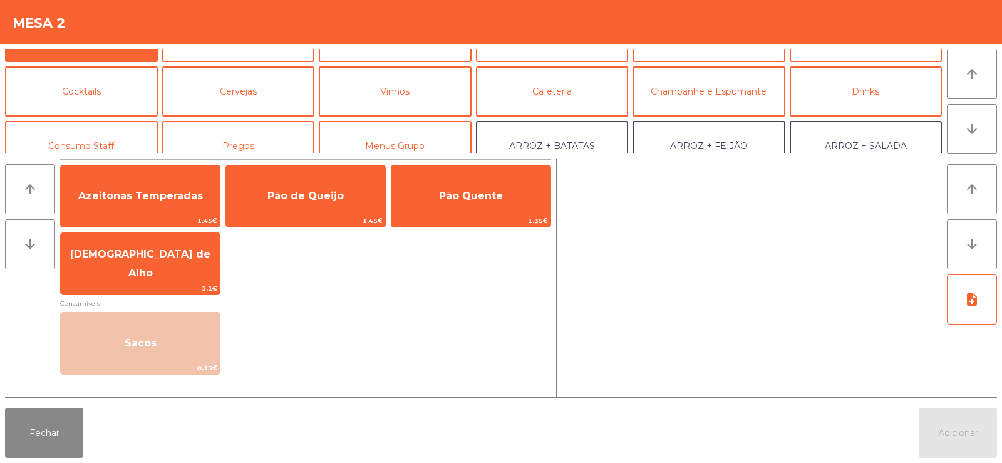
scroll to position [59, 0]
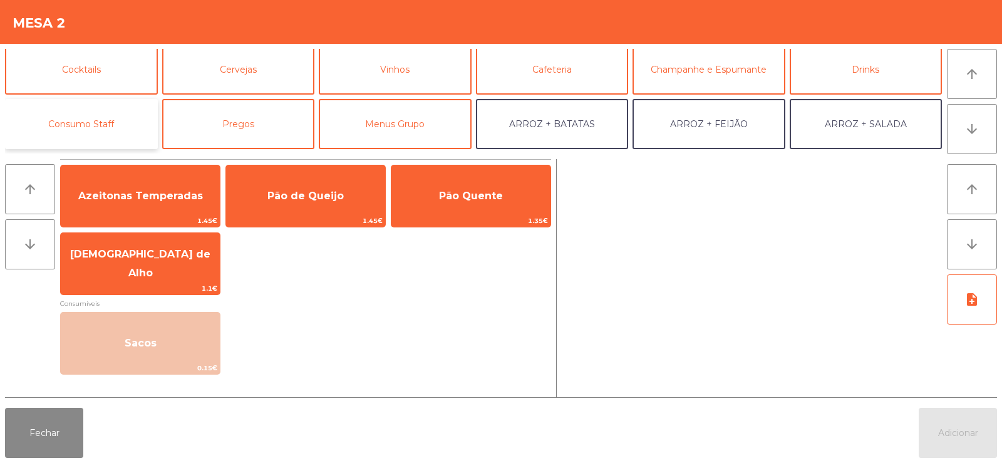
click at [86, 124] on button "Consumo Staff" at bounding box center [81, 124] width 153 height 50
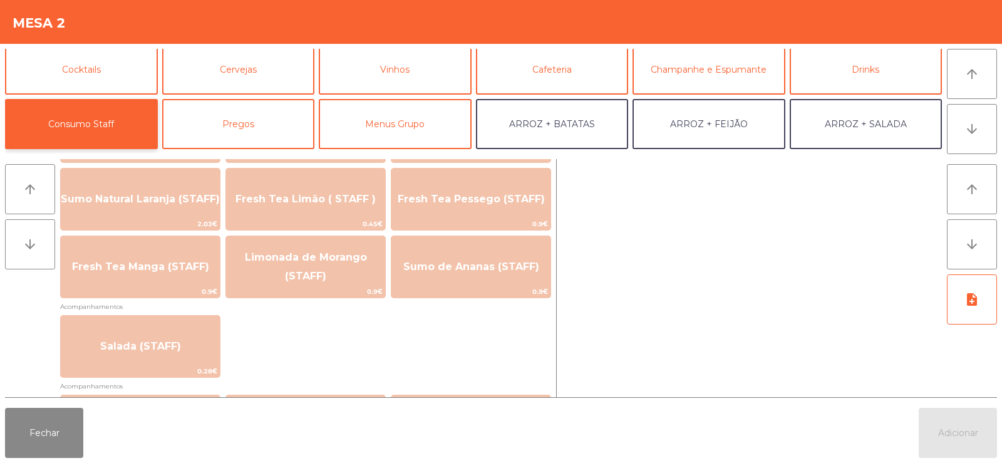
scroll to position [377, 0]
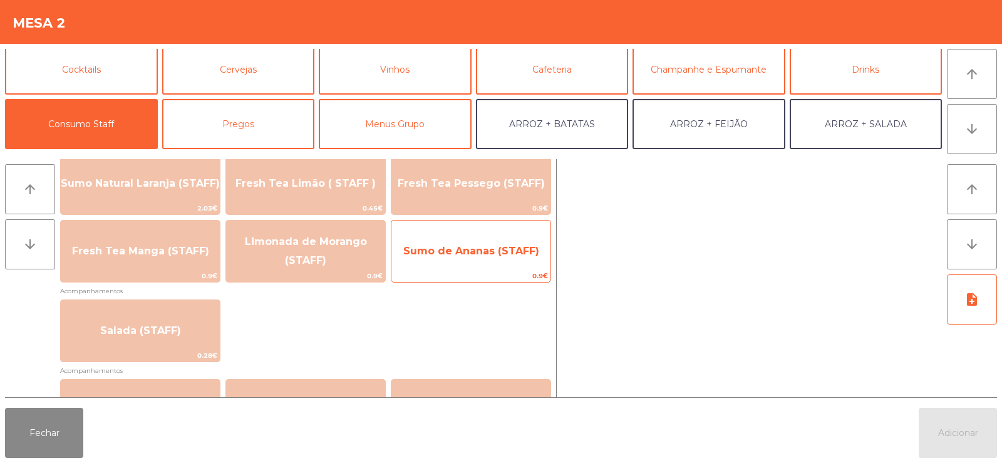
click at [484, 257] on span "Sumo de Ananas (STAFF)" at bounding box center [470, 251] width 159 height 34
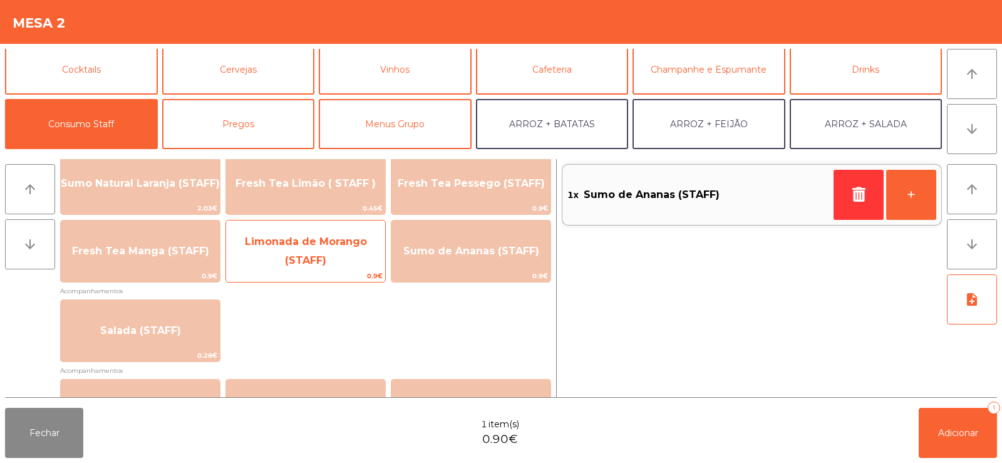
click at [316, 264] on span "Limonada de Morango (STAFF)" at bounding box center [306, 251] width 122 height 31
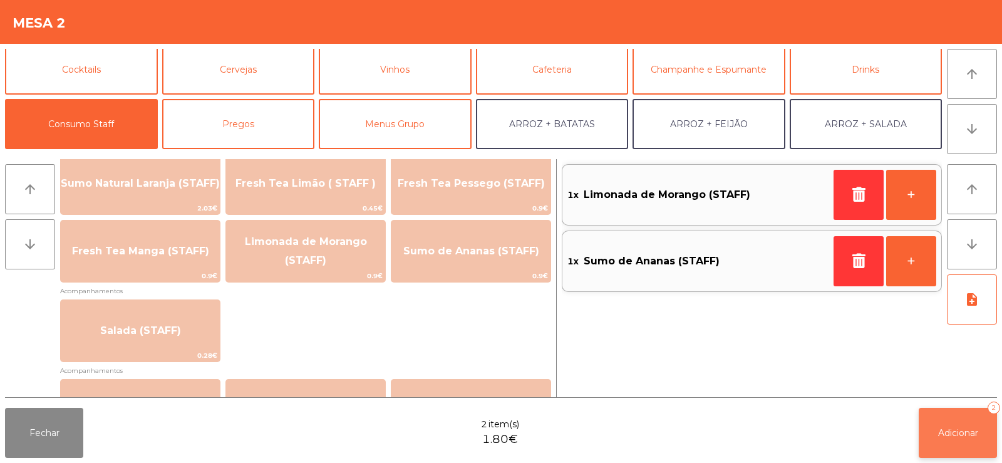
click at [959, 431] on span "Adicionar" at bounding box center [958, 432] width 40 height 11
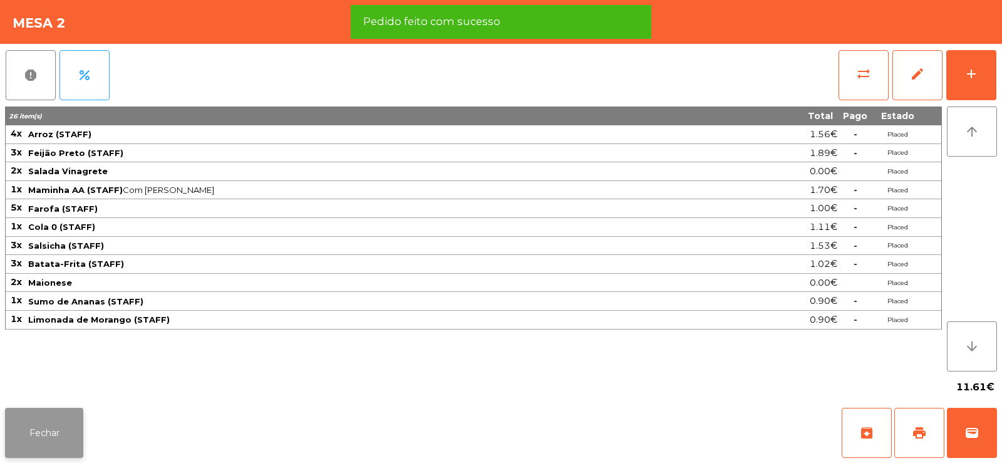
click at [61, 448] on button "Fechar" at bounding box center [44, 433] width 78 height 50
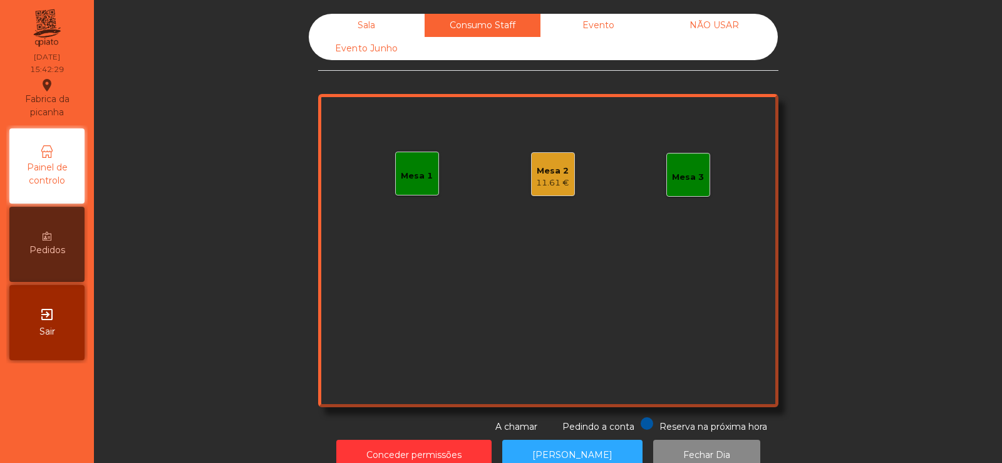
click at [561, 182] on div "11.61 €" at bounding box center [552, 183] width 33 height 13
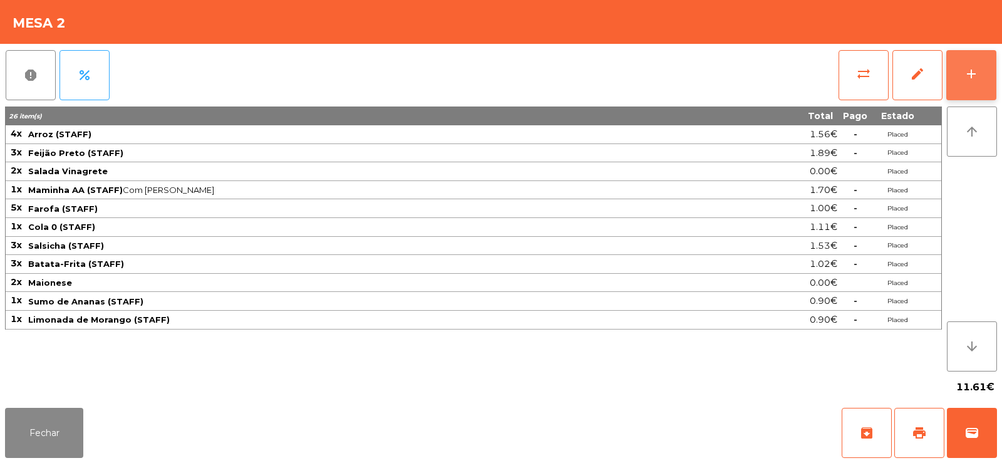
click at [969, 81] on button "add" at bounding box center [971, 75] width 50 height 50
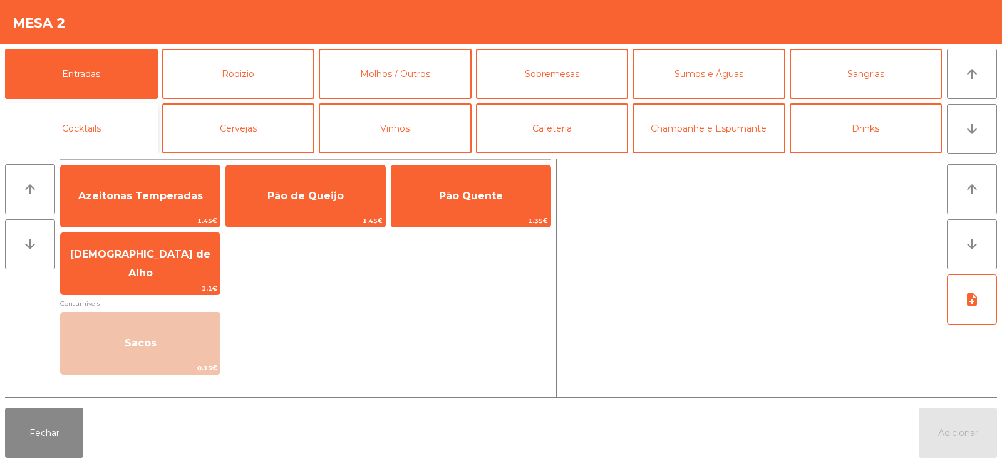
click at [115, 129] on button "Cocktails" at bounding box center [81, 128] width 153 height 50
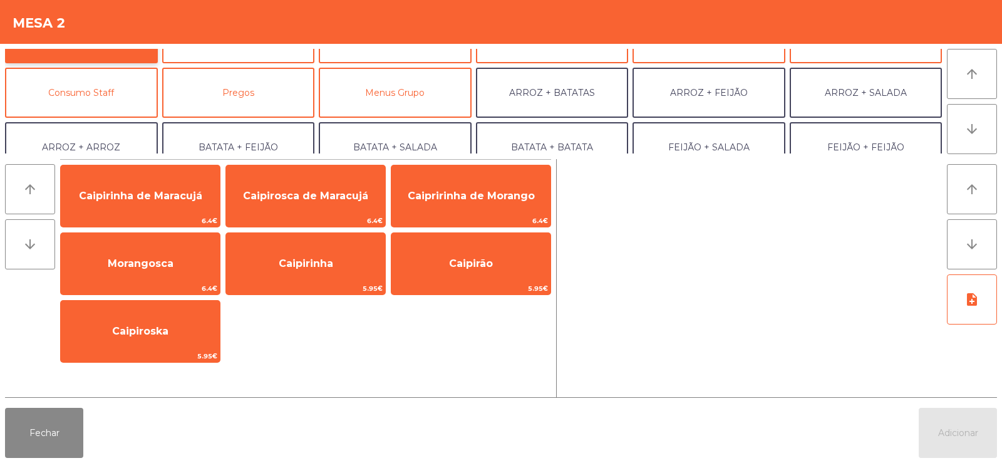
scroll to position [92, 0]
click at [115, 98] on button "Consumo Staff" at bounding box center [81, 91] width 153 height 50
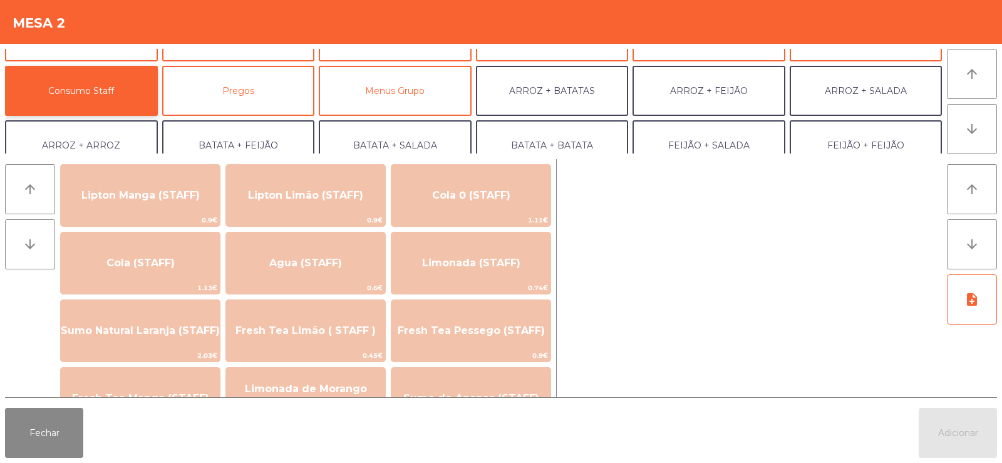
scroll to position [231, 0]
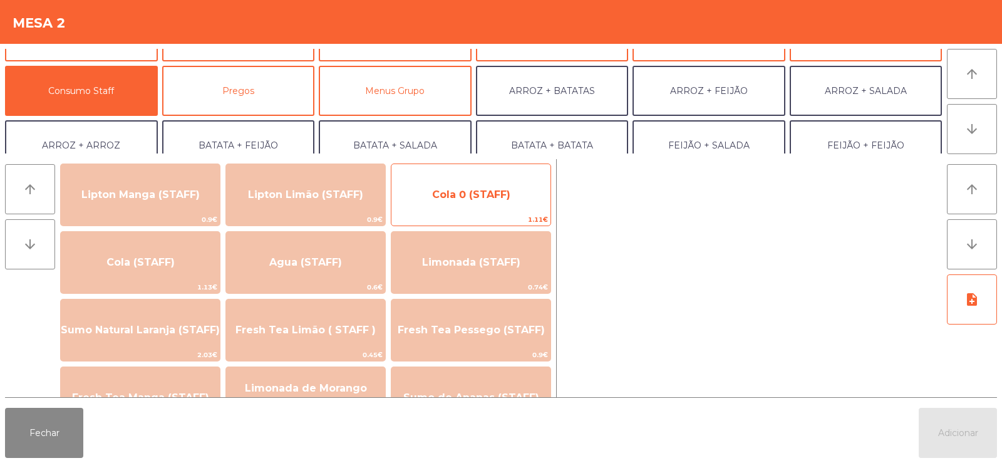
click at [478, 203] on span "Cola 0 (STAFF)" at bounding box center [470, 195] width 159 height 34
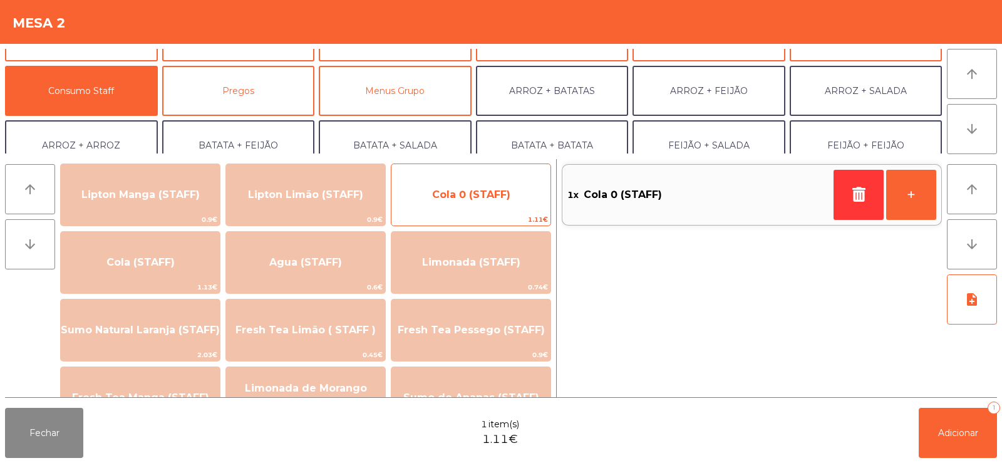
click at [477, 198] on span "Cola 0 (STAFF)" at bounding box center [471, 195] width 78 height 12
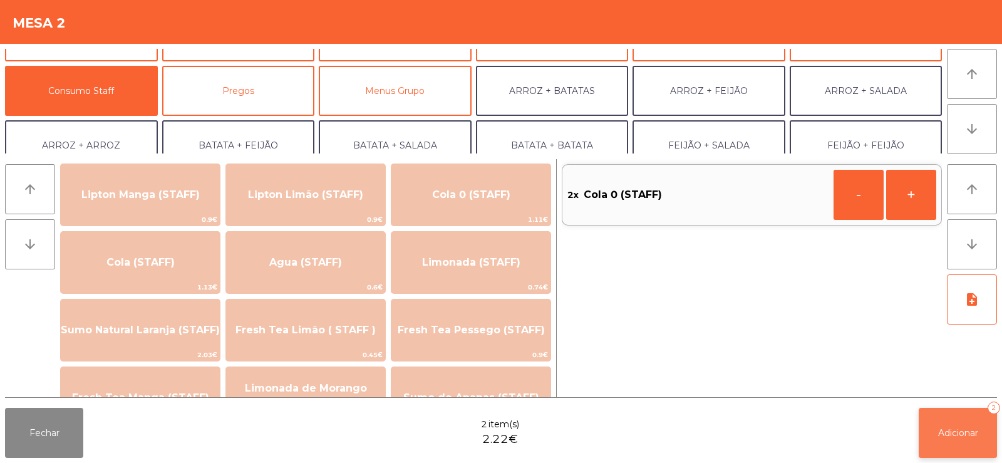
click at [953, 438] on button "Adicionar 2" at bounding box center [958, 433] width 78 height 50
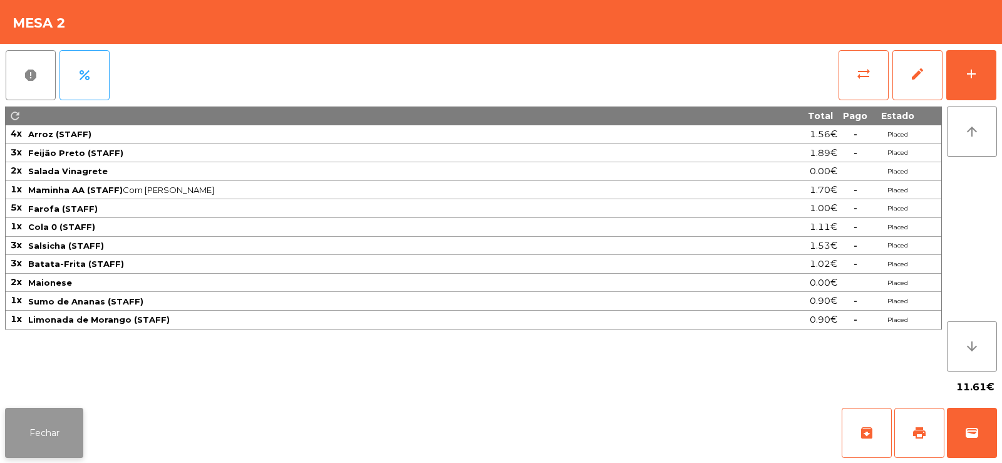
click at [66, 435] on button "Fechar" at bounding box center [44, 433] width 78 height 50
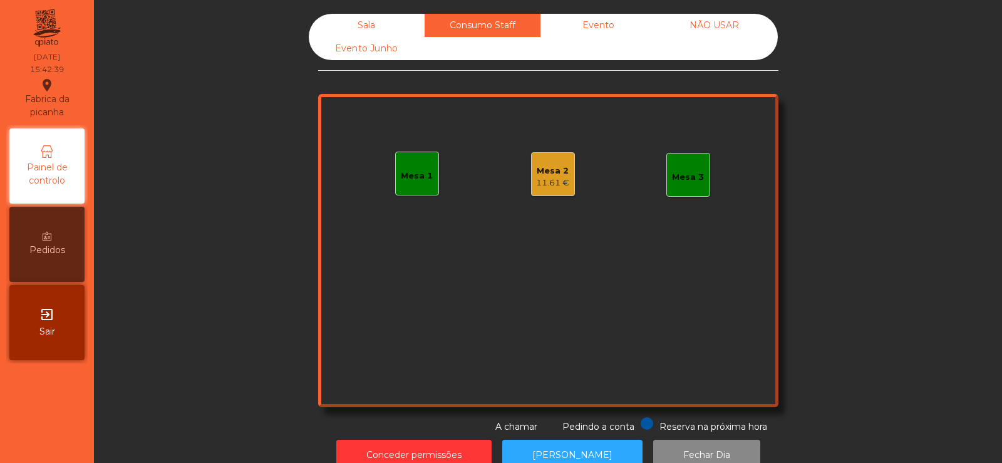
click at [612, 36] on div "Evento" at bounding box center [599, 25] width 116 height 23
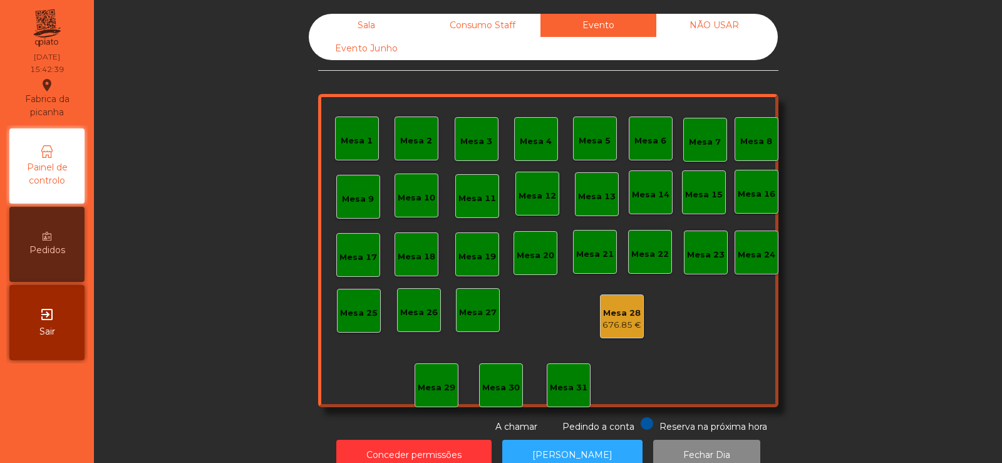
click at [737, 18] on div "NÃO USAR" at bounding box center [714, 25] width 116 height 23
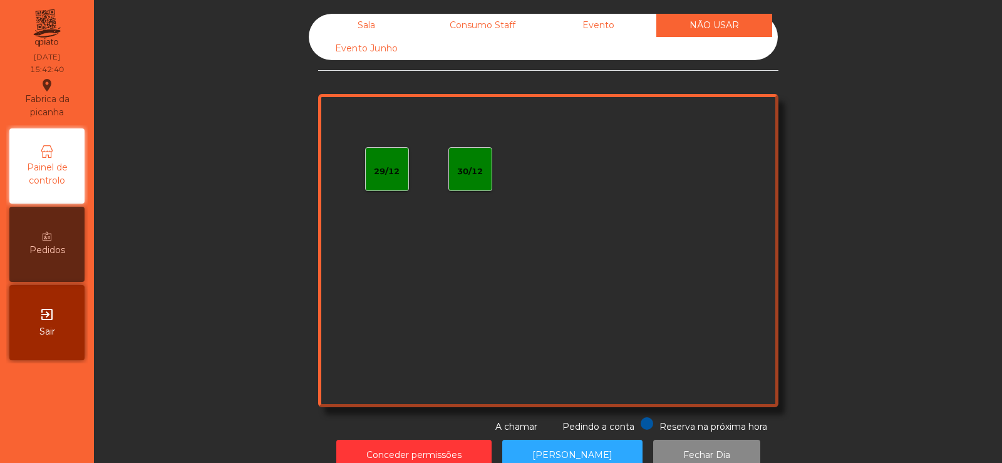
click at [358, 21] on div "Sala" at bounding box center [367, 25] width 116 height 23
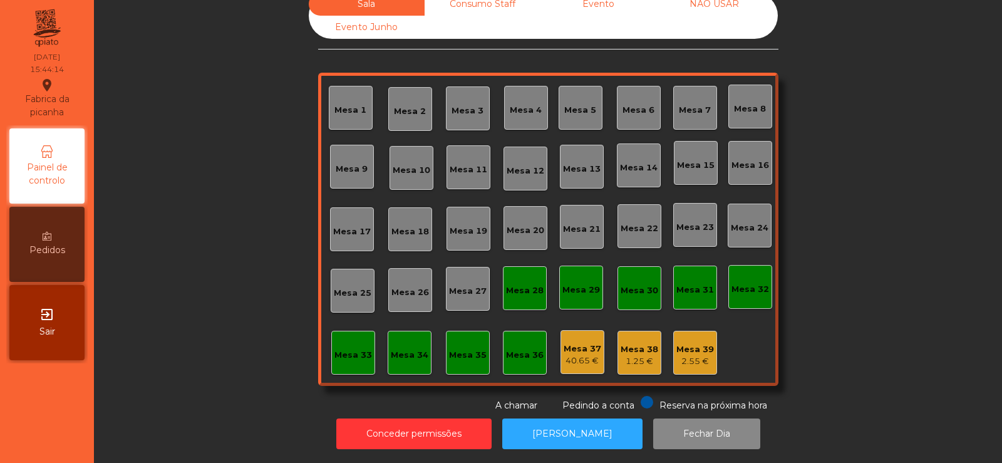
scroll to position [0, 0]
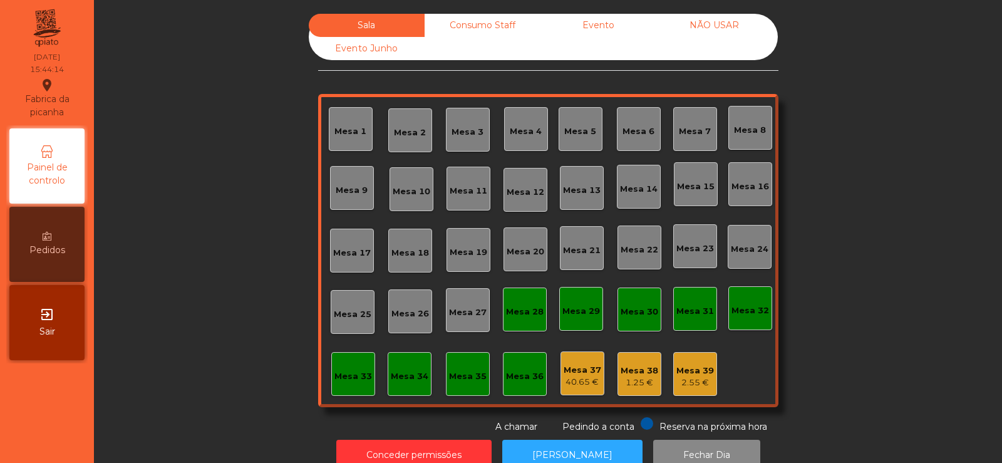
click at [491, 27] on div "Consumo Staff" at bounding box center [483, 25] width 116 height 23
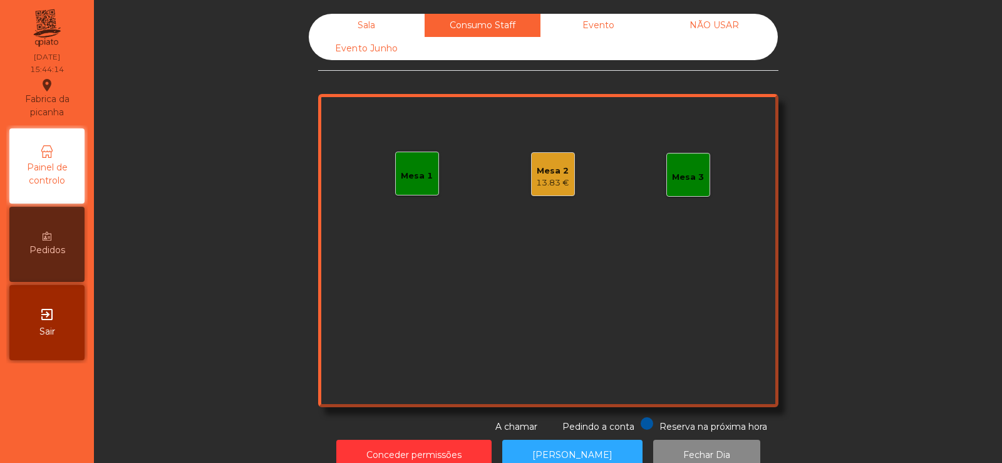
click at [600, 28] on div "Evento" at bounding box center [599, 25] width 116 height 23
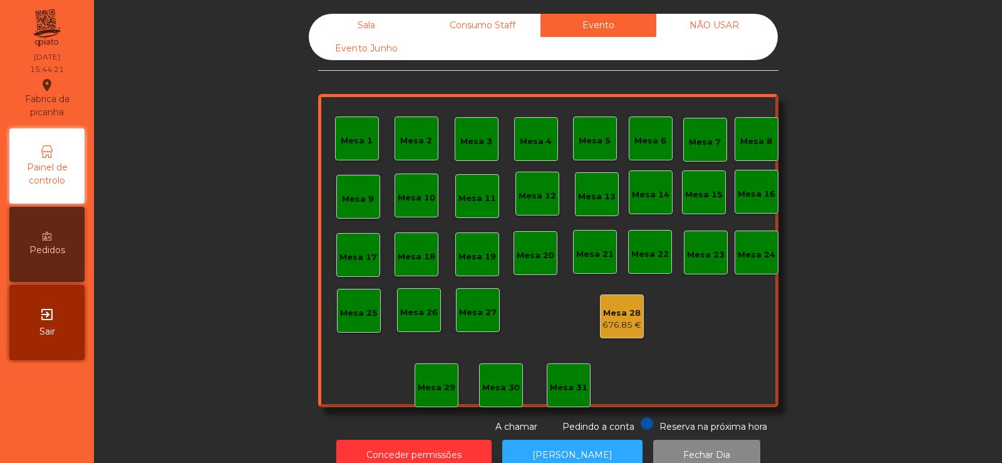
scroll to position [31, 0]
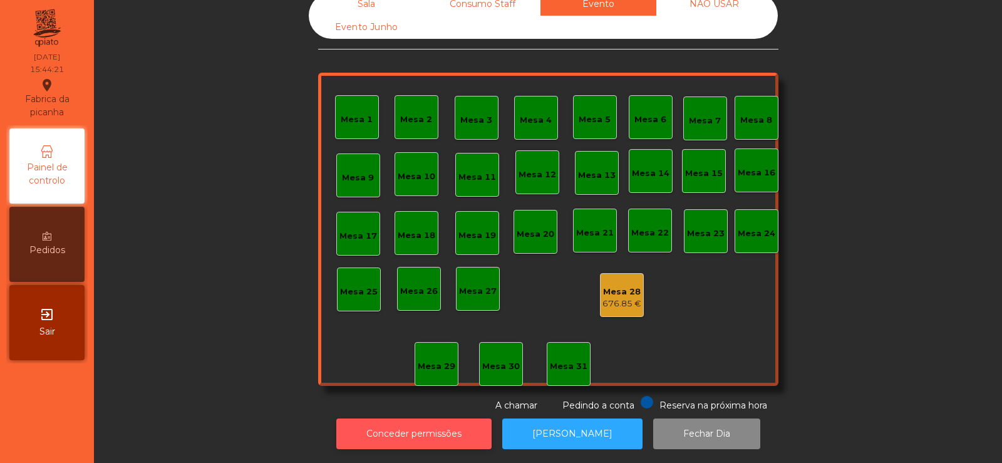
click at [428, 425] on button "Conceder permissões" at bounding box center [413, 433] width 155 height 31
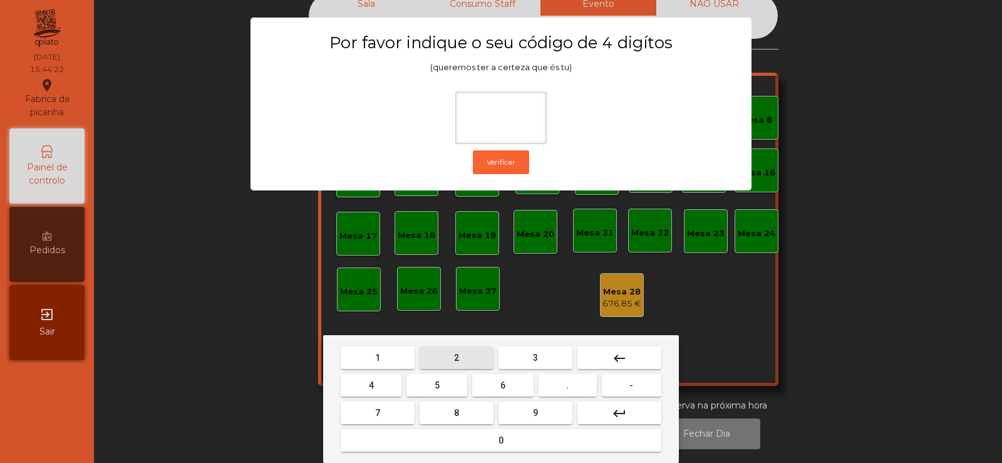
click at [467, 358] on button "2" at bounding box center [457, 357] width 74 height 23
click at [503, 385] on span "6" at bounding box center [502, 385] width 5 height 10
click at [393, 421] on button "7" at bounding box center [378, 412] width 74 height 23
click at [440, 388] on span "5" at bounding box center [437, 385] width 5 height 10
type input "****"
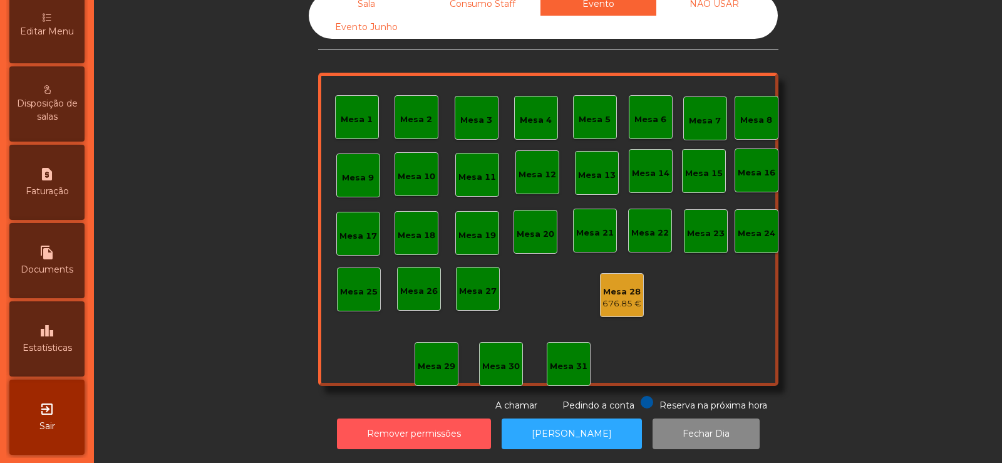
scroll to position [296, 0]
click at [44, 282] on div "file_copy Documents" at bounding box center [46, 261] width 75 height 75
select select "**"
select select "****"
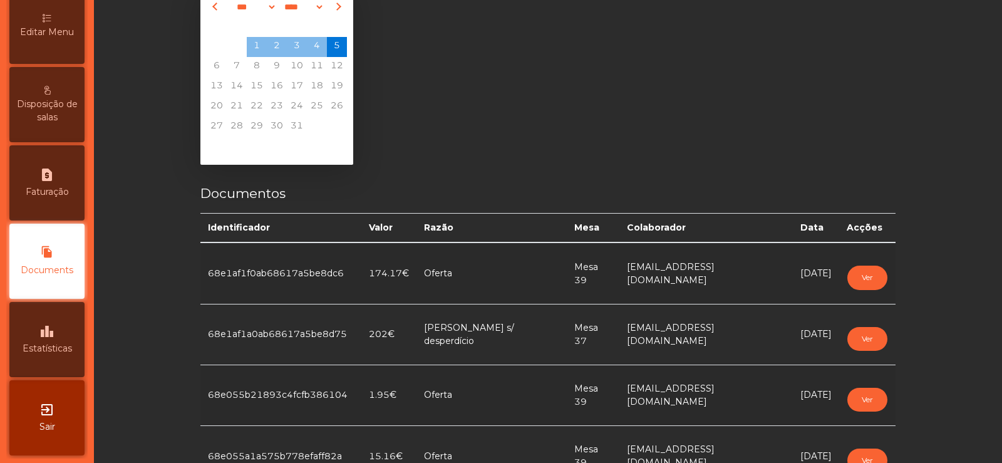
scroll to position [298, 0]
click at [46, 339] on div "leaderboard Estatísticas" at bounding box center [46, 337] width 75 height 75
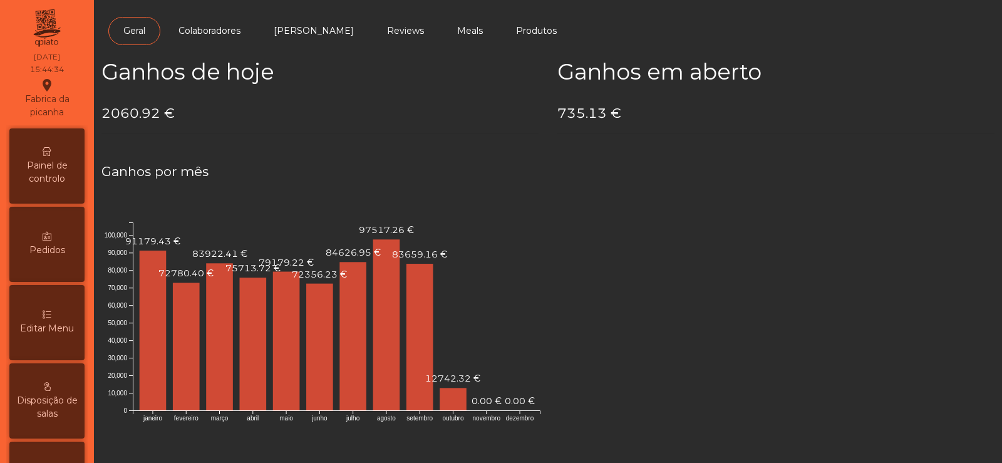
click at [53, 162] on span "Painel de controlo" at bounding box center [47, 172] width 69 height 26
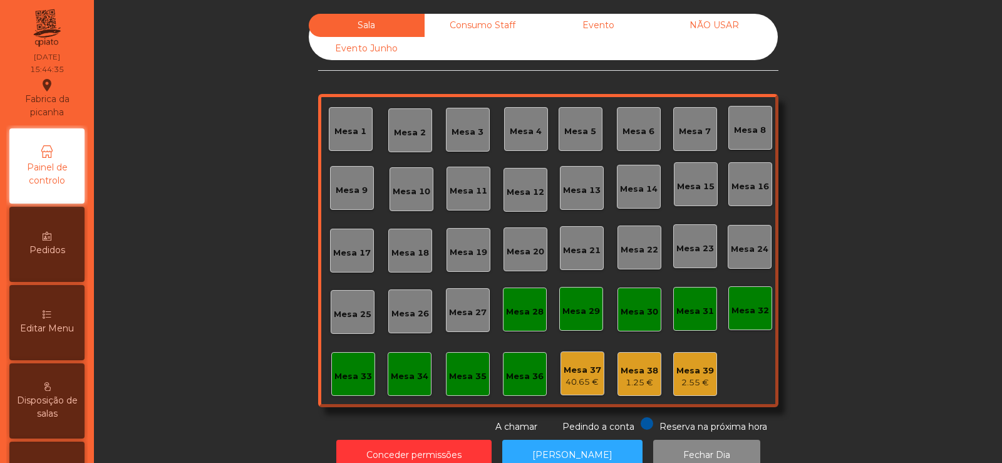
scroll to position [31, 0]
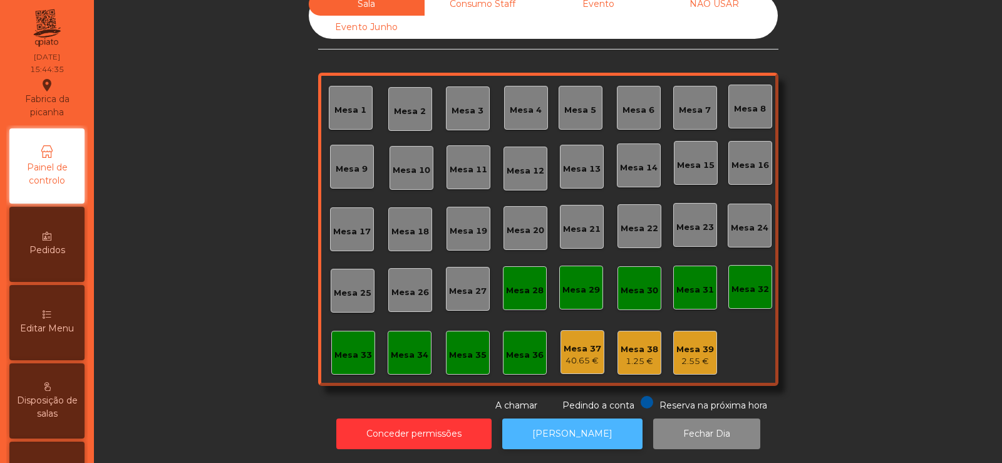
click at [559, 428] on button "[PERSON_NAME]" at bounding box center [572, 433] width 140 height 31
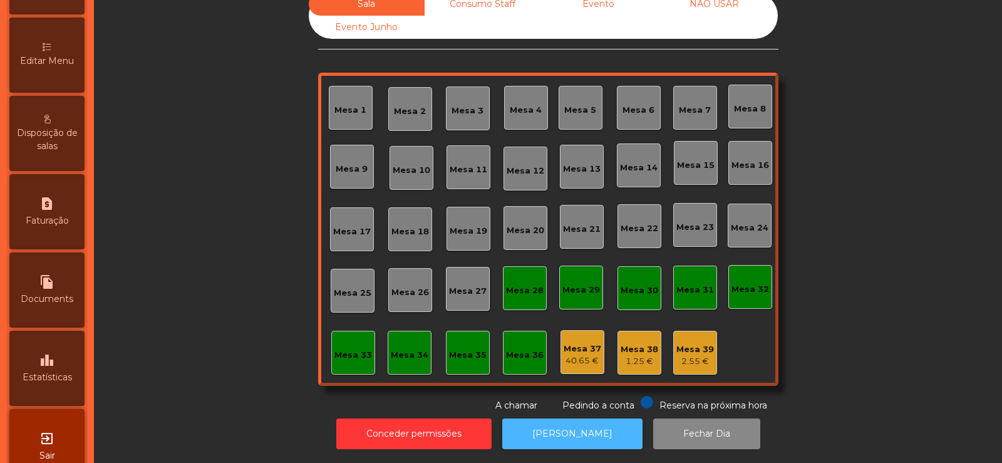
scroll to position [266, 0]
click at [44, 368] on icon "leaderboard" at bounding box center [46, 362] width 15 height 15
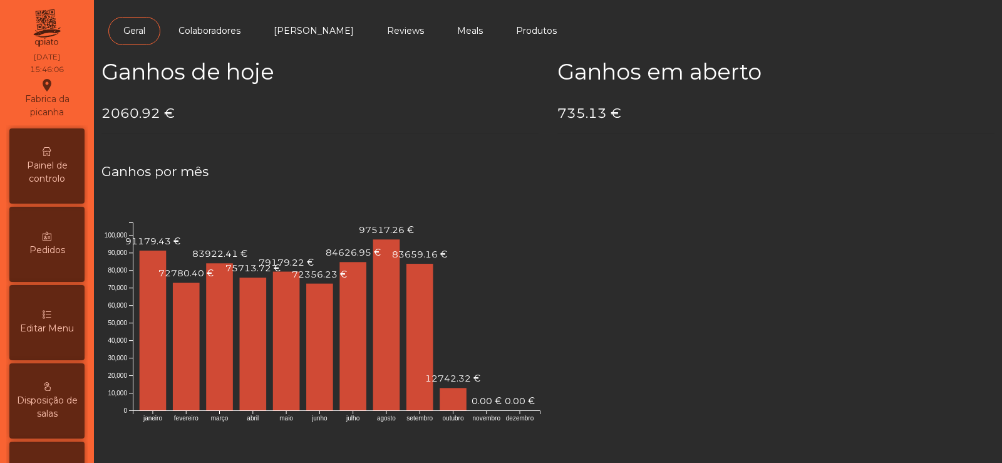
click at [44, 165] on span "Painel de controlo" at bounding box center [47, 172] width 69 height 26
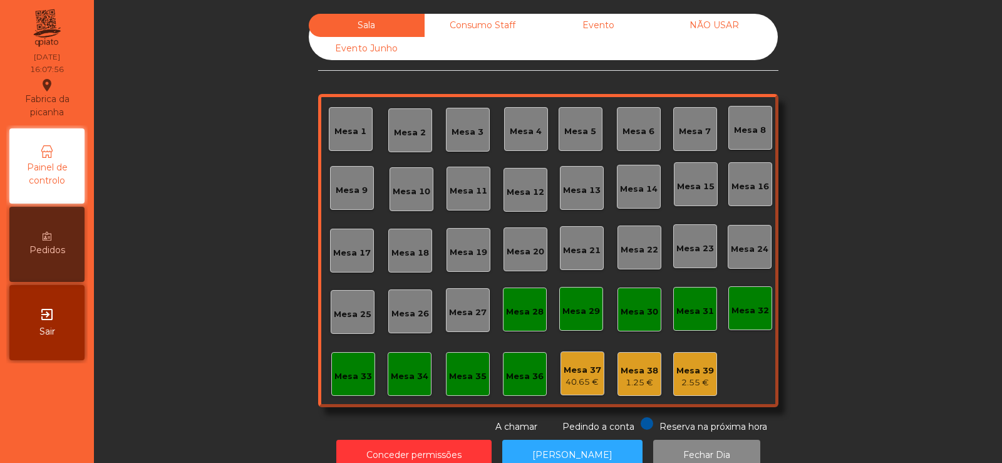
click at [483, 26] on div "Consumo Staff" at bounding box center [483, 25] width 116 height 23
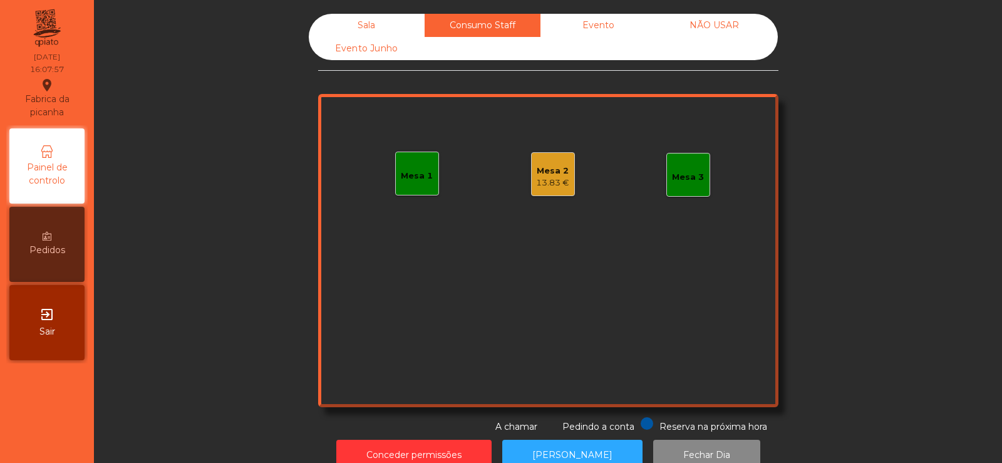
click at [552, 180] on div "13.83 €" at bounding box center [552, 183] width 33 height 13
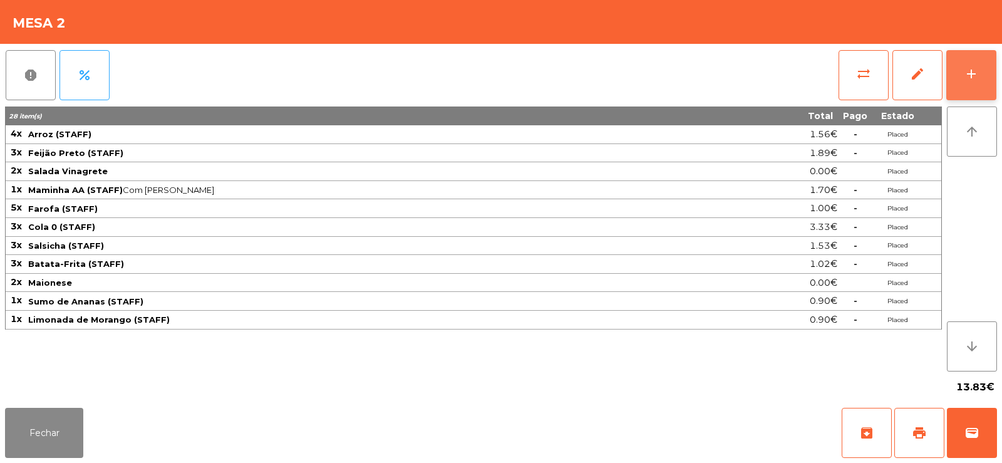
click at [964, 66] on div "add" at bounding box center [971, 73] width 15 height 15
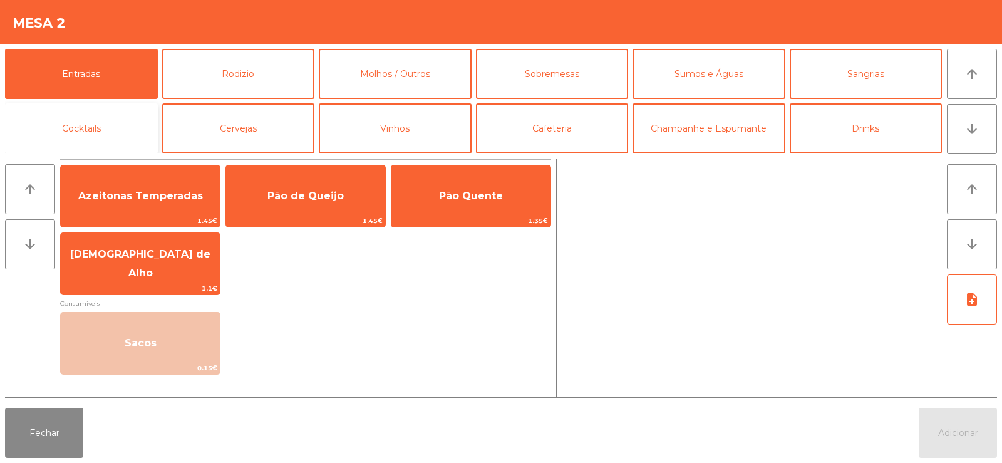
click at [81, 128] on button "Cocktails" at bounding box center [81, 128] width 153 height 50
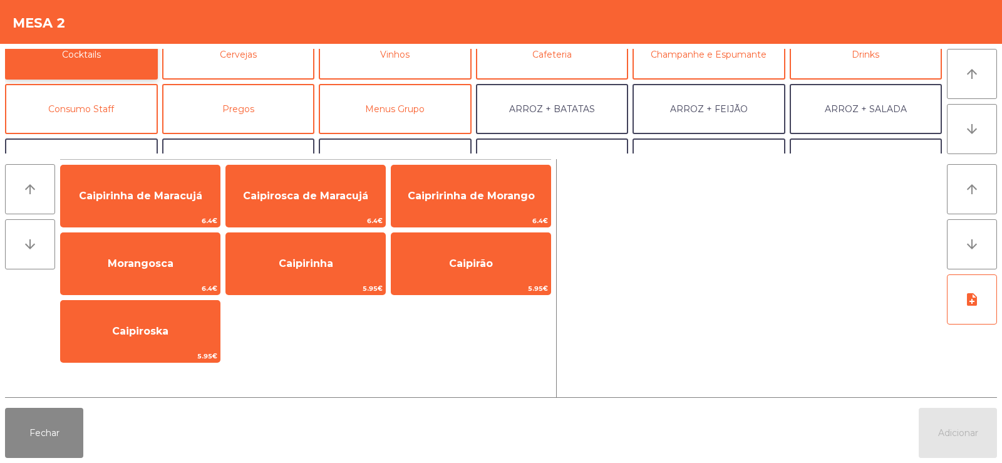
scroll to position [72, 0]
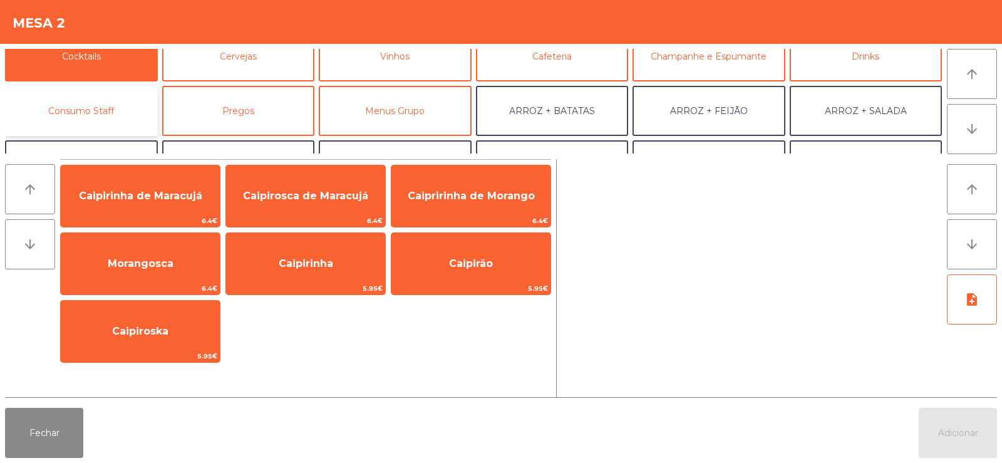
click at [74, 117] on button "Consumo Staff" at bounding box center [81, 111] width 153 height 50
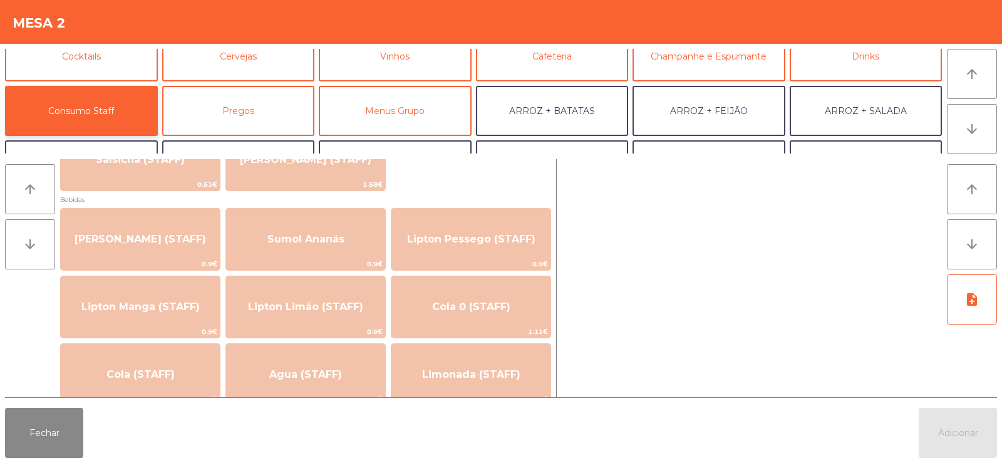
scroll to position [118, 0]
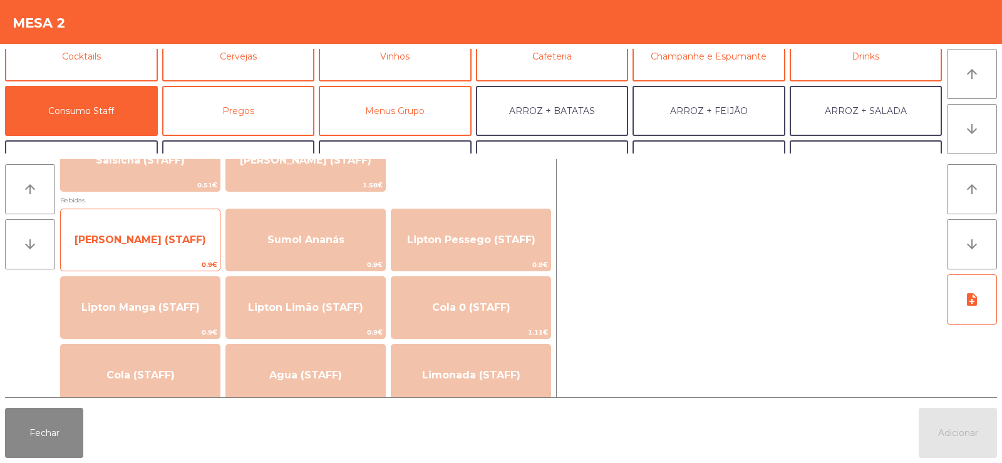
click at [159, 247] on span "[PERSON_NAME] (STAFF)" at bounding box center [140, 240] width 159 height 34
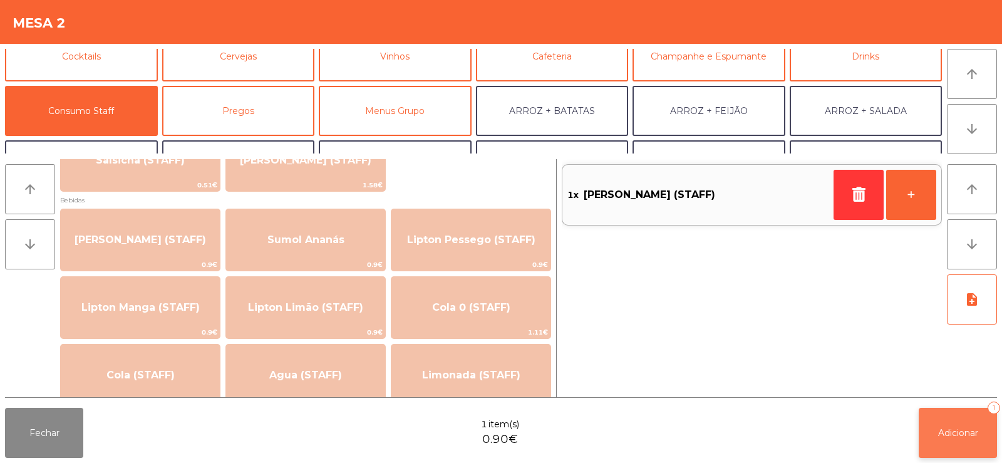
click at [943, 448] on button "Adicionar 1" at bounding box center [958, 433] width 78 height 50
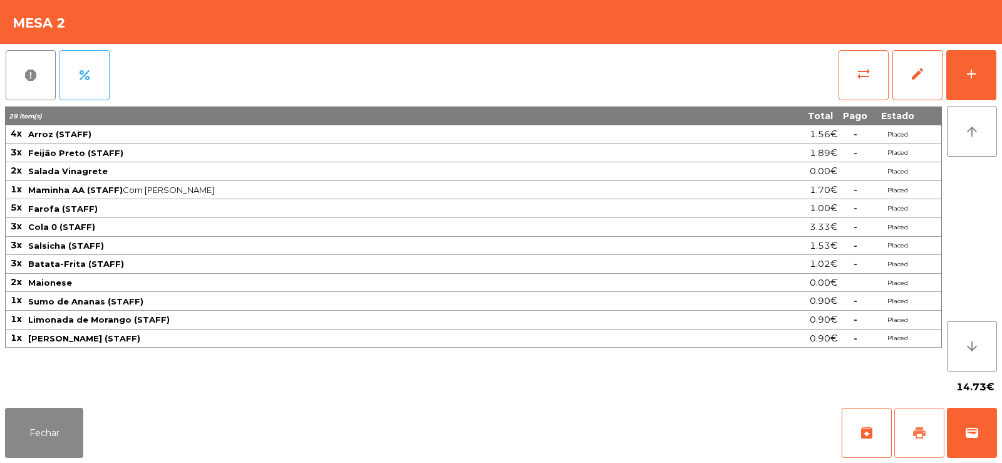
click at [916, 430] on span "print" at bounding box center [919, 432] width 15 height 15
click at [49, 431] on button "Fechar" at bounding box center [44, 433] width 78 height 50
